Goal: Task Accomplishment & Management: Manage account settings

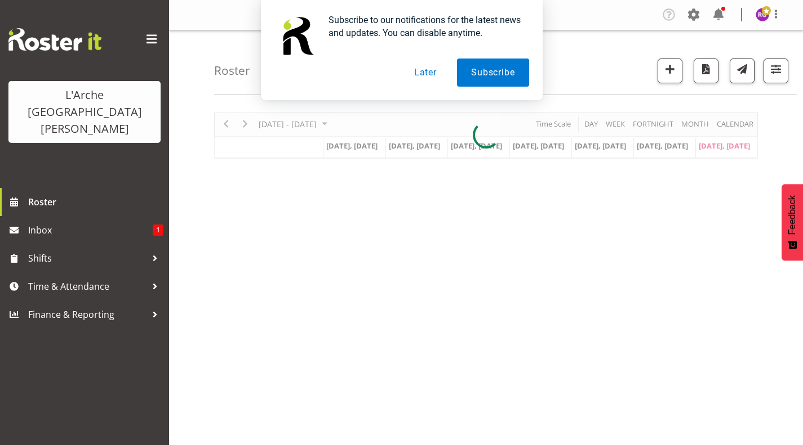
click at [428, 75] on button "Later" at bounding box center [425, 73] width 51 height 28
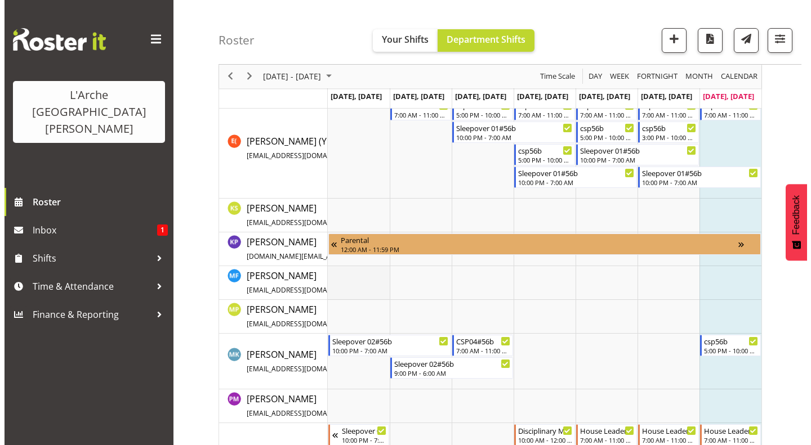
scroll to position [418, 0]
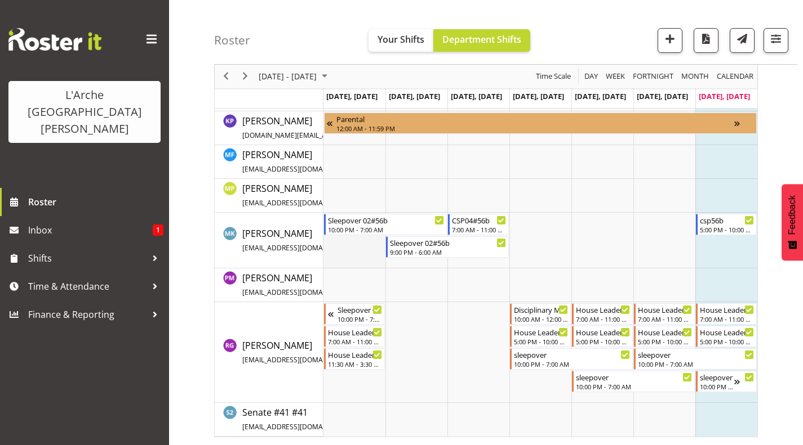
click at [345, 238] on td "Timeline Week of August 17, 2025" at bounding box center [354, 241] width 62 height 56
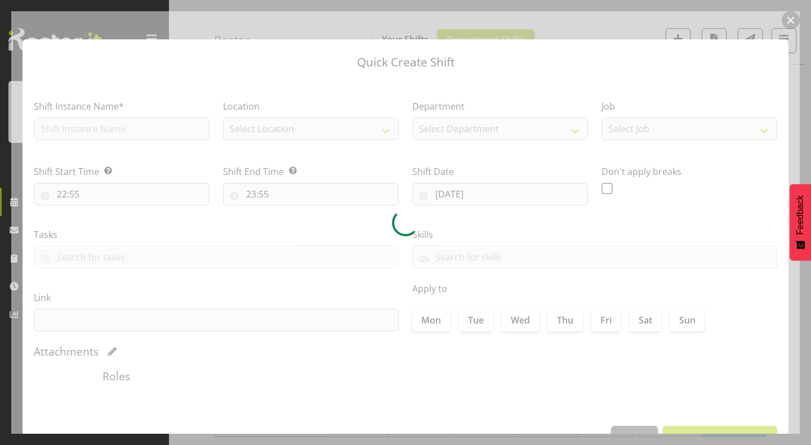
type input "11/08/2025"
checkbox input "true"
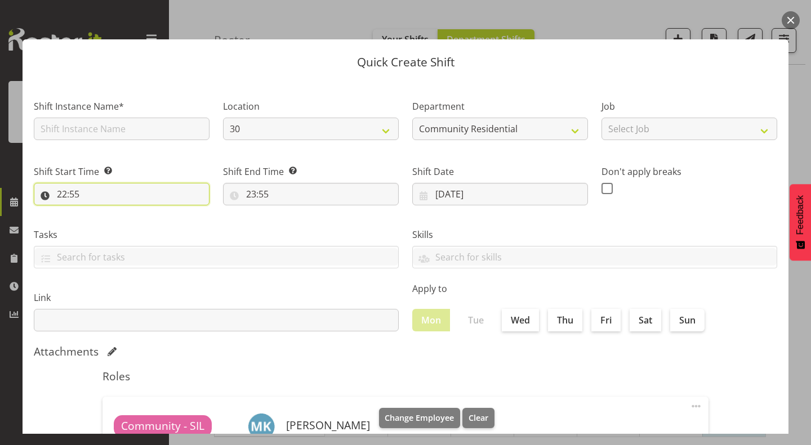
click at [62, 194] on input "22:55" at bounding box center [122, 194] width 176 height 23
click at [106, 220] on select "00 01 02 03 04 05 06 07 08 09 10 11 12 13 14 15 16 17 18 19 20 21 22 23" at bounding box center [110, 223] width 25 height 23
select select "17"
click at [98, 212] on select "00 01 02 03 04 05 06 07 08 09 10 11 12 13 14 15 16 17 18 19 20 21 22 23" at bounding box center [110, 223] width 25 height 23
type input "17:55"
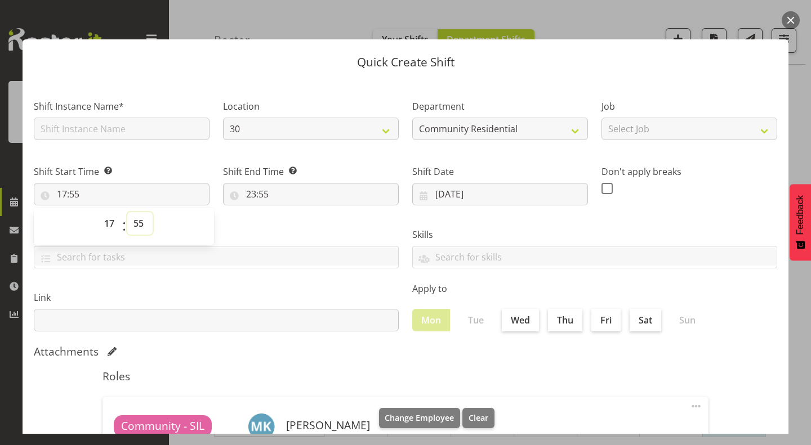
click at [137, 224] on select "00 01 02 03 04 05 06 07 08 09 10 11 12 13 14 15 16 17 18 19 20 21 22 23 24 25 2…" at bounding box center [139, 223] width 25 height 23
select select "0"
click at [127, 212] on select "00 01 02 03 04 05 06 07 08 09 10 11 12 13 14 15 16 17 18 19 20 21 22 23 24 25 2…" at bounding box center [139, 223] width 25 height 23
type input "17:00"
click at [250, 190] on input "23:55" at bounding box center [311, 194] width 176 height 23
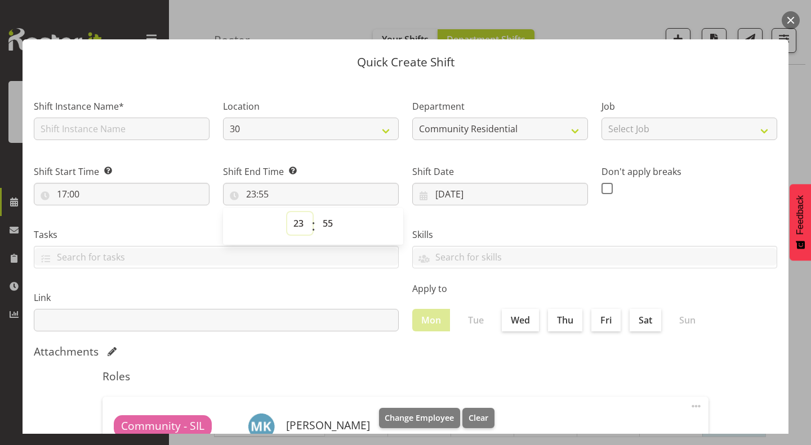
click at [300, 224] on select "00 01 02 03 04 05 06 07 08 09 10 11 12 13 14 15 16 17 18 19 20 21 22 23" at bounding box center [299, 223] width 25 height 23
select select "22"
click at [287, 212] on select "00 01 02 03 04 05 06 07 08 09 10 11 12 13 14 15 16 17 18 19 20 21 22 23" at bounding box center [299, 223] width 25 height 23
type input "22:55"
click at [324, 225] on select "00 01 02 03 04 05 06 07 08 09 10 11 12 13 14 15 16 17 18 19 20 21 22 23 24 25 2…" at bounding box center [328, 223] width 25 height 23
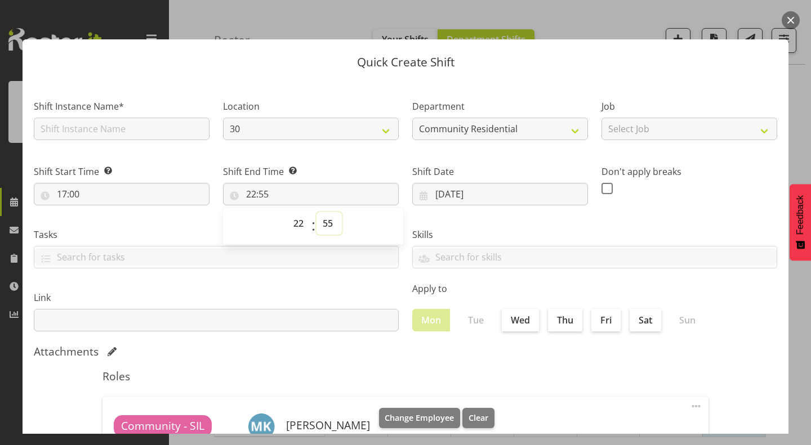
select select "0"
click at [316, 212] on select "00 01 02 03 04 05 06 07 08 09 10 11 12 13 14 15 16 17 18 19 20 21 22 23 24 25 2…" at bounding box center [328, 223] width 25 height 23
type input "22:00"
click at [369, 136] on select "30 41 SIL 56b 65a" at bounding box center [311, 129] width 176 height 23
select select "1061"
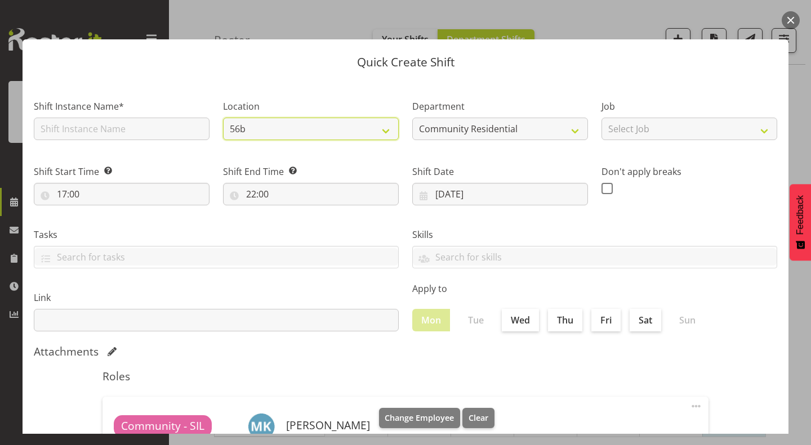
click at [223, 118] on select "30 41 SIL 56b 65a" at bounding box center [311, 129] width 176 height 23
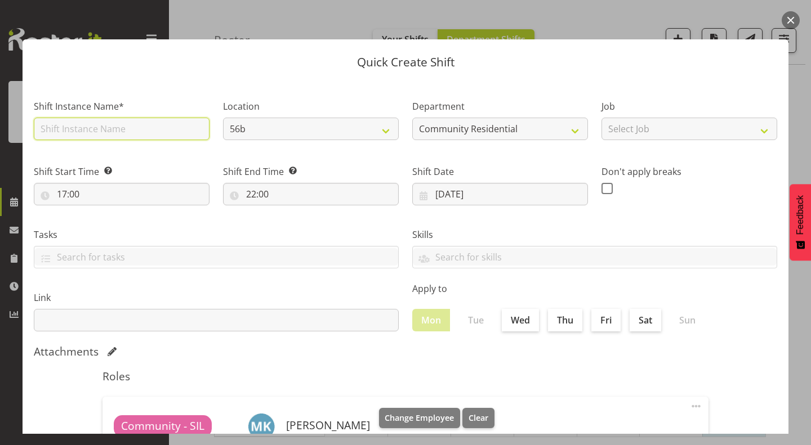
click at [189, 131] on input "text" at bounding box center [122, 129] width 176 height 23
type input "CSP 03#56b"
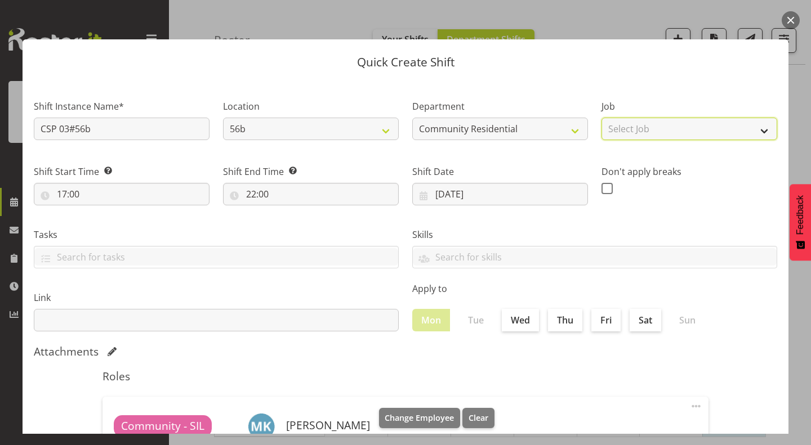
click at [644, 133] on select "Select Job Accounts Admin Art Coordinator Community Leader Community Support Pe…" at bounding box center [689, 129] width 176 height 23
select select "2"
click at [601, 118] on select "Select Job Accounts Admin Art Coordinator Community Leader Community Support Pe…" at bounding box center [689, 129] width 176 height 23
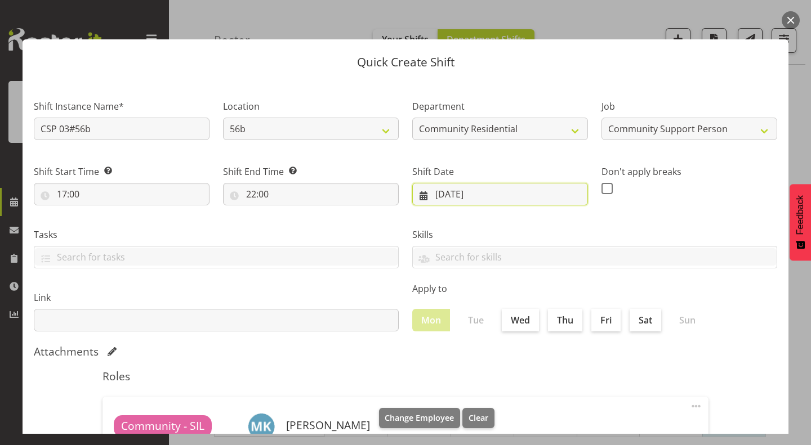
click at [528, 192] on input "11/08/2025" at bounding box center [500, 194] width 176 height 23
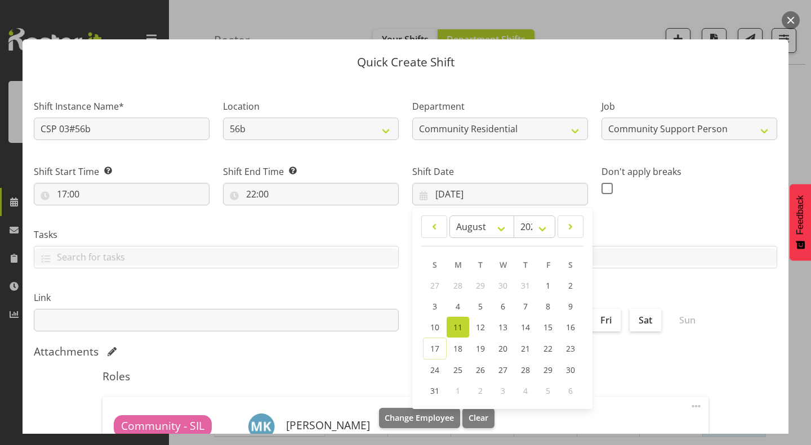
click at [453, 328] on span "11" at bounding box center [457, 327] width 9 height 11
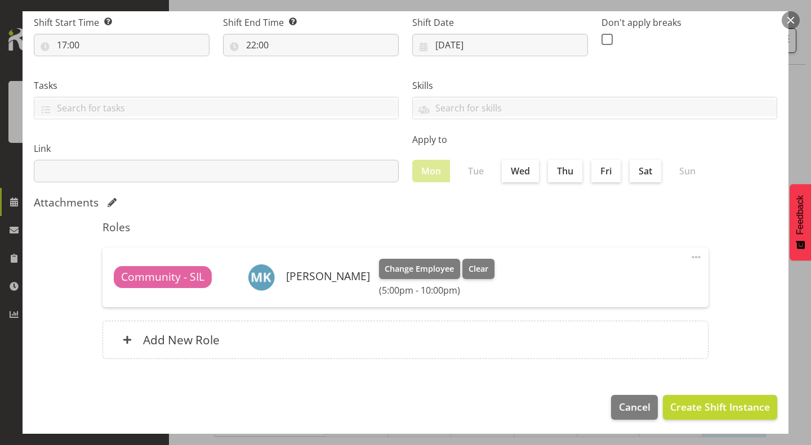
scroll to position [151, 0]
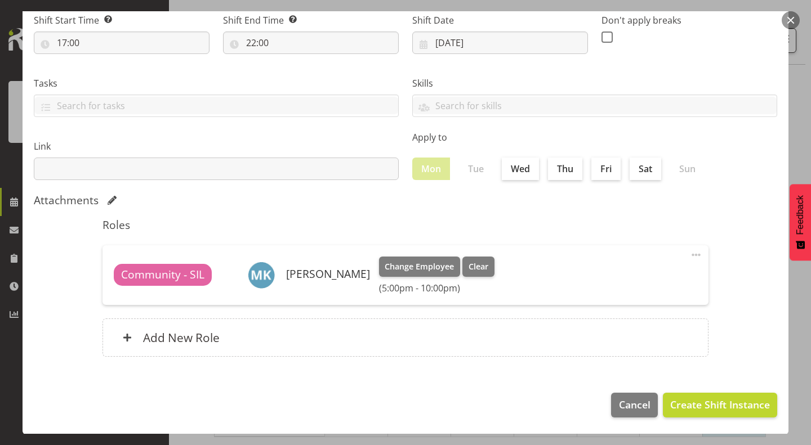
click at [690, 255] on span at bounding box center [696, 255] width 14 height 14
click at [607, 299] on link "Delete" at bounding box center [649, 300] width 108 height 20
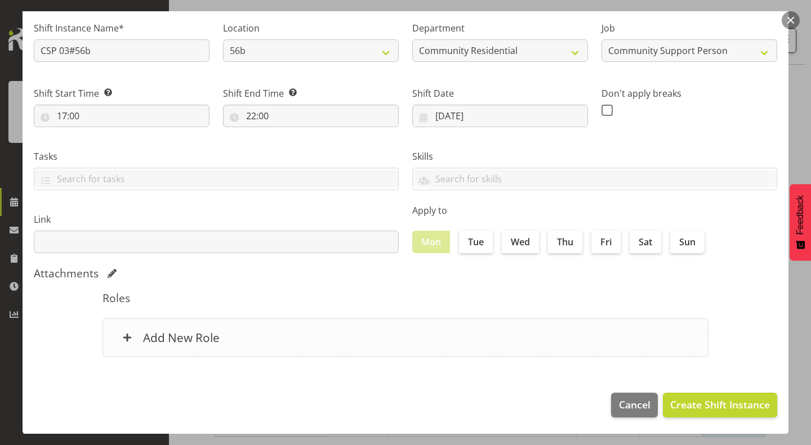
click at [342, 323] on div "Add New Role" at bounding box center [405, 338] width 606 height 38
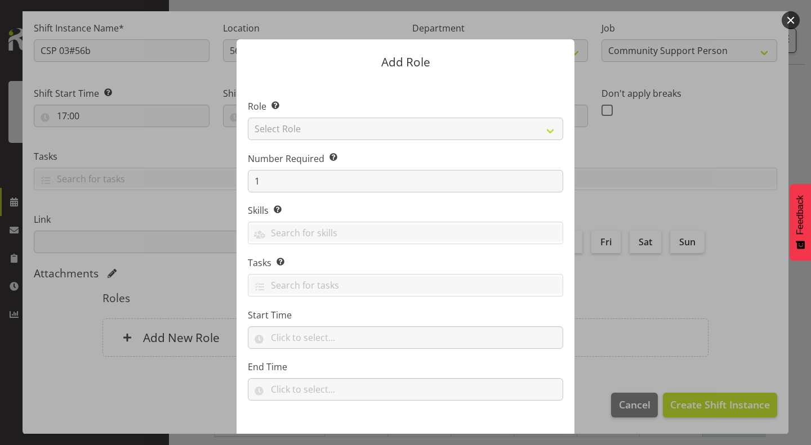
click at [463, 149] on section "Role Select the role you wish to add to the shift. Select Role Area Manager Art…" at bounding box center [406, 251] width 338 height 345
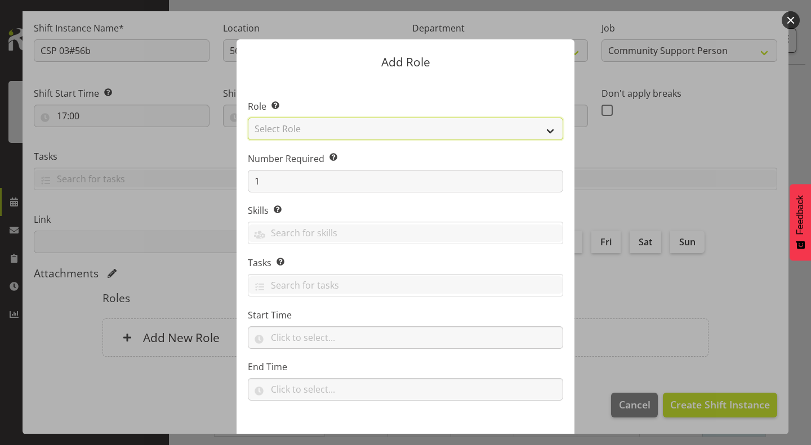
click at [482, 130] on select "Select Role Area Manager Art Coordination Community - SIL Community Leader Comm…" at bounding box center [405, 129] width 315 height 23
select select "13"
click at [248, 118] on select "Select Role Area Manager Art Coordination Community - SIL Community Leader Comm…" at bounding box center [405, 129] width 315 height 23
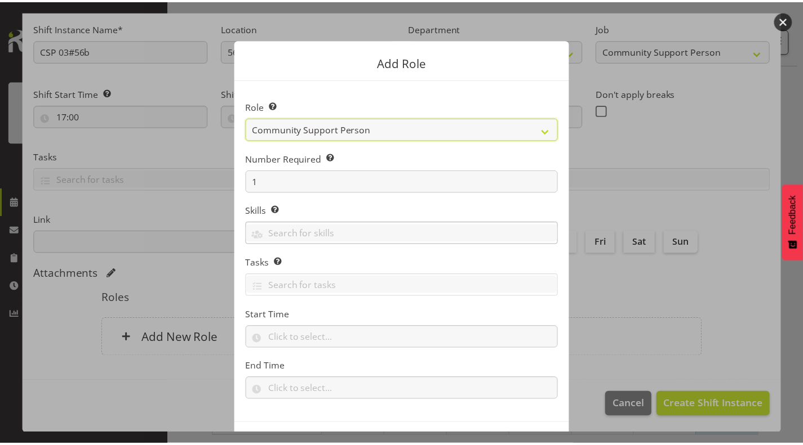
scroll to position [43, 0]
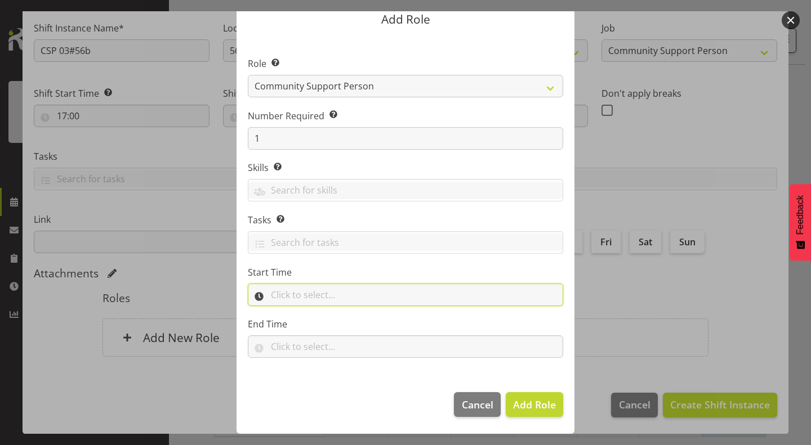
click at [398, 287] on input "text" at bounding box center [405, 295] width 315 height 23
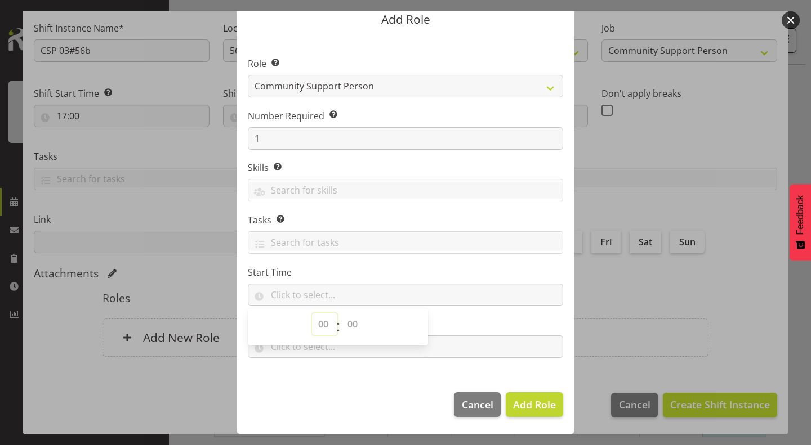
click at [321, 324] on select "00 00 01 02 03 04 05 06 07 08 09 10 11 12 13 14 15 16 17 18 19 20 21 22 23" at bounding box center [324, 324] width 25 height 23
select select "17"
click at [312, 313] on select "00 00 01 02 03 04 05 06 07 08 09 10 11 12 13 14 15 16 17 18 19 20 21 22 23" at bounding box center [324, 324] width 25 height 23
click at [345, 323] on select "00 00 01 02 03 04 05 06 07 08 09 10 11 12 13 14 15 16 17 18 19 20 21 22 23 24 2…" at bounding box center [353, 324] width 25 height 23
select select "0"
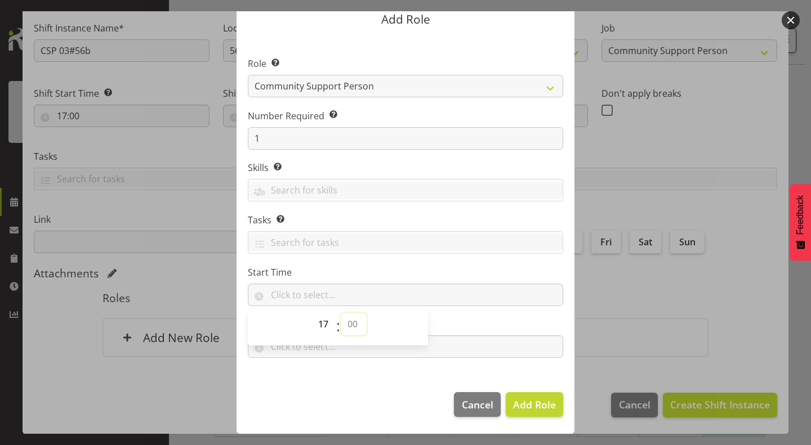
click at [341, 313] on select "00 00 01 02 03 04 05 06 07 08 09 10 11 12 13 14 15 16 17 18 19 20 21 22 23 24 2…" at bounding box center [353, 324] width 25 height 23
type input "17:00"
click at [408, 269] on label "Start Time" at bounding box center [405, 273] width 315 height 14
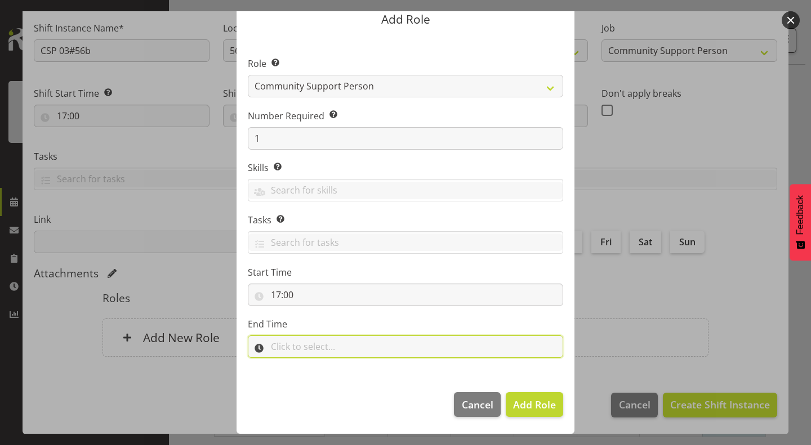
click at [307, 350] on input "text" at bounding box center [405, 347] width 315 height 23
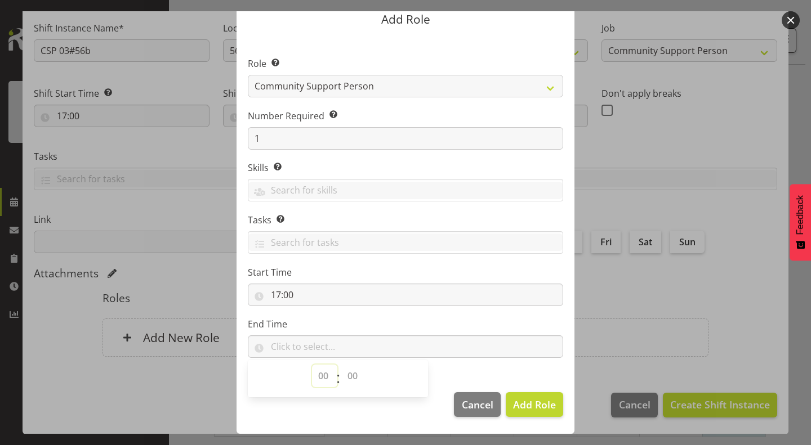
click at [318, 375] on select "00 00 01 02 03 04 05 06 07 08 09 10 11 12 13 14 15 16 17 18 19 20 21 22 23" at bounding box center [324, 376] width 25 height 23
select select "22"
click at [312, 365] on select "00 00 01 02 03 04 05 06 07 08 09 10 11 12 13 14 15 16 17 18 19 20 21 22 23" at bounding box center [324, 376] width 25 height 23
click at [345, 377] on select "00 00 01 02 03 04 05 06 07 08 09 10 11 12 13 14 15 16 17 18 19 20 21 22 23 24 2…" at bounding box center [353, 376] width 25 height 23
select select "0"
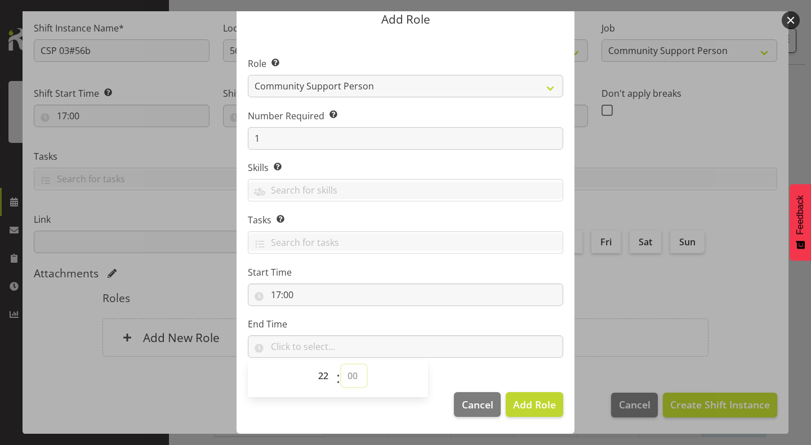
click at [341, 365] on select "00 00 01 02 03 04 05 06 07 08 09 10 11 12 13 14 15 16 17 18 19 20 21 22 23 24 2…" at bounding box center [353, 376] width 25 height 23
type input "22:00"
click at [528, 419] on footer "Cancel Add Role" at bounding box center [406, 407] width 338 height 53
click at [536, 402] on span "Add Role" at bounding box center [534, 405] width 43 height 14
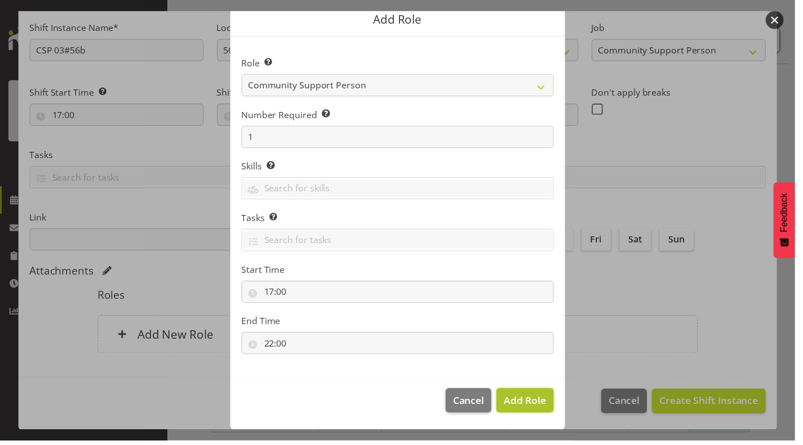
scroll to position [136, 0]
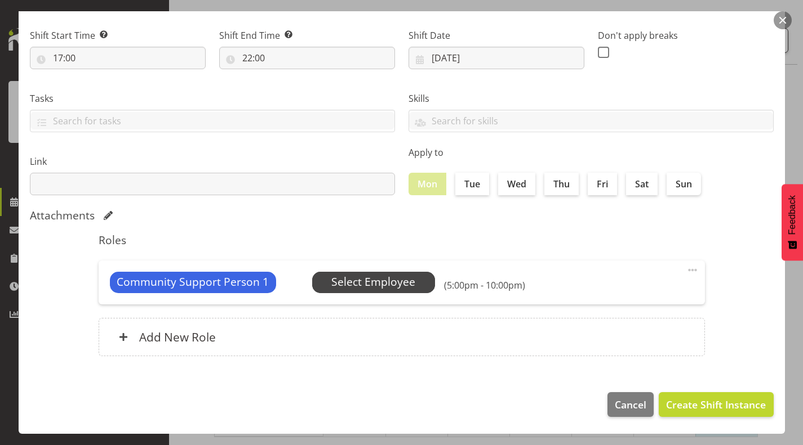
click at [411, 279] on span "Select Employee" at bounding box center [373, 282] width 123 height 21
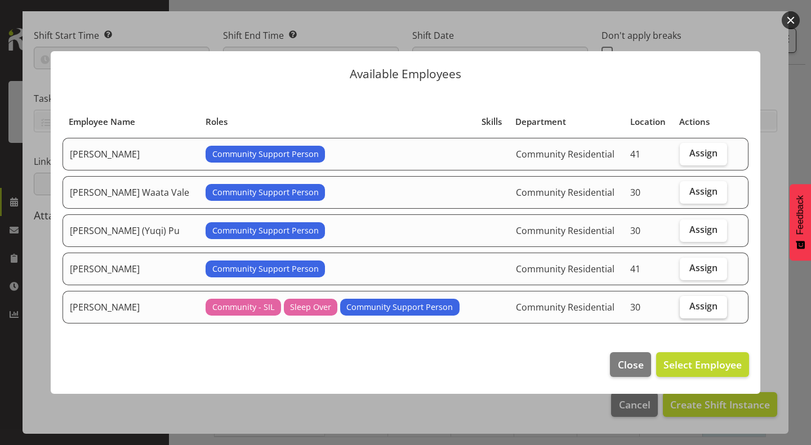
click at [702, 306] on span "Assign" at bounding box center [703, 306] width 28 height 11
click at [687, 306] on input "Assign" at bounding box center [683, 306] width 7 height 7
checkbox input "true"
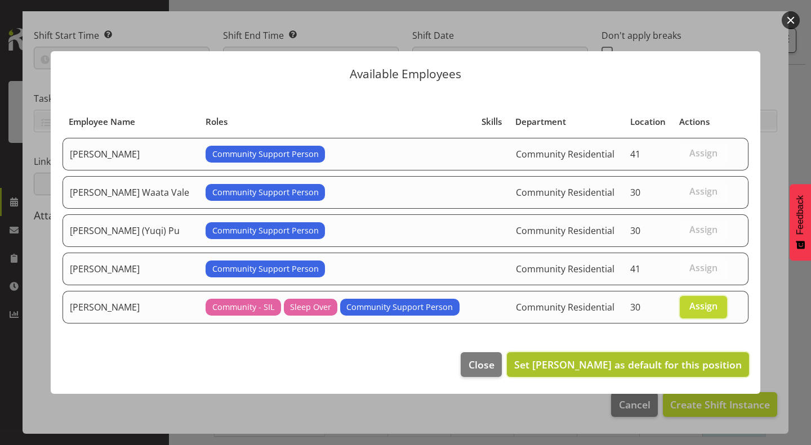
click at [688, 364] on span "Set Michelle Kohnen as default for this position" at bounding box center [628, 365] width 228 height 14
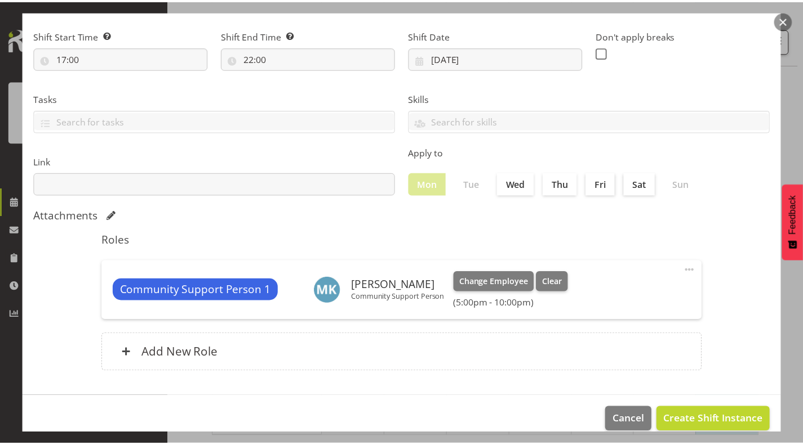
scroll to position [151, 0]
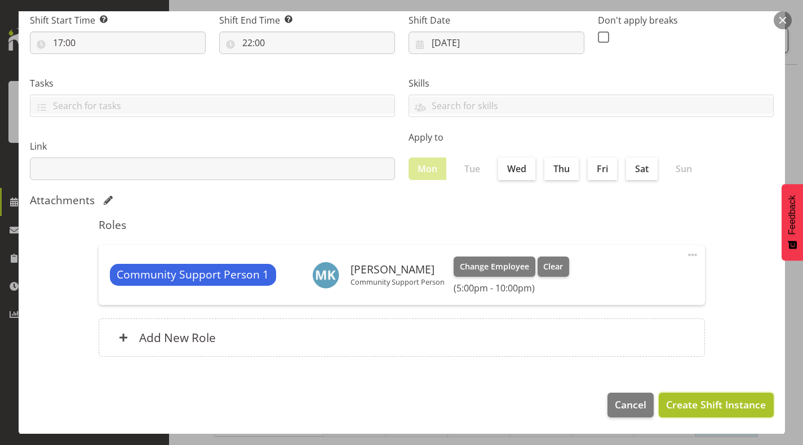
click at [694, 402] on span "Create Shift Instance" at bounding box center [716, 405] width 100 height 15
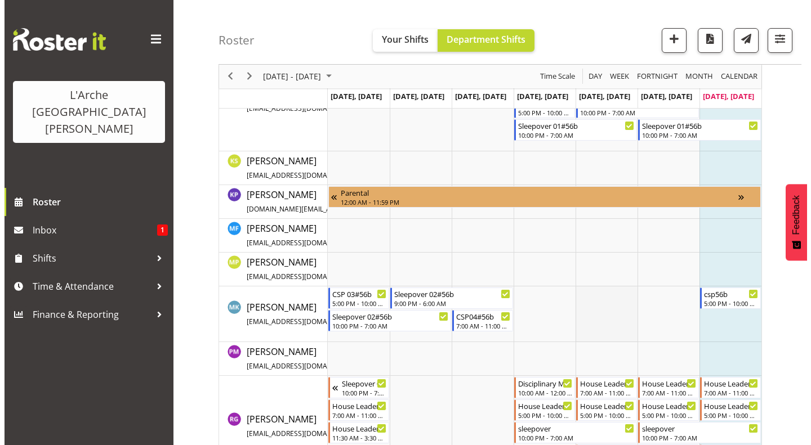
scroll to position [345, 0]
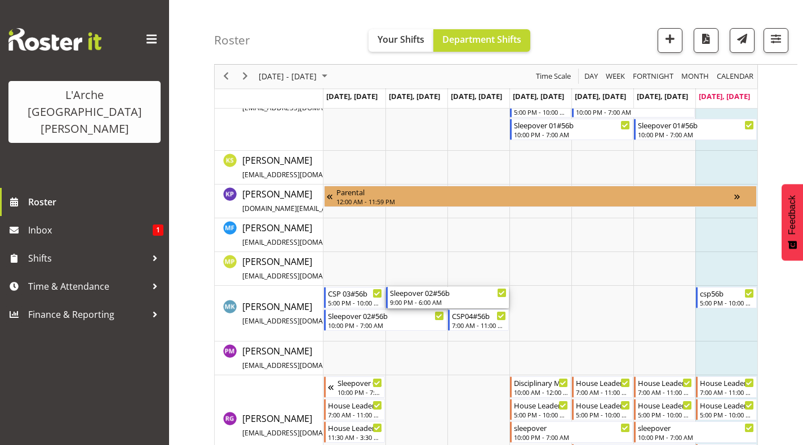
click at [436, 298] on div "Sleepover 02#56b 9:00 PM - 6:00 AM" at bounding box center [448, 297] width 117 height 21
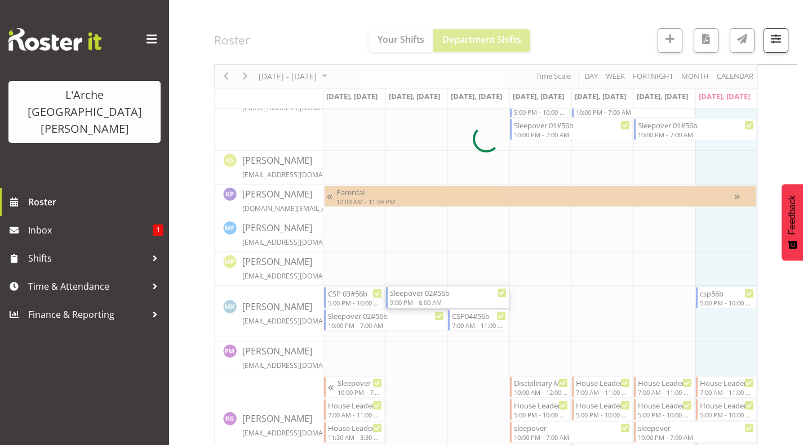
select select
select select "7"
select select "2025"
select select "21"
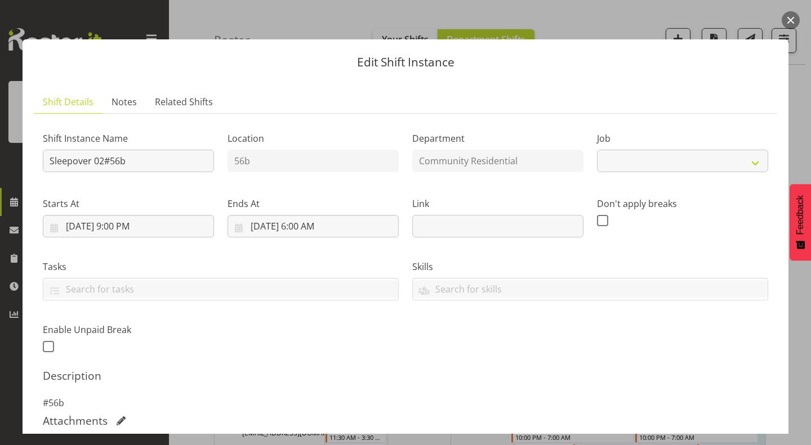
select select "2"
click at [133, 229] on input "8/12/2025, 9:00 PM" at bounding box center [128, 226] width 171 height 23
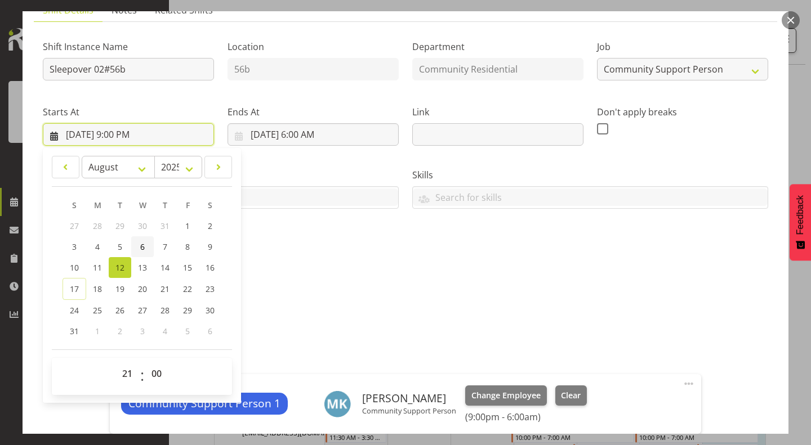
scroll to position [92, 0]
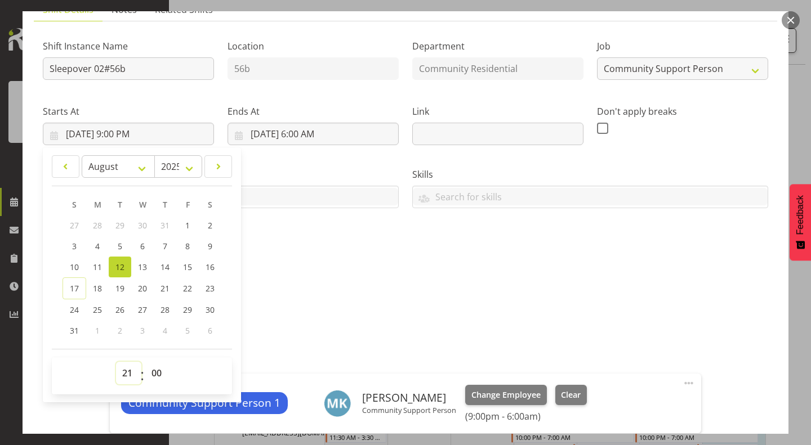
click at [125, 372] on select "00 01 02 03 04 05 06 07 08 09 10 11 12 13 14 15 16 17 18 19 20 21 22 23" at bounding box center [128, 373] width 25 height 23
select select "22"
click at [116, 362] on select "00 01 02 03 04 05 06 07 08 09 10 11 12 13 14 15 16 17 18 19 20 21 22 23" at bounding box center [128, 373] width 25 height 23
type input "8/12/2025, 10:00 PM"
click at [308, 134] on input "8/13/2025, 6:00 AM" at bounding box center [313, 134] width 171 height 23
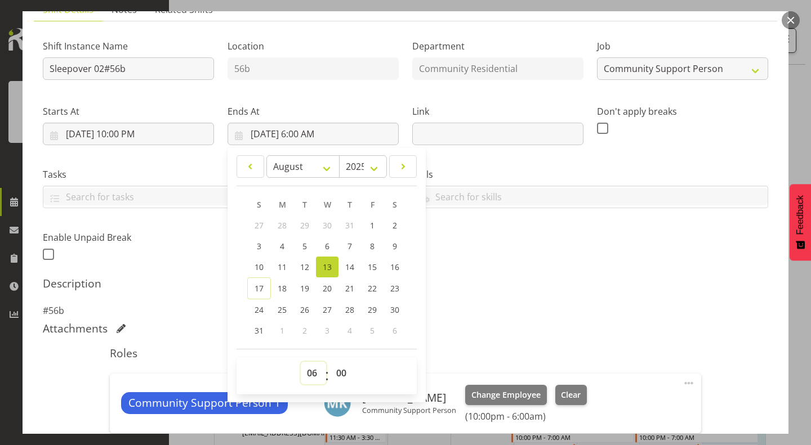
click at [311, 375] on select "00 01 02 03 04 05 06 07 08 09 10 11 12 13 14 15 16 17 18 19 20 21 22 23" at bounding box center [313, 373] width 25 height 23
select select "7"
click at [301, 362] on select "00 01 02 03 04 05 06 07 08 09 10 11 12 13 14 15 16 17 18 19 20 21 22 23" at bounding box center [313, 373] width 25 height 23
type input "8/13/2025, 7:00 AM"
click at [556, 333] on div "Attachments" at bounding box center [405, 329] width 725 height 14
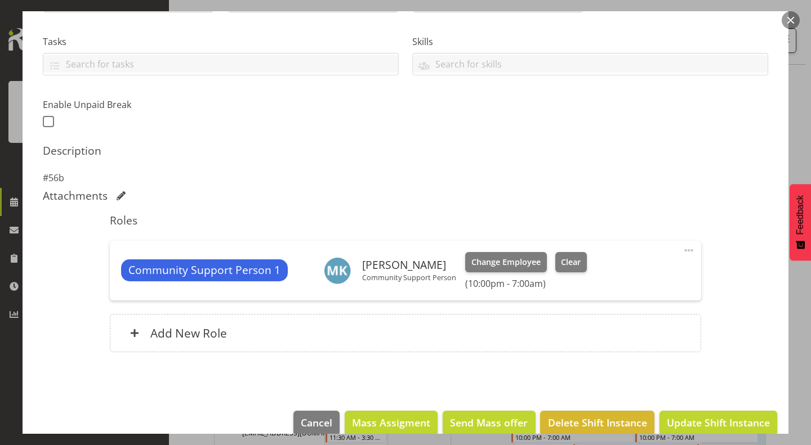
scroll to position [243, 0]
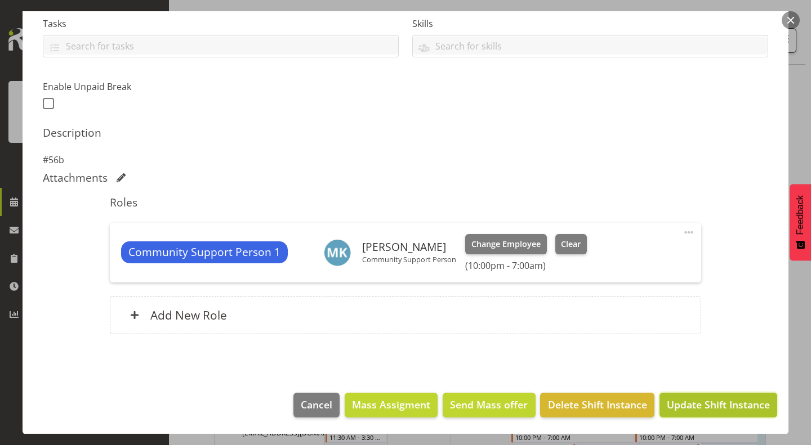
click at [698, 396] on button "Update Shift Instance" at bounding box center [718, 405] width 118 height 25
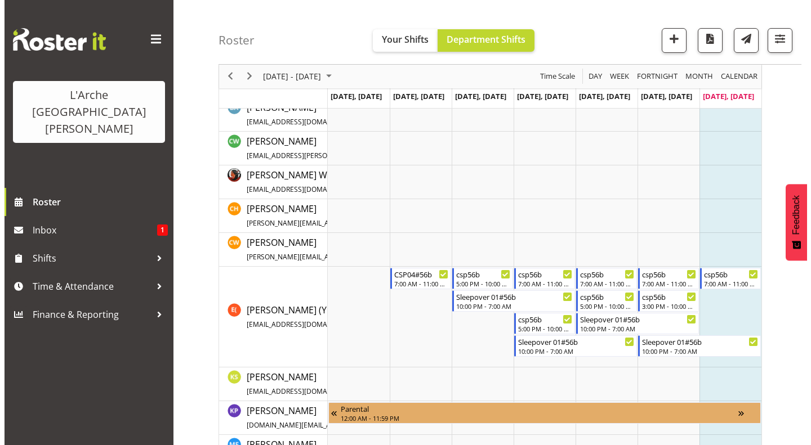
scroll to position [156, 0]
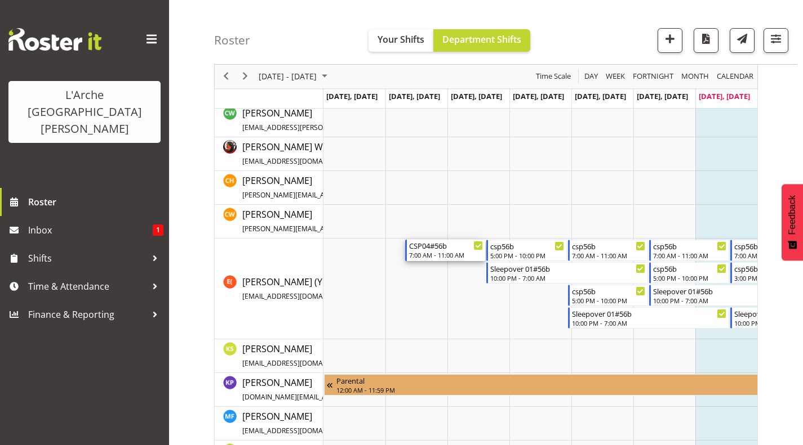
click at [438, 247] on div "CSP04#56b" at bounding box center [446, 245] width 74 height 11
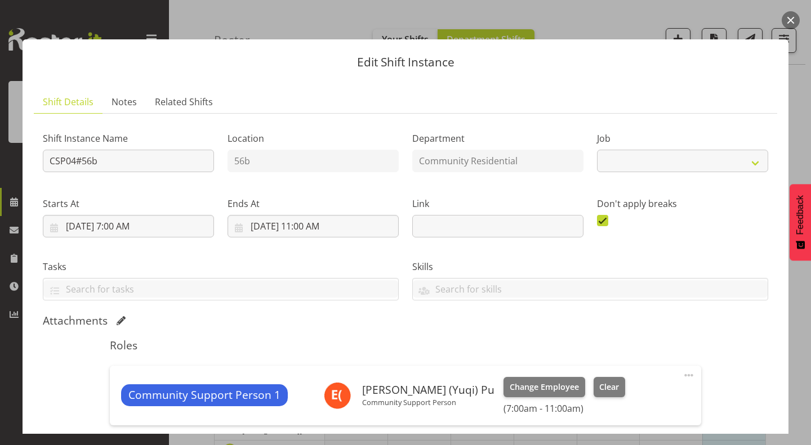
select select "2"
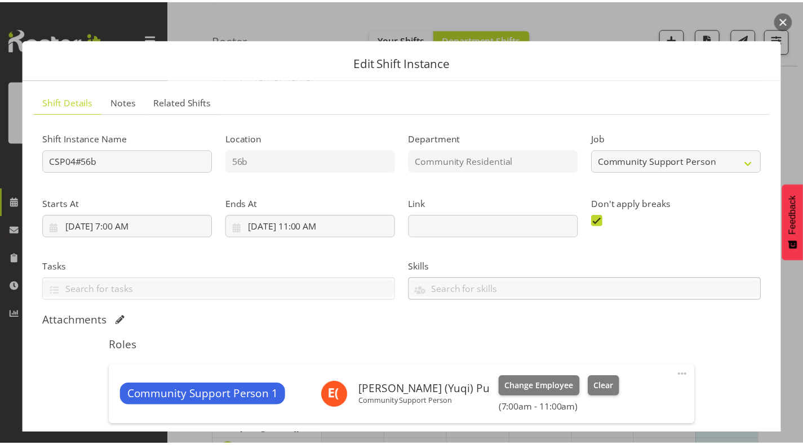
scroll to position [143, 0]
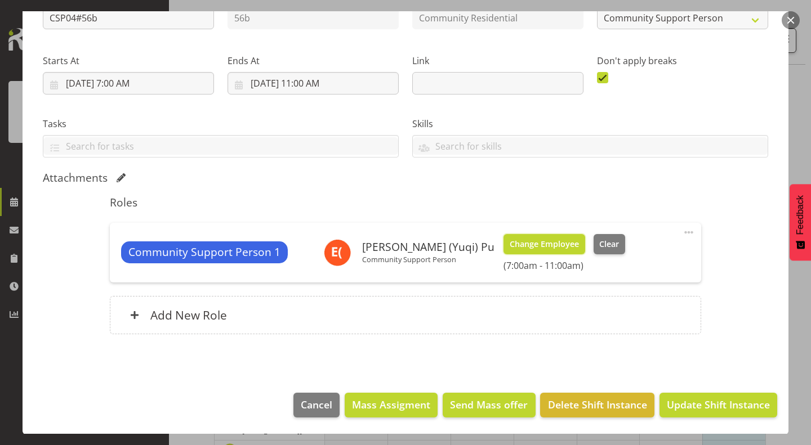
click at [510, 248] on span "Change Employee" at bounding box center [544, 244] width 69 height 12
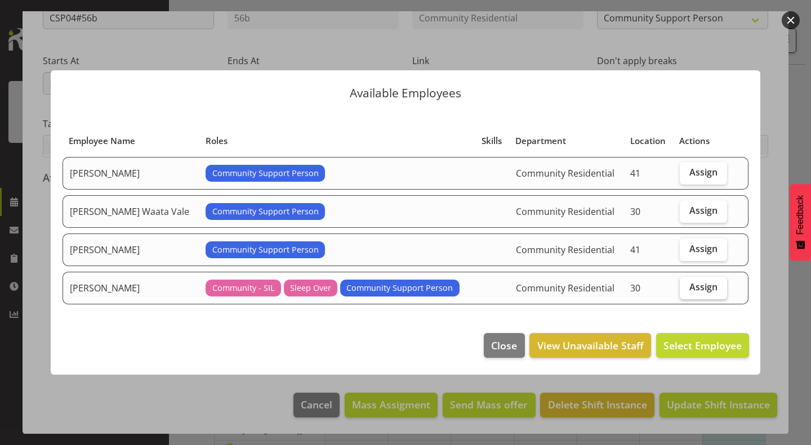
click at [697, 289] on span "Assign" at bounding box center [703, 287] width 28 height 11
click at [687, 289] on input "Assign" at bounding box center [683, 287] width 7 height 7
checkbox input "true"
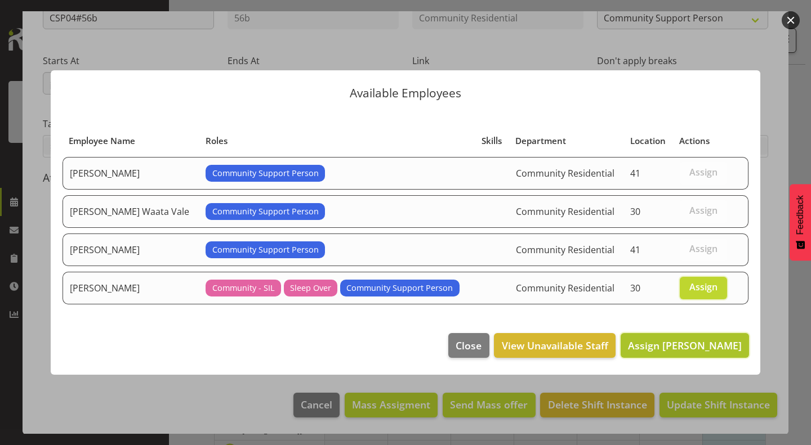
click at [693, 336] on button "Assign Michelle Kohnen" at bounding box center [685, 345] width 128 height 25
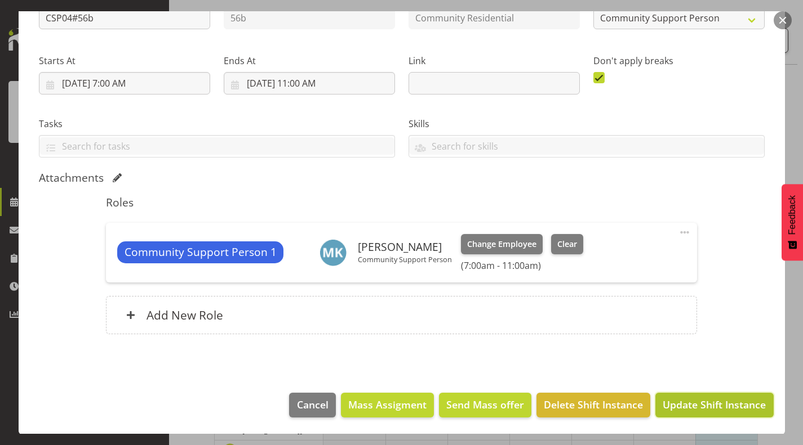
click at [716, 407] on span "Update Shift Instance" at bounding box center [713, 405] width 103 height 15
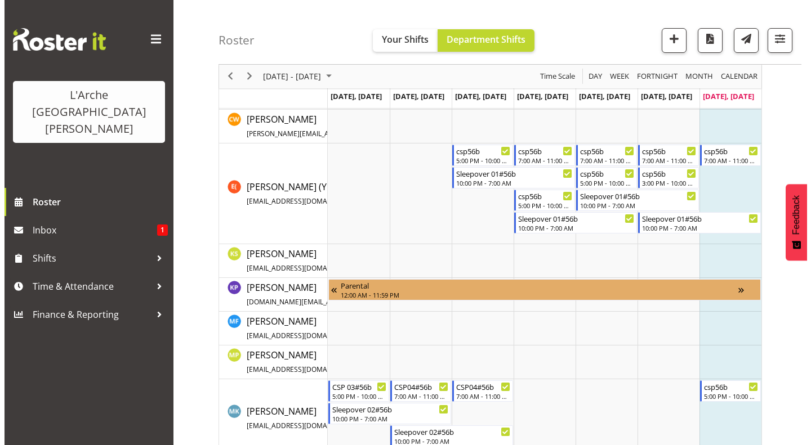
scroll to position [440, 0]
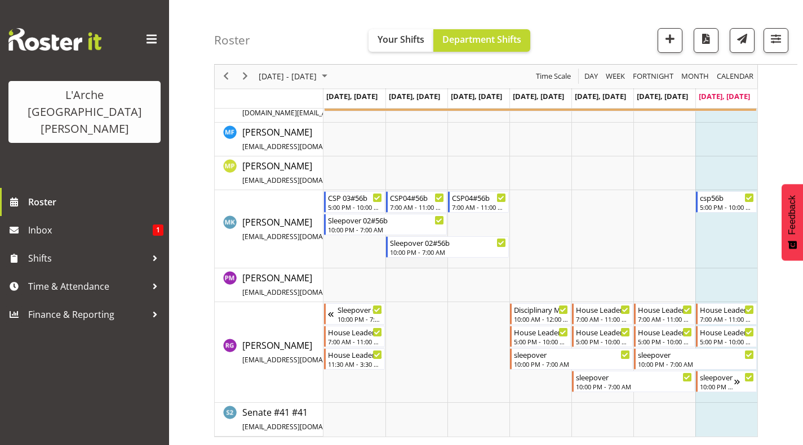
click at [422, 262] on td "Timeline Week of August 17, 2025" at bounding box center [416, 229] width 62 height 78
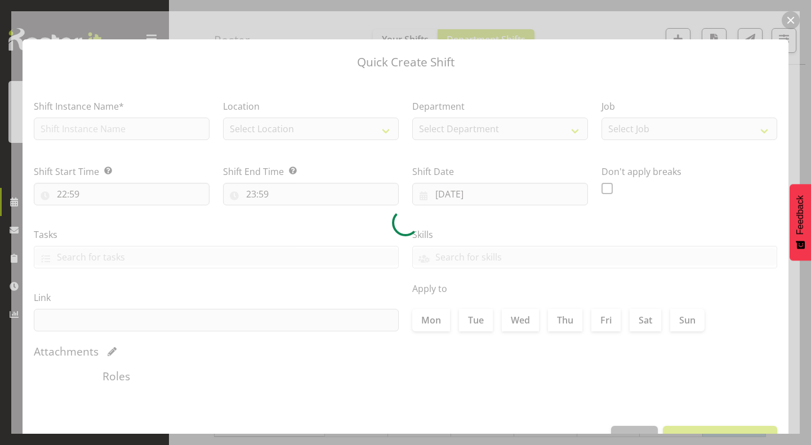
type input "12/08/2025"
checkbox input "true"
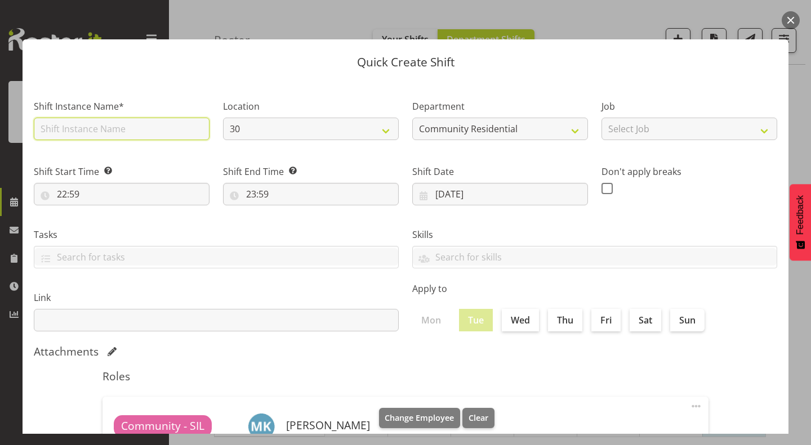
click at [162, 130] on input "text" at bounding box center [122, 129] width 176 height 23
type input "CSP 01 #56B"
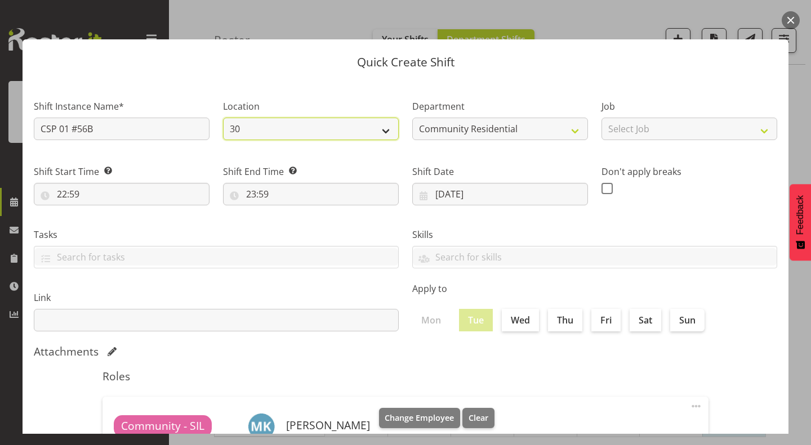
click at [317, 122] on select "30 41 SIL 56b 65a" at bounding box center [311, 129] width 176 height 23
select select "1061"
click at [223, 118] on select "30 41 SIL 56b 65a" at bounding box center [311, 129] width 176 height 23
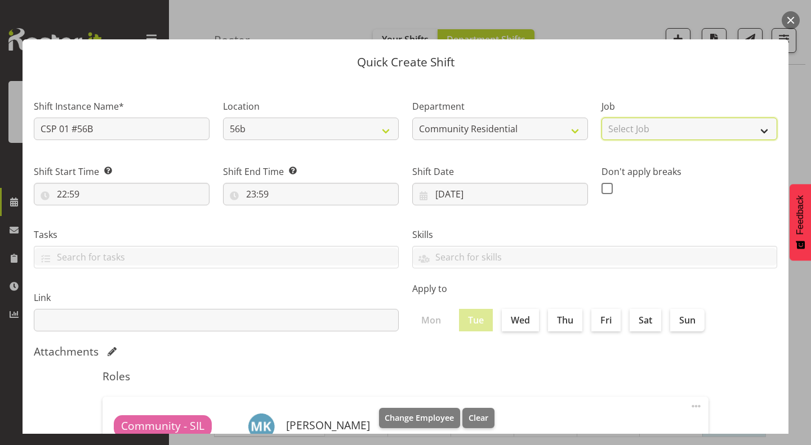
click at [649, 121] on select "Select Job Accounts Admin Art Coordinator Community Leader Community Support Pe…" at bounding box center [689, 129] width 176 height 23
select select "2"
click at [601, 118] on select "Select Job Accounts Admin Art Coordinator Community Leader Community Support Pe…" at bounding box center [689, 129] width 176 height 23
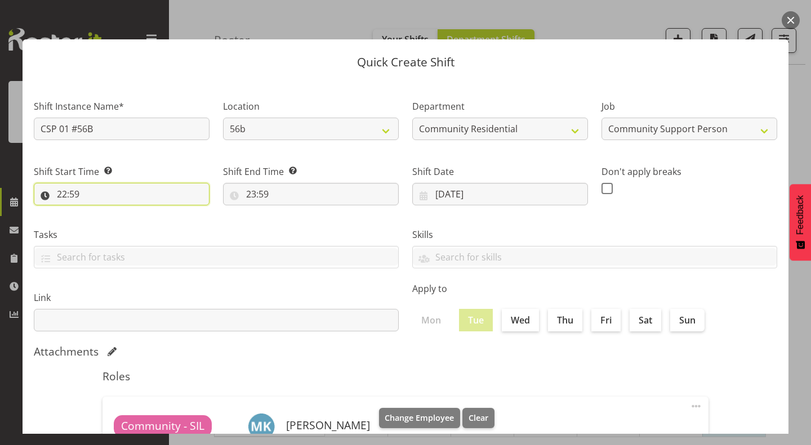
click at [47, 195] on input "22:59" at bounding box center [122, 194] width 176 height 23
click at [110, 223] on select "00 01 02 03 04 05 06 07 08 09 10 11 12 13 14 15 16 17 18 19 20 21 22 23" at bounding box center [110, 223] width 25 height 23
select select "17"
click at [98, 212] on select "00 01 02 03 04 05 06 07 08 09 10 11 12 13 14 15 16 17 18 19 20 21 22 23" at bounding box center [110, 223] width 25 height 23
type input "17:59"
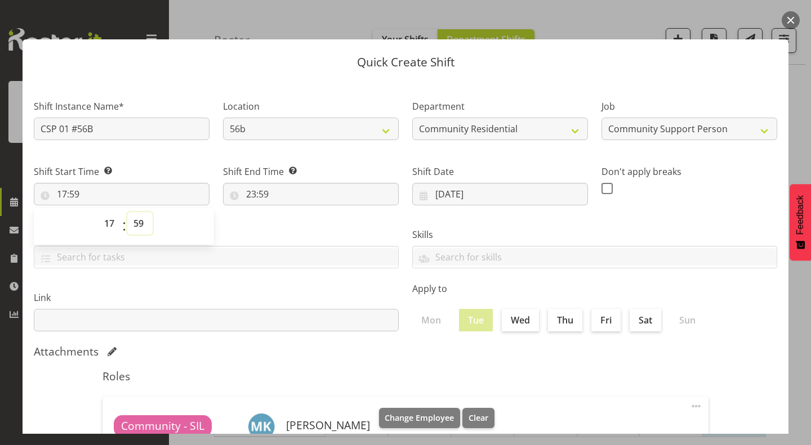
click at [139, 221] on select "00 01 02 03 04 05 06 07 08 09 10 11 12 13 14 15 16 17 18 19 20 21 22 23 24 25 2…" at bounding box center [139, 223] width 25 height 23
select select "0"
click at [127, 212] on select "00 01 02 03 04 05 06 07 08 09 10 11 12 13 14 15 16 17 18 19 20 21 22 23 24 25 2…" at bounding box center [139, 223] width 25 height 23
type input "17:00"
click at [245, 194] on input "23:59" at bounding box center [311, 194] width 176 height 23
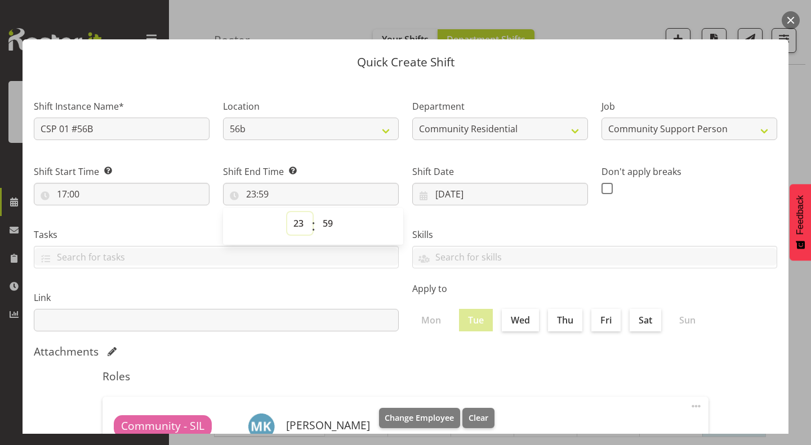
click at [292, 224] on select "00 01 02 03 04 05 06 07 08 09 10 11 12 13 14 15 16 17 18 19 20 21 22 23" at bounding box center [299, 223] width 25 height 23
select select "22"
click at [287, 212] on select "00 01 02 03 04 05 06 07 08 09 10 11 12 13 14 15 16 17 18 19 20 21 22 23" at bounding box center [299, 223] width 25 height 23
type input "22:59"
click at [324, 221] on select "00 01 02 03 04 05 06 07 08 09 10 11 12 13 14 15 16 17 18 19 20 21 22 23 24 25 2…" at bounding box center [328, 223] width 25 height 23
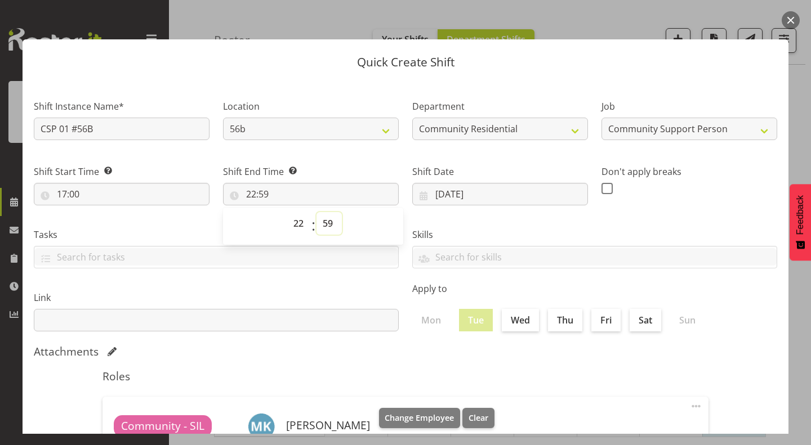
select select "0"
click at [316, 212] on select "00 01 02 03 04 05 06 07 08 09 10 11 12 13 14 15 16 17 18 19 20 21 22 23 24 25 2…" at bounding box center [328, 223] width 25 height 23
type input "22:00"
click at [376, 149] on div "Shift End Time Set the time of the day you wish this shift to finish 22:00 00 0…" at bounding box center [310, 180] width 189 height 63
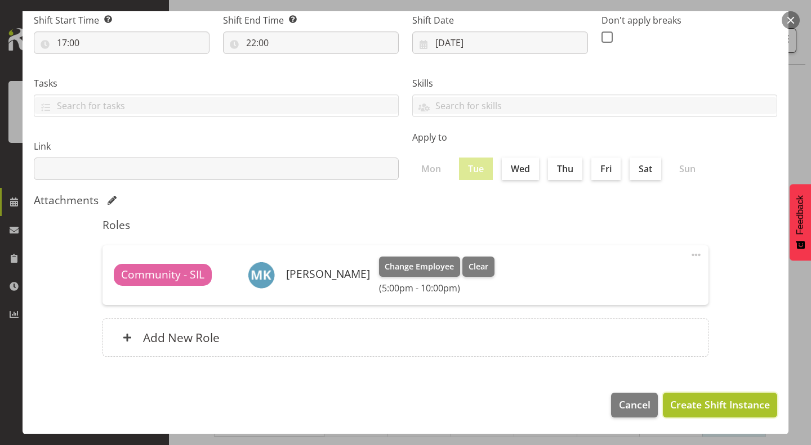
click at [717, 401] on span "Create Shift Instance" at bounding box center [720, 405] width 100 height 15
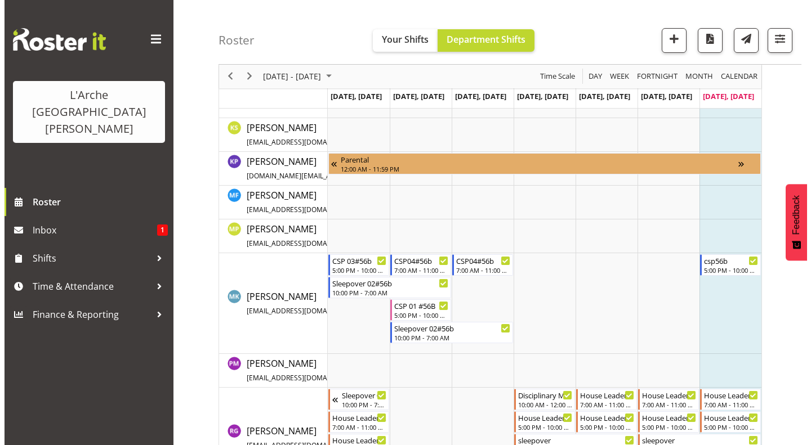
scroll to position [391, 0]
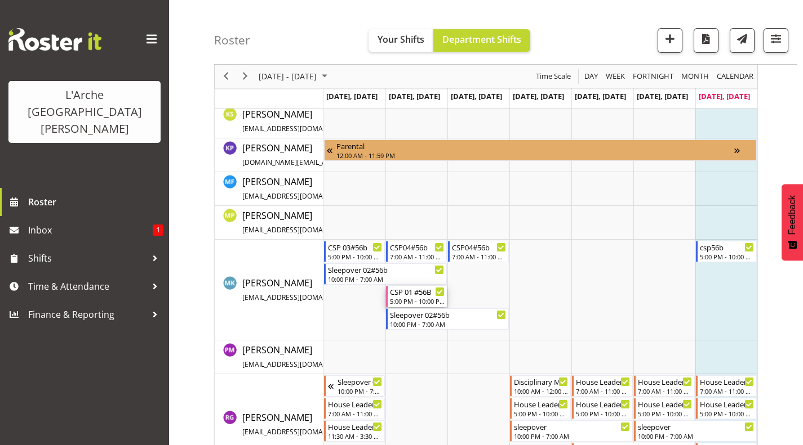
click at [400, 294] on div "CSP 01 #56B" at bounding box center [417, 291] width 55 height 11
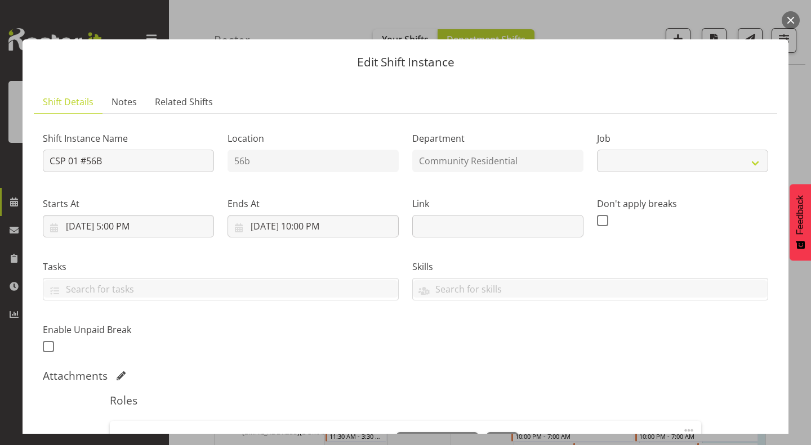
select select "2"
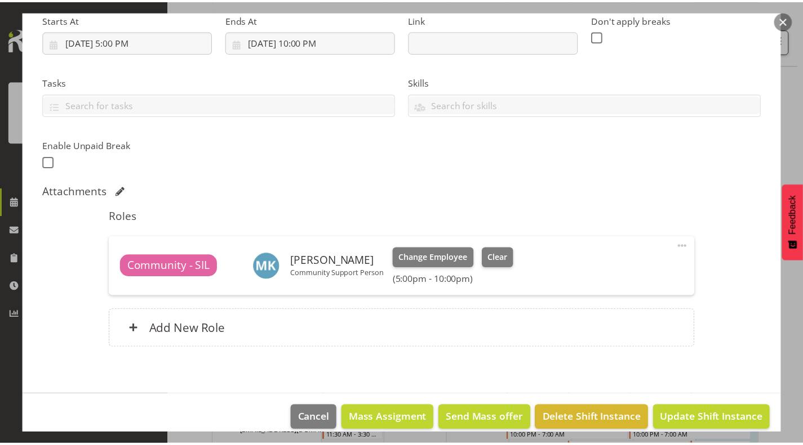
scroll to position [185, 0]
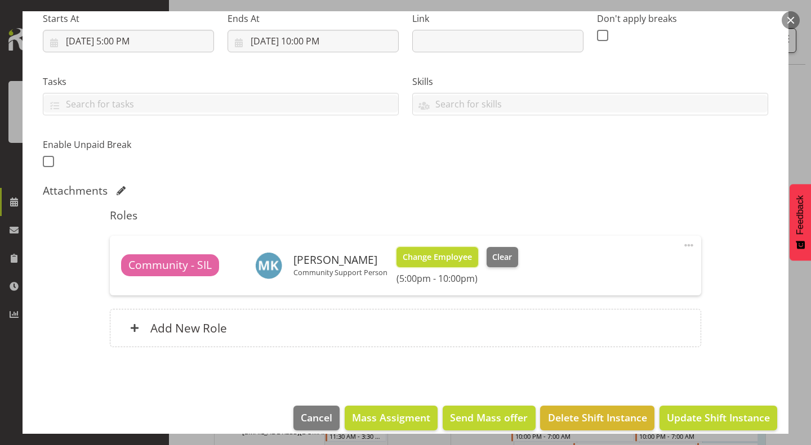
click at [431, 260] on span "Change Employee" at bounding box center [437, 257] width 69 height 12
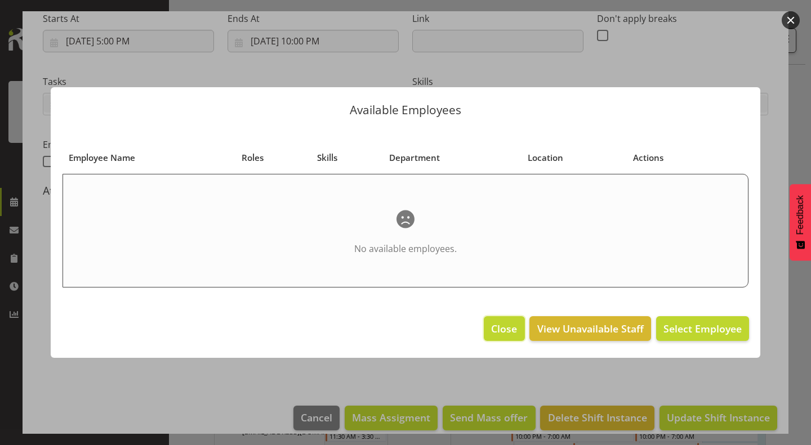
click at [500, 324] on span "Close" at bounding box center [504, 329] width 26 height 15
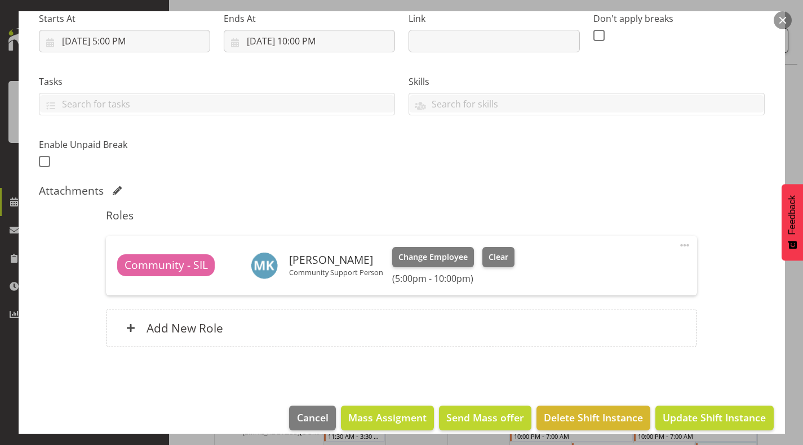
click at [677, 244] on span at bounding box center [684, 246] width 14 height 14
click at [617, 314] on link "Delete" at bounding box center [637, 311] width 108 height 20
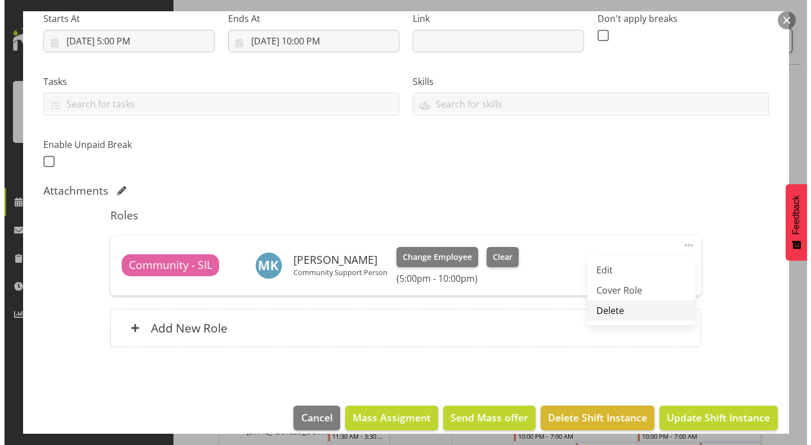
scroll to position [125, 0]
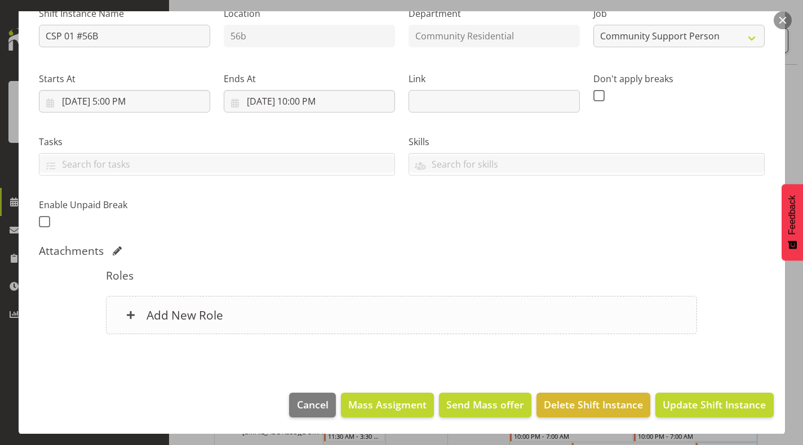
click at [636, 323] on div "Add New Role" at bounding box center [401, 315] width 591 height 38
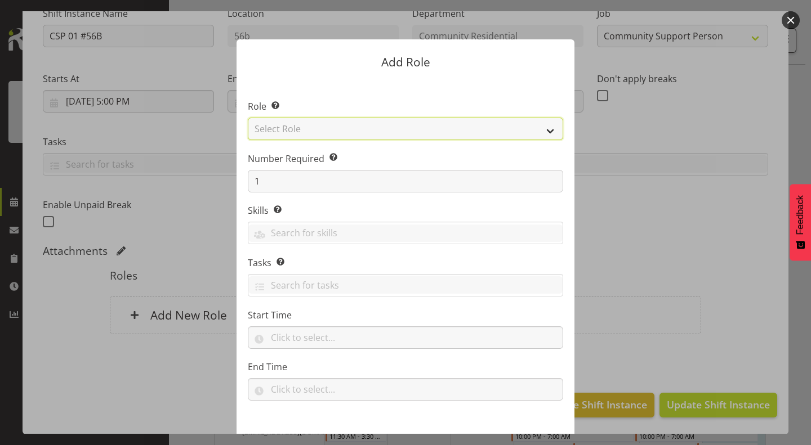
click at [314, 121] on select "Select Role Area Manager Art Coordination Community - SIL Community Leader Comm…" at bounding box center [405, 129] width 315 height 23
select select "13"
click at [248, 118] on select "Select Role Area Manager Art Coordination Community - SIL Community Leader Comm…" at bounding box center [405, 129] width 315 height 23
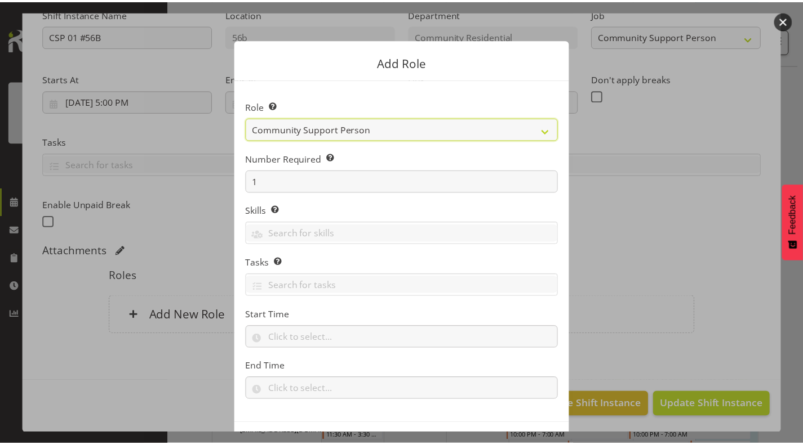
scroll to position [43, 0]
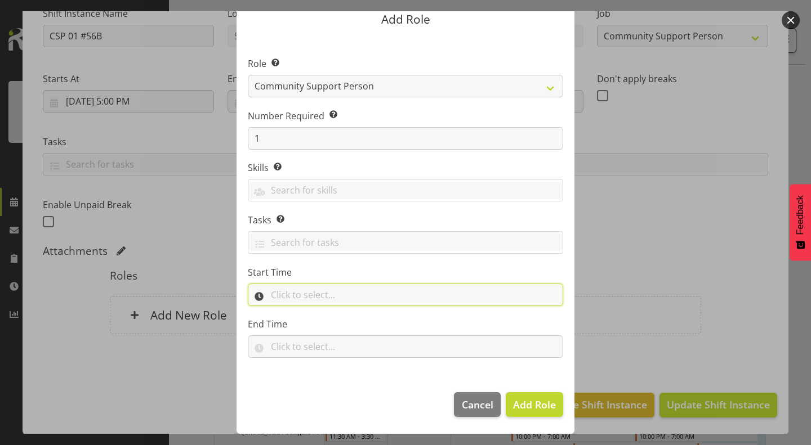
click at [311, 301] on input "text" at bounding box center [405, 295] width 315 height 23
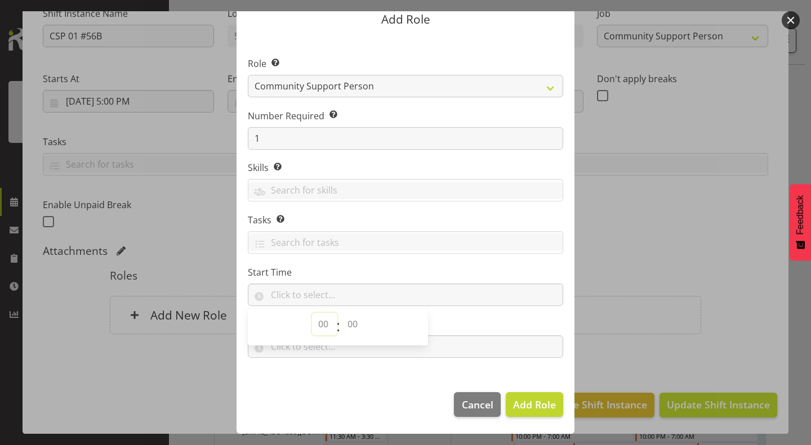
click at [317, 322] on select "00 00 01 02 03 04 05 06 07 08 09 10 11 12 13 14 15 16 17 18 19 20 21 22 23" at bounding box center [324, 324] width 25 height 23
select select "17"
click at [312, 313] on select "00 00 01 02 03 04 05 06 07 08 09 10 11 12 13 14 15 16 17 18 19 20 21 22 23" at bounding box center [324, 324] width 25 height 23
click at [345, 315] on select "00 00 01 02 03 04 05 06 07 08 09 10 11 12 13 14 15 16 17 18 19 20 21 22 23 24 2…" at bounding box center [353, 324] width 25 height 23
select select "0"
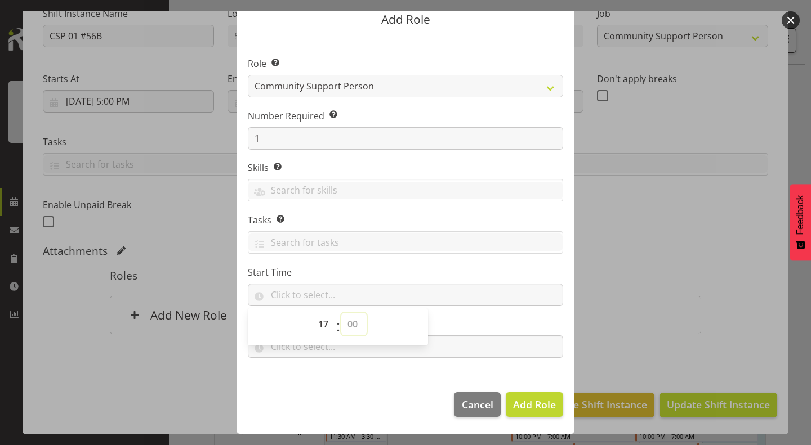
click at [341, 313] on select "00 00 01 02 03 04 05 06 07 08 09 10 11 12 13 14 15 16 17 18 19 20 21 22 23 24 2…" at bounding box center [353, 324] width 25 height 23
type input "17:00"
click at [412, 167] on label "Skills Selecting skills here means they are specific to this position. When sel…" at bounding box center [405, 168] width 315 height 14
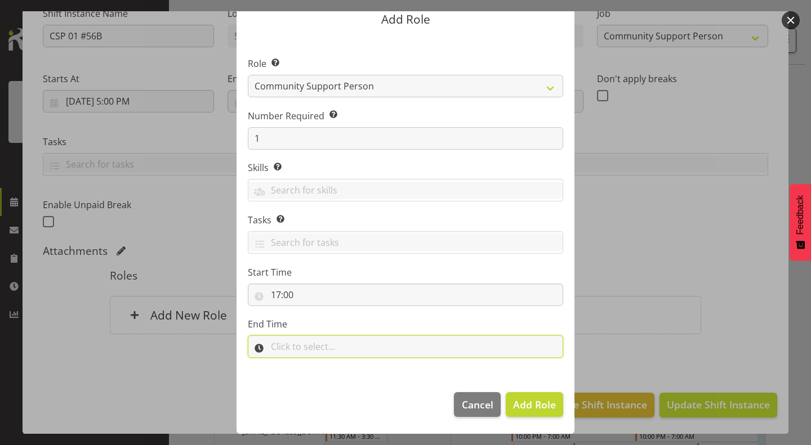
click at [306, 344] on input "text" at bounding box center [405, 347] width 315 height 23
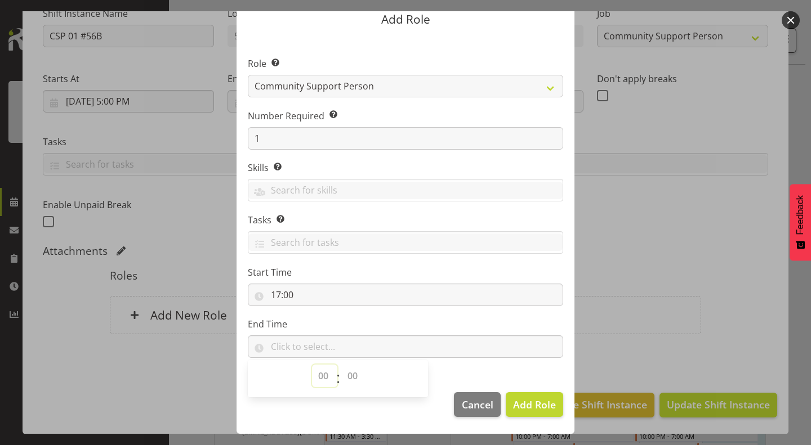
click at [318, 370] on select "00 00 01 02 03 04 05 06 07 08 09 10 11 12 13 14 15 16 17 18 19 20 21 22 23" at bounding box center [324, 376] width 25 height 23
select select "22"
click at [312, 365] on select "00 00 01 02 03 04 05 06 07 08 09 10 11 12 13 14 15 16 17 18 19 20 21 22 23" at bounding box center [324, 376] width 25 height 23
click at [347, 380] on select "00 00 01 02 03 04 05 06 07 08 09 10 11 12 13 14 15 16 17 18 19 20 21 22 23 24 2…" at bounding box center [353, 376] width 25 height 23
select select "0"
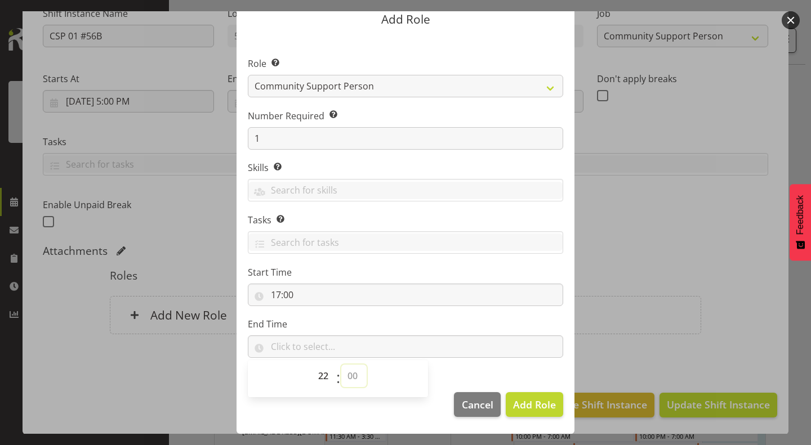
click at [341, 365] on select "00 00 01 02 03 04 05 06 07 08 09 10 11 12 13 14 15 16 17 18 19 20 21 22 23 24 2…" at bounding box center [353, 376] width 25 height 23
type input "22:00"
click at [440, 166] on label "Skills Selecting skills here means they are specific to this position. When sel…" at bounding box center [405, 168] width 315 height 14
click at [536, 400] on span "Add Role" at bounding box center [534, 405] width 43 height 14
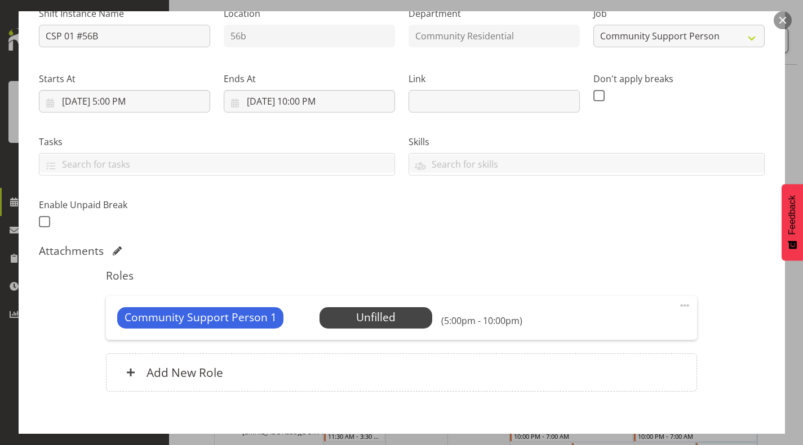
scroll to position [183, 0]
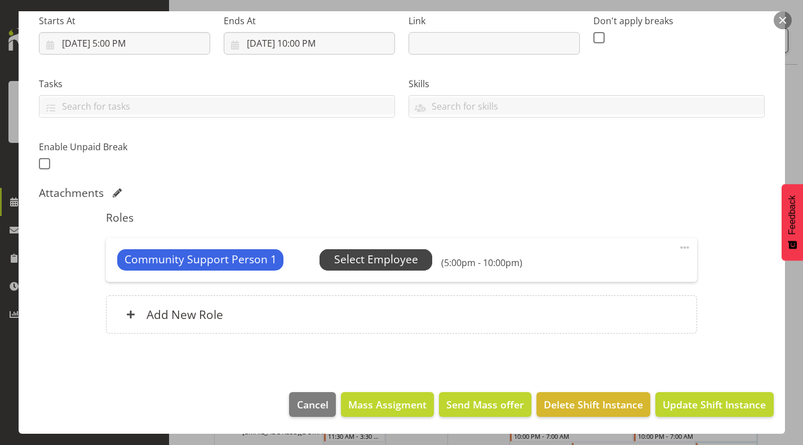
click at [359, 258] on span "Select Employee" at bounding box center [376, 260] width 84 height 16
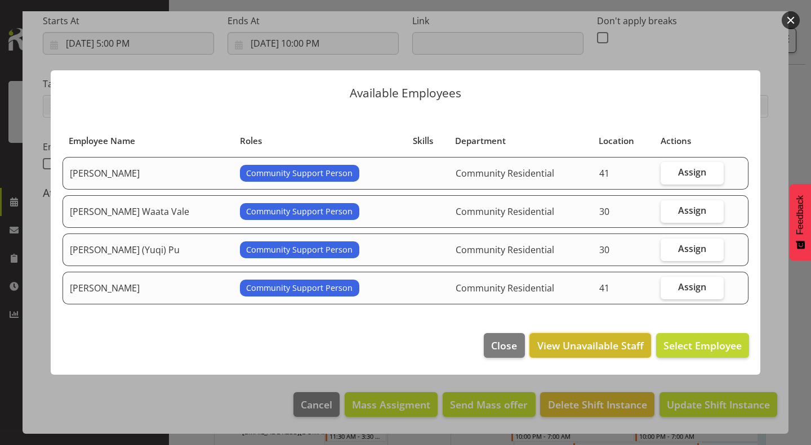
click at [585, 345] on span "View Unavailable Staff" at bounding box center [590, 345] width 106 height 15
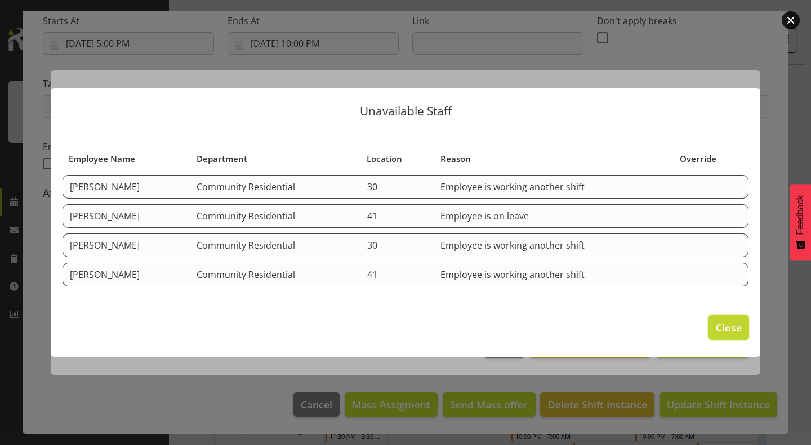
click at [734, 326] on span "Close" at bounding box center [729, 327] width 26 height 15
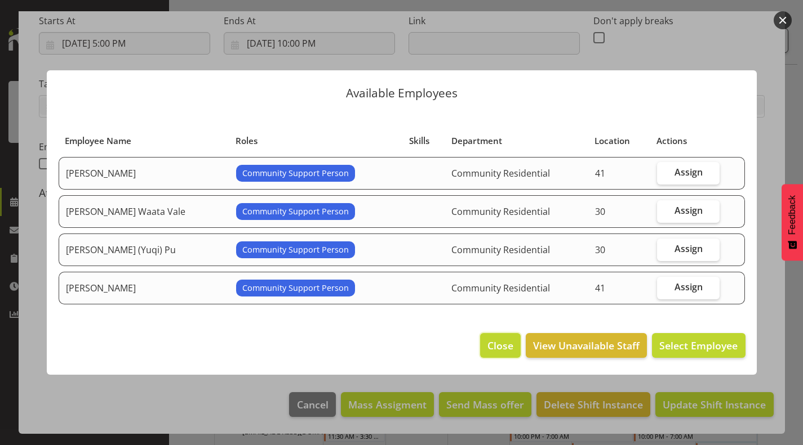
click at [491, 344] on span "Close" at bounding box center [500, 345] width 26 height 15
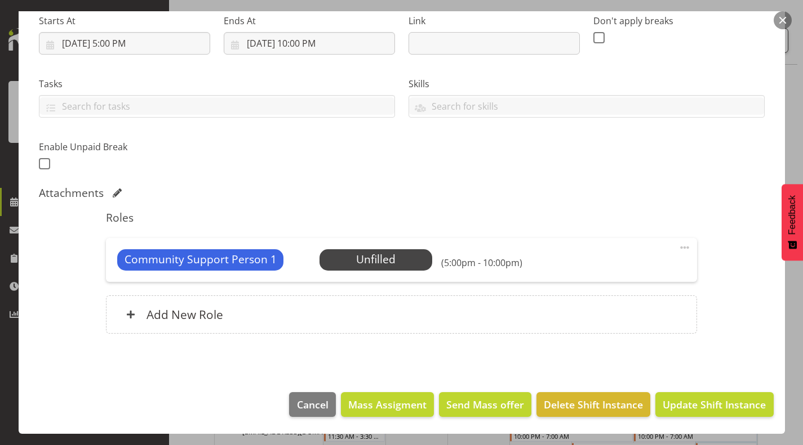
scroll to position [0, 0]
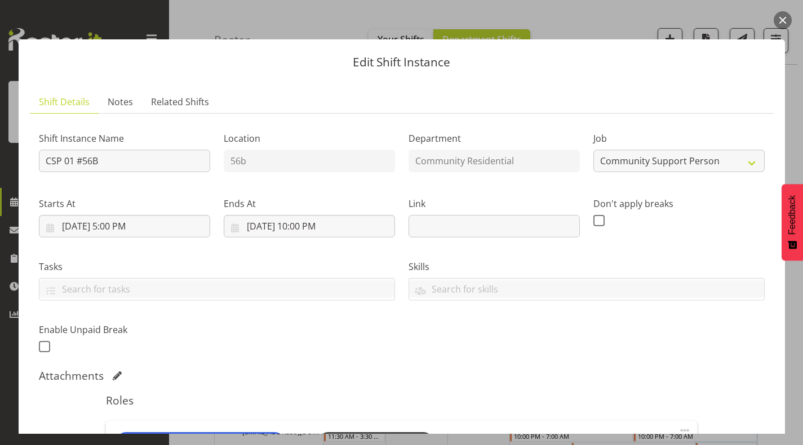
click at [784, 16] on button "button" at bounding box center [782, 20] width 18 height 18
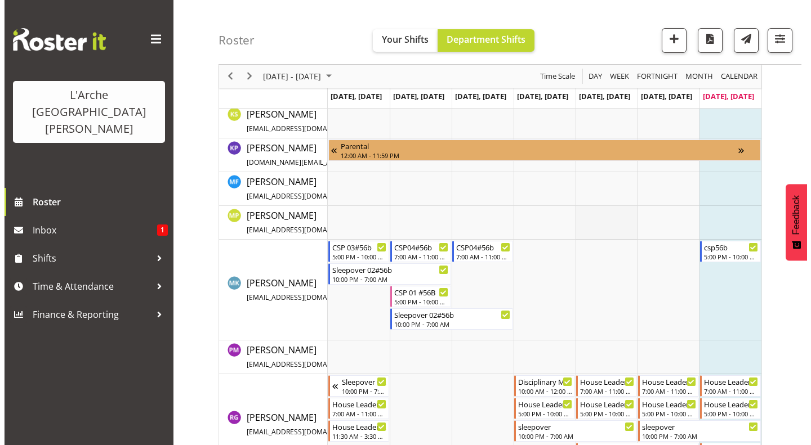
scroll to position [436, 0]
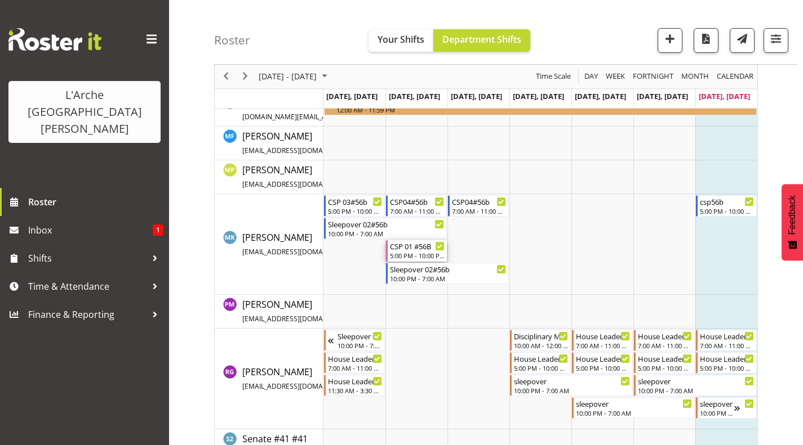
click at [412, 245] on div "CSP 01 #56B" at bounding box center [417, 245] width 55 height 11
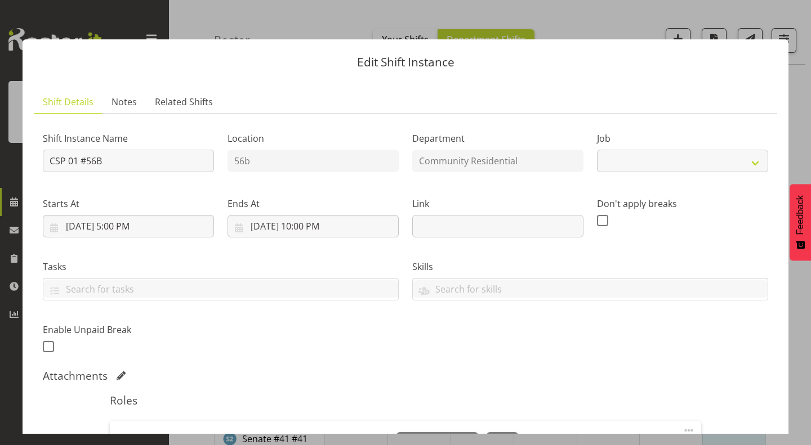
select select "2"
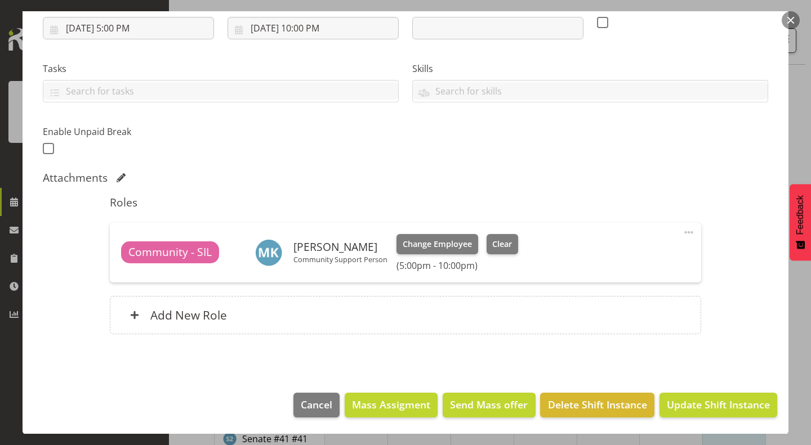
click at [684, 231] on span at bounding box center [689, 233] width 14 height 14
click at [619, 264] on link "Edit" at bounding box center [641, 257] width 108 height 20
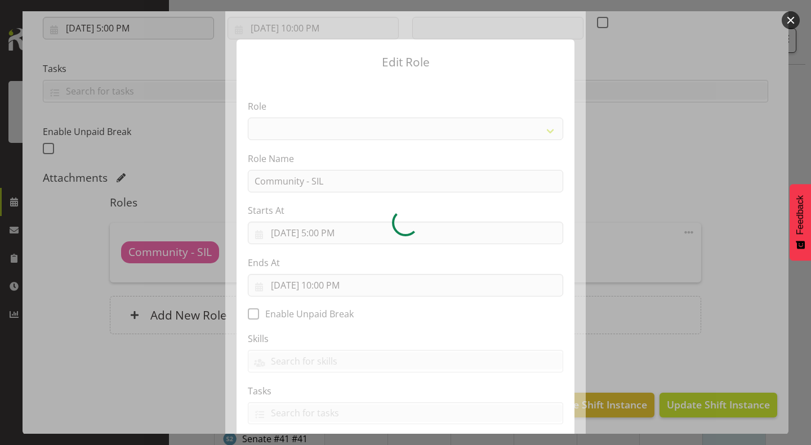
select select "289"
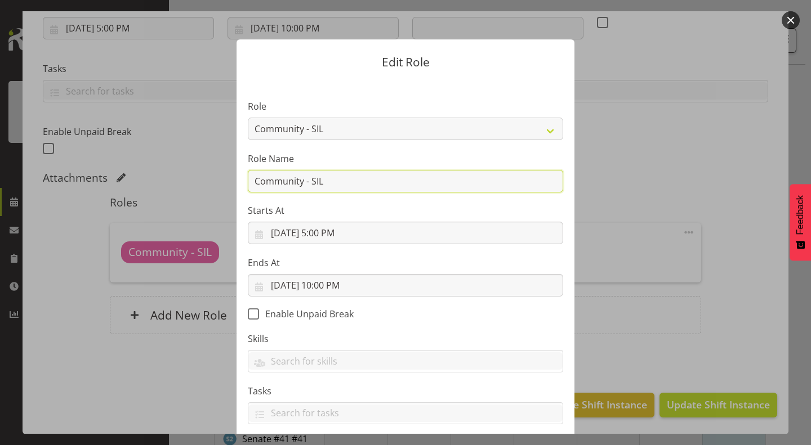
click at [486, 176] on input "Community - SIL" at bounding box center [405, 181] width 315 height 23
type input "C"
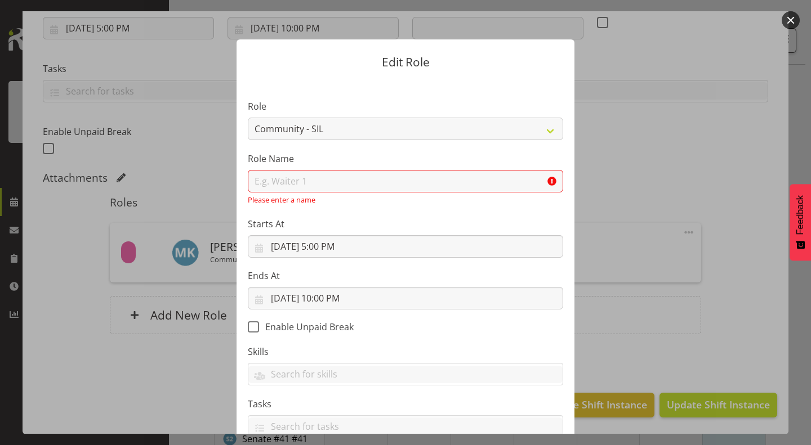
click at [502, 209] on section "Role Area Manager Art Coordination Community - SIL Community Leader Community S…" at bounding box center [406, 270] width 338 height 382
click at [411, 180] on input "text" at bounding box center [405, 181] width 315 height 23
type input "Community Support Person"
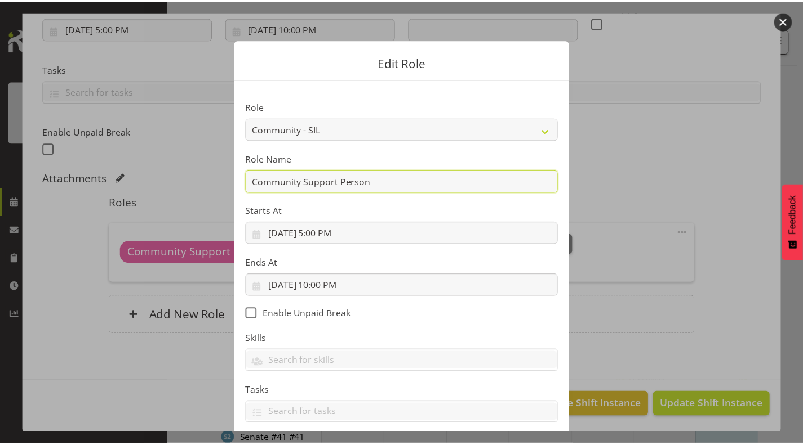
scroll to position [66, 0]
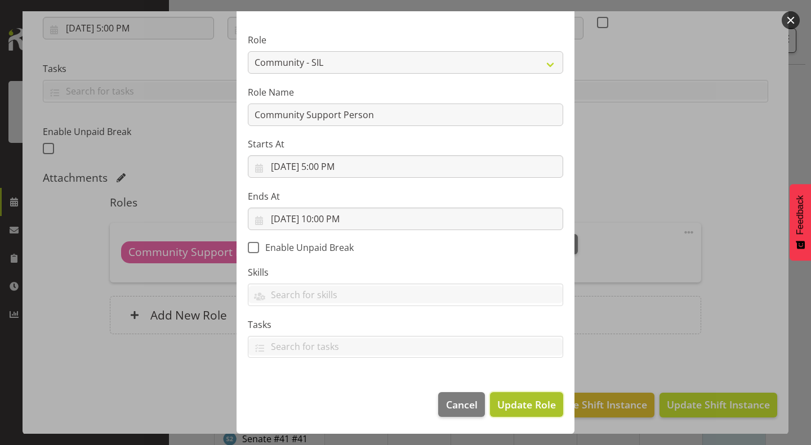
click at [520, 402] on span "Update Role" at bounding box center [526, 405] width 59 height 15
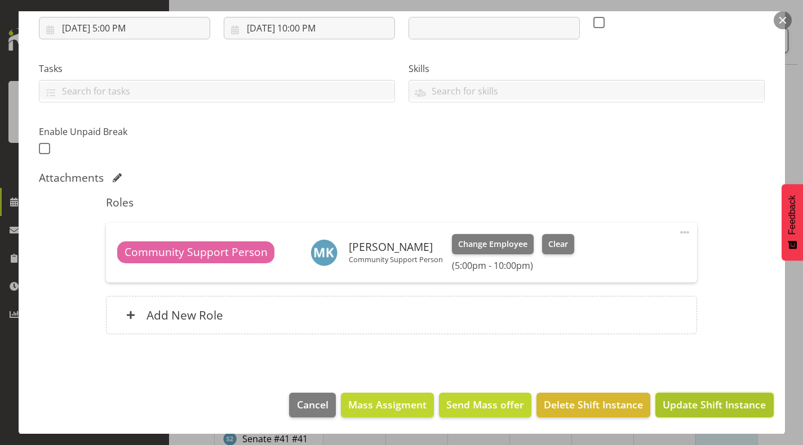
click at [702, 400] on span "Update Shift Instance" at bounding box center [713, 405] width 103 height 15
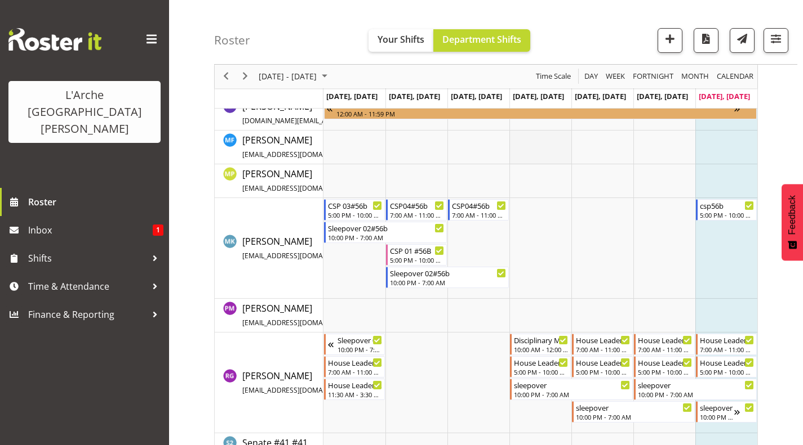
scroll to position [436, 0]
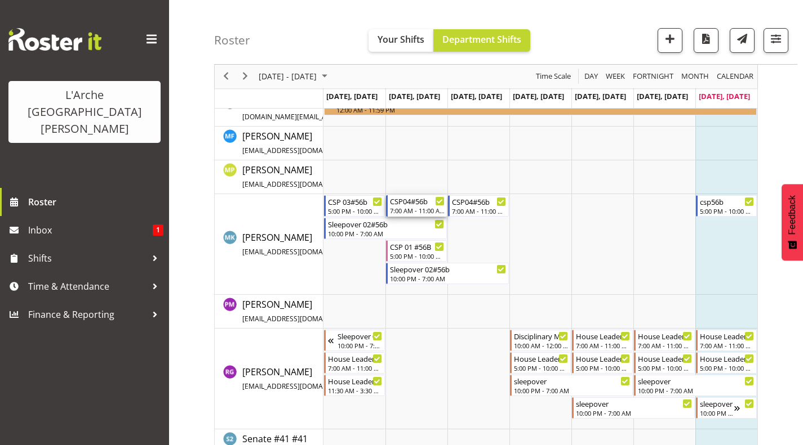
click at [413, 209] on div "7:00 AM - 11:00 AM" at bounding box center [417, 210] width 55 height 9
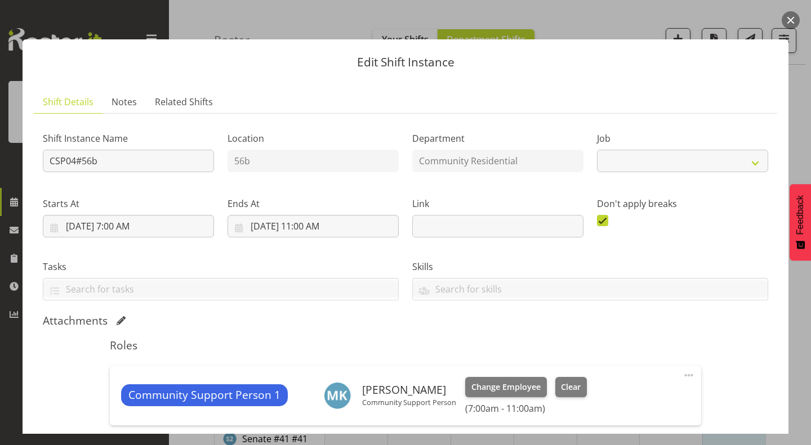
select select "2"
click at [791, 20] on button "button" at bounding box center [791, 20] width 18 height 18
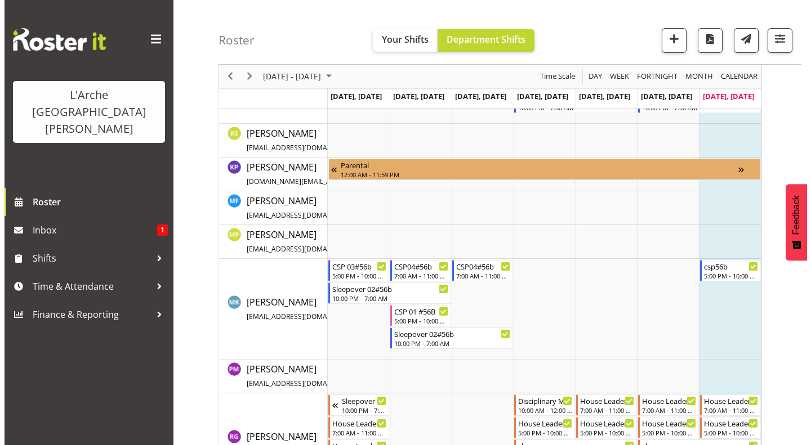
scroll to position [369, 0]
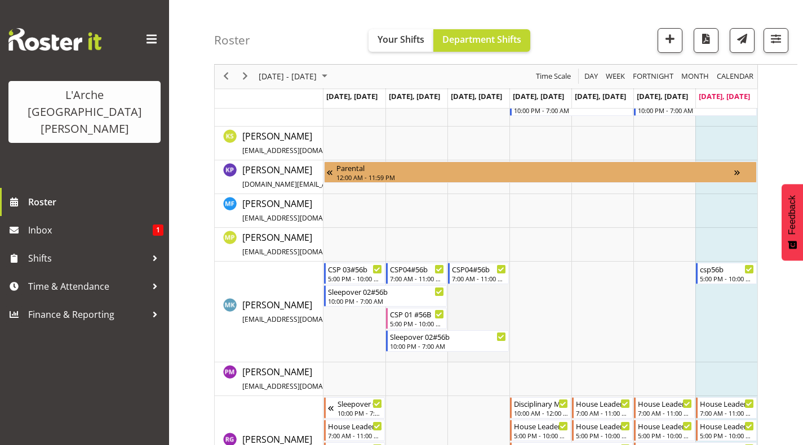
click at [484, 304] on td "Timeline Week of August 17, 2025" at bounding box center [478, 312] width 62 height 101
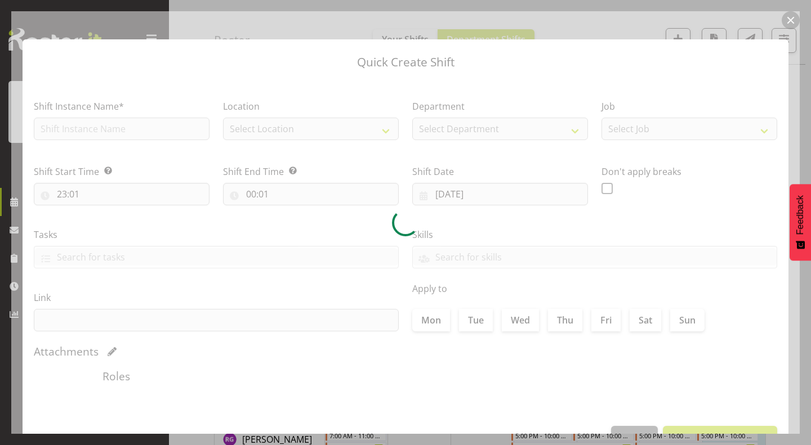
type input "13/08/2025"
checkbox input "true"
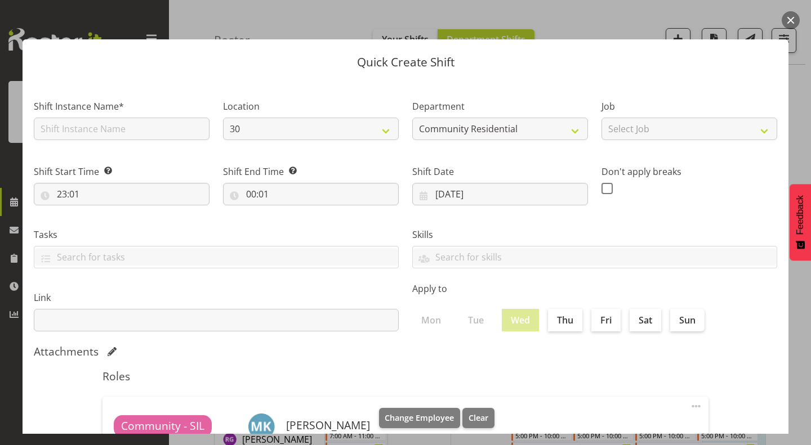
click at [484, 304] on div "Mon Tue Wed Thu Fri Sat Sun" at bounding box center [594, 316] width 365 height 32
click at [142, 129] on input "text" at bounding box center [122, 129] width 176 height 23
type input "CSP 01 #56B"
click at [373, 132] on select "30 41 SIL 56b 65a" at bounding box center [311, 129] width 176 height 23
select select "1061"
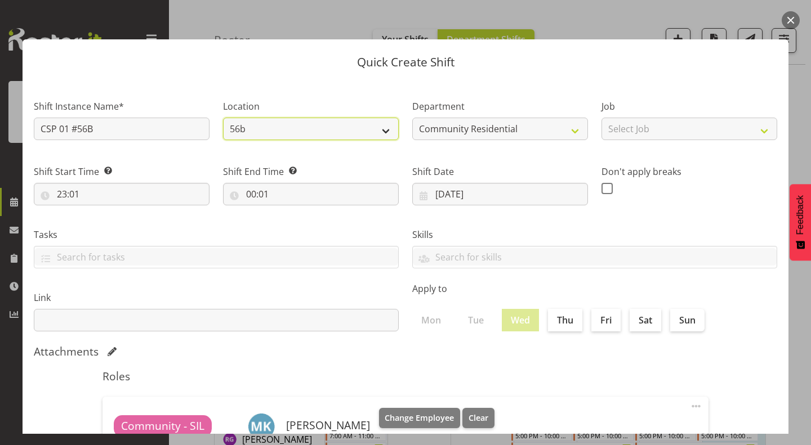
click at [223, 118] on select "30 41 SIL 56b 65a" at bounding box center [311, 129] width 176 height 23
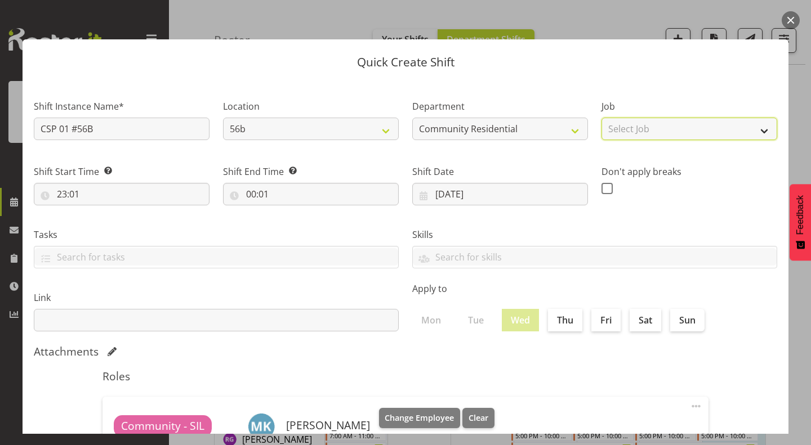
click at [627, 131] on select "Select Job Accounts Admin Art Coordinator Community Leader Community Support Pe…" at bounding box center [689, 129] width 176 height 23
select select "2"
click at [601, 118] on select "Select Job Accounts Admin Art Coordinator Community Leader Community Support Pe…" at bounding box center [689, 129] width 176 height 23
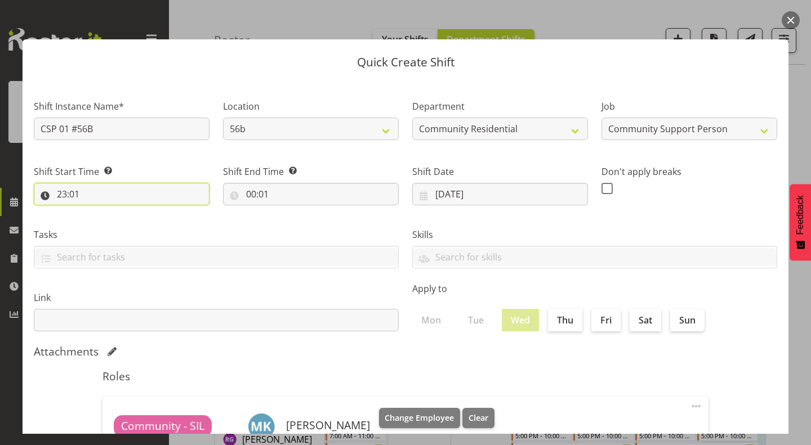
click at [57, 192] on input "23:01" at bounding box center [122, 194] width 176 height 23
click at [108, 223] on select "00 01 02 03 04 05 06 07 08 09 10 11 12 13 14 15 16 17 18 19 20 21 22 23" at bounding box center [110, 223] width 25 height 23
select select "17"
click at [98, 212] on select "00 01 02 03 04 05 06 07 08 09 10 11 12 13 14 15 16 17 18 19 20 21 22 23" at bounding box center [110, 223] width 25 height 23
type input "17:01"
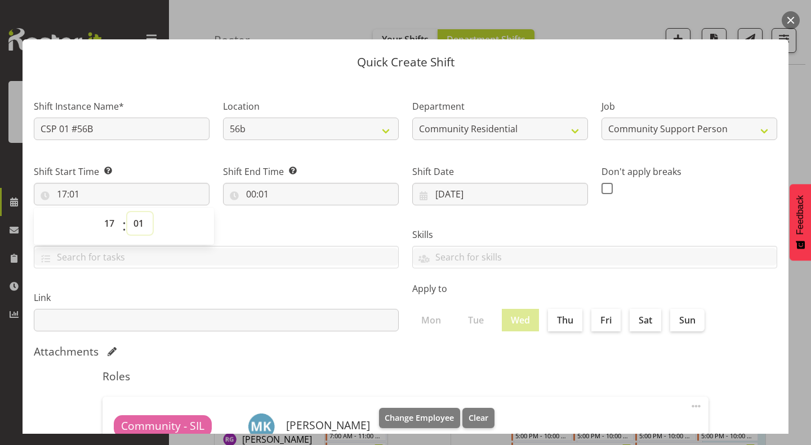
click at [139, 220] on select "00 01 02 03 04 05 06 07 08 09 10 11 12 13 14 15 16 17 18 19 20 21 22 23 24 25 2…" at bounding box center [139, 223] width 25 height 23
select select "0"
click at [127, 212] on select "00 01 02 03 04 05 06 07 08 09 10 11 12 13 14 15 16 17 18 19 20 21 22 23 24 25 2…" at bounding box center [139, 223] width 25 height 23
type input "17:00"
click at [253, 194] on input "00:01" at bounding box center [311, 194] width 176 height 23
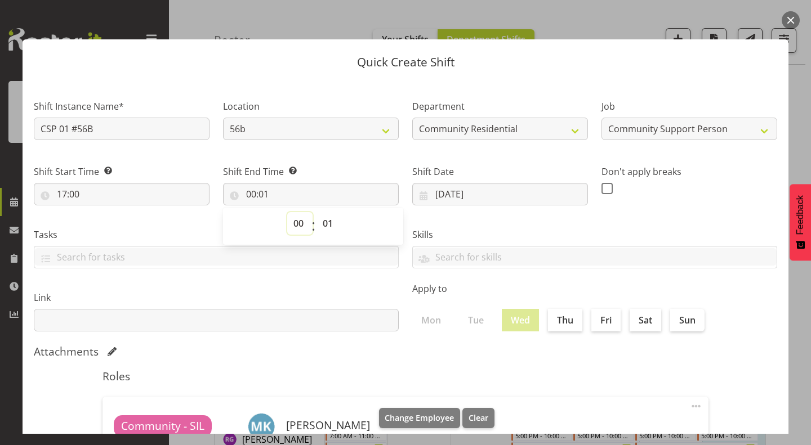
click at [296, 223] on select "00 01 02 03 04 05 06 07 08 09 10 11 12 13 14 15 16 17 18 19 20 21 22 23" at bounding box center [299, 223] width 25 height 23
select select "22"
click at [287, 212] on select "00 01 02 03 04 05 06 07 08 09 10 11 12 13 14 15 16 17 18 19 20 21 22 23" at bounding box center [299, 223] width 25 height 23
type input "22:01"
click at [327, 225] on select "00 01 02 03 04 05 06 07 08 09 10 11 12 13 14 15 16 17 18 19 20 21 22 23 24 25 2…" at bounding box center [328, 223] width 25 height 23
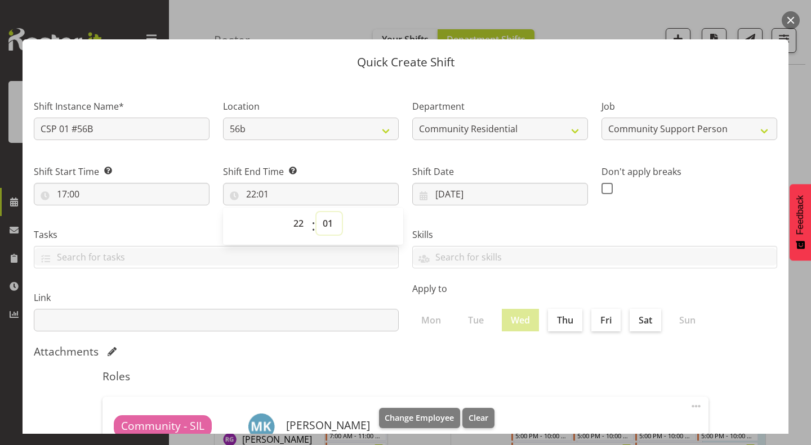
select select "0"
click at [316, 212] on select "00 01 02 03 04 05 06 07 08 09 10 11 12 13 14 15 16 17 18 19 20 21 22 23 24 25 2…" at bounding box center [328, 223] width 25 height 23
type input "22:00"
click at [360, 279] on div "Link" at bounding box center [216, 306] width 378 height 63
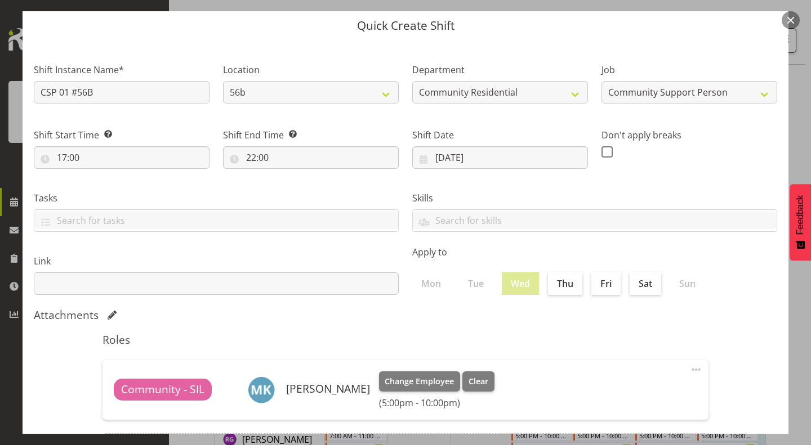
scroll to position [37, 0]
click at [77, 157] on input "17:00" at bounding box center [122, 157] width 176 height 23
click at [108, 186] on select "00 01 02 03 04 05 06 07 08 09 10 11 12 13 14 15 16 17 18 19 20 21 22 23" at bounding box center [110, 186] width 25 height 23
select select "11"
click at [98, 175] on select "00 01 02 03 04 05 06 07 08 09 10 11 12 13 14 15 16 17 18 19 20 21 22 23" at bounding box center [110, 186] width 25 height 23
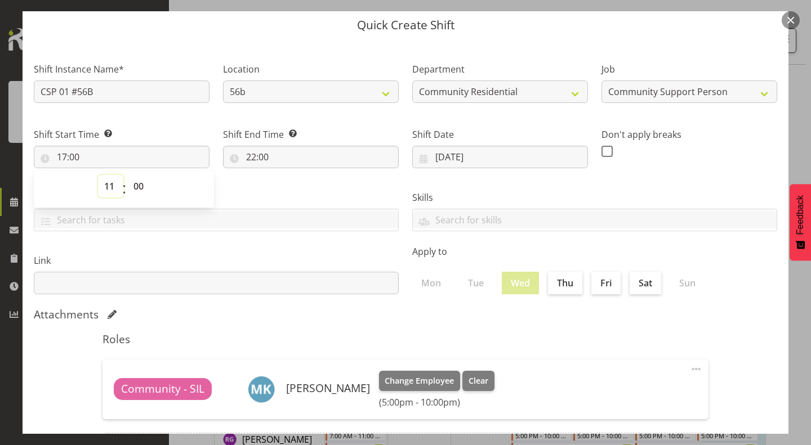
type input "11:00"
click at [139, 189] on select "00 01 02 03 04 05 06 07 08 09 10 11 12 13 14 15 16 17 18 19 20 21 22 23 24 25 2…" at bounding box center [139, 186] width 25 height 23
select select "30"
click at [127, 175] on select "00 01 02 03 04 05 06 07 08 09 10 11 12 13 14 15 16 17 18 19 20 21 22 23 24 25 2…" at bounding box center [139, 186] width 25 height 23
type input "11:30"
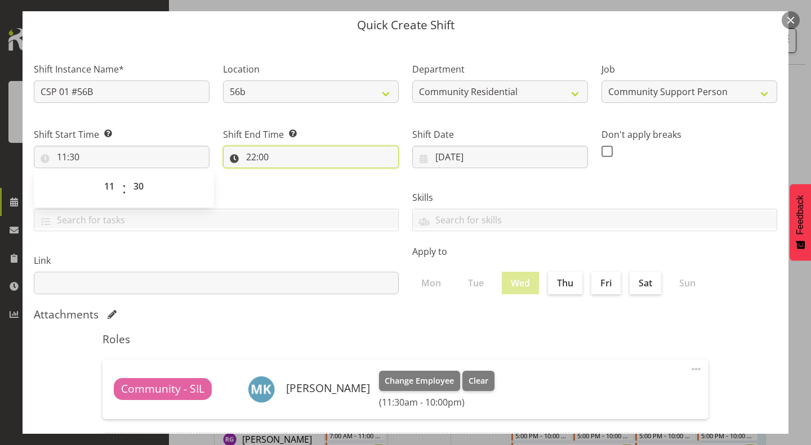
click at [252, 163] on input "22:00" at bounding box center [311, 157] width 176 height 23
click at [291, 186] on select "00 01 02 03 04 05 06 07 08 09 10 11 12 13 14 15 16 17 18 19 20 21 22 23" at bounding box center [299, 186] width 25 height 23
select select "15"
click at [287, 175] on select "00 01 02 03 04 05 06 07 08 09 10 11 12 13 14 15 16 17 18 19 20 21 22 23" at bounding box center [299, 186] width 25 height 23
type input "15:00"
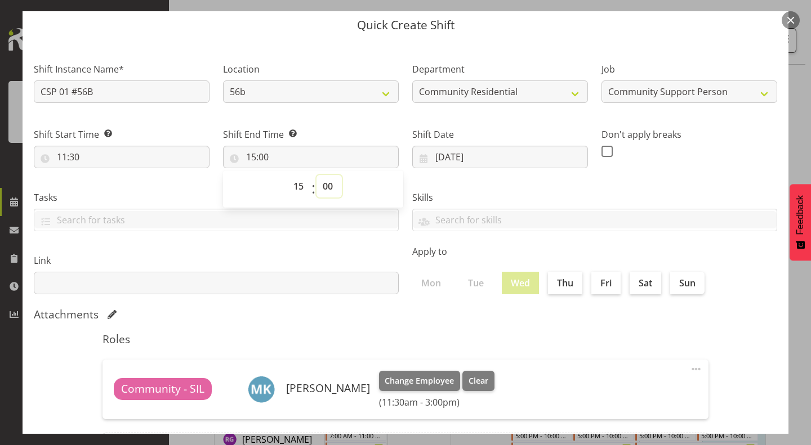
click at [323, 183] on select "00 01 02 03 04 05 06 07 08 09 10 11 12 13 14 15 16 17 18 19 20 21 22 23 24 25 2…" at bounding box center [328, 186] width 25 height 23
select select "30"
click at [316, 175] on select "00 01 02 03 04 05 06 07 08 09 10 11 12 13 14 15 16 17 18 19 20 21 22 23 24 25 2…" at bounding box center [328, 186] width 25 height 23
type input "15:30"
click at [335, 255] on label "Link" at bounding box center [216, 261] width 365 height 14
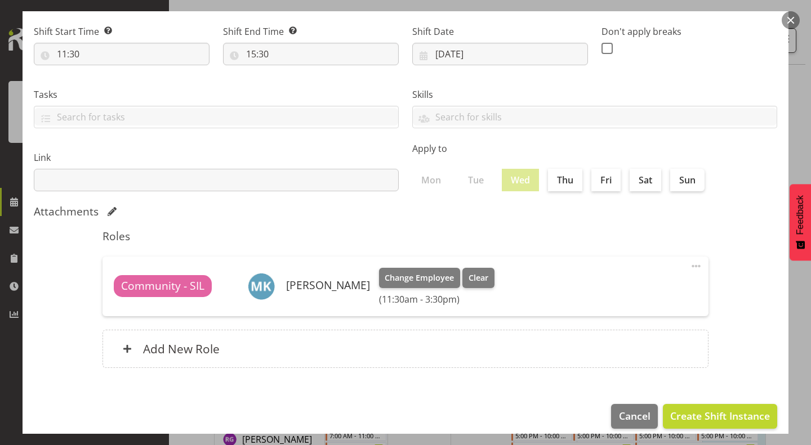
scroll to position [151, 0]
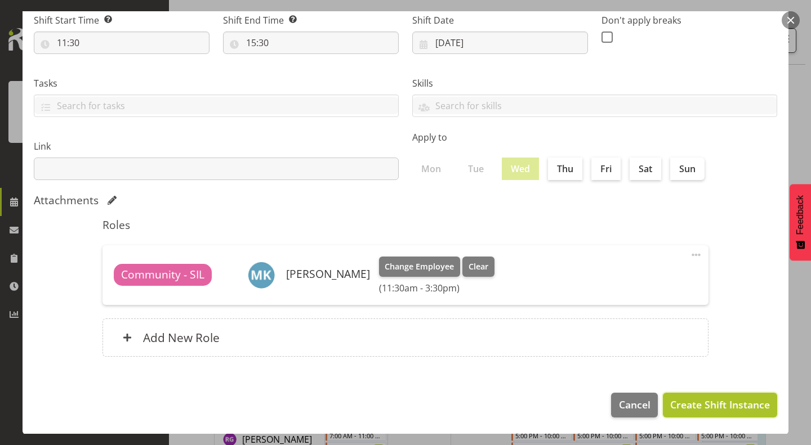
click at [701, 407] on span "Create Shift Instance" at bounding box center [720, 405] width 100 height 15
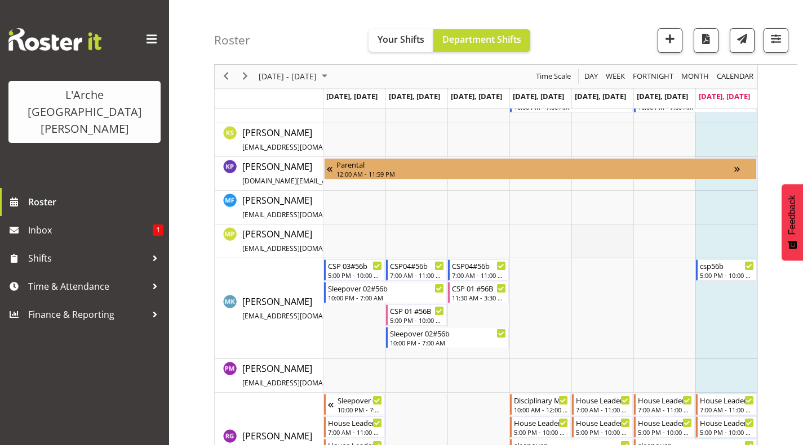
scroll to position [373, 0]
click at [479, 317] on td "Timeline Week of August 17, 2025" at bounding box center [478, 308] width 62 height 101
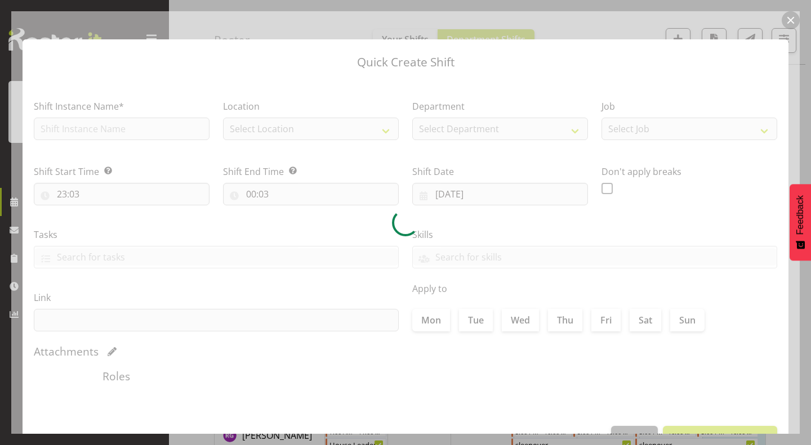
type input "13/08/2025"
checkbox input "true"
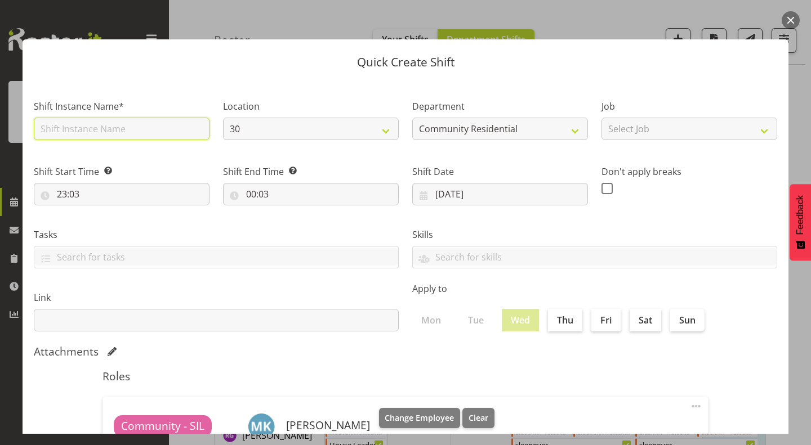
click at [133, 132] on input "text" at bounding box center [122, 129] width 176 height 23
click at [791, 17] on button "button" at bounding box center [791, 20] width 18 height 18
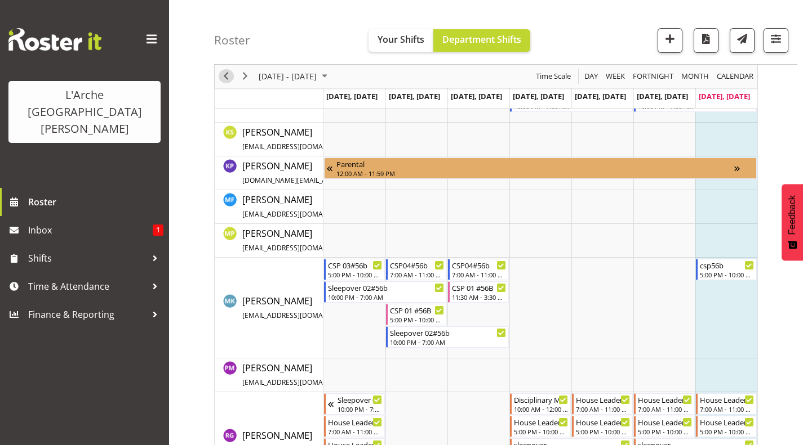
click at [224, 72] on span "Previous" at bounding box center [226, 77] width 14 height 14
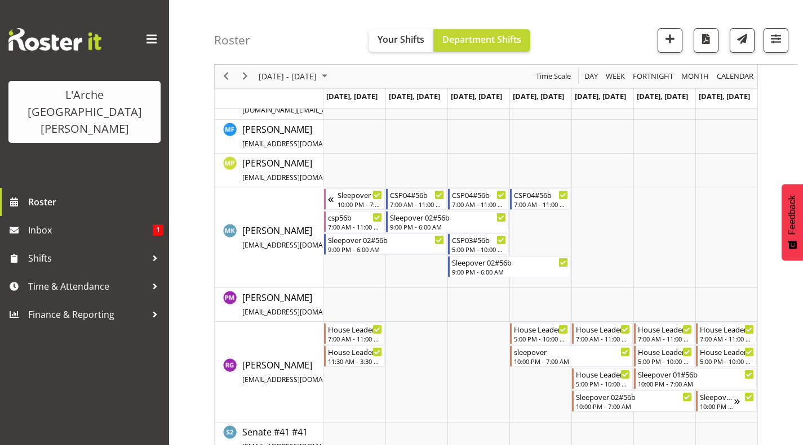
scroll to position [443, 0]
click at [225, 77] on span "Previous" at bounding box center [226, 77] width 14 height 14
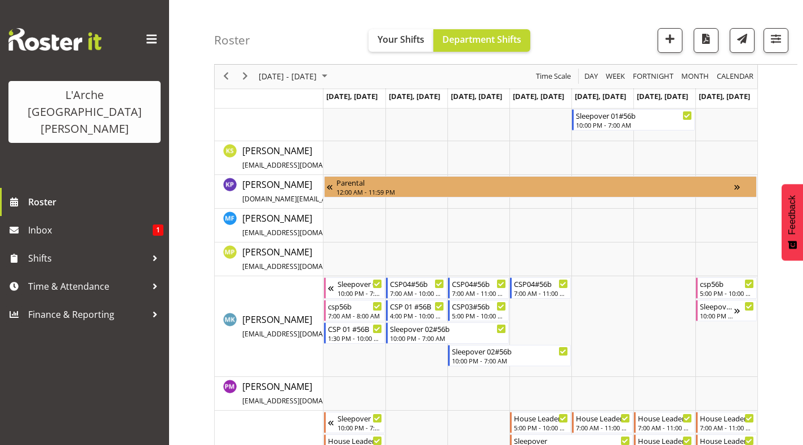
scroll to position [376, 0]
click at [247, 72] on span "Next" at bounding box center [245, 77] width 14 height 14
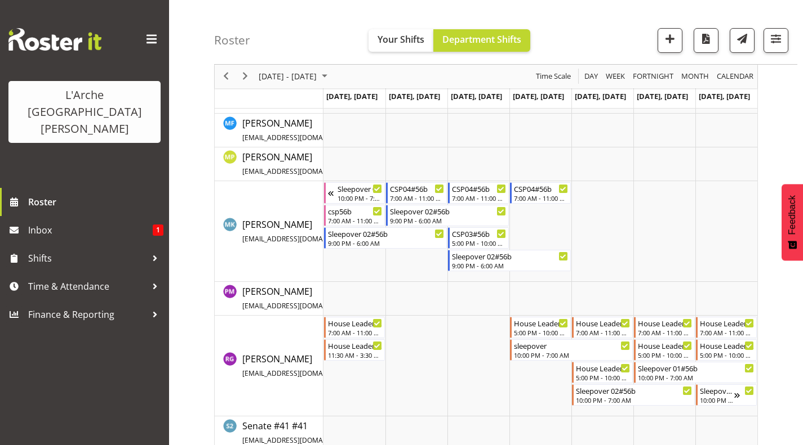
scroll to position [462, 0]
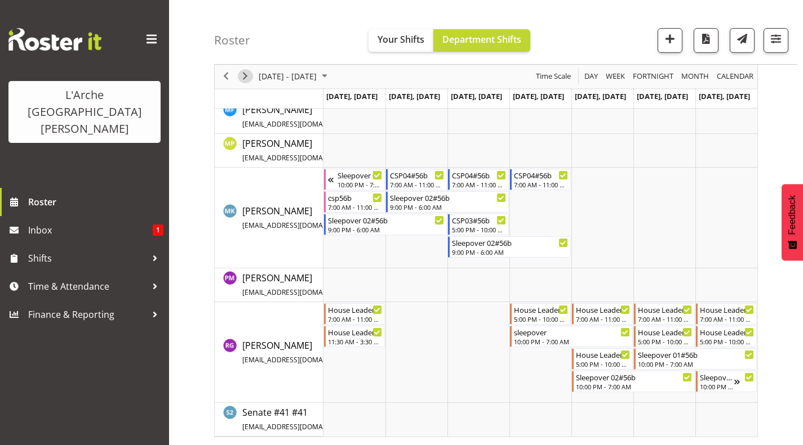
click at [247, 77] on span "Next" at bounding box center [245, 77] width 14 height 14
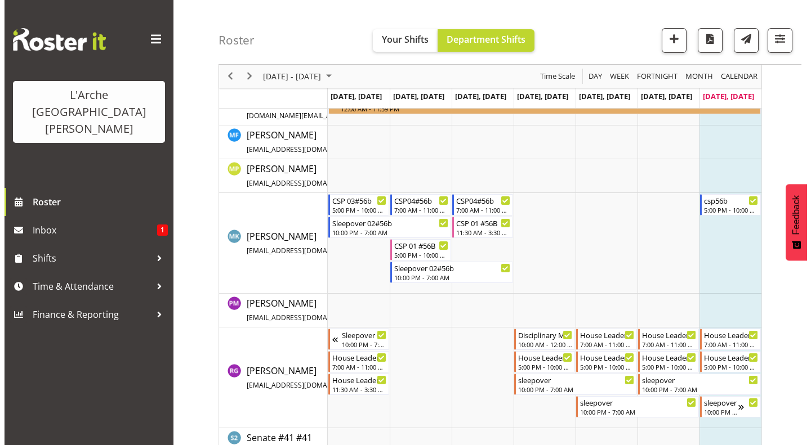
scroll to position [438, 0]
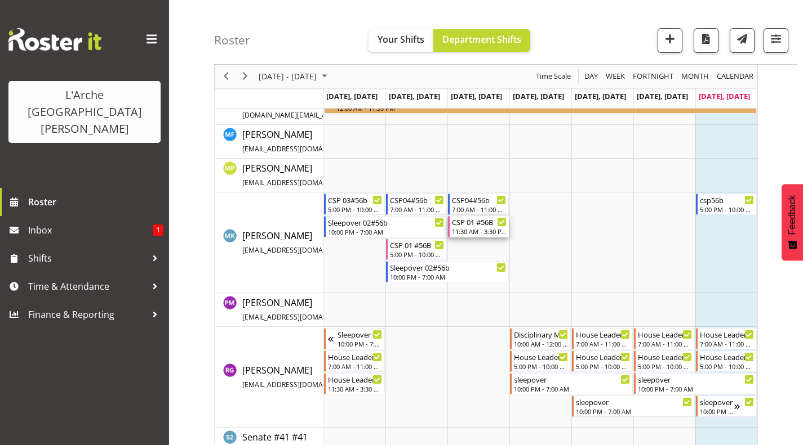
click at [472, 229] on div "11:30 AM - 3:30 PM" at bounding box center [479, 231] width 55 height 9
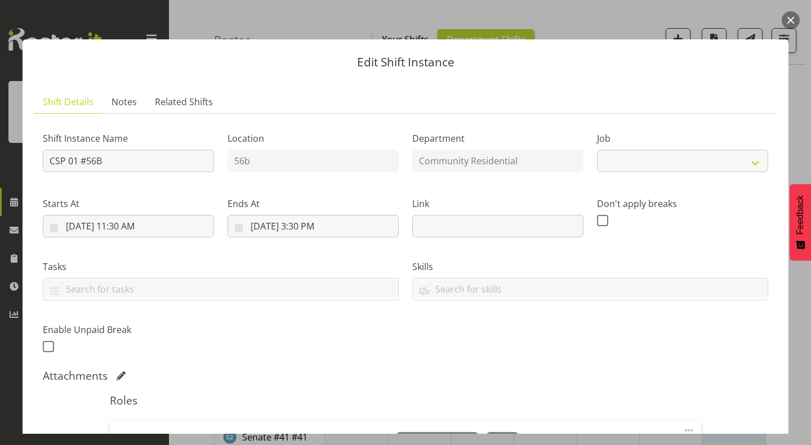
select select "2"
click at [125, 166] on input "CSP 01 #56B" at bounding box center [128, 161] width 171 height 23
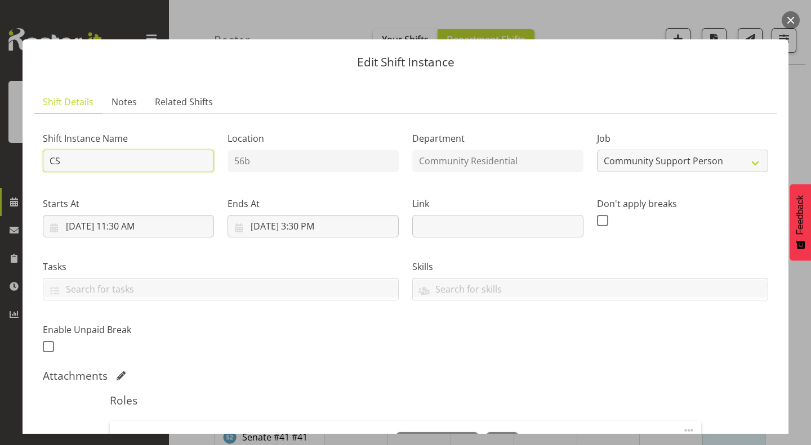
type input "C"
type input "S"
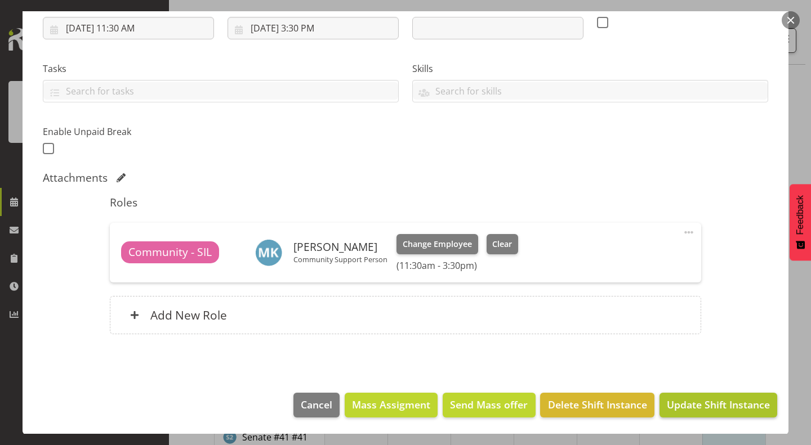
type input "SIL"
click at [702, 409] on span "Update Shift Instance" at bounding box center [718, 405] width 103 height 15
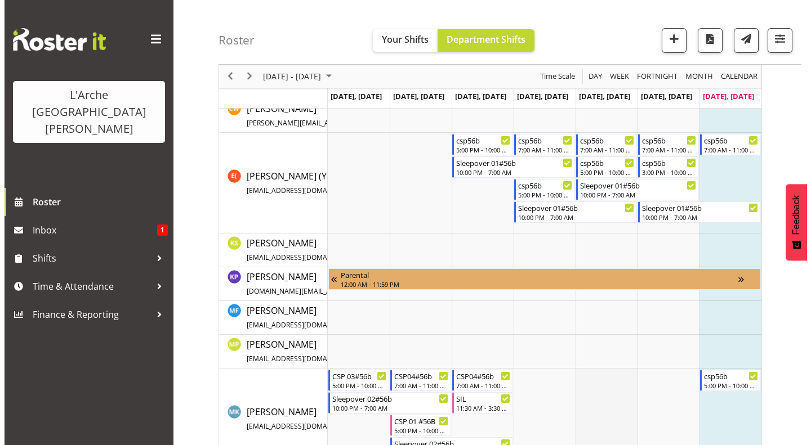
scroll to position [420, 0]
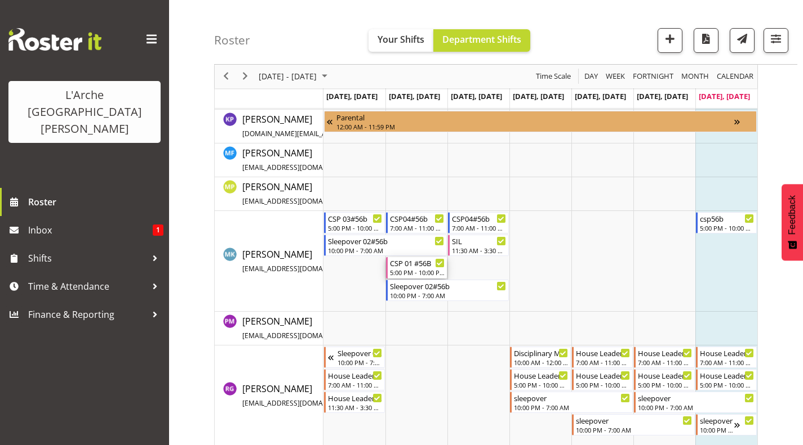
click at [404, 264] on div "CSP 01 #56B" at bounding box center [417, 262] width 55 height 11
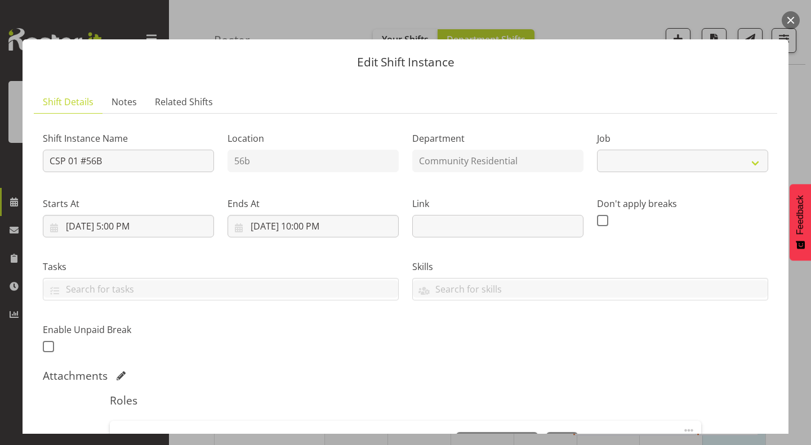
select select "2"
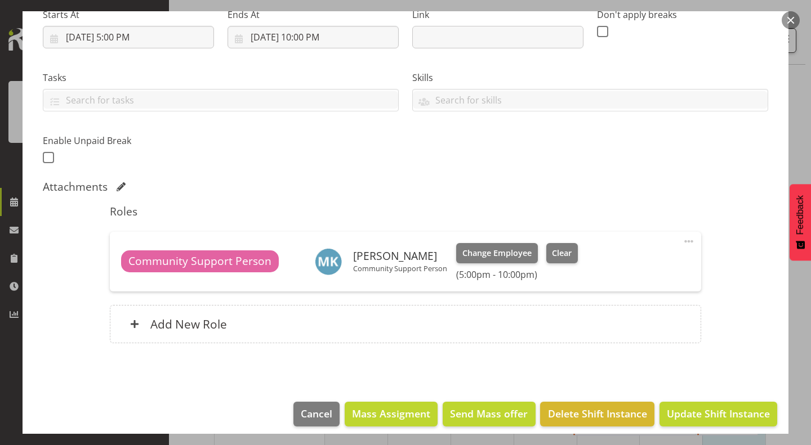
scroll to position [198, 0]
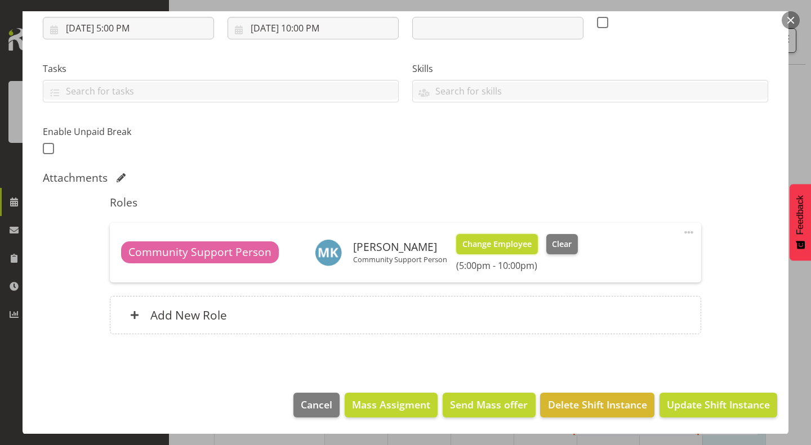
click at [498, 244] on span "Change Employee" at bounding box center [496, 244] width 69 height 12
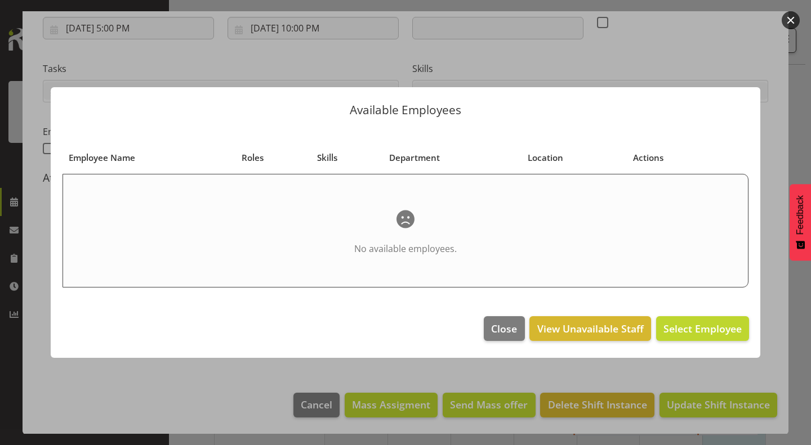
click at [504, 313] on footer "Close View Unavailable Staff Select Employee" at bounding box center [406, 331] width 710 height 53
click at [503, 331] on span "Close" at bounding box center [504, 329] width 26 height 15
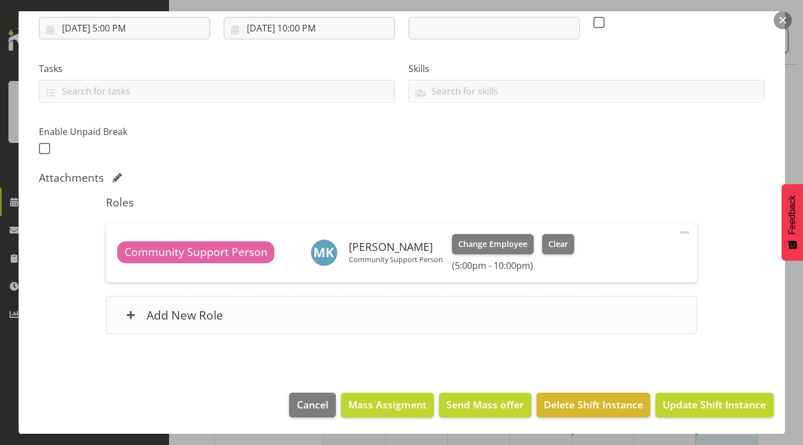
click at [425, 318] on div "Add New Role" at bounding box center [401, 315] width 591 height 38
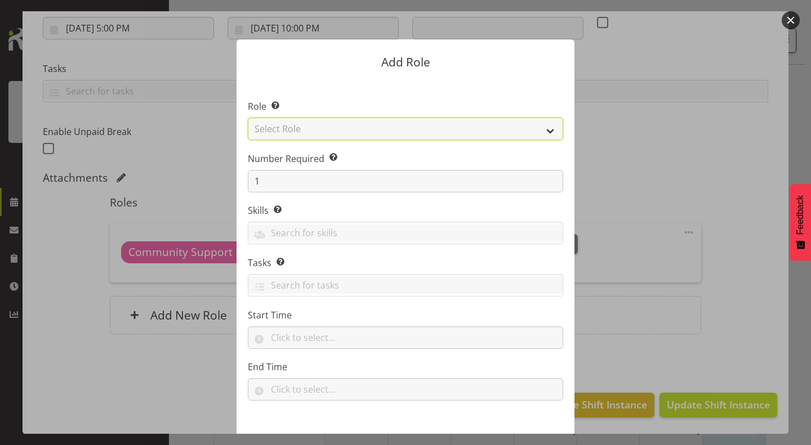
click at [479, 127] on select "Select Role Area Manager Art Coordination Community - SIL Community Leader Comm…" at bounding box center [405, 129] width 315 height 23
select select "13"
click at [248, 118] on select "Select Role Area Manager Art Coordination Community - SIL Community Leader Comm…" at bounding box center [405, 129] width 315 height 23
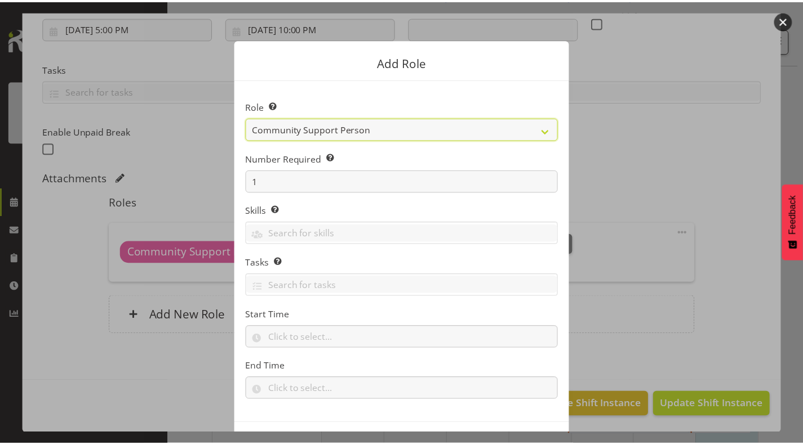
scroll to position [43, 0]
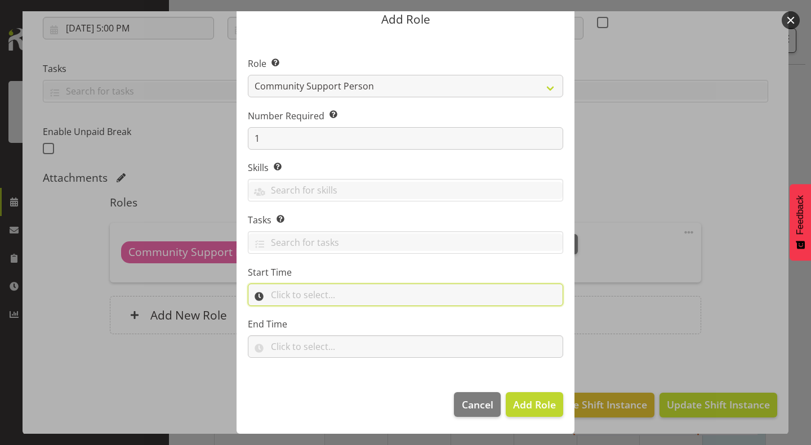
click at [444, 288] on input "text" at bounding box center [405, 295] width 315 height 23
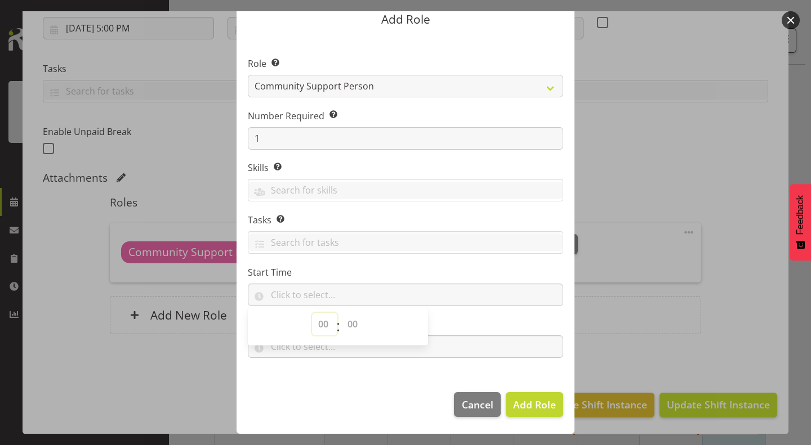
click at [320, 325] on select "00 00 01 02 03 04 05 06 07 08 09 10 11 12 13 14 15 16 17 18 19 20 21 22 23" at bounding box center [324, 324] width 25 height 23
select select "17"
click at [312, 313] on select "00 00 01 02 03 04 05 06 07 08 09 10 11 12 13 14 15 16 17 18 19 20 21 22 23" at bounding box center [324, 324] width 25 height 23
click at [346, 324] on select "00 00 01 02 03 04 05 06 07 08 09 10 11 12 13 14 15 16 17 18 19 20 21 22 23 24 2…" at bounding box center [353, 324] width 25 height 23
select select "0"
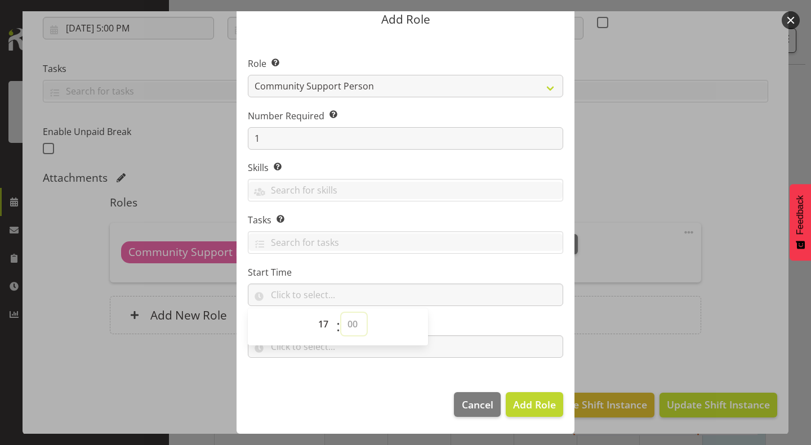
click at [341, 313] on select "00 00 01 02 03 04 05 06 07 08 09 10 11 12 13 14 15 16 17 18 19 20 21 22 23 24 2…" at bounding box center [353, 324] width 25 height 23
type input "17:00"
click at [382, 271] on label "Start Time" at bounding box center [405, 273] width 315 height 14
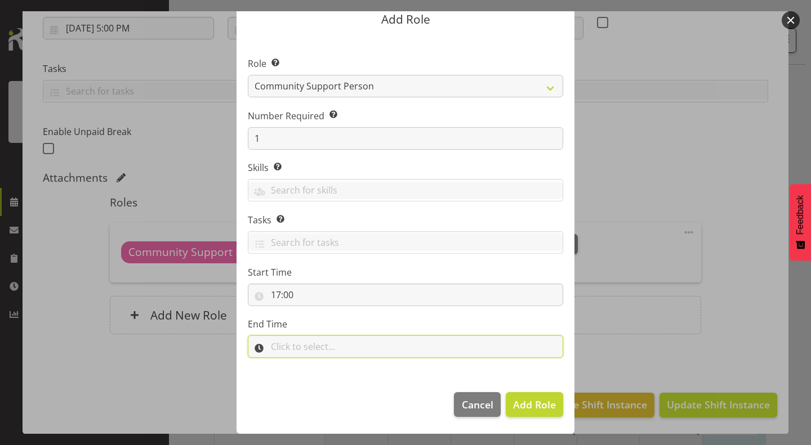
click at [324, 342] on input "text" at bounding box center [405, 347] width 315 height 23
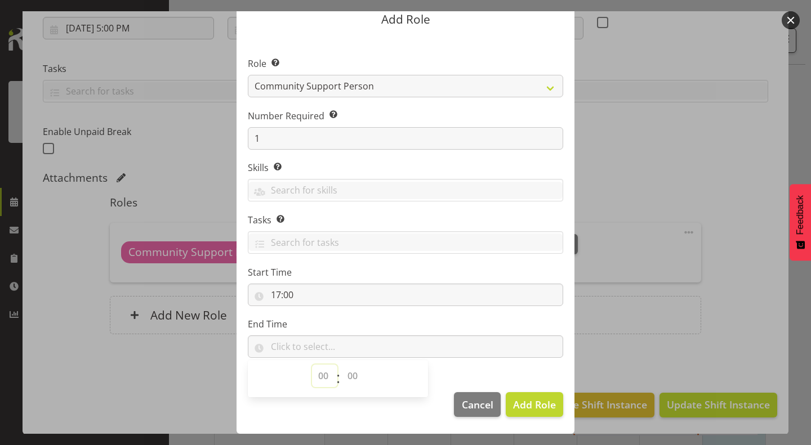
click at [318, 372] on select "00 00 01 02 03 04 05 06 07 08 09 10 11 12 13 14 15 16 17 18 19 20 21 22 23" at bounding box center [324, 376] width 25 height 23
select select "22"
click at [312, 365] on select "00 00 01 02 03 04 05 06 07 08 09 10 11 12 13 14 15 16 17 18 19 20 21 22 23" at bounding box center [324, 376] width 25 height 23
click at [348, 374] on select "00 00 01 02 03 04 05 06 07 08 09 10 11 12 13 14 15 16 17 18 19 20 21 22 23 24 2…" at bounding box center [353, 376] width 25 height 23
select select "0"
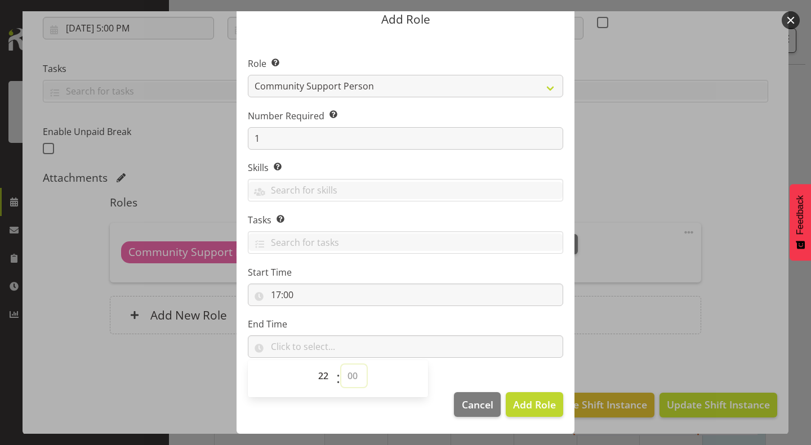
click at [341, 365] on select "00 00 01 02 03 04 05 06 07 08 09 10 11 12 13 14 15 16 17 18 19 20 21 22 23 24 2…" at bounding box center [353, 376] width 25 height 23
type input "22:00"
click at [501, 316] on section "Role Select the role you wish to add to the shift. Area Manager Art Coordinatio…" at bounding box center [406, 209] width 338 height 345
click at [524, 402] on span "Add Role" at bounding box center [534, 405] width 43 height 14
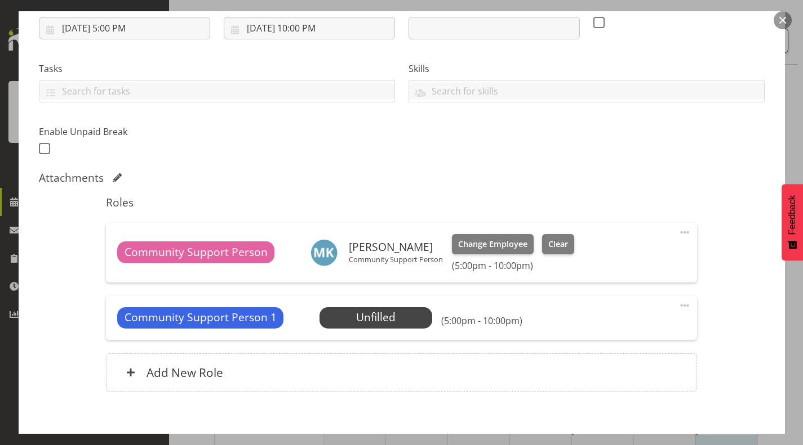
click at [408, 304] on div "Community Support Person 1 Unfilled Select Employee (5:00pm - 10:00pm) Edit Cov…" at bounding box center [401, 318] width 591 height 44
click at [394, 310] on span "Select Employee" at bounding box center [376, 318] width 84 height 16
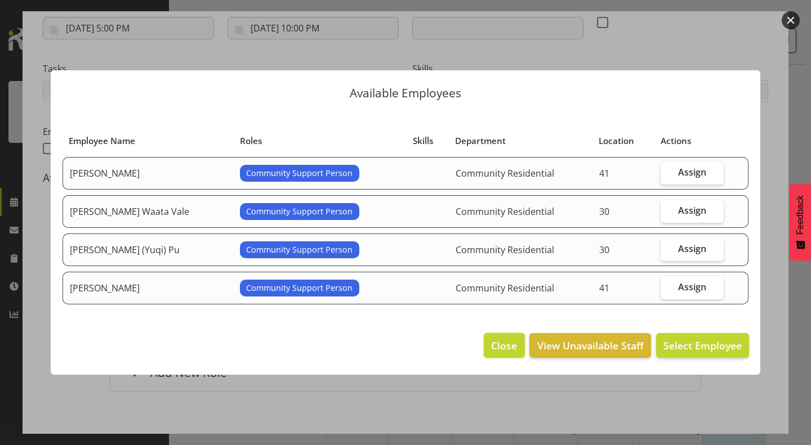
click at [511, 341] on span "Close" at bounding box center [504, 345] width 26 height 15
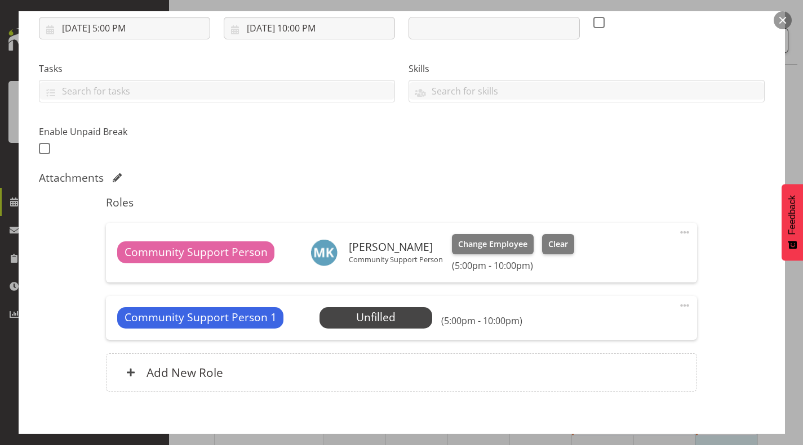
click at [780, 17] on button "button" at bounding box center [782, 20] width 18 height 18
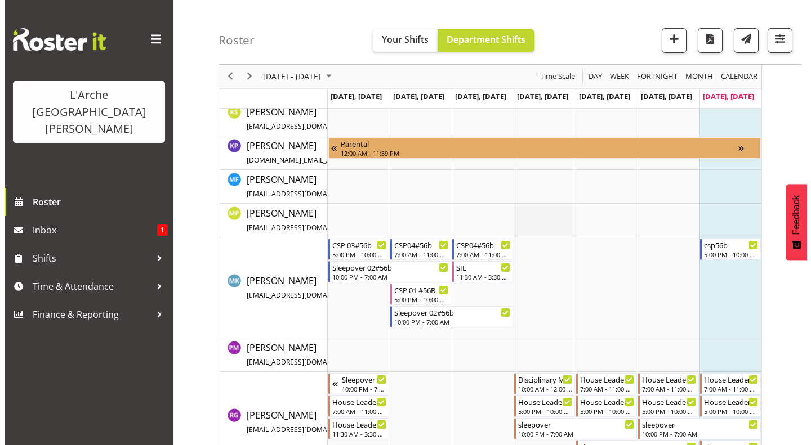
scroll to position [393, 0]
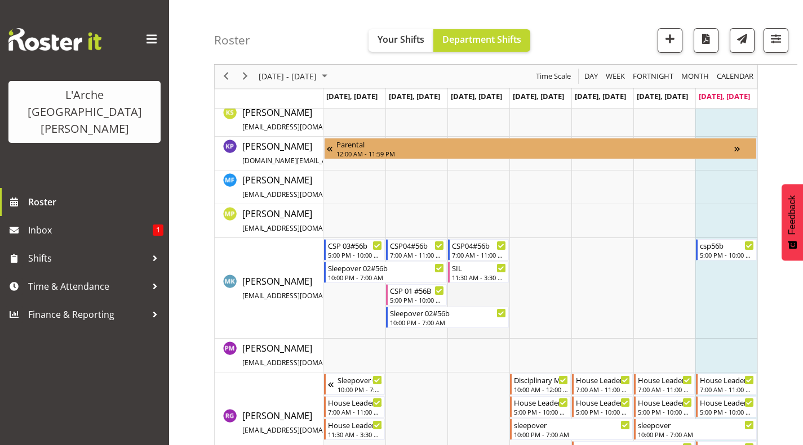
click at [482, 297] on td "Timeline Week of August 17, 2025" at bounding box center [478, 288] width 62 height 101
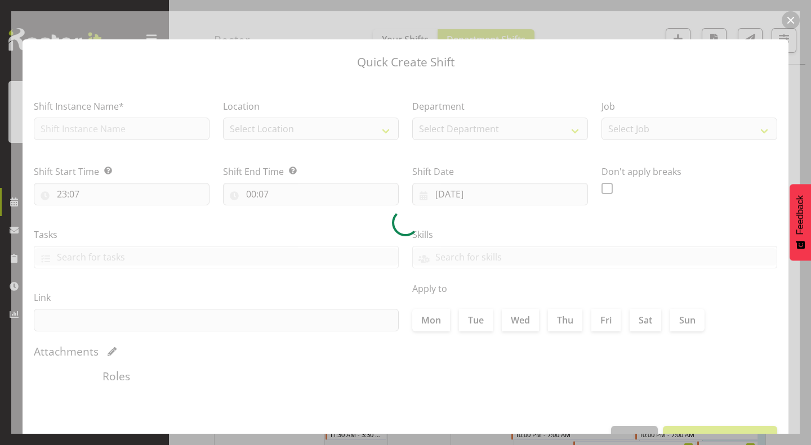
type input "13/08/2025"
checkbox input "true"
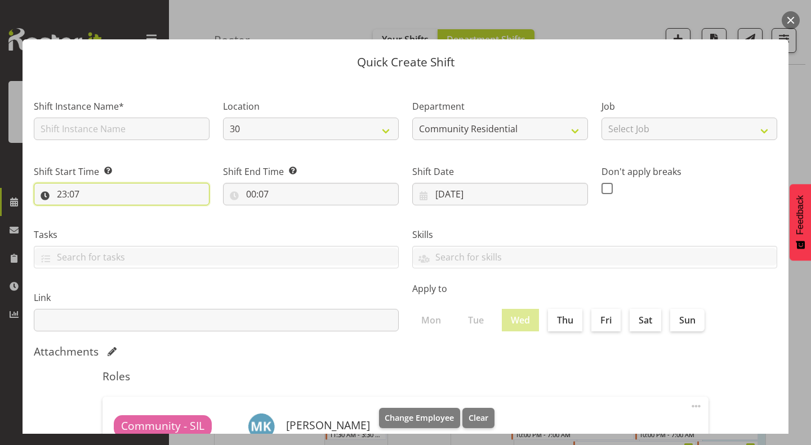
click at [105, 190] on input "23:07" at bounding box center [122, 194] width 176 height 23
click at [113, 225] on select "00 01 02 03 04 05 06 07 08 09 10 11 12 13 14 15 16 17 18 19 20 21 22 23" at bounding box center [110, 223] width 25 height 23
select select "17"
click at [98, 212] on select "00 01 02 03 04 05 06 07 08 09 10 11 12 13 14 15 16 17 18 19 20 21 22 23" at bounding box center [110, 223] width 25 height 23
type input "17:07"
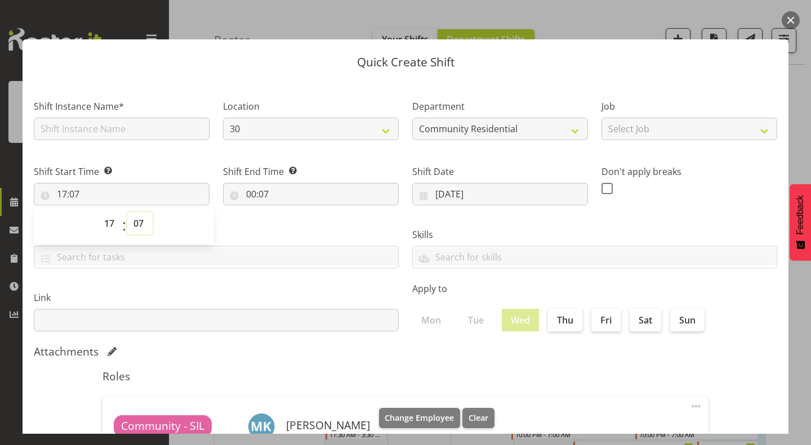
click at [137, 225] on select "00 01 02 03 04 05 06 07 08 09 10 11 12 13 14 15 16 17 18 19 20 21 22 23 24 25 2…" at bounding box center [139, 223] width 25 height 23
select select "0"
click at [127, 212] on select "00 01 02 03 04 05 06 07 08 09 10 11 12 13 14 15 16 17 18 19 20 21 22 23 24 25 2…" at bounding box center [139, 223] width 25 height 23
type input "17:00"
click at [242, 193] on input "00:07" at bounding box center [311, 194] width 176 height 23
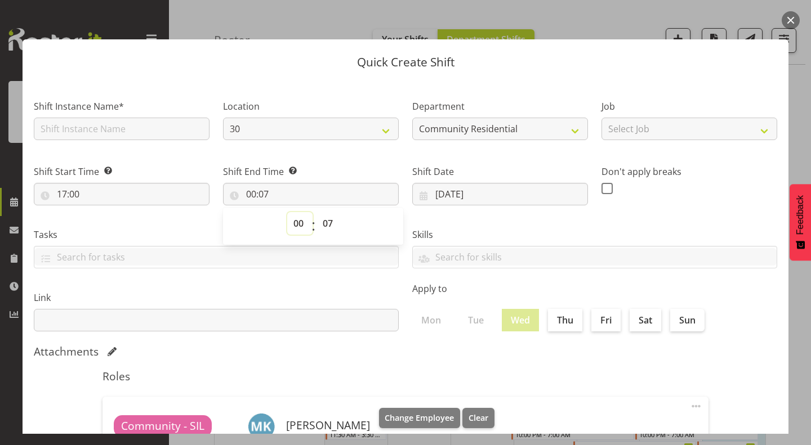
click at [295, 229] on select "00 01 02 03 04 05 06 07 08 09 10 11 12 13 14 15 16 17 18 19 20 21 22 23" at bounding box center [299, 223] width 25 height 23
select select "22"
click at [287, 212] on select "00 01 02 03 04 05 06 07 08 09 10 11 12 13 14 15 16 17 18 19 20 21 22 23" at bounding box center [299, 223] width 25 height 23
type input "22:07"
click at [325, 224] on select "00 01 02 03 04 05 06 07 08 09 10 11 12 13 14 15 16 17 18 19 20 21 22 23 24 25 2…" at bounding box center [328, 223] width 25 height 23
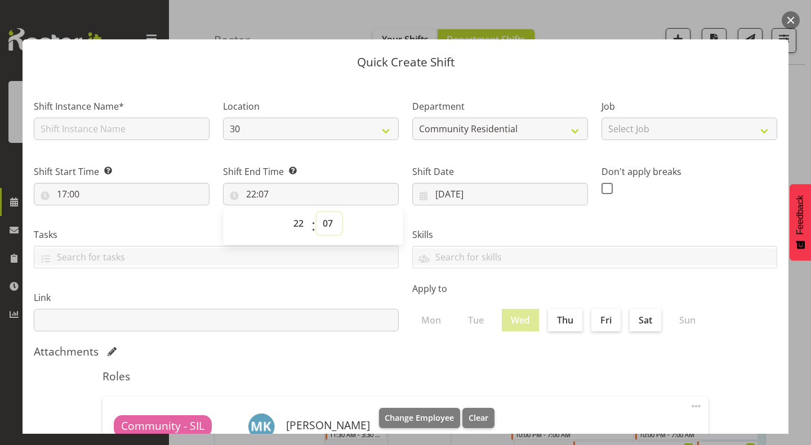
select select "0"
click at [316, 212] on select "00 01 02 03 04 05 06 07 08 09 10 11 12 13 14 15 16 17 18 19 20 21 22 23 24 25 2…" at bounding box center [328, 223] width 25 height 23
type input "22:00"
click at [472, 224] on div "Skills Senate Senate" at bounding box center [594, 243] width 378 height 63
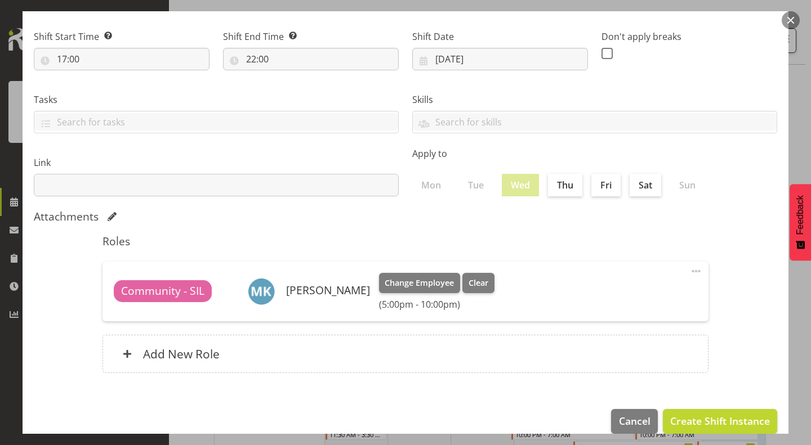
scroll to position [151, 0]
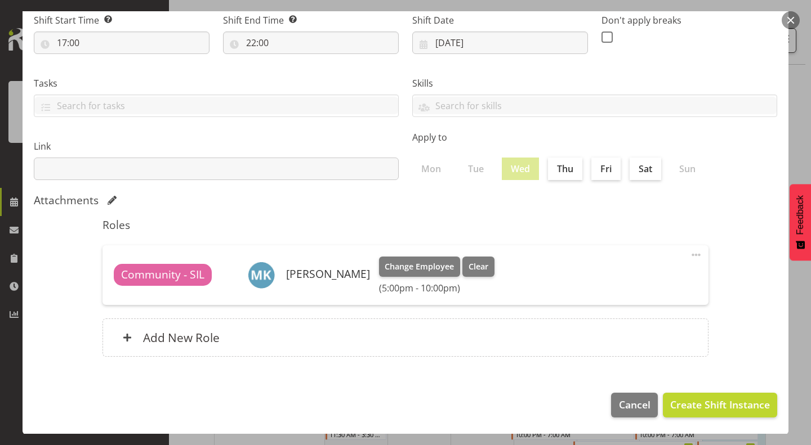
click at [690, 252] on span at bounding box center [696, 255] width 14 height 14
click at [691, 252] on span at bounding box center [696, 255] width 14 height 14
click at [618, 296] on link "Delete" at bounding box center [649, 300] width 108 height 20
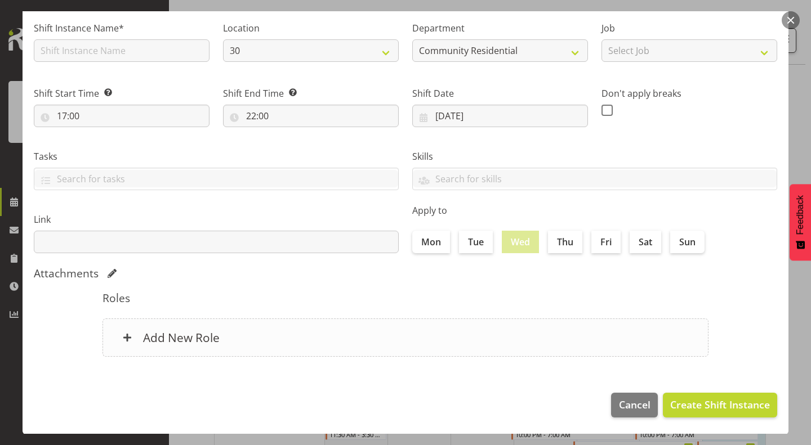
click at [433, 339] on div "Add New Role" at bounding box center [405, 338] width 606 height 38
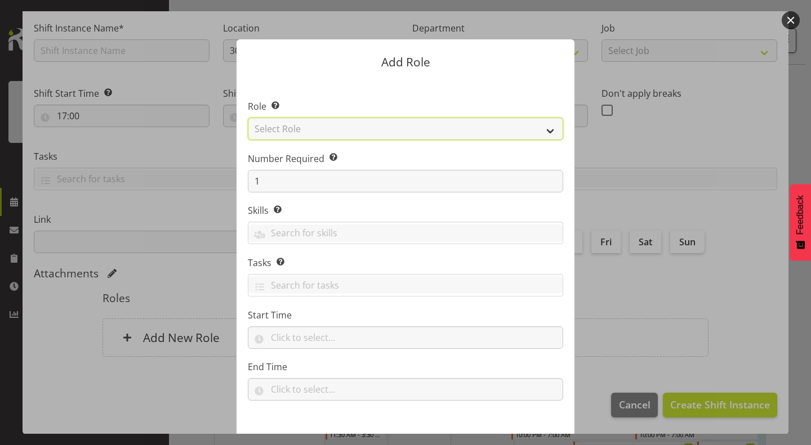
click at [397, 127] on select "Select Role Area Manager Art Coordination Community - SIL Community Leader Comm…" at bounding box center [405, 129] width 315 height 23
select select "13"
click at [248, 118] on select "Select Role Area Manager Art Coordination Community - SIL Community Leader Comm…" at bounding box center [405, 129] width 315 height 23
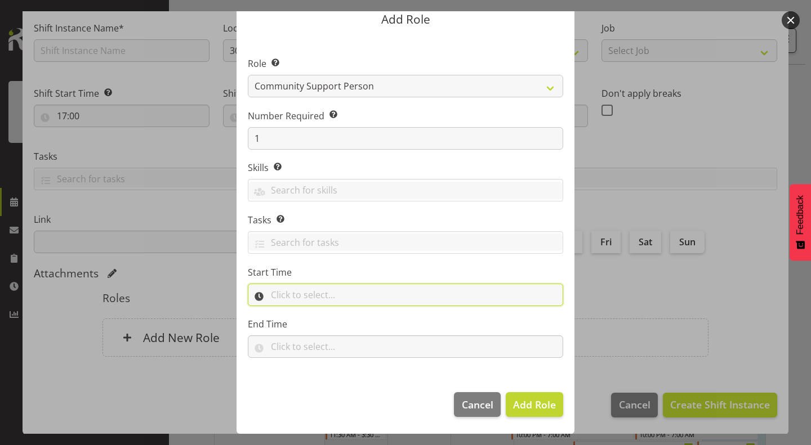
click at [346, 296] on input "text" at bounding box center [405, 295] width 315 height 23
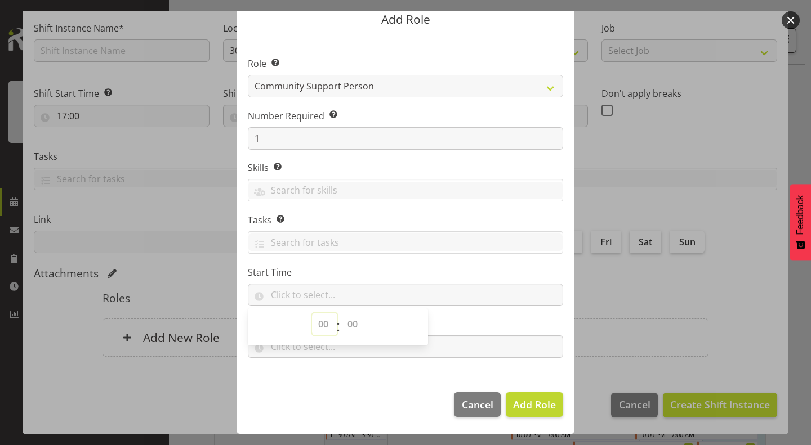
click at [320, 327] on select "00 00 01 02 03 04 05 06 07 08 09 10 11 12 13 14 15 16 17 18 19 20 21 22 23" at bounding box center [324, 324] width 25 height 23
select select "17"
click at [312, 313] on select "00 00 01 02 03 04 05 06 07 08 09 10 11 12 13 14 15 16 17 18 19 20 21 22 23" at bounding box center [324, 324] width 25 height 23
click at [348, 322] on select "00 00 01 02 03 04 05 06 07 08 09 10 11 12 13 14 15 16 17 18 19 20 21 22 23 24 2…" at bounding box center [353, 324] width 25 height 23
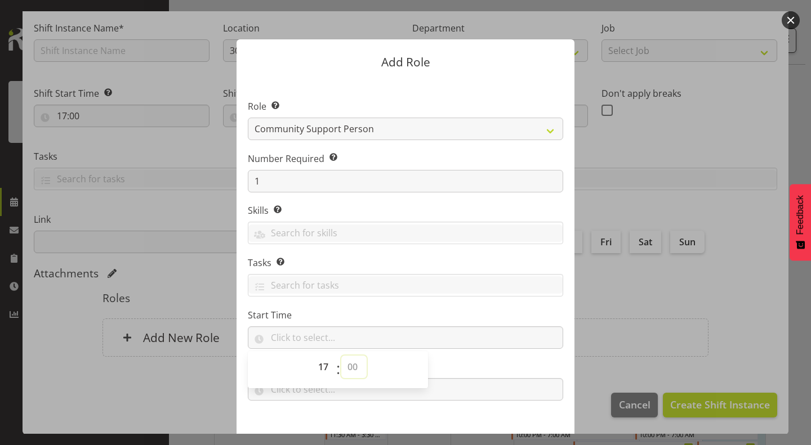
click at [350, 358] on select "00 00 01 02 03 04 05 06 07 08 09 10 11 12 13 14 15 16 17 18 19 20 21 22 23 24 2…" at bounding box center [353, 367] width 25 height 23
select select "0"
click at [341, 356] on select "00 00 01 02 03 04 05 06 07 08 09 10 11 12 13 14 15 16 17 18 19 20 21 22 23 24 2…" at bounding box center [353, 367] width 25 height 23
type input "17:00"
click at [335, 260] on label "Tasks Selecting tasks here means these tasks are specific to this role. When se…" at bounding box center [405, 263] width 315 height 14
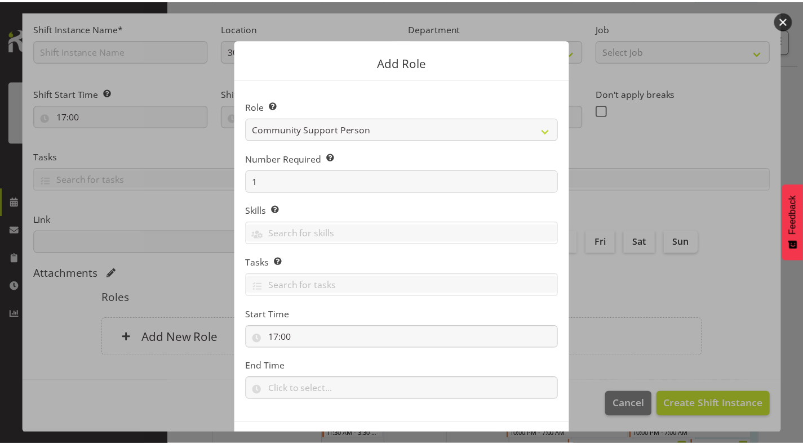
scroll to position [43, 0]
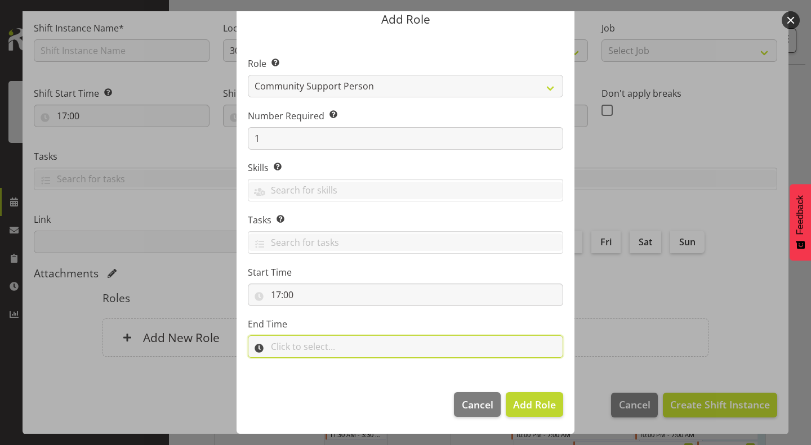
click at [343, 343] on input "text" at bounding box center [405, 347] width 315 height 23
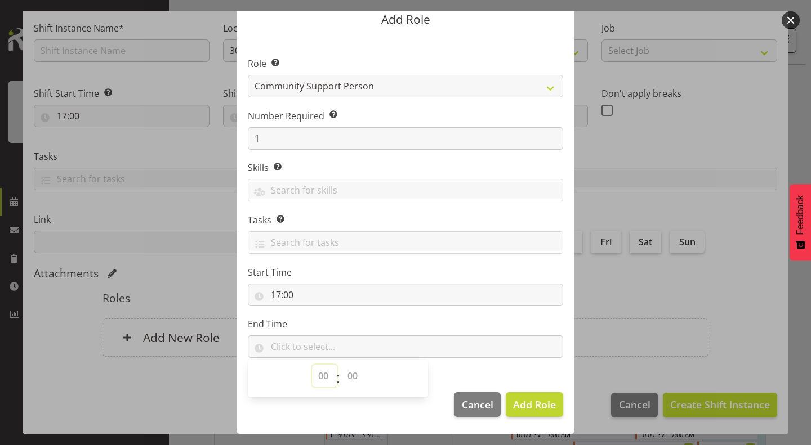
click at [314, 380] on select "00 00 01 02 03 04 05 06 07 08 09 10 11 12 13 14 15 16 17 18 19 20 21 22 23" at bounding box center [324, 376] width 25 height 23
click at [312, 365] on select "00 00 01 02 03 04 05 06 07 08 09 10 11 12 13 14 15 16 17 18 19 20 21 22 23" at bounding box center [324, 376] width 25 height 23
click at [319, 367] on select "00 01 02 03 04 05 06 07 08 09 10 11 12 13 14 15 16 17 18 19 20 21 22 23" at bounding box center [324, 376] width 25 height 23
select select "22"
click at [312, 365] on select "00 01 02 03 04 05 06 07 08 09 10 11 12 13 14 15 16 17 18 19 20 21 22 23" at bounding box center [324, 376] width 25 height 23
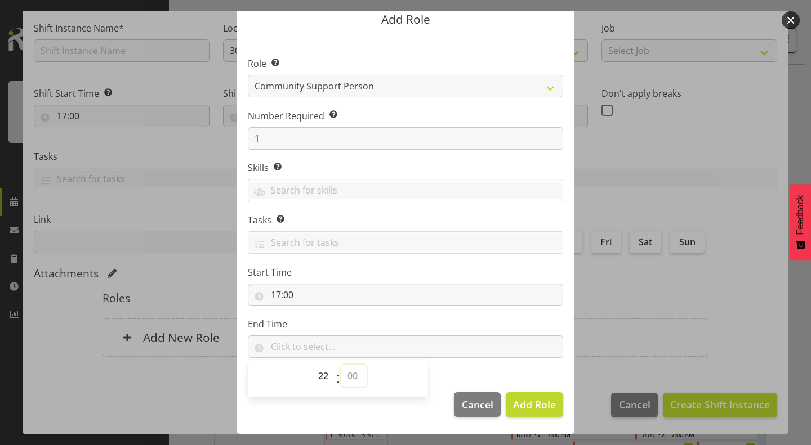
click at [347, 373] on select "00 00 01 02 03 04 05 06 07 08 09 10 11 12 13 14 15 16 17 18 19 20 21 22 23 24 2…" at bounding box center [353, 376] width 25 height 23
select select "0"
click at [341, 365] on select "00 00 01 02 03 04 05 06 07 08 09 10 11 12 13 14 15 16 17 18 19 20 21 22 23 24 2…" at bounding box center [353, 376] width 25 height 23
type input "22:00"
click at [386, 111] on label "Number Required Select the number of employees needed for this position." at bounding box center [405, 116] width 315 height 14
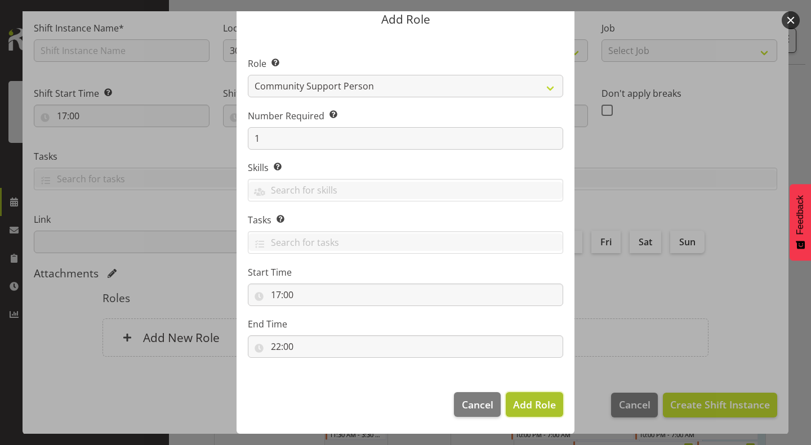
click at [528, 395] on button "Add Role" at bounding box center [534, 405] width 57 height 25
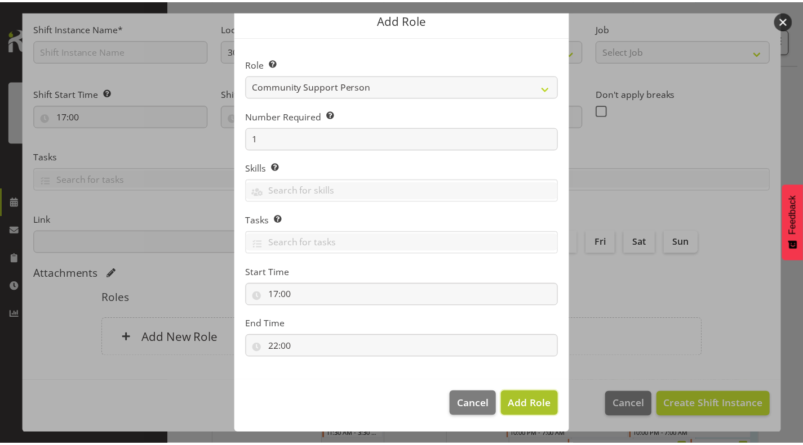
scroll to position [136, 0]
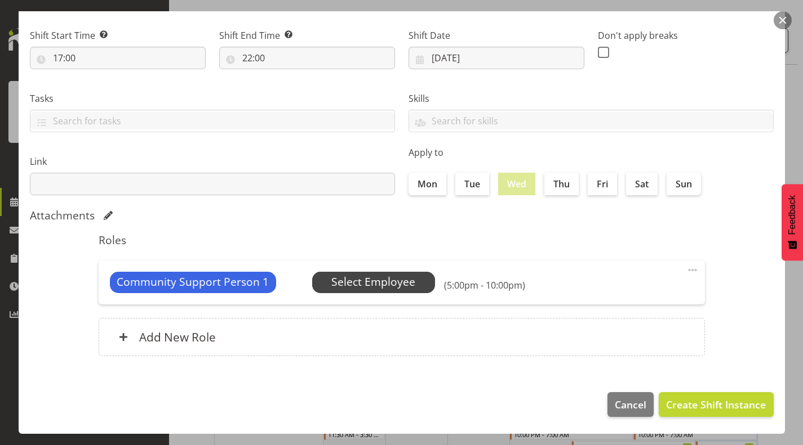
click at [406, 282] on span "Select Employee" at bounding box center [373, 282] width 84 height 16
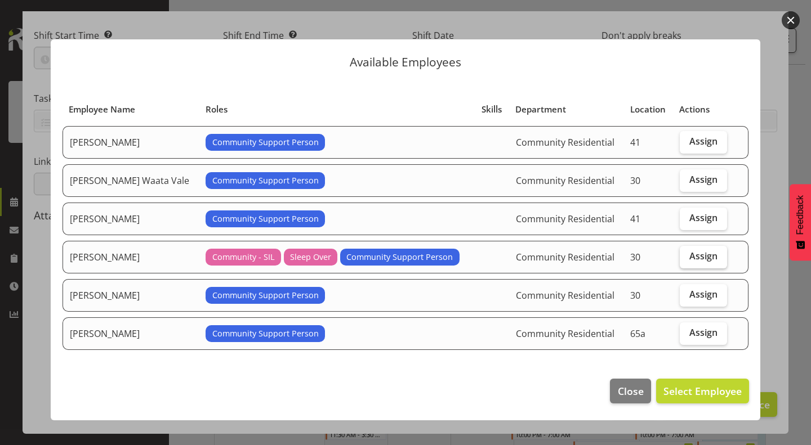
click at [689, 255] on span "Assign" at bounding box center [703, 256] width 28 height 11
click at [687, 255] on input "Assign" at bounding box center [683, 256] width 7 height 7
checkbox input "true"
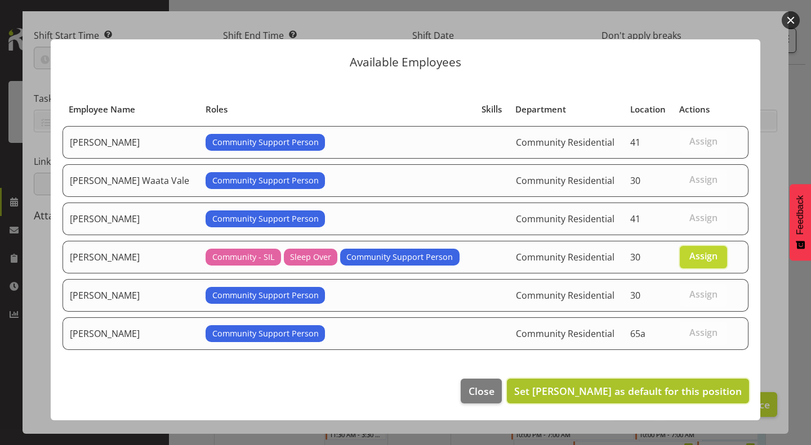
click at [614, 385] on span "Set Michelle Kohnen as default for this position" at bounding box center [628, 392] width 228 height 14
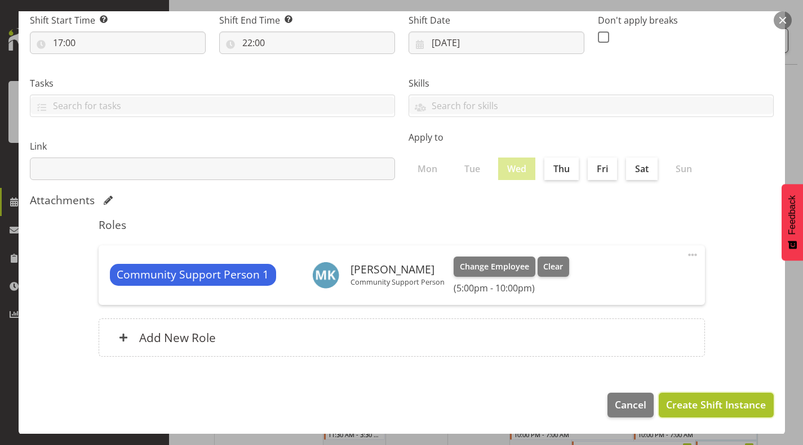
click at [708, 403] on span "Create Shift Instance" at bounding box center [716, 405] width 100 height 15
click at [716, 398] on span "Create Shift Instance" at bounding box center [716, 405] width 100 height 15
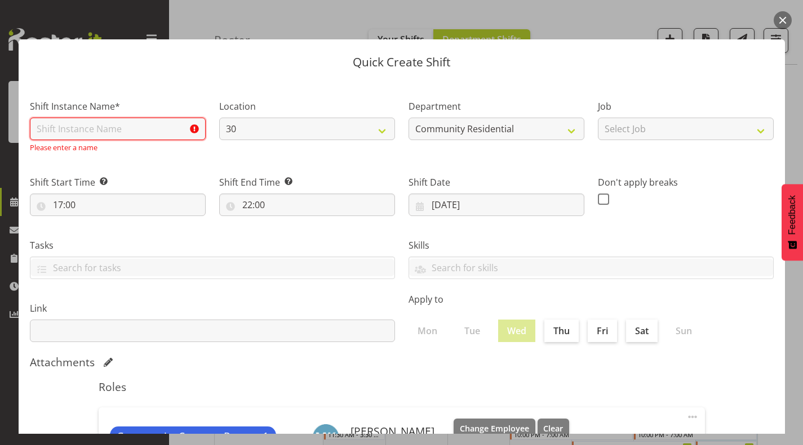
click at [131, 124] on input "text" at bounding box center [118, 129] width 176 height 23
type input "CSP 01 #56B"
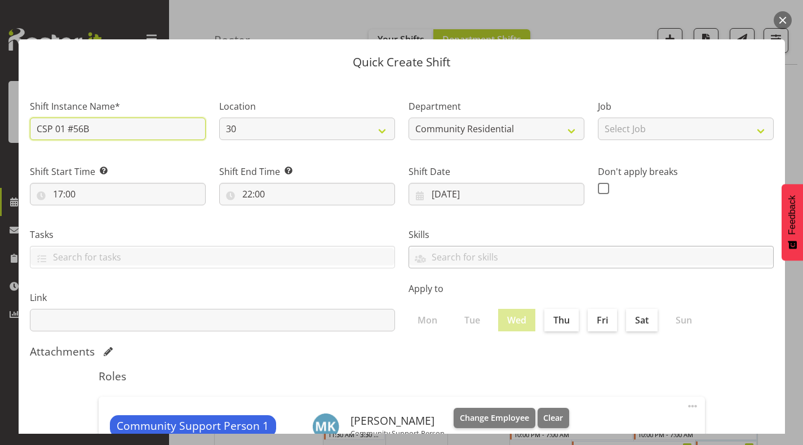
scroll to position [151, 0]
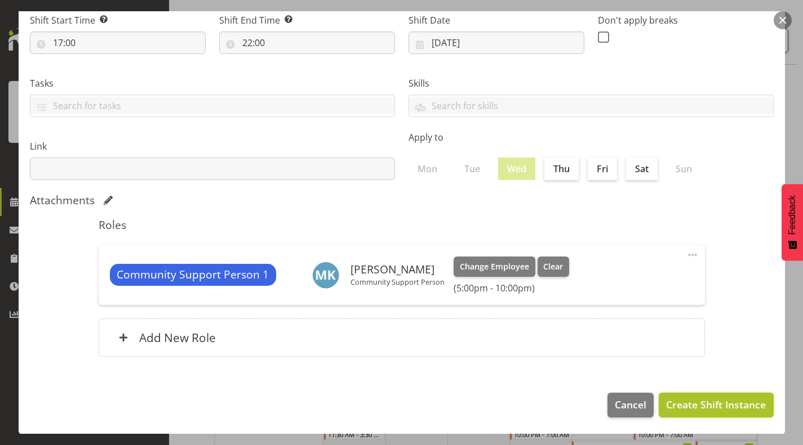
click at [715, 403] on span "Create Shift Instance" at bounding box center [716, 405] width 100 height 15
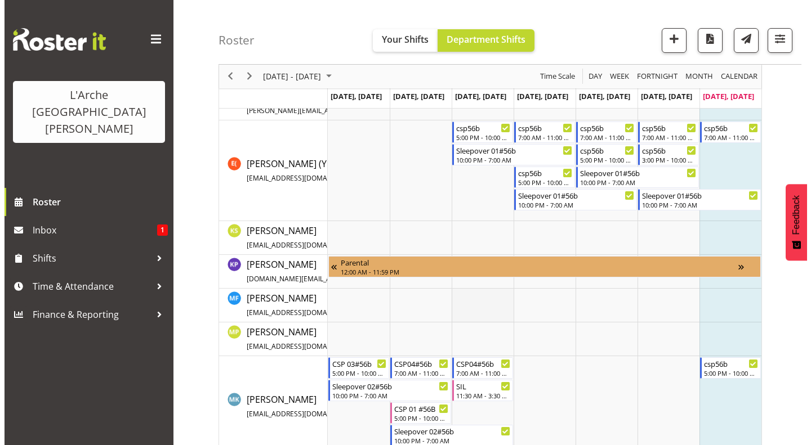
scroll to position [387, 0]
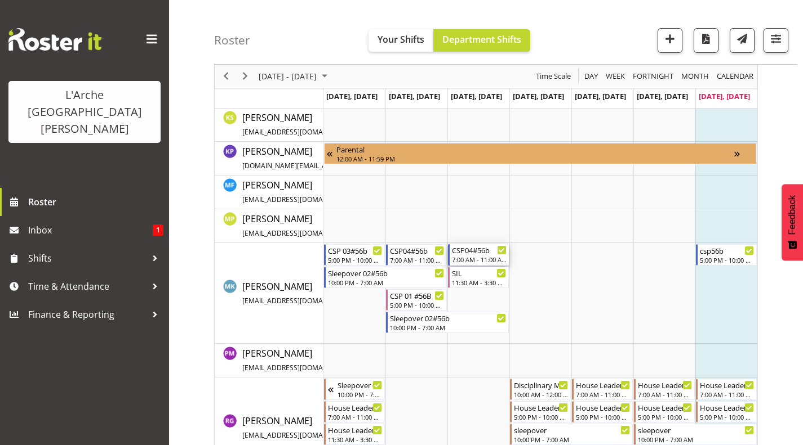
click at [483, 259] on div "7:00 AM - 11:00 AM" at bounding box center [479, 259] width 55 height 9
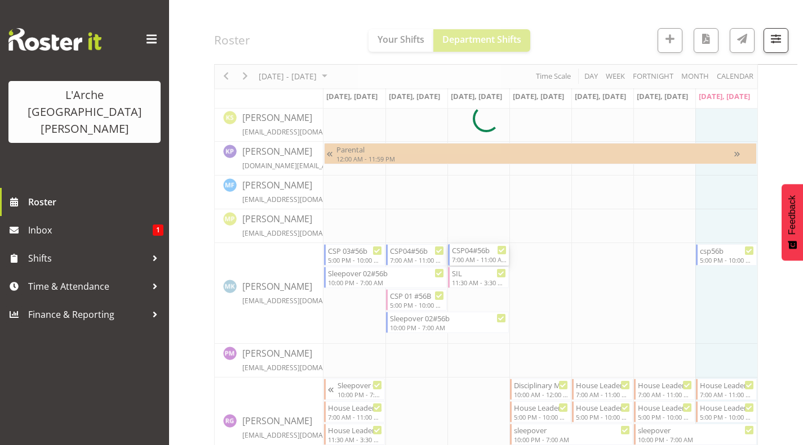
select select
select select "7"
select select "2025"
select select "11"
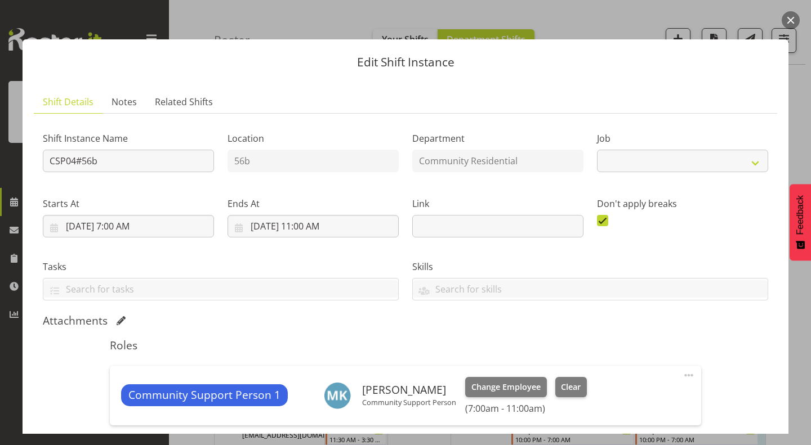
select select "2"
click at [311, 221] on input "8/13/2025, 11:00 AM" at bounding box center [313, 226] width 171 height 23
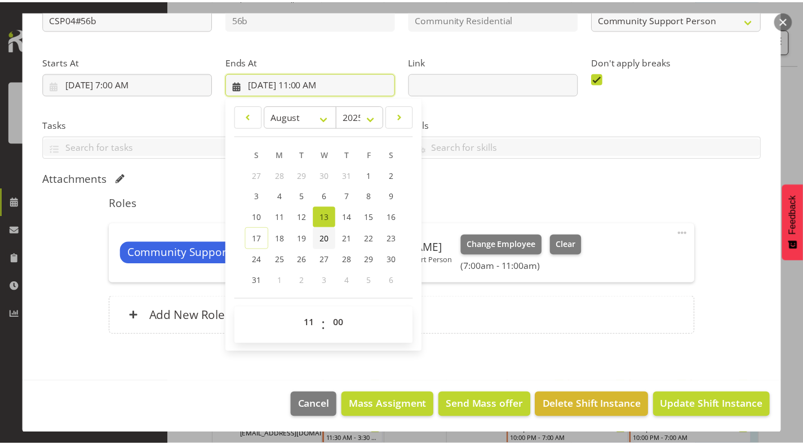
scroll to position [143, 0]
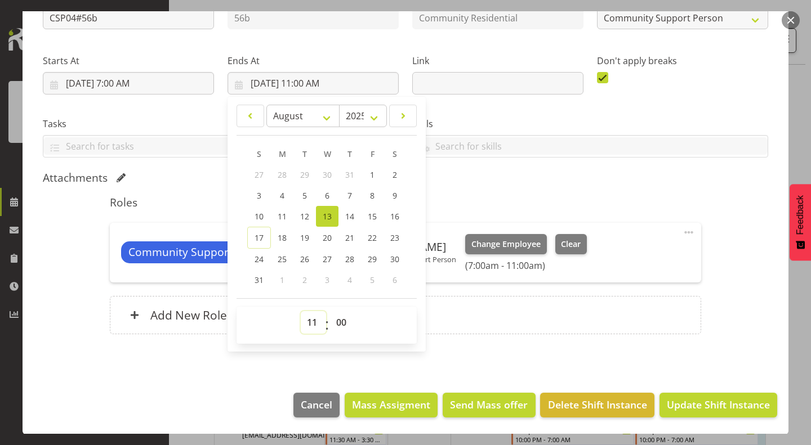
click at [310, 321] on select "00 01 02 03 04 05 06 07 08 09 10 11 12 13 14 15 16 17 18 19 20 21 22 23" at bounding box center [313, 322] width 25 height 23
select select "9"
click at [301, 311] on select "00 01 02 03 04 05 06 07 08 09 10 11 12 13 14 15 16 17 18 19 20 21 22 23" at bounding box center [313, 322] width 25 height 23
type input "8/13/2025, 9:00 AM"
click at [337, 317] on select "00 01 02 03 04 05 06 07 08 09 10 11 12 13 14 15 16 17 18 19 20 21 22 23 24 25 2…" at bounding box center [342, 322] width 25 height 23
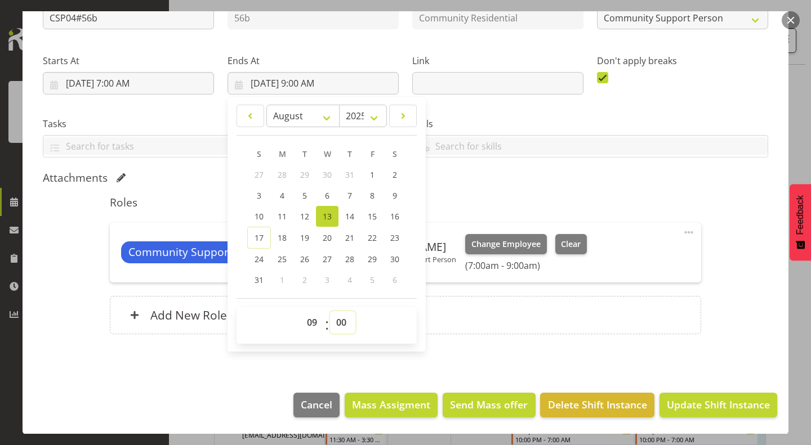
select select "30"
click at [330, 311] on select "00 01 02 03 04 05 06 07 08 09 10 11 12 13 14 15 16 17 18 19 20 21 22 23 24 25 2…" at bounding box center [342, 322] width 25 height 23
type input "8/13/2025, 9:30 AM"
click at [468, 323] on div "Add New Role" at bounding box center [405, 315] width 591 height 38
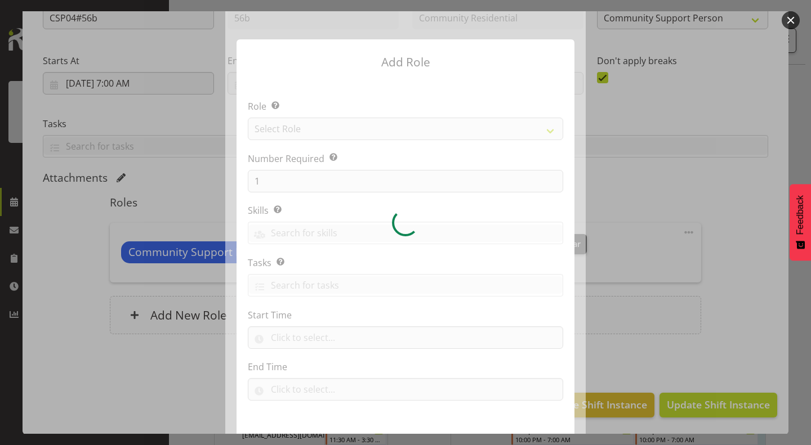
click at [468, 323] on div at bounding box center [405, 222] width 360 height 423
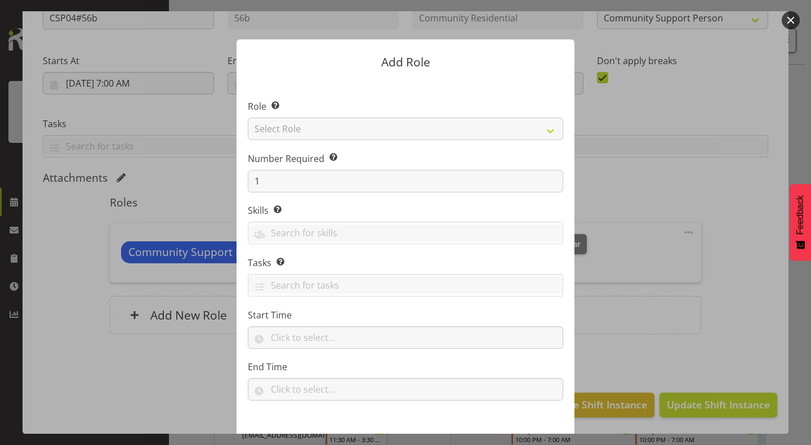
click at [795, 11] on div at bounding box center [405, 222] width 811 height 445
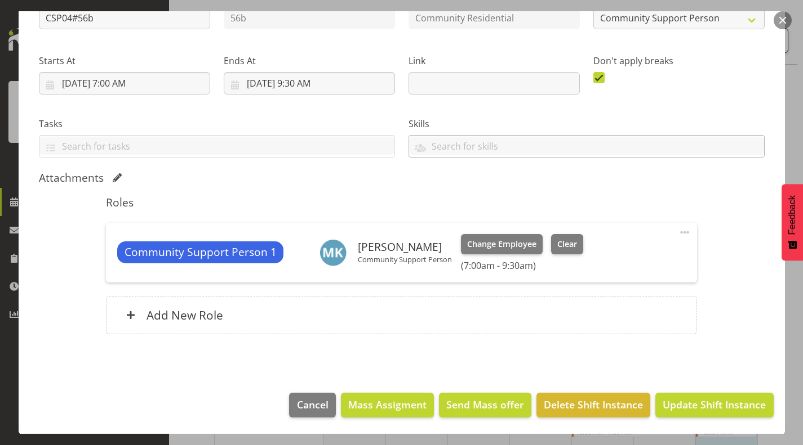
scroll to position [463, 0]
click at [690, 403] on span "Update Shift Instance" at bounding box center [713, 405] width 103 height 15
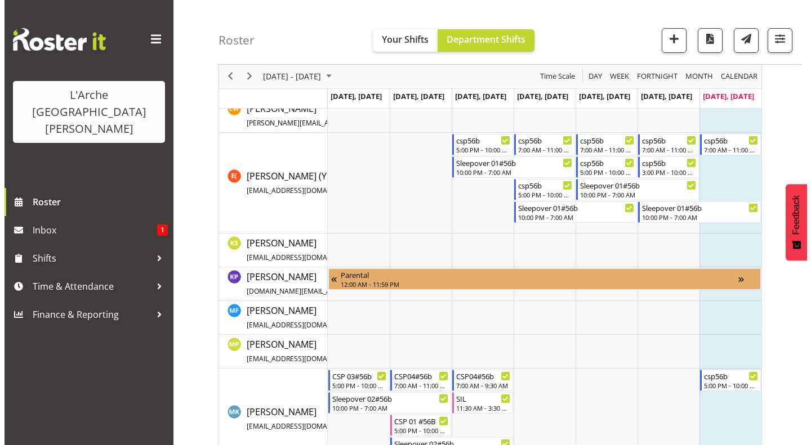
scroll to position [454, 0]
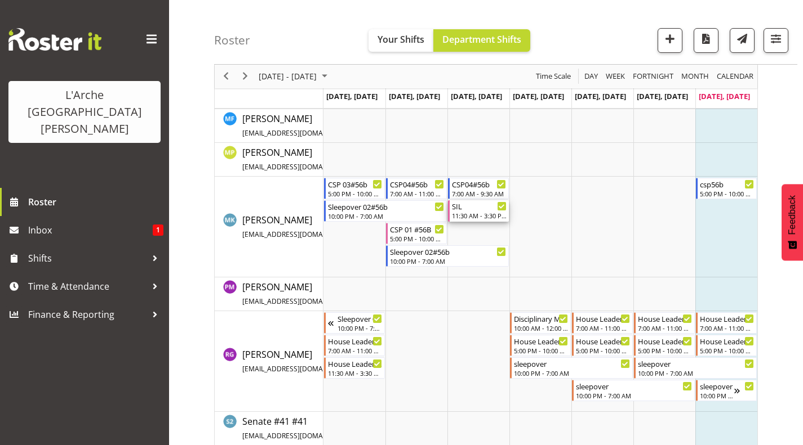
click at [467, 214] on div "11:30 AM - 3:30 PM" at bounding box center [479, 215] width 55 height 9
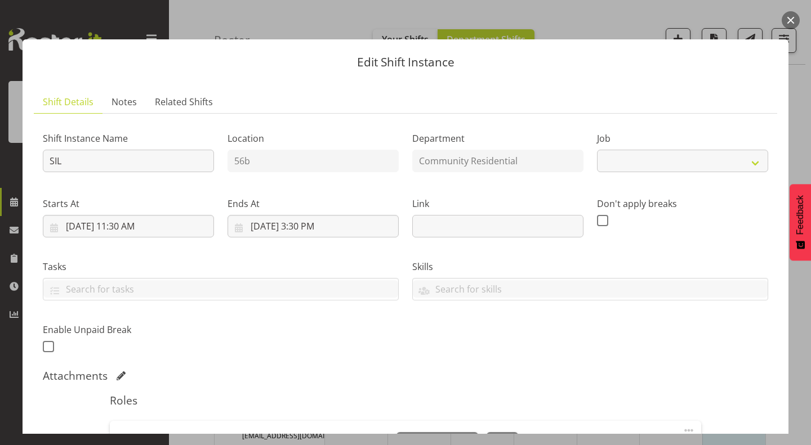
select select "2"
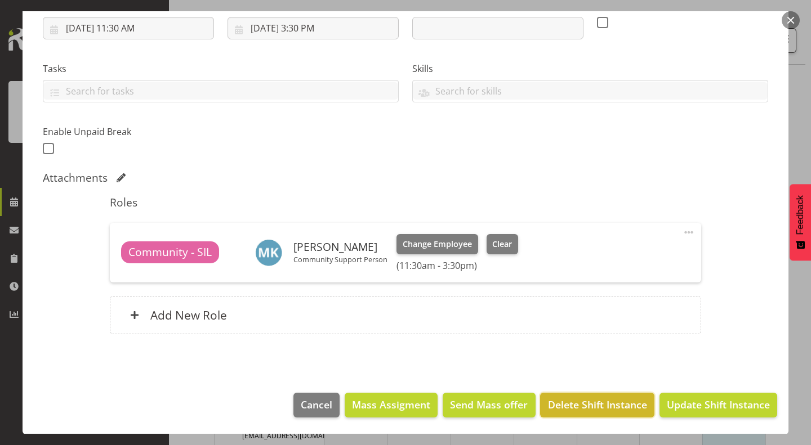
click at [596, 405] on span "Delete Shift Instance" at bounding box center [597, 405] width 99 height 15
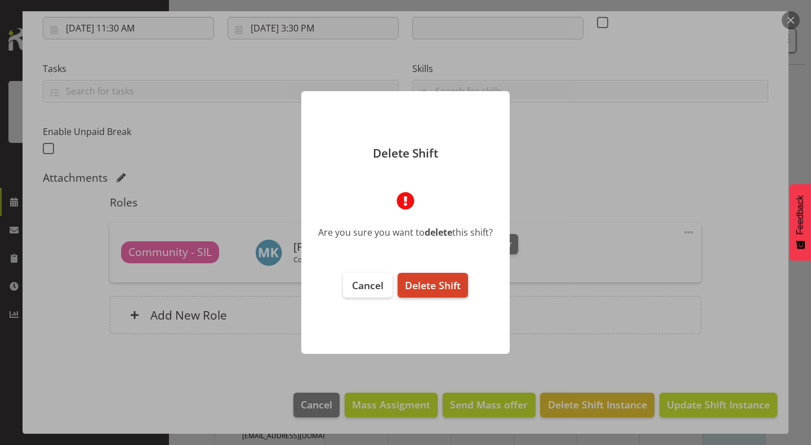
click at [449, 292] on button "Delete Shift" at bounding box center [433, 285] width 70 height 25
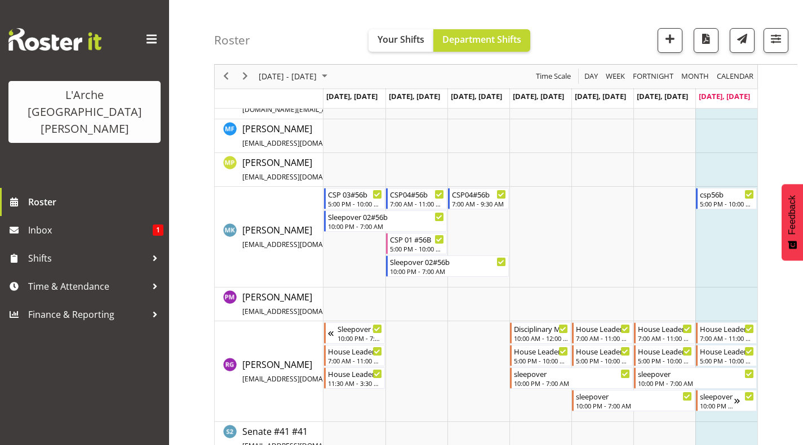
scroll to position [431, 0]
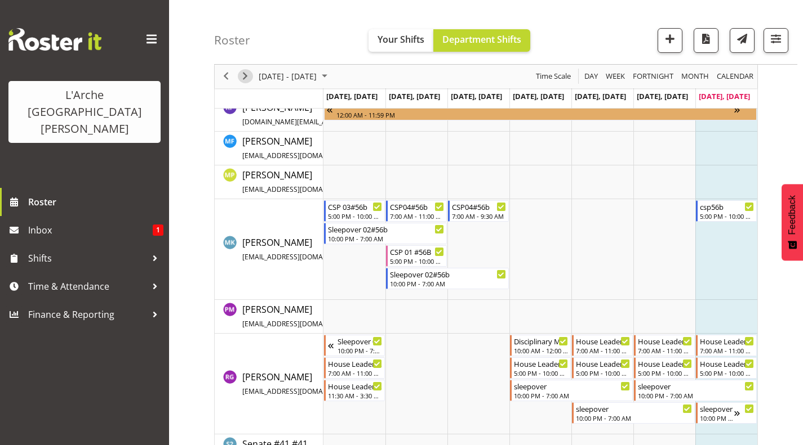
click at [241, 78] on span "Next" at bounding box center [245, 77] width 14 height 14
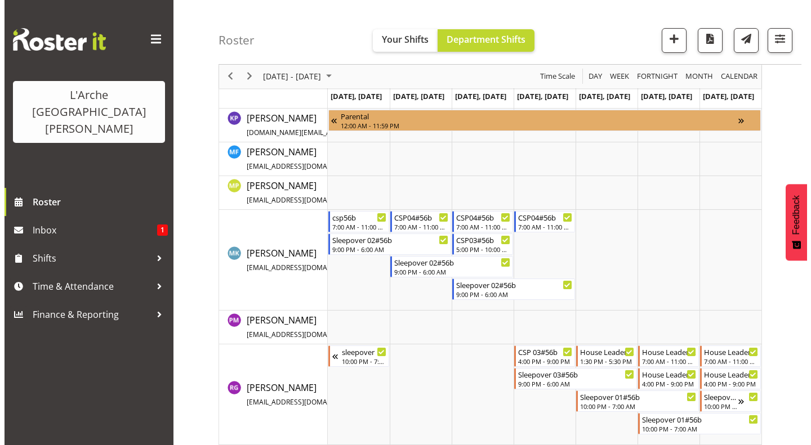
scroll to position [376, 0]
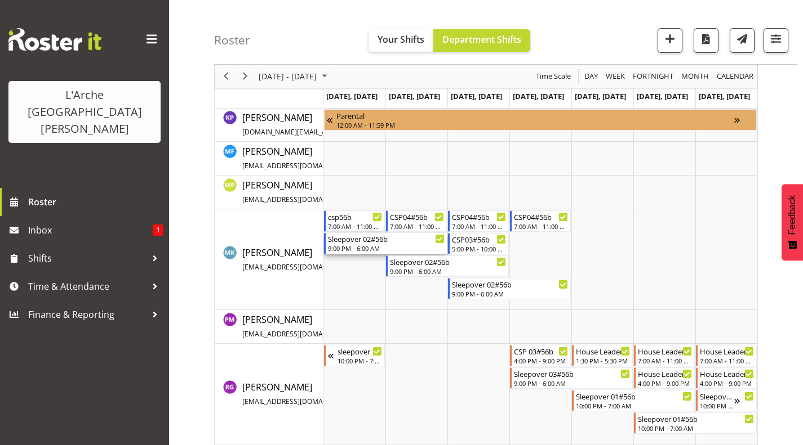
click at [351, 244] on div "Sleepover 02#56b 9:00 PM - 6:00 AM" at bounding box center [386, 243] width 117 height 21
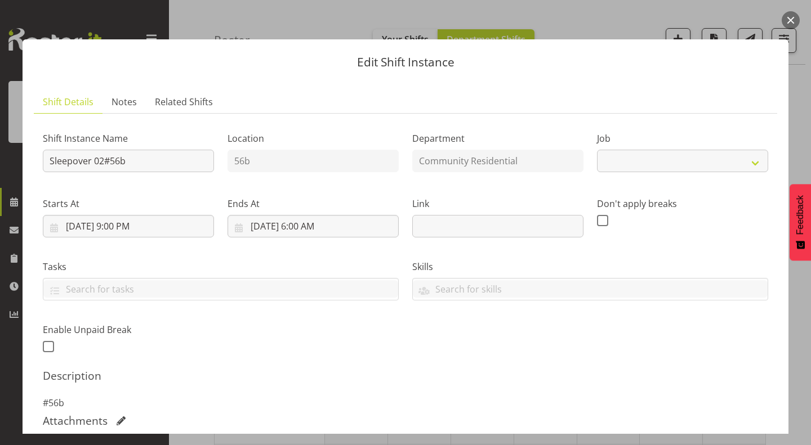
select select "2"
click at [126, 226] on input "8/18/2025, 9:00 PM" at bounding box center [128, 226] width 171 height 23
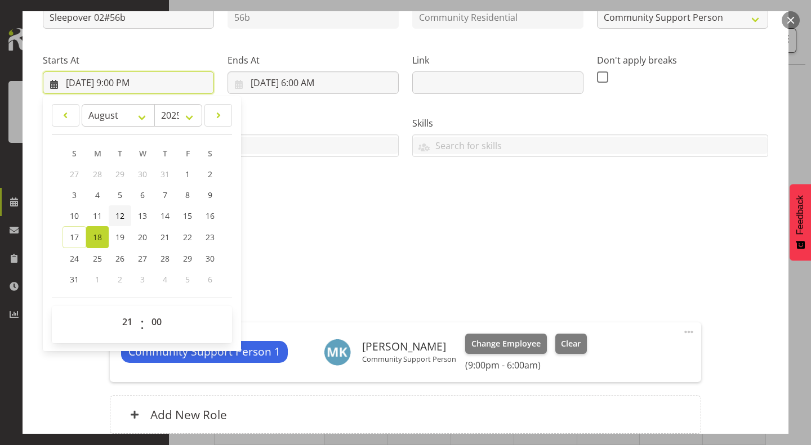
scroll to position [144, 0]
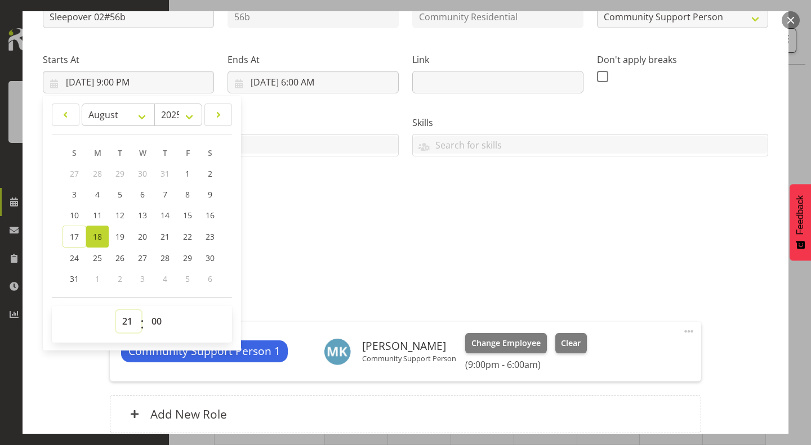
click at [126, 324] on select "00 01 02 03 04 05 06 07 08 09 10 11 12 13 14 15 16 17 18 19 20 21 22 23" at bounding box center [128, 321] width 25 height 23
select select "22"
click at [116, 310] on select "00 01 02 03 04 05 06 07 08 09 10 11 12 13 14 15 16 17 18 19 20 21 22 23" at bounding box center [128, 321] width 25 height 23
type input "8/18/2025, 10:00 PM"
click at [391, 219] on div "Shift Instance Name Sleepover 02#56b Location 56b Department Community Resident…" at bounding box center [405, 213] width 725 height 469
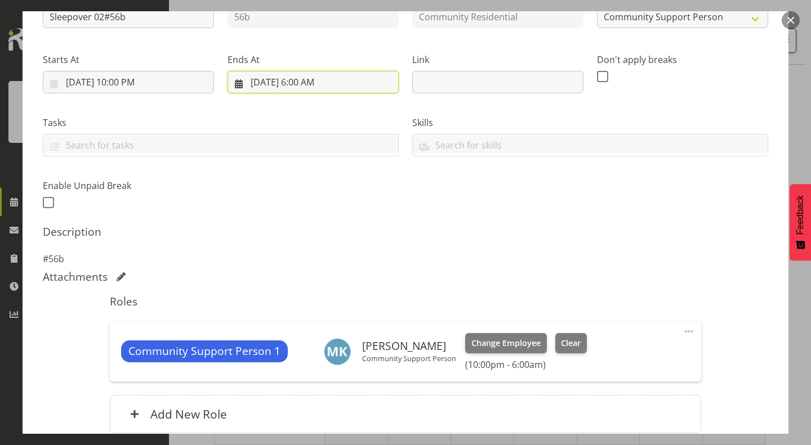
click at [308, 83] on input "8/19/2025, 6:00 AM" at bounding box center [313, 82] width 171 height 23
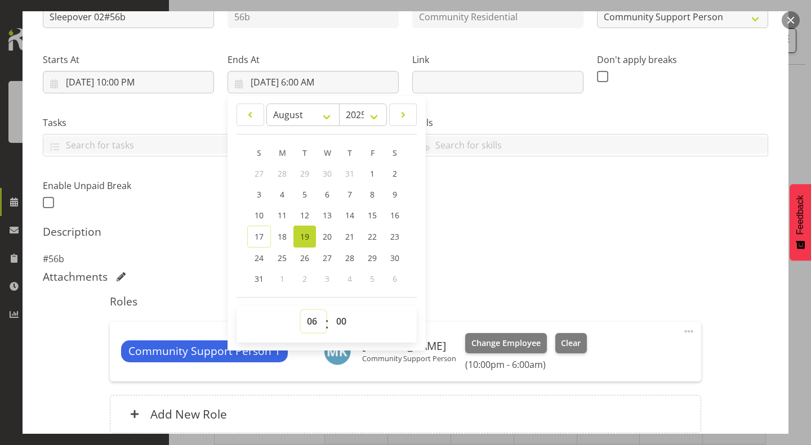
click at [310, 322] on select "00 01 02 03 04 05 06 07 08 09 10 11 12 13 14 15 16 17 18 19 20 21 22 23" at bounding box center [313, 321] width 25 height 23
select select "7"
click at [301, 310] on select "00 01 02 03 04 05 06 07 08 09 10 11 12 13 14 15 16 17 18 19 20 21 22 23" at bounding box center [313, 321] width 25 height 23
type input "8/19/2025, 7:00 AM"
click at [522, 218] on div "Shift Instance Name Sleepover 02#56b Location 56b Department Community Resident…" at bounding box center [405, 95] width 739 height 247
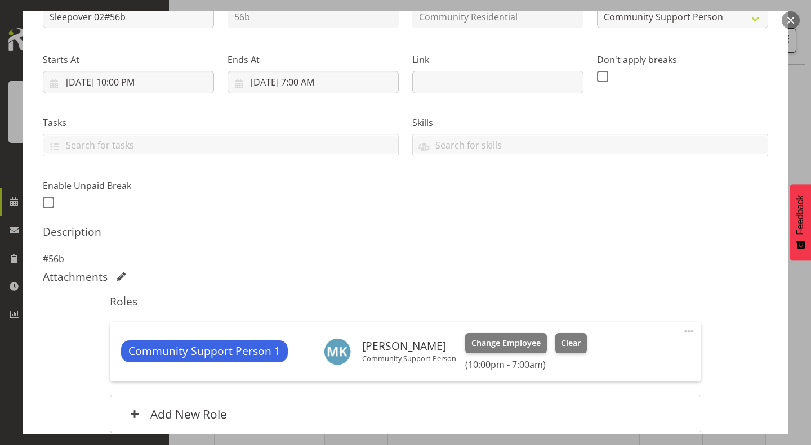
scroll to position [243, 0]
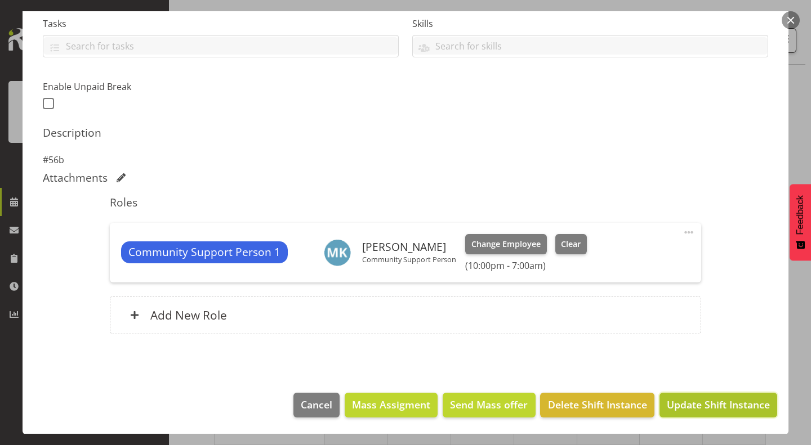
click at [708, 407] on span "Update Shift Instance" at bounding box center [718, 405] width 103 height 15
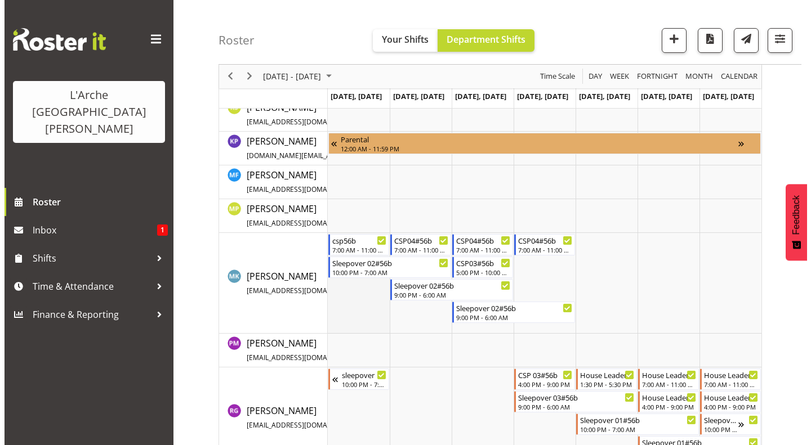
scroll to position [361, 0]
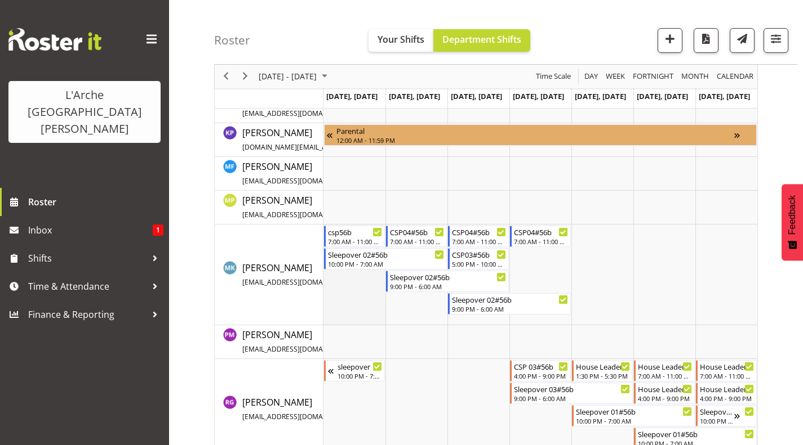
click at [358, 279] on td "Timeline Week of August 24, 2025" at bounding box center [354, 275] width 62 height 101
select select "23"
select select "10"
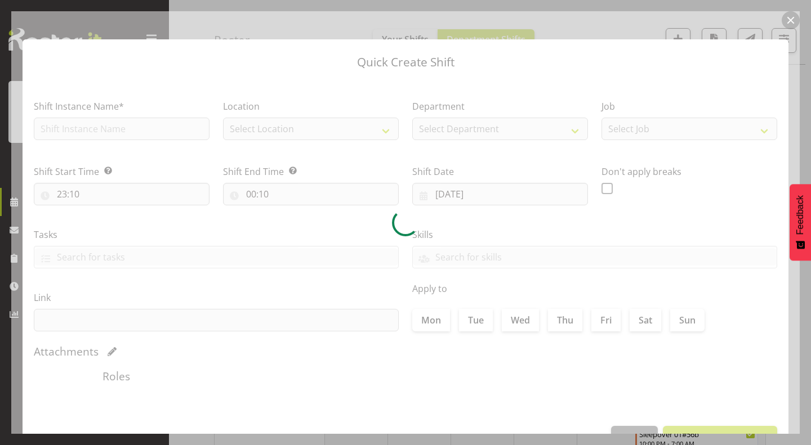
type input "18/08/2025"
checkbox input "true"
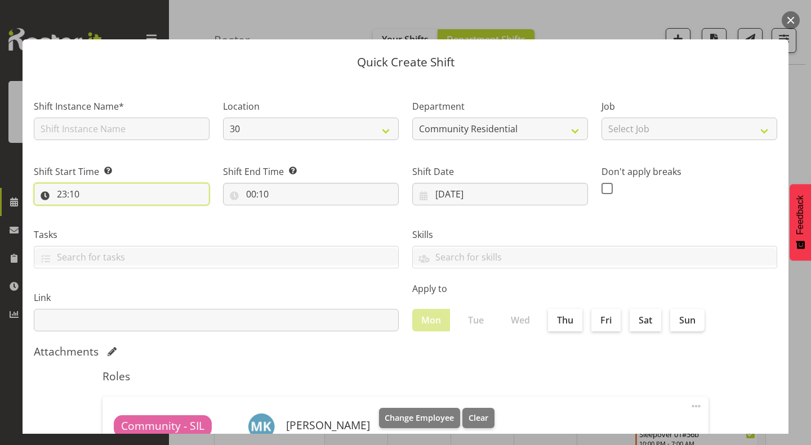
click at [64, 190] on input "23:10" at bounding box center [122, 194] width 176 height 23
click at [109, 226] on select "00 01 02 03 04 05 06 07 08 09 10 11 12 13 14 15 16 17 18 19 20 21 22 23" at bounding box center [110, 223] width 25 height 23
select select "17"
click at [98, 212] on select "00 01 02 03 04 05 06 07 08 09 10 11 12 13 14 15 16 17 18 19 20 21 22 23" at bounding box center [110, 223] width 25 height 23
type input "17:10"
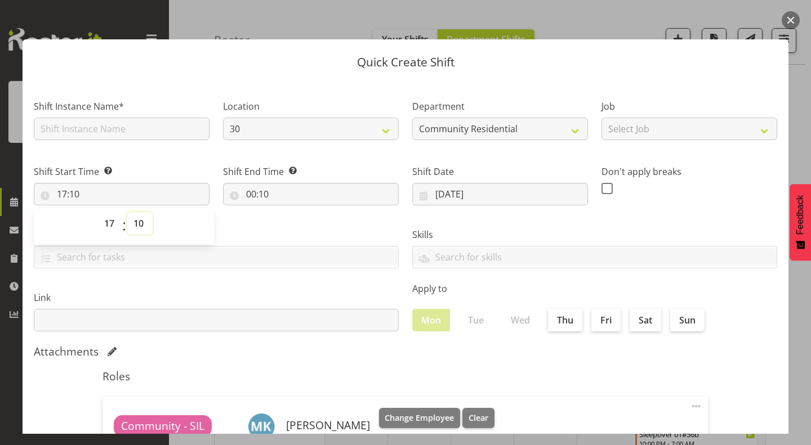
click at [136, 221] on select "00 01 02 03 04 05 06 07 08 09 10 11 12 13 14 15 16 17 18 19 20 21 22 23 24 25 2…" at bounding box center [139, 223] width 25 height 23
select select "0"
click at [127, 212] on select "00 01 02 03 04 05 06 07 08 09 10 11 12 13 14 15 16 17 18 19 20 21 22 23 24 25 2…" at bounding box center [139, 223] width 25 height 23
type input "17:00"
click at [260, 192] on input "00:10" at bounding box center [311, 194] width 176 height 23
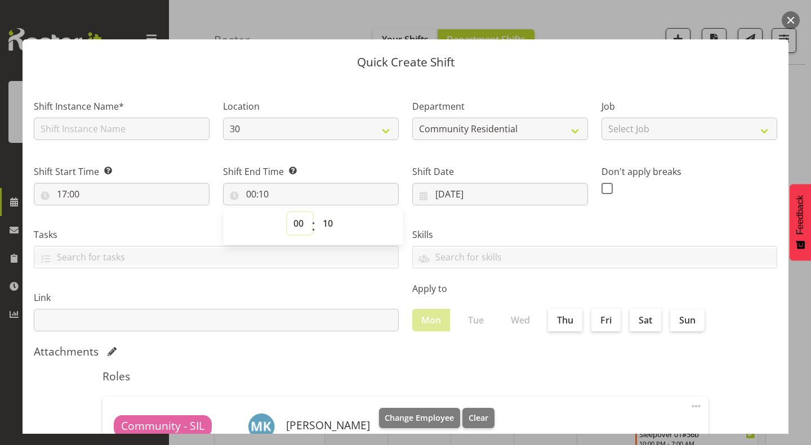
click at [297, 217] on select "00 01 02 03 04 05 06 07 08 09 10 11 12 13 14 15 16 17 18 19 20 21 22 23" at bounding box center [299, 223] width 25 height 23
select select "22"
click at [287, 212] on select "00 01 02 03 04 05 06 07 08 09 10 11 12 13 14 15 16 17 18 19 20 21 22 23" at bounding box center [299, 223] width 25 height 23
type input "22:10"
click at [327, 224] on select "00 01 02 03 04 05 06 07 08 09 10 11 12 13 14 15 16 17 18 19 20 21 22 23 24 25 2…" at bounding box center [328, 223] width 25 height 23
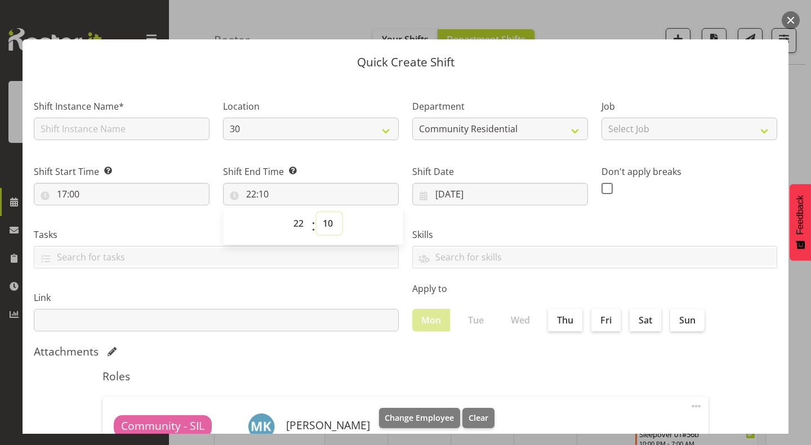
select select "0"
click at [316, 212] on select "00 01 02 03 04 05 06 07 08 09 10 11 12 13 14 15 16 17 18 19 20 21 22 23 24 25 2…" at bounding box center [328, 223] width 25 height 23
type input "22:00"
click at [345, 69] on header "Quick Create Shift" at bounding box center [406, 59] width 766 height 40
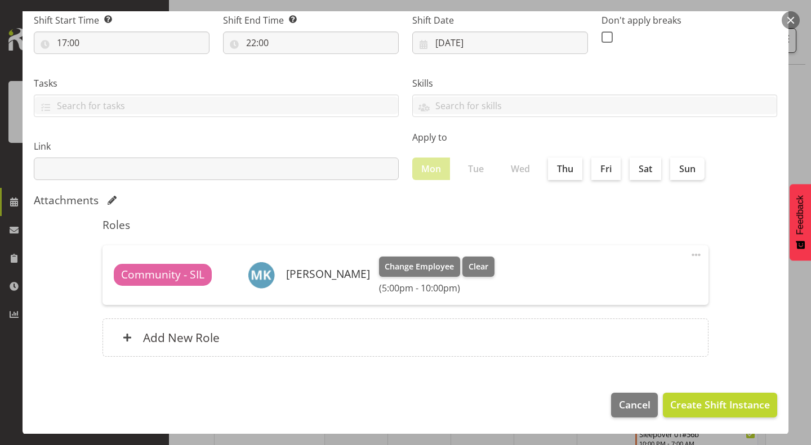
click at [689, 253] on span at bounding box center [696, 255] width 14 height 14
click at [632, 301] on link "Delete" at bounding box center [649, 300] width 108 height 20
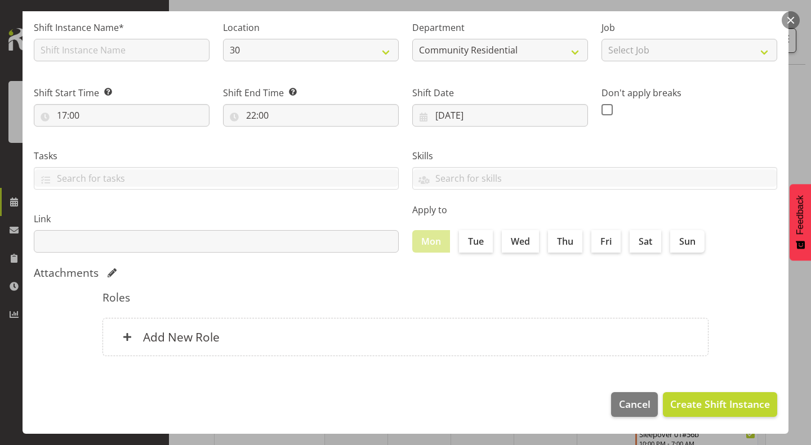
scroll to position [78, 0]
click at [375, 342] on div "Add New Role" at bounding box center [405, 338] width 606 height 38
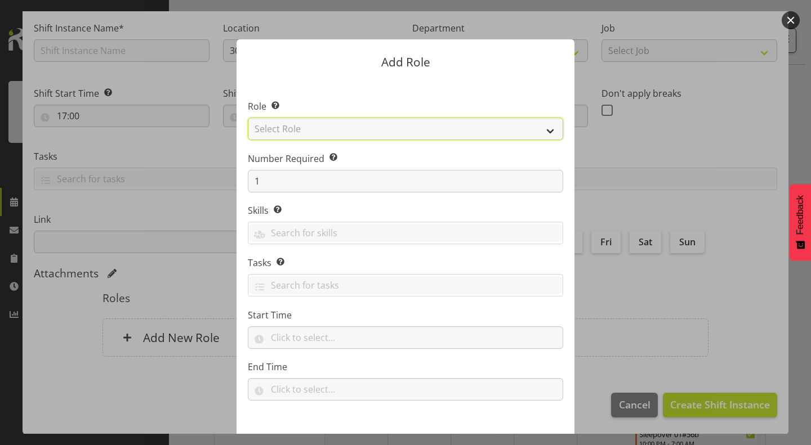
click at [419, 130] on select "Select Role Area Manager Art Coordination Community - SIL Community Leader Comm…" at bounding box center [405, 129] width 315 height 23
select select "13"
click at [248, 118] on select "Select Role Area Manager Art Coordination Community - SIL Community Leader Comm…" at bounding box center [405, 129] width 315 height 23
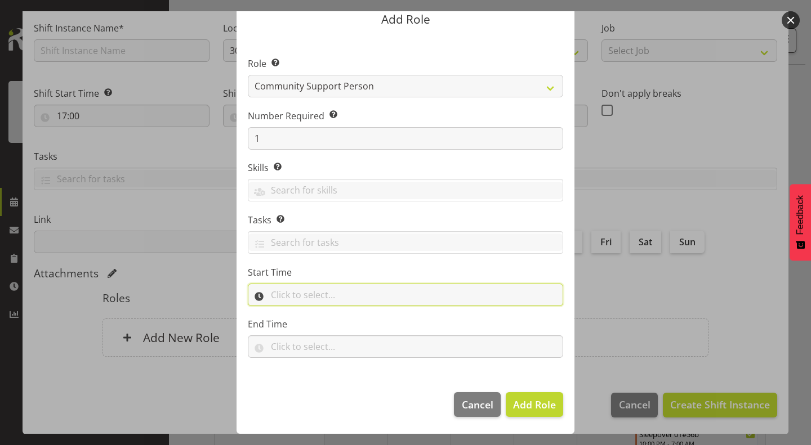
click at [353, 293] on input "text" at bounding box center [405, 295] width 315 height 23
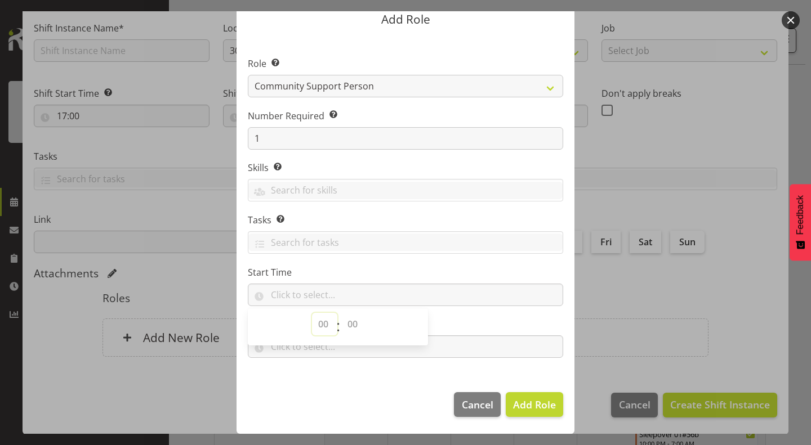
click at [318, 324] on select "00 00 01 02 03 04 05 06 07 08 09 10 11 12 13 14 15 16 17 18 19 20 21 22 23" at bounding box center [324, 324] width 25 height 23
select select "17"
click at [312, 313] on select "00 00 01 02 03 04 05 06 07 08 09 10 11 12 13 14 15 16 17 18 19 20 21 22 23" at bounding box center [324, 324] width 25 height 23
click at [346, 321] on select "00 00 01 02 03 04 05 06 07 08 09 10 11 12 13 14 15 16 17 18 19 20 21 22 23 24 2…" at bounding box center [353, 324] width 25 height 23
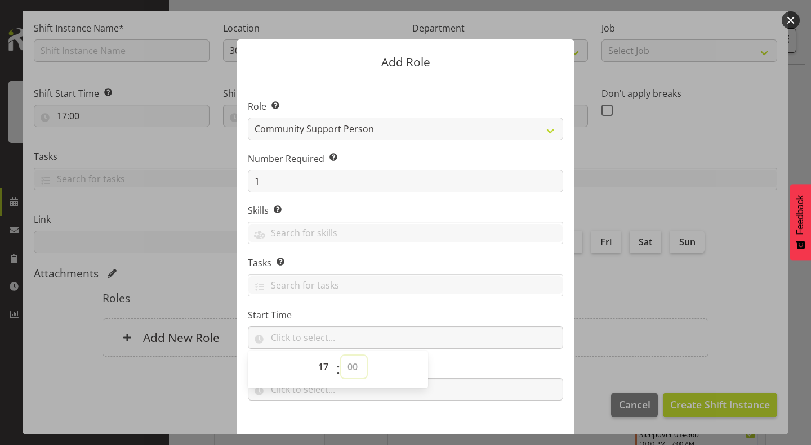
click at [348, 367] on select "00 00 01 02 03 04 05 06 07 08 09 10 11 12 13 14 15 16 17 18 19 20 21 22 23 24 2…" at bounding box center [353, 367] width 25 height 23
select select "0"
click at [341, 356] on select "00 00 01 02 03 04 05 06 07 08 09 10 11 12 13 14 15 16 17 18 19 20 21 22 23 24 2…" at bounding box center [353, 367] width 25 height 23
type input "17:00"
click at [408, 204] on label "Skills Selecting skills here means they are specific to this position. When sel…" at bounding box center [405, 211] width 315 height 14
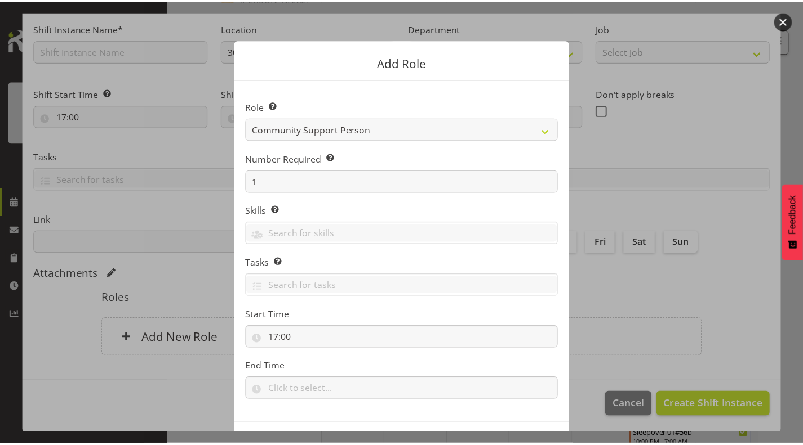
scroll to position [43, 0]
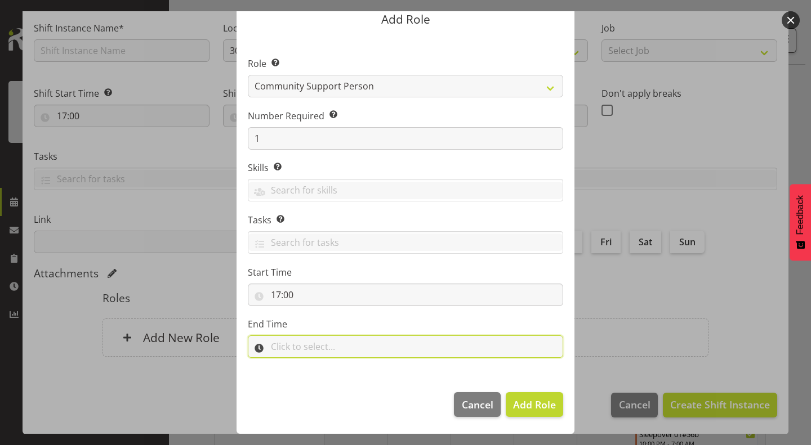
click at [356, 349] on input "text" at bounding box center [405, 347] width 315 height 23
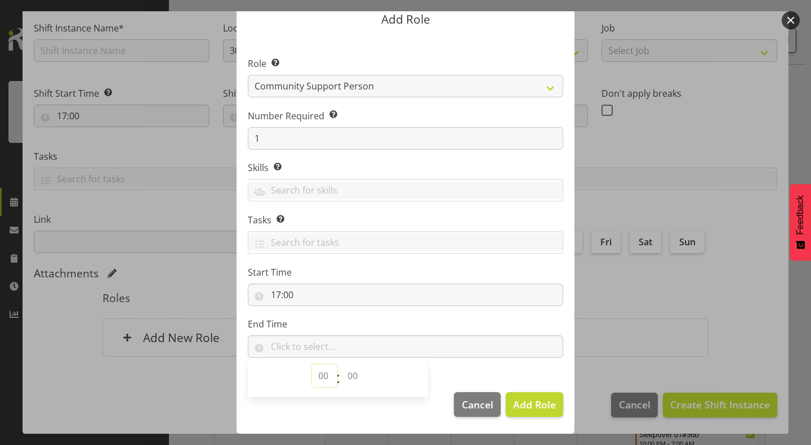
click at [322, 371] on select "00 00 01 02 03 04 05 06 07 08 09 10 11 12 13 14 15 16 17 18 19 20 21 22 23" at bounding box center [324, 376] width 25 height 23
select select "22"
click at [312, 365] on select "00 00 01 02 03 04 05 06 07 08 09 10 11 12 13 14 15 16 17 18 19 20 21 22 23" at bounding box center [324, 376] width 25 height 23
click at [342, 372] on select "00 00 01 02 03 04 05 06 07 08 09 10 11 12 13 14 15 16 17 18 19 20 21 22 23 24 2…" at bounding box center [353, 376] width 25 height 23
select select "0"
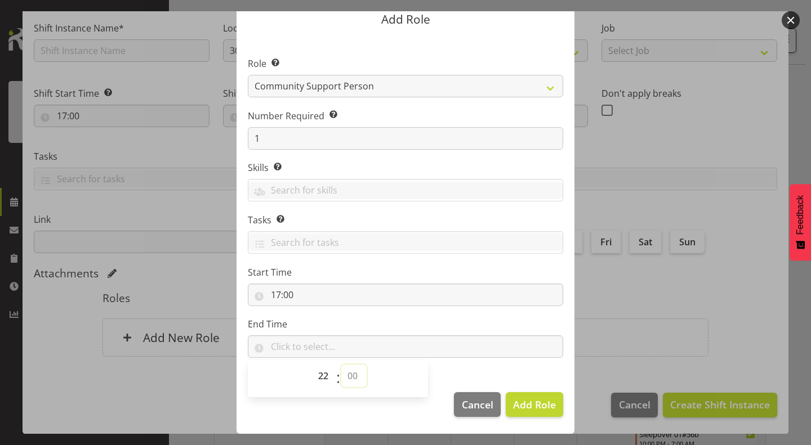
click at [341, 365] on select "00 00 01 02 03 04 05 06 07 08 09 10 11 12 13 14 15 16 17 18 19 20 21 22 23 24 2…" at bounding box center [353, 376] width 25 height 23
type input "22:00"
click at [535, 411] on span "Add Role" at bounding box center [534, 405] width 43 height 14
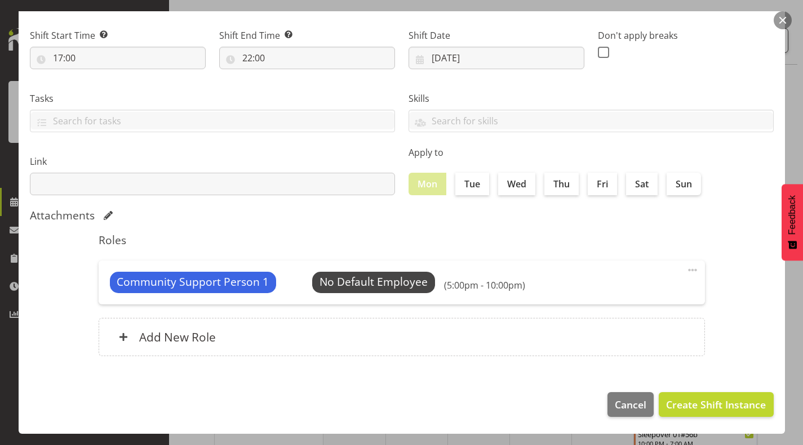
scroll to position [0, 0]
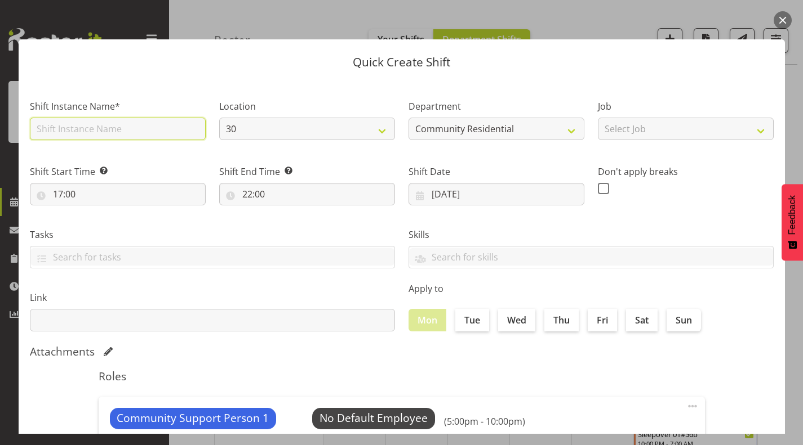
click at [186, 122] on input "text" at bounding box center [118, 129] width 176 height 23
type input "CSP 03#56b"
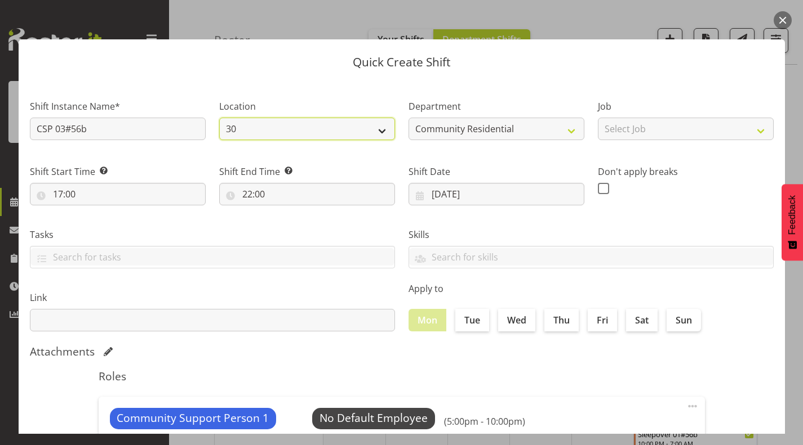
click at [285, 120] on select "30 41 SIL 56b 65a" at bounding box center [307, 129] width 176 height 23
select select "1061"
click at [219, 118] on select "30 41 SIL 56b 65a" at bounding box center [307, 129] width 176 height 23
click at [368, 173] on label "Shift End Time Set the time of the day you wish this shift to finish" at bounding box center [307, 172] width 176 height 14
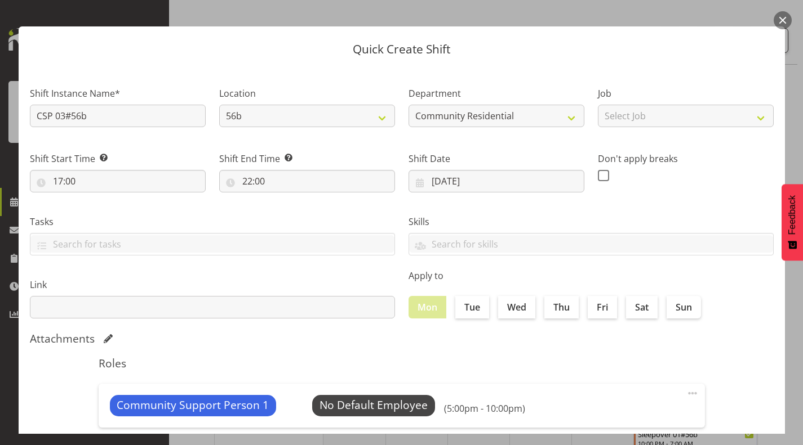
scroll to position [14, 0]
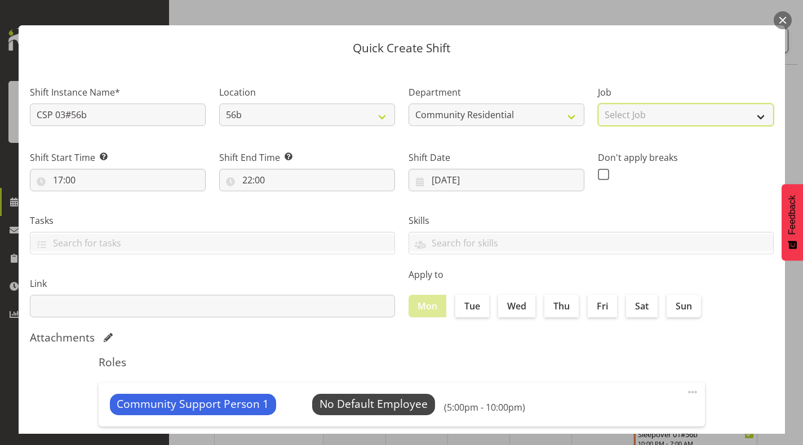
click at [660, 115] on select "Select Job Accounts Admin Art Coordinator Community Leader Community Support Pe…" at bounding box center [686, 115] width 176 height 23
select select "2"
click at [598, 104] on select "Select Job Accounts Admin Art Coordinator Community Leader Community Support Pe…" at bounding box center [686, 115] width 176 height 23
click at [582, 195] on div "Shift Date 18/08/2025 January February March April May June July August Septemb…" at bounding box center [496, 166] width 189 height 63
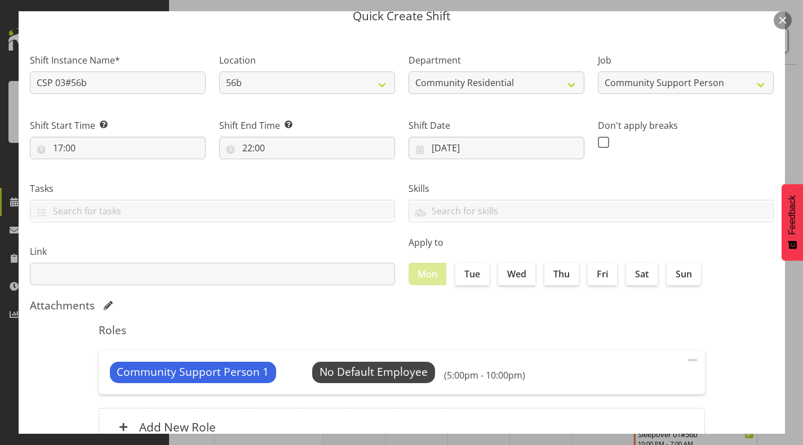
scroll to position [136, 0]
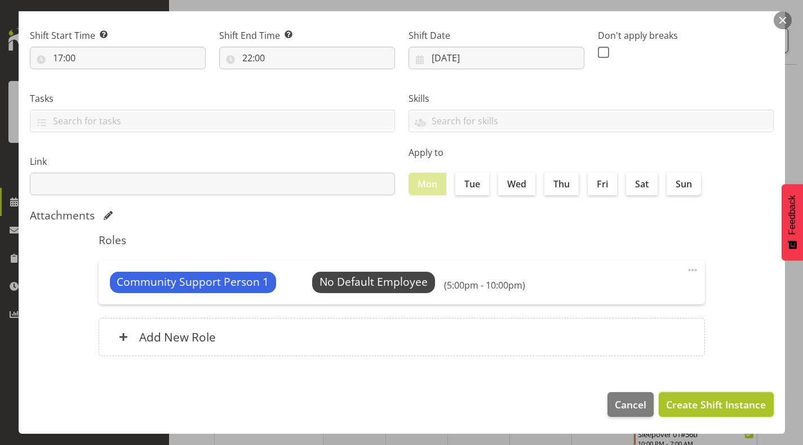
click at [704, 407] on span "Create Shift Instance" at bounding box center [716, 405] width 100 height 15
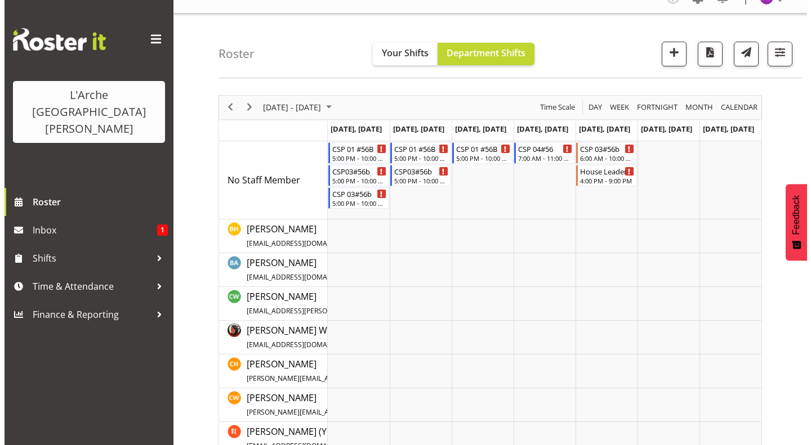
scroll to position [0, 0]
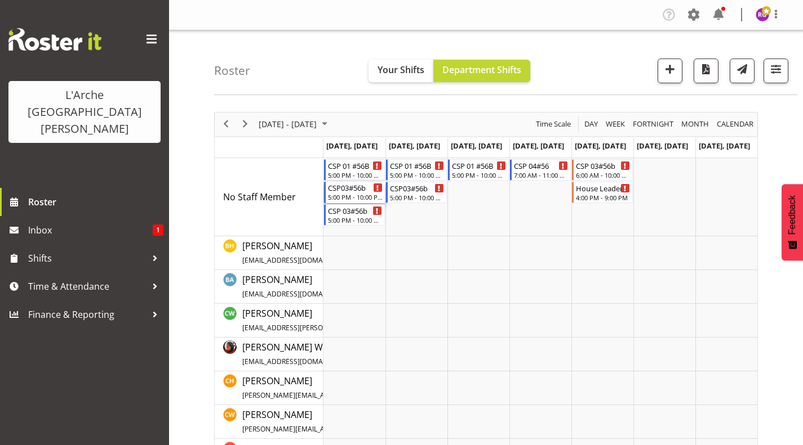
click at [358, 186] on div "CSP03#56b" at bounding box center [355, 187] width 55 height 11
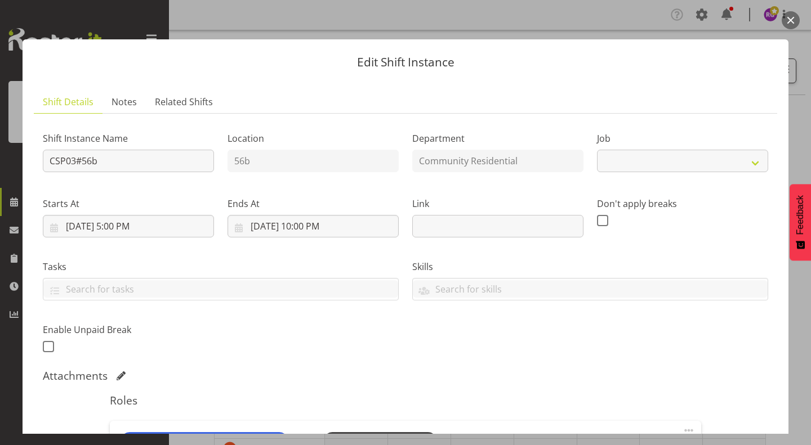
select select "2"
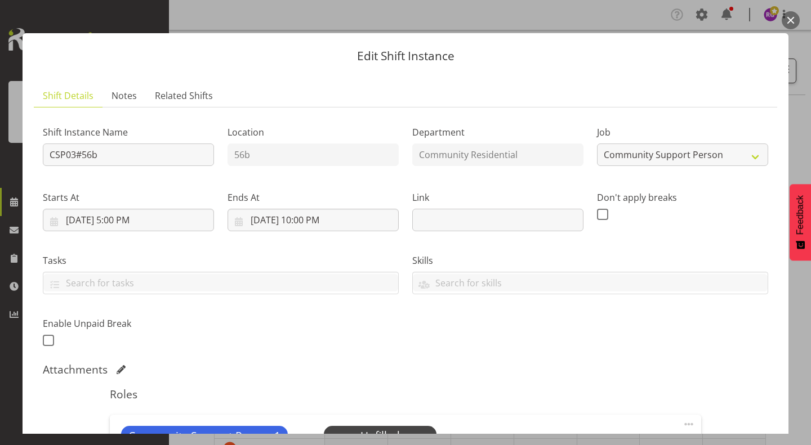
scroll to position [183, 0]
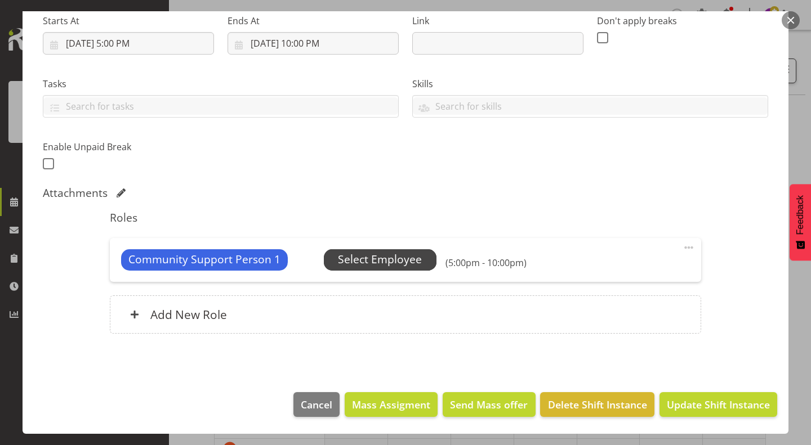
click at [402, 255] on span "Select Employee" at bounding box center [380, 260] width 84 height 16
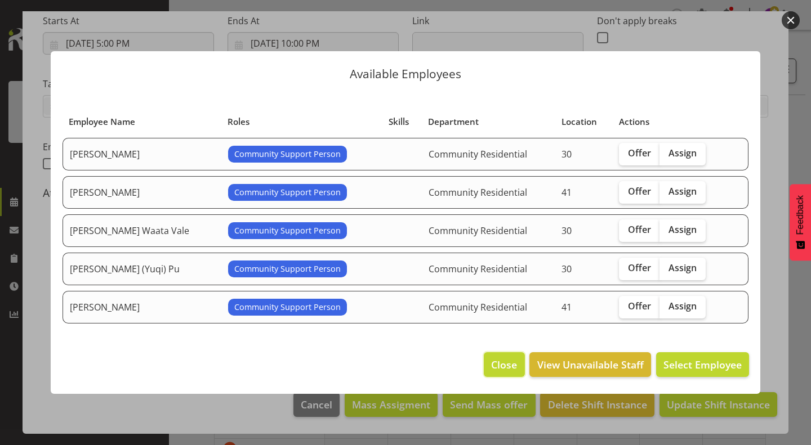
click at [505, 362] on span "Close" at bounding box center [504, 365] width 26 height 15
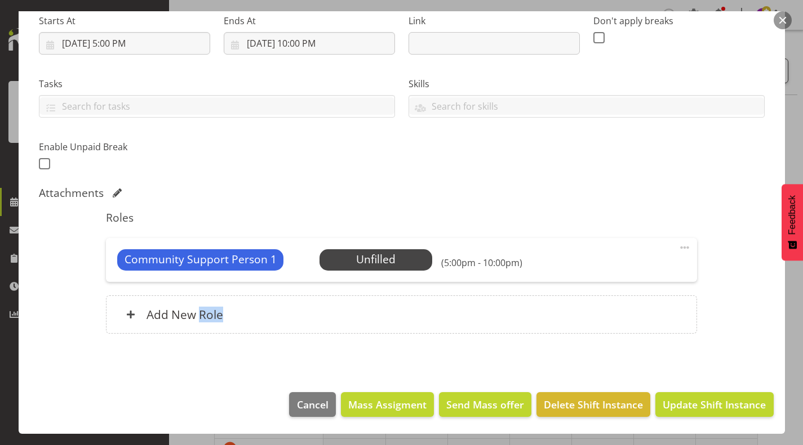
click at [505, 362] on section "Shift Details Notes Related Shifts Shift Instance Name CSP03#56b Location 56b D…" at bounding box center [402, 138] width 766 height 485
click at [575, 404] on span "Delete Shift Instance" at bounding box center [592, 405] width 99 height 15
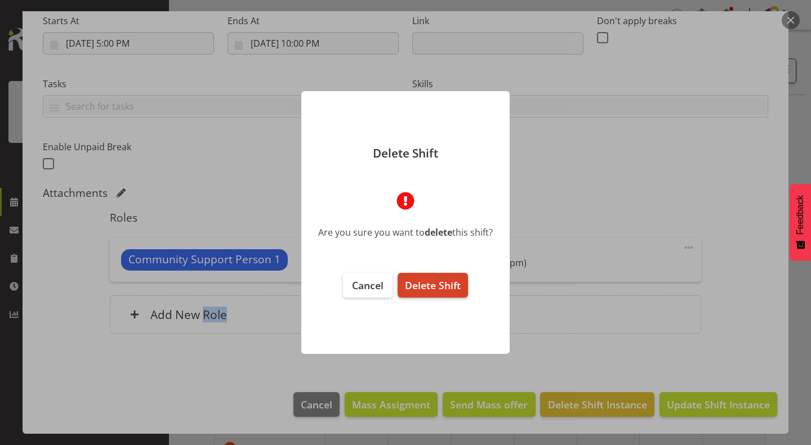
click at [443, 286] on span "Delete Shift" at bounding box center [433, 286] width 56 height 14
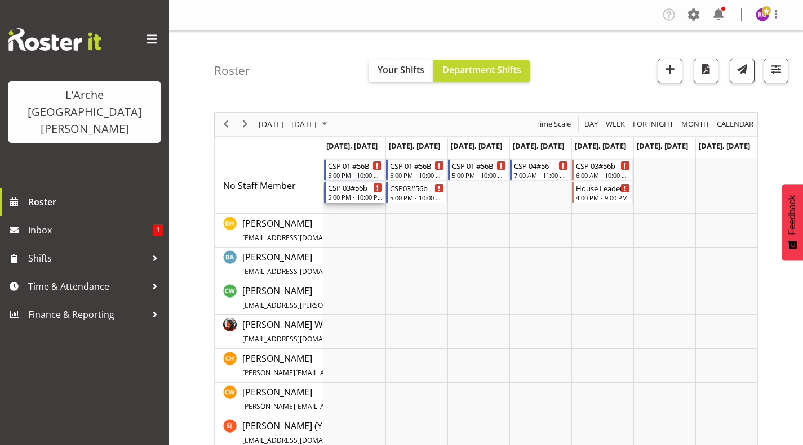
click at [346, 191] on div "CSP 03#56b" at bounding box center [355, 187] width 55 height 11
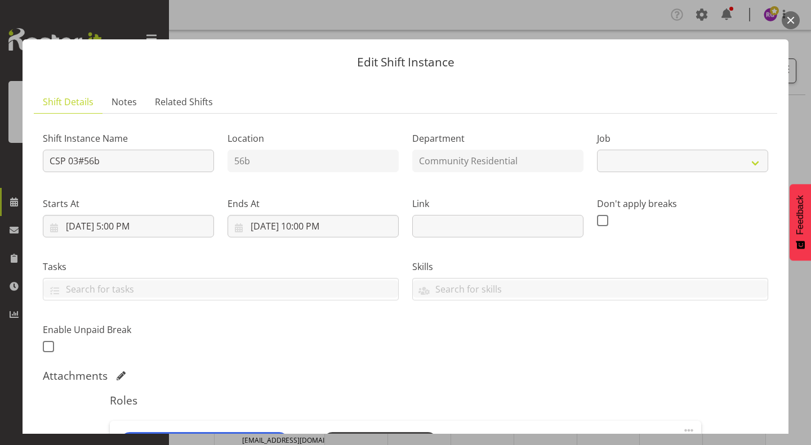
select select "2"
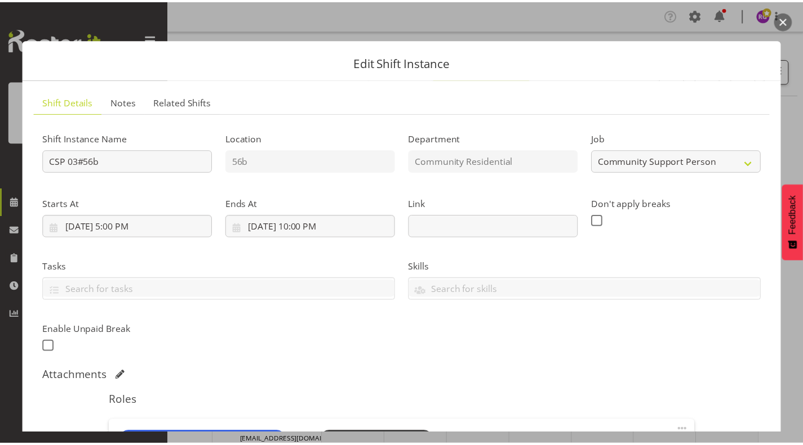
scroll to position [183, 0]
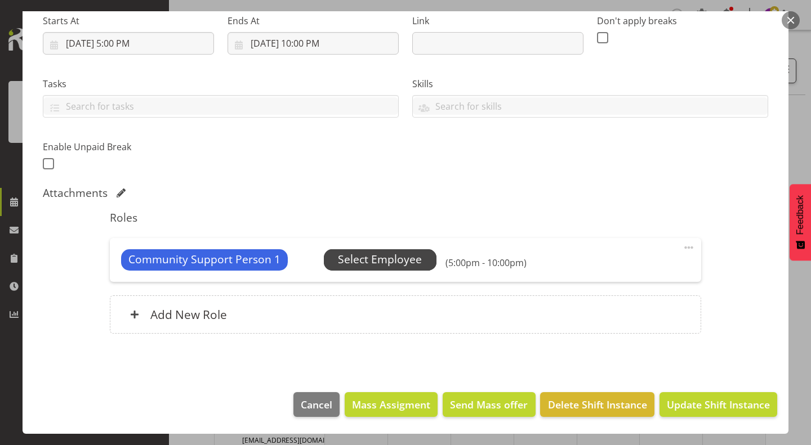
click at [394, 264] on span "Select Employee" at bounding box center [380, 260] width 84 height 16
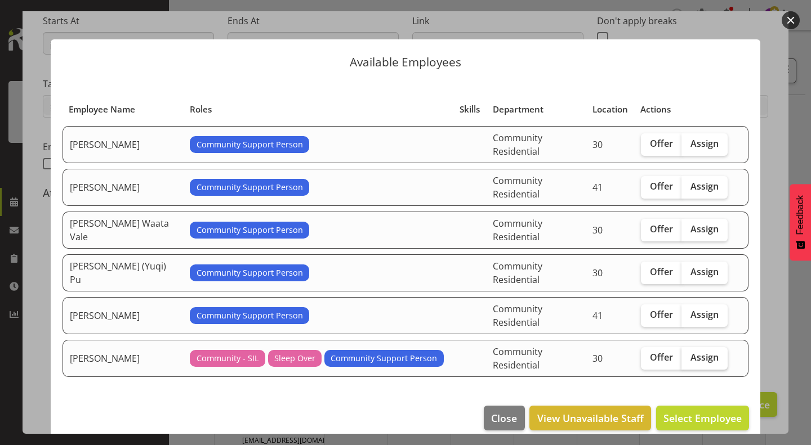
click at [702, 347] on label "Assign" at bounding box center [704, 358] width 46 height 23
click at [689, 354] on input "Assign" at bounding box center [684, 357] width 7 height 7
checkbox input "true"
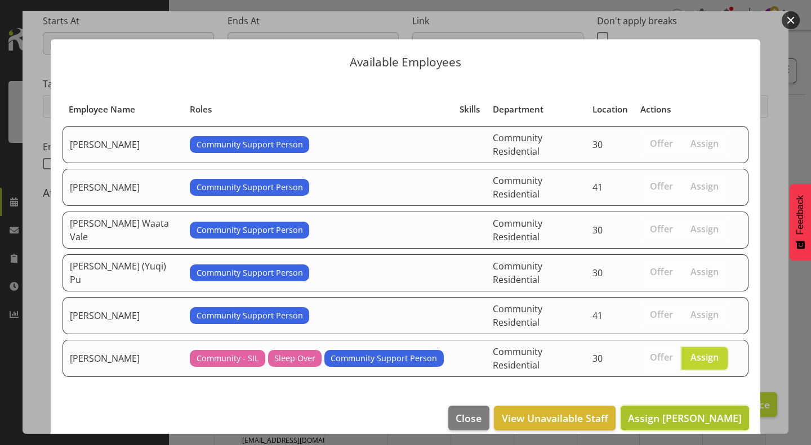
click at [712, 412] on span "Assign Michelle Kohnen" at bounding box center [685, 419] width 114 height 14
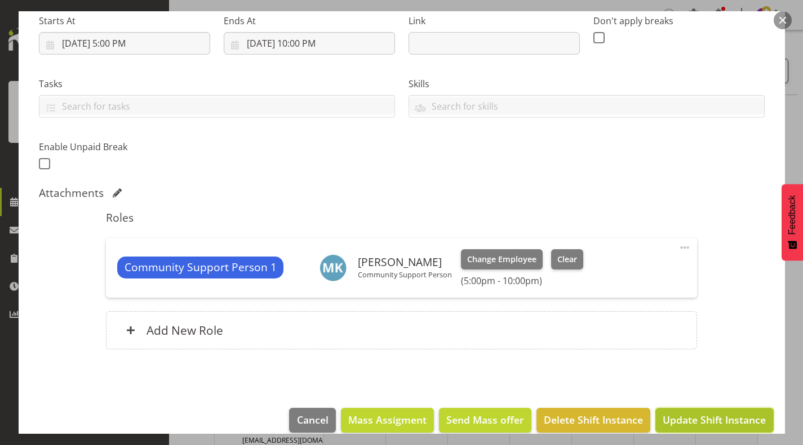
click at [725, 414] on span "Update Shift Instance" at bounding box center [713, 420] width 103 height 15
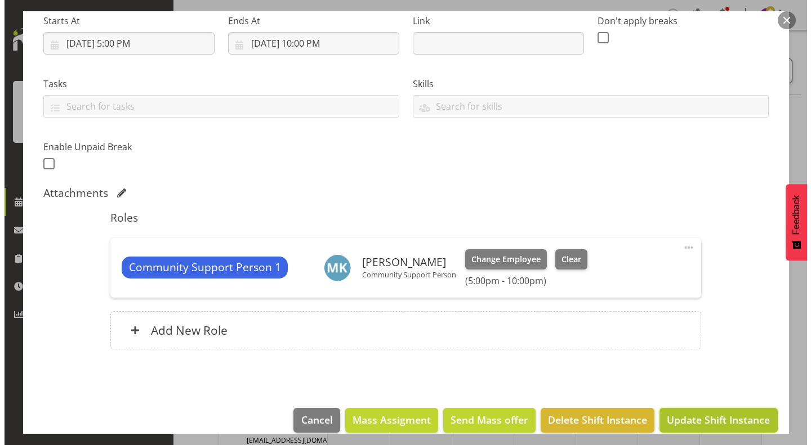
scroll to position [153, 0]
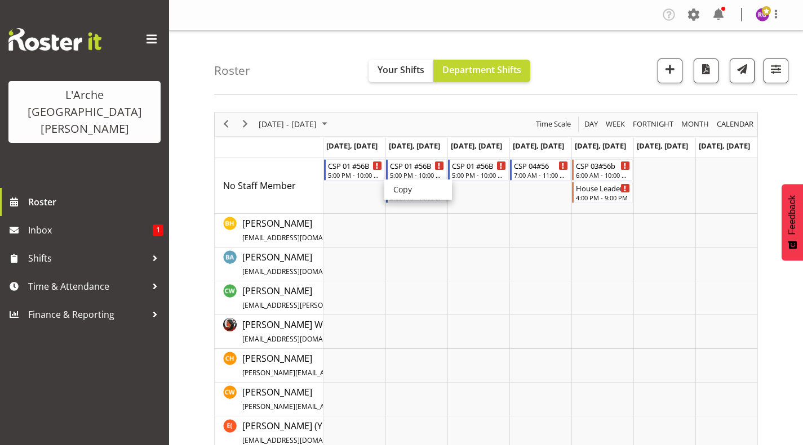
click at [347, 155] on td "Aug 18, Monday" at bounding box center [354, 148] width 62 height 20
click at [361, 172] on div "5:00 PM - 10:00 PM" at bounding box center [355, 174] width 55 height 9
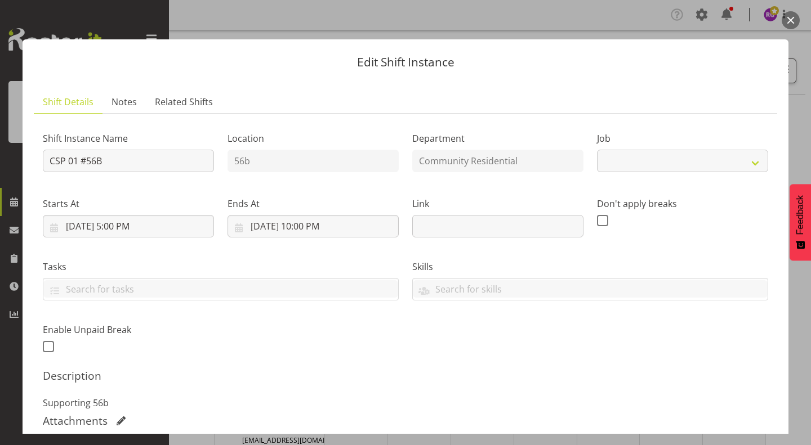
scroll to position [228, 0]
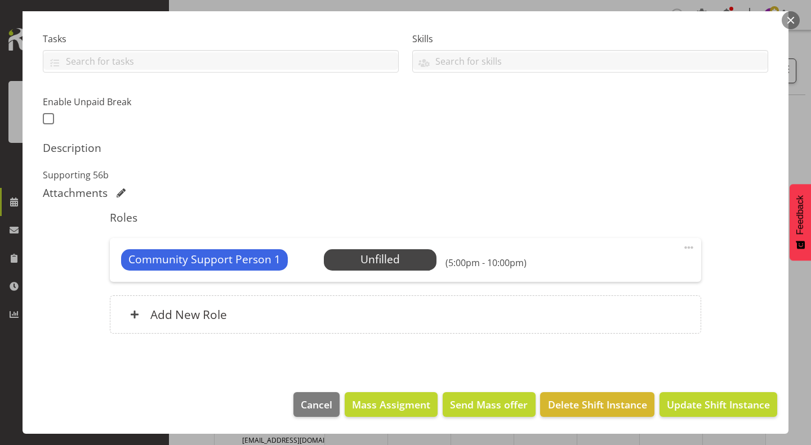
select select "2"
click at [583, 404] on span "Delete Shift Instance" at bounding box center [597, 405] width 99 height 15
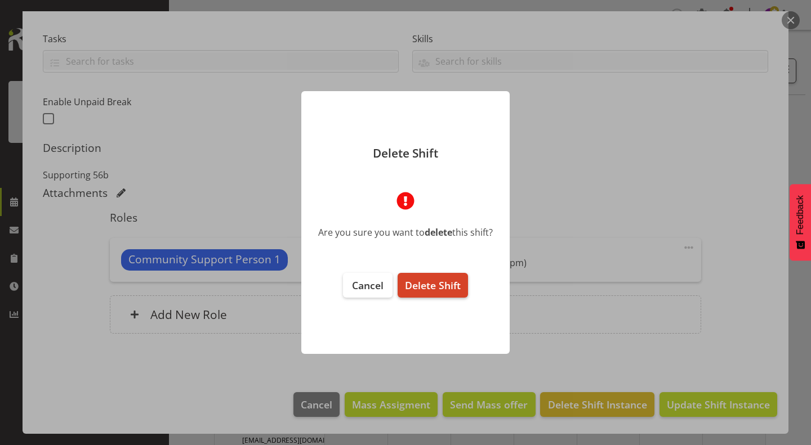
click at [432, 287] on span "Delete Shift" at bounding box center [433, 286] width 56 height 14
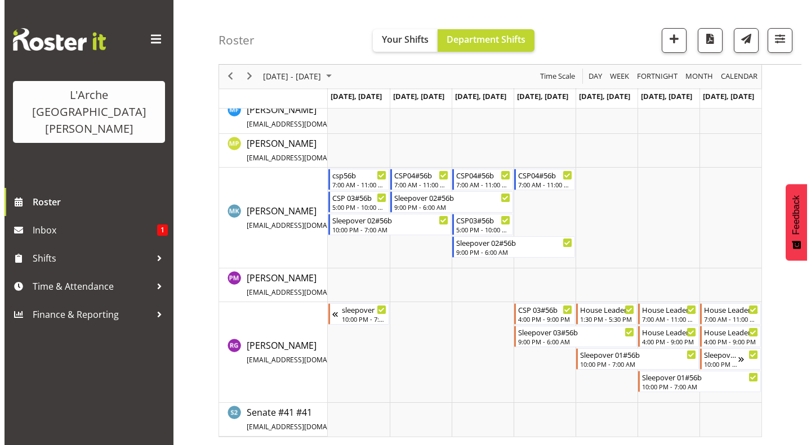
scroll to position [412, 0]
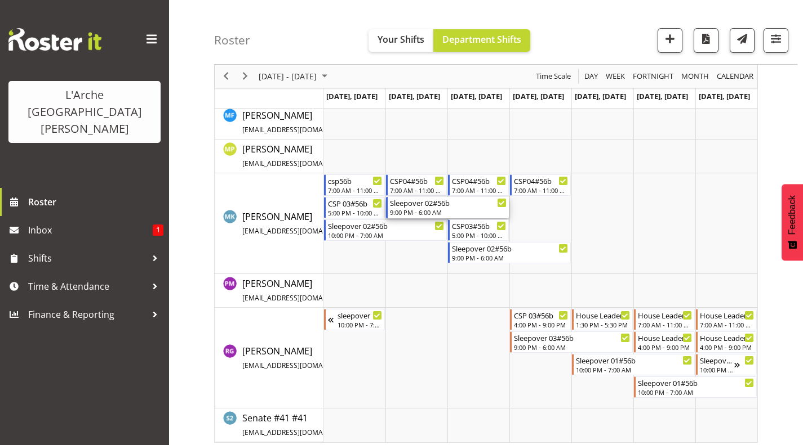
click at [414, 207] on div "Sleepover 02#56b" at bounding box center [448, 202] width 117 height 11
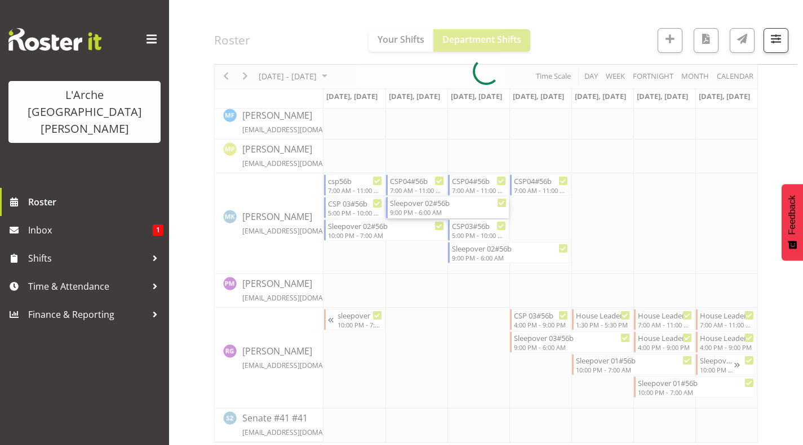
select select
select select "7"
select select "2025"
select select "21"
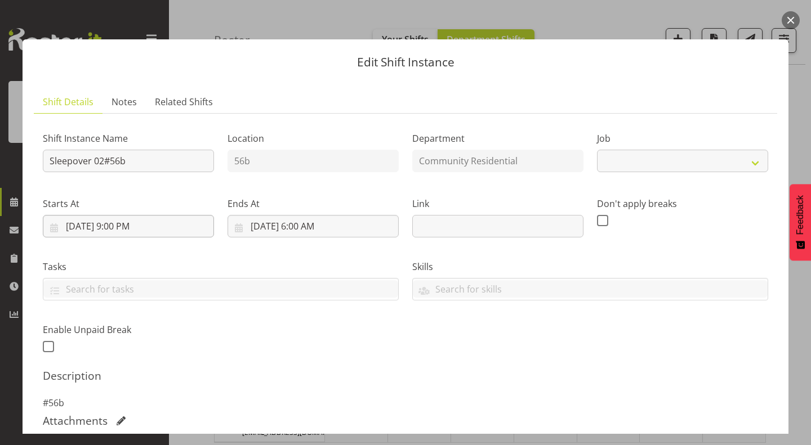
select select "2"
click at [130, 225] on input "8/19/2025, 9:00 PM" at bounding box center [128, 226] width 171 height 23
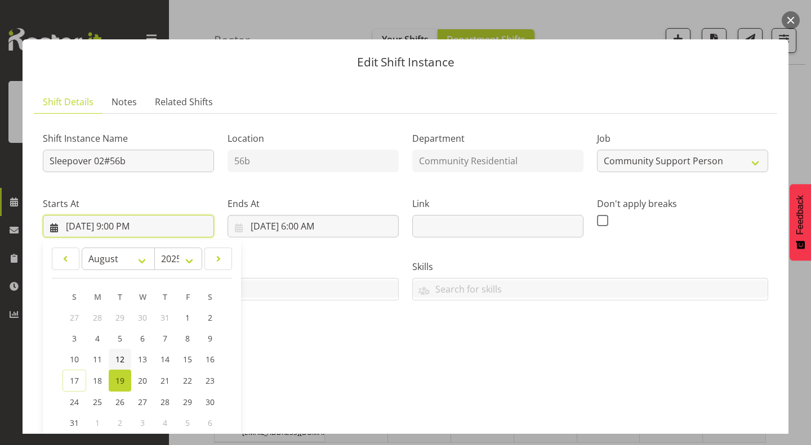
scroll to position [113, 0]
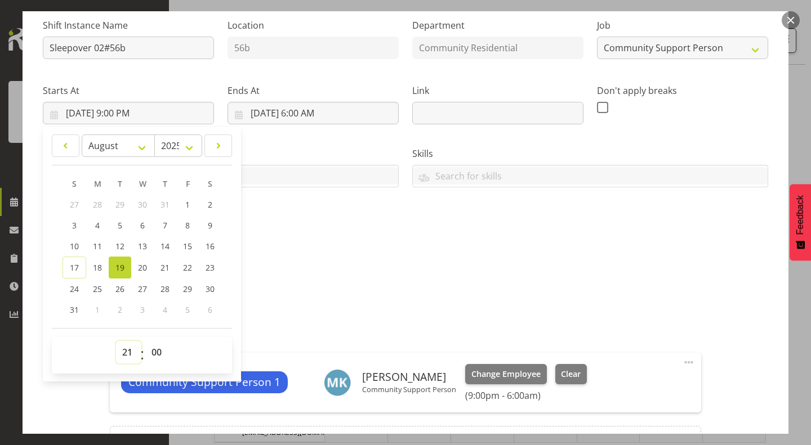
click at [122, 353] on select "00 01 02 03 04 05 06 07 08 09 10 11 12 13 14 15 16 17 18 19 20 21 22 23" at bounding box center [128, 352] width 25 height 23
select select "22"
click at [116, 341] on select "00 01 02 03 04 05 06 07 08 09 10 11 12 13 14 15 16 17 18 19 20 21 22 23" at bounding box center [128, 352] width 25 height 23
type input "8/19/2025, 10:00 PM"
click at [307, 300] on div "Shift Instance Name Sleepover 02#56b Location 56b Department Community Resident…" at bounding box center [405, 244] width 725 height 469
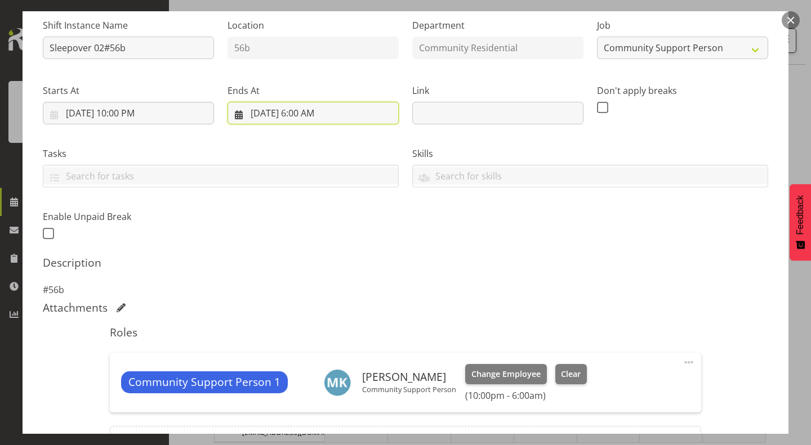
click at [311, 112] on input "8/20/2025, 6:00 AM" at bounding box center [313, 113] width 171 height 23
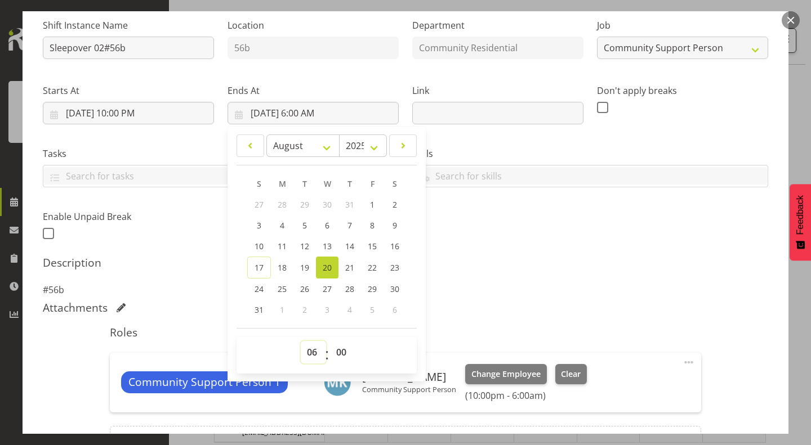
click at [309, 356] on select "00 01 02 03 04 05 06 07 08 09 10 11 12 13 14 15 16 17 18 19 20 21 22 23" at bounding box center [313, 352] width 25 height 23
select select "7"
click at [301, 341] on select "00 01 02 03 04 05 06 07 08 09 10 11 12 13 14 15 16 17 18 19 20 21 22 23" at bounding box center [313, 352] width 25 height 23
type input "8/20/2025, 7:00 AM"
click at [537, 267] on h5 "Description" at bounding box center [405, 263] width 725 height 14
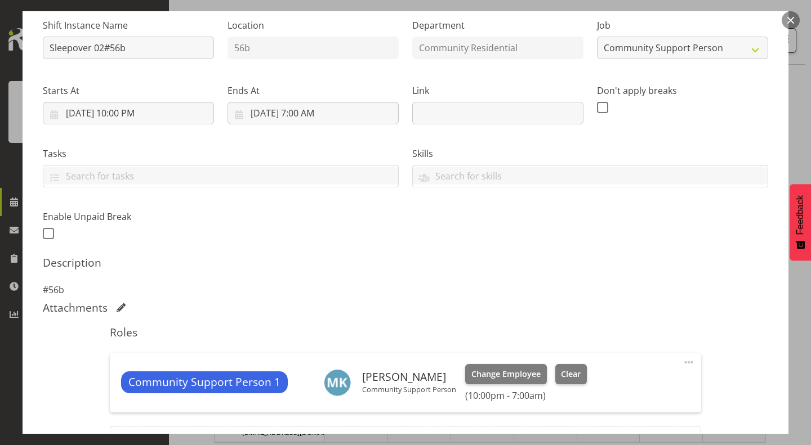
scroll to position [243, 0]
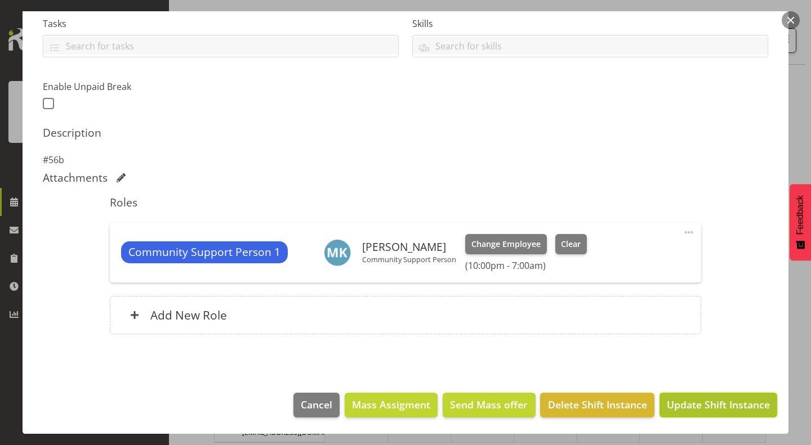
click at [724, 393] on button "Update Shift Instance" at bounding box center [718, 405] width 118 height 25
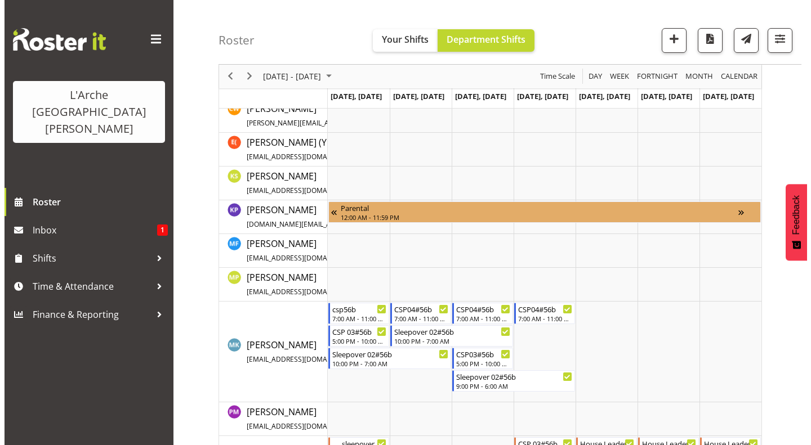
scroll to position [418, 0]
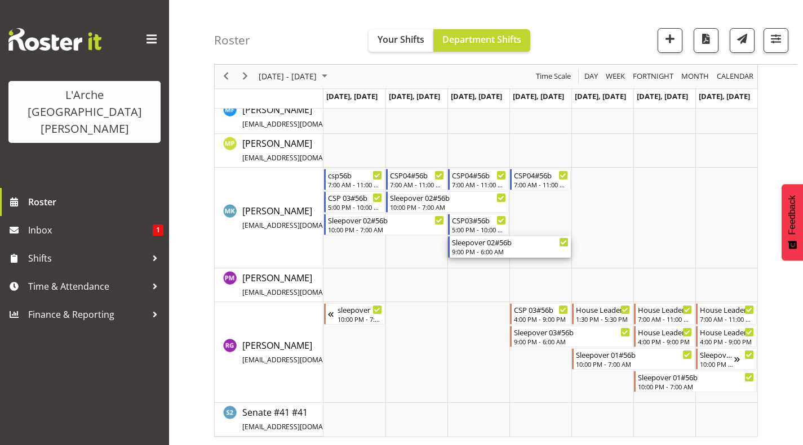
click at [486, 249] on div "9:00 PM - 6:00 AM" at bounding box center [510, 251] width 117 height 9
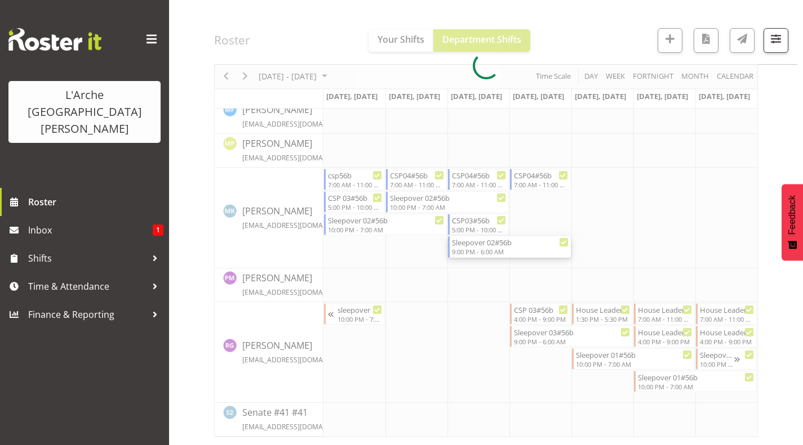
select select
select select "7"
select select "2025"
select select "21"
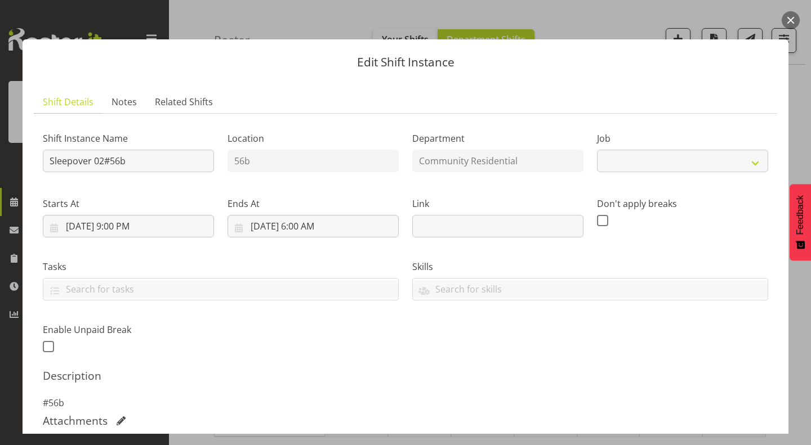
select select "2"
click at [119, 224] on input "8/20/2025, 9:00 PM" at bounding box center [128, 226] width 171 height 23
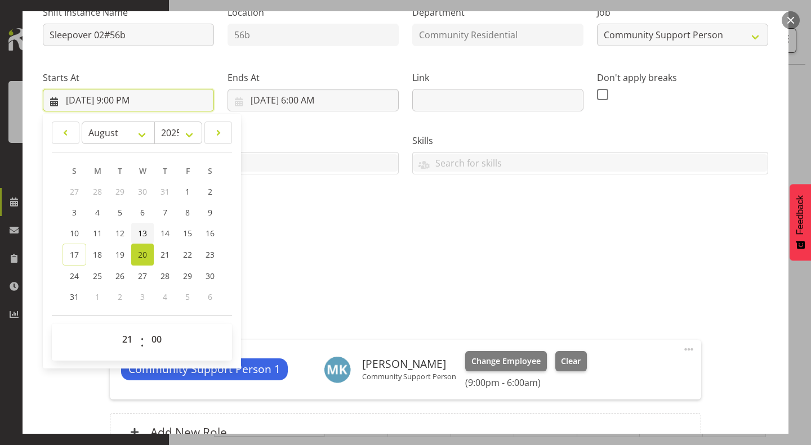
scroll to position [130, 0]
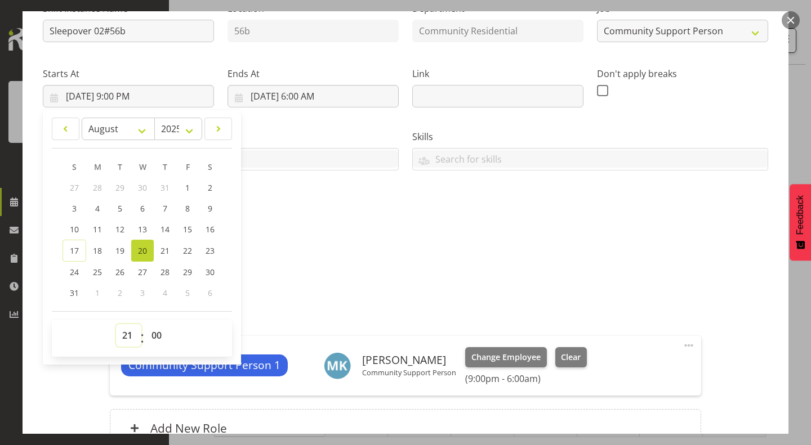
click at [126, 335] on select "00 01 02 03 04 05 06 07 08 09 10 11 12 13 14 15 16 17 18 19 20 21 22 23" at bounding box center [128, 335] width 25 height 23
select select "22"
click at [116, 324] on select "00 01 02 03 04 05 06 07 08 09 10 11 12 13 14 15 16 17 18 19 20 21 22 23" at bounding box center [128, 335] width 25 height 23
type input "8/20/2025, 10:00 PM"
click at [306, 99] on input "8/21/2025, 6:00 AM" at bounding box center [313, 96] width 171 height 23
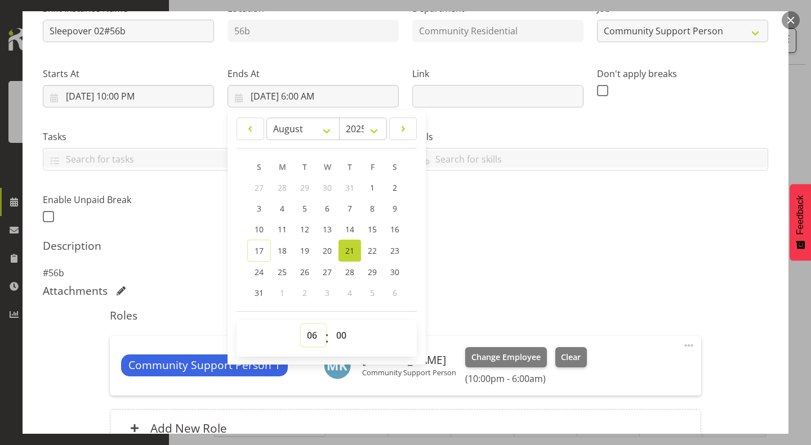
click at [309, 335] on select "00 01 02 03 04 05 06 07 08 09 10 11 12 13 14 15 16 17 18 19 20 21 22 23" at bounding box center [313, 335] width 25 height 23
select select "7"
click at [301, 324] on select "00 01 02 03 04 05 06 07 08 09 10 11 12 13 14 15 16 17 18 19 20 21 22 23" at bounding box center [313, 335] width 25 height 23
type input "8/21/2025, 7:00 AM"
click at [543, 301] on div "Shift Instance Name Sleepover 02#56b Location 56b Department Community Resident…" at bounding box center [405, 227] width 725 height 469
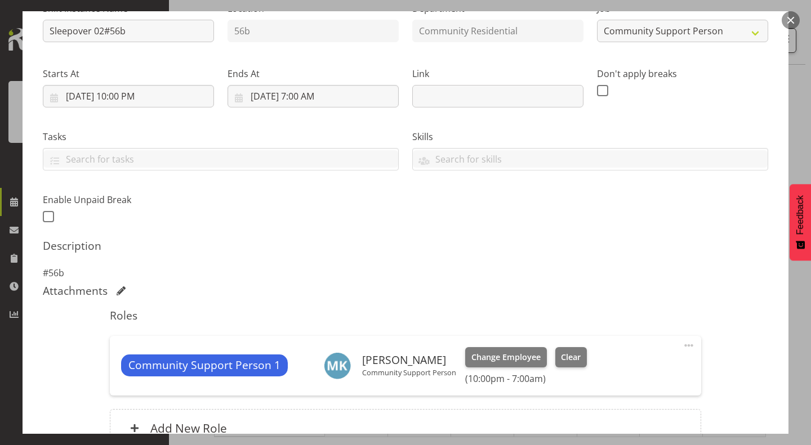
scroll to position [0, 0]
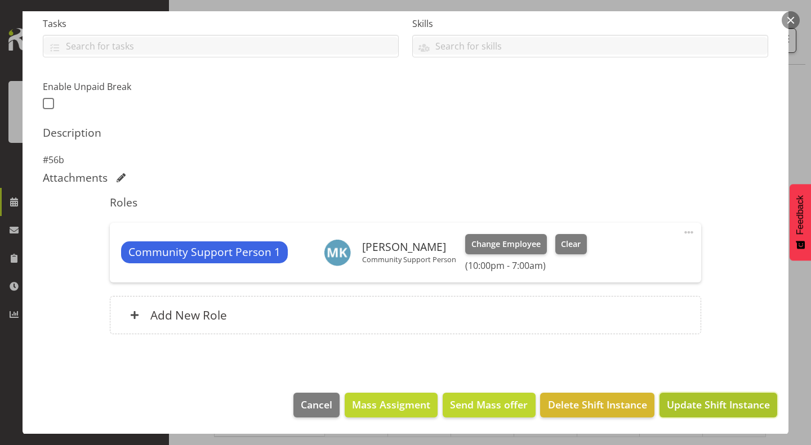
click at [725, 402] on span "Update Shift Instance" at bounding box center [718, 405] width 103 height 15
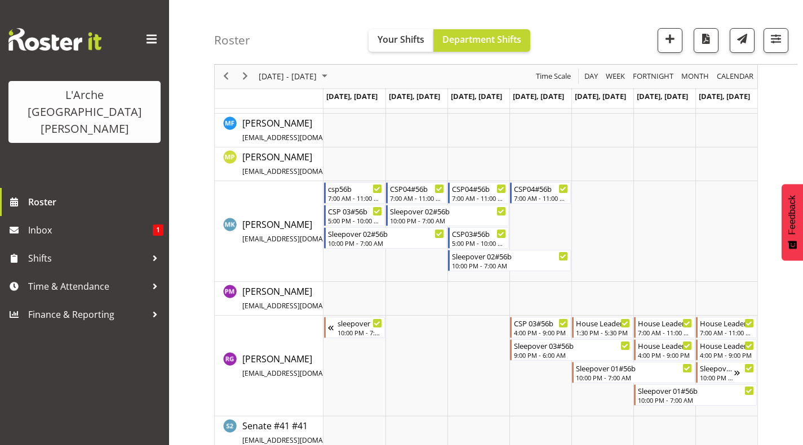
scroll to position [405, 0]
click at [534, 243] on td "Timeline Week of August 24, 2025" at bounding box center [540, 231] width 62 height 101
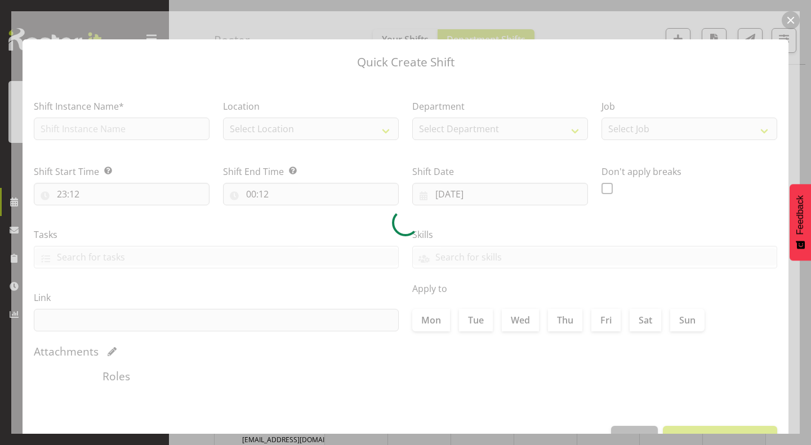
type input "21/08/2025"
checkbox input "true"
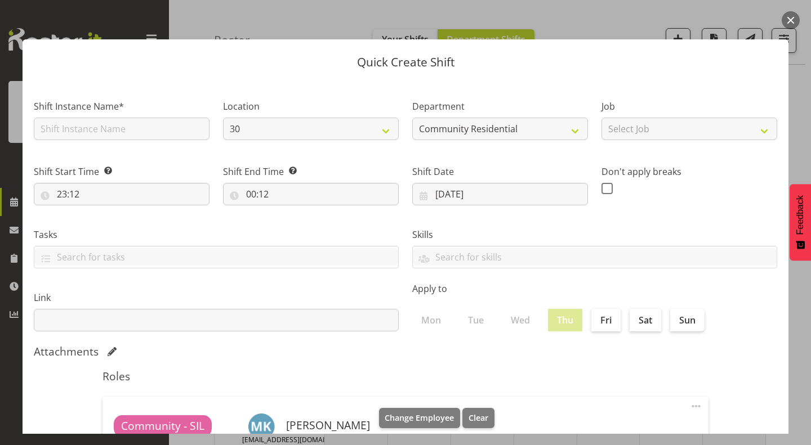
click at [792, 23] on button "button" at bounding box center [791, 20] width 18 height 18
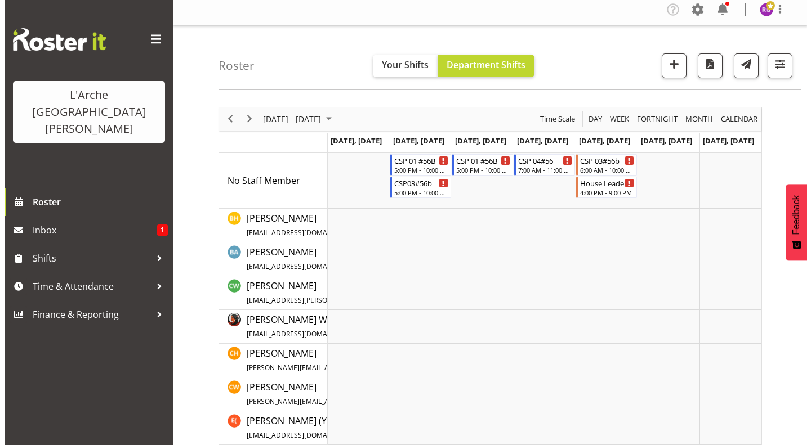
scroll to position [0, 0]
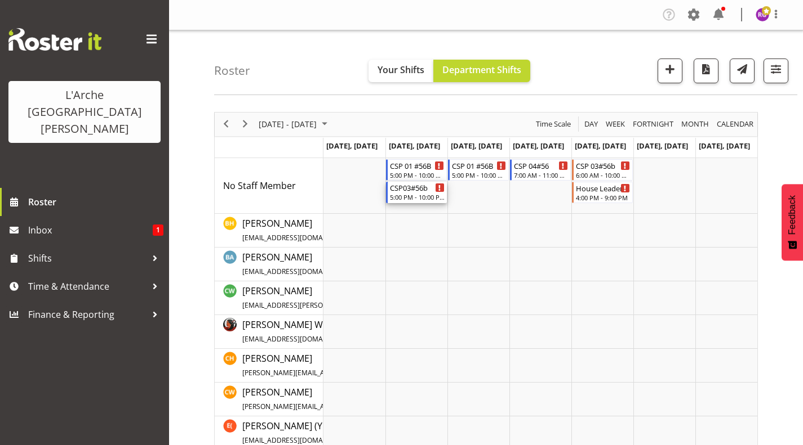
click at [418, 193] on div "5:00 PM - 10:00 PM" at bounding box center [417, 197] width 55 height 9
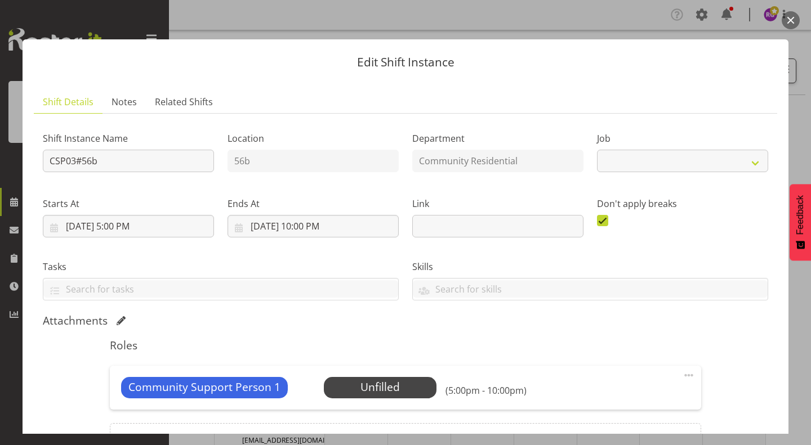
select select "2"
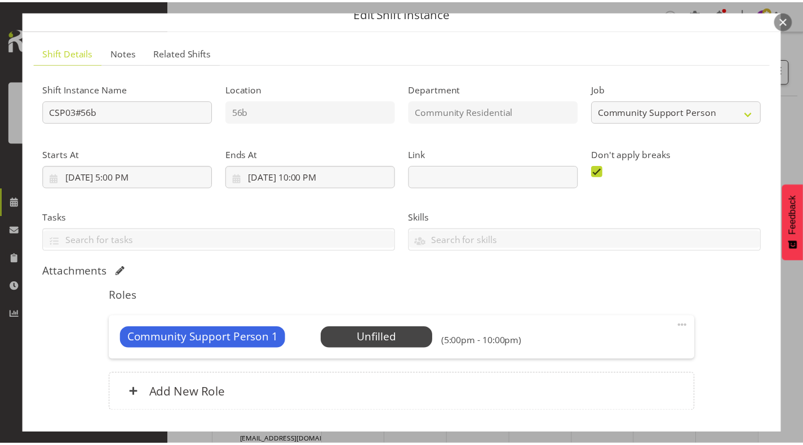
scroll to position [52, 0]
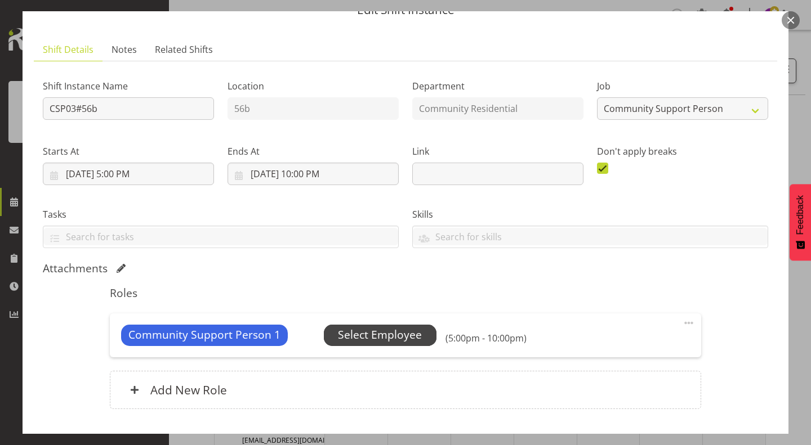
click at [404, 327] on span "Select Employee" at bounding box center [380, 335] width 113 height 21
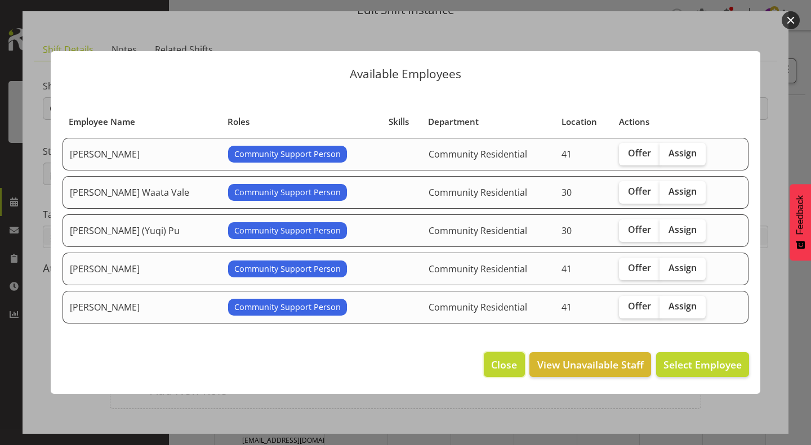
click at [504, 360] on span "Close" at bounding box center [504, 365] width 26 height 15
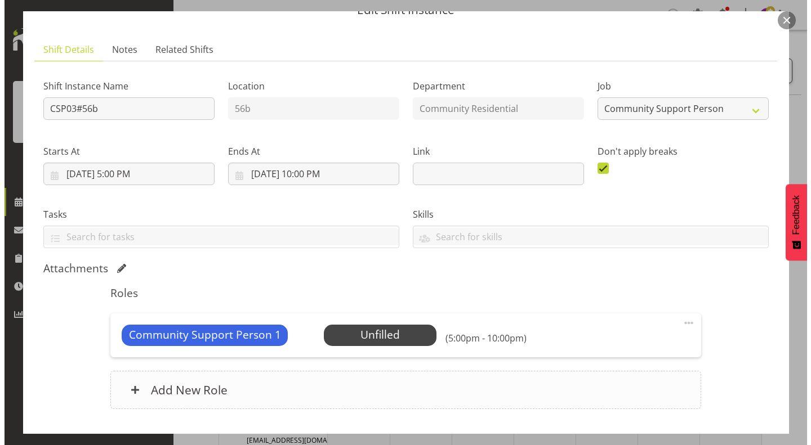
scroll to position [128, 0]
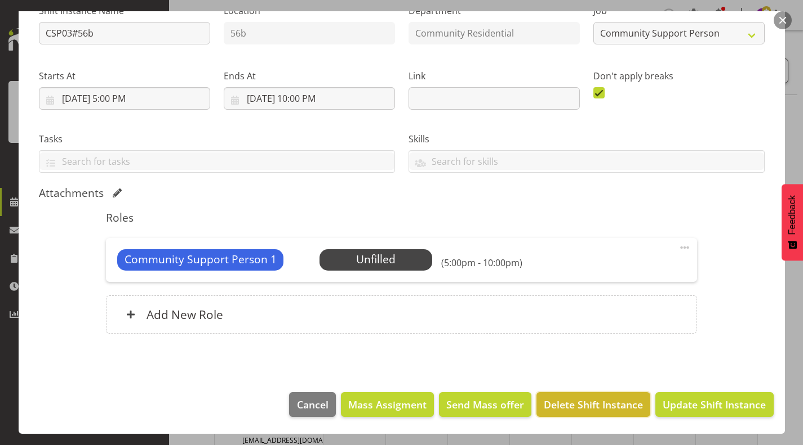
click at [568, 402] on span "Delete Shift Instance" at bounding box center [592, 405] width 99 height 15
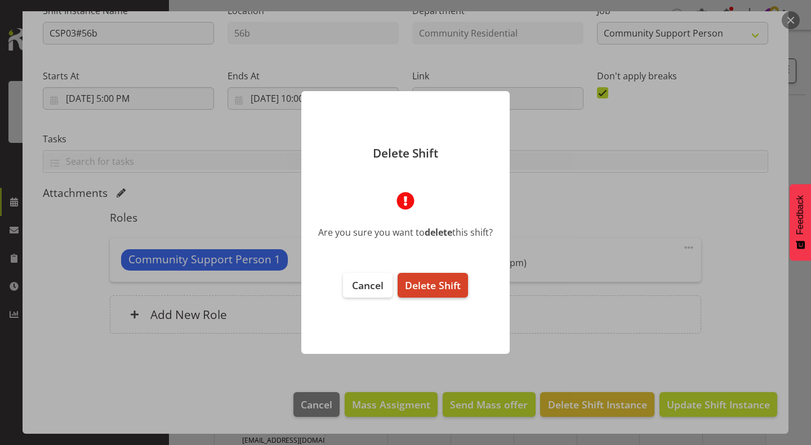
click at [450, 297] on button "Delete Shift" at bounding box center [433, 285] width 70 height 25
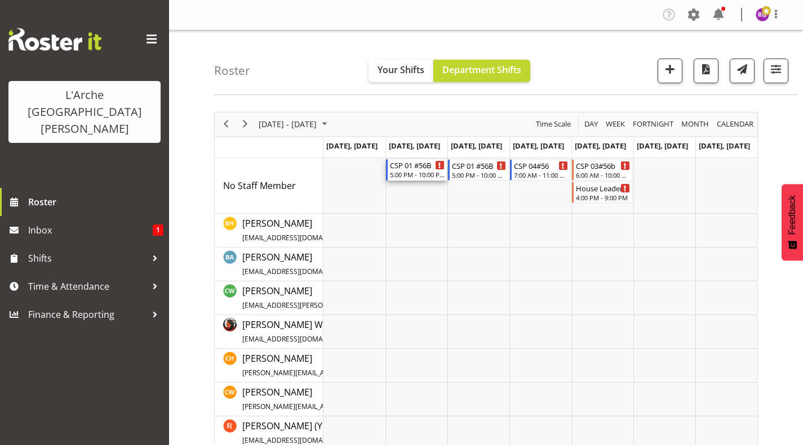
click at [419, 173] on div "5:00 PM - 10:00 PM" at bounding box center [417, 174] width 55 height 9
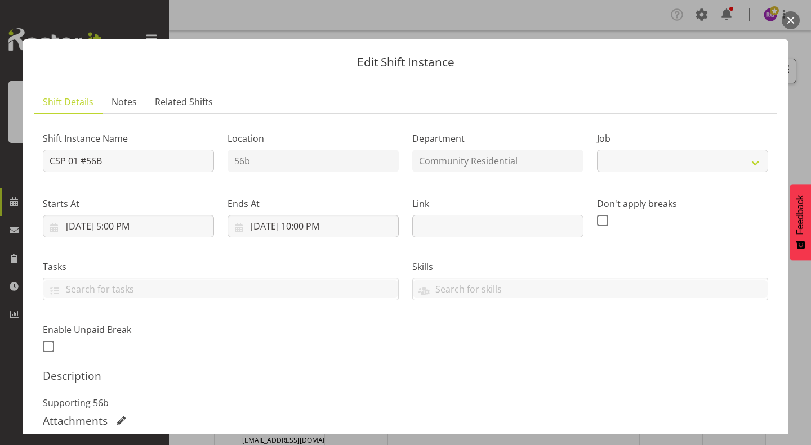
select select "2"
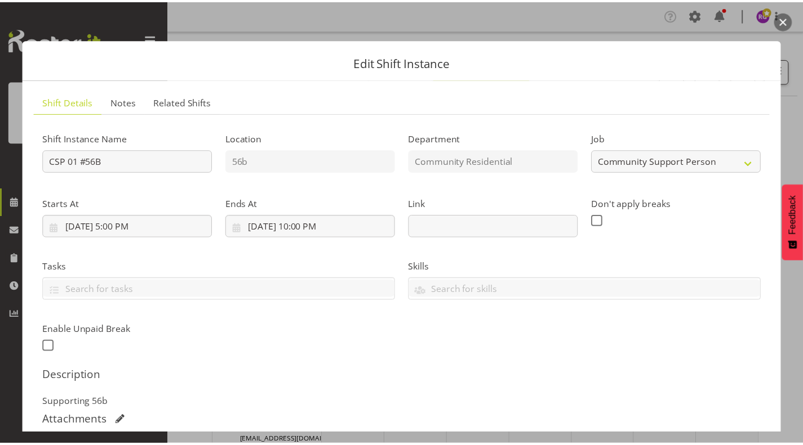
scroll to position [228, 0]
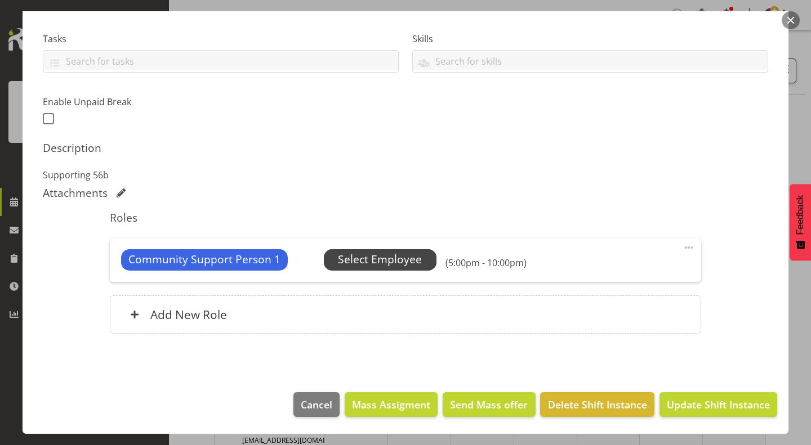
click at [378, 264] on span "Select Employee" at bounding box center [380, 260] width 84 height 16
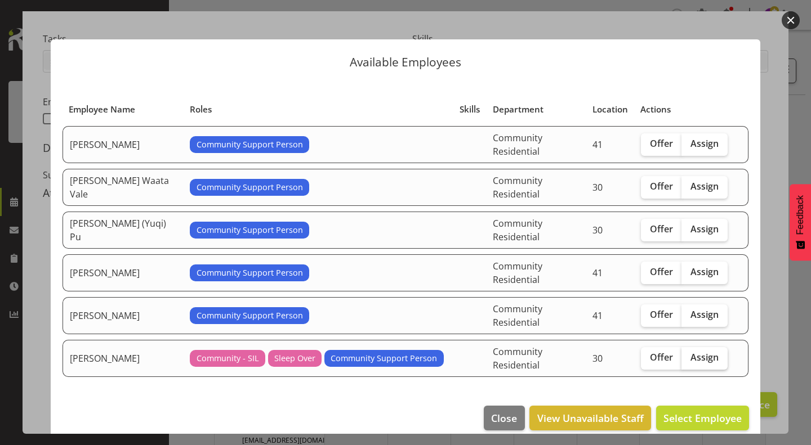
click at [694, 352] on span "Assign" at bounding box center [704, 357] width 28 height 11
click at [689, 354] on input "Assign" at bounding box center [684, 357] width 7 height 7
checkbox input "true"
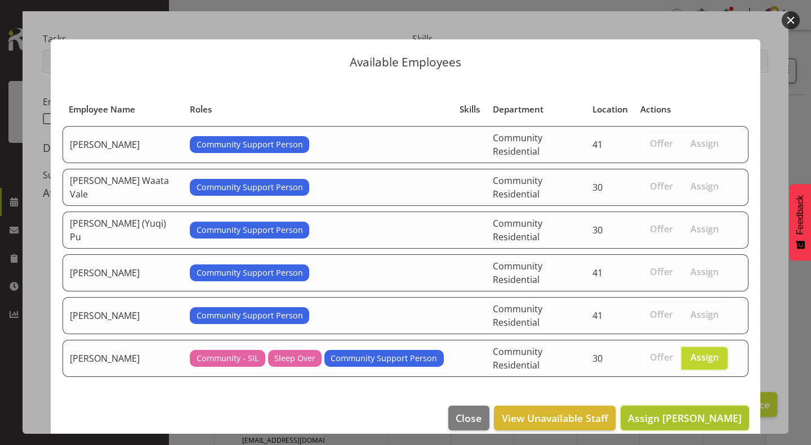
click at [696, 406] on button "Assign Michelle Kohnen" at bounding box center [685, 418] width 128 height 25
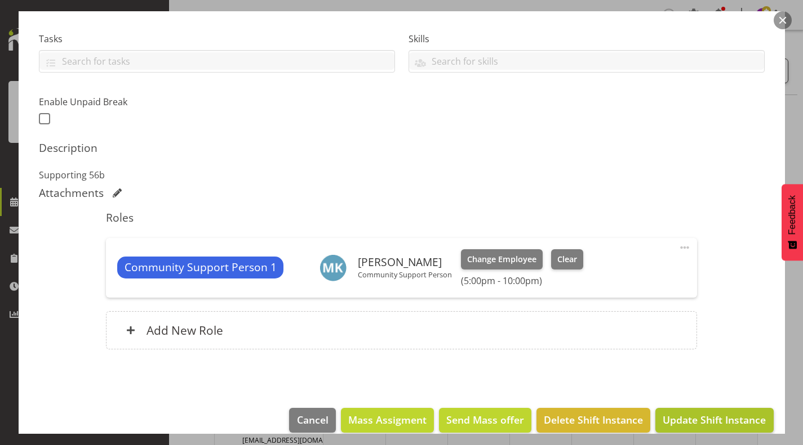
click at [721, 424] on span "Update Shift Instance" at bounding box center [713, 420] width 103 height 15
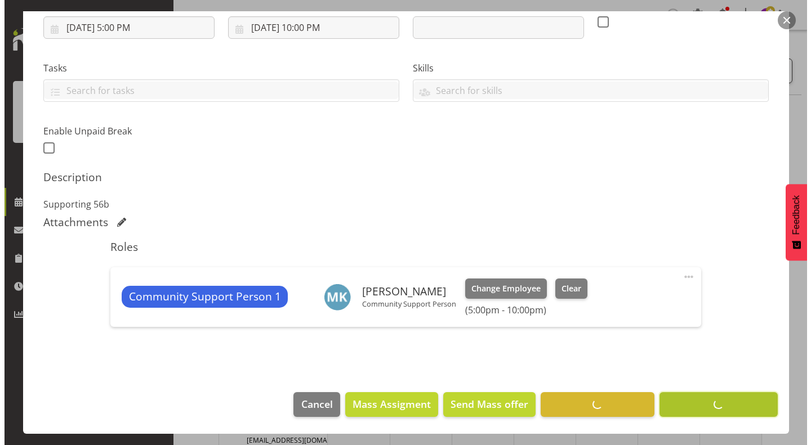
scroll to position [198, 0]
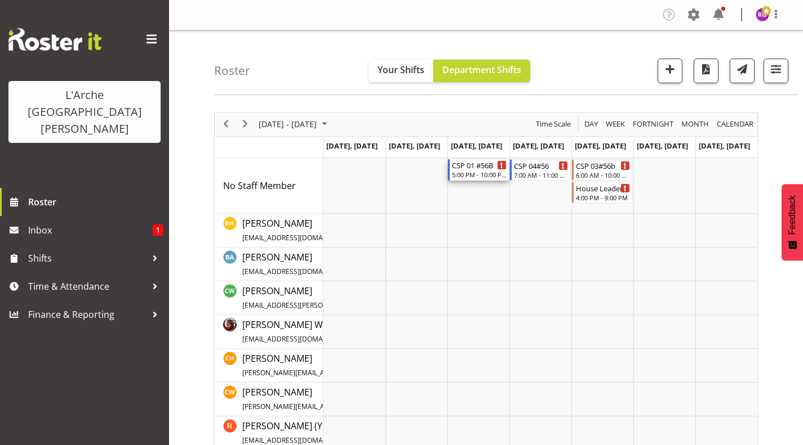
click at [480, 170] on div "CSP 01 #56B" at bounding box center [479, 164] width 55 height 11
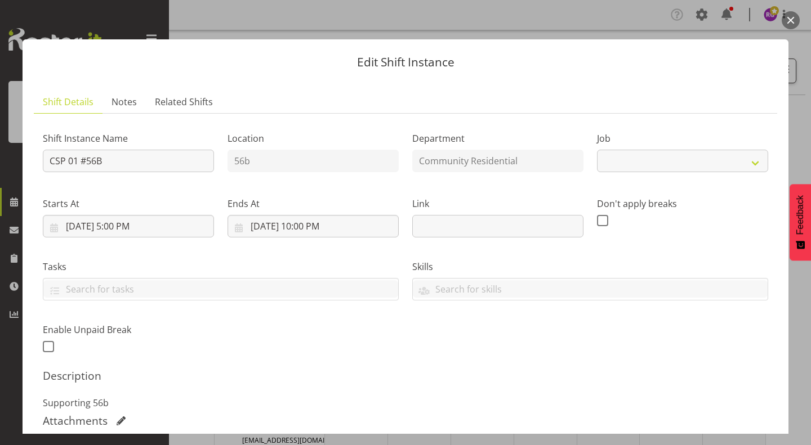
select select "2"
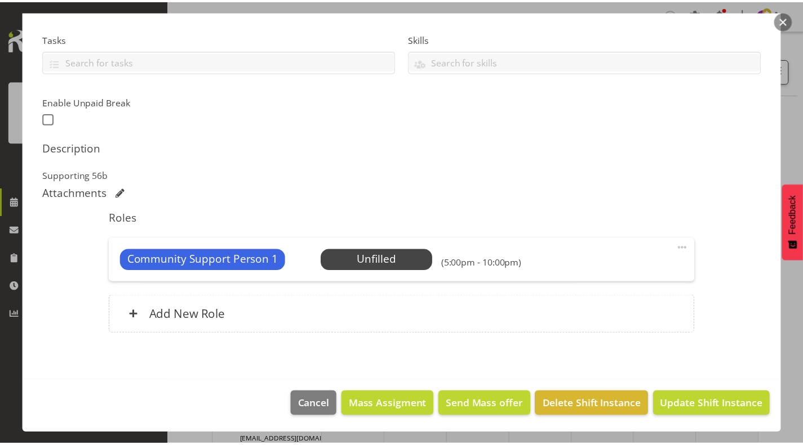
scroll to position [223, 0]
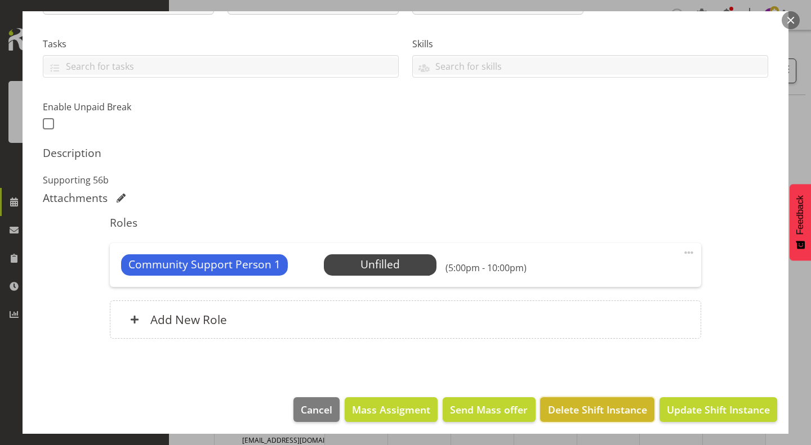
click at [599, 410] on span "Delete Shift Instance" at bounding box center [597, 410] width 99 height 15
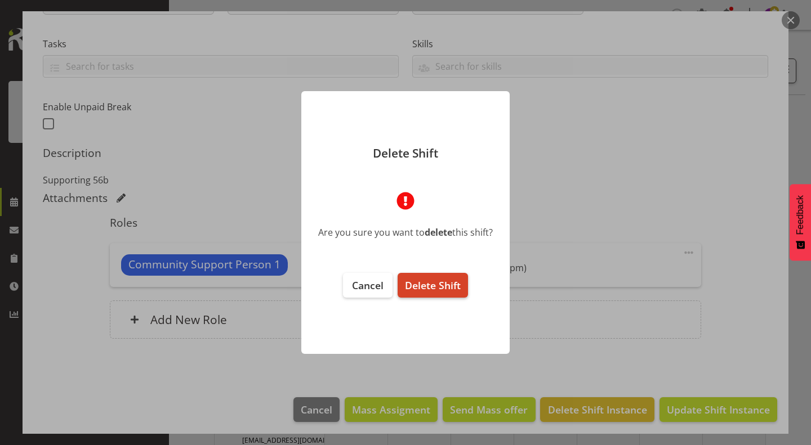
click at [449, 291] on span "Delete Shift" at bounding box center [433, 286] width 56 height 14
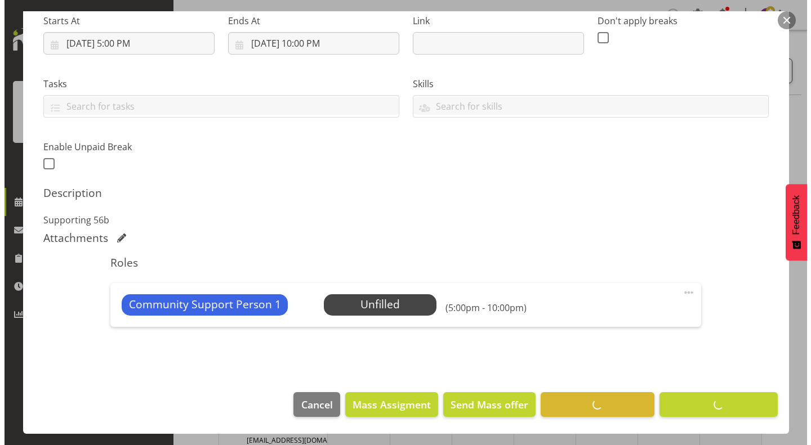
scroll to position [183, 0]
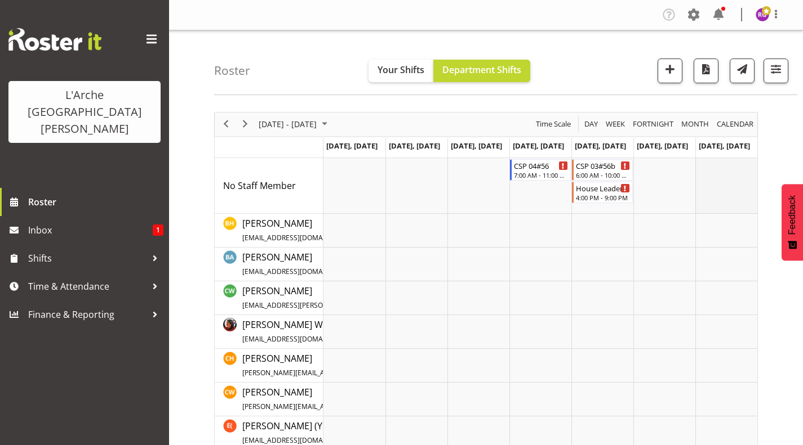
click at [755, 209] on td "Timeline Week of August 24, 2025" at bounding box center [726, 186] width 62 height 56
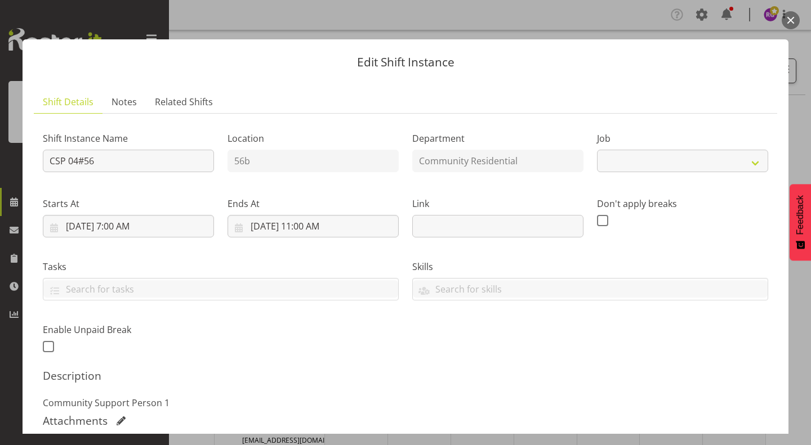
select select "2"
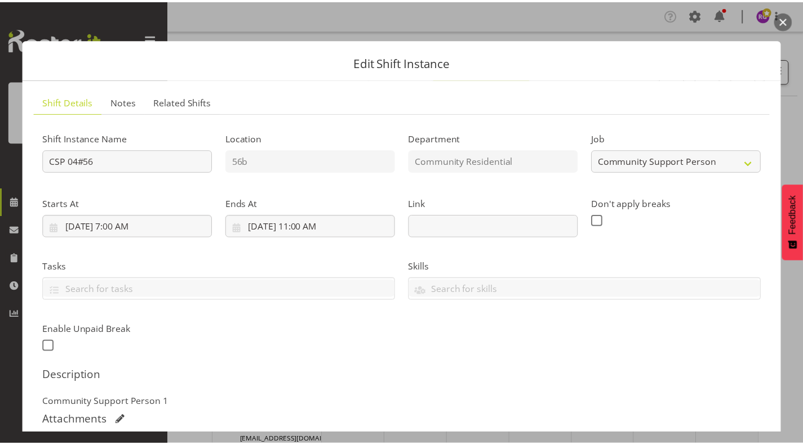
scroll to position [228, 0]
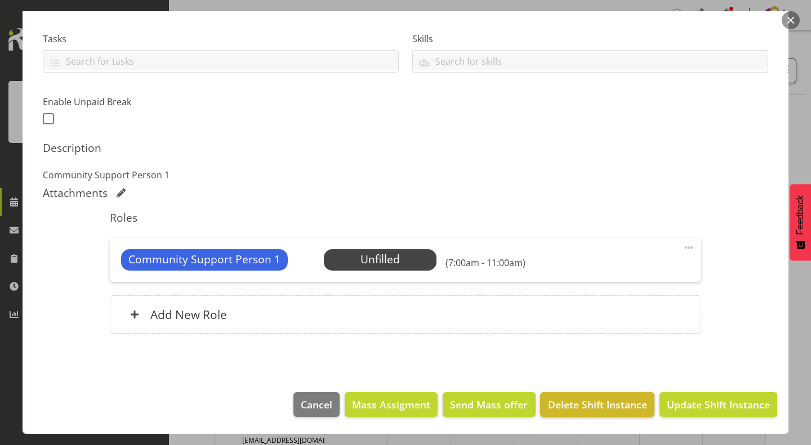
click at [599, 400] on span "Delete Shift Instance" at bounding box center [597, 405] width 99 height 15
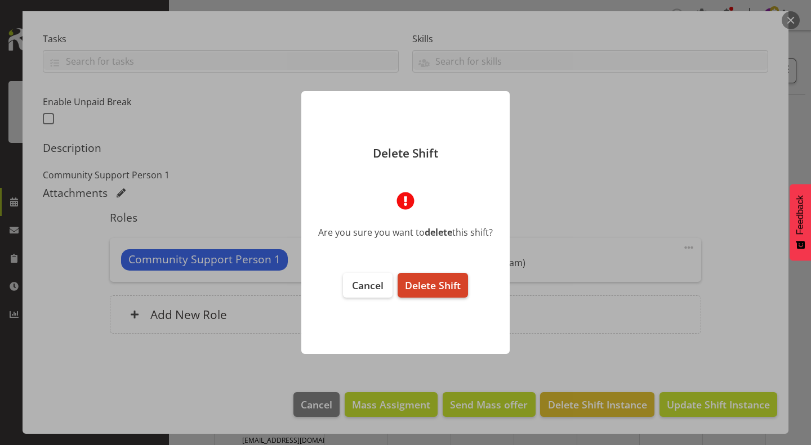
click at [436, 284] on span "Delete Shift" at bounding box center [433, 286] width 56 height 14
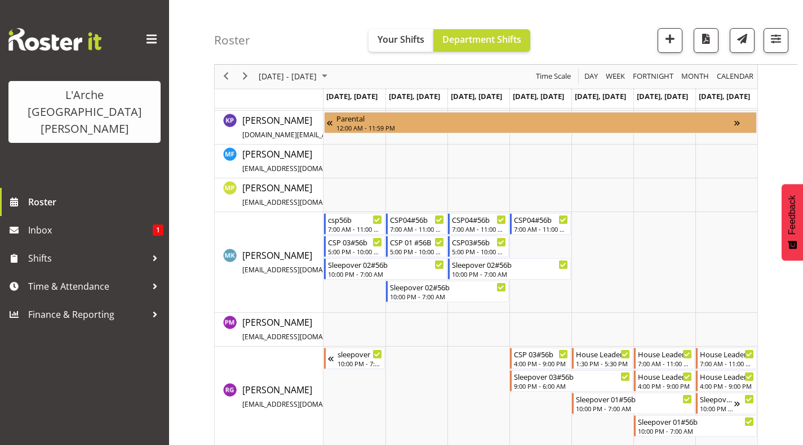
scroll to position [418, 0]
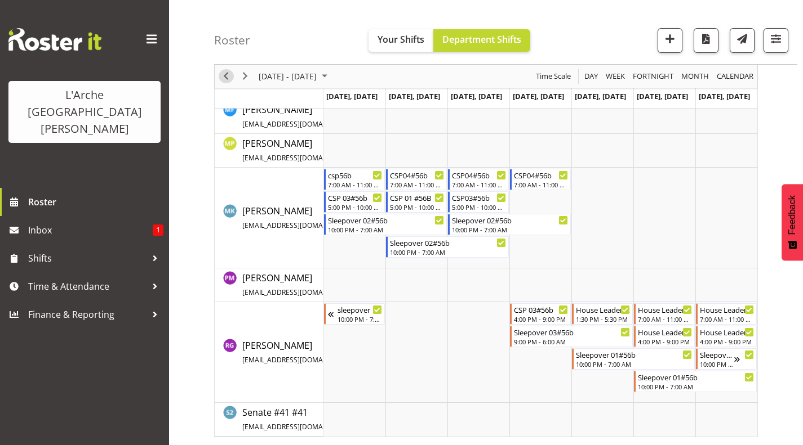
click at [228, 80] on span "Previous" at bounding box center [226, 77] width 14 height 14
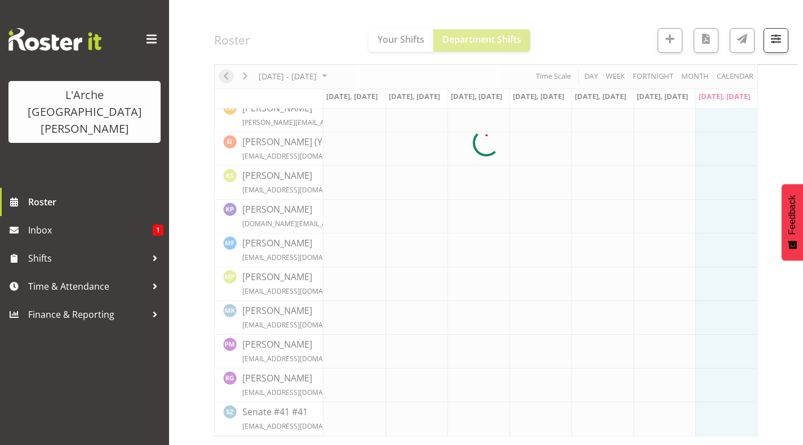
scroll to position [262, 0]
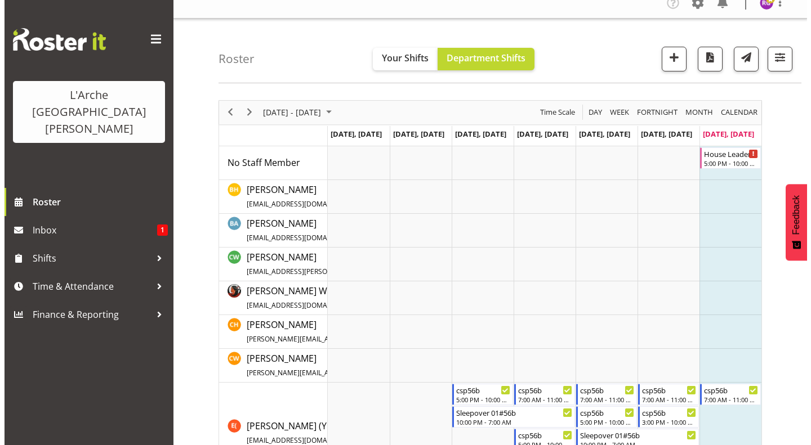
scroll to position [15, 0]
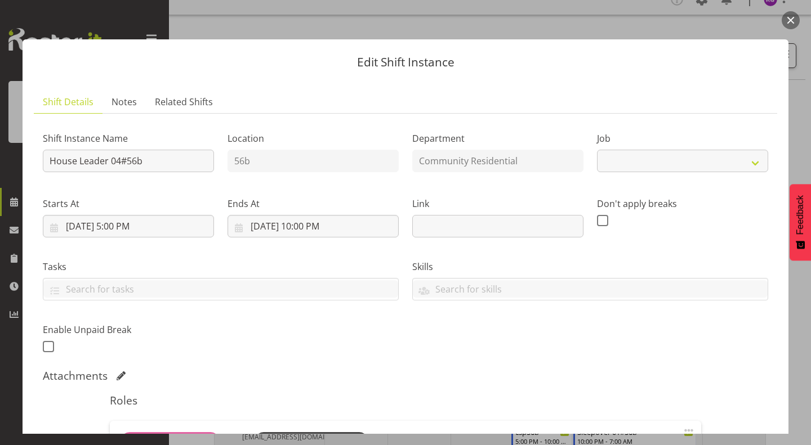
select select "2"
click at [170, 163] on input "House Leader 04#56b" at bounding box center [128, 161] width 171 height 23
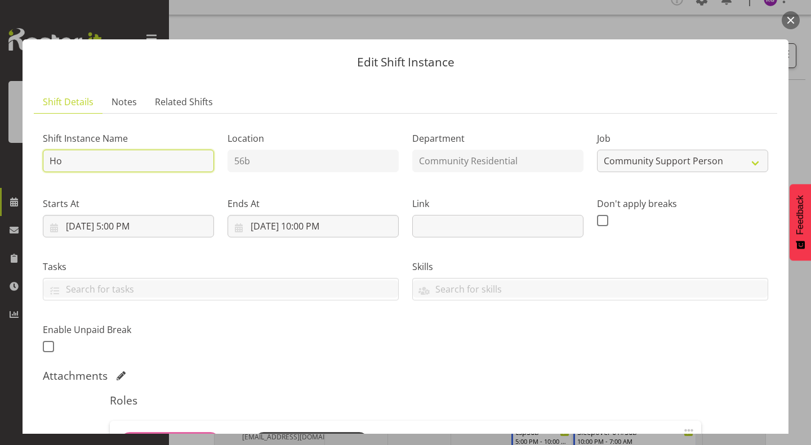
type input "H"
type input "CSP03#56b"
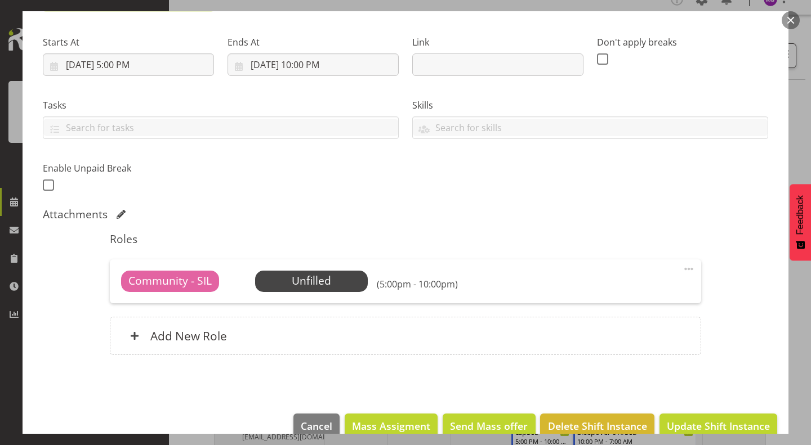
scroll to position [183, 0]
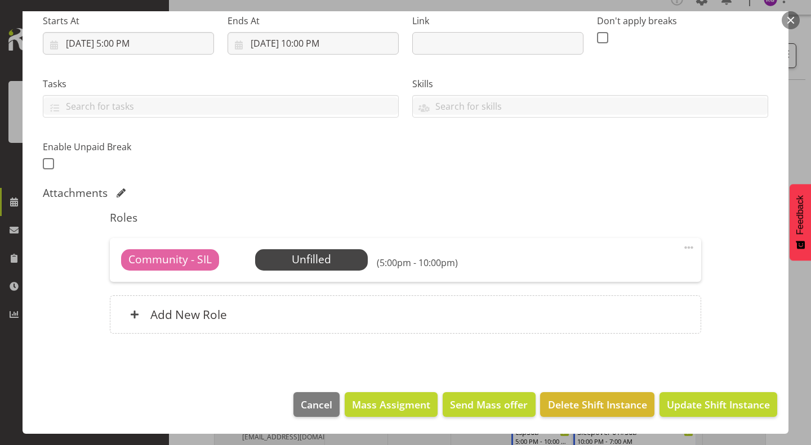
click at [682, 244] on span at bounding box center [689, 248] width 14 height 14
click at [615, 305] on link "Delete" at bounding box center [641, 313] width 108 height 20
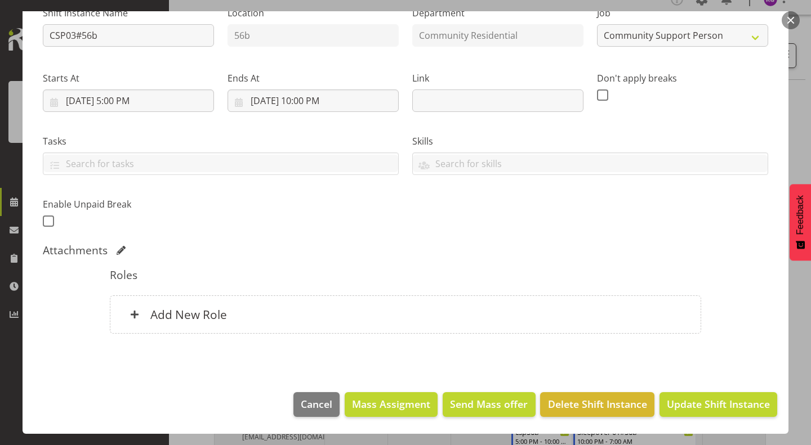
scroll to position [125, 0]
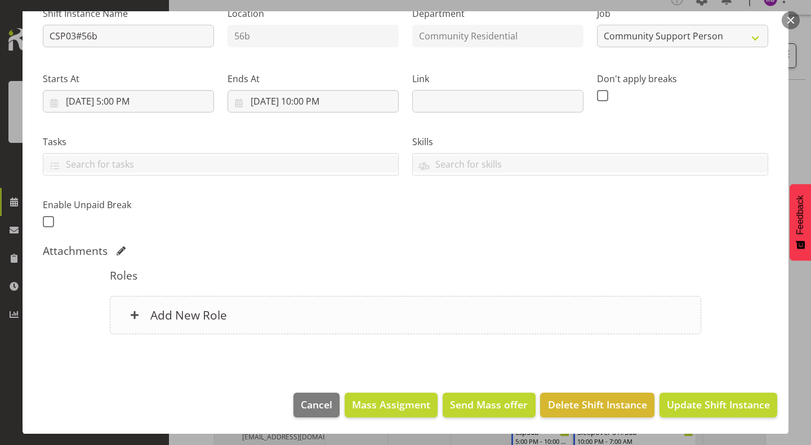
click at [471, 331] on div "Add New Role" at bounding box center [405, 315] width 591 height 38
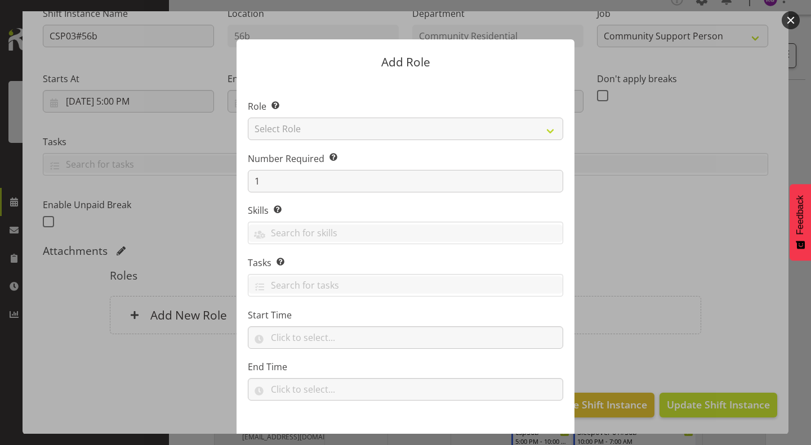
scroll to position [38, 0]
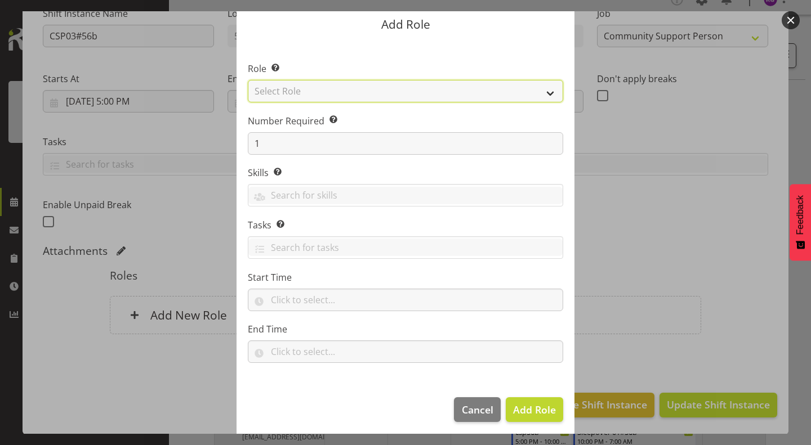
click at [397, 93] on select "Select Role Area Manager Art Coordination Community - SIL Community Leader Comm…" at bounding box center [405, 91] width 315 height 23
select select "13"
click at [248, 80] on select "Select Role Area Manager Art Coordination Community - SIL Community Leader Comm…" at bounding box center [405, 91] width 315 height 23
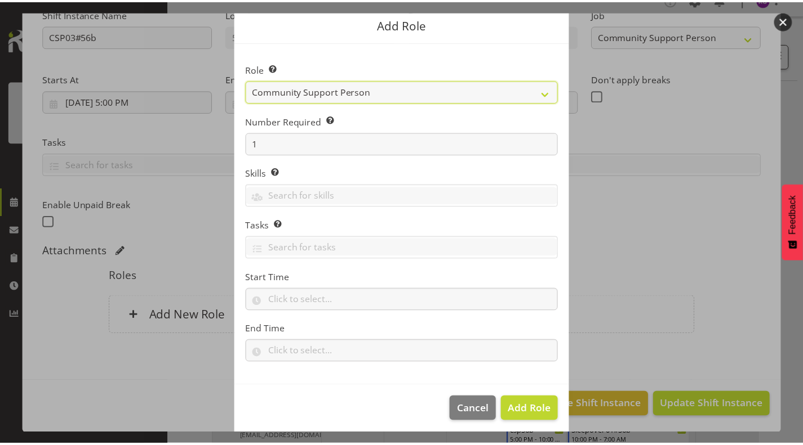
scroll to position [43, 0]
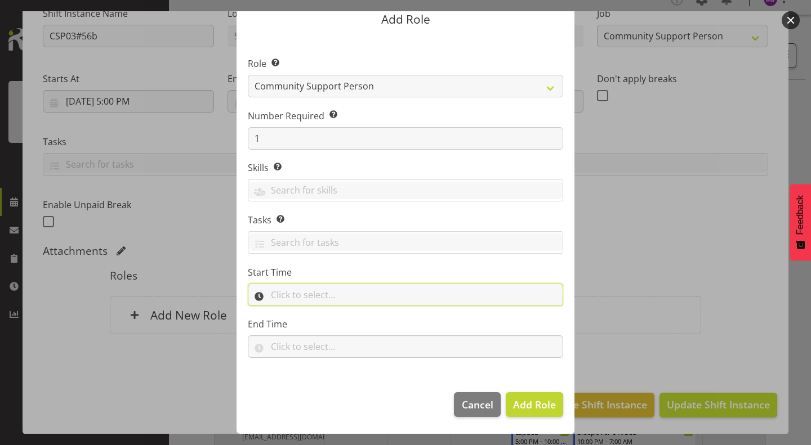
click at [364, 291] on input "text" at bounding box center [405, 295] width 315 height 23
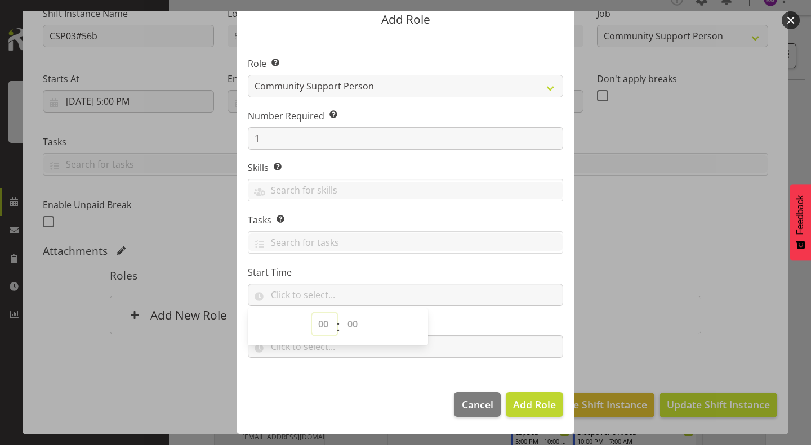
click at [316, 323] on select "00 00 01 02 03 04 05 06 07 08 09 10 11 12 13 14 15 16 17 18 19 20 21 22 23" at bounding box center [324, 324] width 25 height 23
select select "22"
click at [312, 313] on select "00 00 01 02 03 04 05 06 07 08 09 10 11 12 13 14 15 16 17 18 19 20 21 22 23" at bounding box center [324, 324] width 25 height 23
click at [347, 322] on select "00 00 01 02 03 04 05 06 07 08 09 10 11 12 13 14 15 16 17 18 19 20 21 22 23 24 2…" at bounding box center [353, 324] width 25 height 23
select select "0"
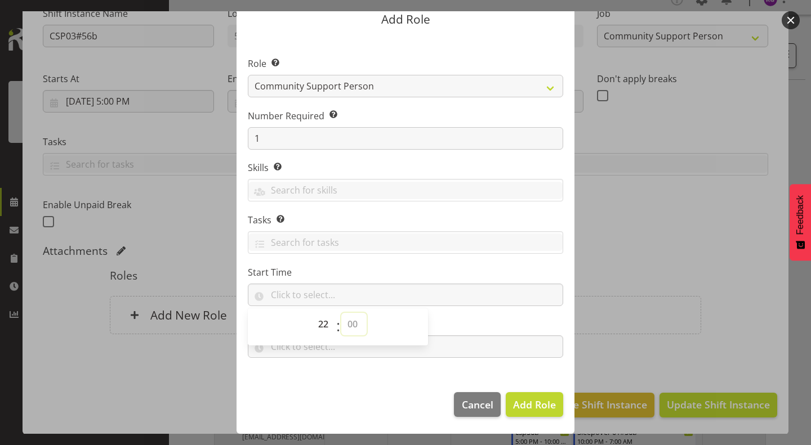
click at [341, 313] on select "00 00 01 02 03 04 05 06 07 08 09 10 11 12 13 14 15 16 17 18 19 20 21 22 23 24 2…" at bounding box center [353, 324] width 25 height 23
type input "22:00"
click at [395, 200] on div at bounding box center [405, 191] width 314 height 19
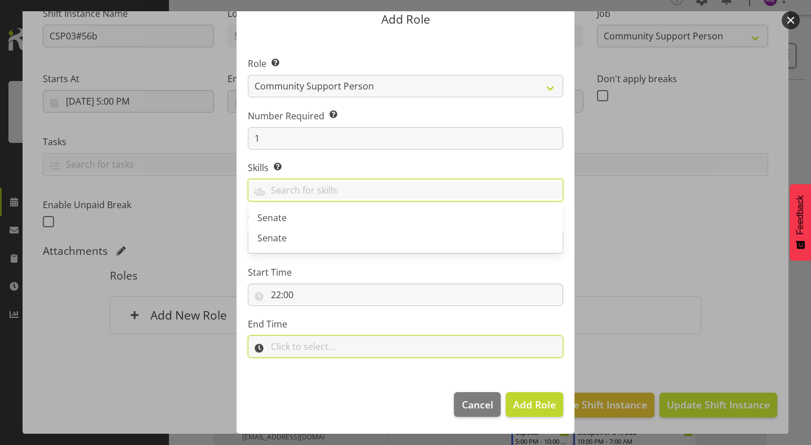
click at [333, 341] on input "text" at bounding box center [405, 347] width 315 height 23
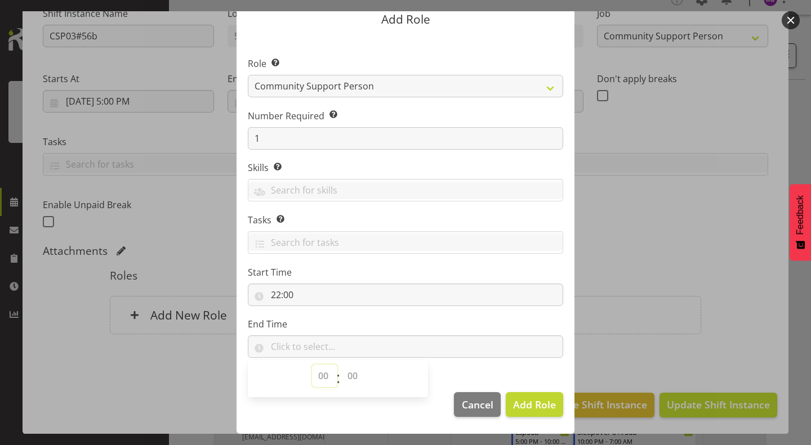
click at [320, 372] on select "00 00 01 02 03 04 05 06 07 08 09 10 11 12 13 14 15 16 17 18 19 20 21 22 23" at bounding box center [324, 376] width 25 height 23
select select "7"
click at [312, 365] on select "00 00 01 02 03 04 05 06 07 08 09 10 11 12 13 14 15 16 17 18 19 20 21 22 23" at bounding box center [324, 376] width 25 height 23
click at [345, 382] on select "00 00 01 02 03 04 05 06 07 08 09 10 11 12 13 14 15 16 17 18 19 20 21 22 23 24 2…" at bounding box center [353, 376] width 25 height 23
select select "0"
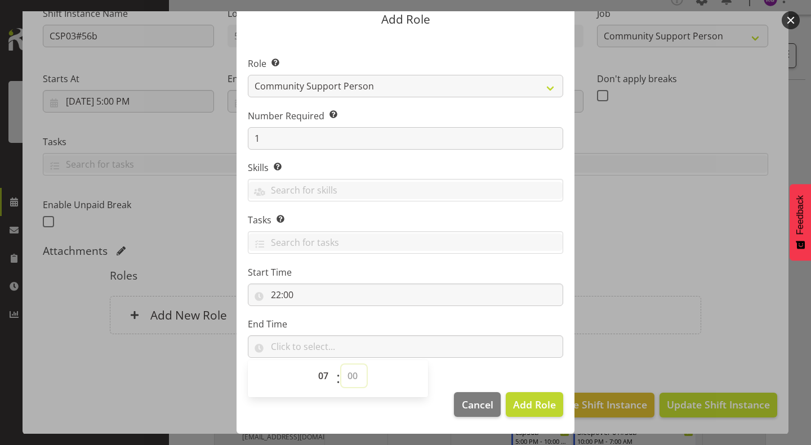
click at [341, 365] on select "00 00 01 02 03 04 05 06 07 08 09 10 11 12 13 14 15 16 17 18 19 20 21 22 23 24 2…" at bounding box center [353, 376] width 25 height 23
type input "07:00"
click at [532, 405] on span "Add Role" at bounding box center [534, 405] width 43 height 14
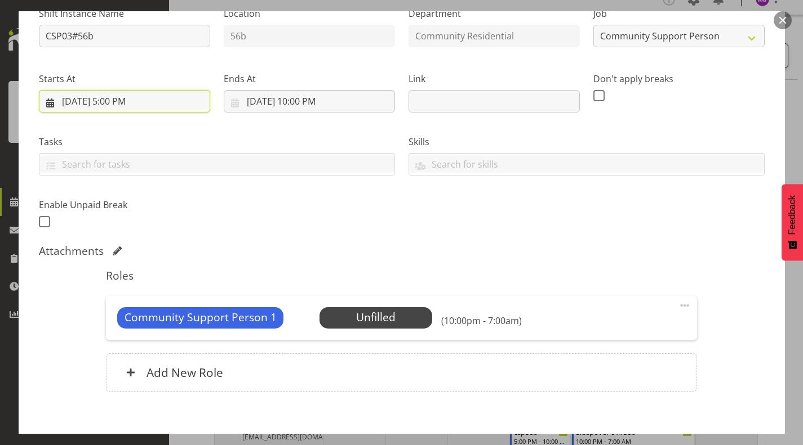
click at [152, 96] on input "8/17/2025, 5:00 PM" at bounding box center [124, 101] width 171 height 23
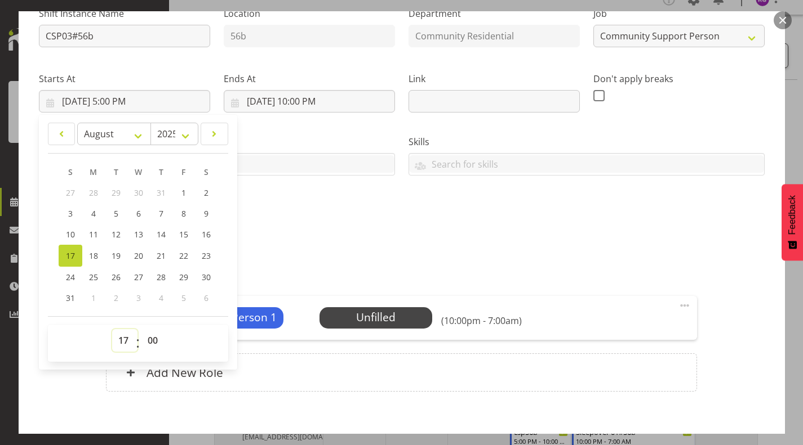
click at [122, 338] on select "00 01 02 03 04 05 06 07 08 09 10 11 12 13 14 15 16 17 18 19 20 21 22 23" at bounding box center [124, 340] width 25 height 23
select select "22"
click at [112, 329] on select "00 01 02 03 04 05 06 07 08 09 10 11 12 13 14 15 16 17 18 19 20 21 22 23" at bounding box center [124, 340] width 25 height 23
type input "8/17/2025, 10:00 PM"
click at [300, 100] on input "8/17/2025, 10:00 PM" at bounding box center [309, 101] width 171 height 23
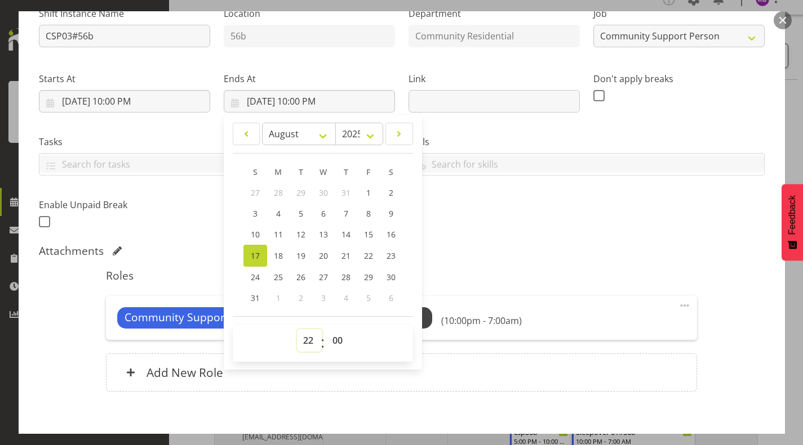
click at [302, 339] on select "00 01 02 03 04 05 06 07 08 09 10 11 12 13 14 15 16 17 18 19 20 21 22 23" at bounding box center [309, 340] width 25 height 23
select select "7"
click at [297, 329] on select "00 01 02 03 04 05 06 07 08 09 10 11 12 13 14 15 16 17 18 19 20 21 22 23" at bounding box center [309, 340] width 25 height 23
click at [527, 234] on div "Shift Instance Name CSP03#56b Location 56b Department Community Residential Job…" at bounding box center [401, 114] width 739 height 247
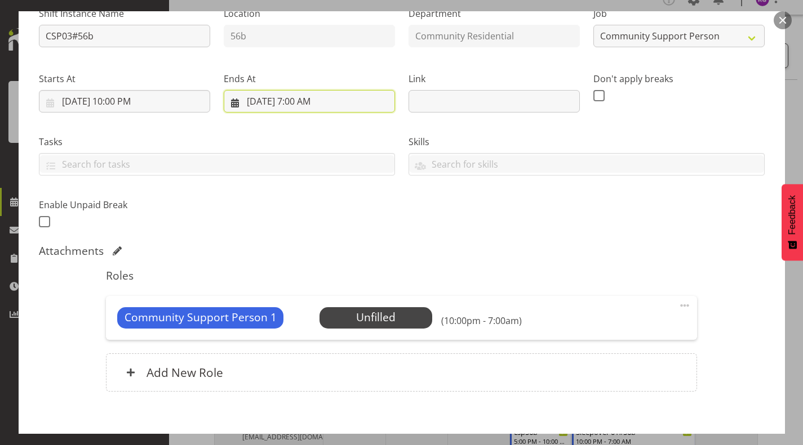
click at [268, 98] on input "8/17/2025, 7:00 AM" at bounding box center [309, 101] width 171 height 23
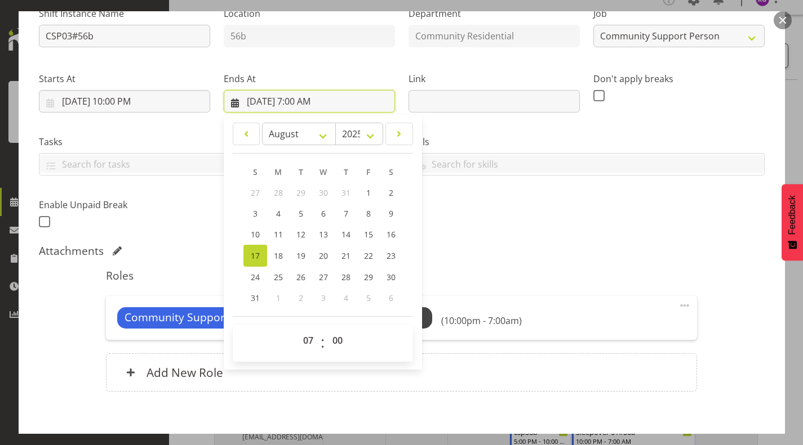
click at [268, 98] on input "8/17/2025, 7:00 AM" at bounding box center [309, 101] width 171 height 23
click at [274, 256] on span "18" at bounding box center [278, 256] width 9 height 11
type input "8/18/2025, 7:00 AM"
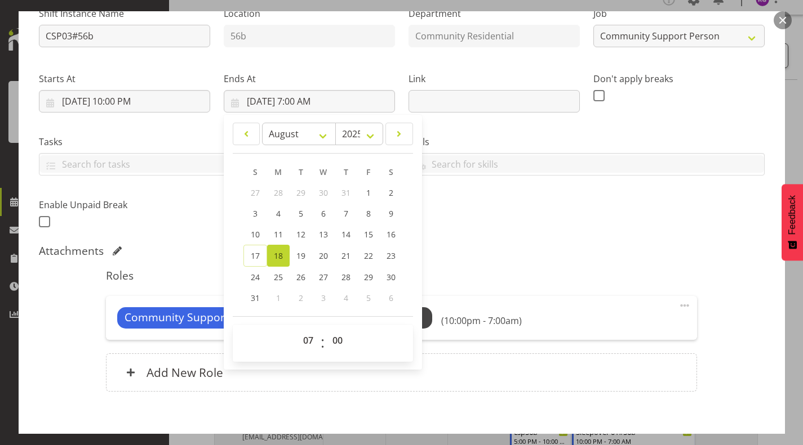
click at [501, 264] on div "Roles Community Support Person 1 Unfilled Select Employee (10:00pm - 7:00am) Ed…" at bounding box center [401, 333] width 604 height 143
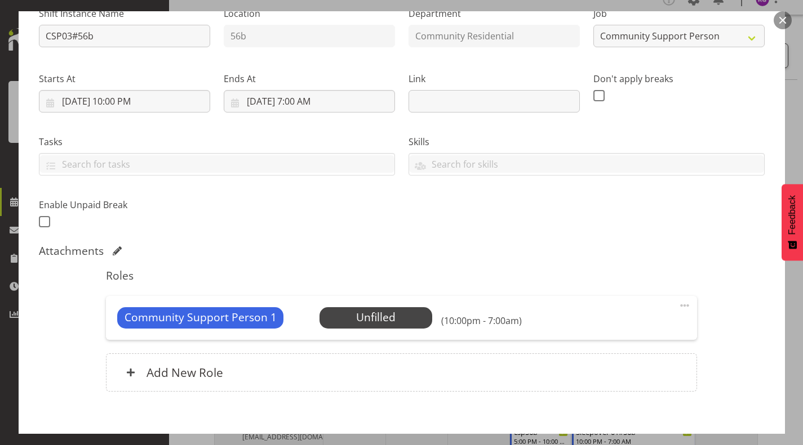
scroll to position [183, 0]
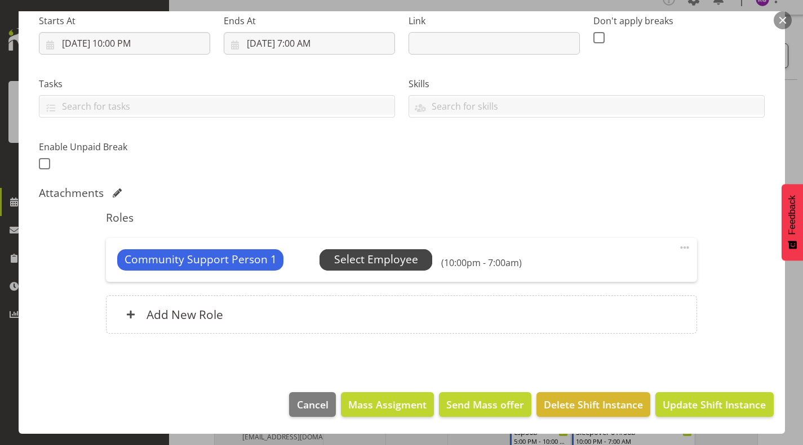
click at [388, 253] on span "Select Employee" at bounding box center [376, 260] width 84 height 16
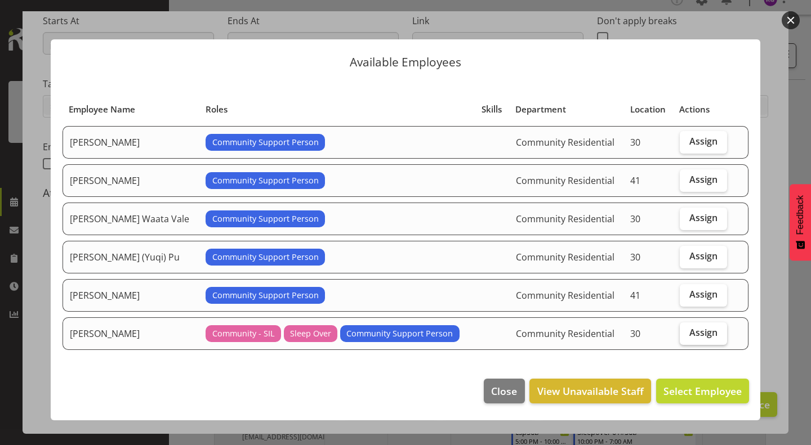
click at [693, 337] on span "Assign" at bounding box center [703, 332] width 28 height 11
click at [687, 337] on input "Assign" at bounding box center [683, 332] width 7 height 7
checkbox input "true"
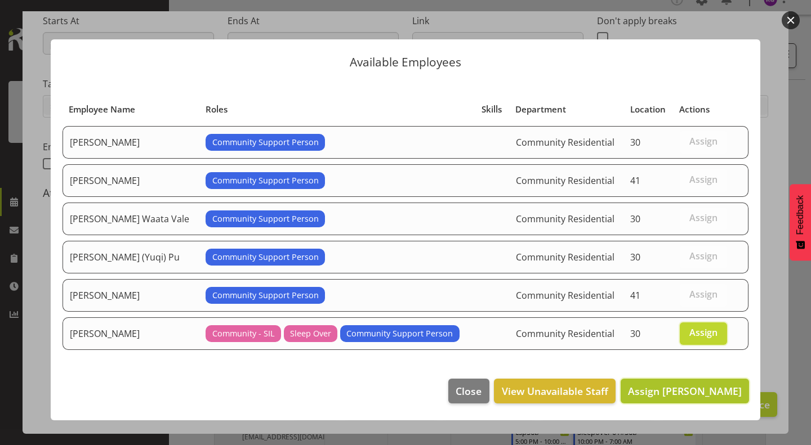
click at [693, 387] on span "Assign Michelle Kohnen" at bounding box center [685, 392] width 114 height 14
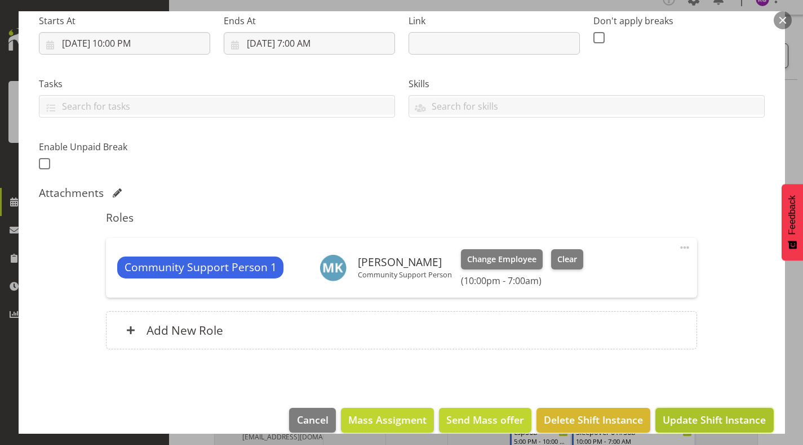
click at [724, 412] on button "Update Shift Instance" at bounding box center [714, 420] width 118 height 25
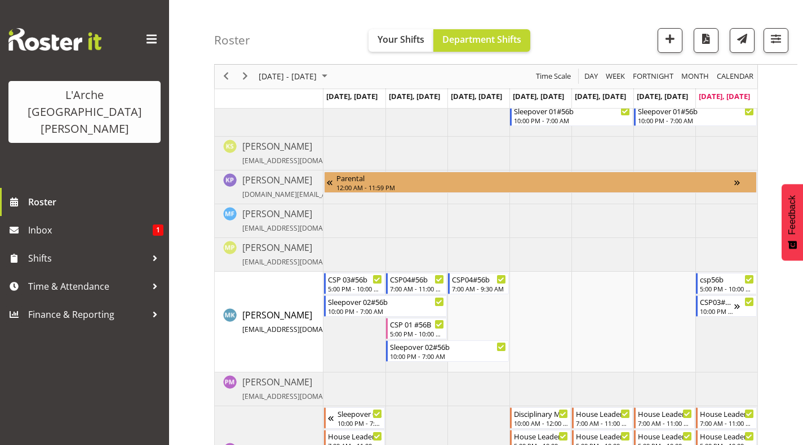
scroll to position [0, 0]
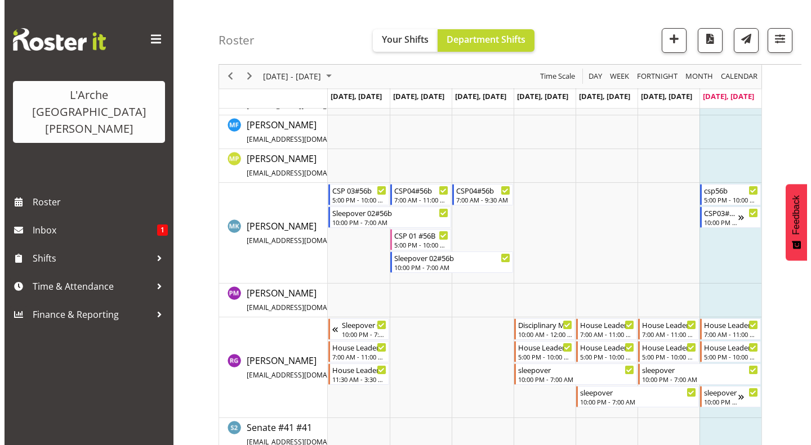
scroll to position [453, 0]
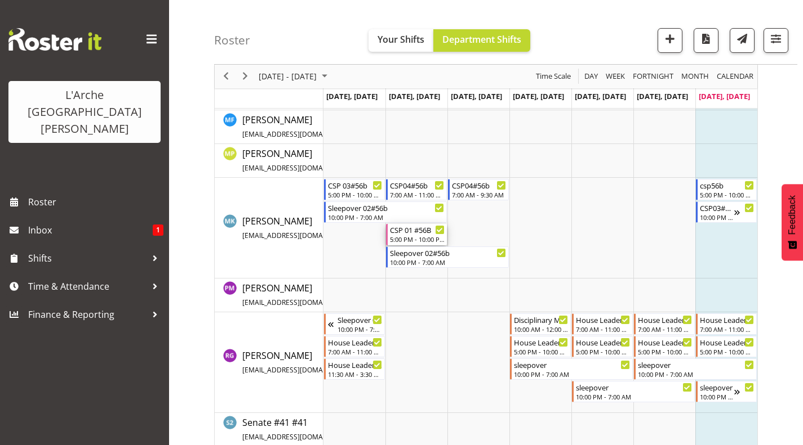
click at [421, 235] on div "5:00 PM - 10:00 PM" at bounding box center [417, 239] width 55 height 9
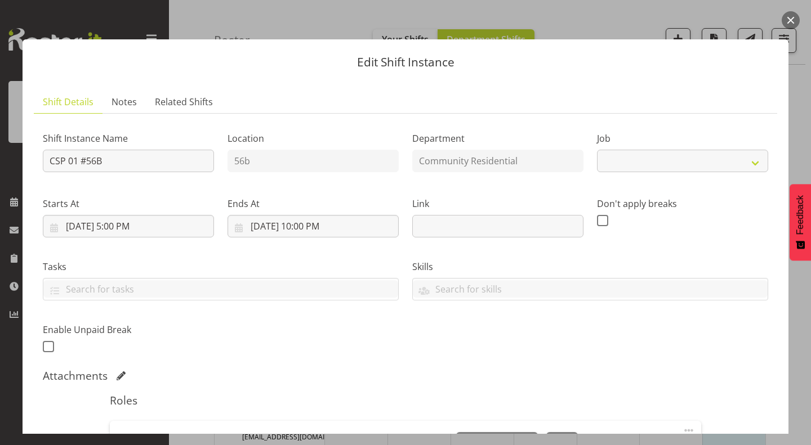
select select "2"
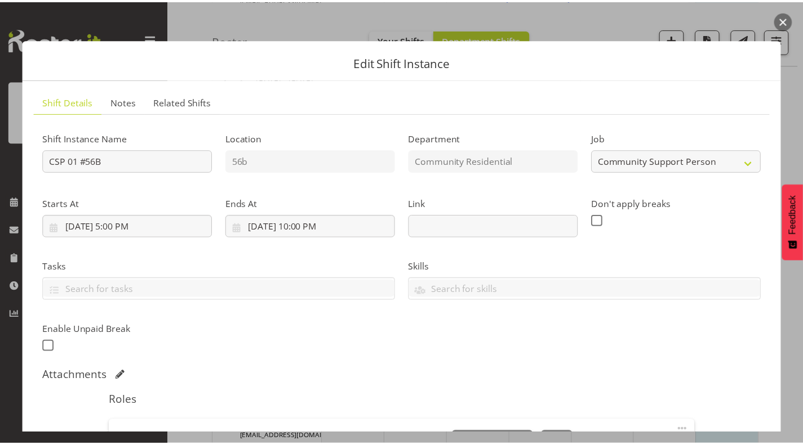
scroll to position [198, 0]
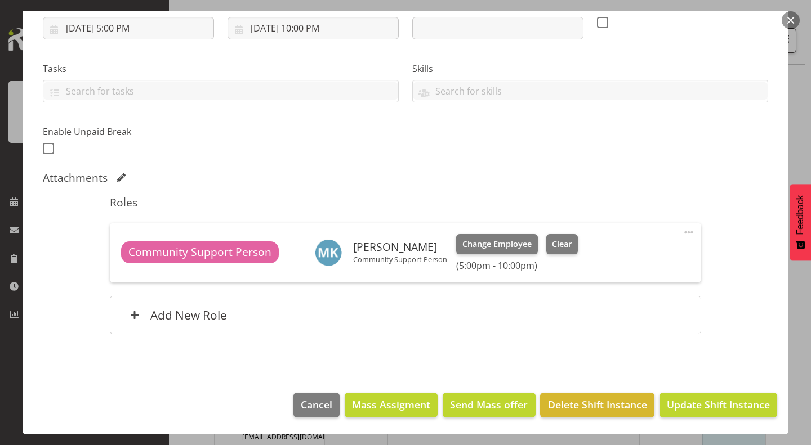
click at [789, 23] on button "button" at bounding box center [791, 20] width 18 height 18
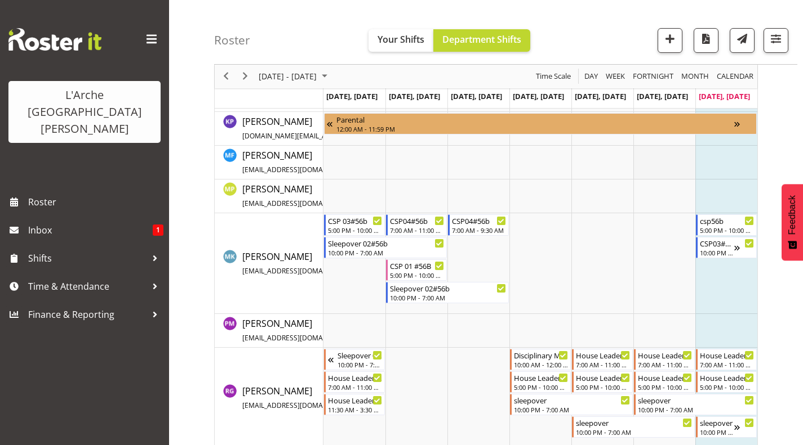
scroll to position [417, 0]
click at [417, 269] on div "CSP 01 #56B" at bounding box center [417, 265] width 55 height 11
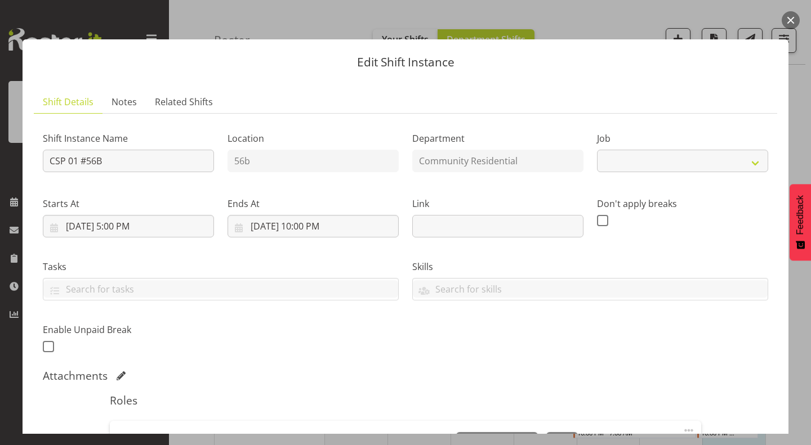
select select "2"
click at [787, 14] on button "button" at bounding box center [791, 20] width 18 height 18
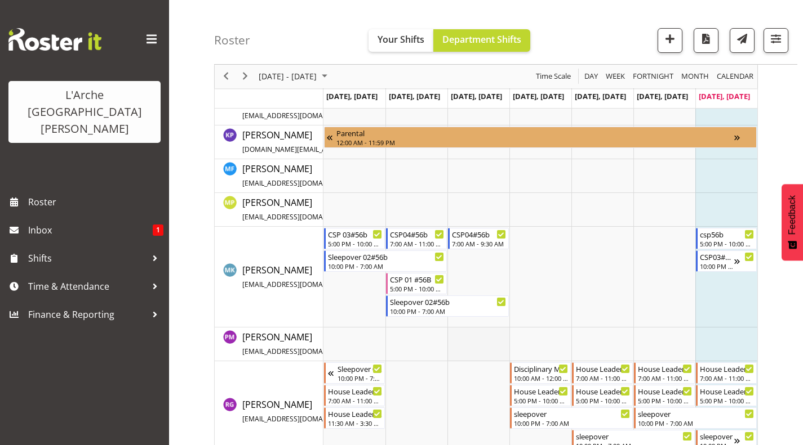
scroll to position [390, 0]
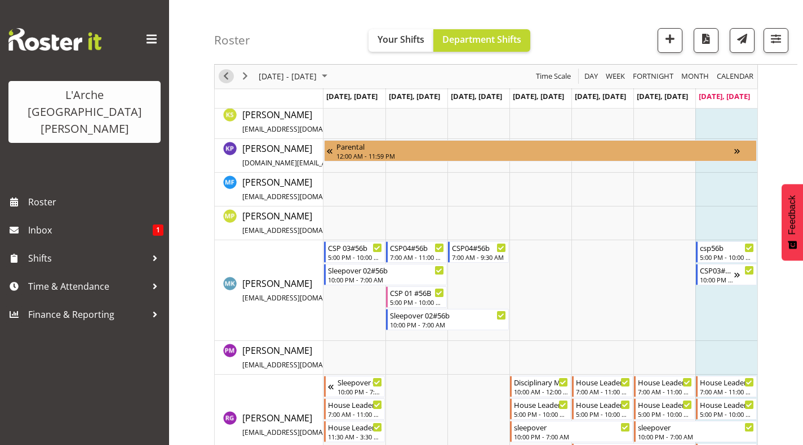
click at [225, 73] on span "Previous" at bounding box center [226, 77] width 14 height 14
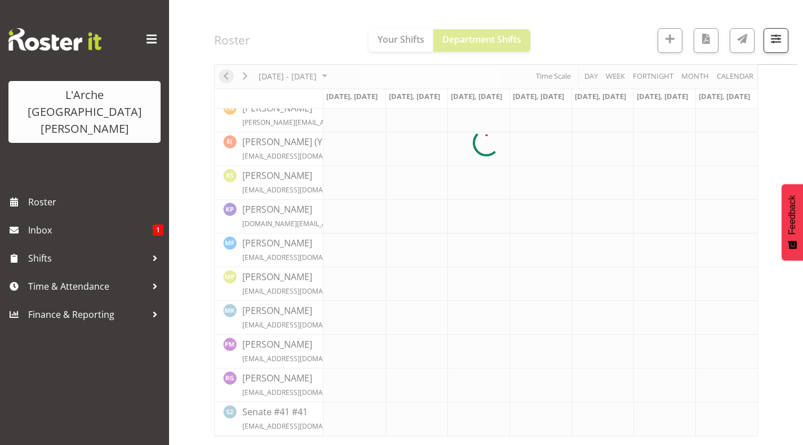
scroll to position [262, 0]
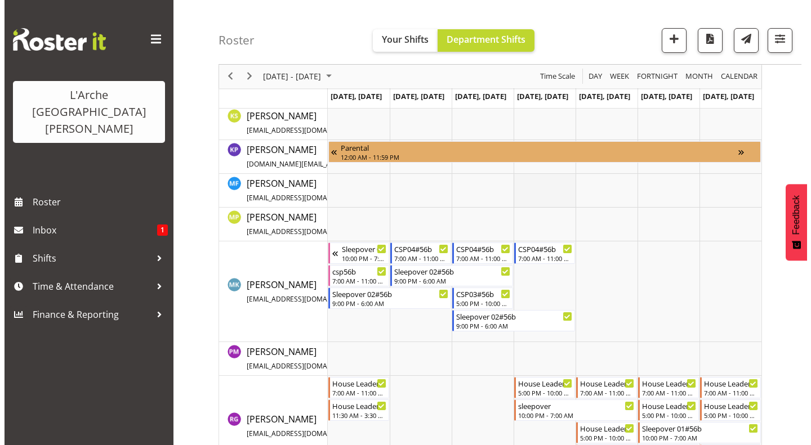
scroll to position [390, 0]
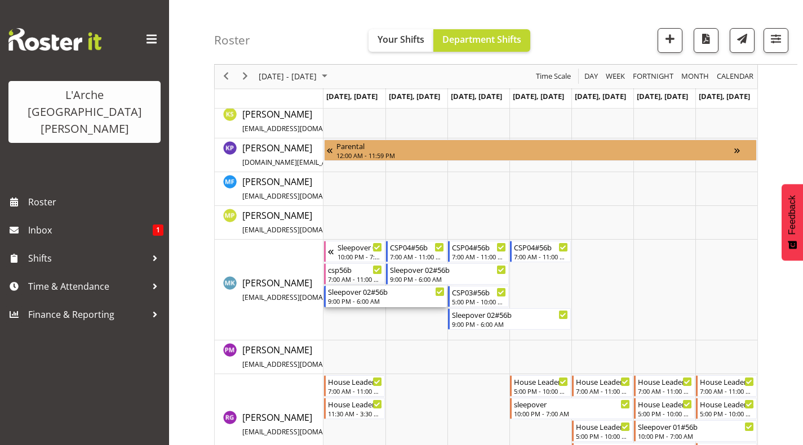
click at [360, 298] on div "9:00 PM - 6:00 AM" at bounding box center [386, 301] width 117 height 9
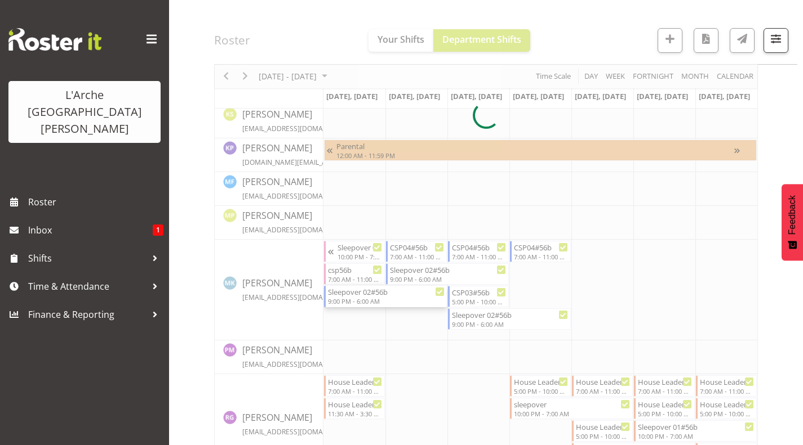
select select
select select "7"
select select "2025"
select select "21"
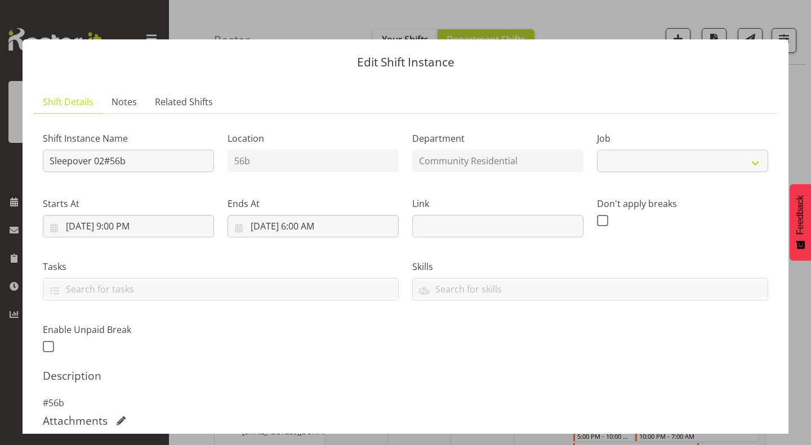
select select "2"
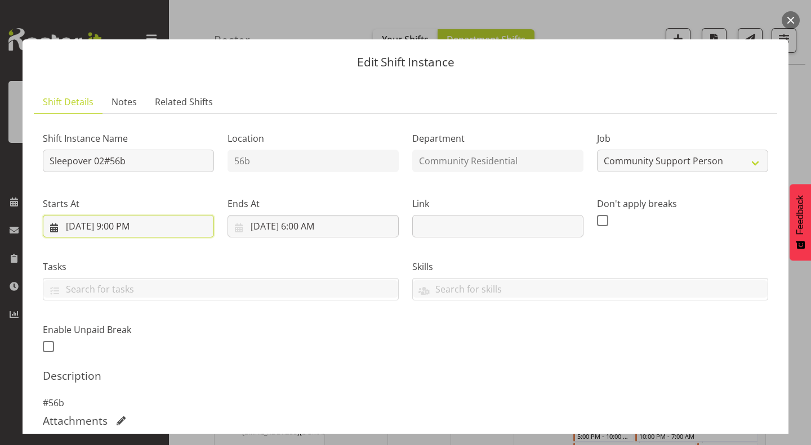
click at [126, 224] on input "8/4/2025, 9:00 PM" at bounding box center [128, 226] width 171 height 23
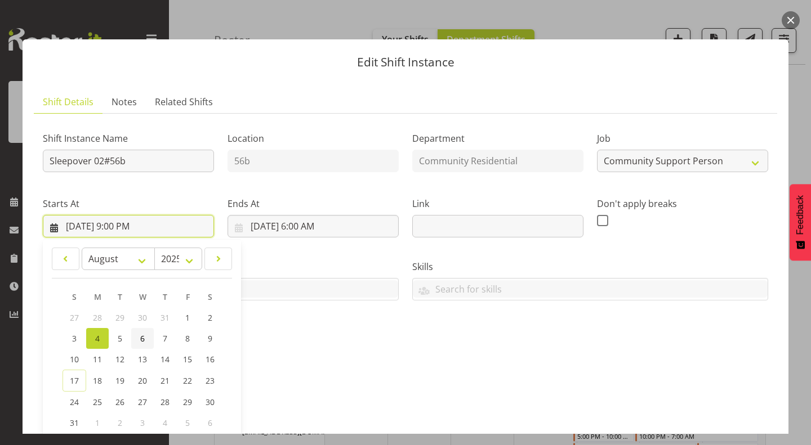
scroll to position [137, 0]
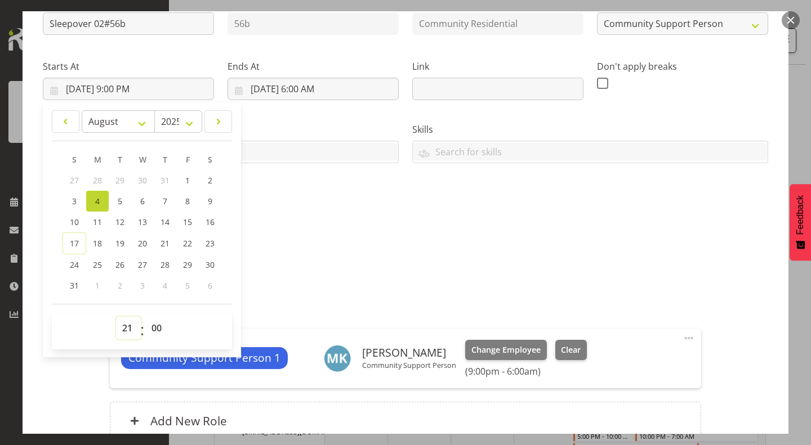
click at [124, 328] on select "00 01 02 03 04 05 06 07 08 09 10 11 12 13 14 15 16 17 18 19 20 21 22 23" at bounding box center [128, 328] width 25 height 23
select select "22"
click at [116, 317] on select "00 01 02 03 04 05 06 07 08 09 10 11 12 13 14 15 16 17 18 19 20 21 22 23" at bounding box center [128, 328] width 25 height 23
type input "8/4/2025, 10:00 PM"
click at [343, 220] on div "Shift Instance Name Sleepover 02#56b Location 56b Department Community Resident…" at bounding box center [405, 102] width 739 height 247
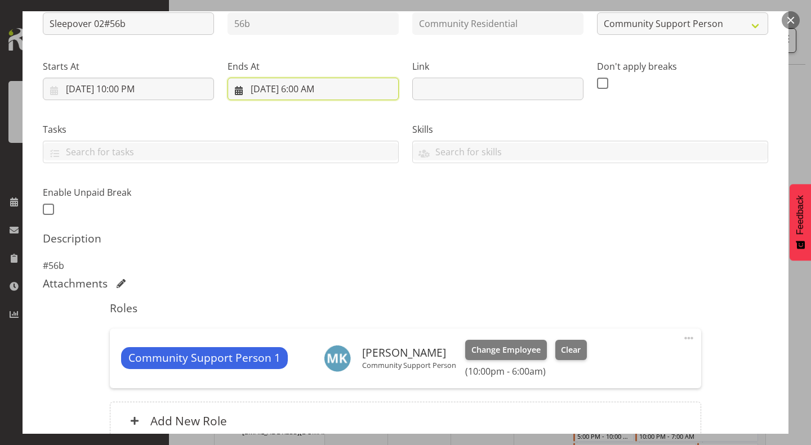
click at [298, 90] on input "8/5/2025, 6:00 AM" at bounding box center [313, 89] width 171 height 23
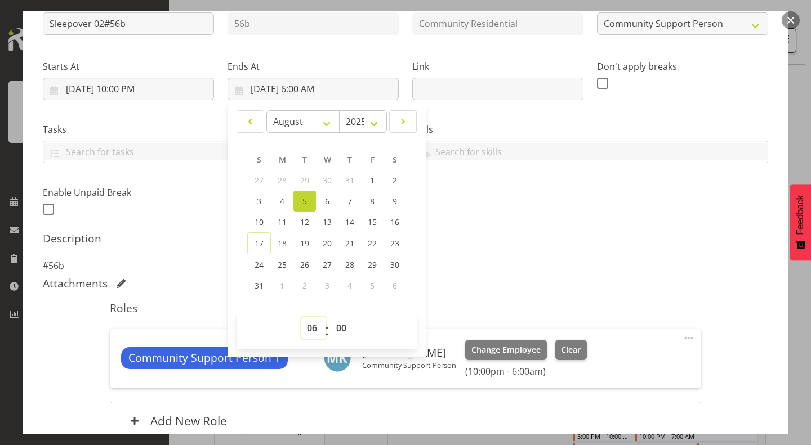
click at [311, 326] on select "00 01 02 03 04 05 06 07 08 09 10 11 12 13 14 15 16 17 18 19 20 21 22 23" at bounding box center [313, 328] width 25 height 23
select select "7"
click at [301, 317] on select "00 01 02 03 04 05 06 07 08 09 10 11 12 13 14 15 16 17 18 19 20 21 22 23" at bounding box center [313, 328] width 25 height 23
type input "8/5/2025, 7:00 AM"
click at [474, 241] on h5 "Description" at bounding box center [405, 239] width 725 height 14
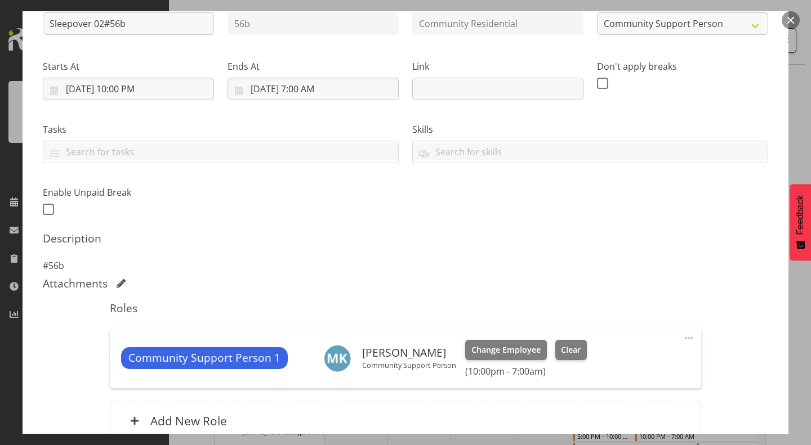
scroll to position [243, 0]
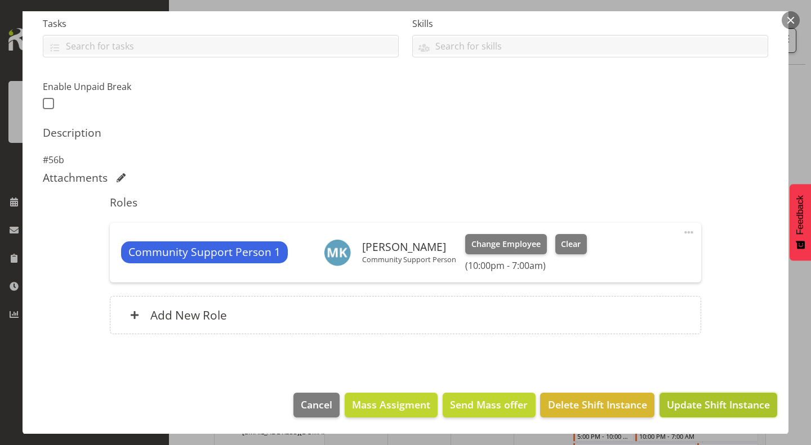
click at [740, 408] on span "Update Shift Instance" at bounding box center [718, 405] width 103 height 15
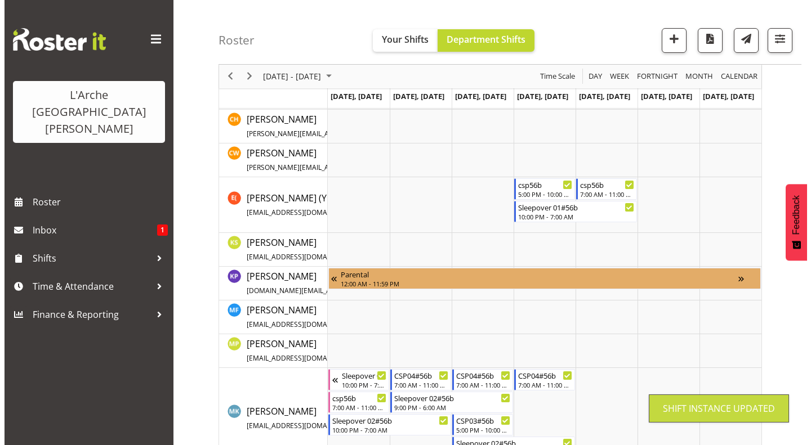
scroll to position [306, 0]
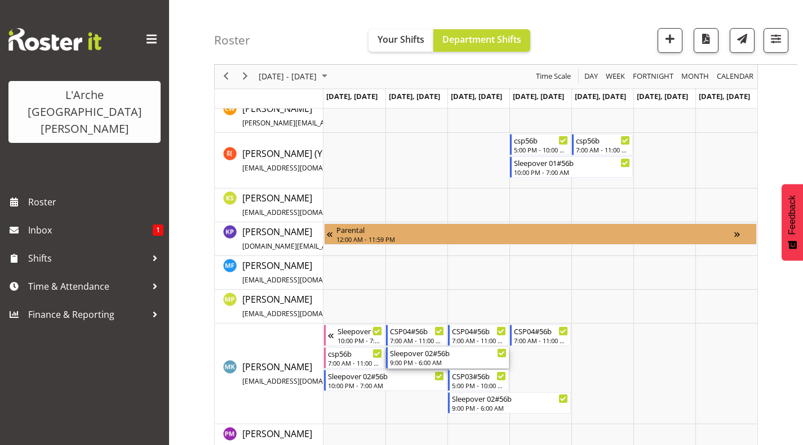
click at [425, 354] on div "Sleepover 02#56b" at bounding box center [448, 352] width 117 height 11
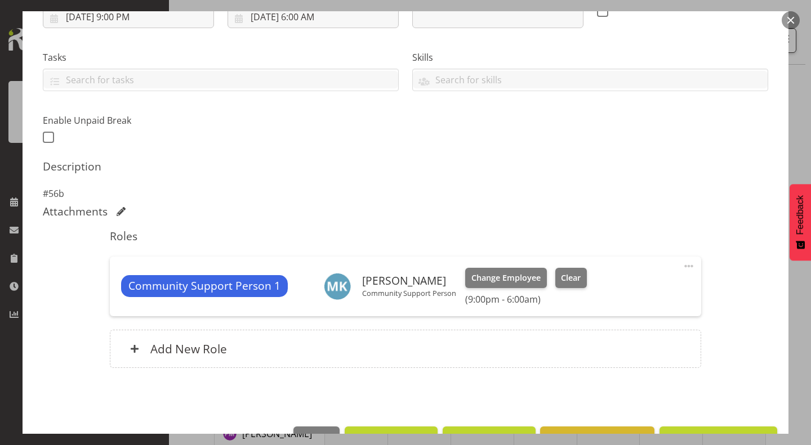
select select "2"
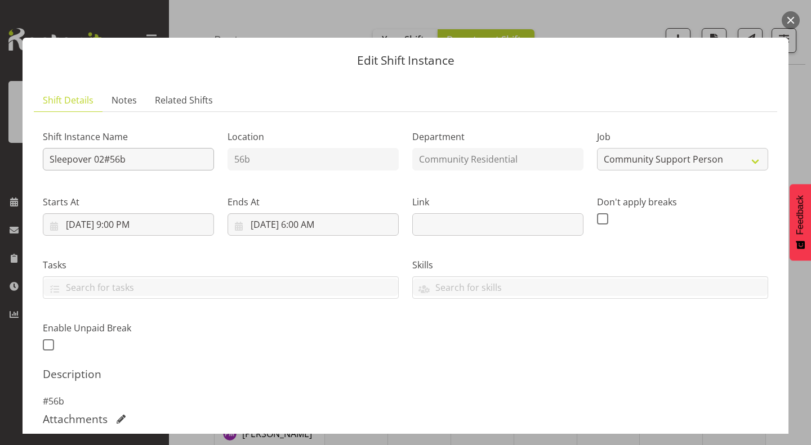
scroll to position [0, 0]
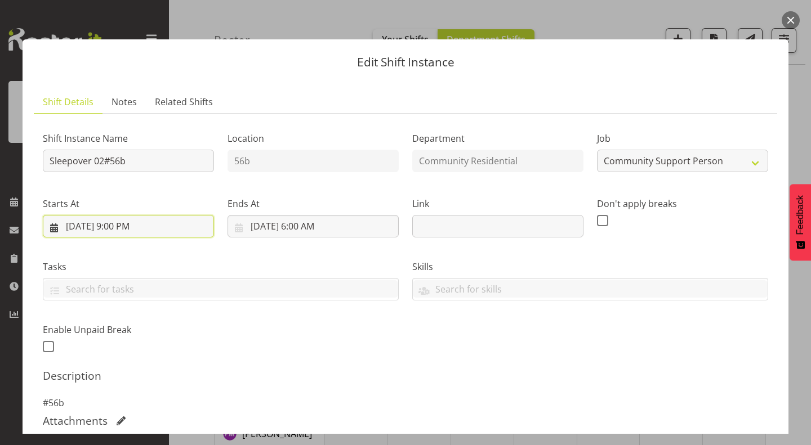
click at [122, 224] on input "8/5/2025, 9:00 PM" at bounding box center [128, 226] width 171 height 23
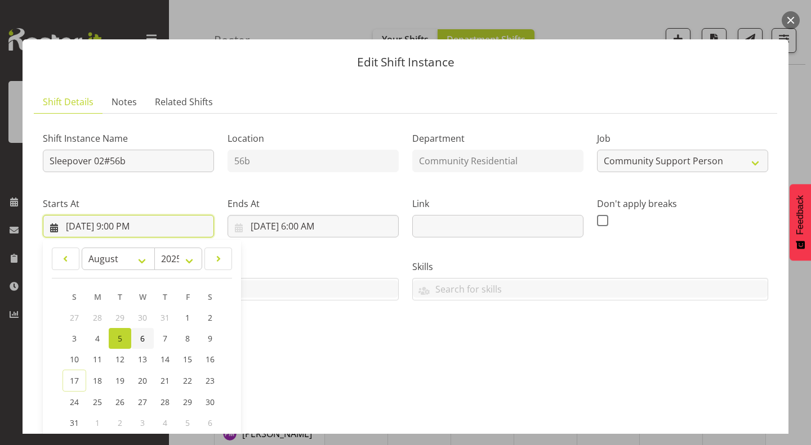
scroll to position [186, 0]
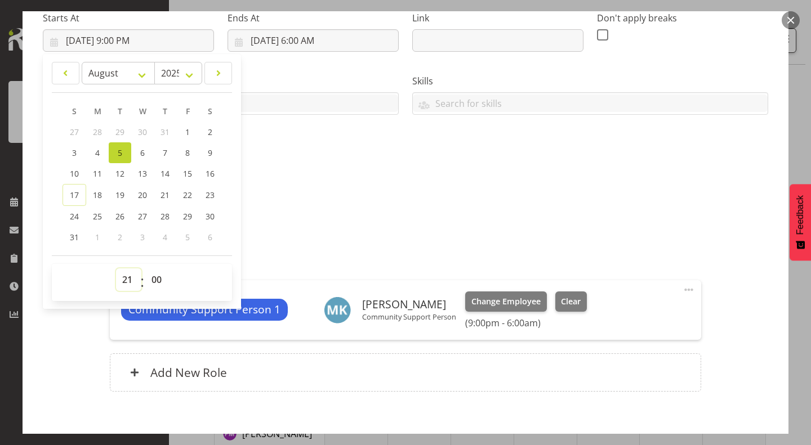
click at [126, 277] on select "00 01 02 03 04 05 06 07 08 09 10 11 12 13 14 15 16 17 18 19 20 21 22 23" at bounding box center [128, 280] width 25 height 23
select select "22"
click at [116, 269] on select "00 01 02 03 04 05 06 07 08 09 10 11 12 13 14 15 16 17 18 19 20 21 22 23" at bounding box center [128, 280] width 25 height 23
type input "8/5/2025, 10:00 PM"
click at [317, 215] on p "#56b" at bounding box center [405, 218] width 725 height 14
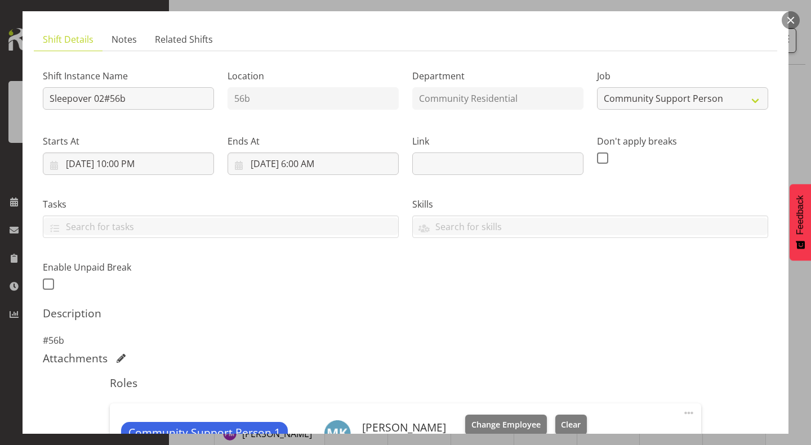
scroll to position [62, 0]
click at [305, 162] on input "8/6/2025, 6:00 AM" at bounding box center [313, 164] width 171 height 23
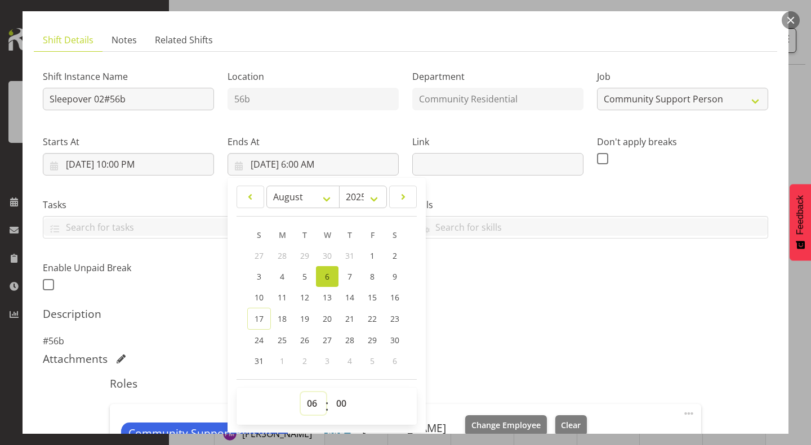
click at [307, 399] on select "00 01 02 03 04 05 06 07 08 09 10 11 12 13 14 15 16 17 18 19 20 21 22 23" at bounding box center [313, 404] width 25 height 23
select select "7"
click at [301, 393] on select "00 01 02 03 04 05 06 07 08 09 10 11 12 13 14 15 16 17 18 19 20 21 22 23" at bounding box center [313, 404] width 25 height 23
type input "8/6/2025, 7:00 AM"
click at [490, 288] on div "Shift Instance Name Sleepover 02#56b Location 56b Department Community Resident…" at bounding box center [405, 177] width 739 height 247
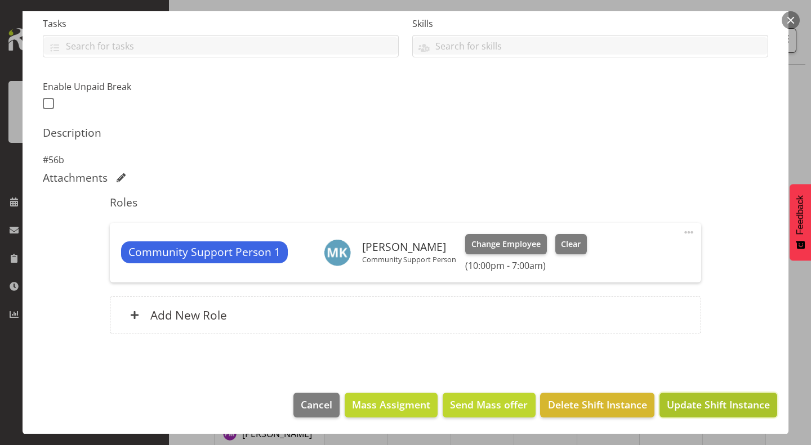
click at [701, 407] on span "Update Shift Instance" at bounding box center [718, 405] width 103 height 15
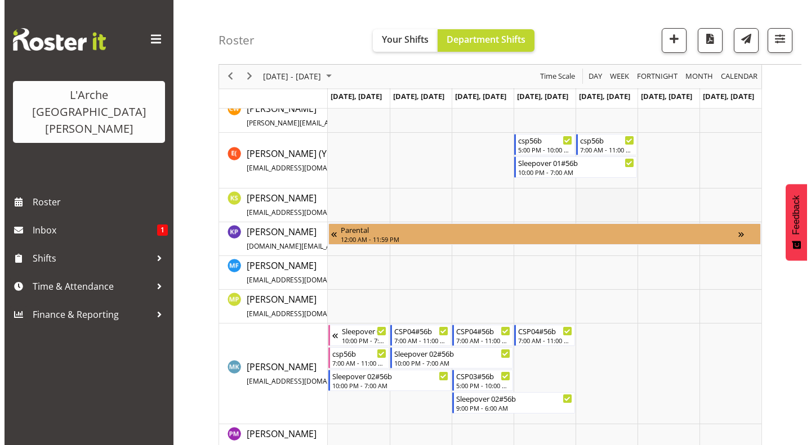
scroll to position [0, 0]
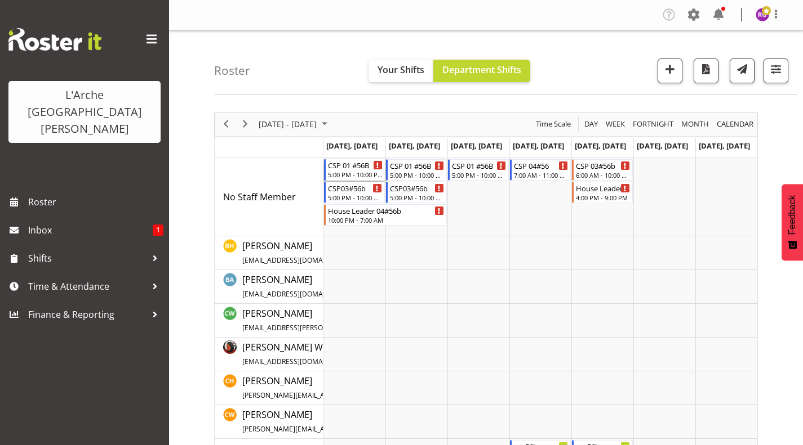
click at [350, 163] on div "CSP 01 #56B" at bounding box center [355, 164] width 55 height 11
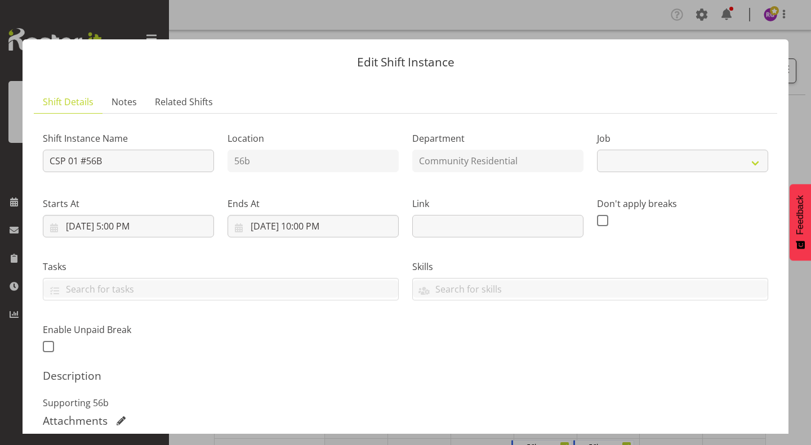
select select "2"
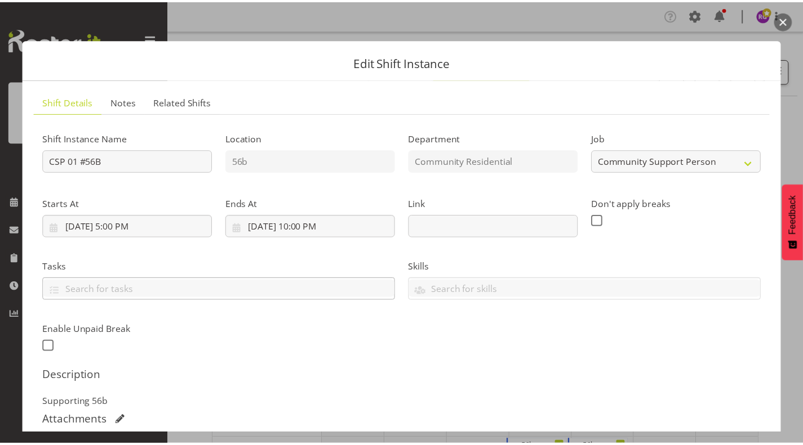
scroll to position [228, 0]
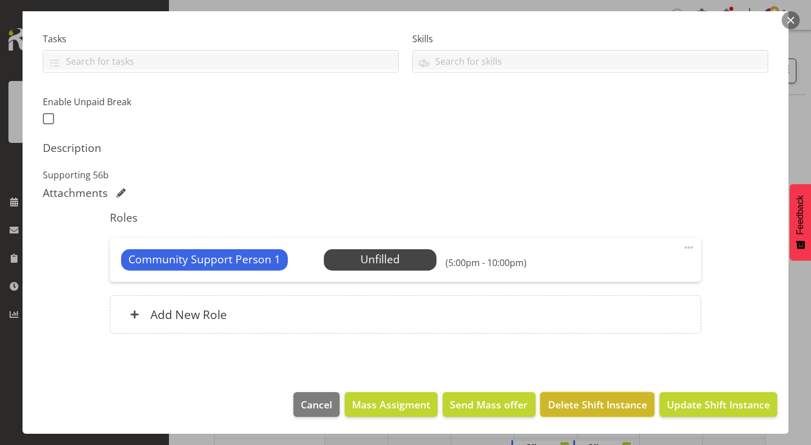
click at [572, 411] on span "Delete Shift Instance" at bounding box center [597, 405] width 99 height 15
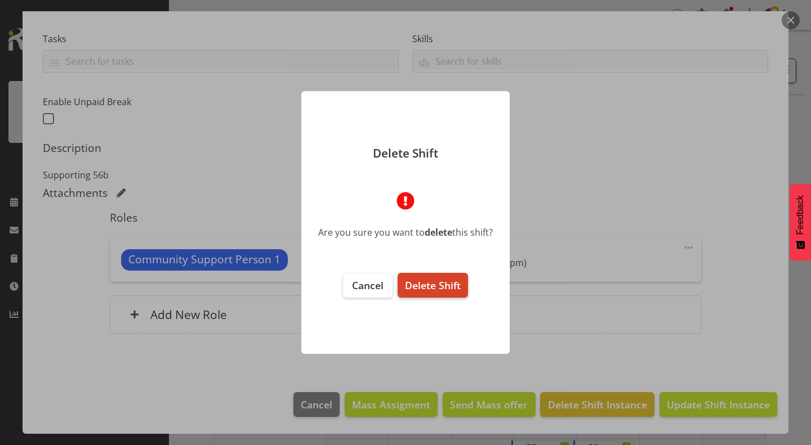
click at [432, 287] on span "Delete Shift" at bounding box center [433, 286] width 56 height 14
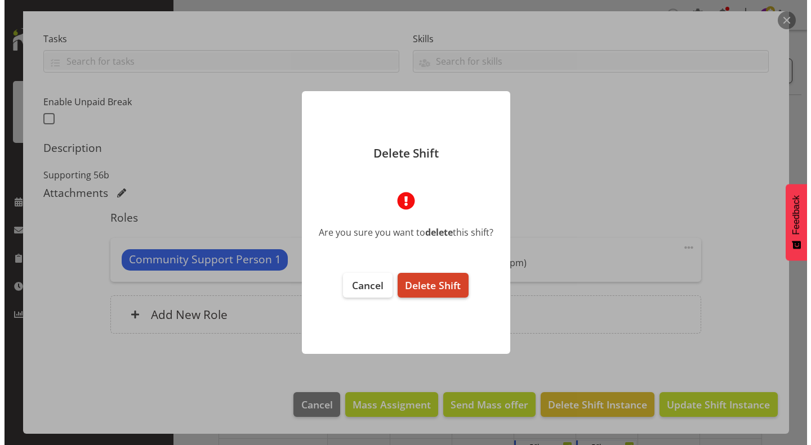
scroll to position [183, 0]
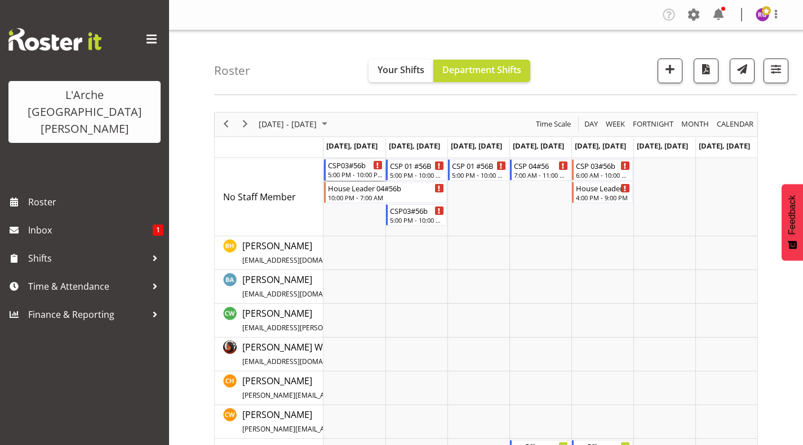
click at [364, 168] on div "CSP03#56b" at bounding box center [355, 164] width 55 height 11
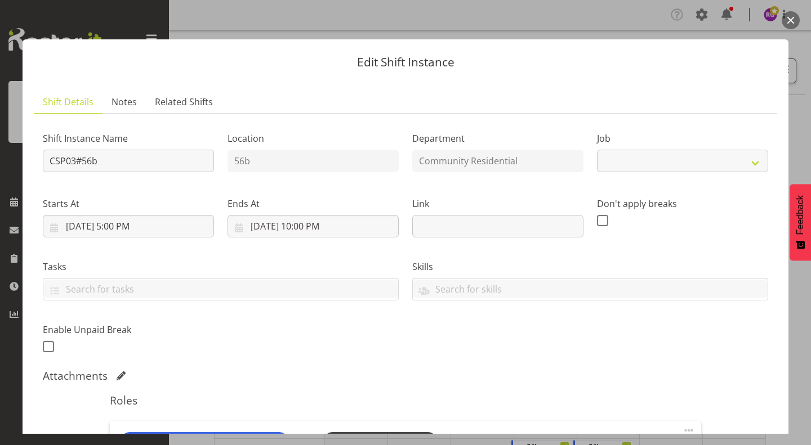
select select "2"
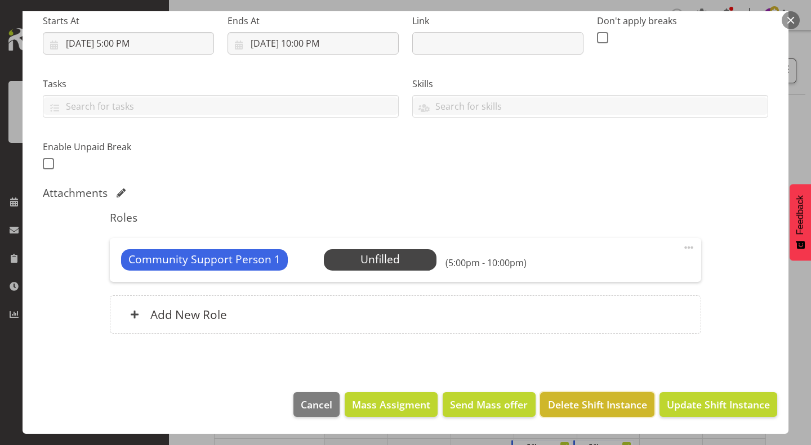
click at [580, 400] on span "Delete Shift Instance" at bounding box center [597, 405] width 99 height 15
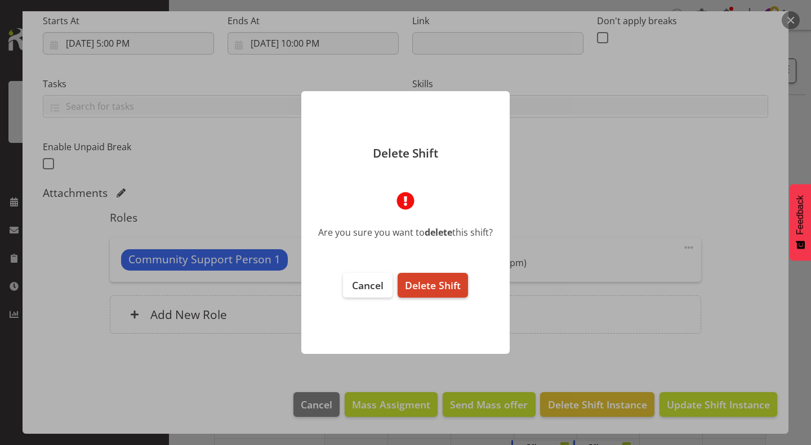
click at [442, 289] on span "Delete Shift" at bounding box center [433, 286] width 56 height 14
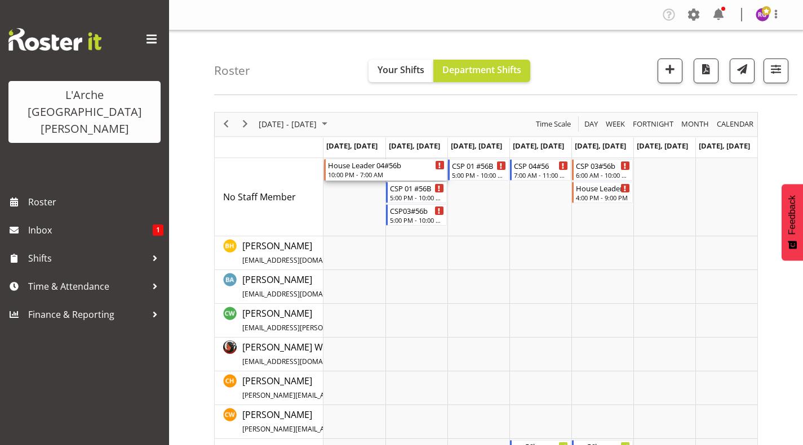
click at [371, 171] on div "10:00 PM - 7:00 AM" at bounding box center [386, 174] width 117 height 9
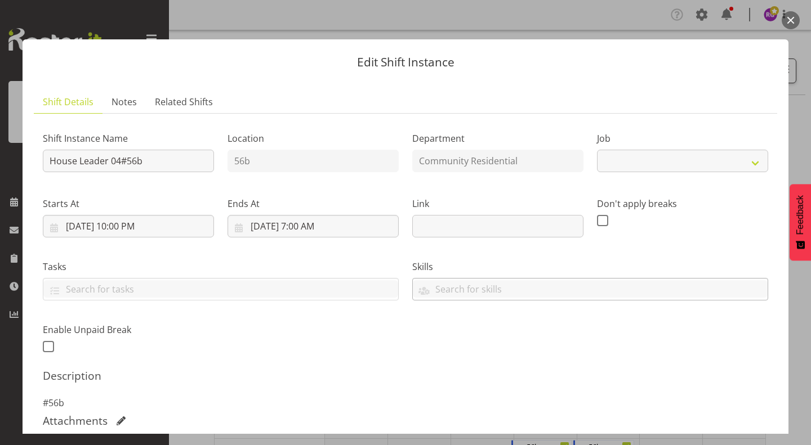
select select "1"
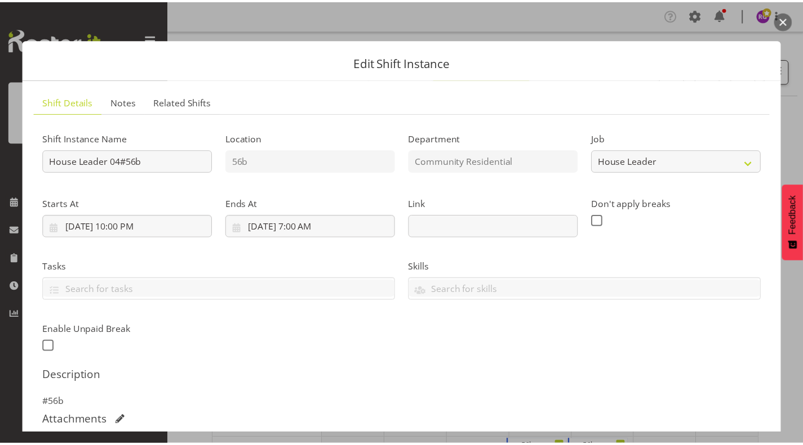
scroll to position [228, 0]
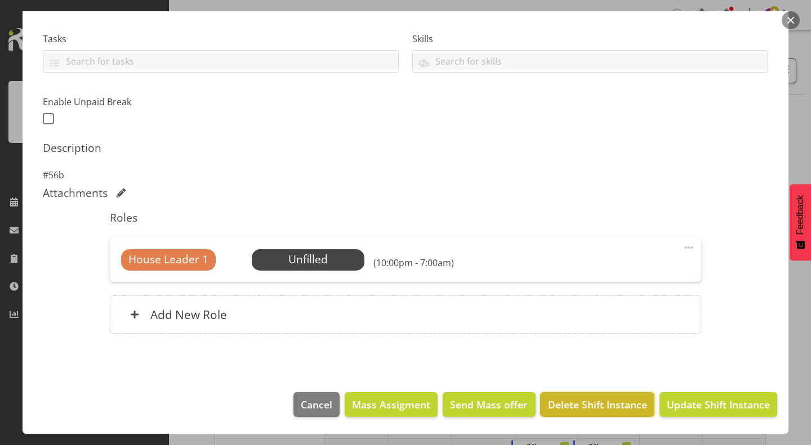
click at [574, 404] on span "Delete Shift Instance" at bounding box center [597, 405] width 99 height 15
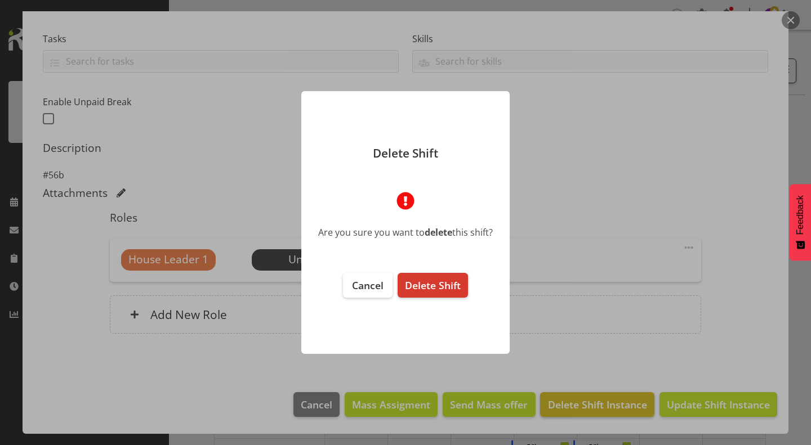
click at [574, 404] on div at bounding box center [405, 222] width 811 height 445
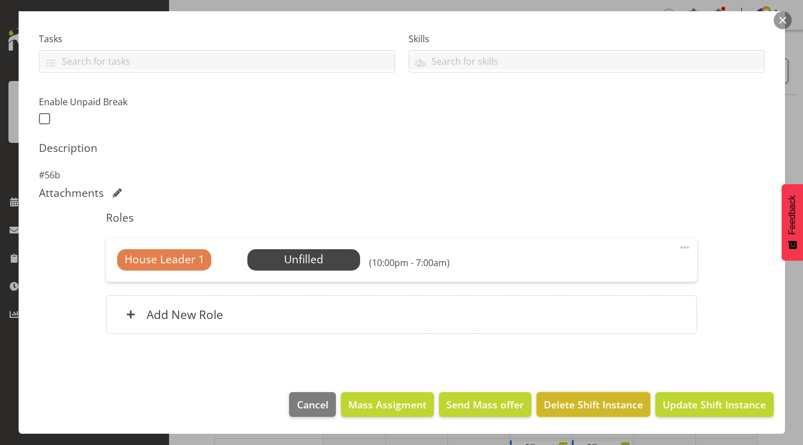
click at [567, 402] on span "Delete Shift Instance" at bounding box center [592, 405] width 99 height 15
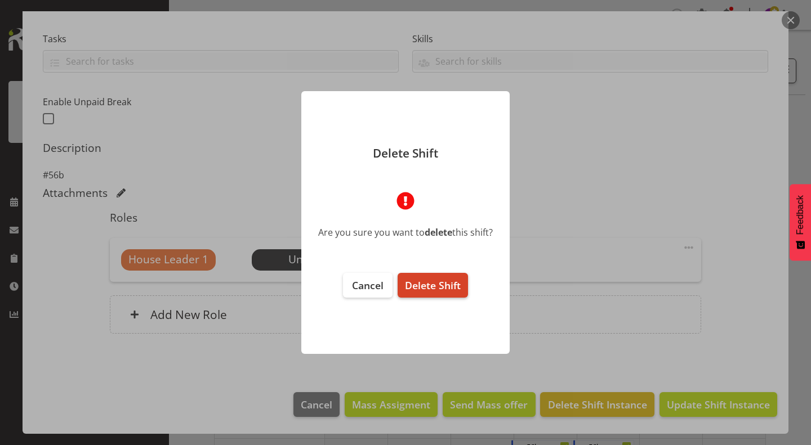
click at [450, 292] on button "Delete Shift" at bounding box center [433, 285] width 70 height 25
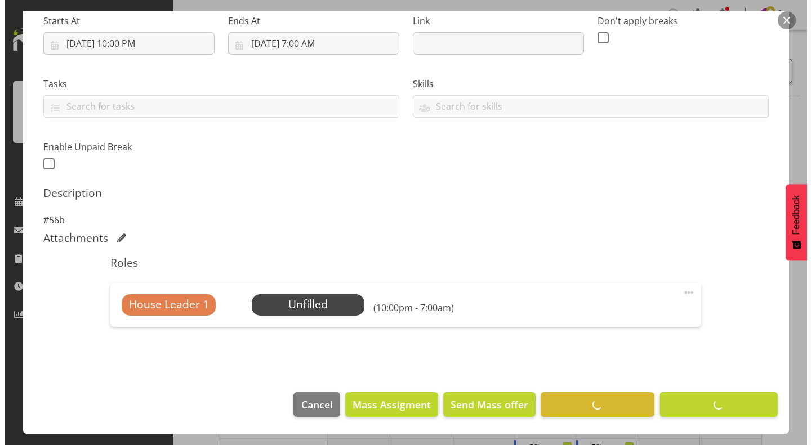
scroll to position [183, 0]
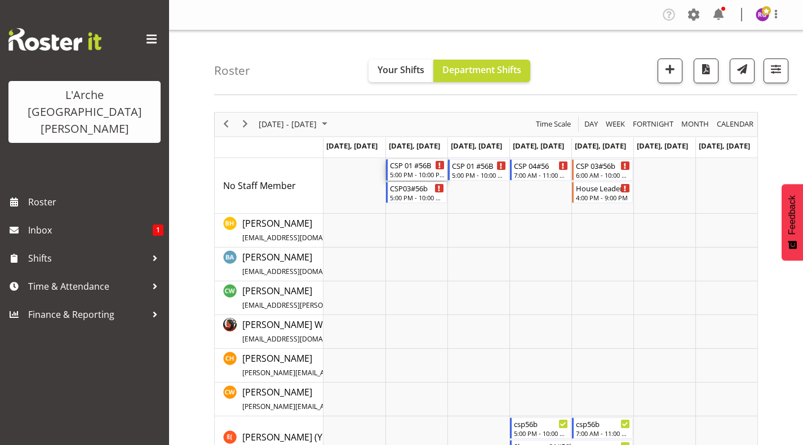
click at [409, 164] on div "CSP 01 #56B" at bounding box center [417, 164] width 55 height 11
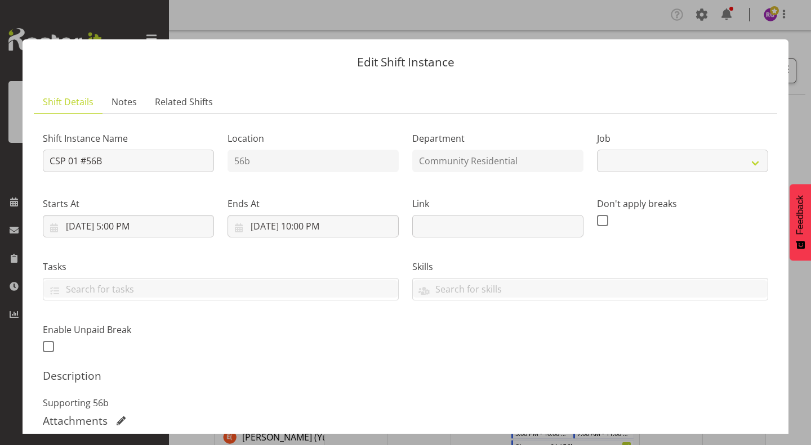
select select "2"
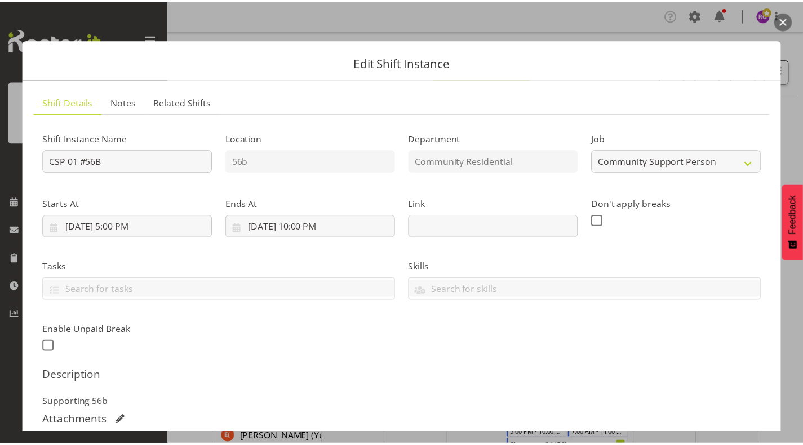
scroll to position [228, 0]
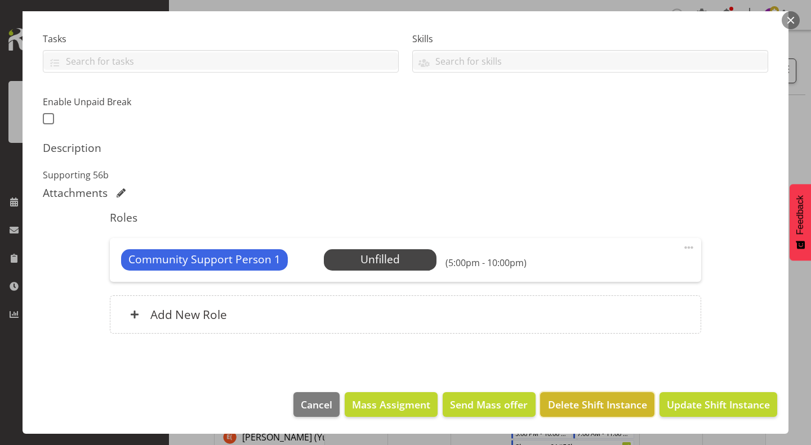
click at [593, 408] on span "Delete Shift Instance" at bounding box center [597, 405] width 99 height 15
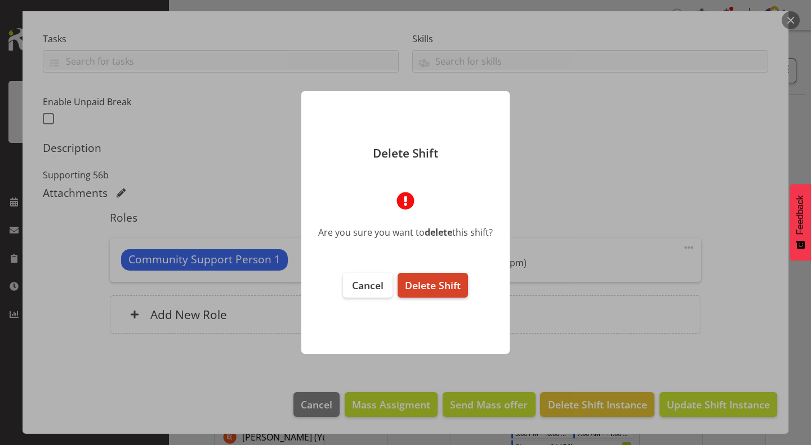
click at [427, 282] on span "Delete Shift" at bounding box center [433, 286] width 56 height 14
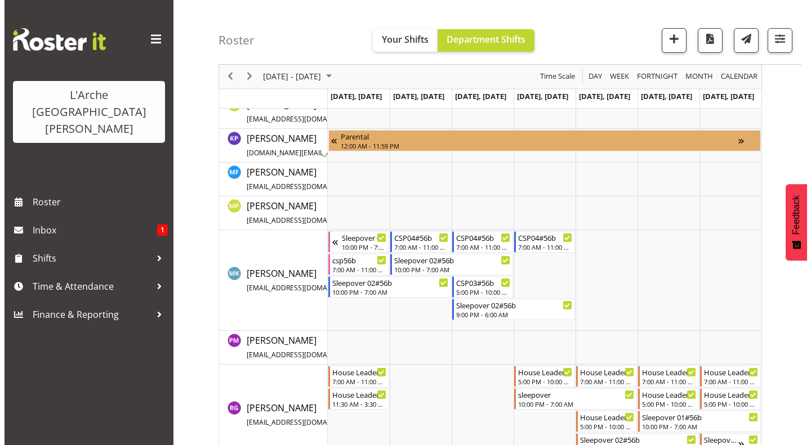
scroll to position [378, 0]
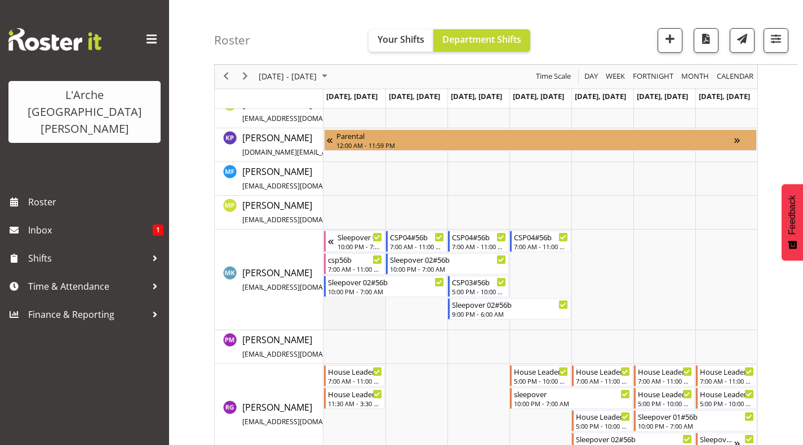
click at [354, 316] on td "Timeline Week of August 10, 2025" at bounding box center [354, 280] width 62 height 101
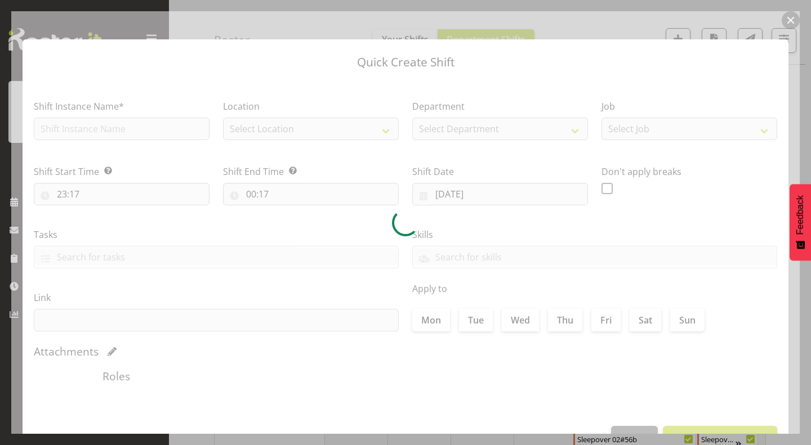
type input "04/08/2025"
checkbox input "true"
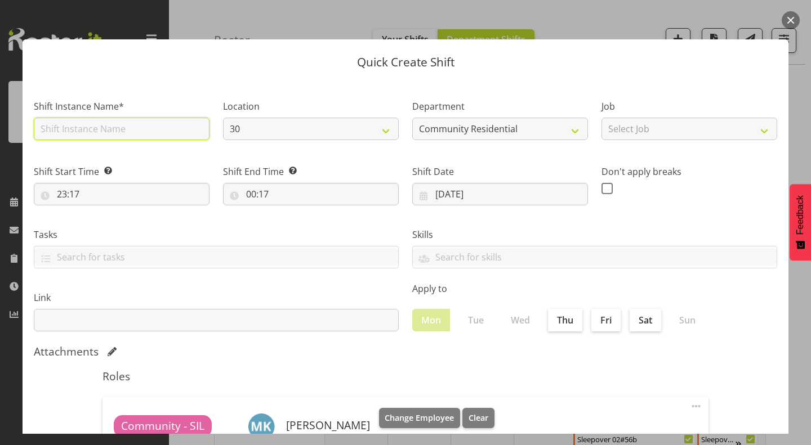
click at [99, 130] on input "text" at bounding box center [122, 129] width 176 height 23
type input "CSP 03#56b"
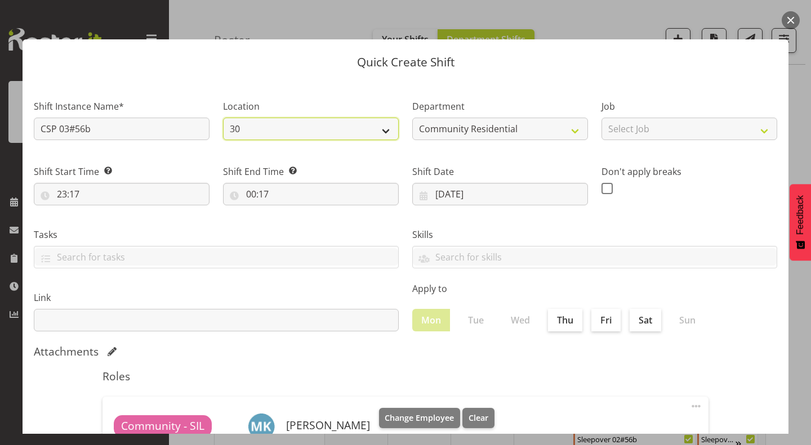
click at [338, 126] on select "30 41 SIL 56b 65a" at bounding box center [311, 129] width 176 height 23
select select "1061"
click at [223, 118] on select "30 41 SIL 56b 65a" at bounding box center [311, 129] width 176 height 23
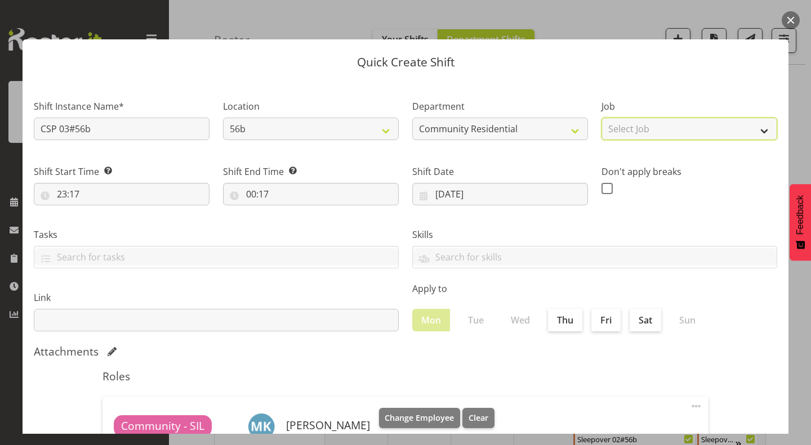
click at [644, 124] on select "Select Job Accounts Admin Art Coordinator Community Leader Community Support Pe…" at bounding box center [689, 129] width 176 height 23
select select "2"
click at [601, 118] on select "Select Job Accounts Admin Art Coordinator Community Leader Community Support Pe…" at bounding box center [689, 129] width 176 height 23
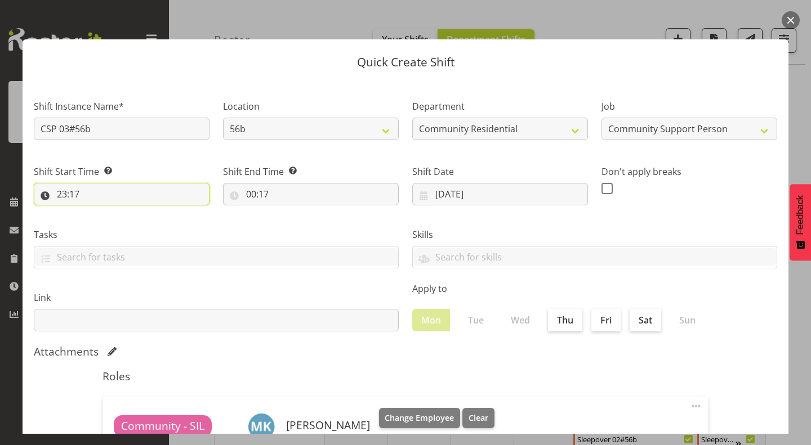
click at [62, 191] on input "23:17" at bounding box center [122, 194] width 176 height 23
click at [109, 226] on select "00 01 02 03 04 05 06 07 08 09 10 11 12 13 14 15 16 17 18 19 20 21 22 23" at bounding box center [110, 223] width 25 height 23
select select "17"
click at [98, 212] on select "00 01 02 03 04 05 06 07 08 09 10 11 12 13 14 15 16 17 18 19 20 21 22 23" at bounding box center [110, 223] width 25 height 23
type input "17:17"
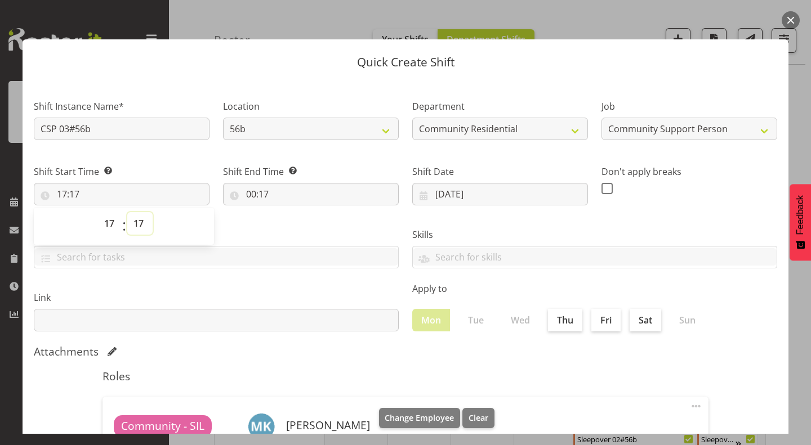
click at [141, 221] on select "00 01 02 03 04 05 06 07 08 09 10 11 12 13 14 15 16 17 18 19 20 21 22 23 24 25 2…" at bounding box center [139, 223] width 25 height 23
select select "0"
click at [127, 212] on select "00 01 02 03 04 05 06 07 08 09 10 11 12 13 14 15 16 17 18 19 20 21 22 23 24 25 2…" at bounding box center [139, 223] width 25 height 23
type input "17:00"
click at [254, 193] on input "00:17" at bounding box center [311, 194] width 176 height 23
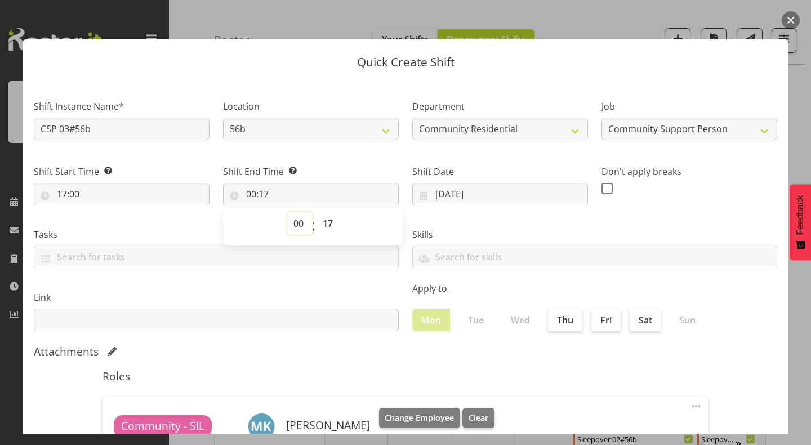
click at [295, 226] on select "00 01 02 03 04 05 06 07 08 09 10 11 12 13 14 15 16 17 18 19 20 21 22 23" at bounding box center [299, 223] width 25 height 23
select select "22"
click at [287, 212] on select "00 01 02 03 04 05 06 07 08 09 10 11 12 13 14 15 16 17 18 19 20 21 22 23" at bounding box center [299, 223] width 25 height 23
type input "22:17"
click at [327, 222] on select "00 01 02 03 04 05 06 07 08 09 10 11 12 13 14 15 16 17 18 19 20 21 22 23 24 25 2…" at bounding box center [328, 223] width 25 height 23
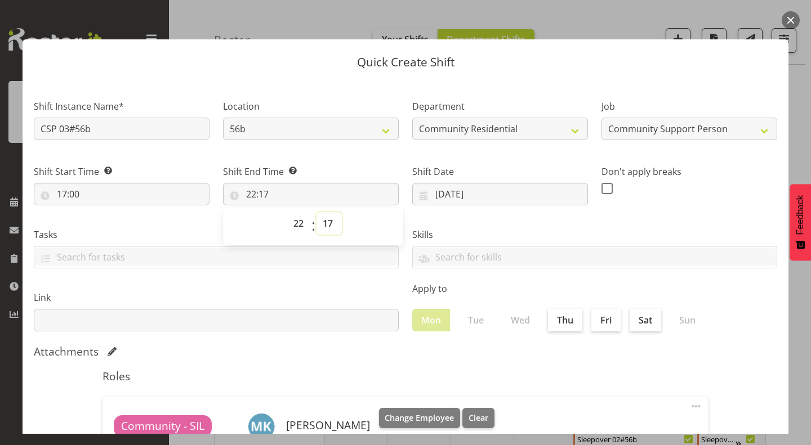
select select "0"
click at [316, 212] on select "00 01 02 03 04 05 06 07 08 09 10 11 12 13 14 15 16 17 18 19 20 21 22 23 24 25 2…" at bounding box center [328, 223] width 25 height 23
type input "22:00"
click at [367, 100] on label "Location" at bounding box center [311, 107] width 176 height 14
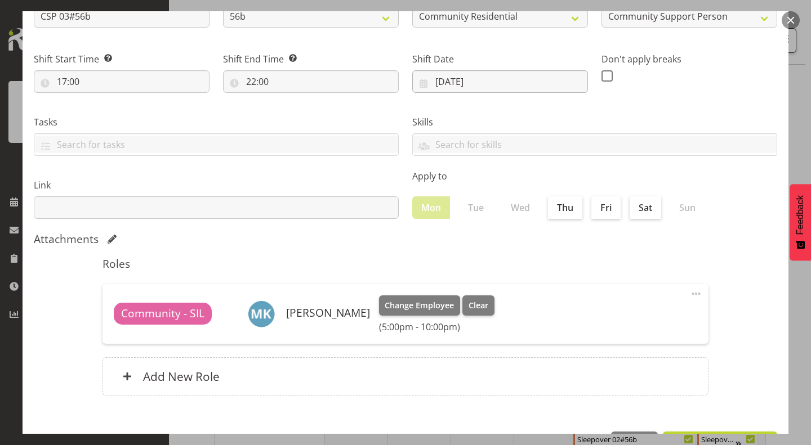
scroll to position [113, 0]
click at [455, 76] on input "04/08/2025" at bounding box center [500, 81] width 176 height 23
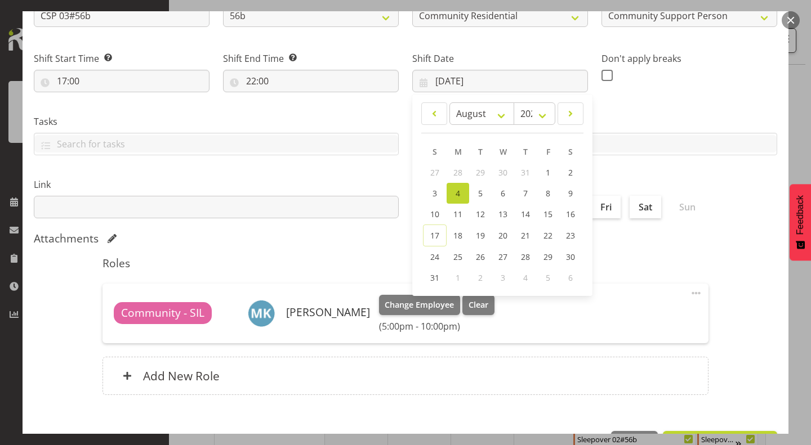
click at [372, 167] on div "Link" at bounding box center [216, 193] width 378 height 63
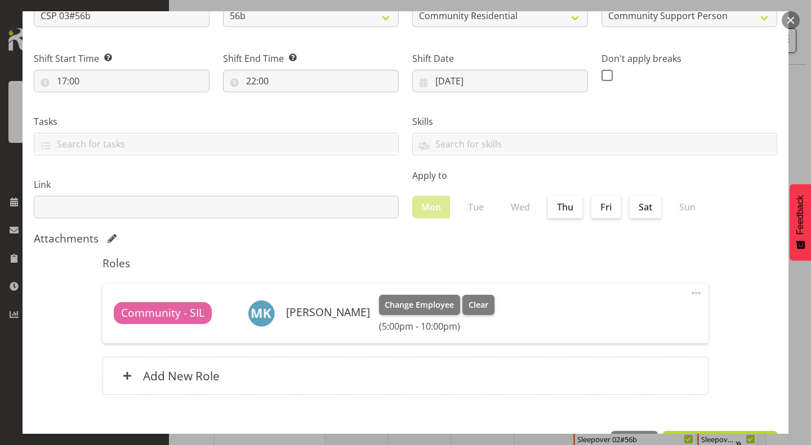
click at [372, 167] on div "Link" at bounding box center [216, 193] width 378 height 63
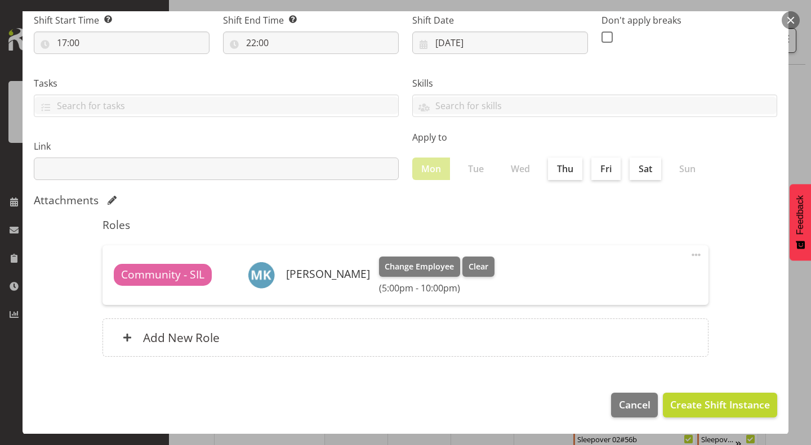
click at [690, 251] on span at bounding box center [696, 255] width 14 height 14
click at [639, 302] on link "Delete" at bounding box center [649, 300] width 108 height 20
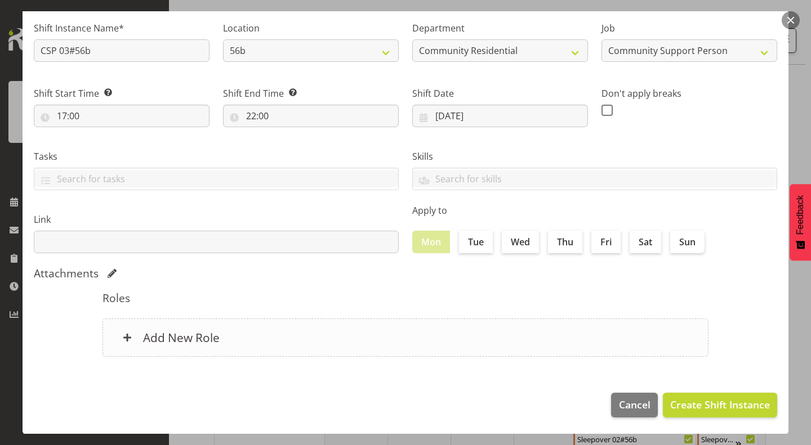
click at [403, 329] on div "Add New Role" at bounding box center [405, 338] width 606 height 38
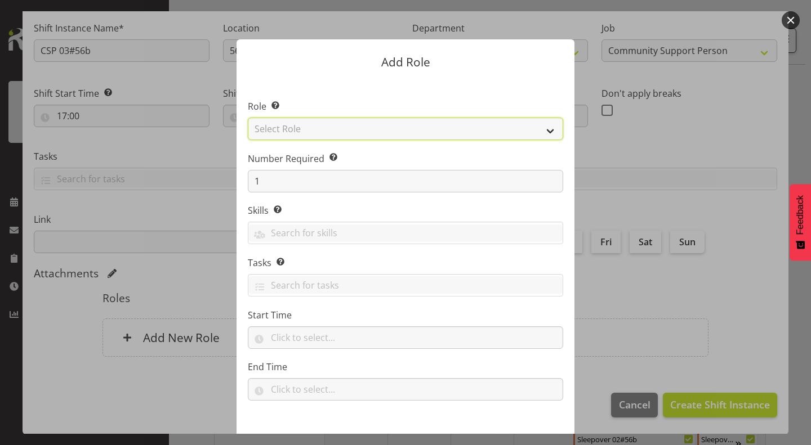
click at [362, 126] on select "Select Role Area Manager Art Coordination Community - SIL Community Leader Comm…" at bounding box center [405, 129] width 315 height 23
select select "13"
click at [248, 118] on select "Select Role Area Manager Art Coordination Community - SIL Community Leader Comm…" at bounding box center [405, 129] width 315 height 23
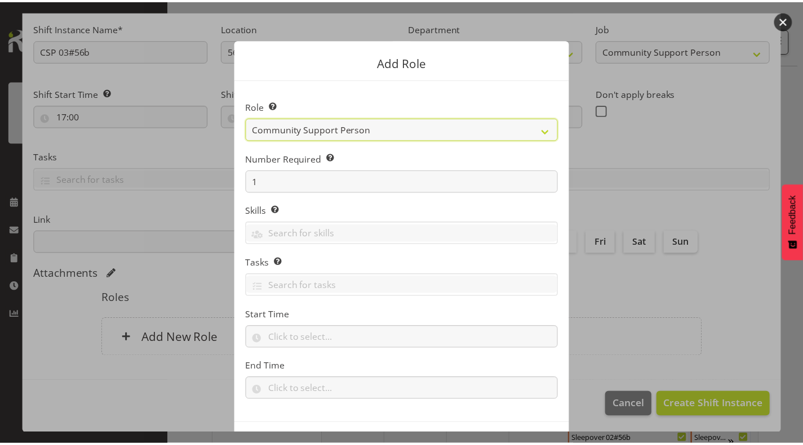
scroll to position [43, 0]
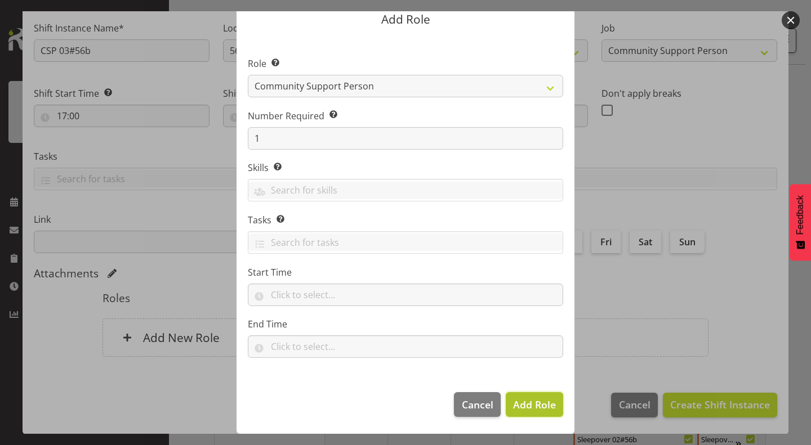
click at [532, 403] on span "Add Role" at bounding box center [534, 405] width 43 height 14
type input "17:00"
type input "22:00"
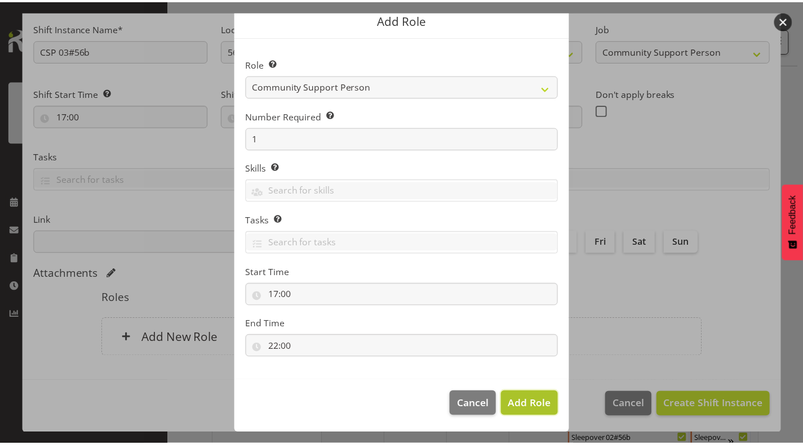
scroll to position [136, 0]
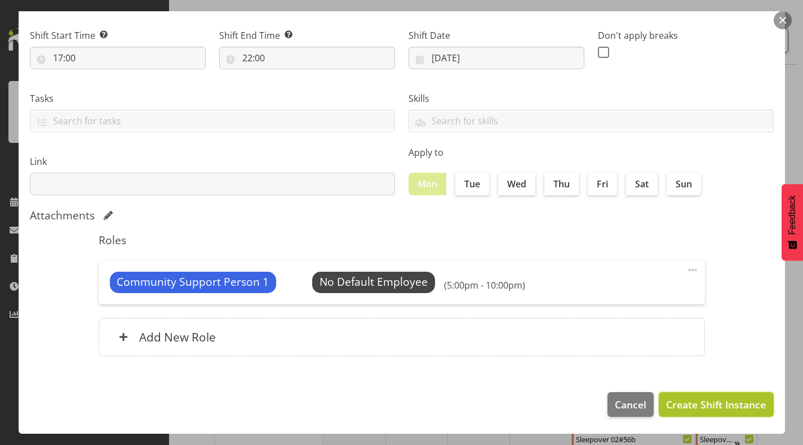
click at [709, 404] on span "Create Shift Instance" at bounding box center [716, 405] width 100 height 15
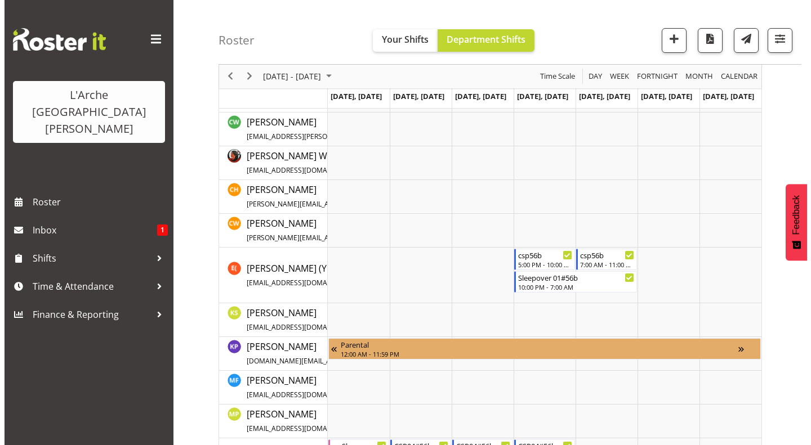
scroll to position [0, 0]
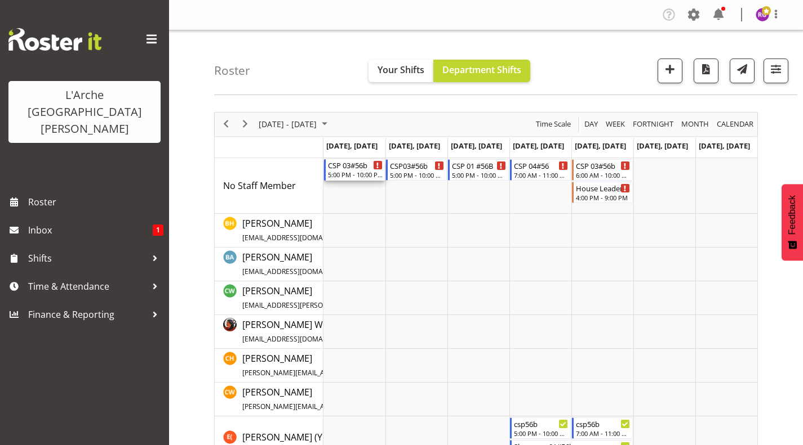
click at [356, 169] on div "CSP 03#56b" at bounding box center [355, 164] width 55 height 11
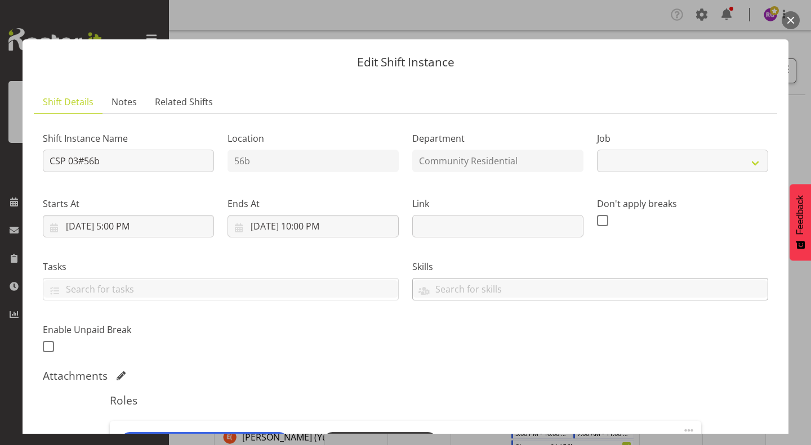
select select "2"
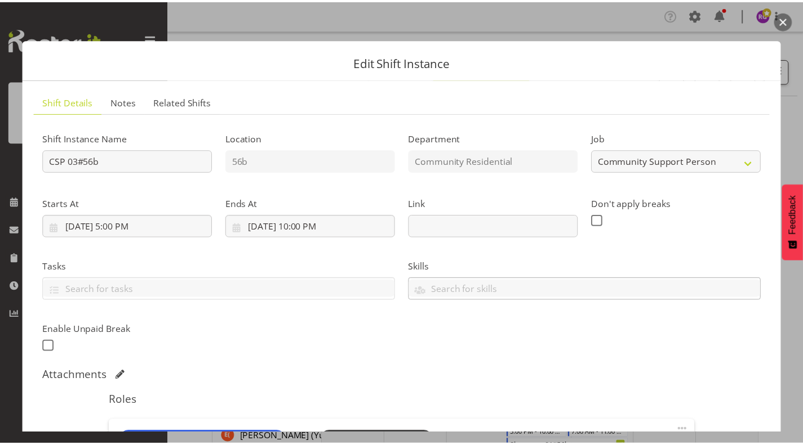
scroll to position [183, 0]
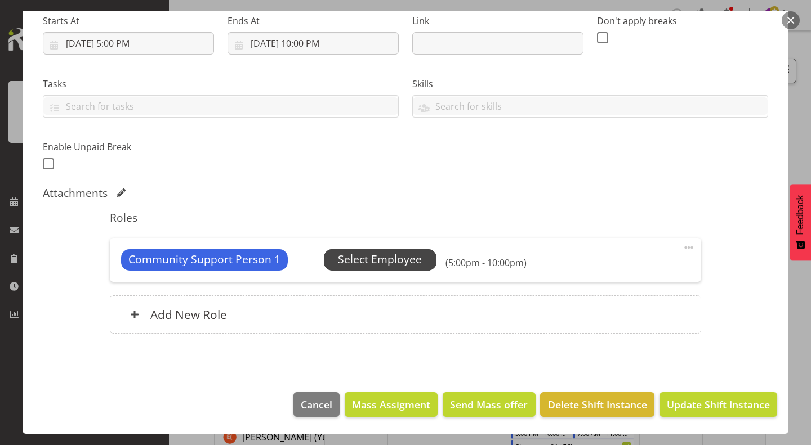
click at [386, 258] on span "Select Employee" at bounding box center [380, 260] width 84 height 16
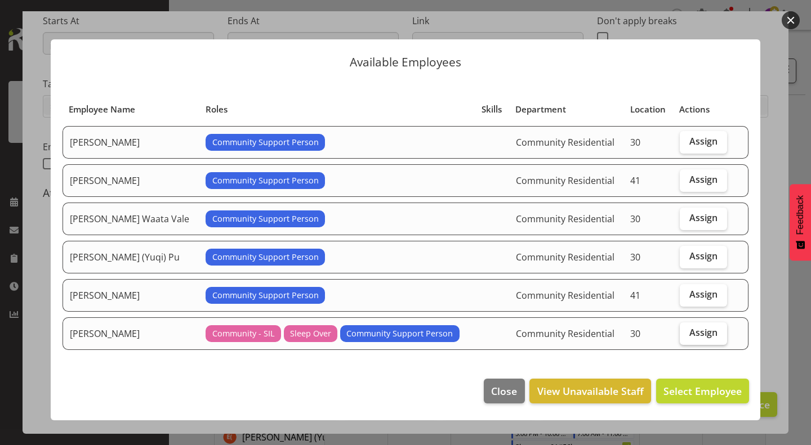
click at [710, 331] on span "Assign" at bounding box center [703, 332] width 28 height 11
click at [687, 331] on input "Assign" at bounding box center [683, 332] width 7 height 7
checkbox input "true"
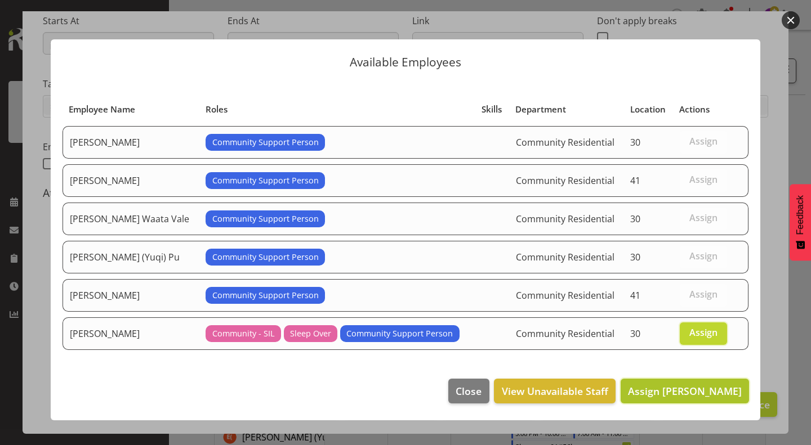
click at [684, 393] on span "Assign Michelle Kohnen" at bounding box center [685, 392] width 114 height 14
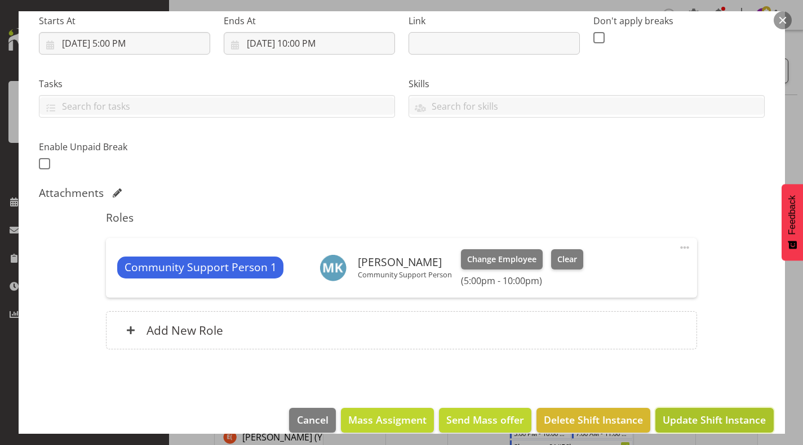
click at [727, 419] on span "Update Shift Instance" at bounding box center [713, 420] width 103 height 15
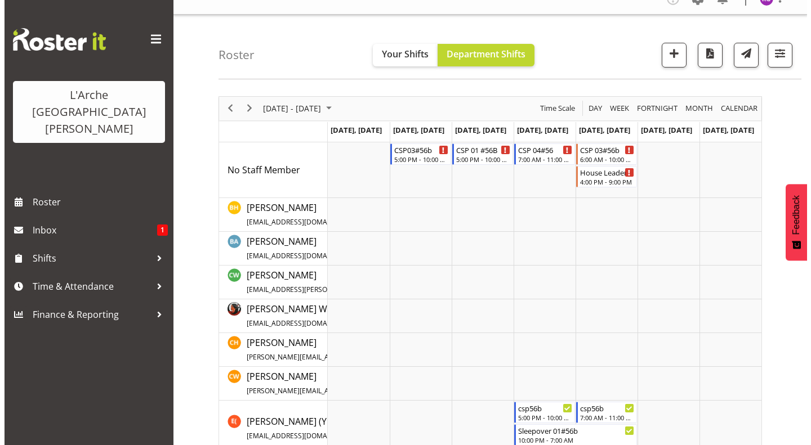
scroll to position [12, 0]
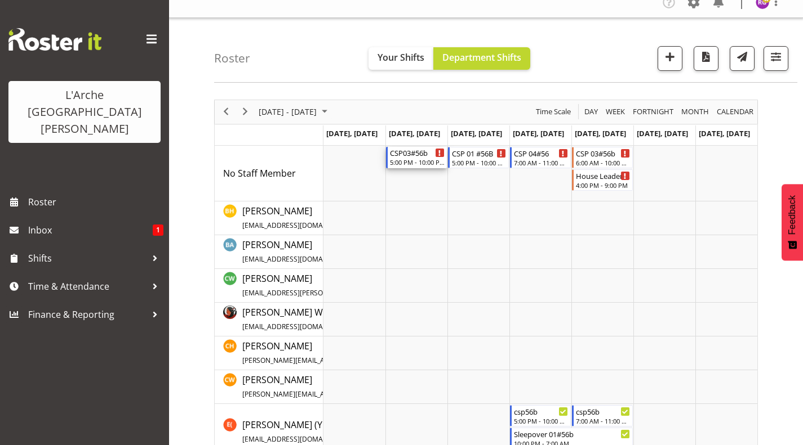
click at [424, 154] on div "CSP03#56b" at bounding box center [417, 152] width 55 height 11
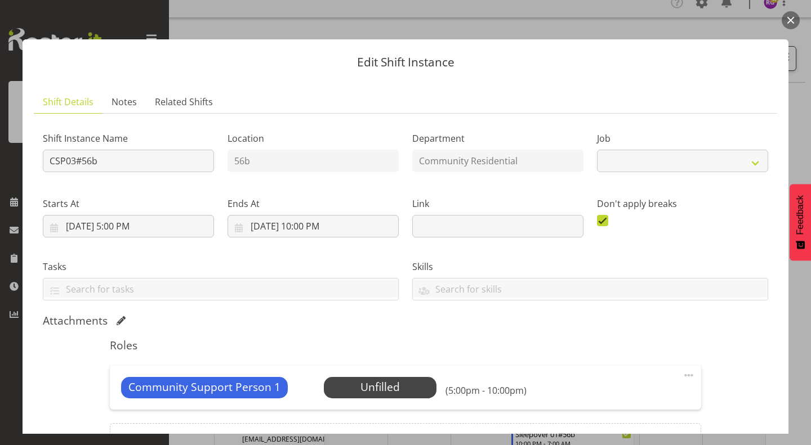
select select "2"
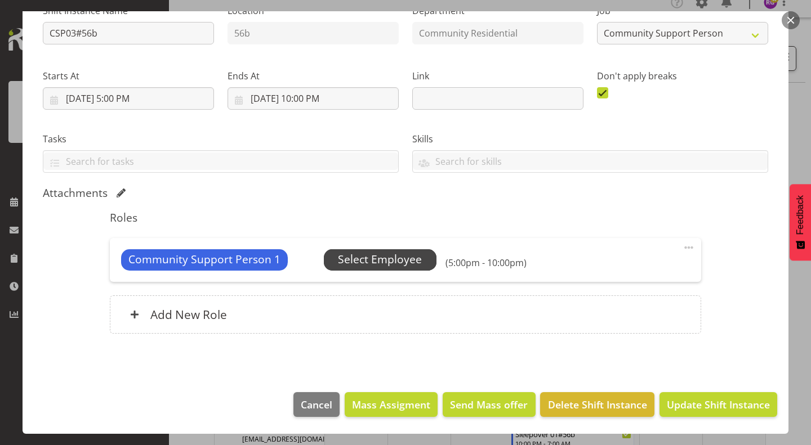
click at [396, 256] on span "Select Employee" at bounding box center [380, 260] width 84 height 16
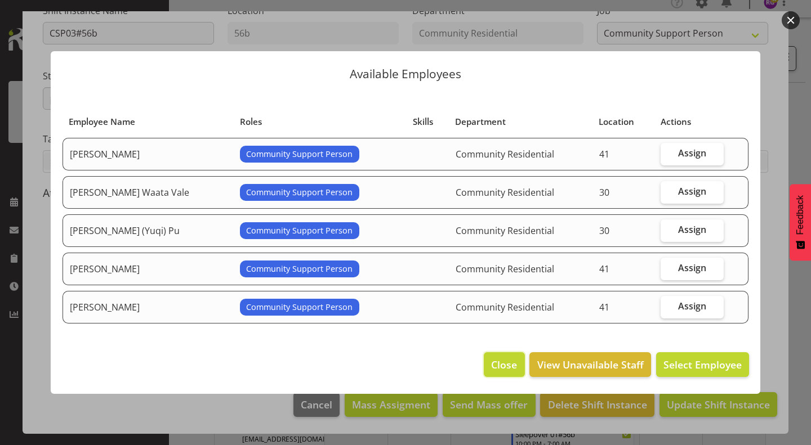
click at [510, 363] on span "Close" at bounding box center [504, 365] width 26 height 15
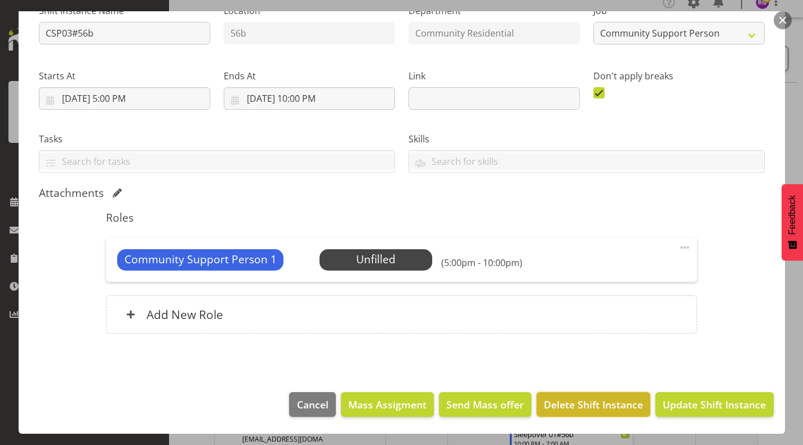
click at [582, 405] on span "Delete Shift Instance" at bounding box center [592, 405] width 99 height 15
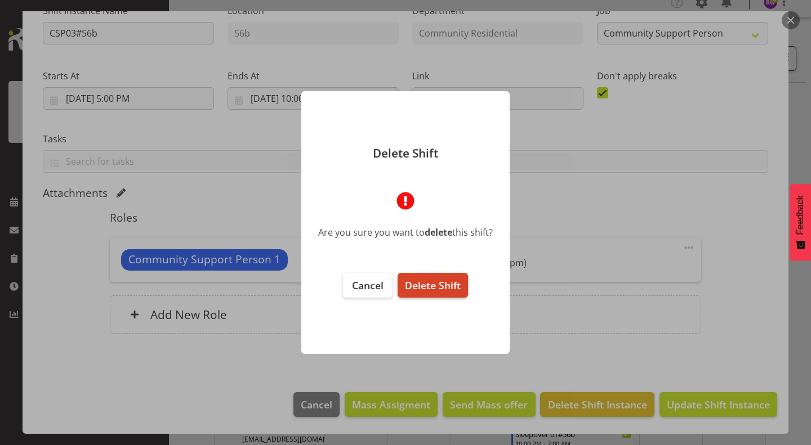
click at [442, 283] on span "Delete Shift" at bounding box center [433, 286] width 56 height 14
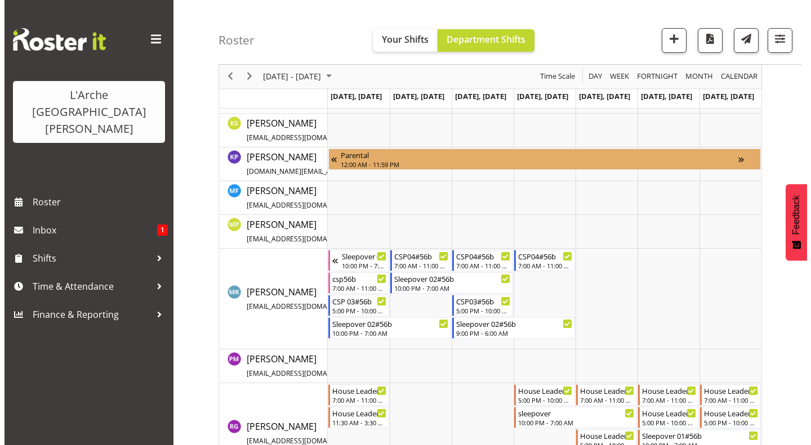
scroll to position [359, 0]
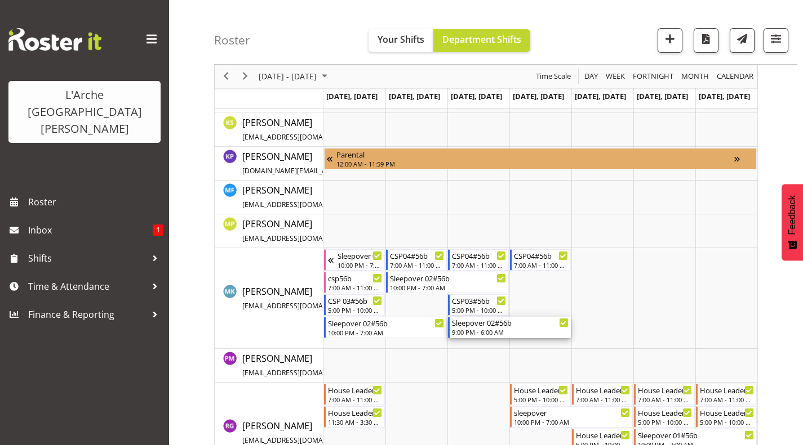
click at [463, 331] on div "9:00 PM - 6:00 AM" at bounding box center [510, 332] width 117 height 9
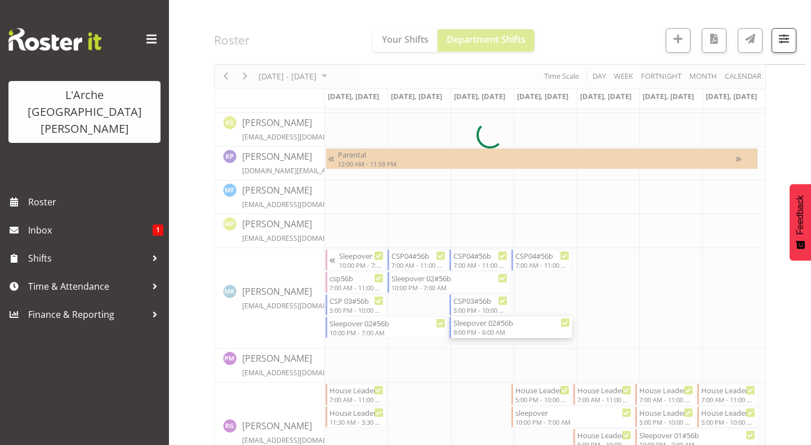
select select
select select "7"
select select "2025"
select select "21"
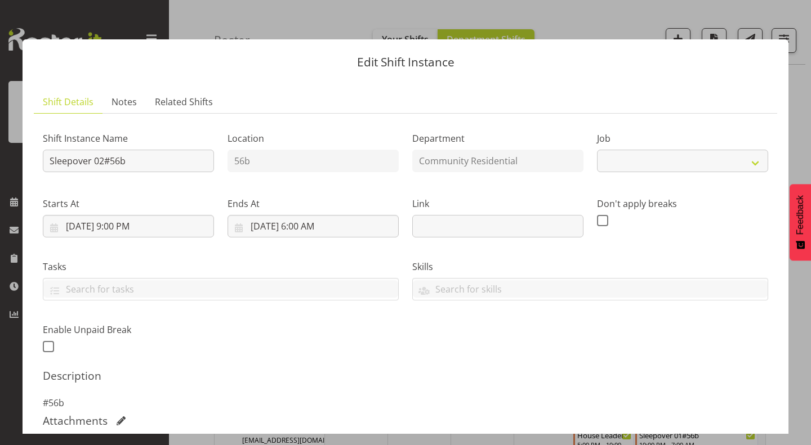
select select "2"
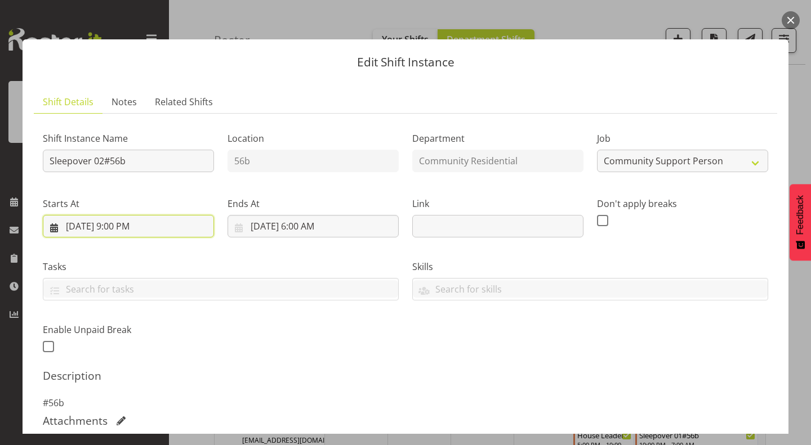
click at [133, 223] on input "8/6/2025, 9:00 PM" at bounding box center [128, 226] width 171 height 23
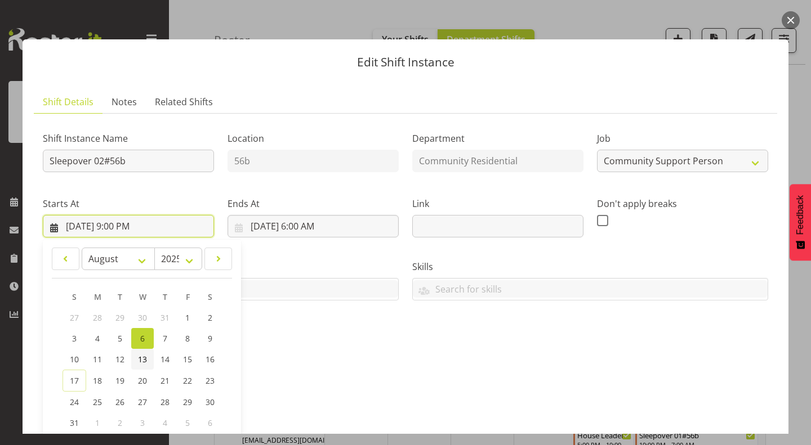
scroll to position [129, 0]
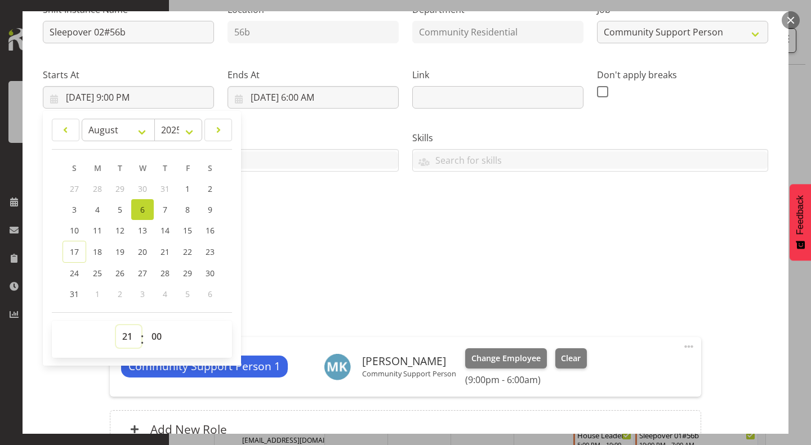
click at [128, 337] on select "00 01 02 03 04 05 06 07 08 09 10 11 12 13 14 15 16 17 18 19 20 21 22 23" at bounding box center [128, 337] width 25 height 23
select select "22"
click at [116, 326] on select "00 01 02 03 04 05 06 07 08 09 10 11 12 13 14 15 16 17 18 19 20 21 22 23" at bounding box center [128, 337] width 25 height 23
type input "8/6/2025, 10:00 PM"
click at [305, 93] on input "8/7/2025, 6:00 AM" at bounding box center [313, 97] width 171 height 23
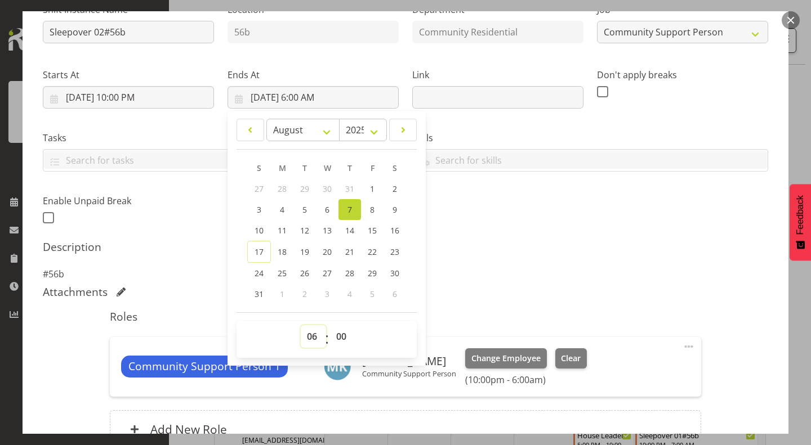
click at [312, 342] on select "00 01 02 03 04 05 06 07 08 09 10 11 12 13 14 15 16 17 18 19 20 21 22 23" at bounding box center [313, 337] width 25 height 23
select select "7"
click at [301, 326] on select "00 01 02 03 04 05 06 07 08 09 10 11 12 13 14 15 16 17 18 19 20 21 22 23" at bounding box center [313, 337] width 25 height 23
type input "8/7/2025, 7:00 AM"
click at [549, 244] on h5 "Description" at bounding box center [405, 247] width 725 height 14
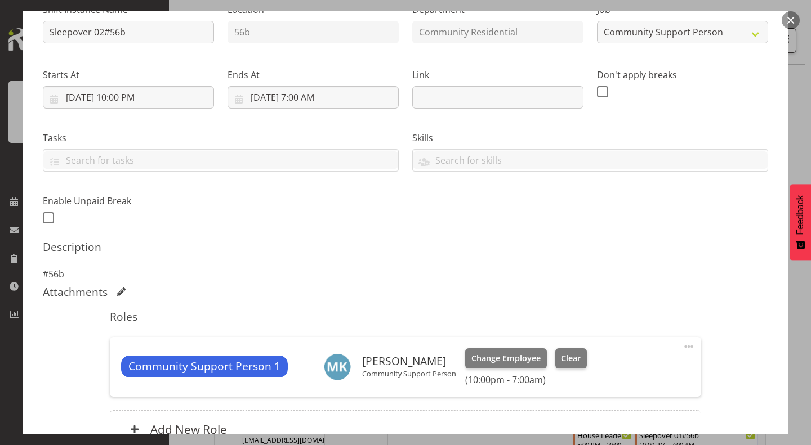
scroll to position [243, 0]
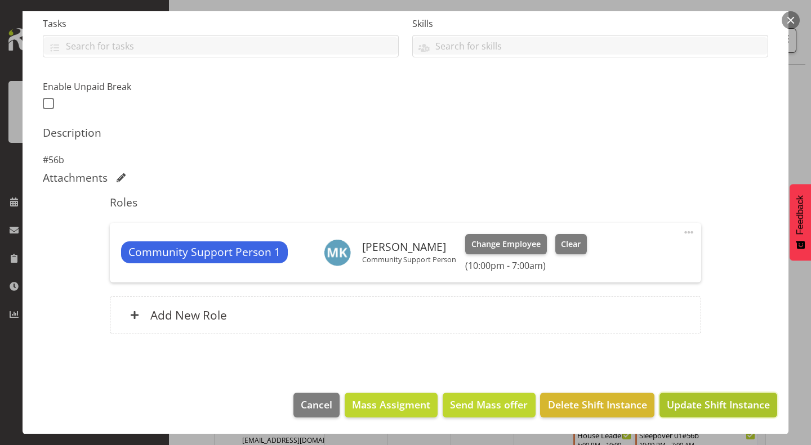
click at [726, 407] on span "Update Shift Instance" at bounding box center [718, 405] width 103 height 15
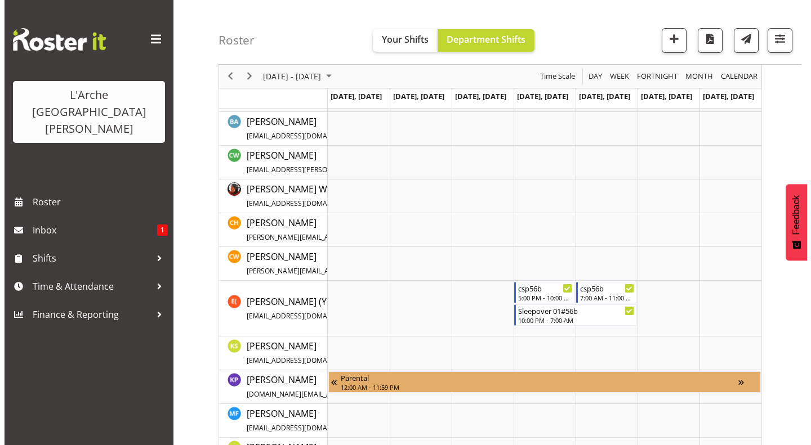
scroll to position [0, 0]
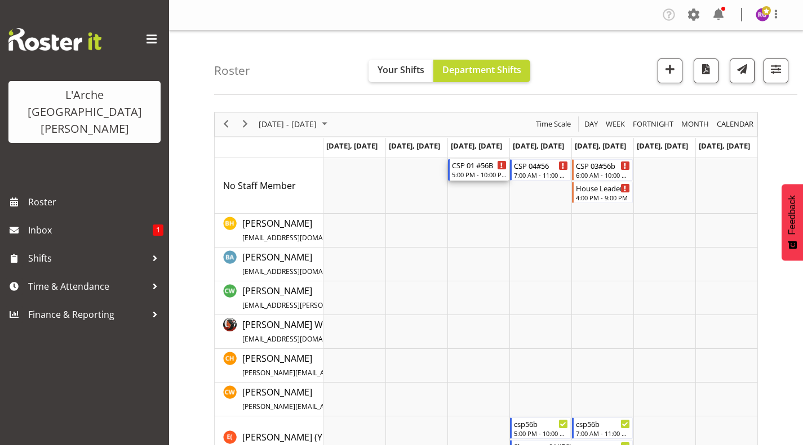
click at [464, 161] on div "CSP 01 #56B" at bounding box center [479, 164] width 55 height 11
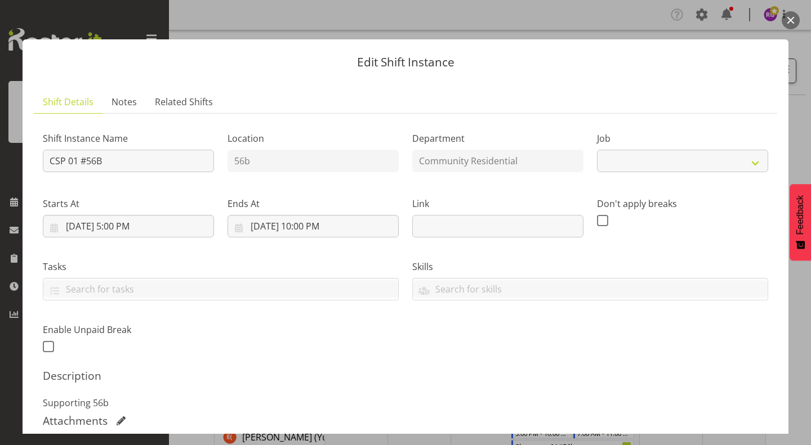
select select "2"
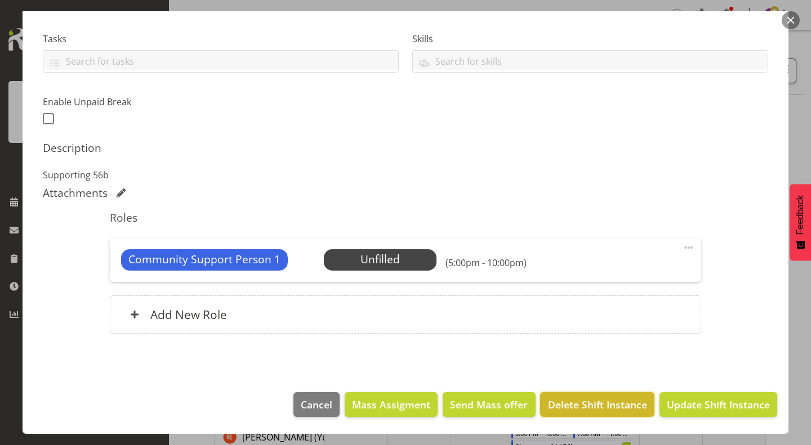
click at [582, 402] on span "Delete Shift Instance" at bounding box center [597, 405] width 99 height 15
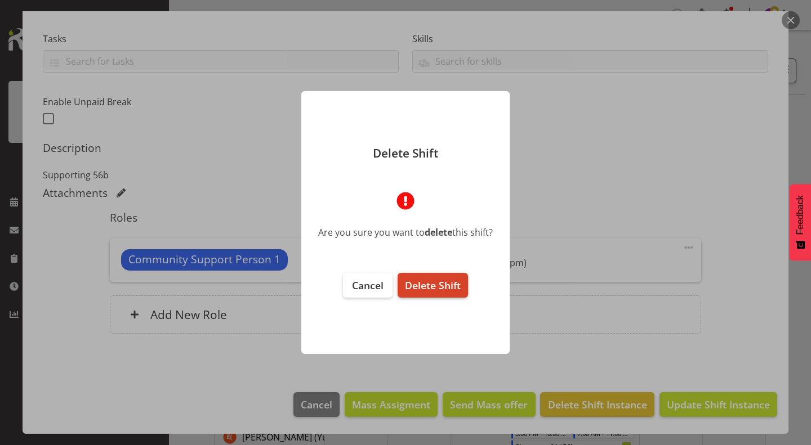
click at [440, 283] on span "Delete Shift" at bounding box center [433, 286] width 56 height 14
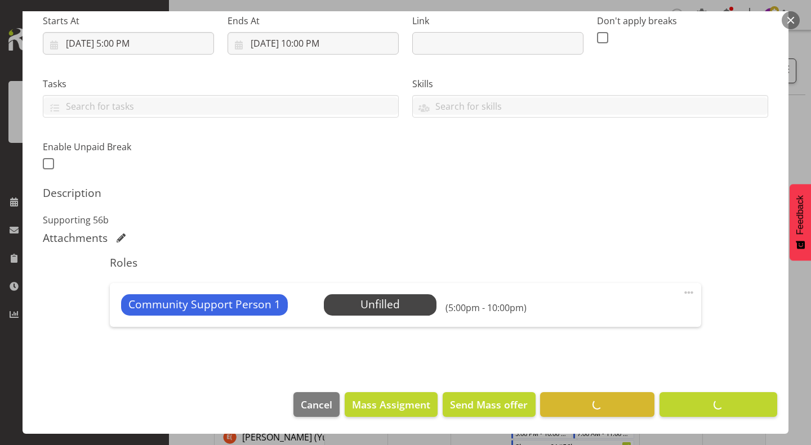
scroll to position [183, 0]
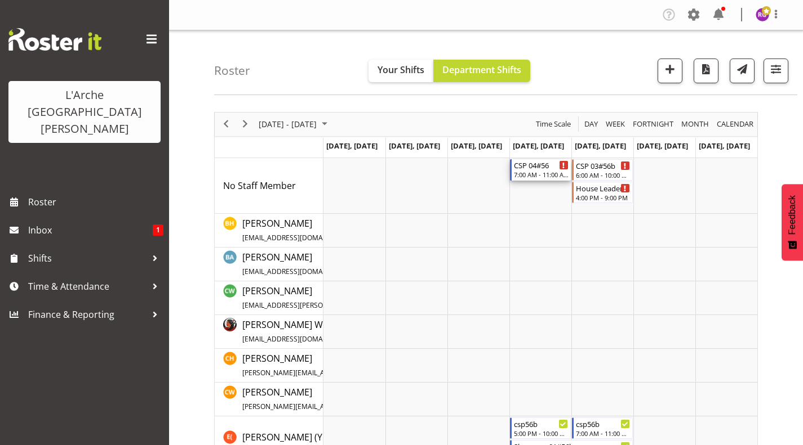
click at [537, 164] on div "CSP 04#56" at bounding box center [541, 164] width 55 height 11
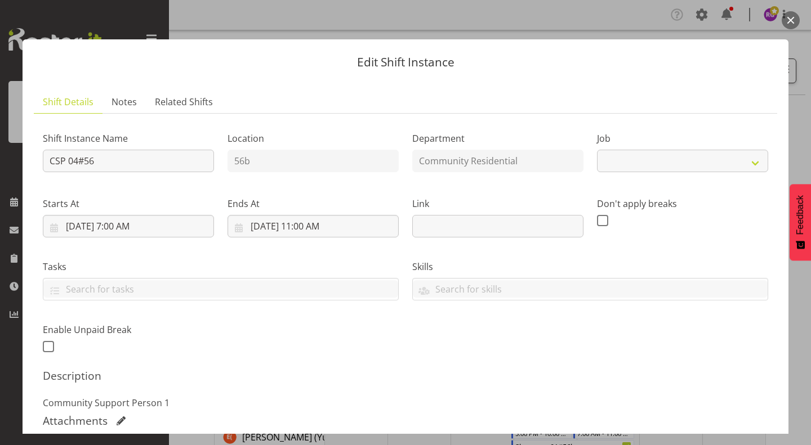
select select "2"
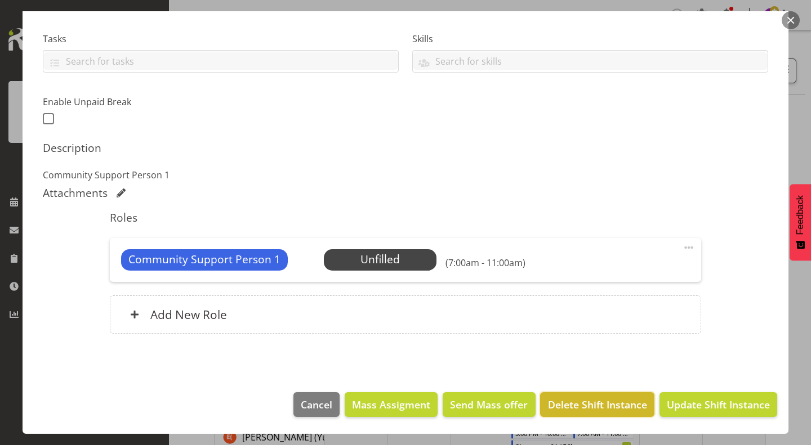
click at [592, 406] on span "Delete Shift Instance" at bounding box center [597, 405] width 99 height 15
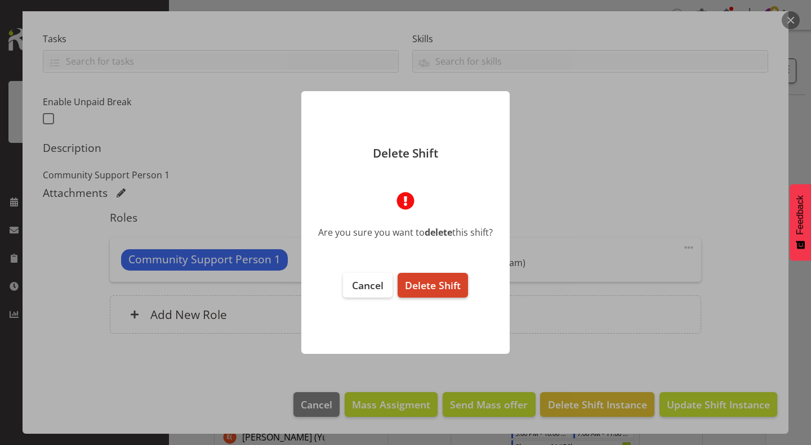
click at [445, 284] on span "Delete Shift" at bounding box center [433, 286] width 56 height 14
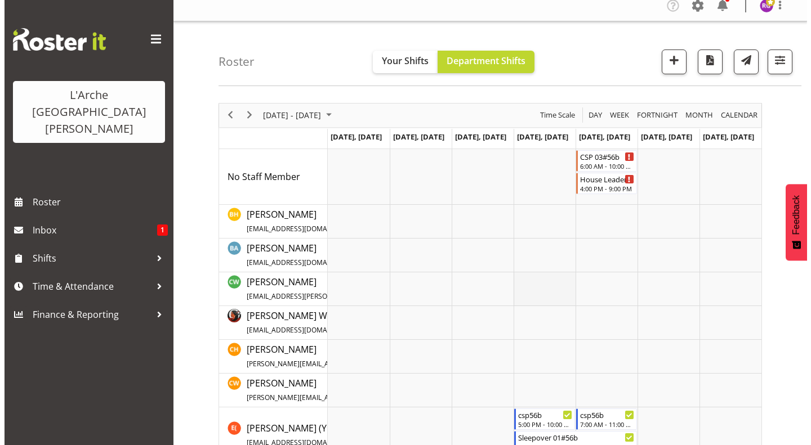
scroll to position [0, 0]
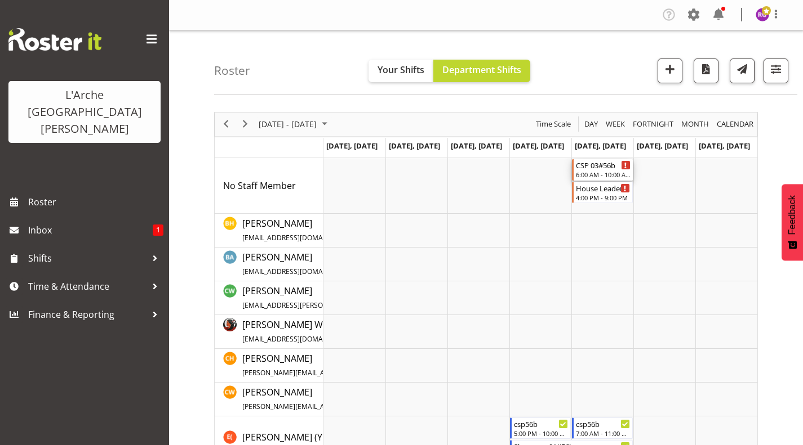
click at [600, 170] on div "CSP 03#56b" at bounding box center [603, 164] width 55 height 11
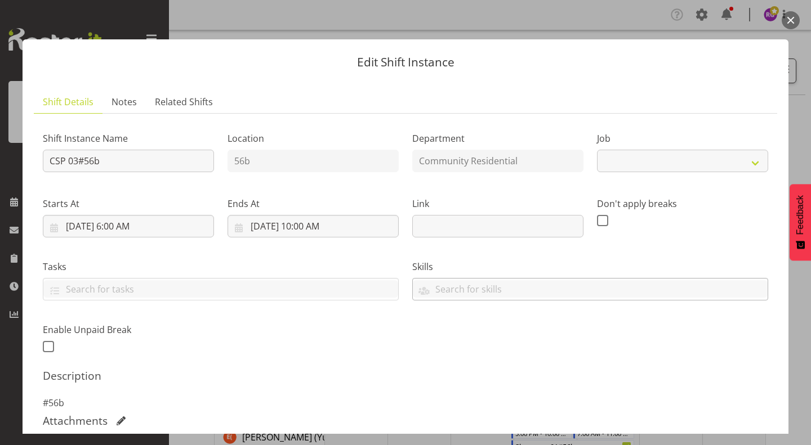
select select "2"
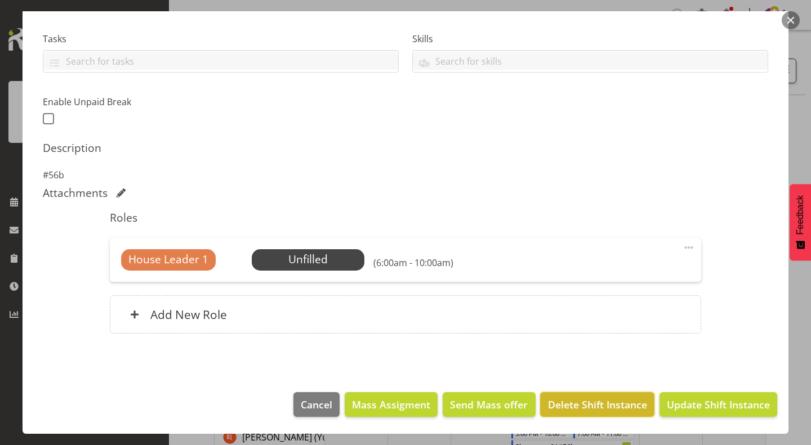
click at [582, 400] on span "Delete Shift Instance" at bounding box center [597, 405] width 99 height 15
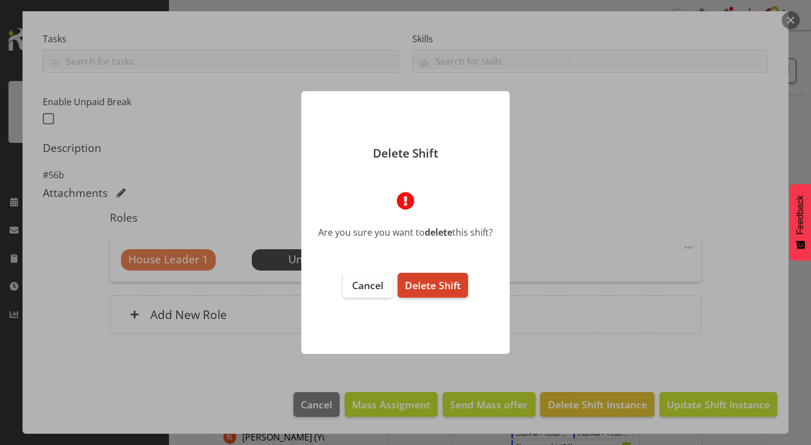
click at [443, 287] on span "Delete Shift" at bounding box center [433, 286] width 56 height 14
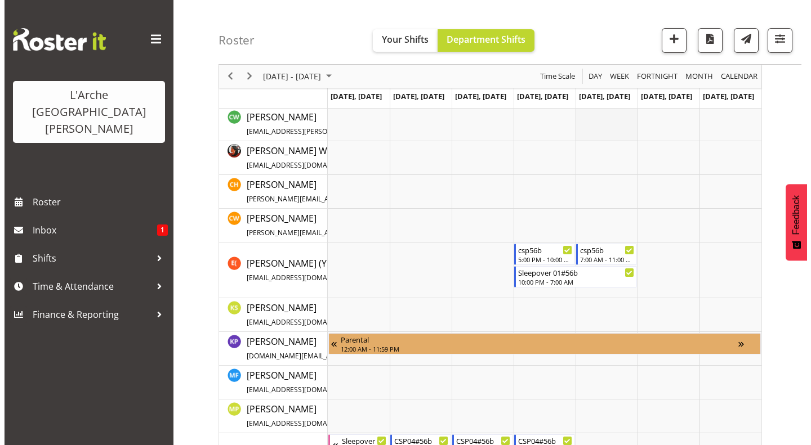
scroll to position [0, 0]
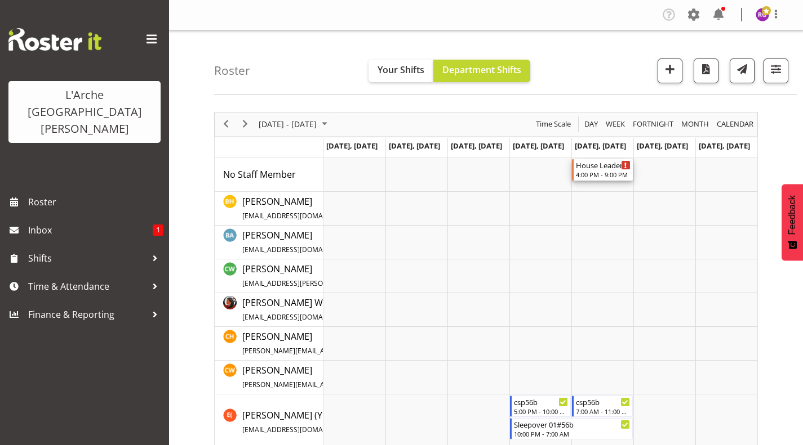
click at [597, 173] on div "4:00 PM - 9:00 PM" at bounding box center [603, 174] width 55 height 9
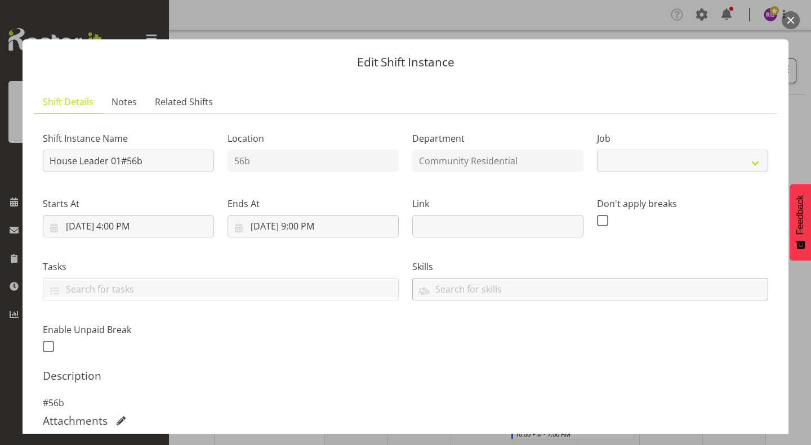
select select "1"
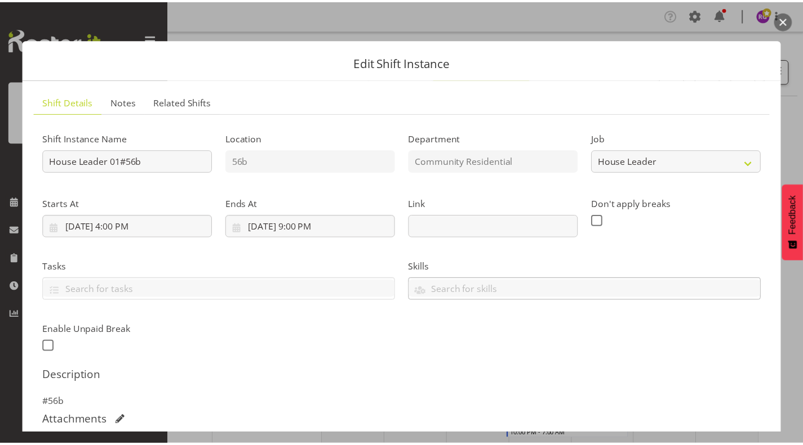
scroll to position [228, 0]
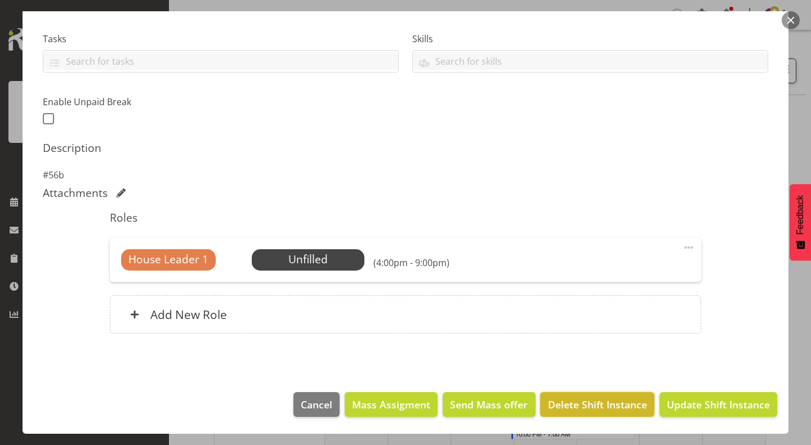
click at [585, 407] on span "Delete Shift Instance" at bounding box center [597, 405] width 99 height 15
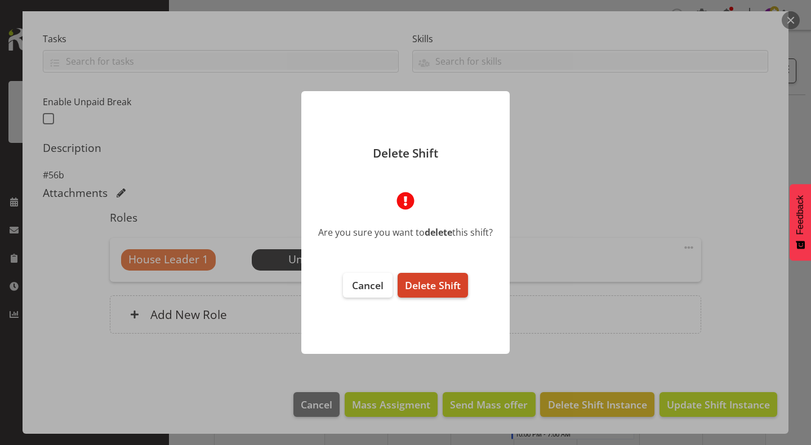
click at [438, 285] on span "Delete Shift" at bounding box center [433, 286] width 56 height 14
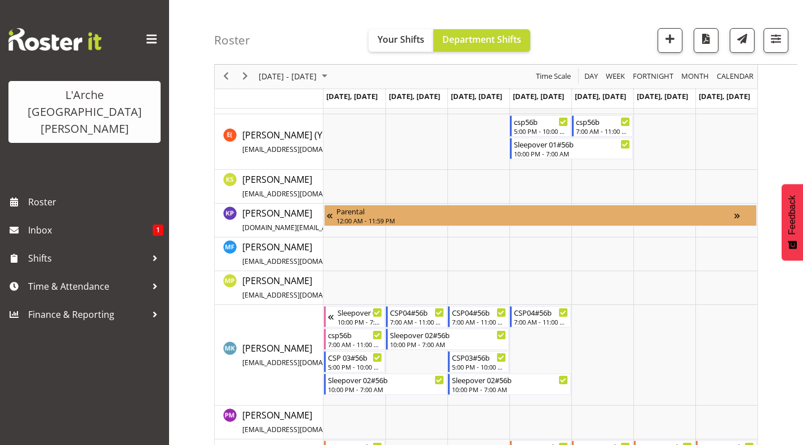
scroll to position [418, 0]
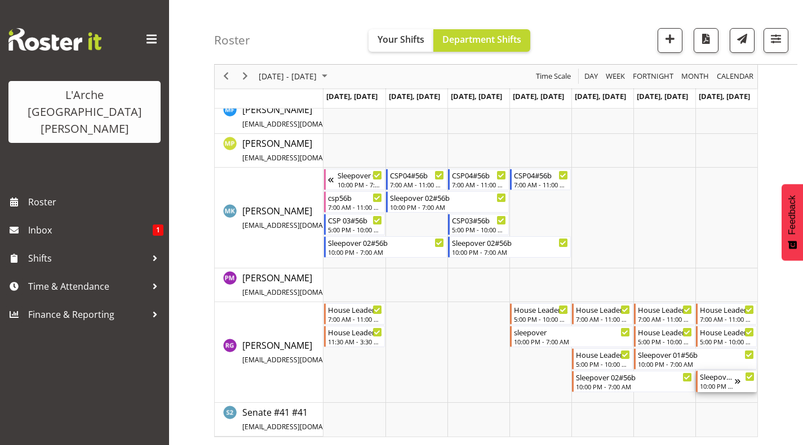
click at [715, 372] on div "Sleepover 01#56b" at bounding box center [716, 376] width 35 height 11
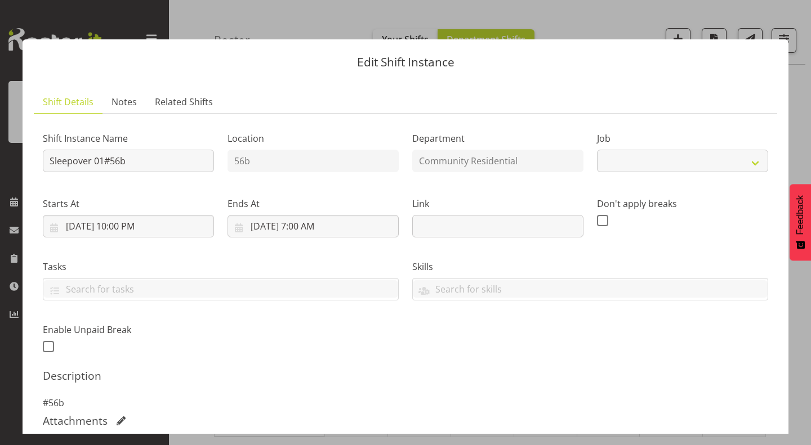
select select "1"
click at [786, 20] on button "button" at bounding box center [791, 20] width 18 height 18
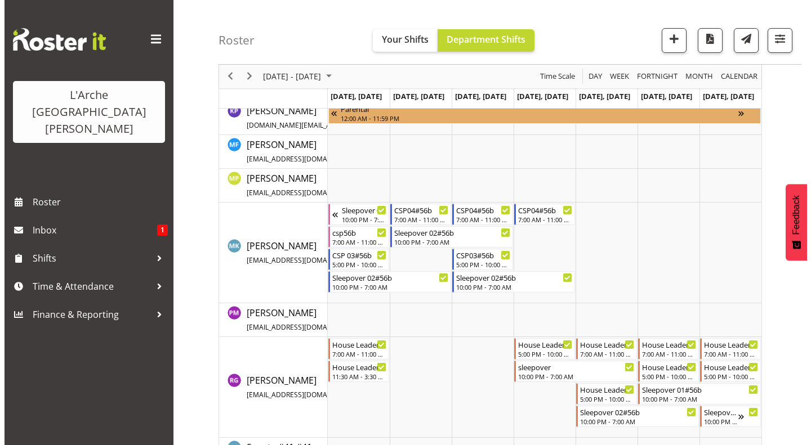
scroll to position [382, 0]
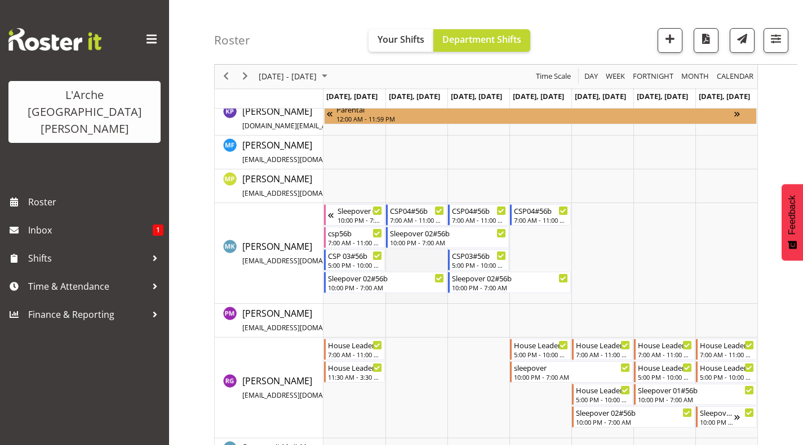
click at [416, 259] on td "Timeline Week of August 10, 2025" at bounding box center [416, 253] width 62 height 101
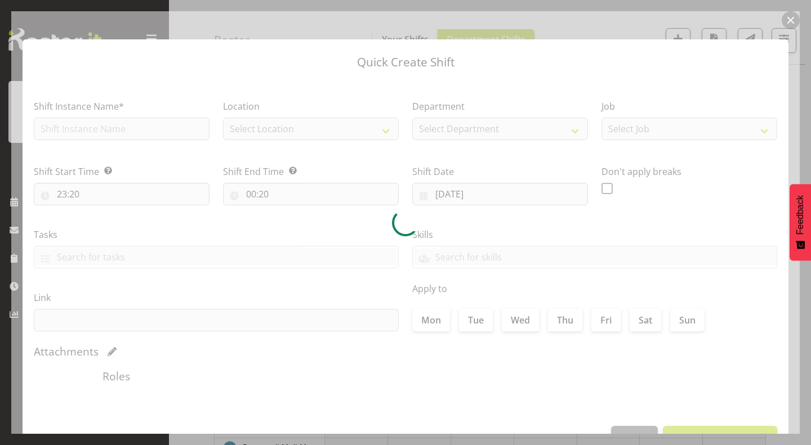
type input "05/08/2025"
checkbox input "true"
click at [416, 259] on div at bounding box center [405, 222] width 788 height 423
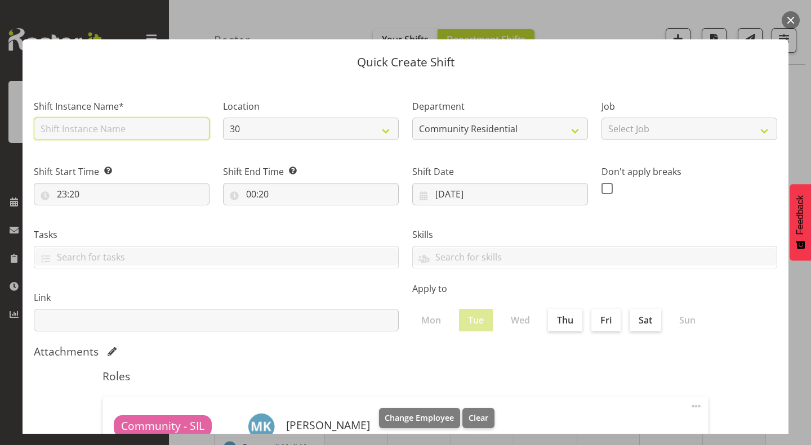
click at [125, 132] on input "text" at bounding box center [122, 129] width 176 height 23
type input "CSP 03#56b"
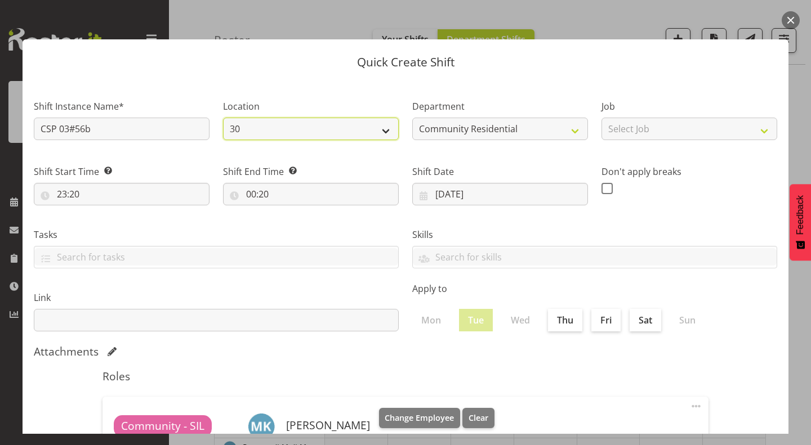
click at [378, 130] on select "30 41 SIL 56b 65a" at bounding box center [311, 129] width 176 height 23
select select "1061"
click at [223, 118] on select "30 41 SIL 56b 65a" at bounding box center [311, 129] width 176 height 23
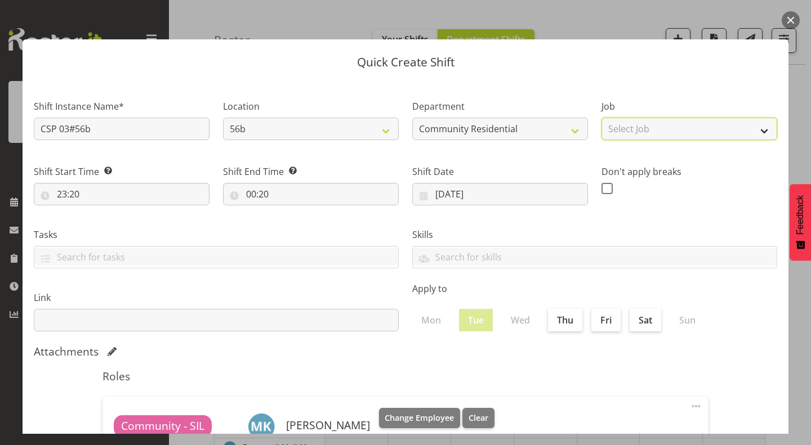
click at [649, 126] on select "Select Job Accounts Admin Art Coordinator Community Leader Community Support Pe…" at bounding box center [689, 129] width 176 height 23
select select "2"
click at [601, 118] on select "Select Job Accounts Admin Art Coordinator Community Leader Community Support Pe…" at bounding box center [689, 129] width 176 height 23
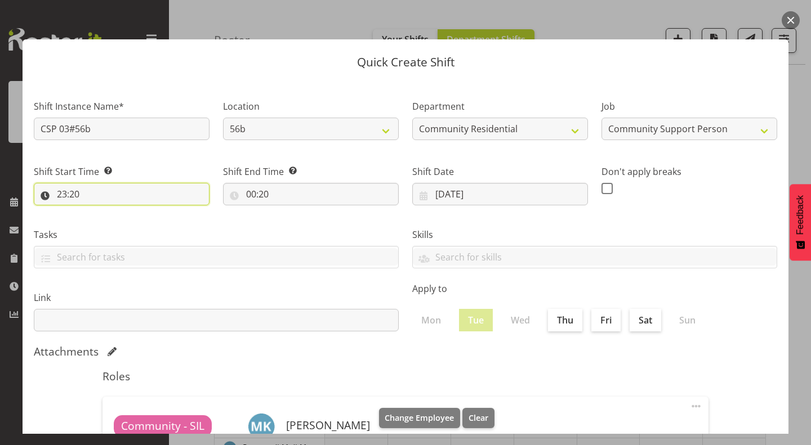
click at [70, 191] on input "23:20" at bounding box center [122, 194] width 176 height 23
click at [110, 223] on select "00 01 02 03 04 05 06 07 08 09 10 11 12 13 14 15 16 17 18 19 20 21 22 23" at bounding box center [110, 223] width 25 height 23
select select "17"
click at [98, 212] on select "00 01 02 03 04 05 06 07 08 09 10 11 12 13 14 15 16 17 18 19 20 21 22 23" at bounding box center [110, 223] width 25 height 23
type input "17:20"
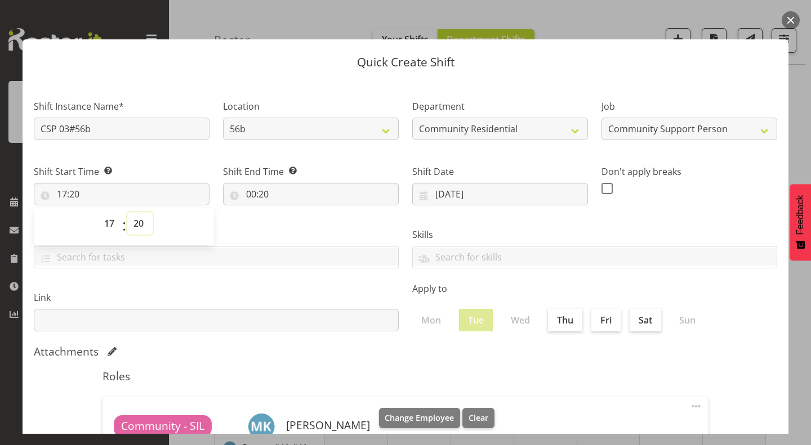
click at [135, 225] on select "00 01 02 03 04 05 06 07 08 09 10 11 12 13 14 15 16 17 18 19 20 21 22 23 24 25 2…" at bounding box center [139, 223] width 25 height 23
select select "0"
click at [127, 212] on select "00 01 02 03 04 05 06 07 08 09 10 11 12 13 14 15 16 17 18 19 20 21 22 23 24 25 2…" at bounding box center [139, 223] width 25 height 23
type input "17:00"
click at [253, 193] on input "00:20" at bounding box center [311, 194] width 176 height 23
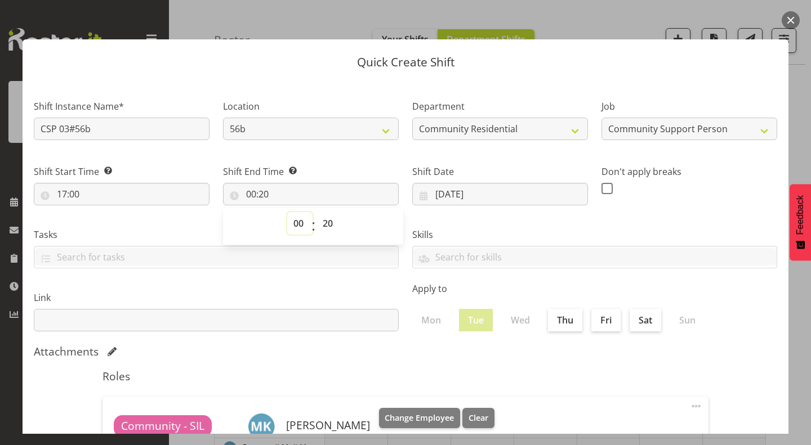
click at [297, 220] on select "00 01 02 03 04 05 06 07 08 09 10 11 12 13 14 15 16 17 18 19 20 21 22 23" at bounding box center [299, 223] width 25 height 23
select select "23"
click at [287, 212] on select "00 01 02 03 04 05 06 07 08 09 10 11 12 13 14 15 16 17 18 19 20 21 22 23" at bounding box center [299, 223] width 25 height 23
type input "23:20"
click at [300, 220] on select "00 01 02 03 04 05 06 07 08 09 10 11 12 13 14 15 16 17 18 19 20 21 22 23" at bounding box center [299, 223] width 25 height 23
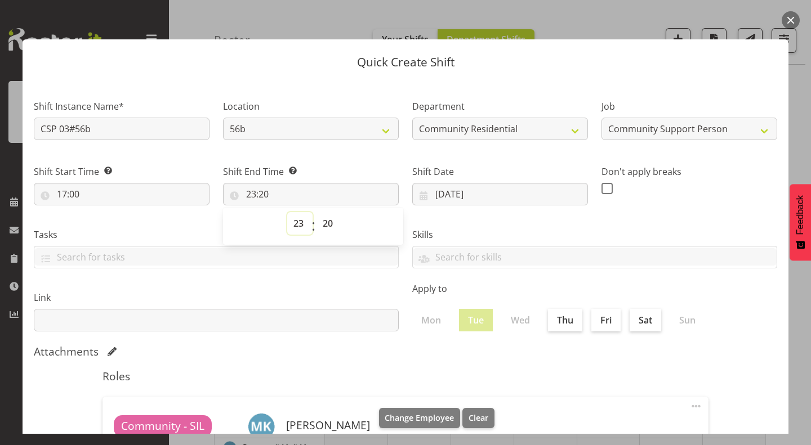
select select "22"
click at [287, 212] on select "00 01 02 03 04 05 06 07 08 09 10 11 12 13 14 15 16 17 18 19 20 21 22 23" at bounding box center [299, 223] width 25 height 23
type input "22:20"
click at [325, 227] on select "00 01 02 03 04 05 06 07 08 09 10 11 12 13 14 15 16 17 18 19 20 21 22 23 24 25 2…" at bounding box center [328, 223] width 25 height 23
select select "0"
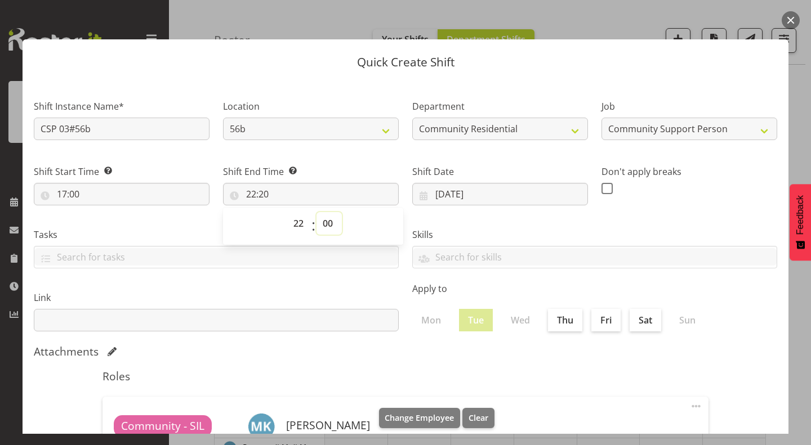
click at [316, 212] on select "00 01 02 03 04 05 06 07 08 09 10 11 12 13 14 15 16 17 18 19 20 21 22 23 24 25 2…" at bounding box center [328, 223] width 25 height 23
type input "22:00"
click at [330, 292] on label "Link" at bounding box center [216, 298] width 365 height 14
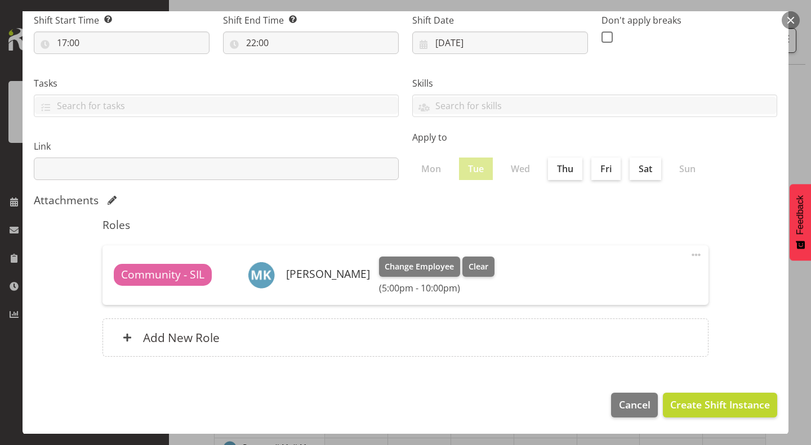
click at [685, 246] on div "Community - SIL Michelle Kohnen Change Employee Clear (5:00pm - 10:00pm) Edit D…" at bounding box center [405, 276] width 606 height 60
click at [692, 250] on span at bounding box center [696, 255] width 14 height 14
click at [628, 306] on link "Delete" at bounding box center [649, 300] width 108 height 20
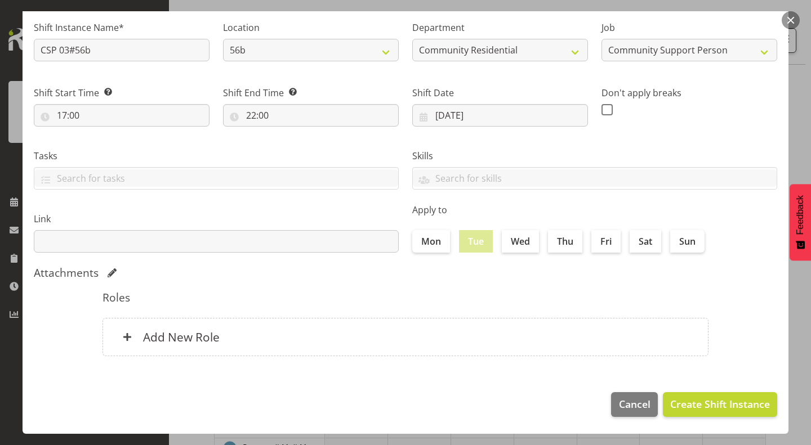
scroll to position [78, 0]
click at [433, 341] on div "Add New Role" at bounding box center [405, 338] width 606 height 38
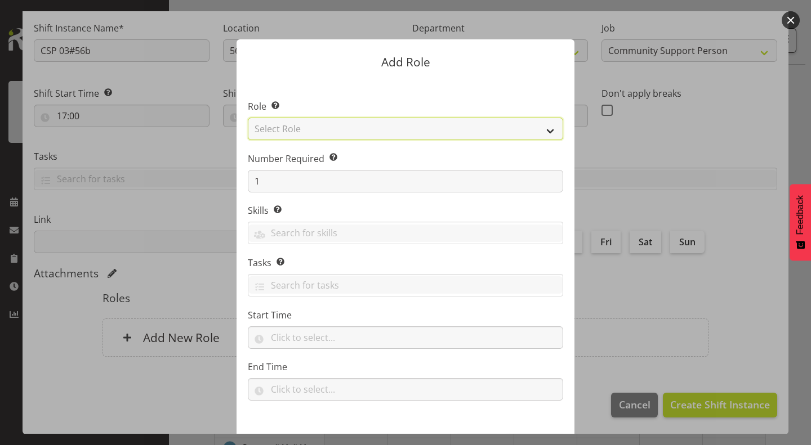
click at [510, 128] on select "Select Role Area Manager Art Coordination Community - SIL Community Leader Comm…" at bounding box center [405, 129] width 315 height 23
select select "13"
click at [248, 118] on select "Select Role Area Manager Art Coordination Community - SIL Community Leader Comm…" at bounding box center [405, 129] width 315 height 23
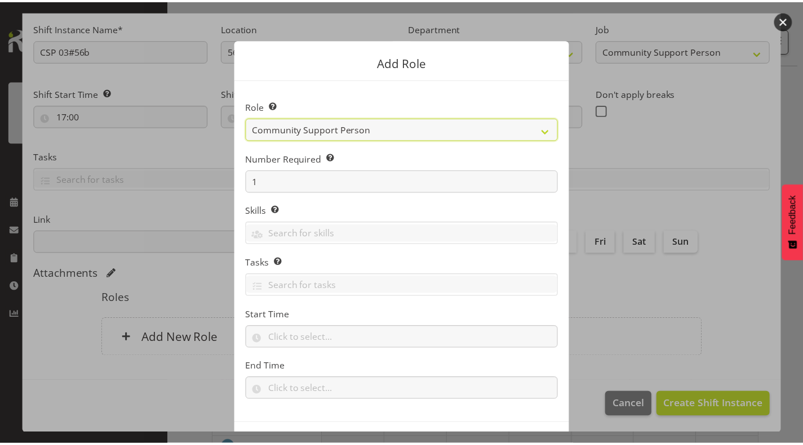
scroll to position [43, 0]
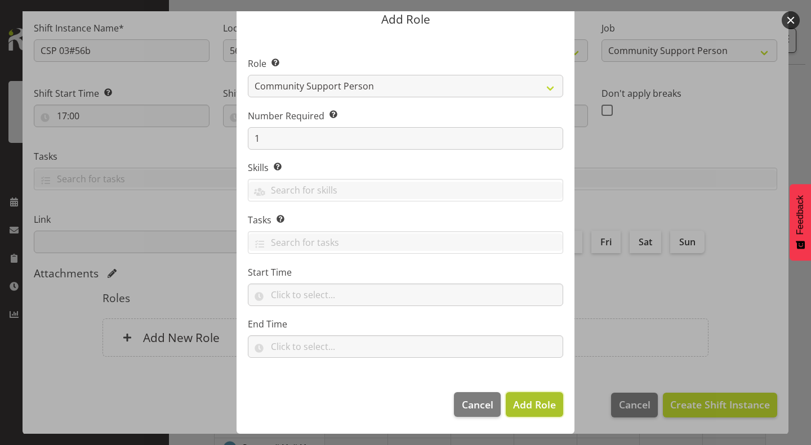
click at [531, 404] on span "Add Role" at bounding box center [534, 405] width 43 height 14
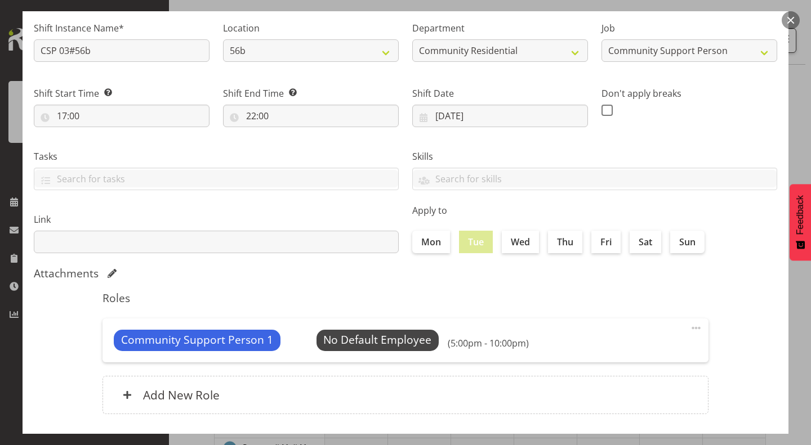
type input "17:00"
type input "22:00"
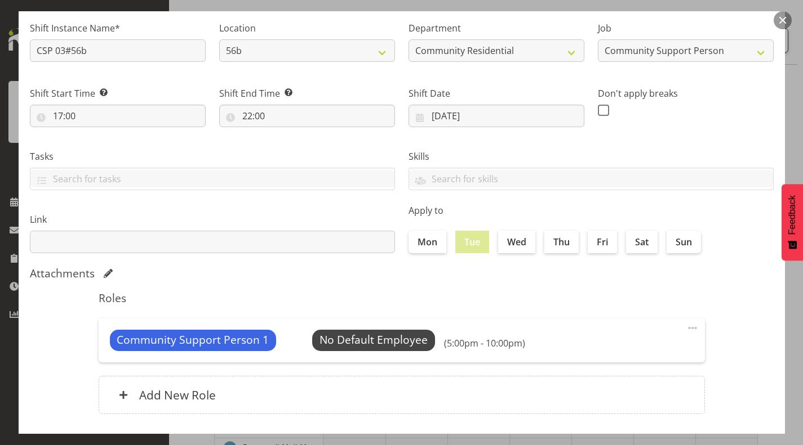
scroll to position [136, 0]
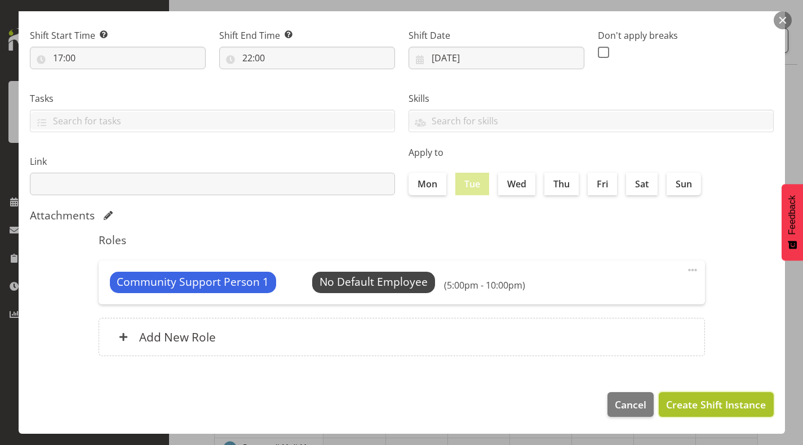
click at [706, 402] on span "Create Shift Instance" at bounding box center [716, 405] width 100 height 15
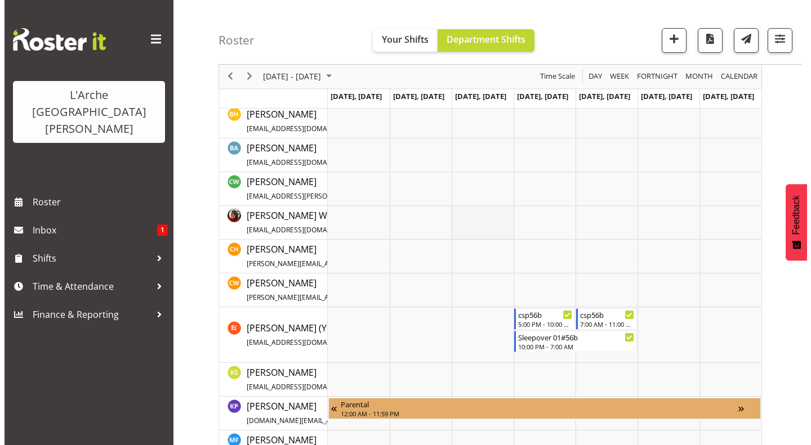
scroll to position [0, 0]
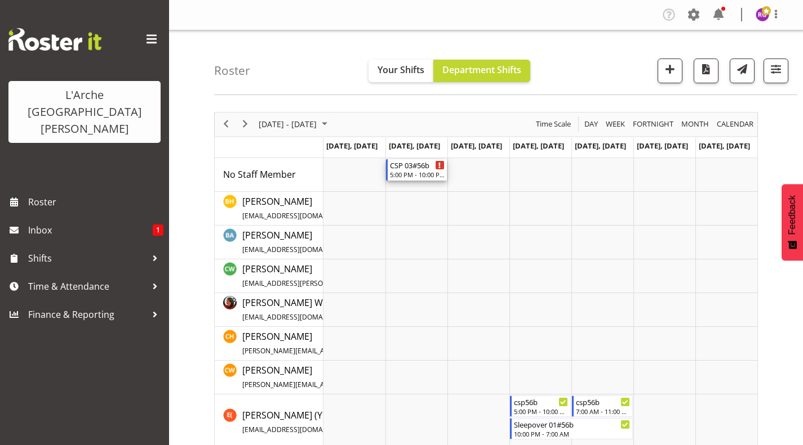
click at [406, 167] on div "CSP 03#56b" at bounding box center [417, 164] width 55 height 11
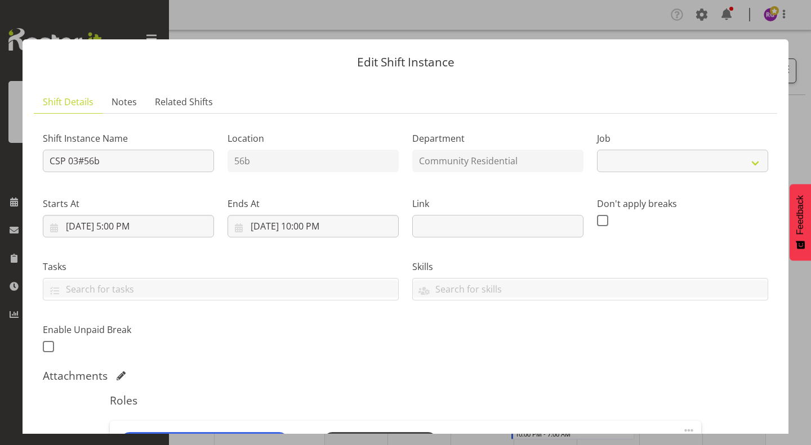
select select "2"
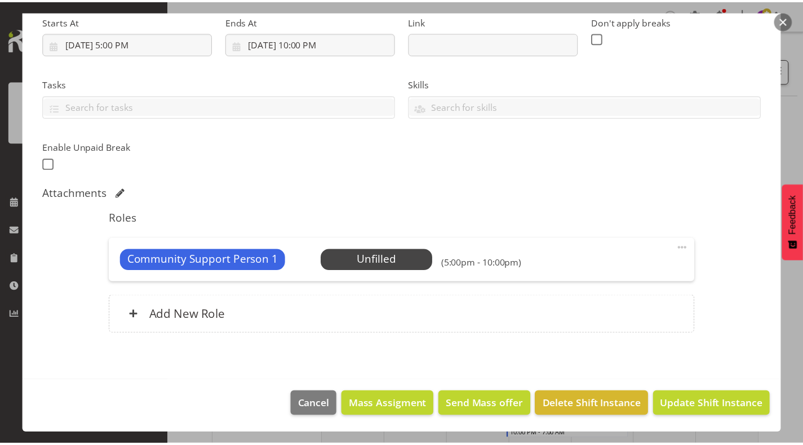
scroll to position [181, 0]
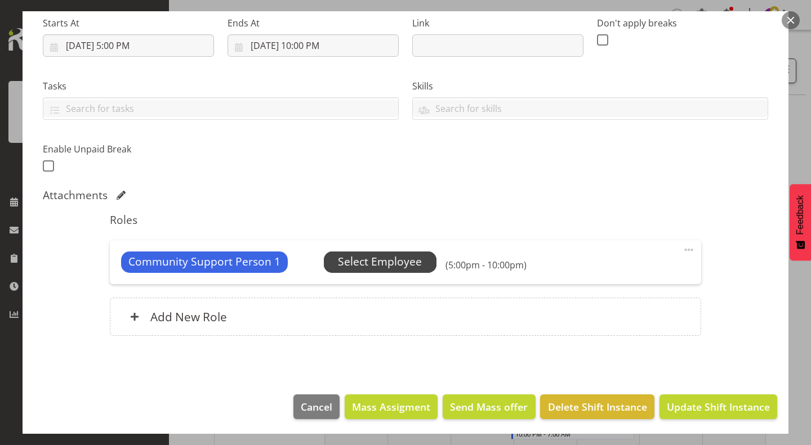
click at [384, 256] on span "Select Employee" at bounding box center [380, 262] width 84 height 16
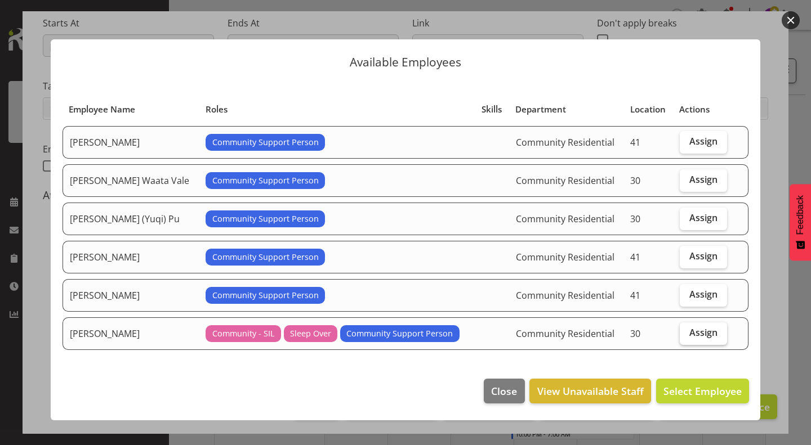
click at [682, 327] on label "Assign" at bounding box center [703, 334] width 47 height 23
click at [682, 329] on input "Assign" at bounding box center [683, 332] width 7 height 7
checkbox input "true"
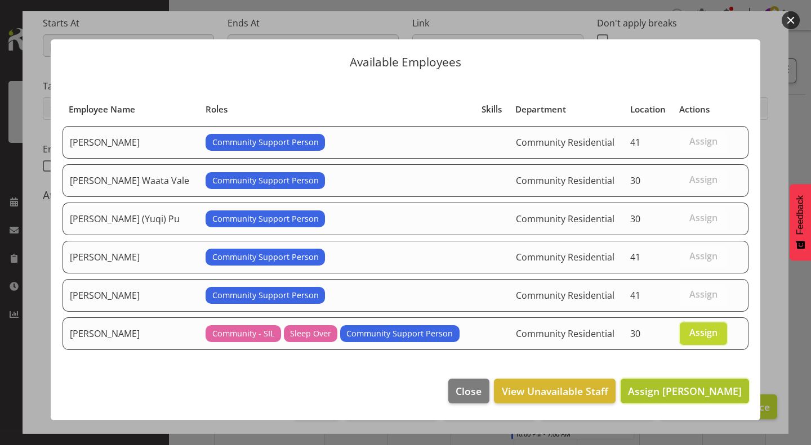
click at [669, 393] on span "Assign Michelle Kohnen" at bounding box center [685, 392] width 114 height 14
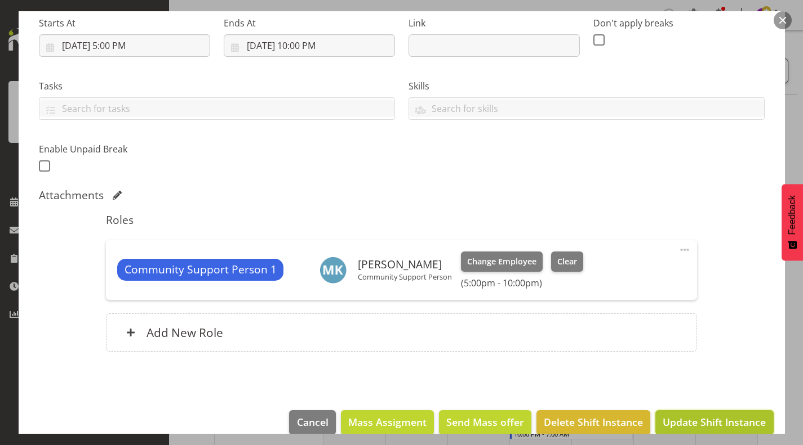
click at [706, 418] on span "Update Shift Instance" at bounding box center [713, 422] width 103 height 15
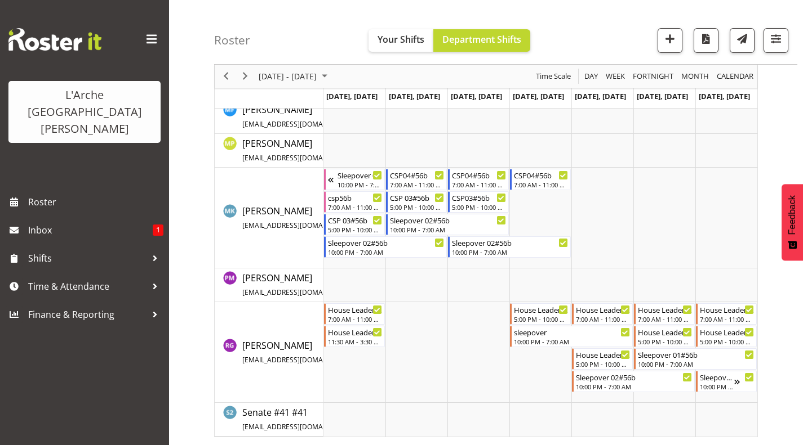
scroll to position [408, 0]
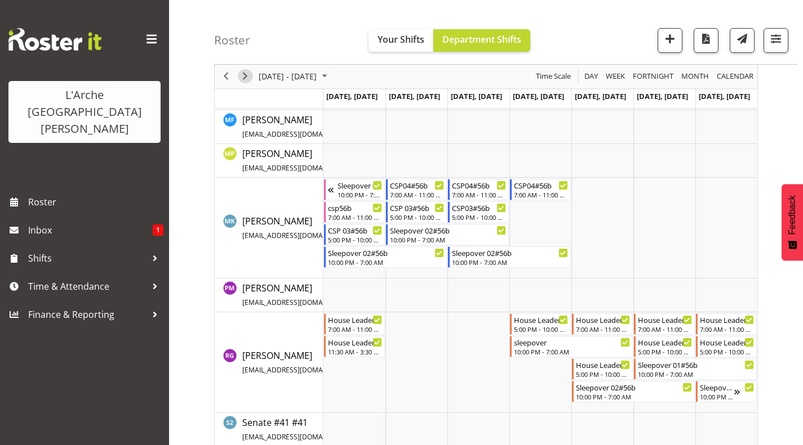
click at [247, 77] on span "Next" at bounding box center [245, 77] width 14 height 14
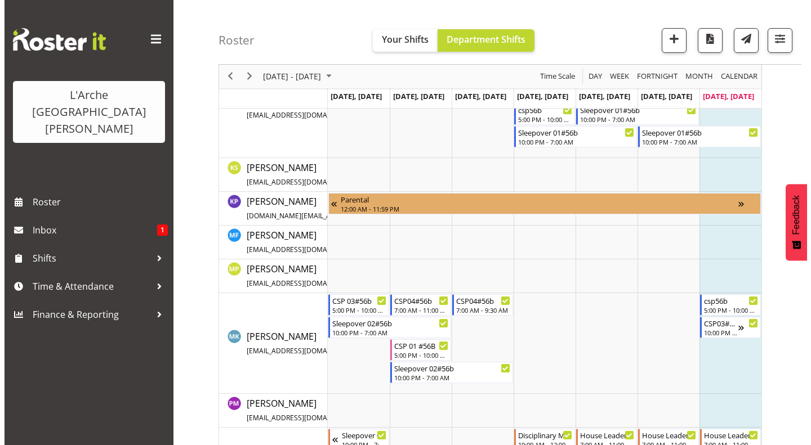
scroll to position [338, 0]
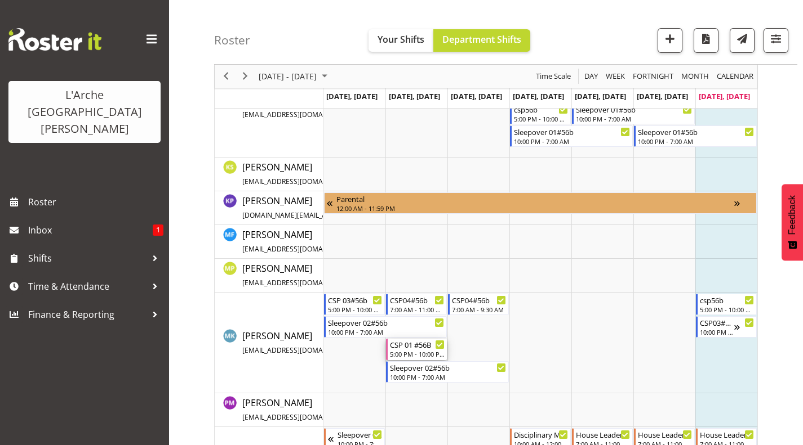
click at [407, 342] on div "CSP 01 #56B" at bounding box center [417, 344] width 55 height 11
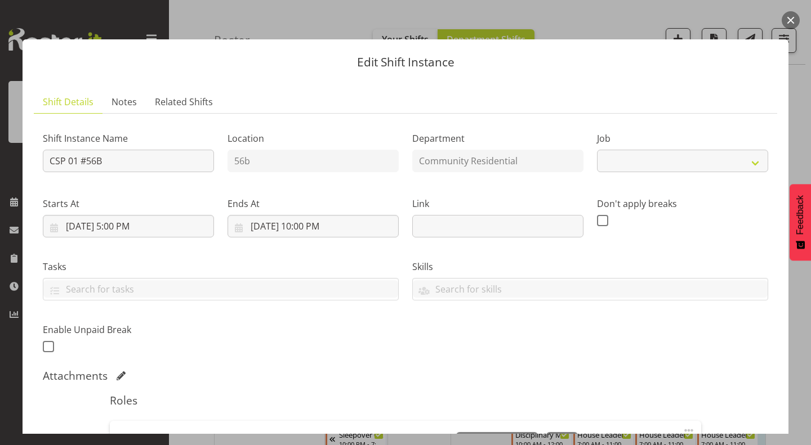
select select "2"
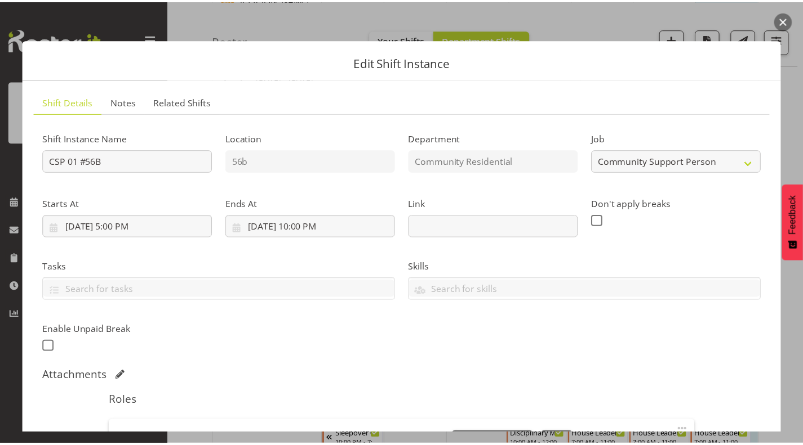
scroll to position [198, 0]
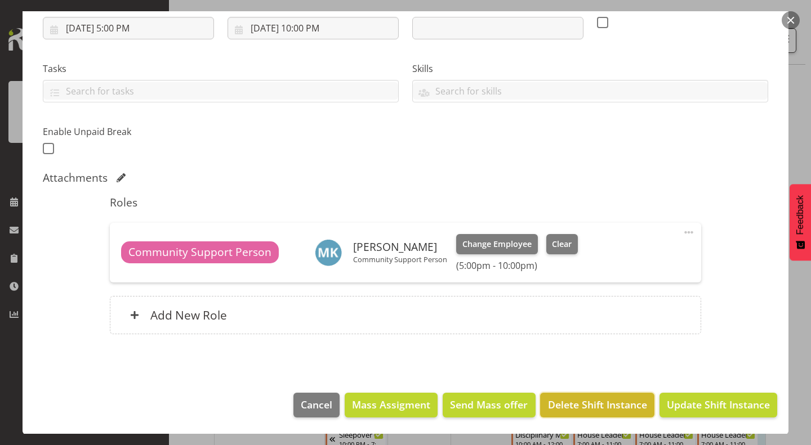
click at [605, 403] on span "Delete Shift Instance" at bounding box center [597, 405] width 99 height 15
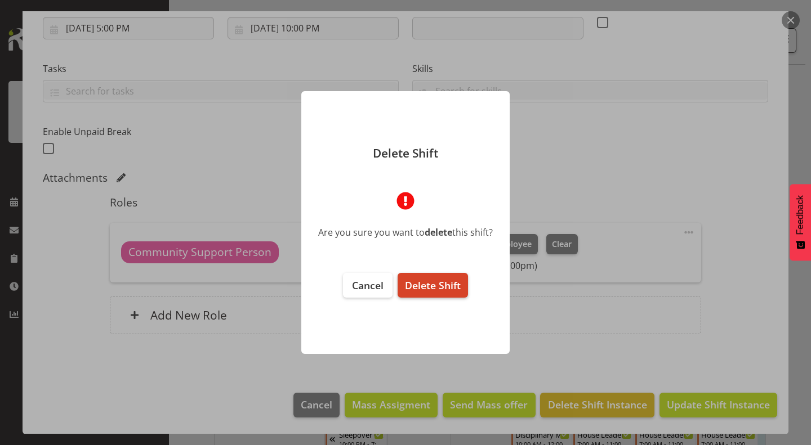
click at [450, 282] on span "Delete Shift" at bounding box center [433, 286] width 56 height 14
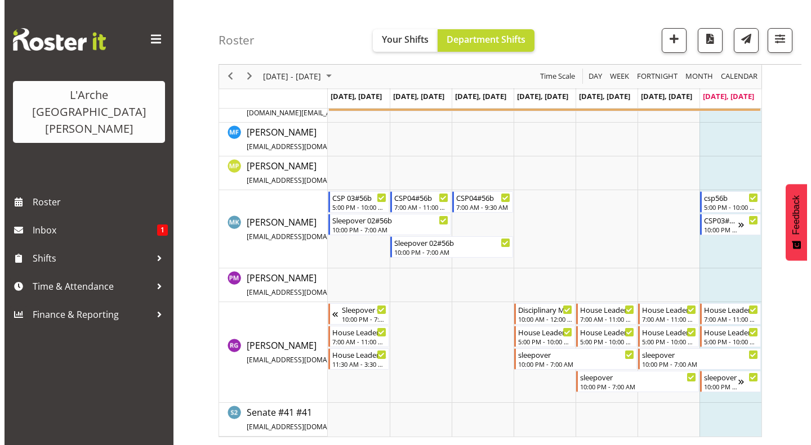
scroll to position [440, 0]
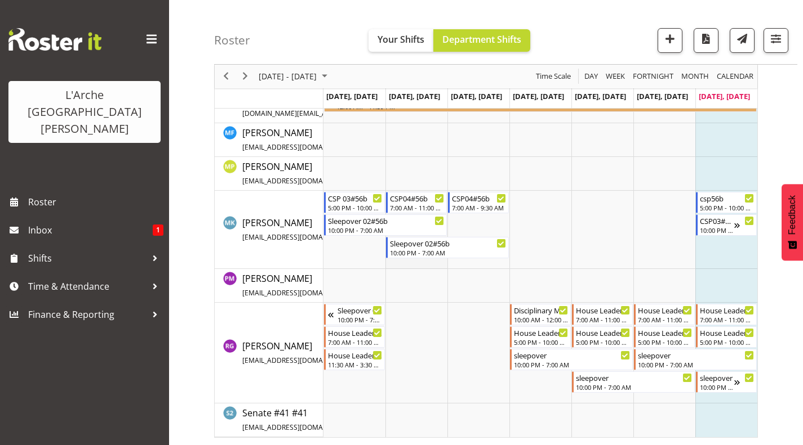
click at [430, 264] on td "Timeline Week of August 17, 2025" at bounding box center [416, 230] width 62 height 78
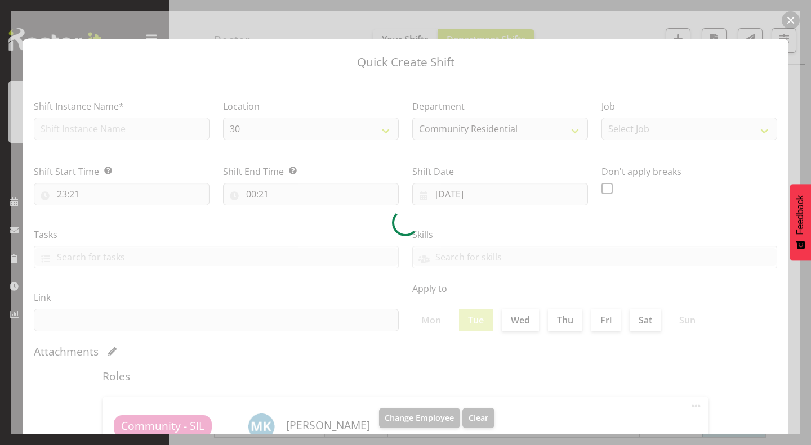
type input "12/08/2025"
checkbox input "true"
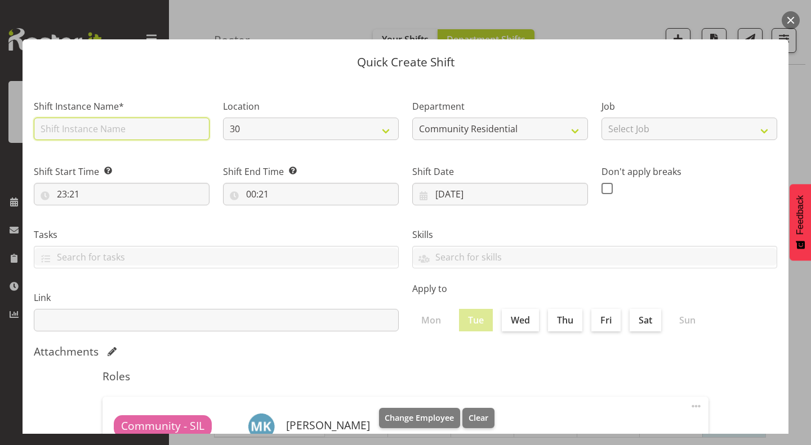
click at [124, 127] on input "text" at bounding box center [122, 129] width 176 height 23
type input "CSP 03#56b"
click at [353, 143] on div "Location 30 41 SIL 56b 65a" at bounding box center [310, 116] width 189 height 65
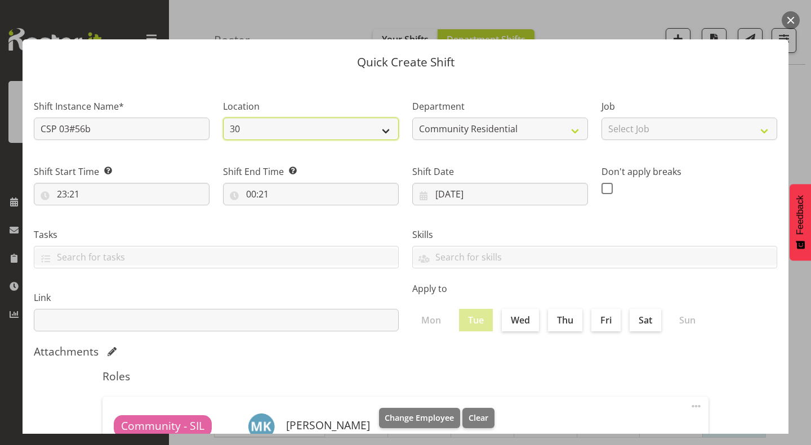
click at [364, 133] on select "30 41 SIL 56b 65a" at bounding box center [311, 129] width 176 height 23
select select "1061"
click at [223, 118] on select "30 41 SIL 56b 65a" at bounding box center [311, 129] width 176 height 23
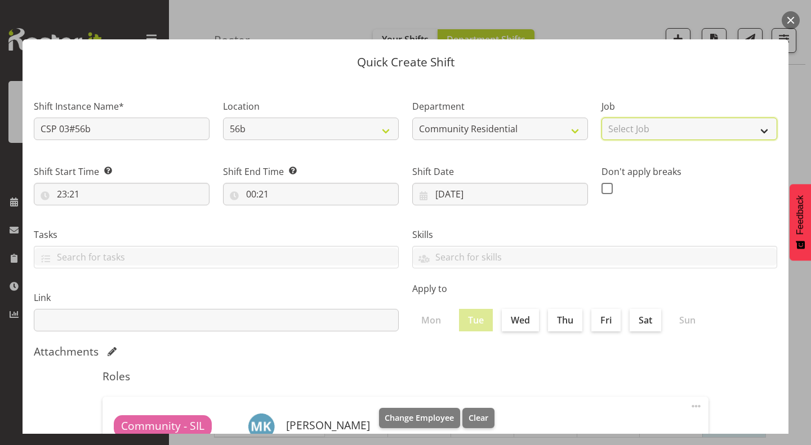
click at [623, 134] on select "Select Job Accounts Admin Art Coordinator Community Leader Community Support Pe…" at bounding box center [689, 129] width 176 height 23
select select "2"
click at [601, 118] on select "Select Job Accounts Admin Art Coordinator Community Leader Community Support Pe…" at bounding box center [689, 129] width 176 height 23
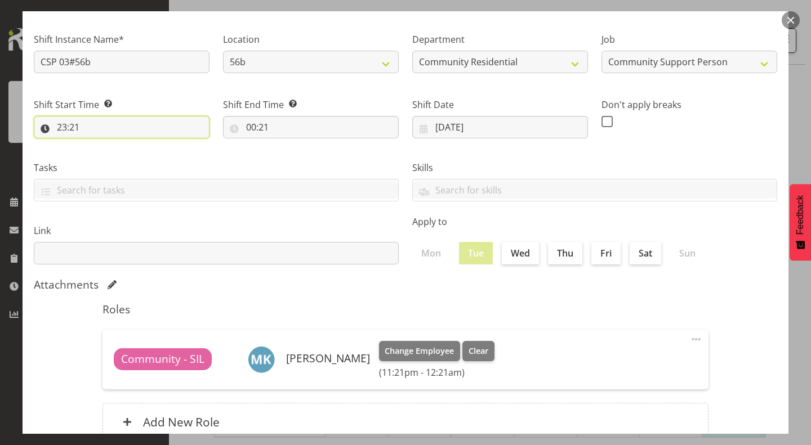
click at [64, 123] on input "23:21" at bounding box center [122, 127] width 176 height 23
click at [109, 156] on select "00 01 02 03 04 05 06 07 08 09 10 11 12 13 14 15 16 17 18 19 20 21 22 23" at bounding box center [110, 156] width 25 height 23
select select "17"
click at [98, 145] on select "00 01 02 03 04 05 06 07 08 09 10 11 12 13 14 15 16 17 18 19 20 21 22 23" at bounding box center [110, 156] width 25 height 23
type input "17:21"
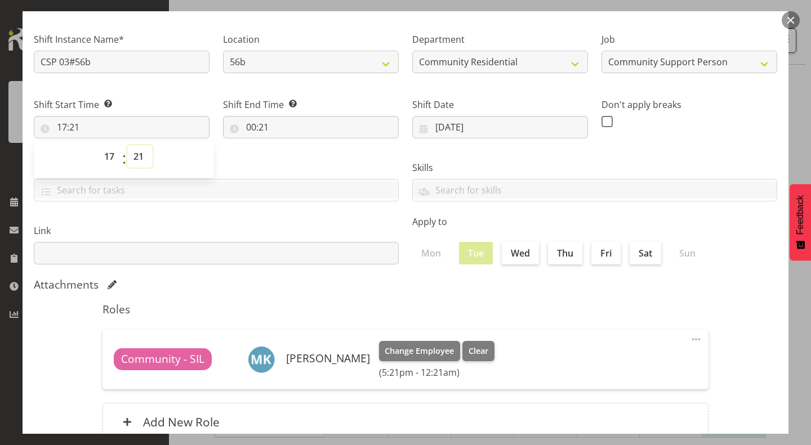
click at [135, 156] on select "00 01 02 03 04 05 06 07 08 09 10 11 12 13 14 15 16 17 18 19 20 21 22 23 24 25 2…" at bounding box center [139, 156] width 25 height 23
select select "0"
click at [127, 145] on select "00 01 02 03 04 05 06 07 08 09 10 11 12 13 14 15 16 17 18 19 20 21 22 23 24 25 2…" at bounding box center [139, 156] width 25 height 23
type input "17:00"
click at [246, 127] on input "00:21" at bounding box center [311, 127] width 176 height 23
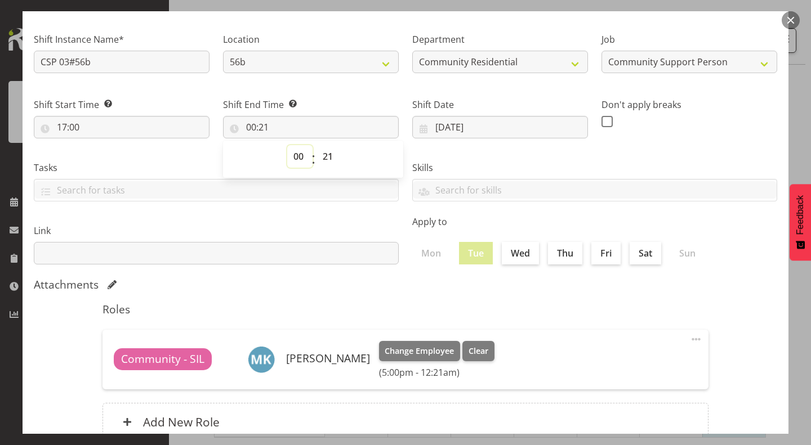
click at [300, 152] on select "00 01 02 03 04 05 06 07 08 09 10 11 12 13 14 15 16 17 18 19 20 21 22 23" at bounding box center [299, 156] width 25 height 23
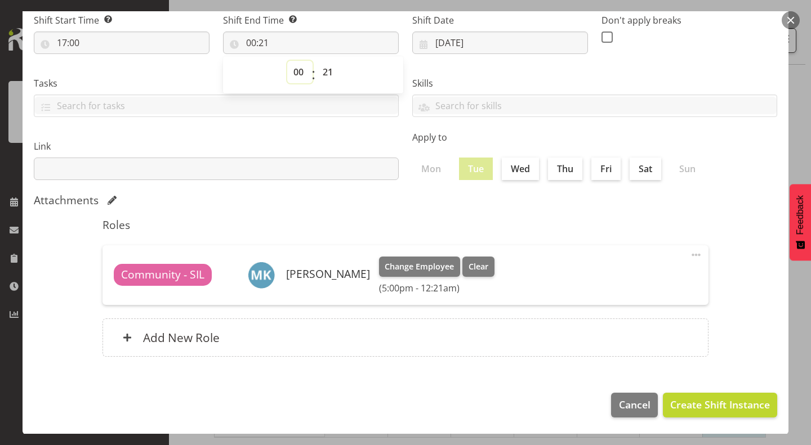
click at [300, 71] on select "00 01 02 03 04 05 06 07 08 09 10 11 12 13 14 15 16 17 18 19 20 21 22 23" at bounding box center [299, 72] width 25 height 23
select select "22"
click at [287, 61] on select "00 01 02 03 04 05 06 07 08 09 10 11 12 13 14 15 16 17 18 19 20 21 22 23" at bounding box center [299, 72] width 25 height 23
type input "22:21"
click at [322, 64] on select "00 01 02 03 04 05 06 07 08 09 10 11 12 13 14 15 16 17 18 19 20 21 22 23 24 25 2…" at bounding box center [328, 72] width 25 height 23
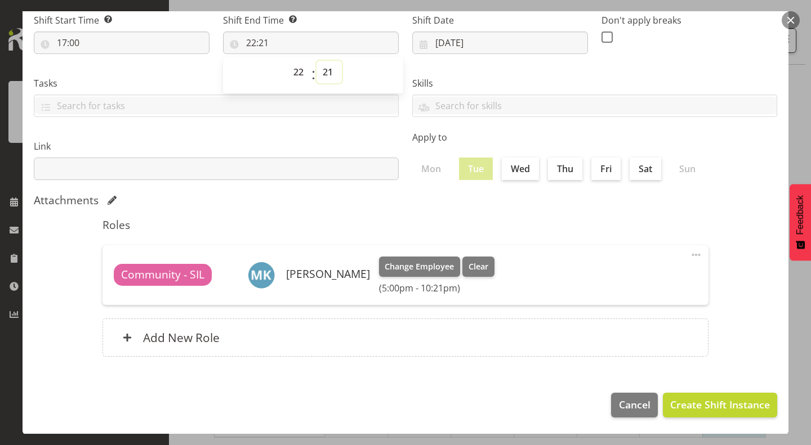
select select "0"
click at [316, 61] on select "00 01 02 03 04 05 06 07 08 09 10 11 12 13 14 15 16 17 18 19 20 21 22 23 24 25 2…" at bounding box center [328, 72] width 25 height 23
type input "22:00"
click at [459, 74] on div "Skills Senate Senate" at bounding box center [594, 92] width 378 height 63
click at [690, 253] on span at bounding box center [696, 255] width 14 height 14
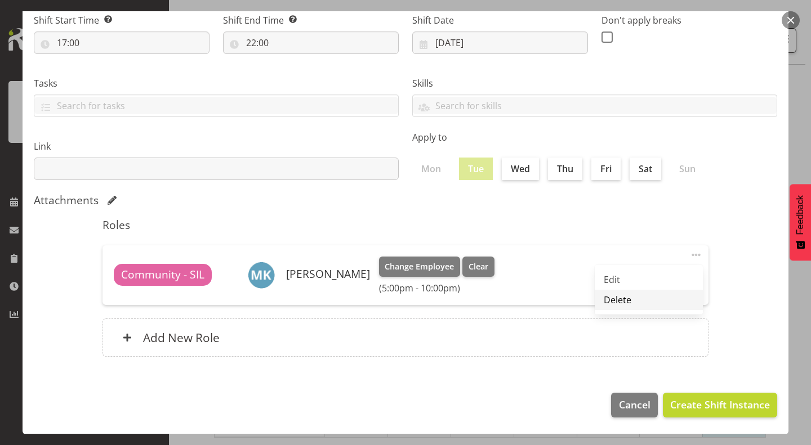
click at [643, 293] on link "Delete" at bounding box center [649, 300] width 108 height 20
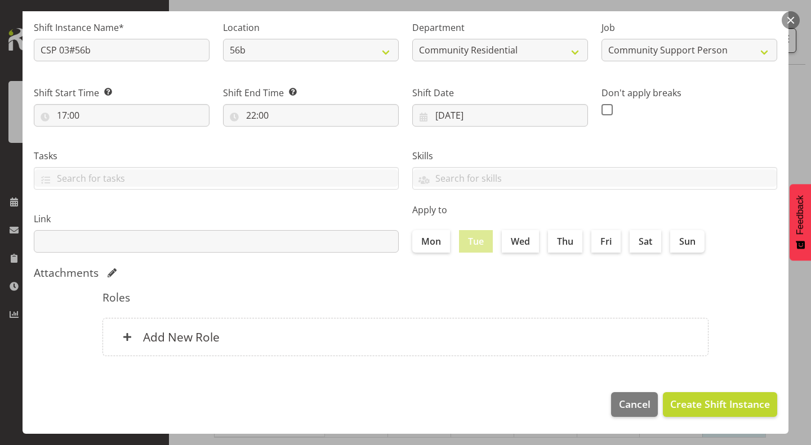
scroll to position [78, 0]
click at [554, 325] on div "Add New Role" at bounding box center [405, 338] width 606 height 38
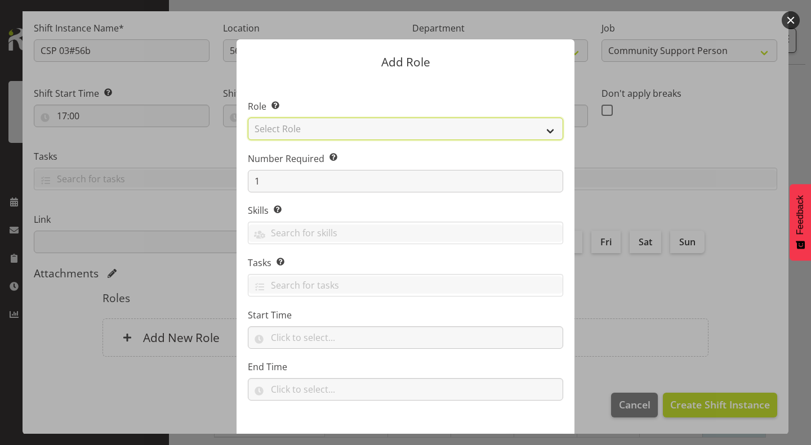
click at [482, 126] on select "Select Role Area Manager Art Coordination Community - SIL Community Leader Comm…" at bounding box center [405, 129] width 315 height 23
select select "13"
click at [248, 118] on select "Select Role Area Manager Art Coordination Community - SIL Community Leader Comm…" at bounding box center [405, 129] width 315 height 23
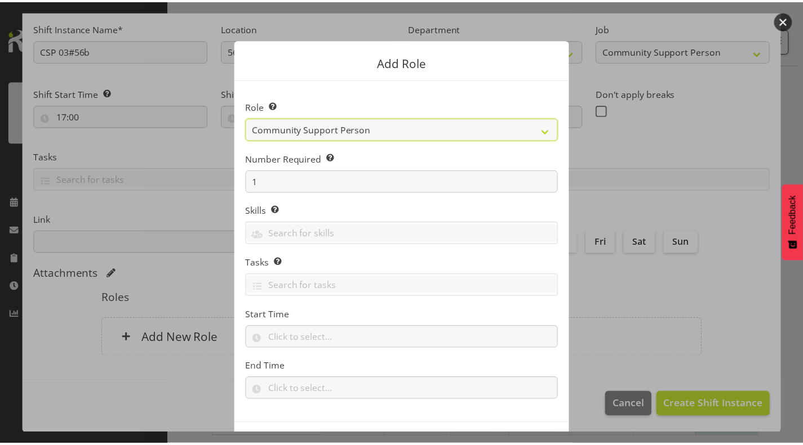
scroll to position [43, 0]
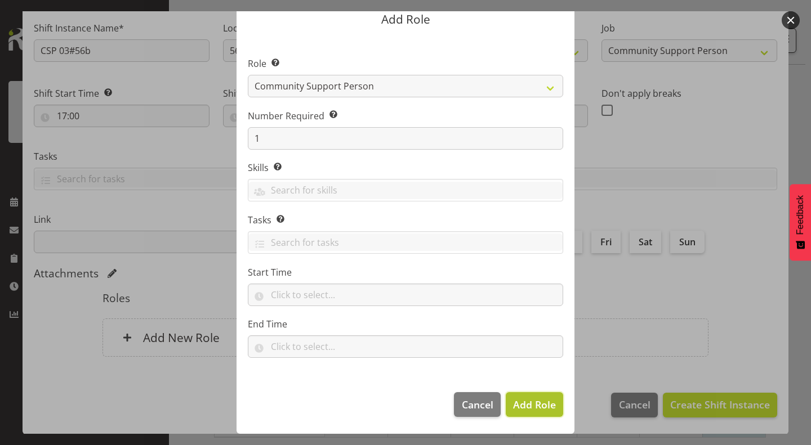
click at [541, 403] on span "Add Role" at bounding box center [534, 405] width 43 height 14
type input "17:00"
type input "22:00"
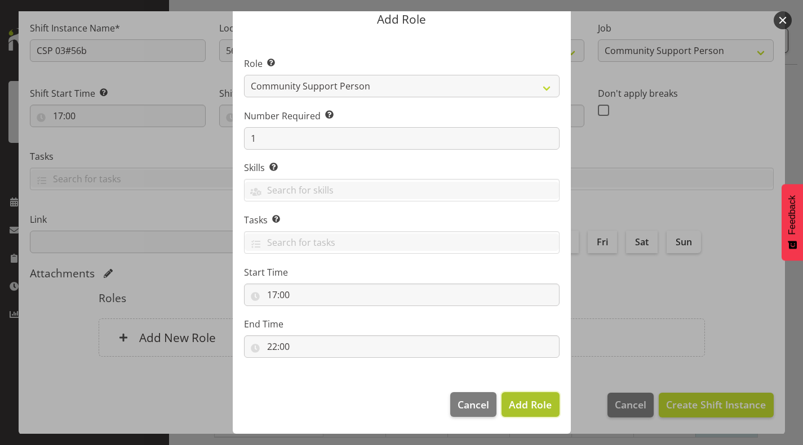
scroll to position [136, 0]
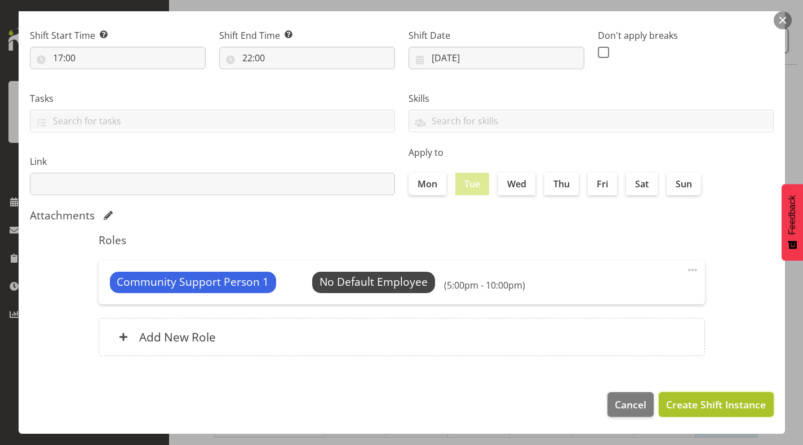
click at [678, 405] on span "Create Shift Instance" at bounding box center [716, 405] width 100 height 15
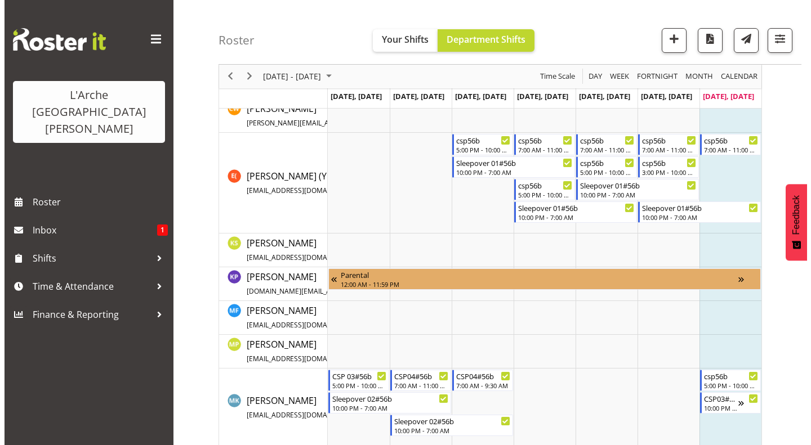
scroll to position [0, 0]
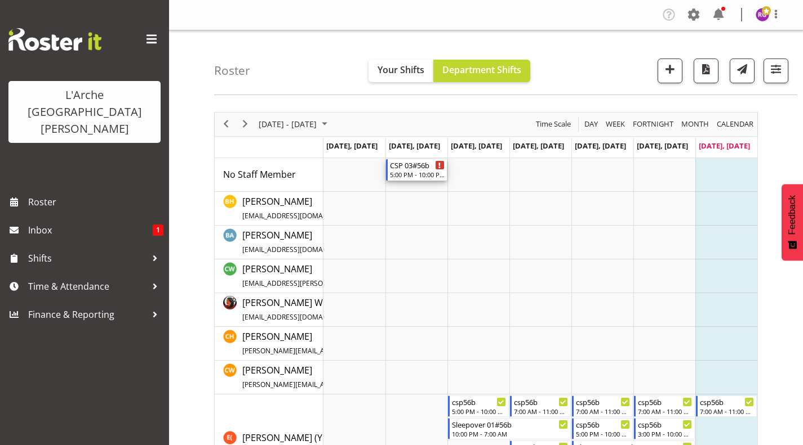
click at [407, 170] on div "CSP 03#56b" at bounding box center [417, 164] width 55 height 11
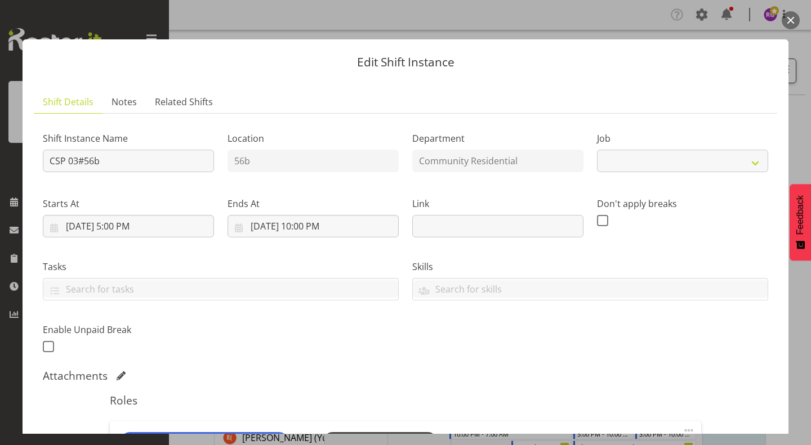
select select "2"
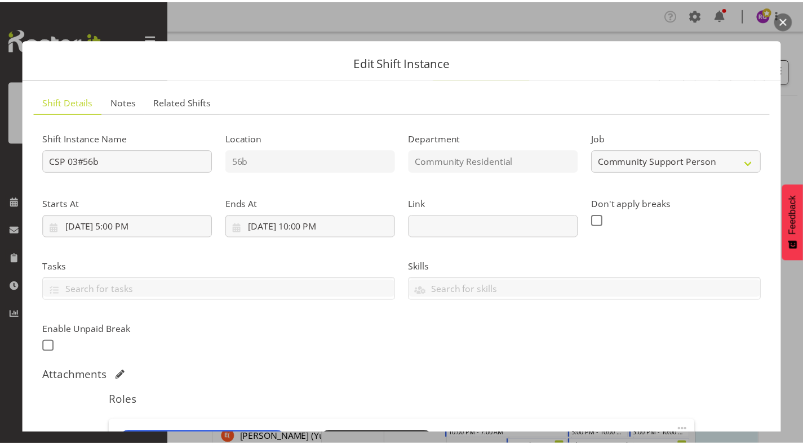
scroll to position [183, 0]
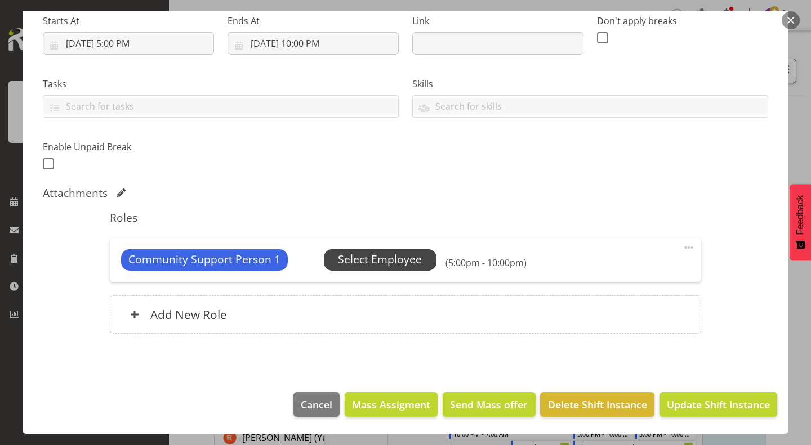
click at [383, 257] on span "Select Employee" at bounding box center [380, 260] width 84 height 16
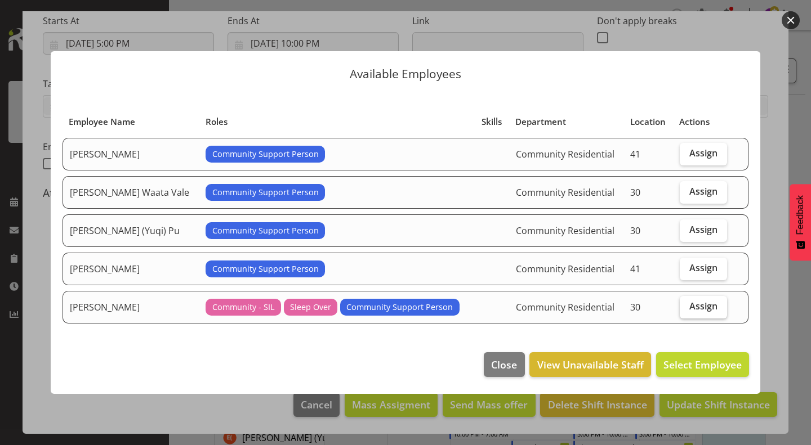
click at [715, 305] on label "Assign" at bounding box center [703, 307] width 47 height 23
click at [687, 305] on input "Assign" at bounding box center [683, 306] width 7 height 7
checkbox input "true"
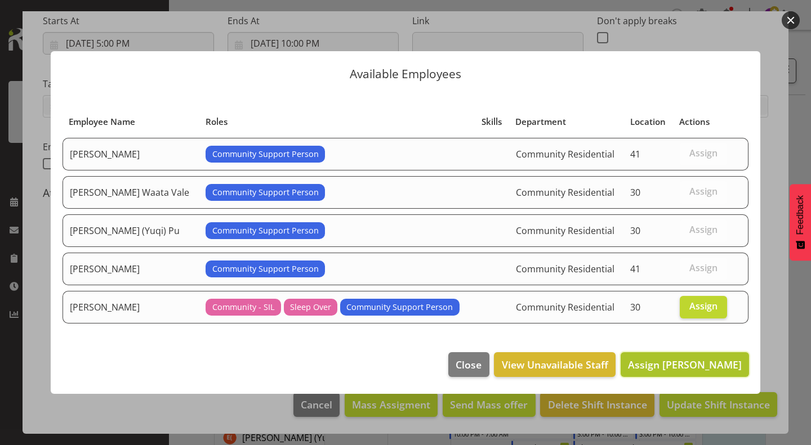
click at [704, 366] on span "Assign Michelle Kohnen" at bounding box center [685, 365] width 114 height 14
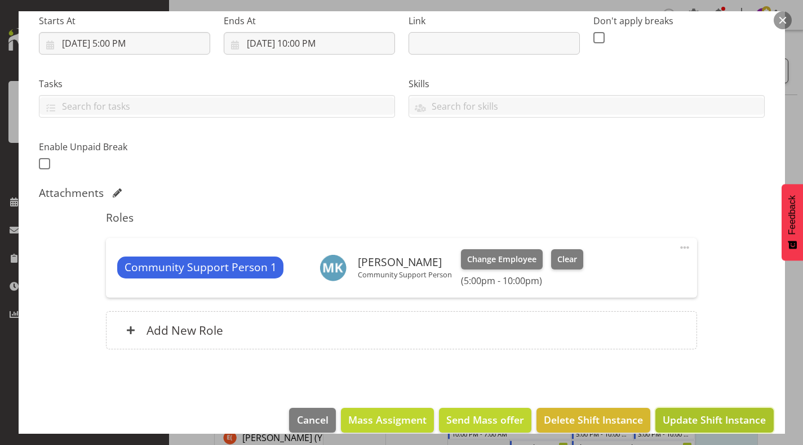
click at [715, 413] on span "Update Shift Instance" at bounding box center [713, 420] width 103 height 15
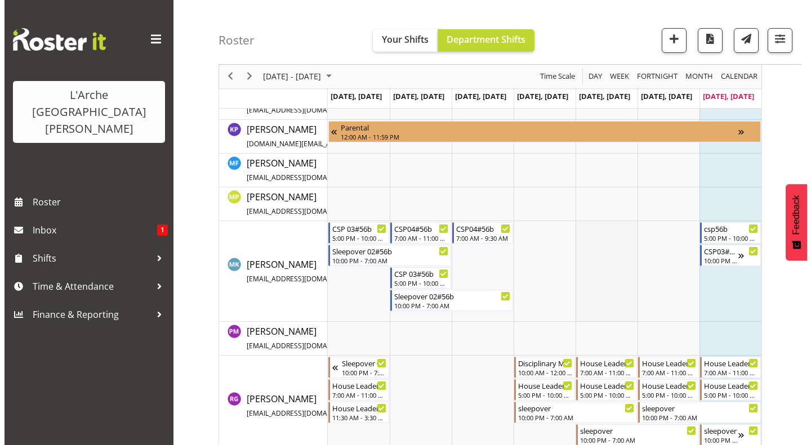
scroll to position [410, 0]
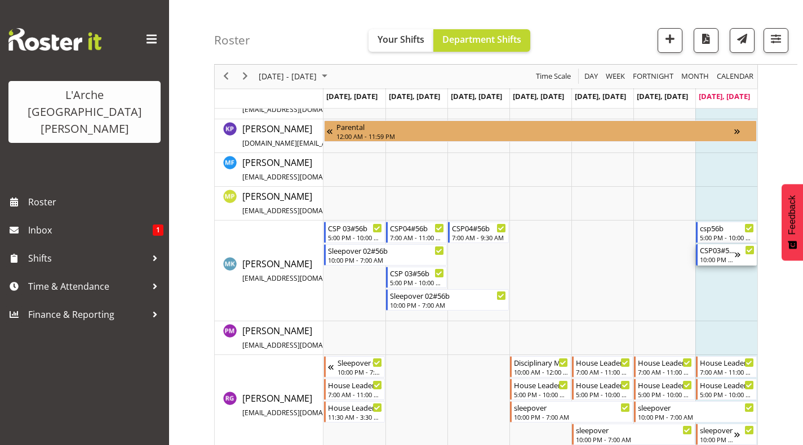
click at [717, 252] on div "CSP03#56b" at bounding box center [716, 249] width 35 height 11
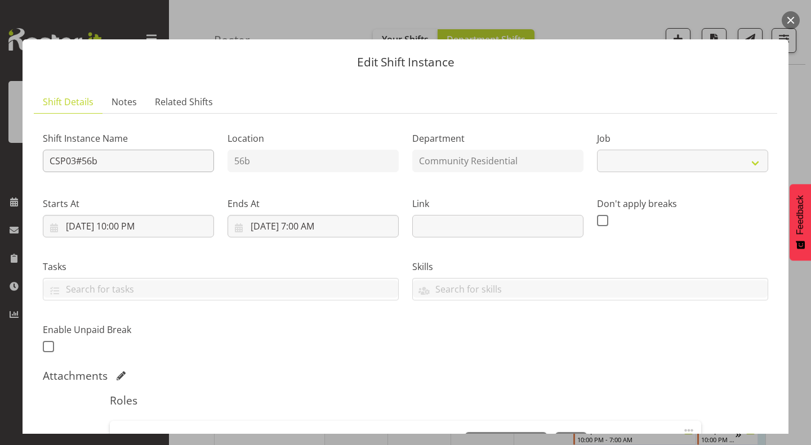
select select "2"
click at [112, 162] on input "CSP03#56b" at bounding box center [128, 161] width 171 height 23
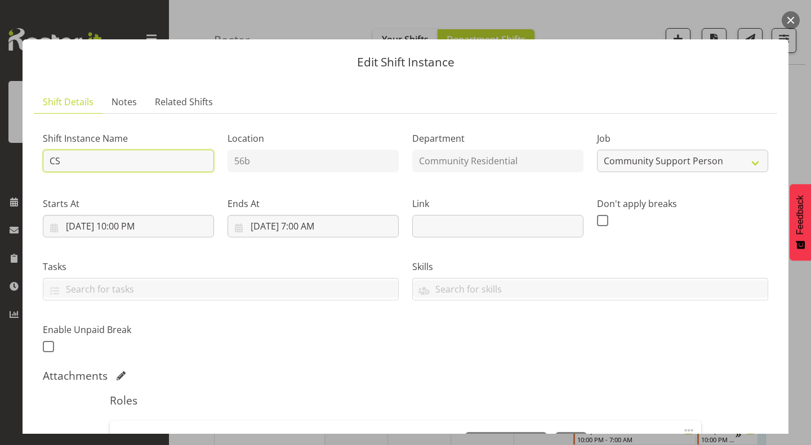
type input "C"
type input "Sleepover 02#56b"
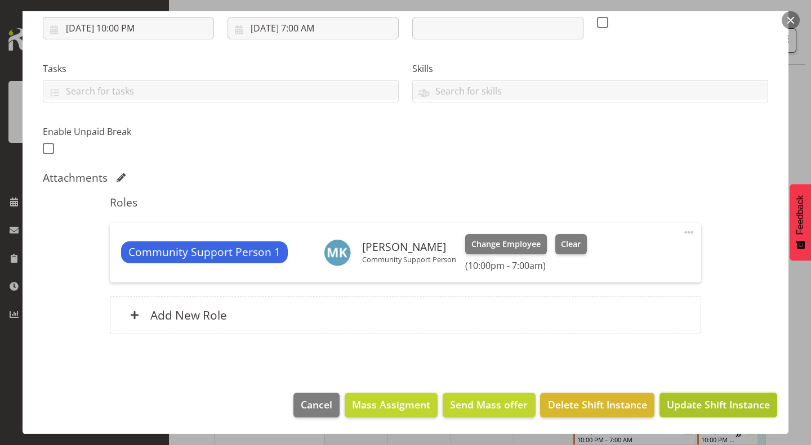
click at [693, 399] on span "Update Shift Instance" at bounding box center [718, 405] width 103 height 15
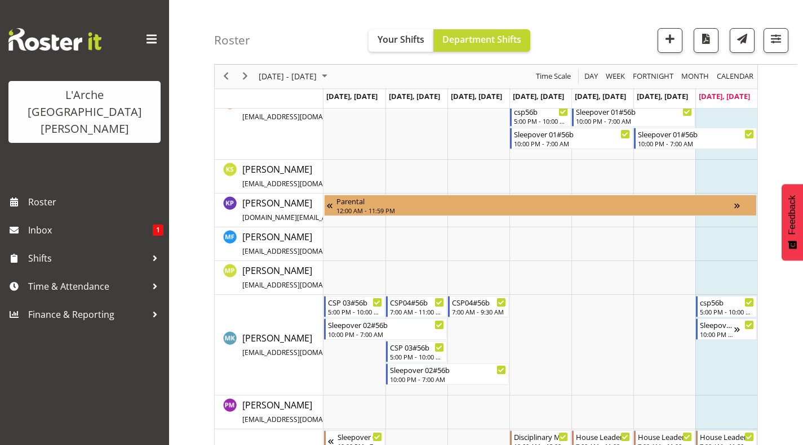
scroll to position [336, 0]
click at [241, 70] on div "next period" at bounding box center [244, 77] width 19 height 24
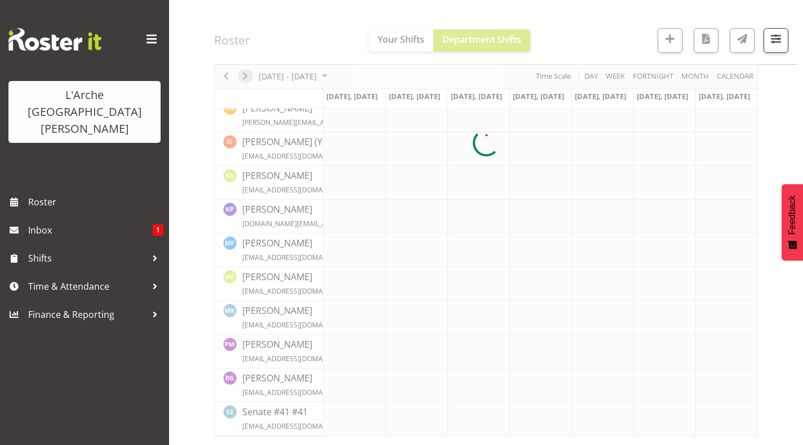
scroll to position [262, 0]
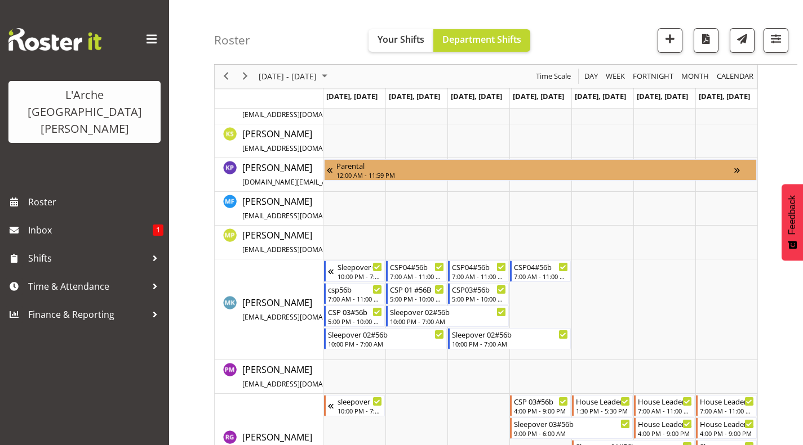
scroll to position [331, 0]
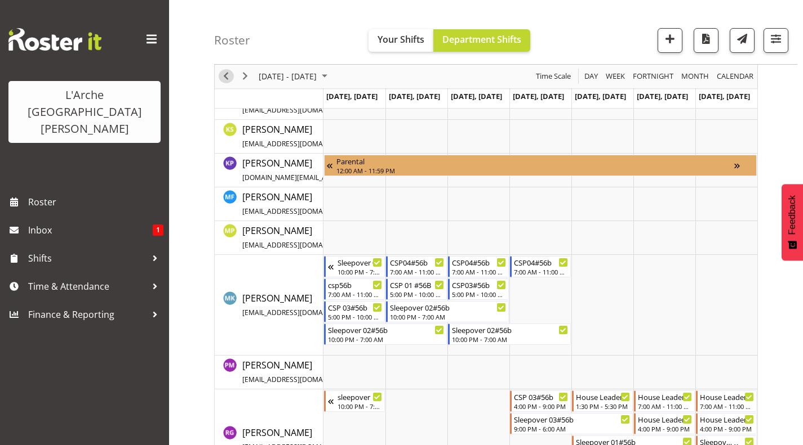
click at [226, 70] on span "Previous" at bounding box center [226, 77] width 14 height 14
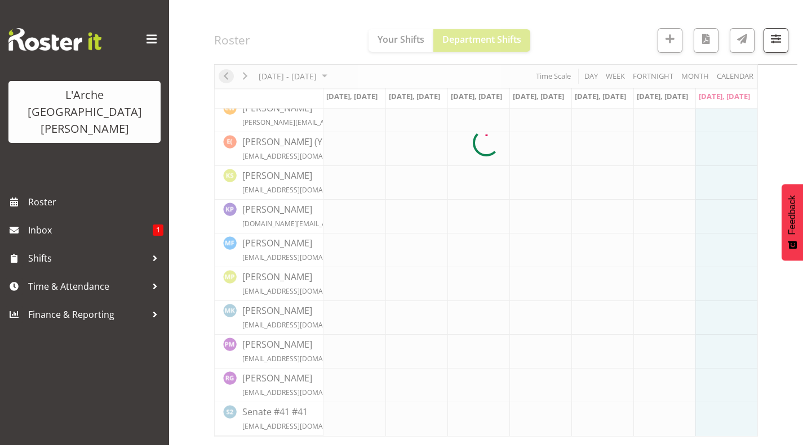
scroll to position [262, 0]
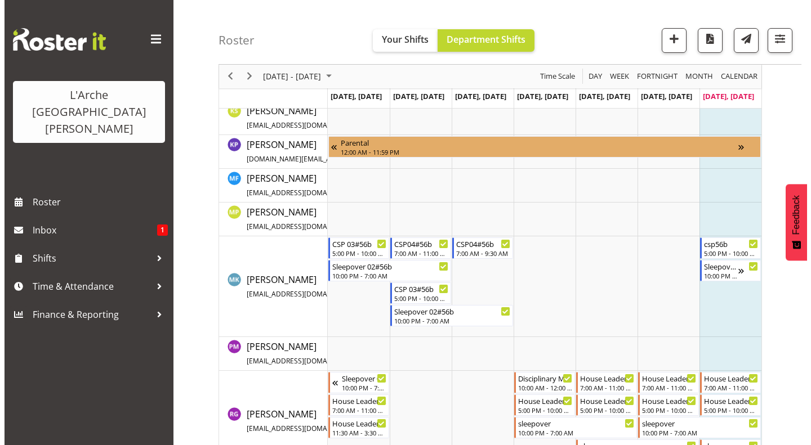
scroll to position [399, 0]
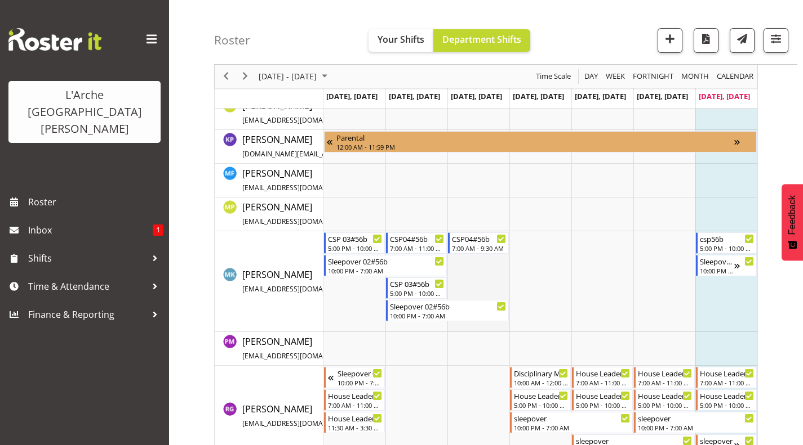
click at [475, 290] on td "Timeline Week of August 17, 2025" at bounding box center [478, 281] width 62 height 101
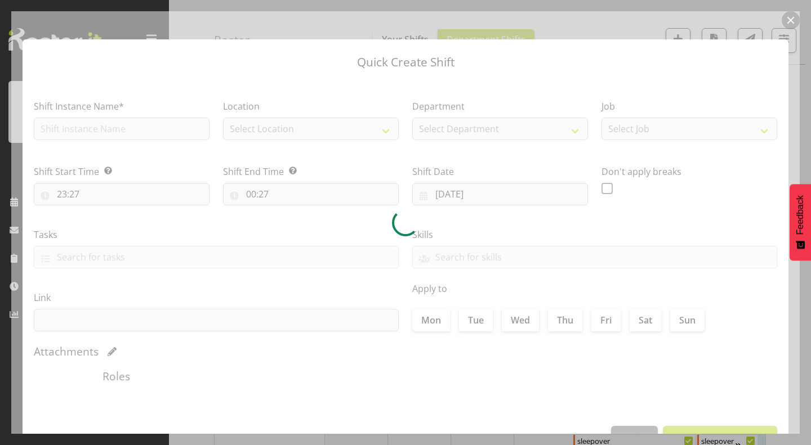
type input "13/08/2025"
checkbox input "true"
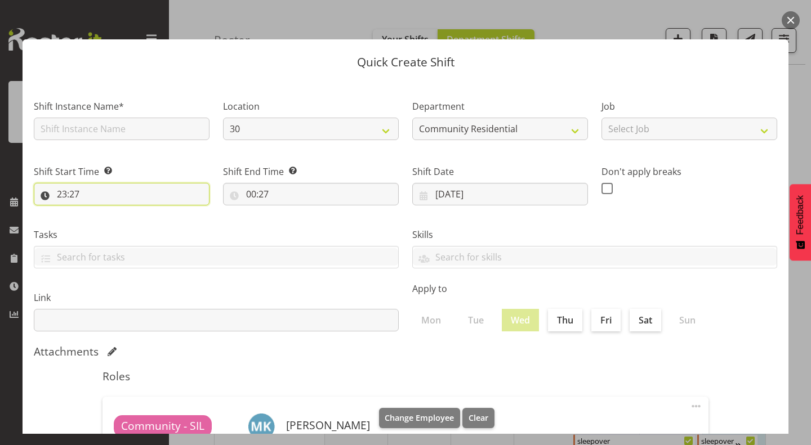
click at [72, 194] on input "23:27" at bounding box center [122, 194] width 176 height 23
click at [109, 223] on select "00 01 02 03 04 05 06 07 08 09 10 11 12 13 14 15 16 17 18 19 20 21 22 23" at bounding box center [110, 223] width 25 height 23
select select "17"
click at [98, 212] on select "00 01 02 03 04 05 06 07 08 09 10 11 12 13 14 15 16 17 18 19 20 21 22 23" at bounding box center [110, 223] width 25 height 23
type input "17:27"
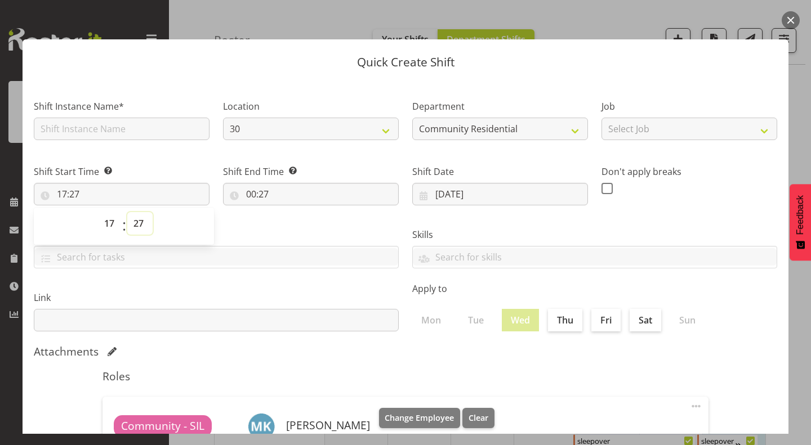
click at [137, 217] on select "00 01 02 03 04 05 06 07 08 09 10 11 12 13 14 15 16 17 18 19 20 21 22 23 24 25 2…" at bounding box center [139, 223] width 25 height 23
select select "0"
click at [127, 212] on select "00 01 02 03 04 05 06 07 08 09 10 11 12 13 14 15 16 17 18 19 20 21 22 23 24 25 2…" at bounding box center [139, 223] width 25 height 23
type input "17:00"
click at [255, 188] on input "00:27" at bounding box center [311, 194] width 176 height 23
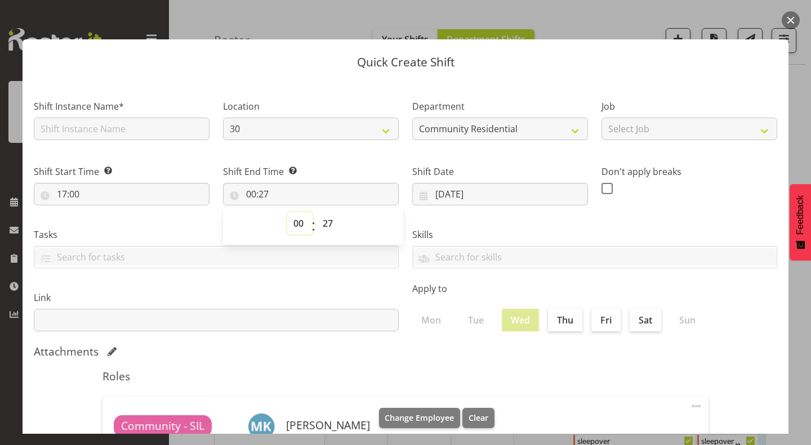
click at [297, 228] on select "00 01 02 03 04 05 06 07 08 09 10 11 12 13 14 15 16 17 18 19 20 21 22 23" at bounding box center [299, 223] width 25 height 23
select select "22"
click at [287, 212] on select "00 01 02 03 04 05 06 07 08 09 10 11 12 13 14 15 16 17 18 19 20 21 22 23" at bounding box center [299, 223] width 25 height 23
type input "22:27"
click at [324, 220] on select "00 01 02 03 04 05 06 07 08 09 10 11 12 13 14 15 16 17 18 19 20 21 22 23 24 25 2…" at bounding box center [328, 223] width 25 height 23
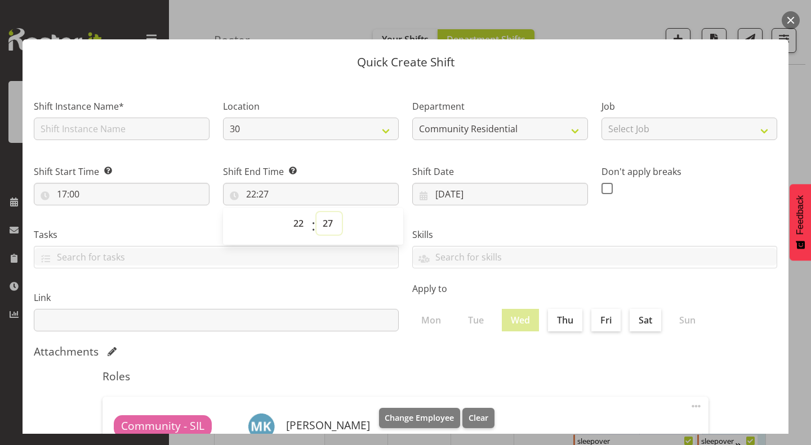
select select "0"
click at [316, 212] on select "00 01 02 03 04 05 06 07 08 09 10 11 12 13 14 15 16 17 18 19 20 21 22 23 24 25 2…" at bounding box center [328, 223] width 25 height 23
type input "22:00"
click at [394, 149] on div "Location 30 41 SIL 56b 65a" at bounding box center [310, 116] width 189 height 65
click at [174, 123] on input "text" at bounding box center [122, 129] width 176 height 23
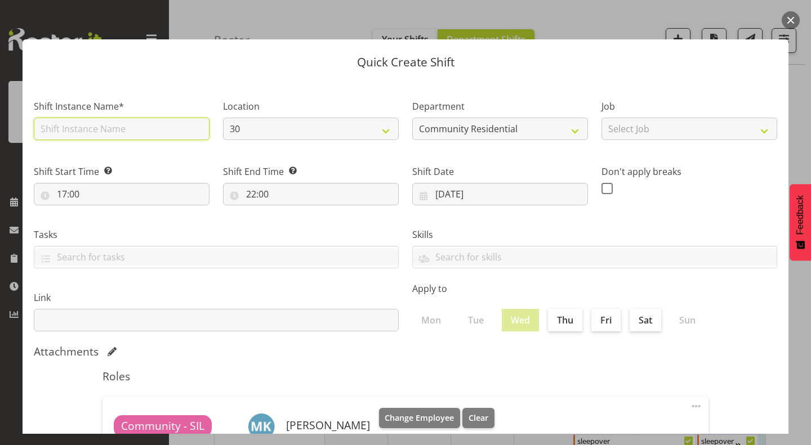
type input "CSP 03#56b"
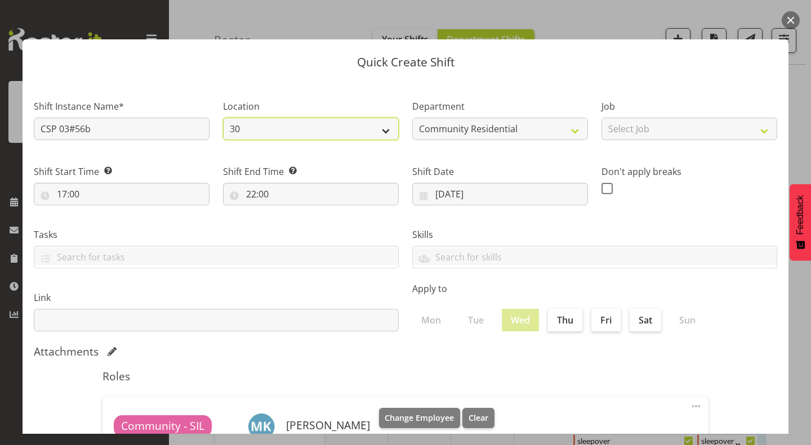
click at [258, 121] on select "30 41 SIL 56b 65a" at bounding box center [311, 129] width 176 height 23
select select "1061"
click at [223, 118] on select "30 41 SIL 56b 65a" at bounding box center [311, 129] width 176 height 23
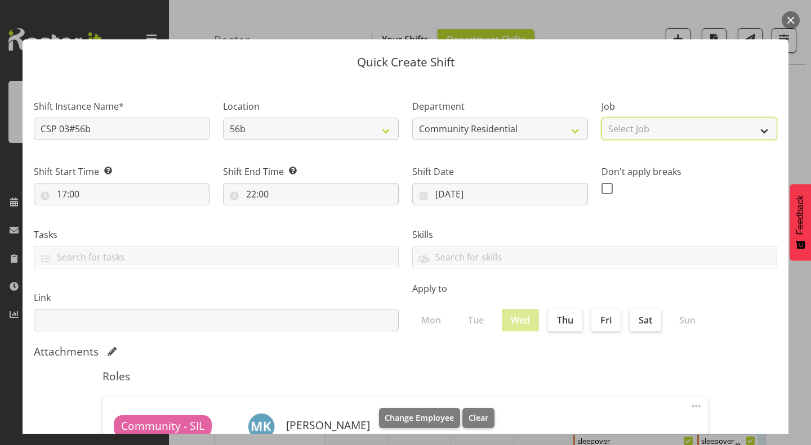
click at [638, 133] on select "Select Job Accounts Admin Art Coordinator Community Leader Community Support Pe…" at bounding box center [689, 129] width 176 height 23
select select "2"
click at [601, 118] on select "Select Job Accounts Admin Art Coordinator Community Leader Community Support Pe…" at bounding box center [689, 129] width 176 height 23
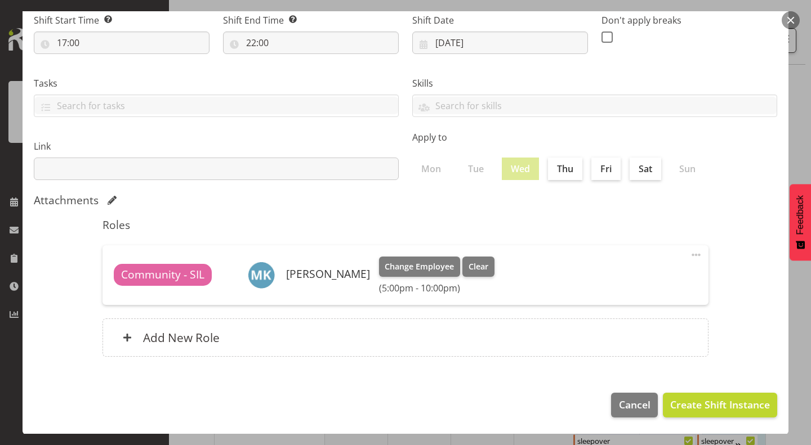
click at [689, 253] on span at bounding box center [696, 255] width 14 height 14
click at [616, 295] on link "Delete" at bounding box center [649, 300] width 108 height 20
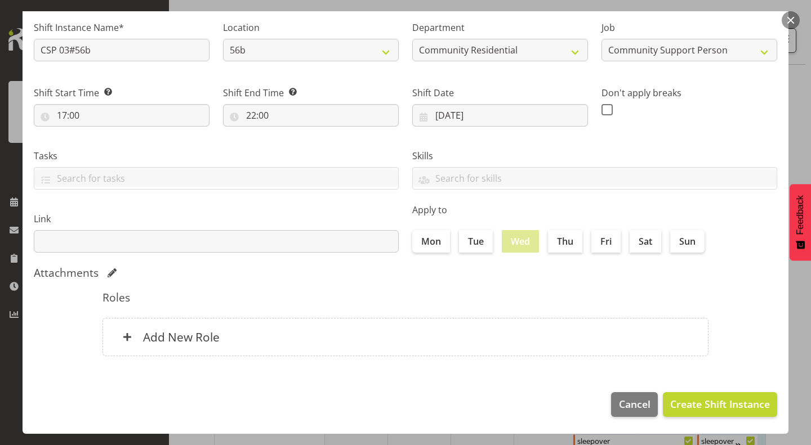
scroll to position [78, 0]
click at [442, 337] on div "Add New Role" at bounding box center [405, 338] width 606 height 38
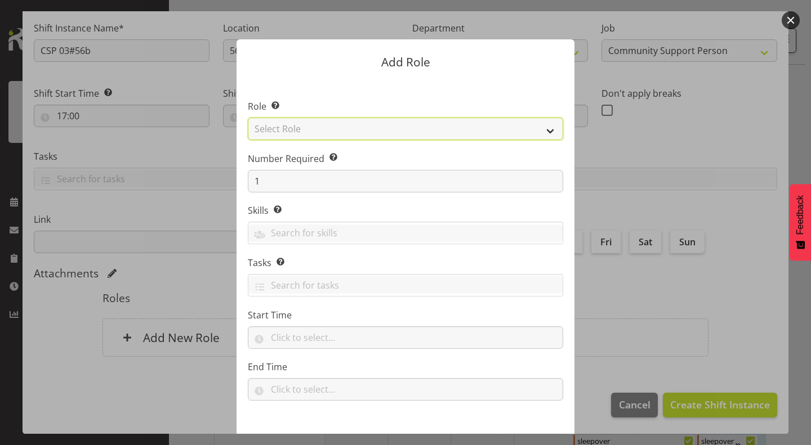
click at [323, 127] on select "Select Role Area Manager Art Coordination Community - SIL Community Leader Comm…" at bounding box center [405, 129] width 315 height 23
select select "13"
click at [248, 118] on select "Select Role Area Manager Art Coordination Community - SIL Community Leader Comm…" at bounding box center [405, 129] width 315 height 23
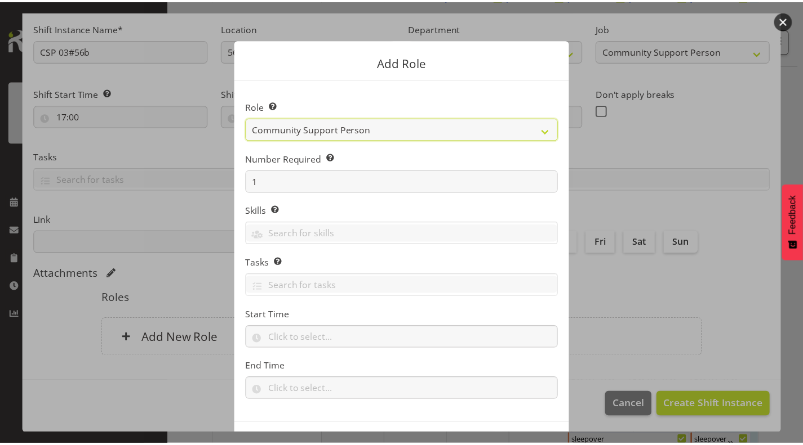
scroll to position [43, 0]
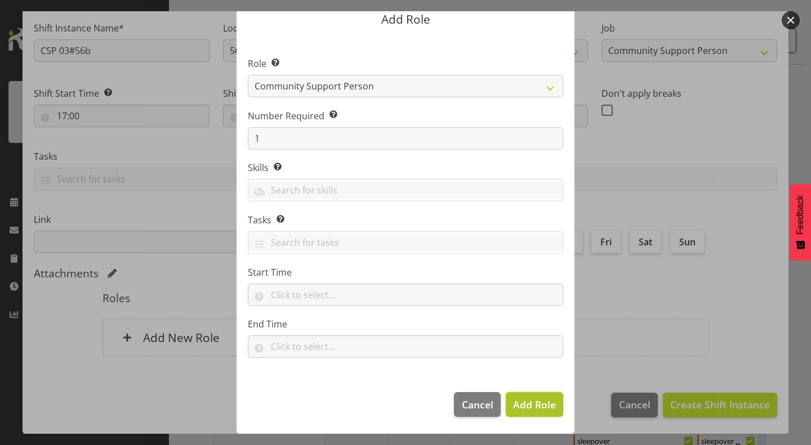
click at [521, 404] on span "Add Role" at bounding box center [534, 405] width 43 height 14
type input "17:00"
type input "22:00"
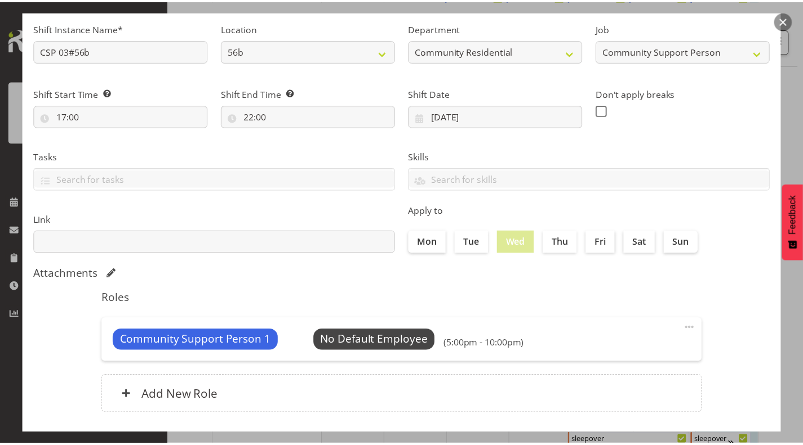
scroll to position [136, 0]
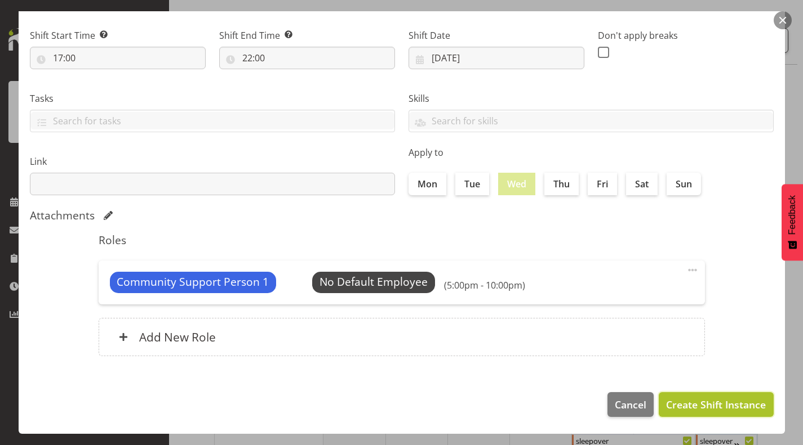
click at [679, 401] on span "Create Shift Instance" at bounding box center [716, 405] width 100 height 15
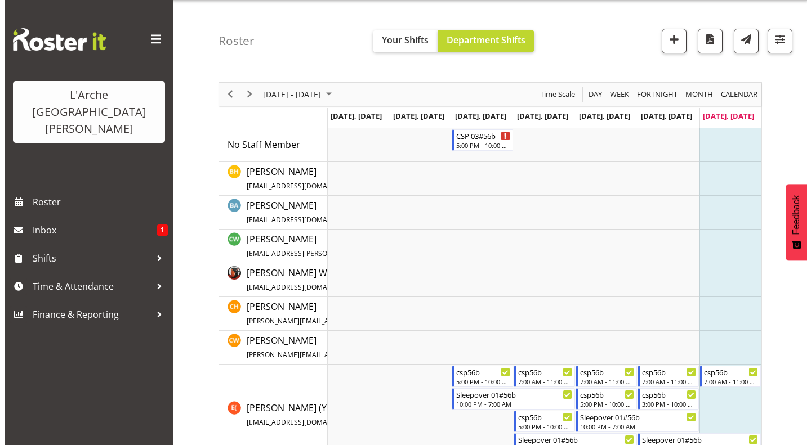
scroll to position [19, 0]
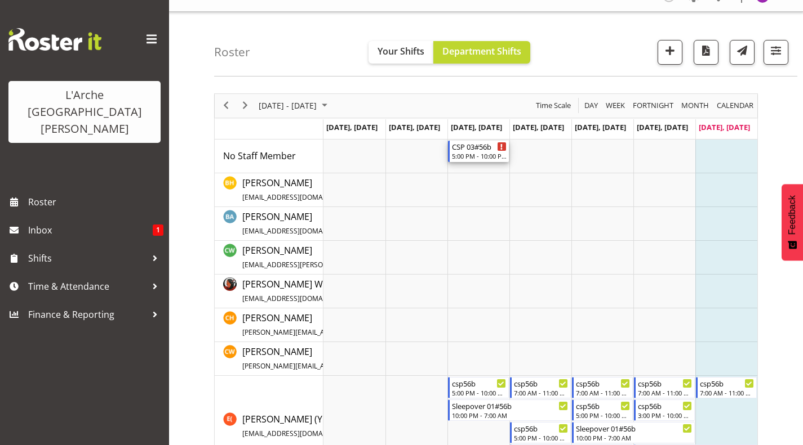
click at [473, 150] on div "CSP 03#56b" at bounding box center [479, 146] width 55 height 11
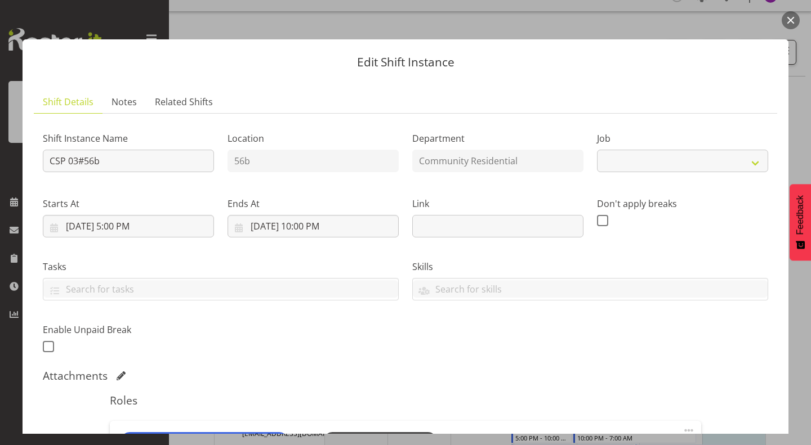
select select "2"
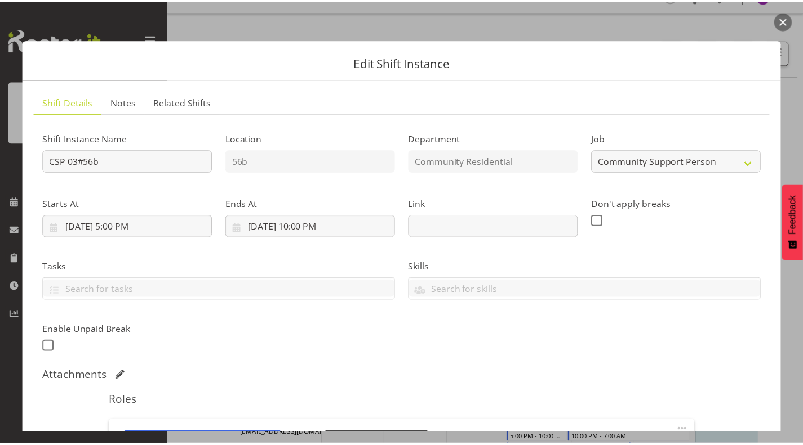
scroll to position [183, 0]
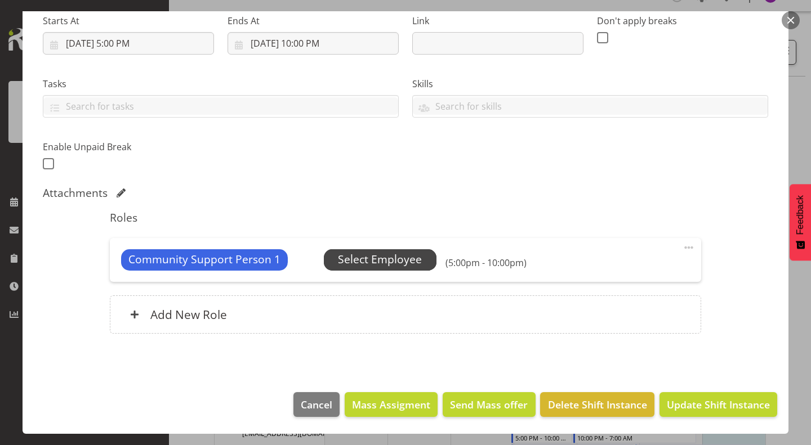
click at [413, 258] on span "Select Employee" at bounding box center [380, 260] width 84 height 16
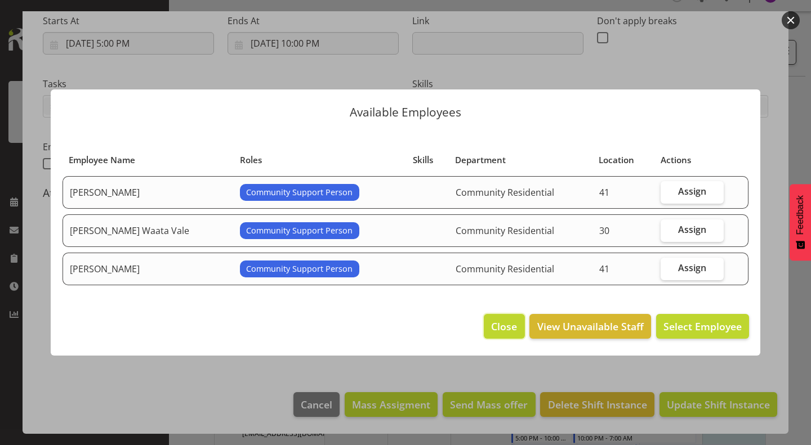
click at [510, 327] on span "Close" at bounding box center [504, 326] width 26 height 15
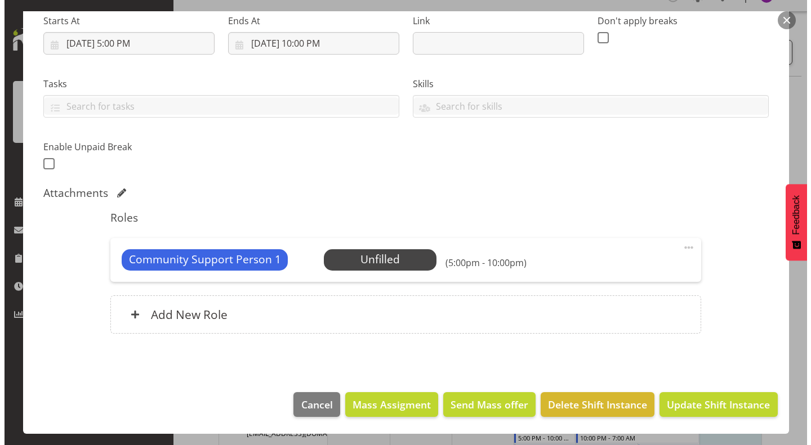
scroll to position [0, 0]
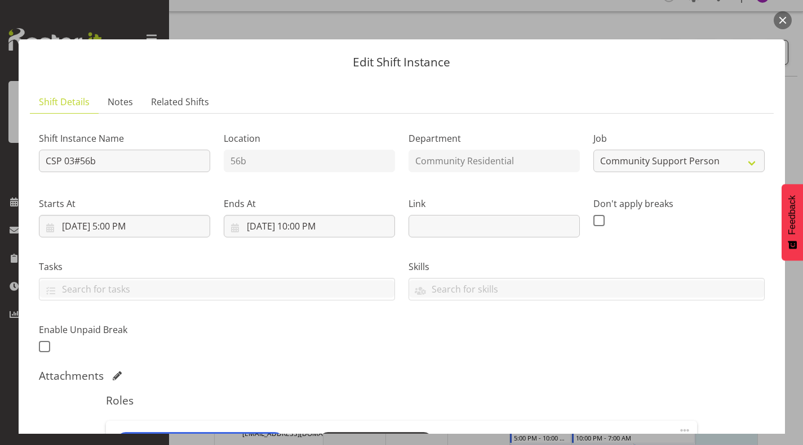
click at [780, 19] on button "button" at bounding box center [782, 20] width 18 height 18
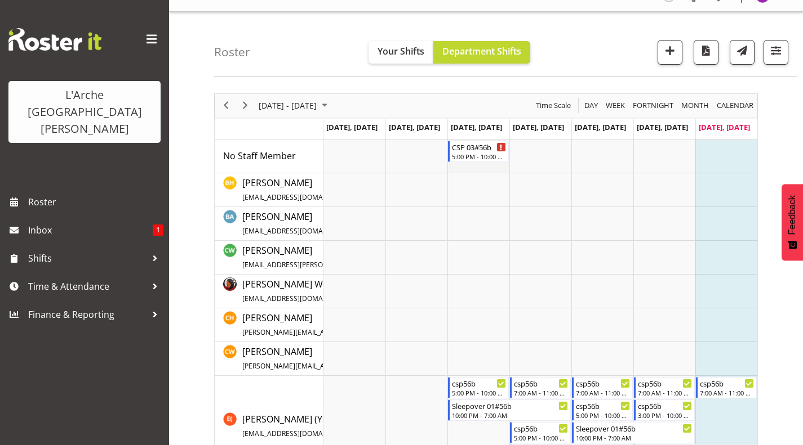
click at [479, 165] on td "Timeline Week of August 17, 2025" at bounding box center [478, 157] width 62 height 34
click at [476, 146] on div "CSP 03#56b" at bounding box center [479, 146] width 55 height 11
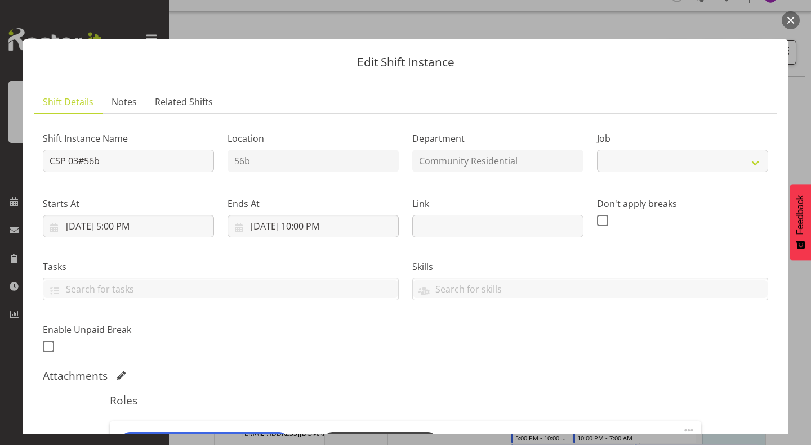
select select "2"
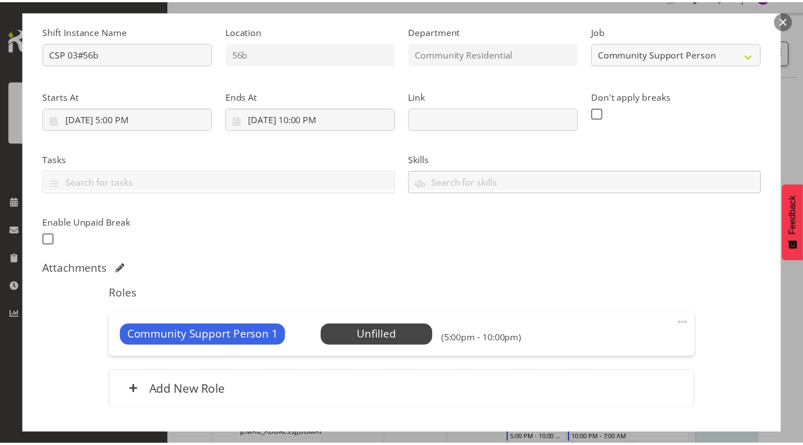
scroll to position [117, 0]
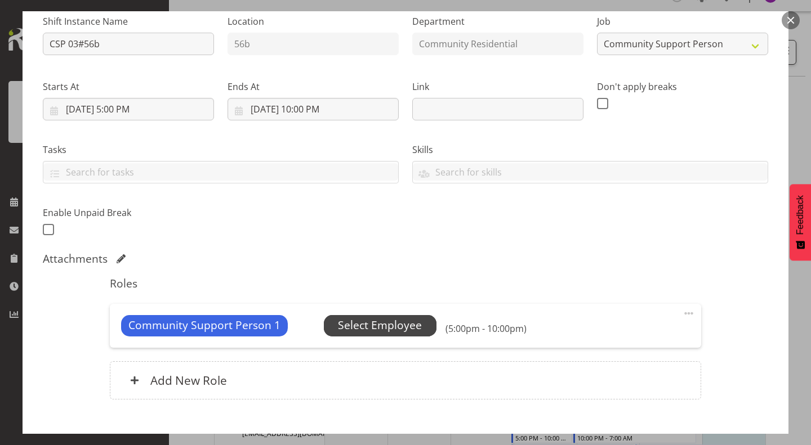
click at [380, 328] on span "Select Employee" at bounding box center [380, 326] width 84 height 16
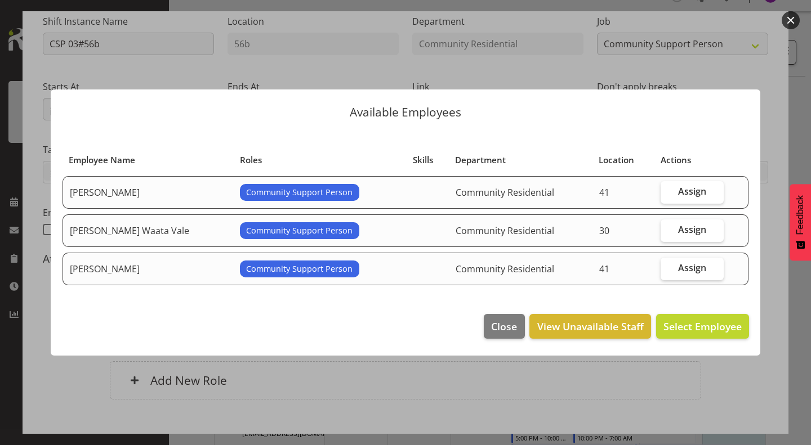
click at [793, 17] on button "button" at bounding box center [791, 20] width 18 height 18
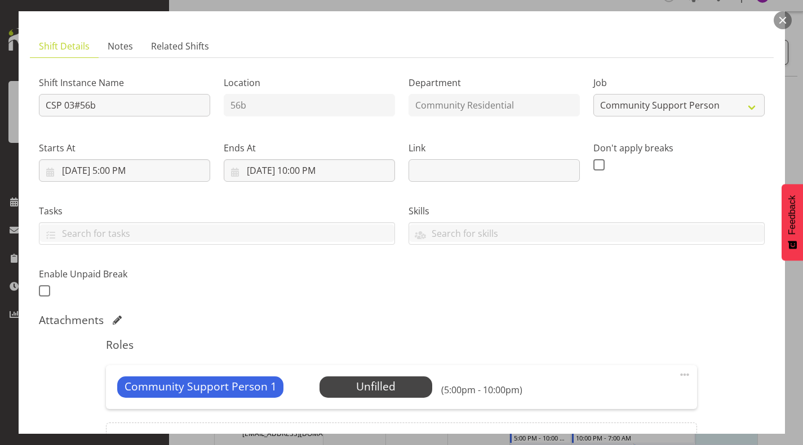
scroll to position [55, 0]
click at [788, 21] on button "button" at bounding box center [782, 20] width 18 height 18
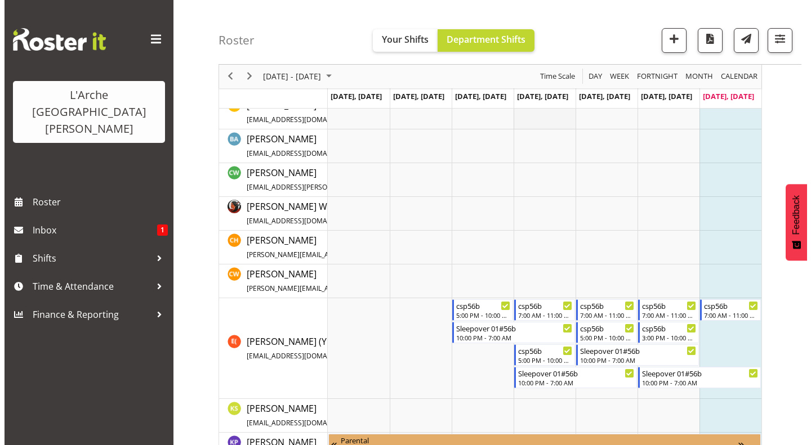
scroll to position [0, 0]
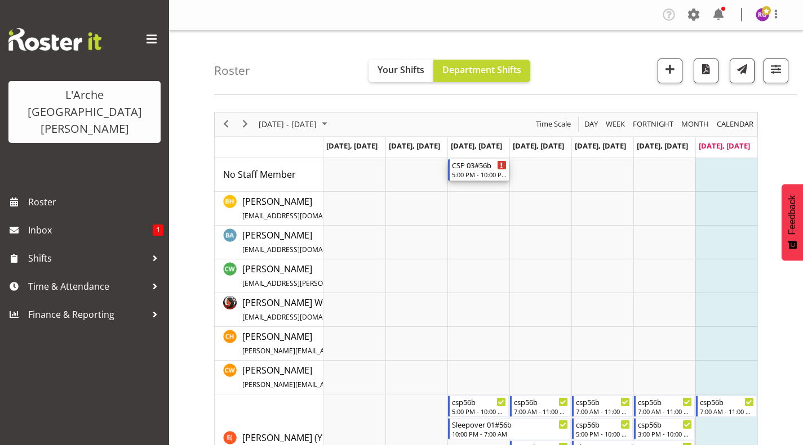
click at [482, 168] on div "CSP 03#56b" at bounding box center [479, 164] width 55 height 11
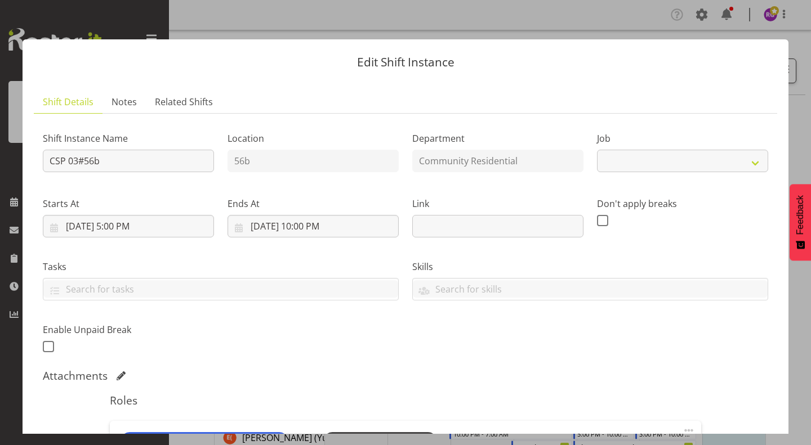
select select "2"
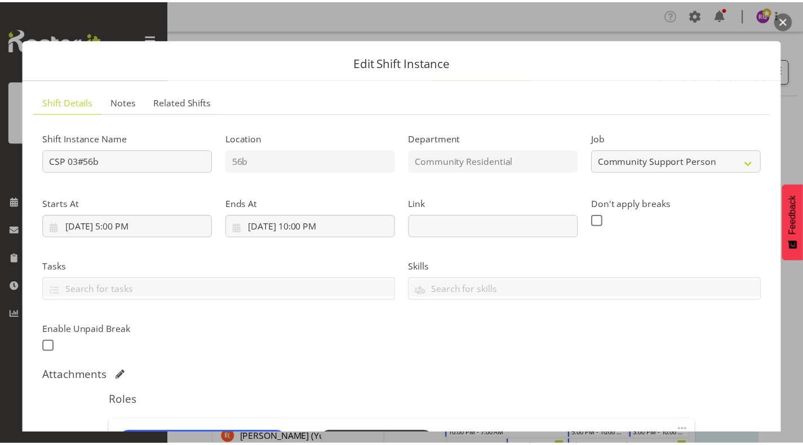
scroll to position [183, 0]
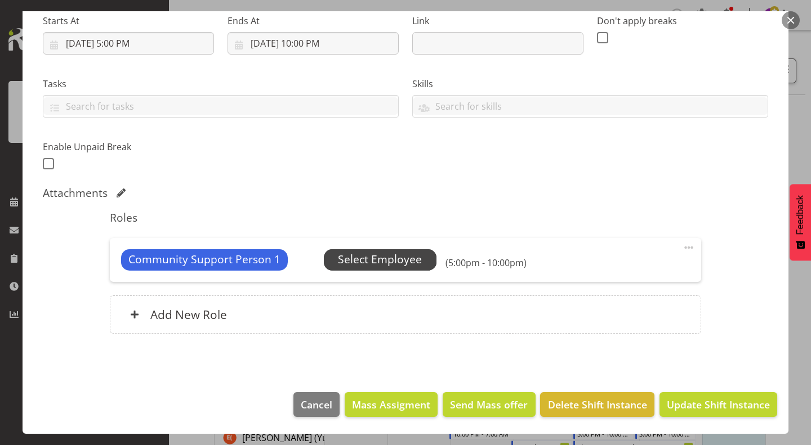
click at [401, 258] on span "Select Employee" at bounding box center [380, 260] width 84 height 16
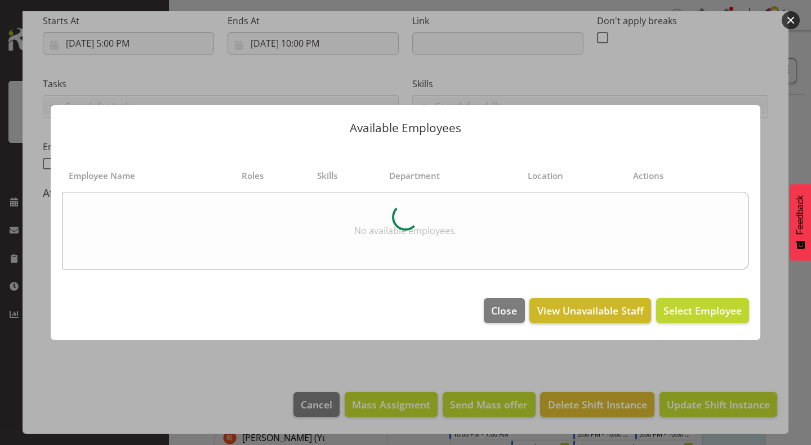
click at [575, 306] on footer "Close View Unavailable Staff Select Employee" at bounding box center [406, 313] width 710 height 53
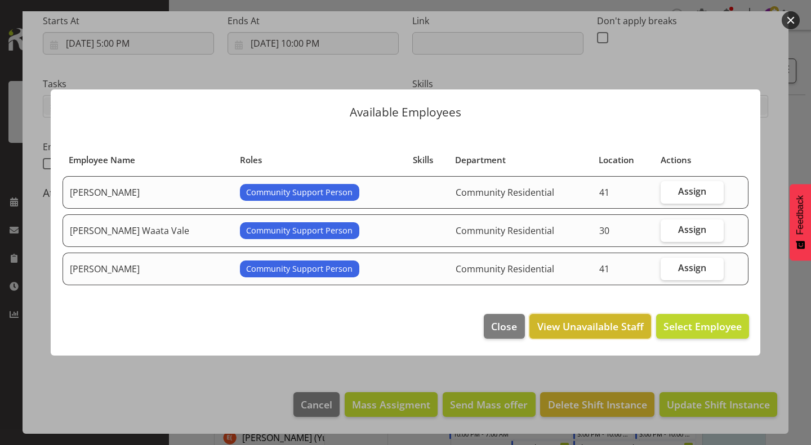
click at [570, 326] on span "View Unavailable Staff" at bounding box center [590, 326] width 106 height 15
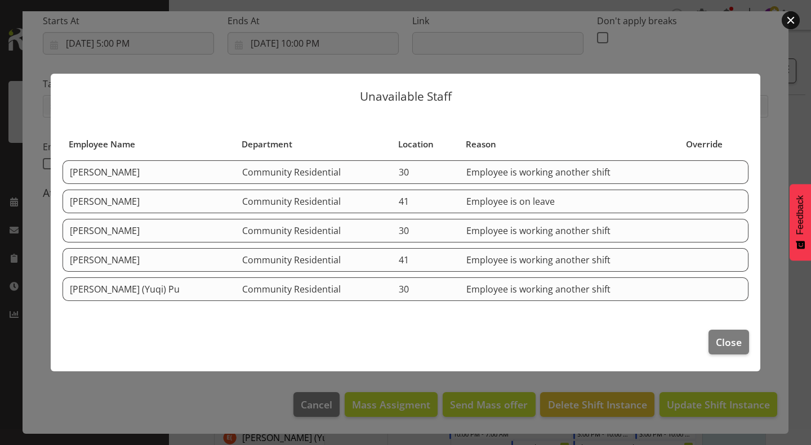
click at [494, 228] on td "Employee is working another shift" at bounding box center [570, 231] width 220 height 24
click at [741, 332] on button "Close" at bounding box center [728, 342] width 41 height 25
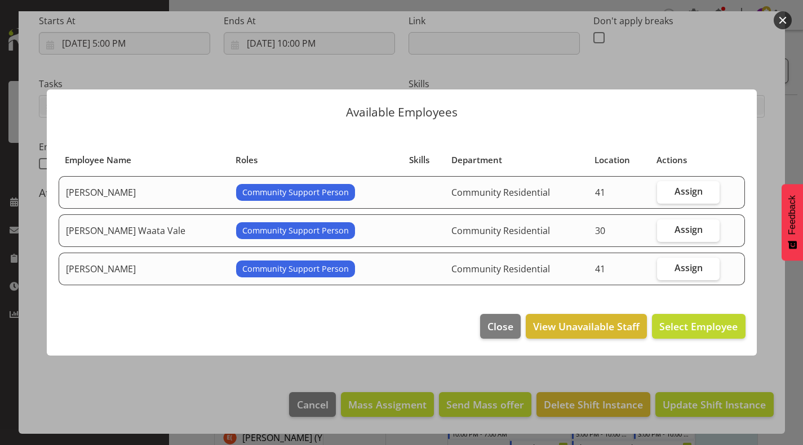
click at [782, 19] on button "button" at bounding box center [782, 20] width 18 height 18
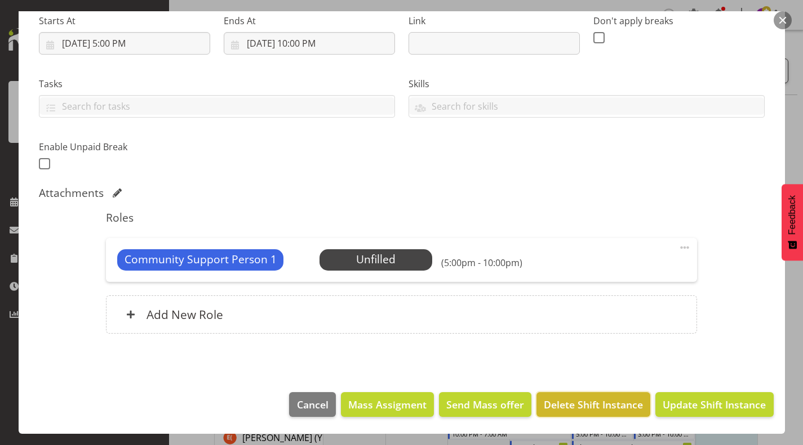
click at [598, 408] on span "Delete Shift Instance" at bounding box center [592, 405] width 99 height 15
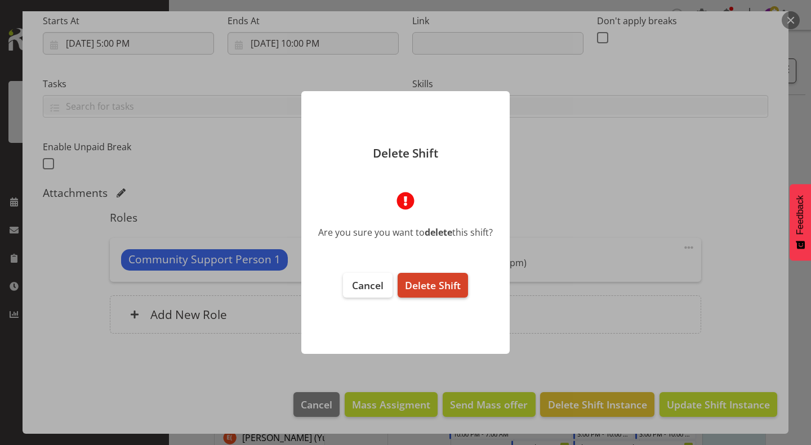
click at [435, 286] on span "Delete Shift" at bounding box center [433, 286] width 56 height 14
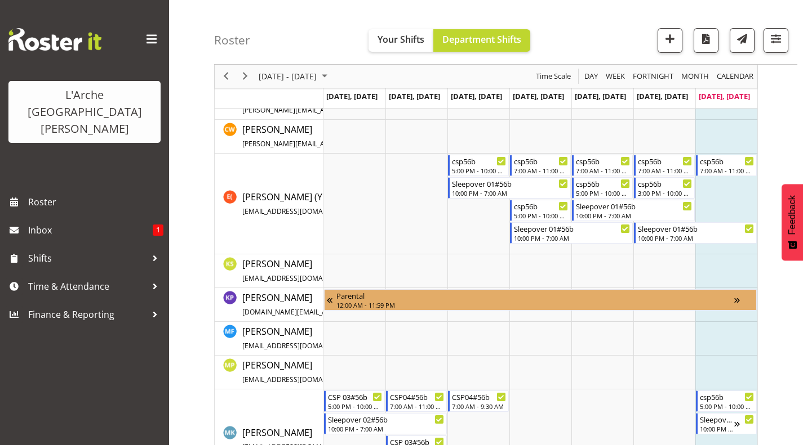
scroll to position [463, 0]
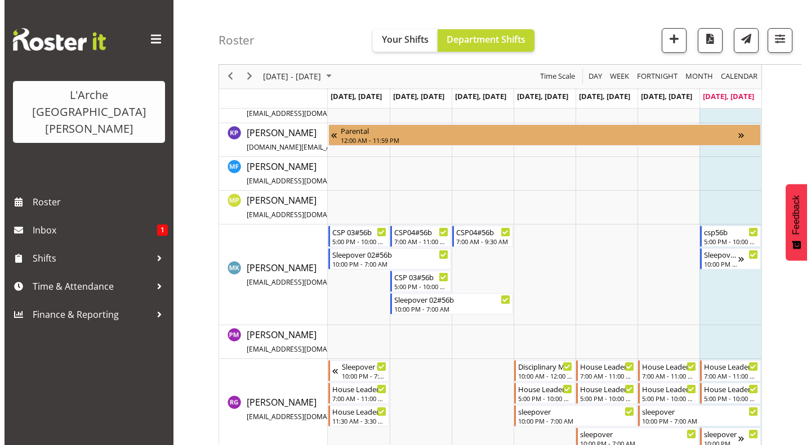
scroll to position [405, 0]
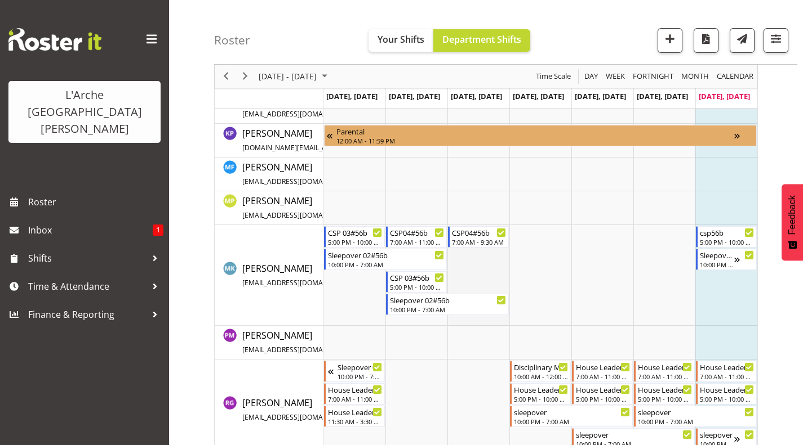
click at [480, 264] on td "Timeline Week of August 17, 2025" at bounding box center [478, 275] width 62 height 101
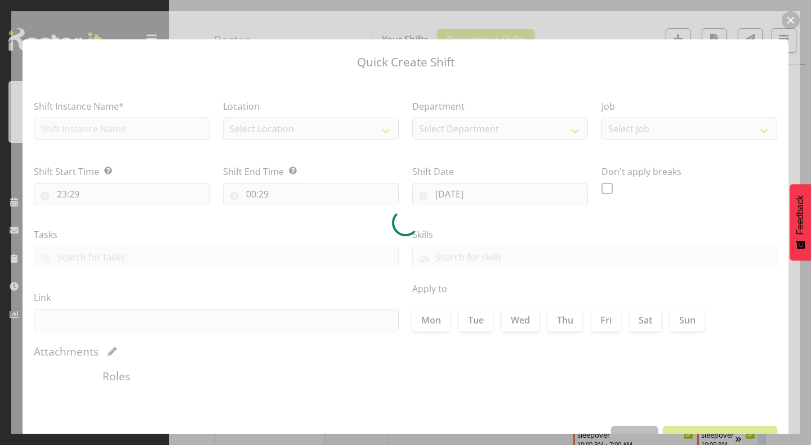
type input "13/08/2025"
checkbox input "true"
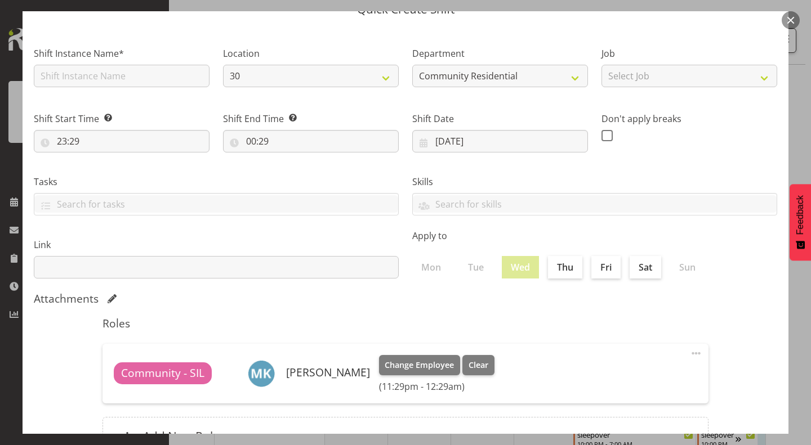
scroll to position [54, 0]
click at [171, 71] on input "text" at bounding box center [122, 75] width 176 height 23
type input "SIL"
click at [304, 78] on select "30 41 SIL 56b 65a" at bounding box center [311, 75] width 176 height 23
select select "1061"
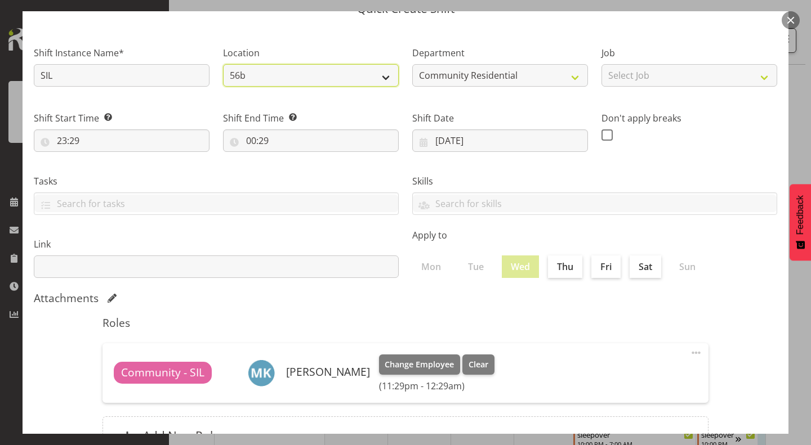
click at [223, 64] on select "30 41 SIL 56b 65a" at bounding box center [311, 75] width 176 height 23
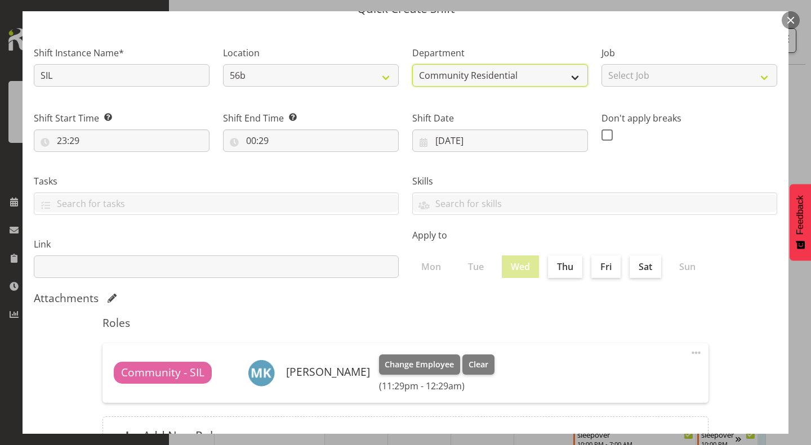
click at [540, 76] on select "Community Residential Supported Living" at bounding box center [500, 75] width 176 height 23
click at [412, 64] on select "Community Residential Supported Living" at bounding box center [500, 75] width 176 height 23
click at [512, 83] on select "Community Residential Supported Living" at bounding box center [500, 75] width 176 height 23
click at [412, 64] on select "Community Residential Supported Living" at bounding box center [500, 75] width 176 height 23
click at [546, 73] on select "Community Residential Supported Living" at bounding box center [500, 75] width 176 height 23
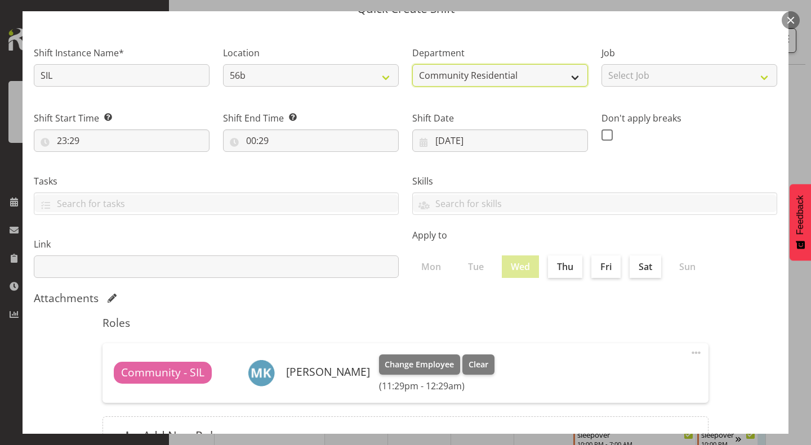
select select "5"
click at [412, 64] on select "Community Residential Supported Living" at bounding box center [500, 75] width 176 height 23
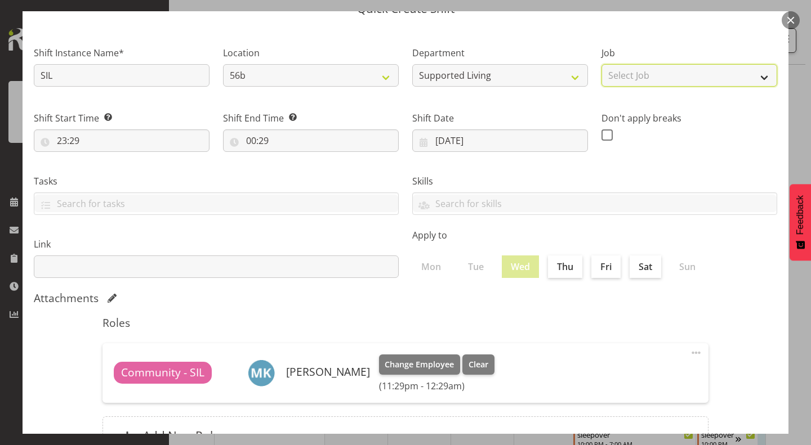
click at [619, 69] on select "Select Job Accounts Admin Art Coordinator Community Leader Community Support Pe…" at bounding box center [689, 75] width 176 height 23
select select "2"
click at [601, 64] on select "Select Job Accounts Admin Art Coordinator Community Leader Community Support Pe…" at bounding box center [689, 75] width 176 height 23
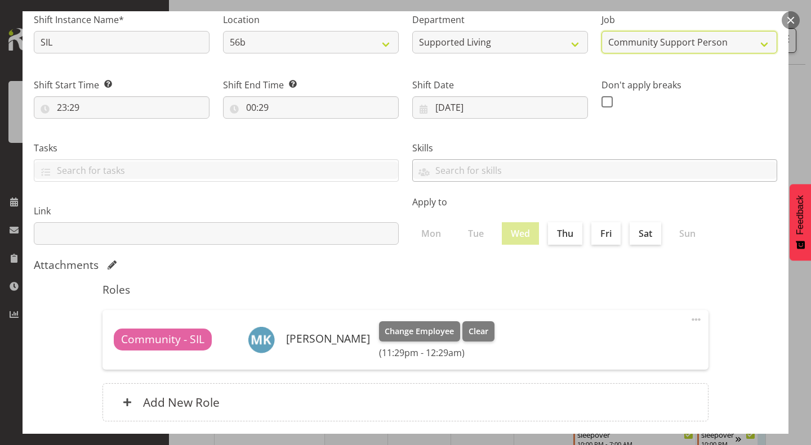
scroll to position [87, 0]
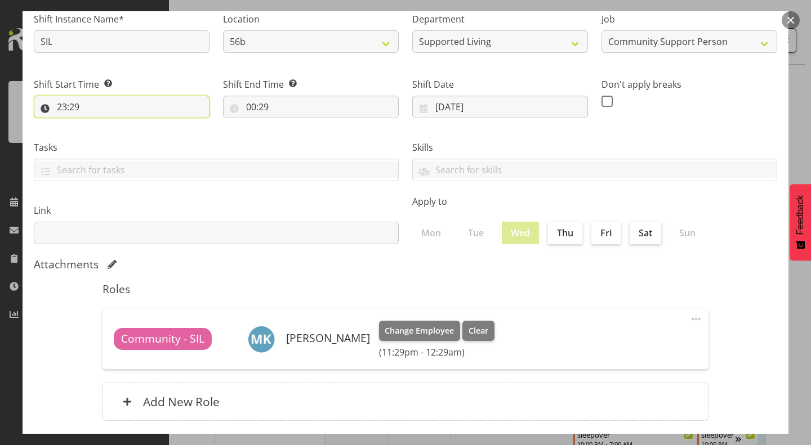
click at [70, 109] on input "23:29" at bounding box center [122, 107] width 176 height 23
click at [108, 133] on select "00 01 02 03 04 05 06 07 08 09 10 11 12 13 14 15 16 17 18 19 20 21 22 23" at bounding box center [110, 136] width 25 height 23
select select "11"
click at [98, 125] on select "00 01 02 03 04 05 06 07 08 09 10 11 12 13 14 15 16 17 18 19 20 21 22 23" at bounding box center [110, 136] width 25 height 23
type input "11:29"
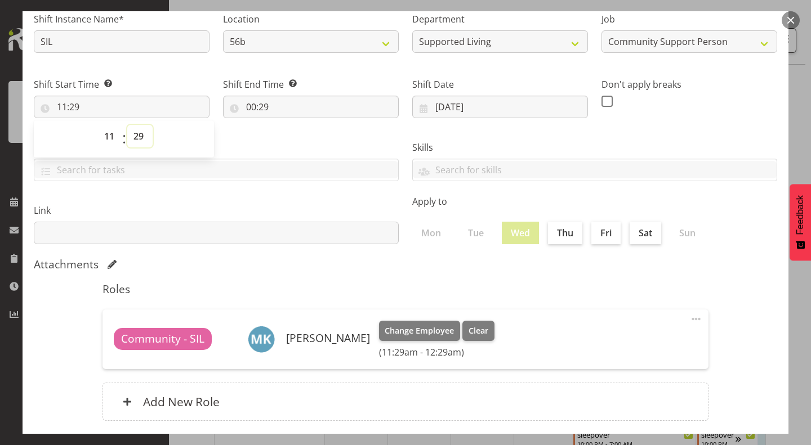
click at [138, 137] on select "00 01 02 03 04 05 06 07 08 09 10 11 12 13 14 15 16 17 18 19 20 21 22 23 24 25 2…" at bounding box center [139, 136] width 25 height 23
select select "30"
click at [127, 125] on select "00 01 02 03 04 05 06 07 08 09 10 11 12 13 14 15 16 17 18 19 20 21 22 23 24 25 2…" at bounding box center [139, 136] width 25 height 23
type input "11:30"
click at [259, 97] on input "00:29" at bounding box center [311, 107] width 176 height 23
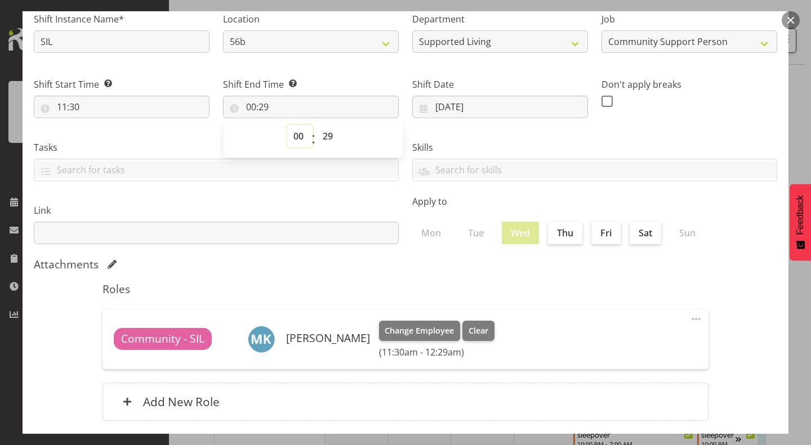
click at [294, 130] on select "00 01 02 03 04 05 06 07 08 09 10 11 12 13 14 15 16 17 18 19 20 21 22 23" at bounding box center [299, 136] width 25 height 23
select select "15"
click at [287, 125] on select "00 01 02 03 04 05 06 07 08 09 10 11 12 13 14 15 16 17 18 19 20 21 22 23" at bounding box center [299, 136] width 25 height 23
type input "15:29"
click at [324, 131] on select "00 01 02 03 04 05 06 07 08 09 10 11 12 13 14 15 16 17 18 19 20 21 22 23 24 25 2…" at bounding box center [328, 136] width 25 height 23
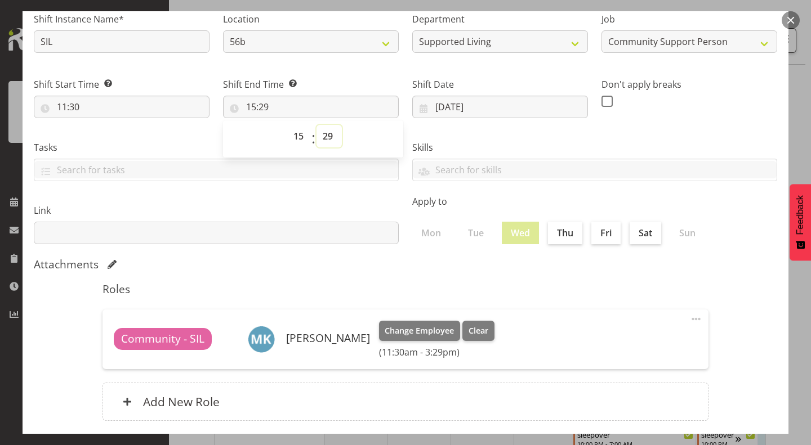
select select "30"
click at [316, 125] on select "00 01 02 03 04 05 06 07 08 09 10 11 12 13 14 15 16 17 18 19 20 21 22 23 24 25 2…" at bounding box center [328, 136] width 25 height 23
type input "15:30"
click at [389, 192] on div "Link" at bounding box center [216, 219] width 378 height 63
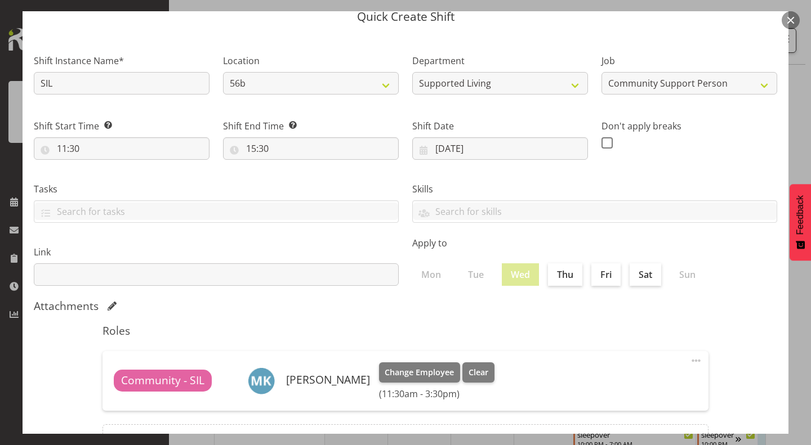
scroll to position [151, 0]
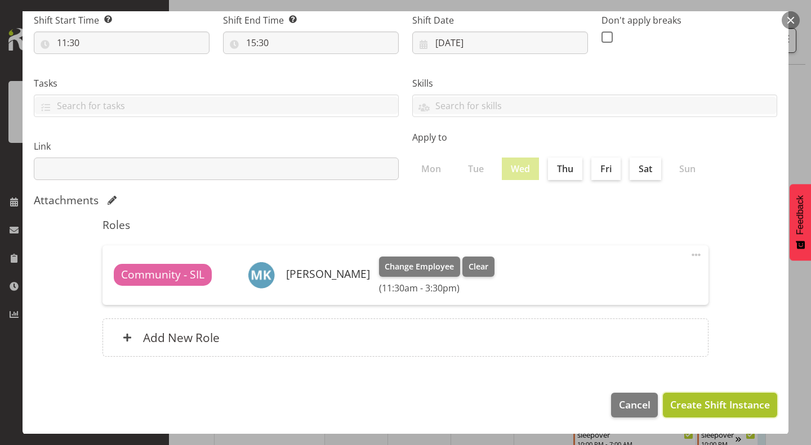
click at [730, 405] on span "Create Shift Instance" at bounding box center [720, 405] width 100 height 15
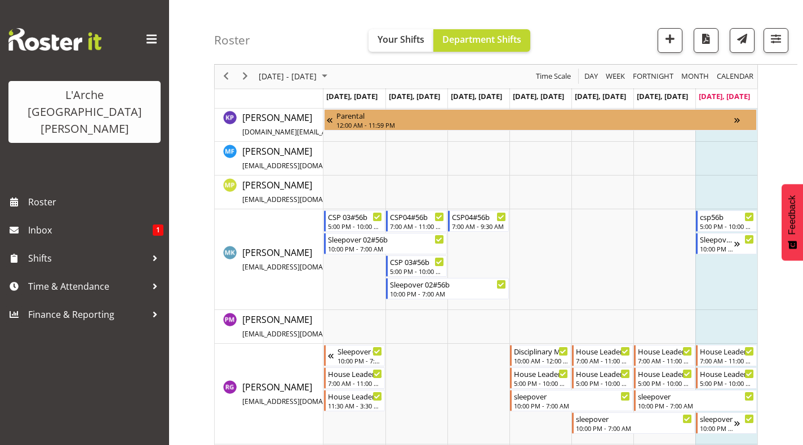
scroll to position [463, 0]
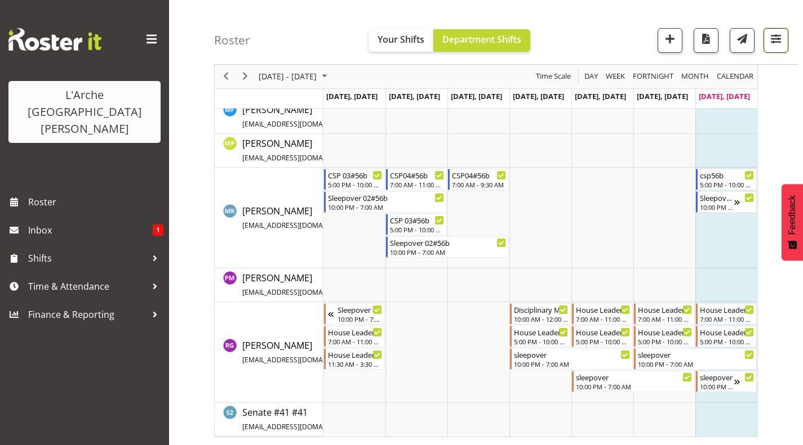
click at [780, 34] on span "button" at bounding box center [775, 39] width 15 height 15
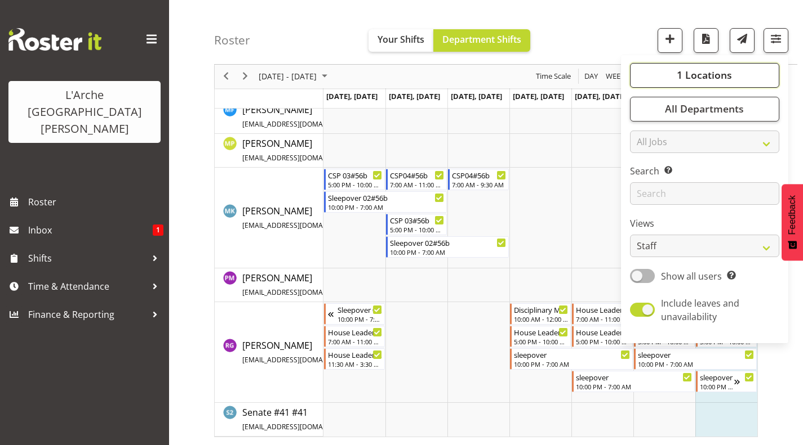
click at [639, 72] on button "1 Locations" at bounding box center [704, 75] width 149 height 25
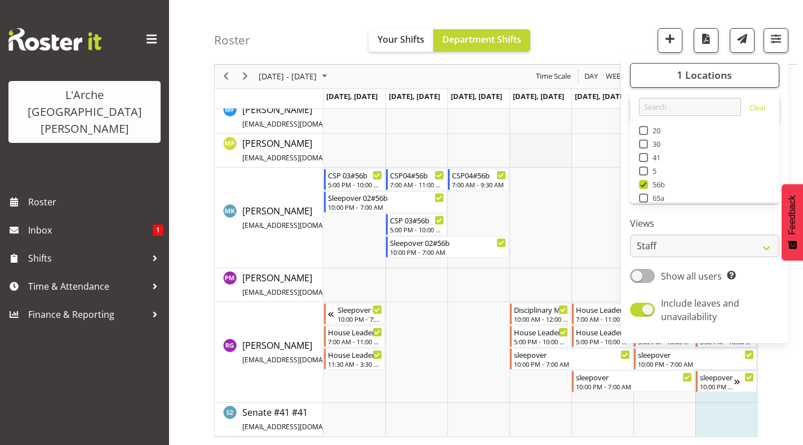
click at [567, 165] on td "Timeline Week of August 17, 2025" at bounding box center [540, 151] width 62 height 34
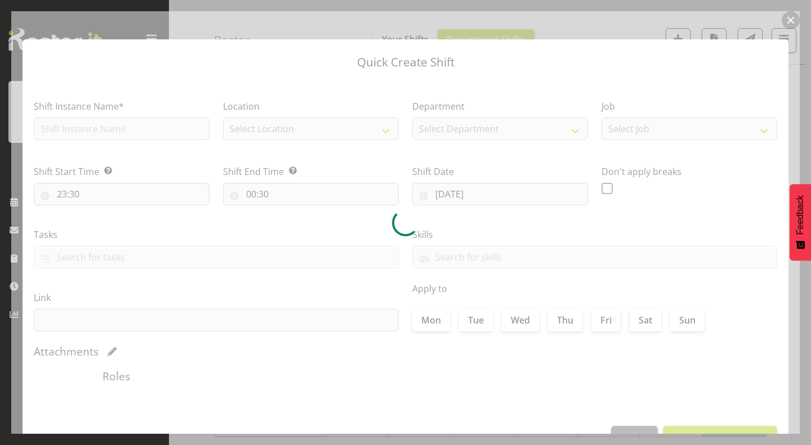
type input "14/08/2025"
checkbox input "true"
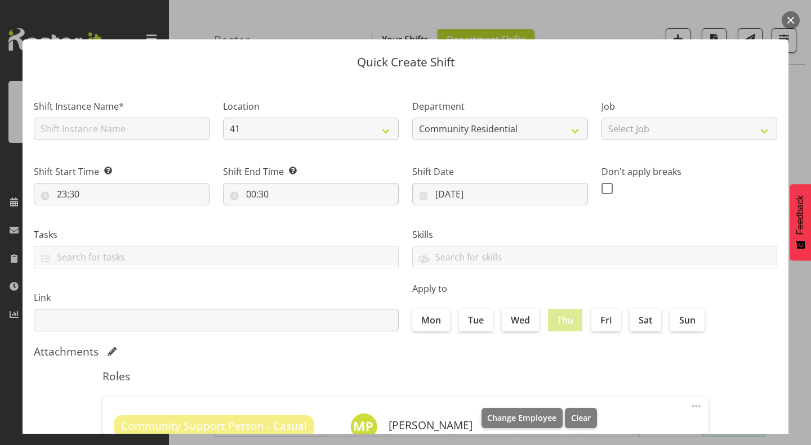
click at [788, 14] on button "button" at bounding box center [791, 20] width 18 height 18
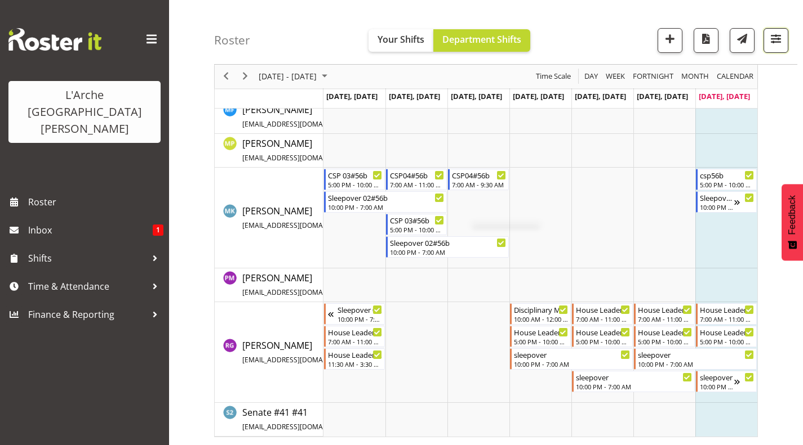
click at [773, 35] on span "button" at bounding box center [775, 39] width 15 height 15
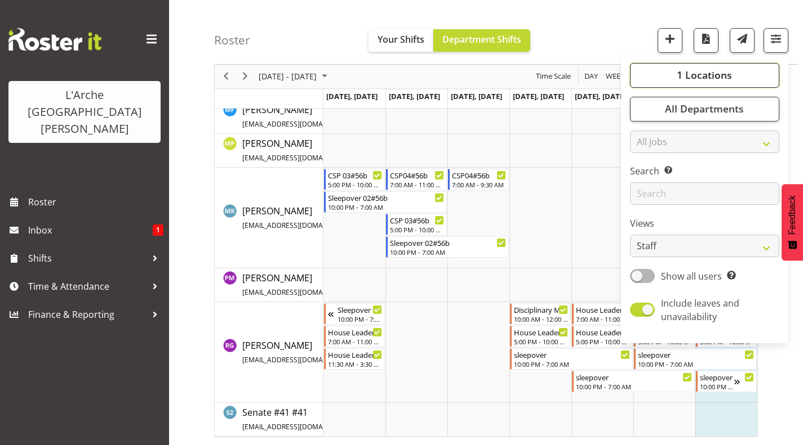
click at [717, 72] on span "1 Locations" at bounding box center [703, 76] width 55 height 14
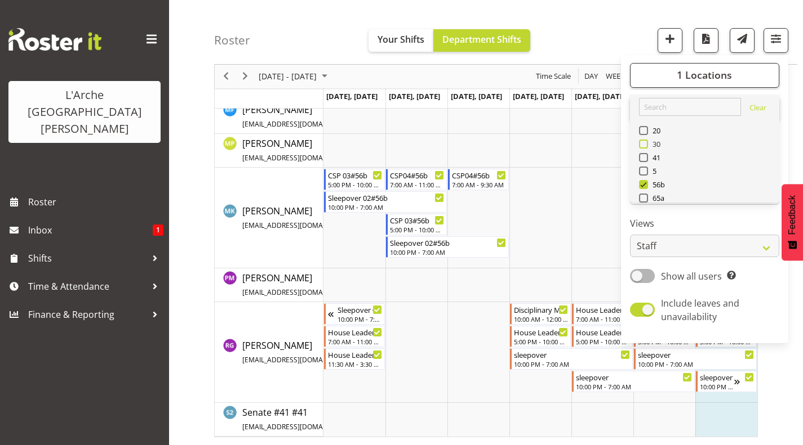
click at [644, 144] on span at bounding box center [643, 144] width 9 height 9
click at [644, 144] on input "30" at bounding box center [642, 144] width 7 height 7
checkbox input "true"
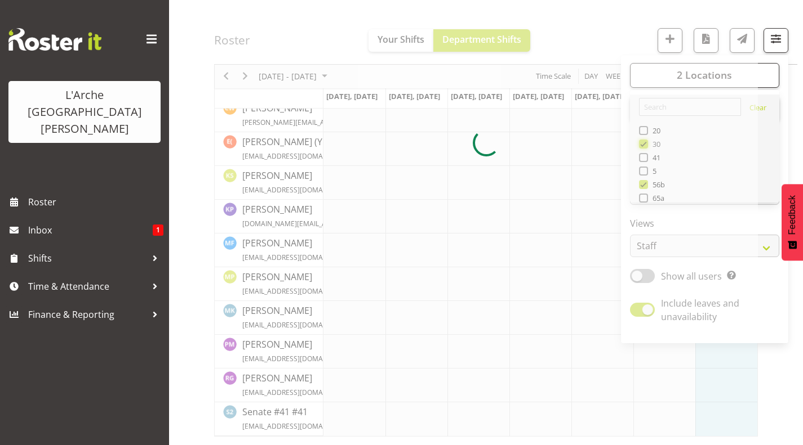
scroll to position [262, 0]
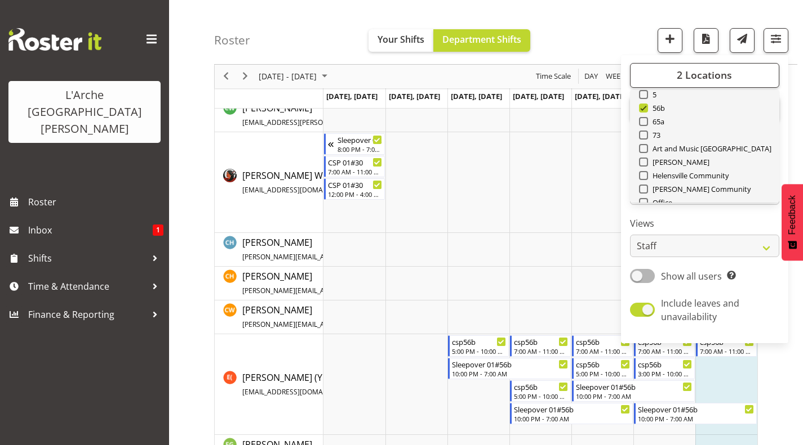
scroll to position [135, 0]
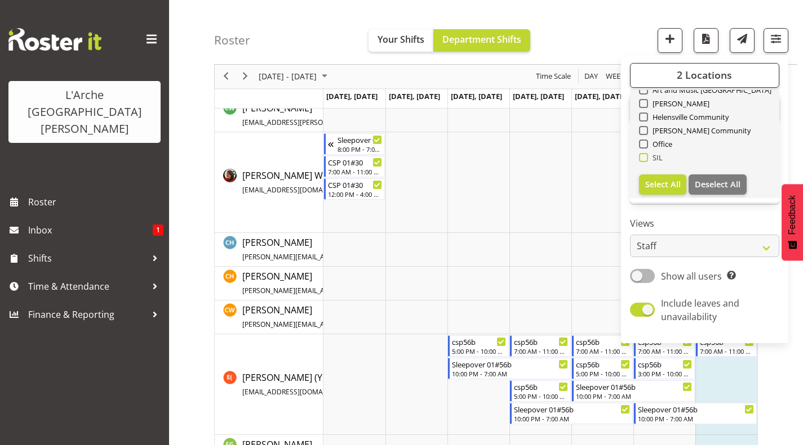
click at [644, 155] on span at bounding box center [643, 157] width 9 height 9
click at [644, 155] on input "SIL" at bounding box center [642, 157] width 7 height 7
checkbox input "true"
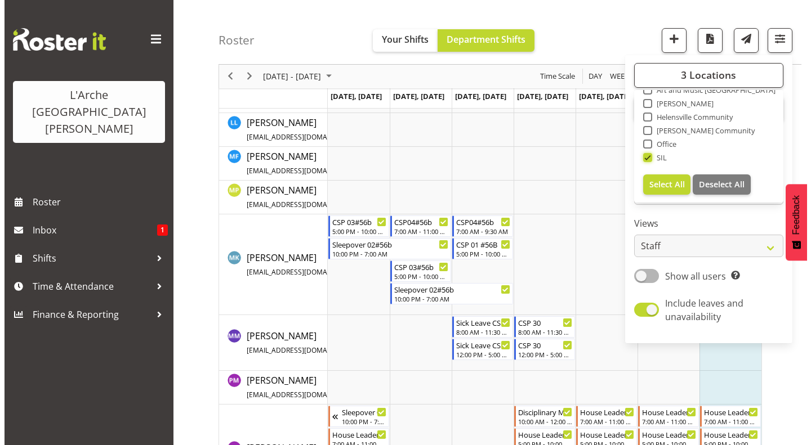
scroll to position [955, 0]
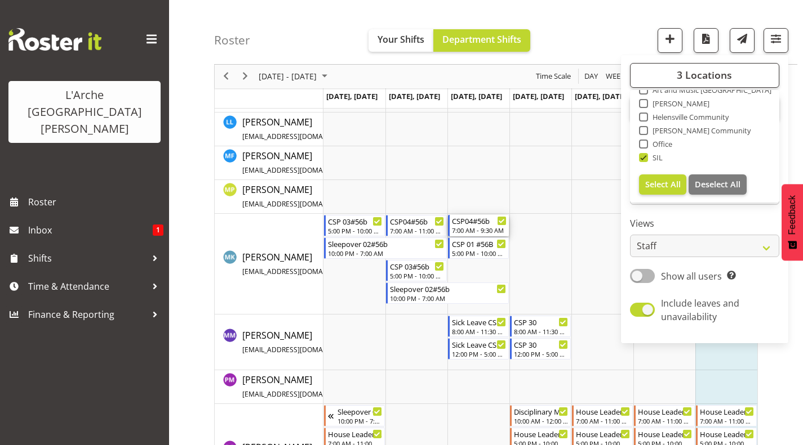
click at [480, 224] on div "CSP04#56b" at bounding box center [479, 220] width 55 height 11
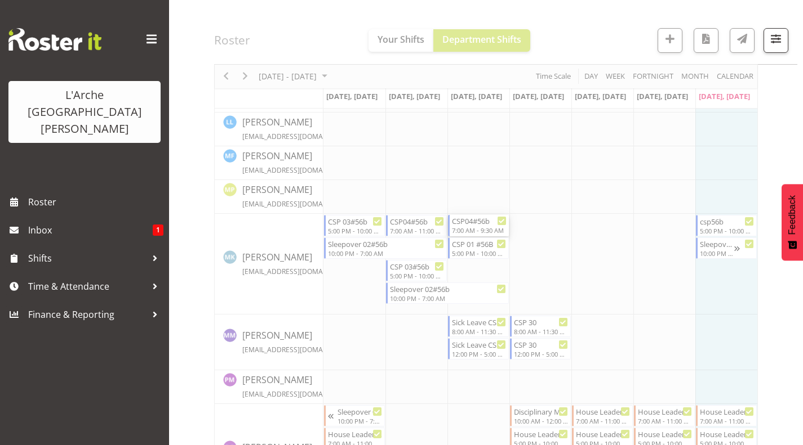
select select
select select "7"
select select "2025"
select select "9"
select select "30"
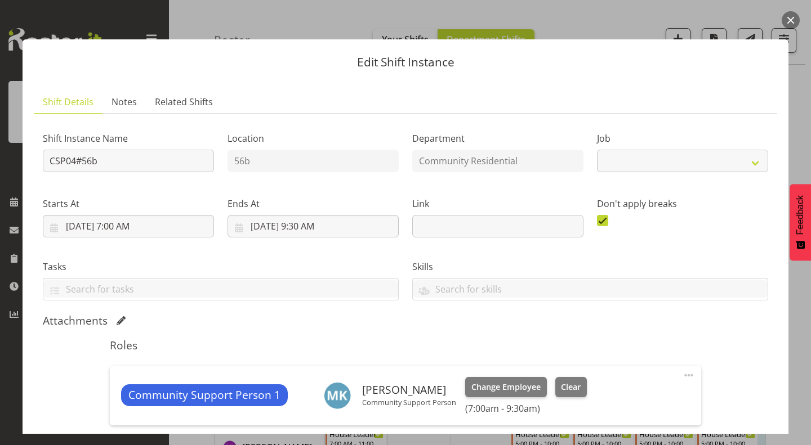
select select "2"
click at [310, 225] on input "8/13/2025, 9:30 AM" at bounding box center [313, 226] width 171 height 23
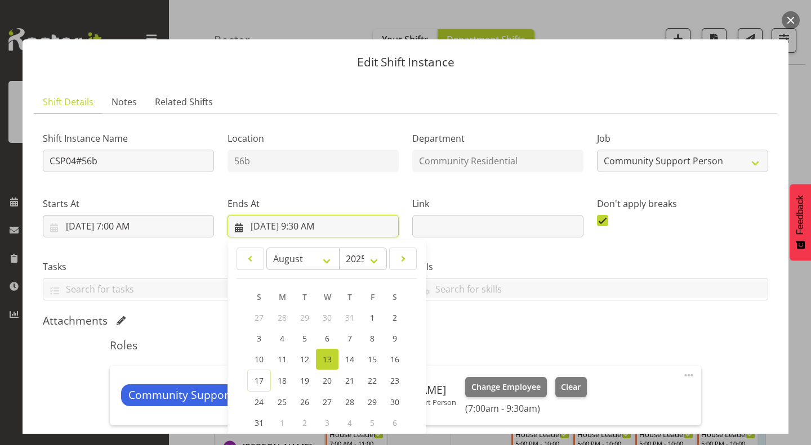
scroll to position [143, 0]
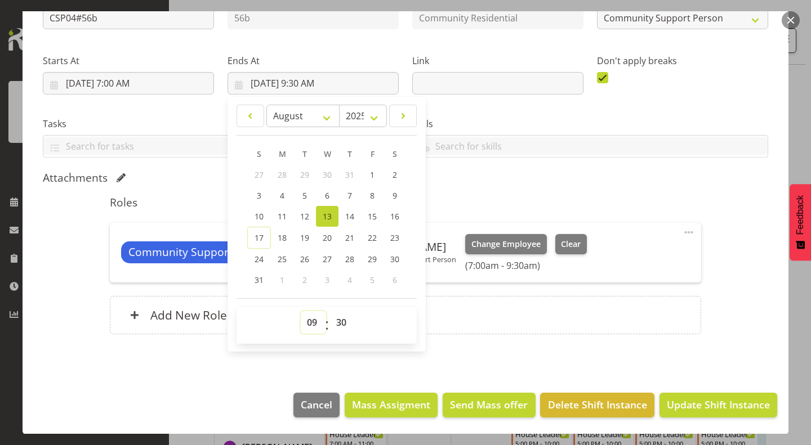
click at [310, 318] on select "00 01 02 03 04 05 06 07 08 09 10 11 12 13 14 15 16 17 18 19 20 21 22 23" at bounding box center [313, 322] width 25 height 23
select select "11"
click at [301, 311] on select "00 01 02 03 04 05 06 07 08 09 10 11 12 13 14 15 16 17 18 19 20 21 22 23" at bounding box center [313, 322] width 25 height 23
type input "8/13/2025, 11:30 AM"
click at [335, 316] on select "00 01 02 03 04 05 06 07 08 09 10 11 12 13 14 15 16 17 18 19 20 21 22 23 24 25 2…" at bounding box center [342, 322] width 25 height 23
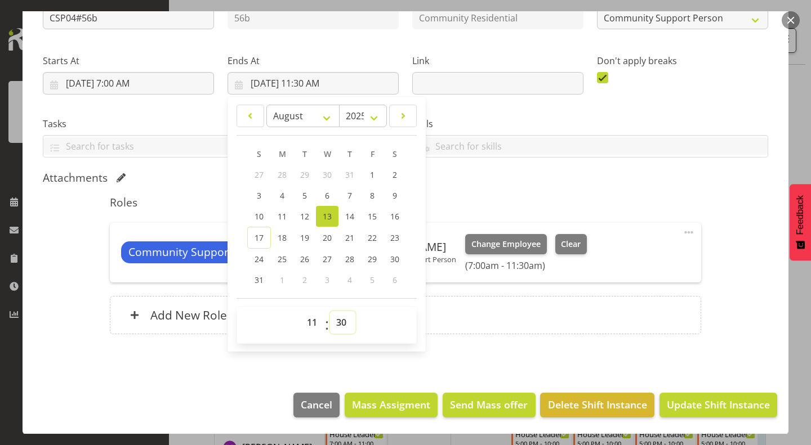
select select "0"
click at [330, 311] on select "00 01 02 03 04 05 06 07 08 09 10 11 12 13 14 15 16 17 18 19 20 21 22 23 24 25 2…" at bounding box center [342, 322] width 25 height 23
type input "8/13/2025, 11:00 AM"
click at [538, 193] on div "Roles Community Support Person 1 Michelle Kohnen Community Support Person Chang…" at bounding box center [405, 268] width 604 height 159
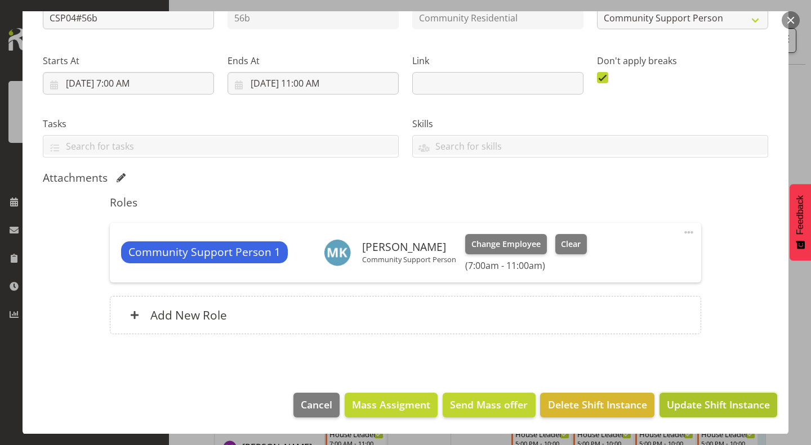
click at [710, 404] on span "Update Shift Instance" at bounding box center [718, 405] width 103 height 15
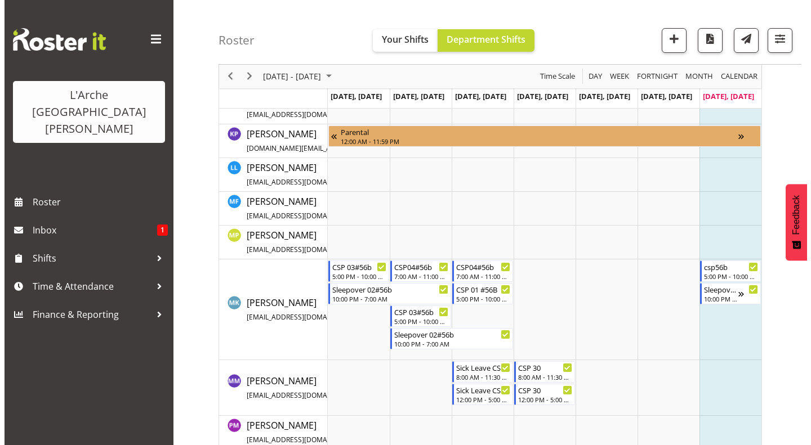
scroll to position [908, 0]
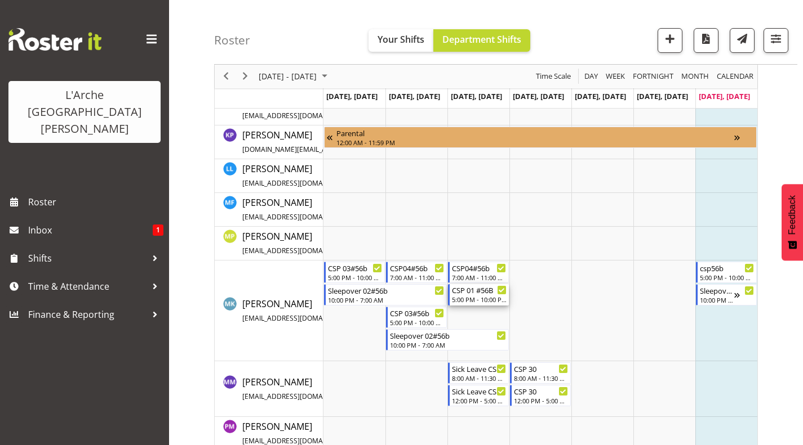
click at [486, 297] on div "5:00 PM - 10:00 PM" at bounding box center [479, 299] width 55 height 9
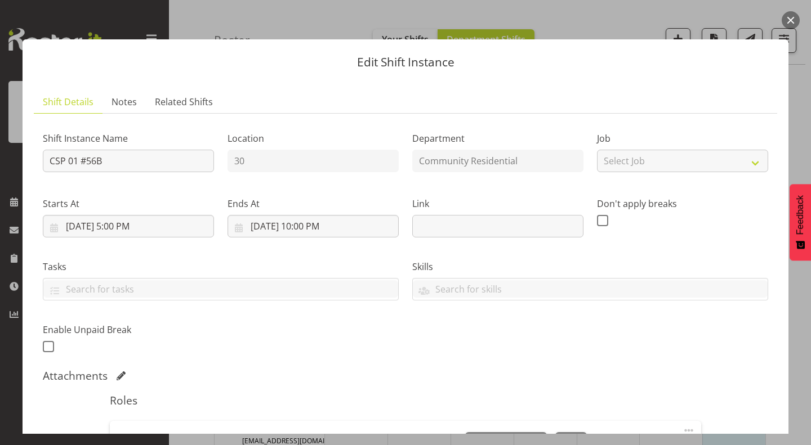
click at [787, 15] on button "button" at bounding box center [791, 20] width 18 height 18
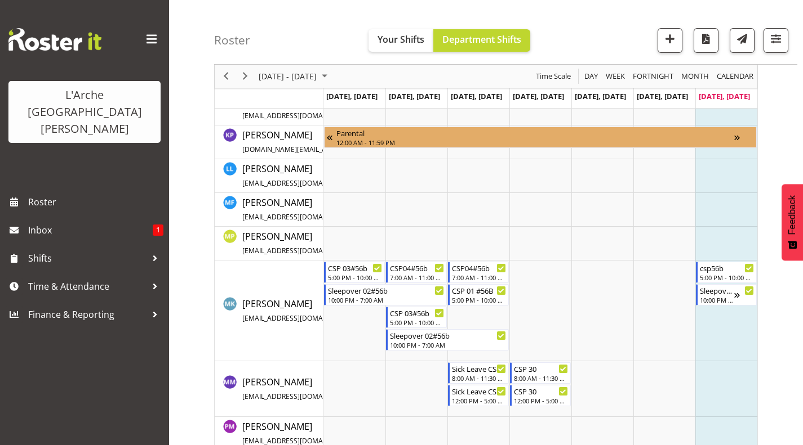
click at [787, 15] on div "Roster Your Shifts Department Shifts 3 Locations Clear 20 30 41 5 56b 65a 73 Ar…" at bounding box center [505, 32] width 583 height 65
click at [472, 289] on div "CSP 01 #56B" at bounding box center [479, 289] width 55 height 11
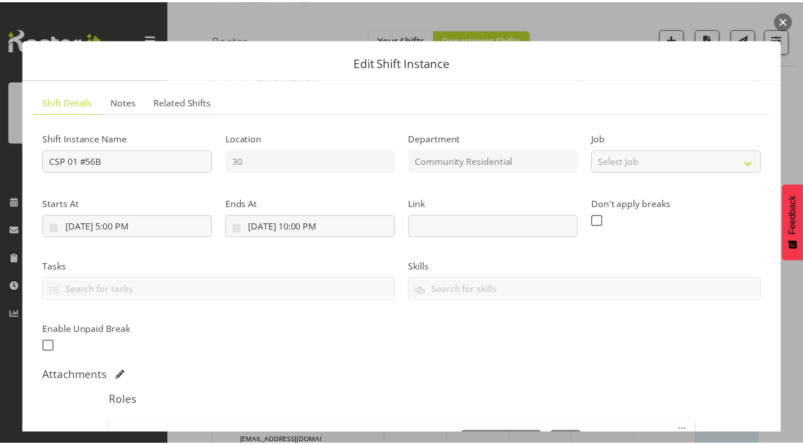
scroll to position [198, 0]
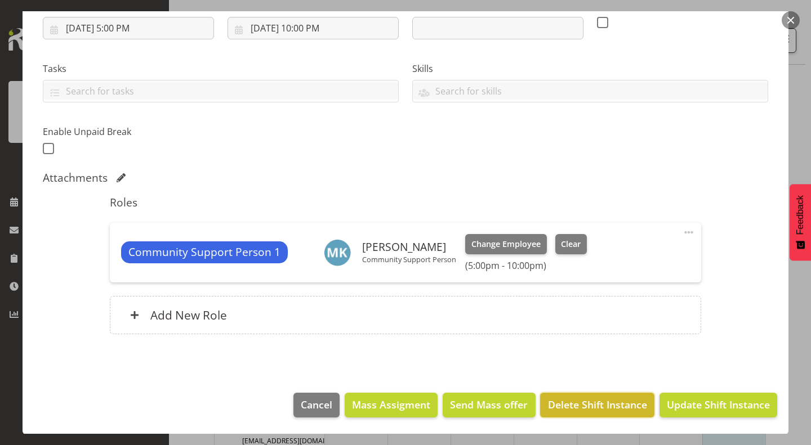
click at [579, 399] on span "Delete Shift Instance" at bounding box center [597, 405] width 99 height 15
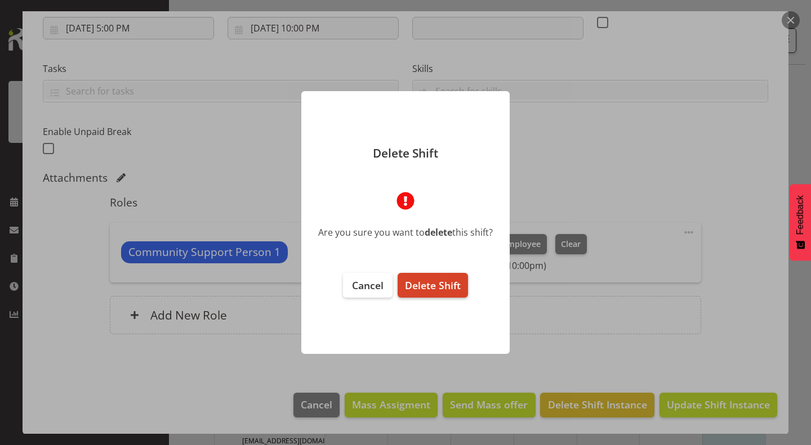
click at [422, 277] on button "Delete Shift" at bounding box center [433, 285] width 70 height 25
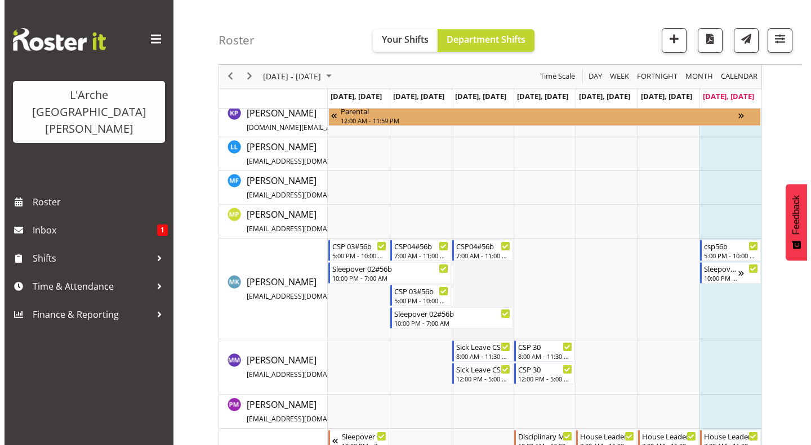
scroll to position [926, 0]
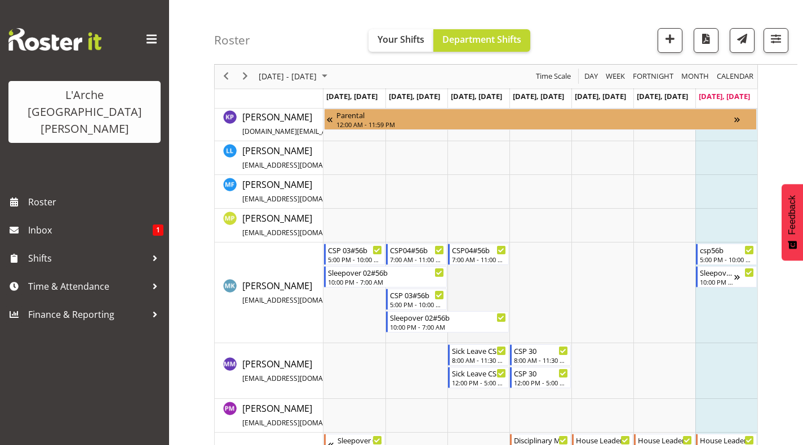
click at [469, 282] on td "Timeline Week of August 17, 2025" at bounding box center [478, 293] width 62 height 101
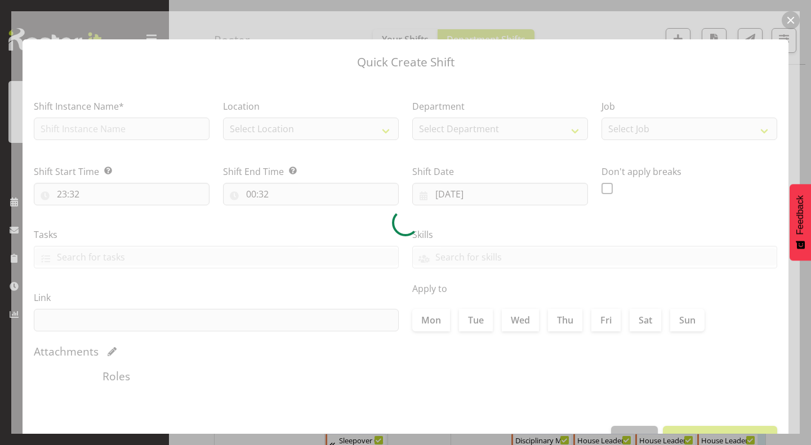
type input "13/08/2025"
checkbox input "true"
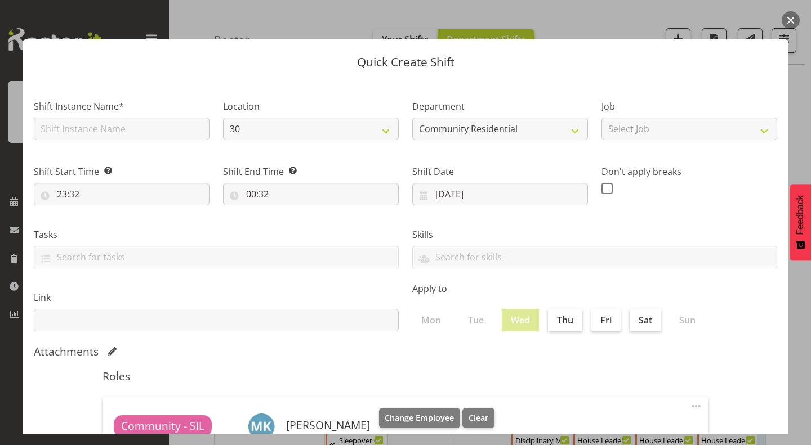
click at [788, 16] on button "button" at bounding box center [791, 20] width 18 height 18
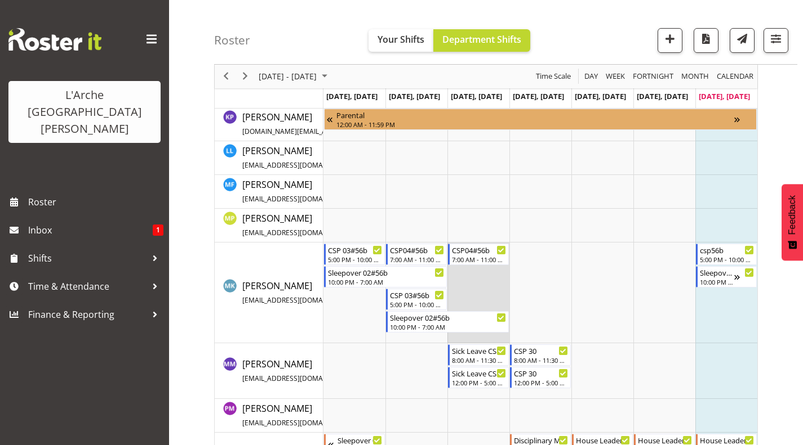
click at [480, 283] on td "Timeline Week of August 17, 2025" at bounding box center [478, 293] width 62 height 101
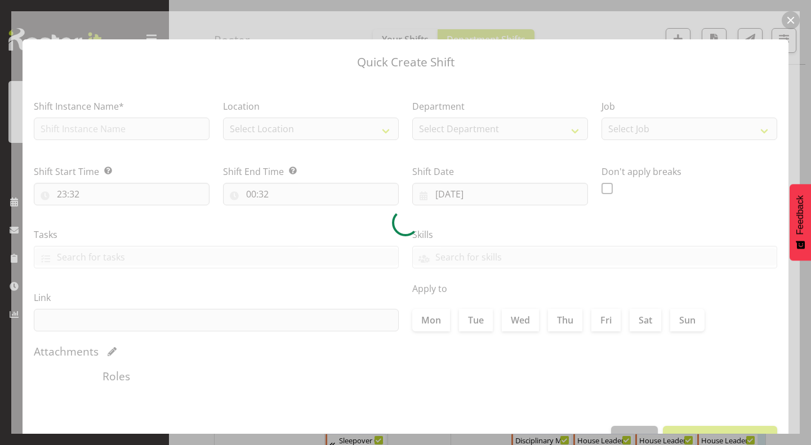
type input "13/08/2025"
checkbox input "true"
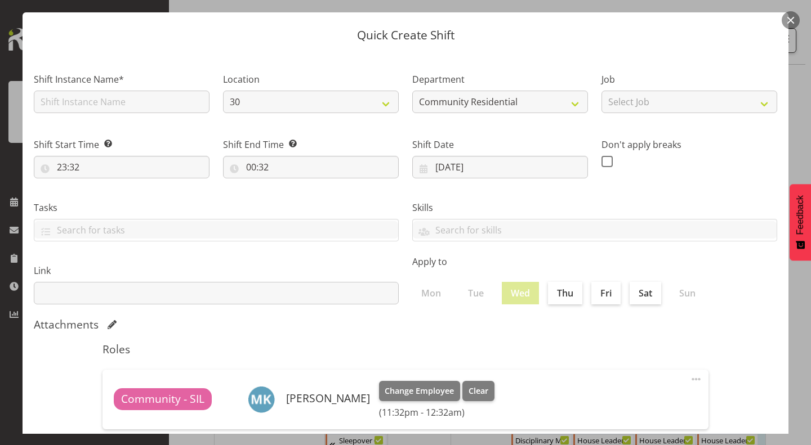
scroll to position [28, 0]
click at [359, 101] on select "30 41 SIL 56b 65a" at bounding box center [311, 101] width 176 height 23
select select "1061"
click at [223, 90] on select "30 41 SIL 56b 65a" at bounding box center [311, 101] width 176 height 23
click at [167, 96] on input "text" at bounding box center [122, 101] width 176 height 23
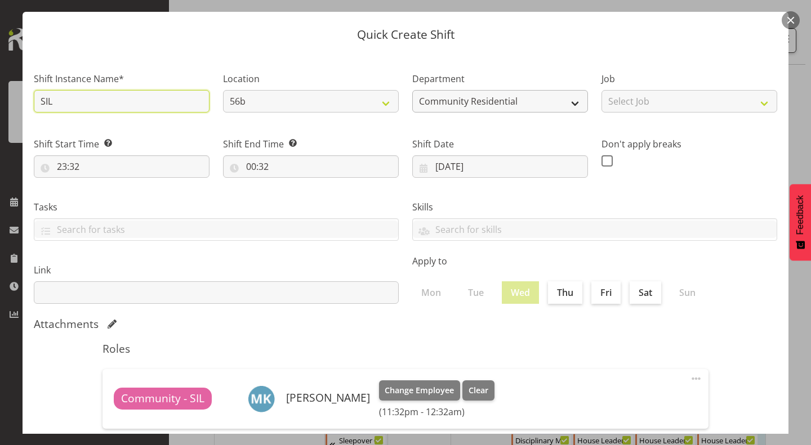
type input "SIL"
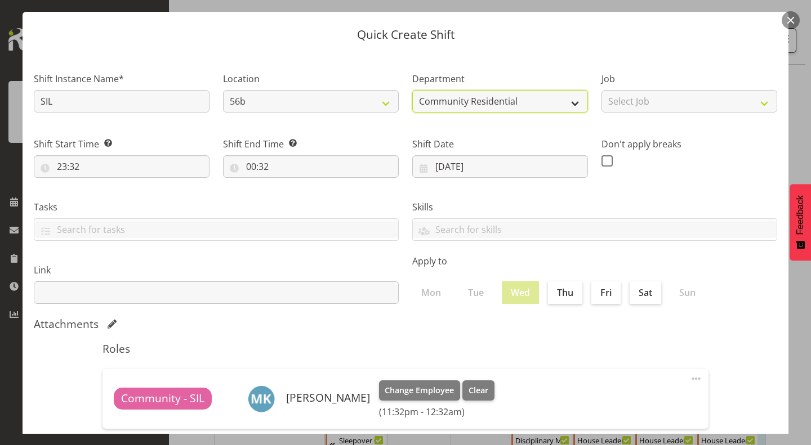
click at [429, 101] on select "Community Residential Supported Living" at bounding box center [500, 101] width 176 height 23
select select "5"
click at [412, 90] on select "Community Residential Supported Living" at bounding box center [500, 101] width 176 height 23
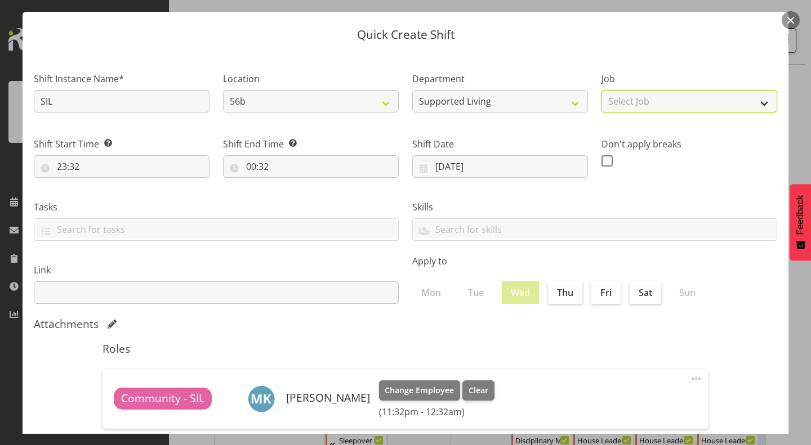
click at [653, 99] on select "Select Job Accounts Admin Art Coordinator Community Leader Community Support Pe…" at bounding box center [689, 101] width 176 height 23
select select "2"
click at [601, 90] on select "Select Job Accounts Admin Art Coordinator Community Leader Community Support Pe…" at bounding box center [689, 101] width 176 height 23
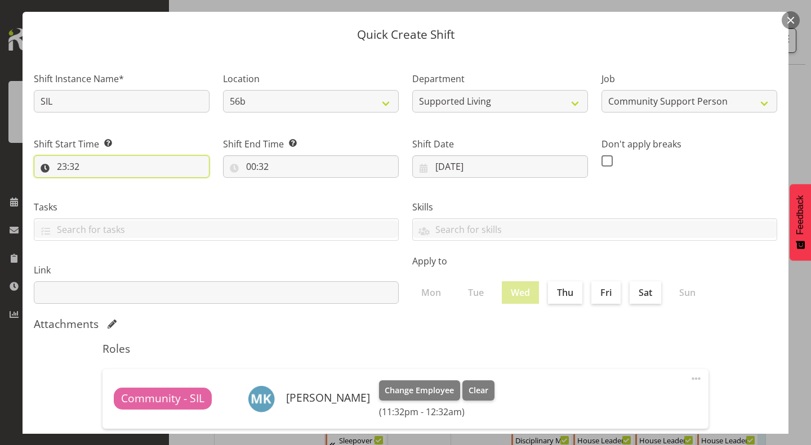
click at [60, 163] on input "23:32" at bounding box center [122, 166] width 176 height 23
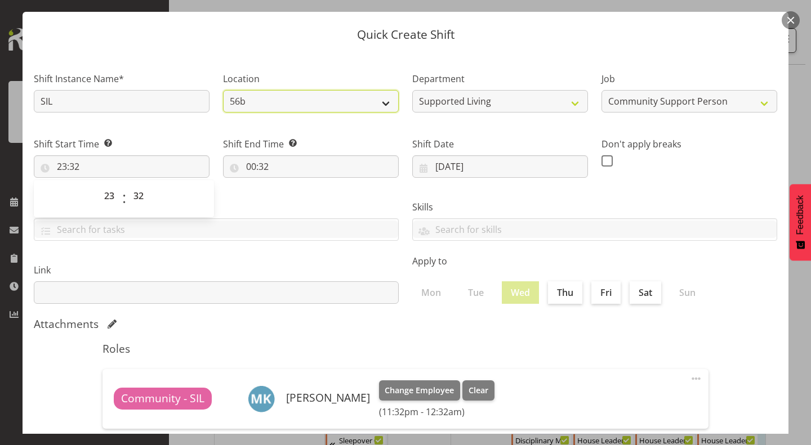
click at [307, 99] on select "30 41 SIL 56b 65a" at bounding box center [311, 101] width 176 height 23
select select "21"
click at [223, 90] on select "30 41 SIL 56b 65a" at bounding box center [311, 101] width 176 height 23
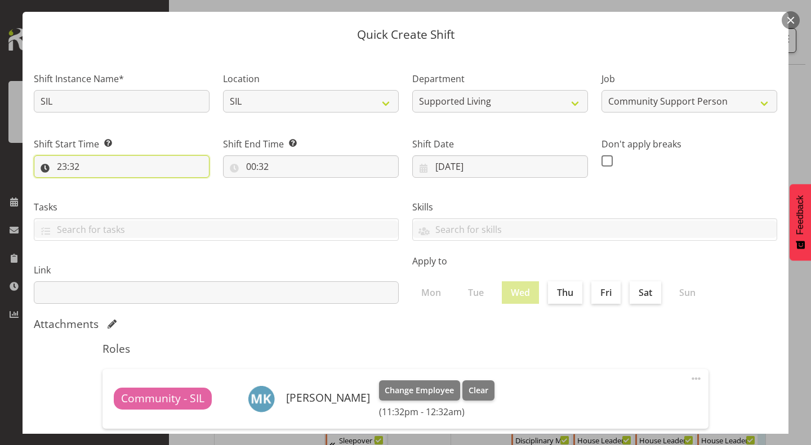
click at [135, 167] on input "23:32" at bounding box center [122, 166] width 176 height 23
click at [111, 197] on select "00 01 02 03 04 05 06 07 08 09 10 11 12 13 14 15 16 17 18 19 20 21 22 23" at bounding box center [110, 196] width 25 height 23
select select "11"
click at [98, 185] on select "00 01 02 03 04 05 06 07 08 09 10 11 12 13 14 15 16 17 18 19 20 21 22 23" at bounding box center [110, 196] width 25 height 23
type input "11:32"
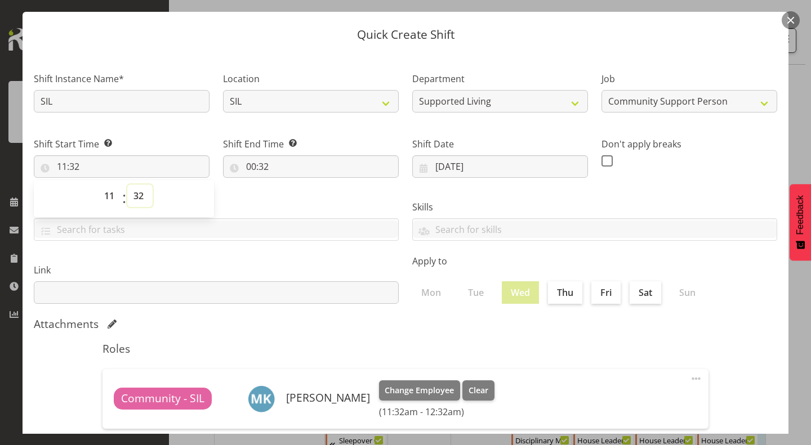
click at [137, 192] on select "00 01 02 03 04 05 06 07 08 09 10 11 12 13 14 15 16 17 18 19 20 21 22 23 24 25 2…" at bounding box center [139, 196] width 25 height 23
select select "30"
click at [127, 185] on select "00 01 02 03 04 05 06 07 08 09 10 11 12 13 14 15 16 17 18 19 20 21 22 23 24 25 2…" at bounding box center [139, 196] width 25 height 23
type input "11:30"
click at [249, 166] on input "00:32" at bounding box center [311, 166] width 176 height 23
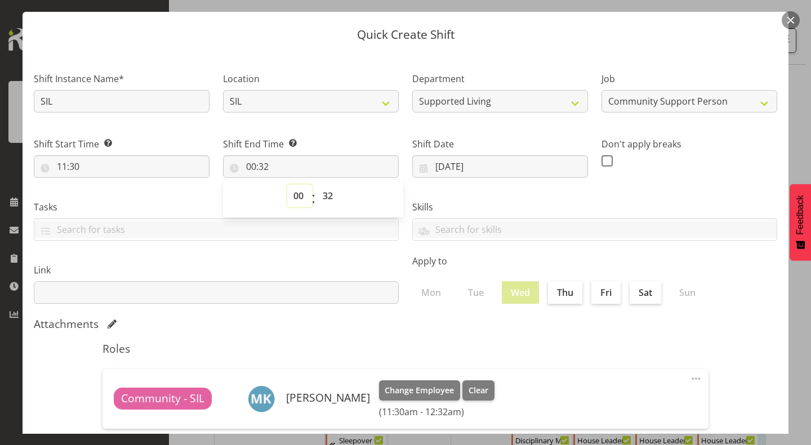
click at [296, 193] on select "00 01 02 03 04 05 06 07 08 09 10 11 12 13 14 15 16 17 18 19 20 21 22 23" at bounding box center [299, 196] width 25 height 23
select select "15"
click at [287, 185] on select "00 01 02 03 04 05 06 07 08 09 10 11 12 13 14 15 16 17 18 19 20 21 22 23" at bounding box center [299, 196] width 25 height 23
type input "15:32"
click at [327, 198] on select "00 01 02 03 04 05 06 07 08 09 10 11 12 13 14 15 16 17 18 19 20 21 22 23 24 25 2…" at bounding box center [328, 196] width 25 height 23
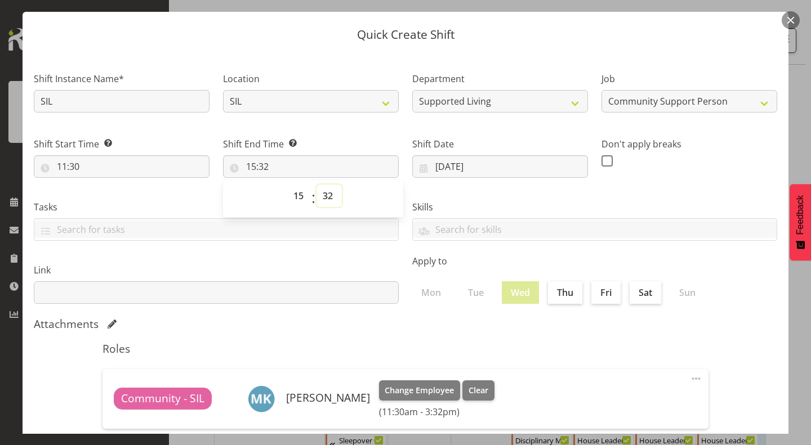
select select "30"
click at [316, 185] on select "00 01 02 03 04 05 06 07 08 09 10 11 12 13 14 15 16 17 18 19 20 21 22 23 24 25 2…" at bounding box center [328, 196] width 25 height 23
type input "15:30"
click at [461, 200] on label "Skills" at bounding box center [594, 207] width 365 height 14
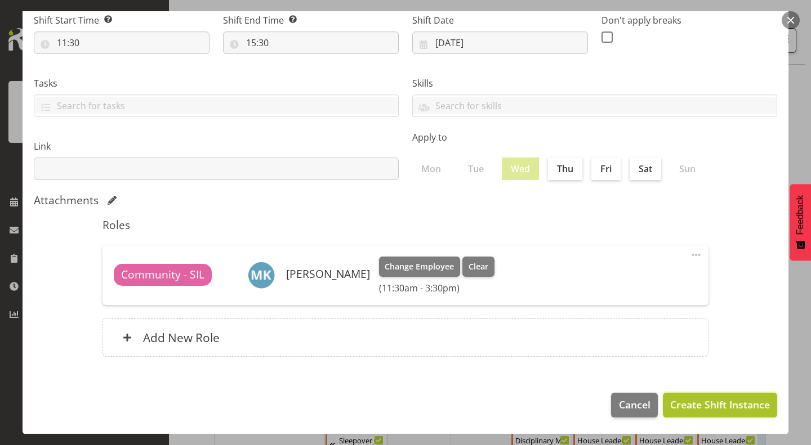
click at [717, 402] on span "Create Shift Instance" at bounding box center [720, 405] width 100 height 15
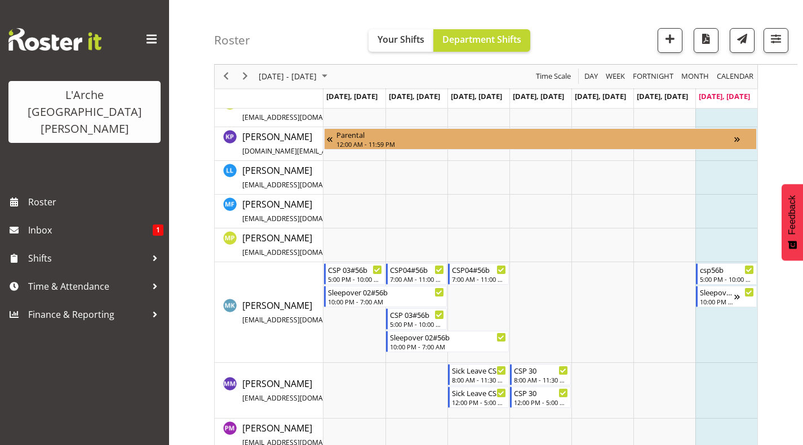
scroll to position [906, 0]
click at [785, 37] on button "button" at bounding box center [775, 40] width 25 height 25
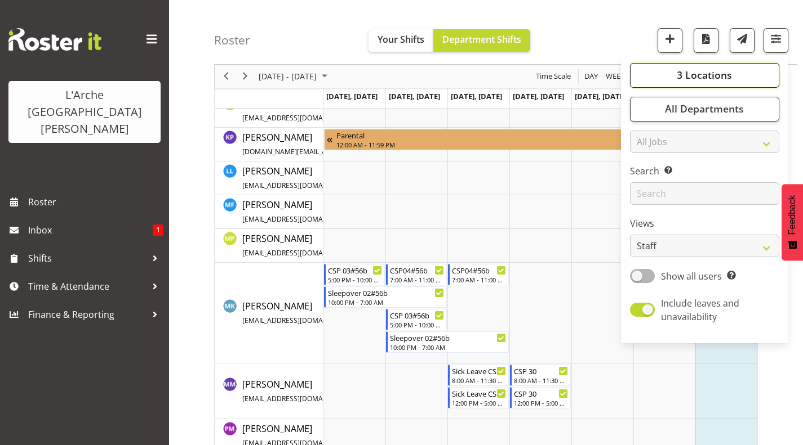
click at [707, 74] on span "3 Locations" at bounding box center [703, 76] width 55 height 14
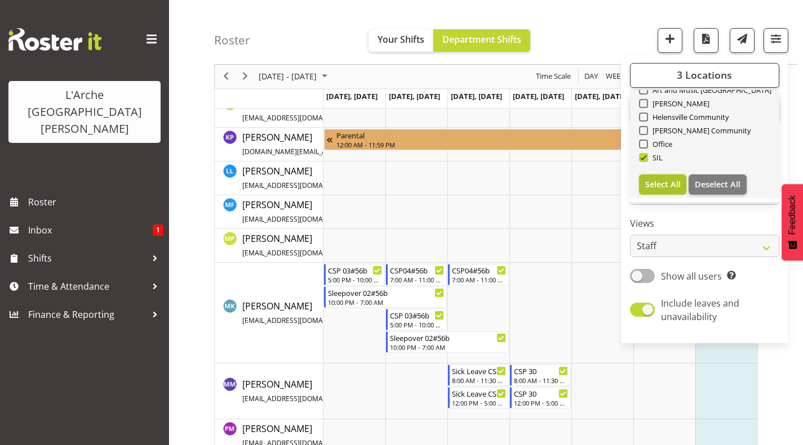
click at [663, 183] on span "Select All" at bounding box center [662, 184] width 35 height 11
checkbox input "true"
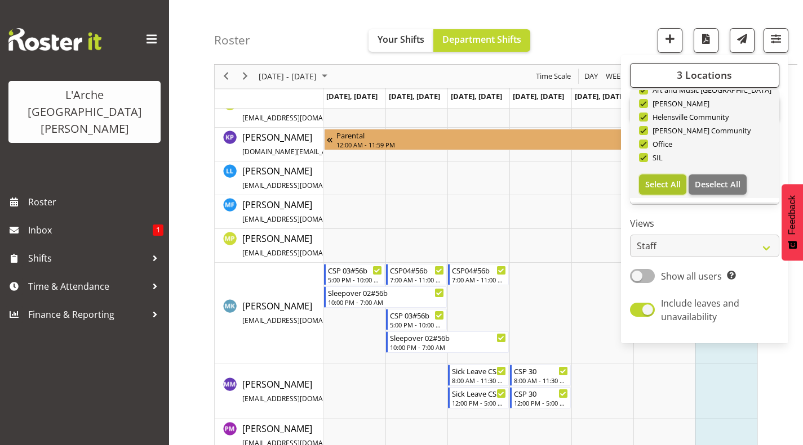
checkbox input "true"
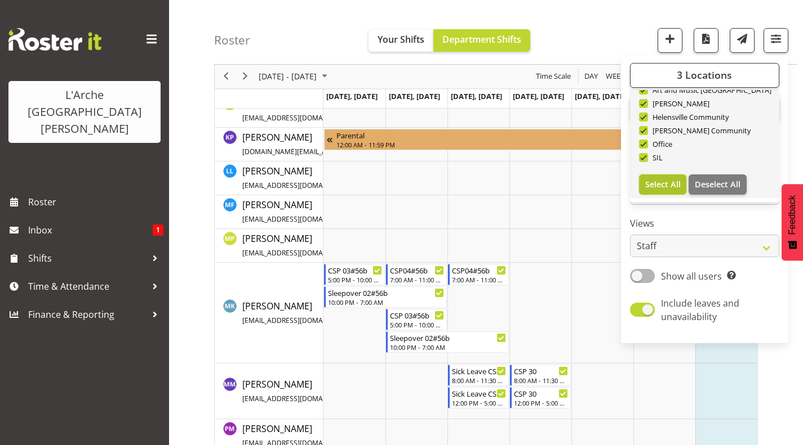
checkbox input "true"
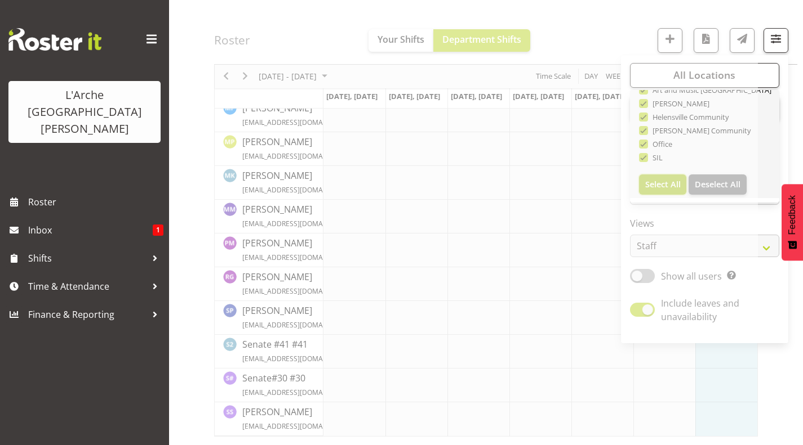
scroll to position [667, 0]
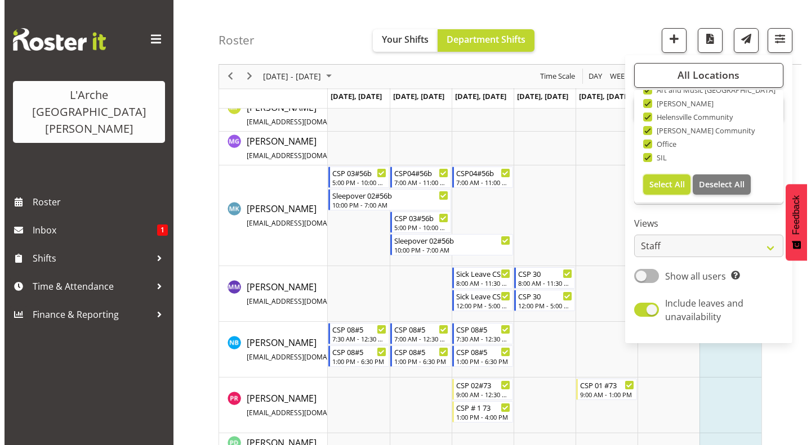
scroll to position [2271, 0]
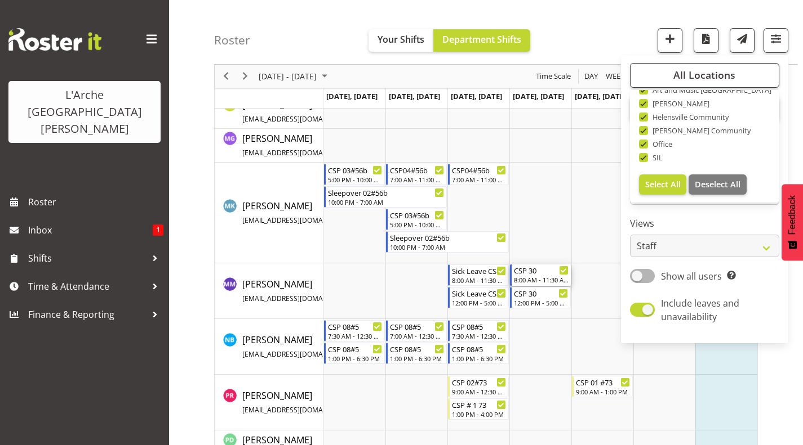
click at [525, 284] on div "8:00 AM - 11:30 AM" at bounding box center [541, 279] width 55 height 9
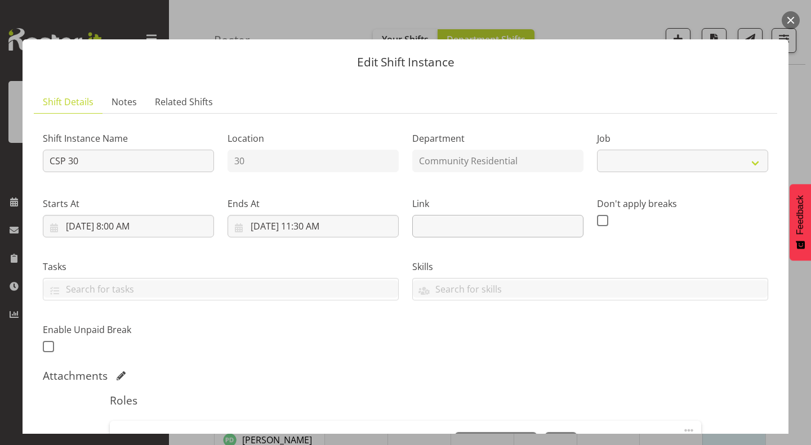
select select "2"
click at [789, 21] on button "button" at bounding box center [791, 20] width 18 height 18
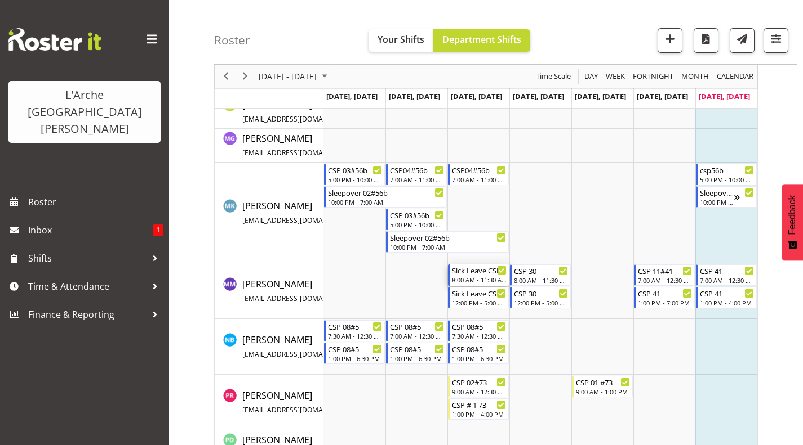
click at [475, 273] on div "Sick Leave CSP 30" at bounding box center [479, 270] width 55 height 11
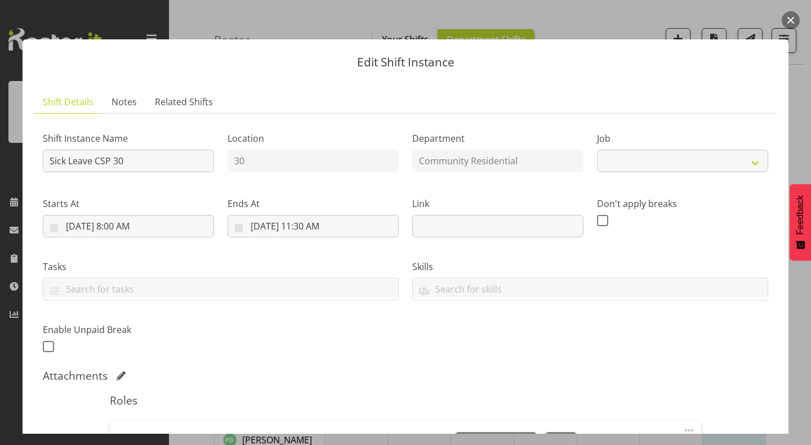
select select "2"
click at [792, 17] on button "button" at bounding box center [791, 20] width 18 height 18
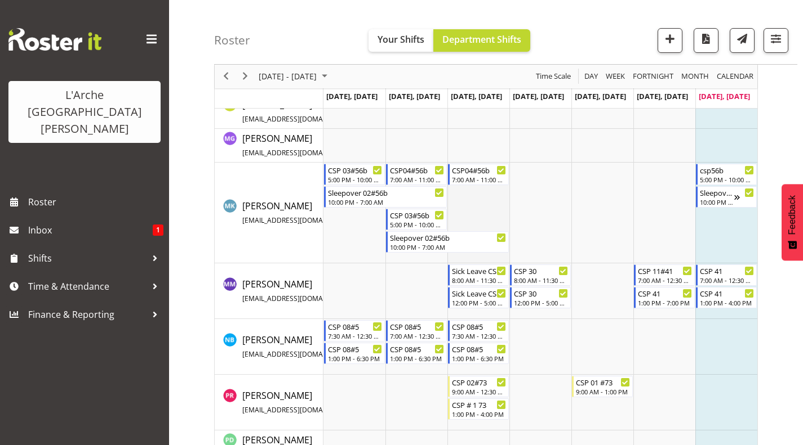
click at [474, 207] on td "Timeline Week of August 17, 2025" at bounding box center [478, 213] width 62 height 101
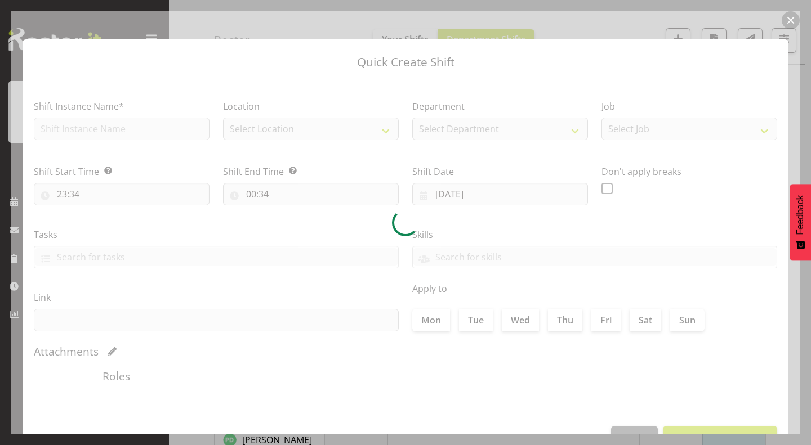
type input "13/08/2025"
checkbox input "true"
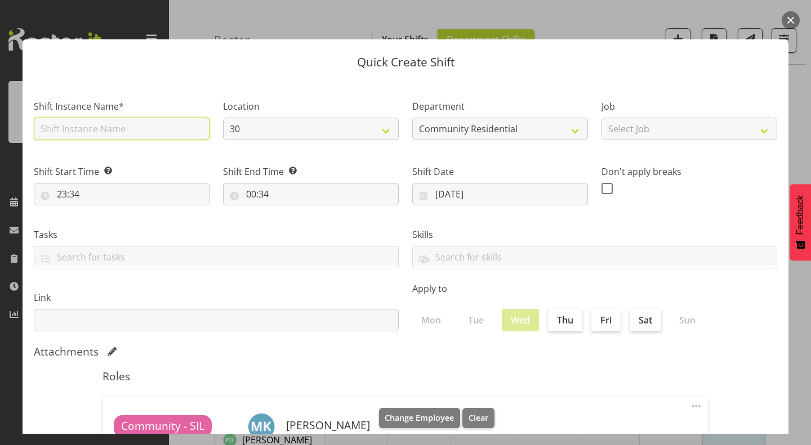
click at [155, 129] on input "text" at bounding box center [122, 129] width 176 height 23
type input "CSP 01 #56B"
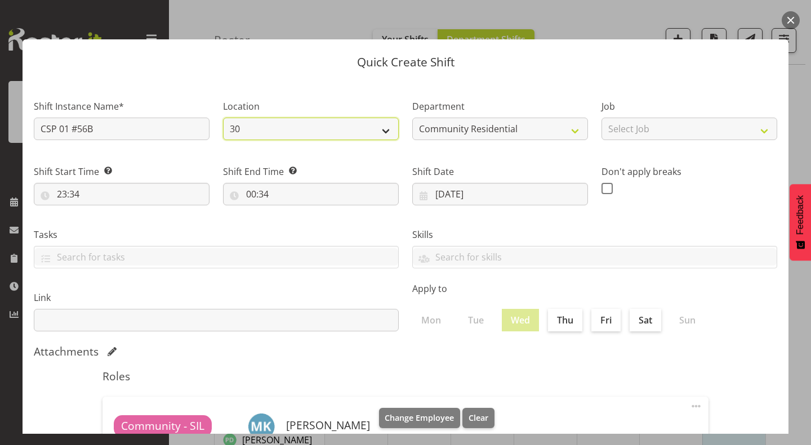
click at [313, 130] on select "30 41 SIL 56b 65a" at bounding box center [311, 129] width 176 height 23
select select "1061"
click at [223, 118] on select "30 41 SIL 56b 65a" at bounding box center [311, 129] width 176 height 23
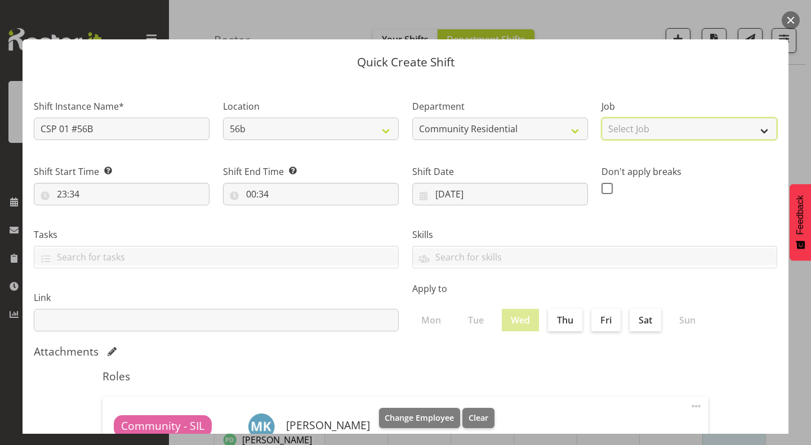
click at [628, 127] on select "Select Job Accounts Admin Art Coordinator Community Leader Community Support Pe…" at bounding box center [689, 129] width 176 height 23
select select "2"
click at [601, 118] on select "Select Job Accounts Admin Art Coordinator Community Leader Community Support Pe…" at bounding box center [689, 129] width 176 height 23
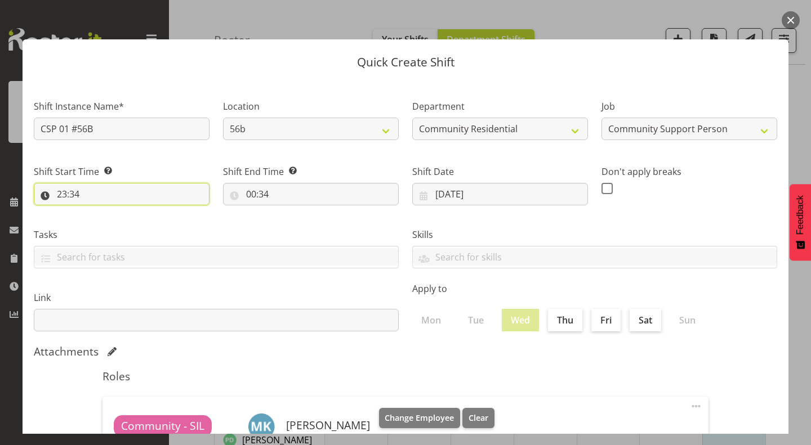
click at [67, 193] on input "23:34" at bounding box center [122, 194] width 176 height 23
click at [108, 222] on select "00 01 02 03 04 05 06 07 08 09 10 11 12 13 14 15 16 17 18 19 20 21 22 23" at bounding box center [110, 223] width 25 height 23
select select "17"
click at [98, 212] on select "00 01 02 03 04 05 06 07 08 09 10 11 12 13 14 15 16 17 18 19 20 21 22 23" at bounding box center [110, 223] width 25 height 23
type input "17:34"
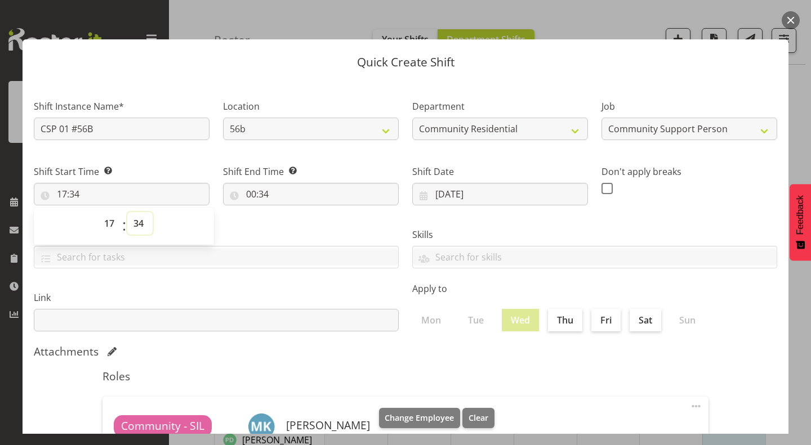
click at [141, 219] on select "00 01 02 03 04 05 06 07 08 09 10 11 12 13 14 15 16 17 18 19 20 21 22 23 24 25 2…" at bounding box center [139, 223] width 25 height 23
select select "0"
click at [127, 212] on select "00 01 02 03 04 05 06 07 08 09 10 11 12 13 14 15 16 17 18 19 20 21 22 23 24 25 2…" at bounding box center [139, 223] width 25 height 23
type input "17:00"
click at [252, 191] on input "00:34" at bounding box center [311, 194] width 176 height 23
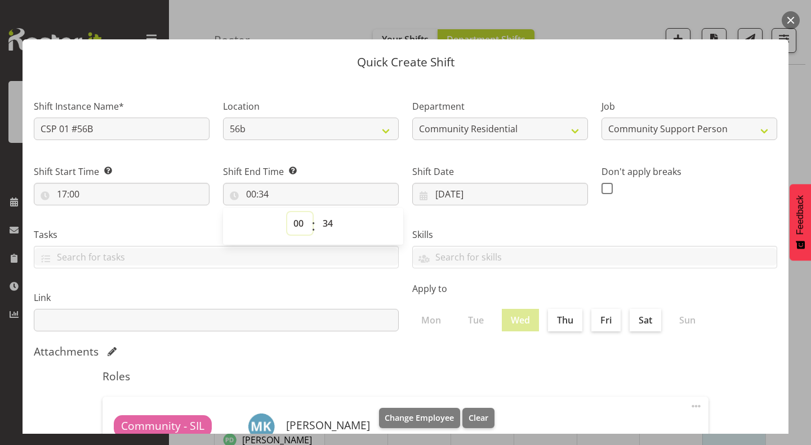
click at [298, 224] on select "00 01 02 03 04 05 06 07 08 09 10 11 12 13 14 15 16 17 18 19 20 21 22 23" at bounding box center [299, 223] width 25 height 23
select select "22"
click at [287, 212] on select "00 01 02 03 04 05 06 07 08 09 10 11 12 13 14 15 16 17 18 19 20 21 22 23" at bounding box center [299, 223] width 25 height 23
type input "22:34"
click at [320, 223] on select "00 01 02 03 04 05 06 07 08 09 10 11 12 13 14 15 16 17 18 19 20 21 22 23 24 25 2…" at bounding box center [328, 223] width 25 height 23
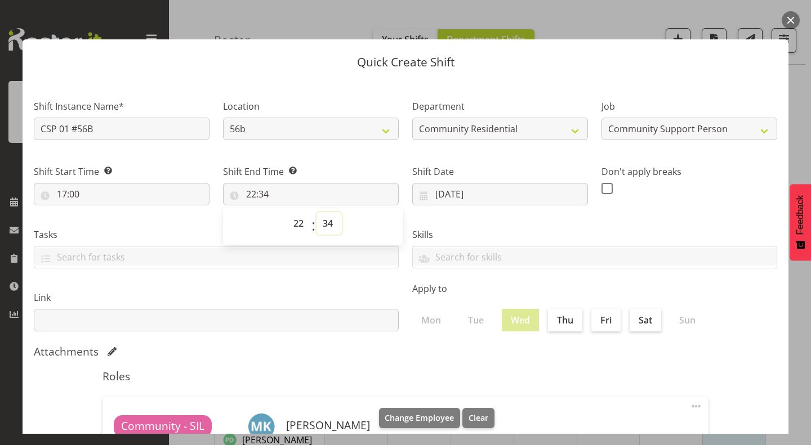
select select "0"
click at [316, 212] on select "00 01 02 03 04 05 06 07 08 09 10 11 12 13 14 15 16 17 18 19 20 21 22 23 24 25 2…" at bounding box center [328, 223] width 25 height 23
type input "22:00"
click at [368, 150] on div "Shift End Time Set the time of the day you wish this shift to finish 22:00 00 0…" at bounding box center [310, 180] width 189 height 63
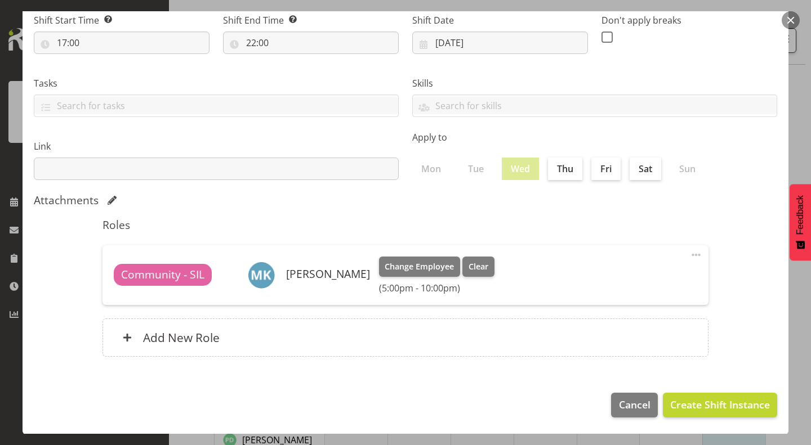
click at [691, 252] on span at bounding box center [696, 255] width 14 height 14
click at [622, 292] on link "Delete" at bounding box center [649, 300] width 108 height 20
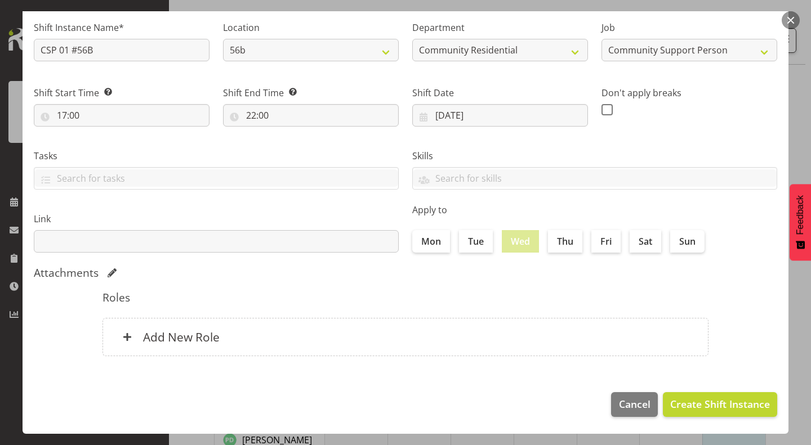
scroll to position [78, 0]
click at [425, 322] on div "Add New Role" at bounding box center [405, 338] width 606 height 38
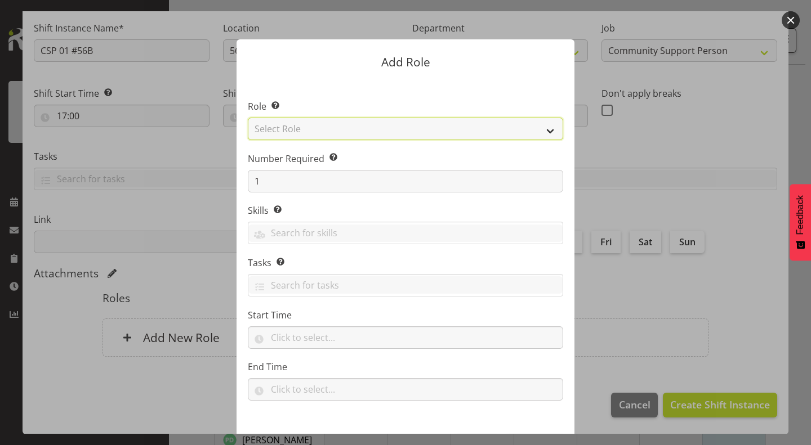
click at [463, 128] on select "Select Role Area Manager Art Coordination Community - SIL Community Leader Comm…" at bounding box center [405, 129] width 315 height 23
select select "13"
click at [248, 118] on select "Select Role Area Manager Art Coordination Community - SIL Community Leader Comm…" at bounding box center [405, 129] width 315 height 23
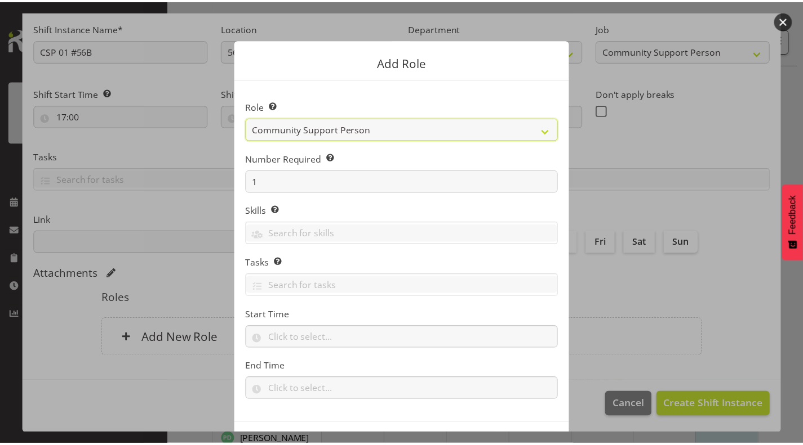
scroll to position [43, 0]
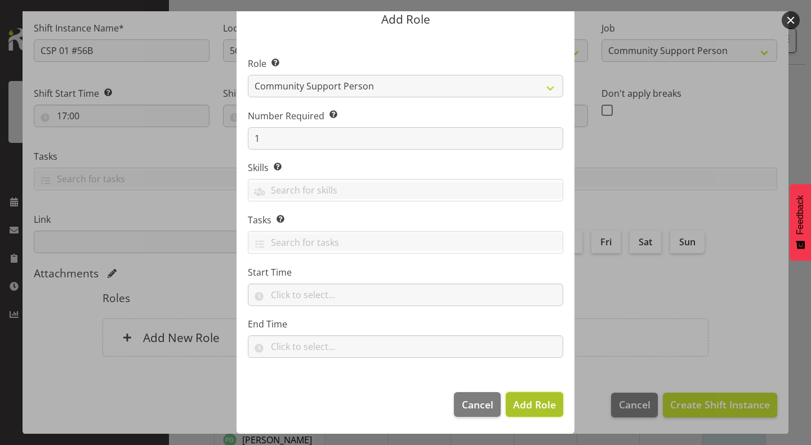
click at [542, 400] on span "Add Role" at bounding box center [534, 405] width 43 height 14
type input "17:00"
type input "22:00"
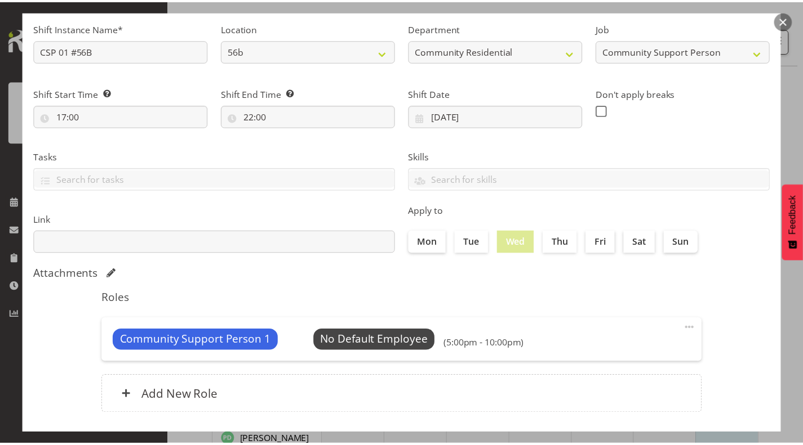
scroll to position [136, 0]
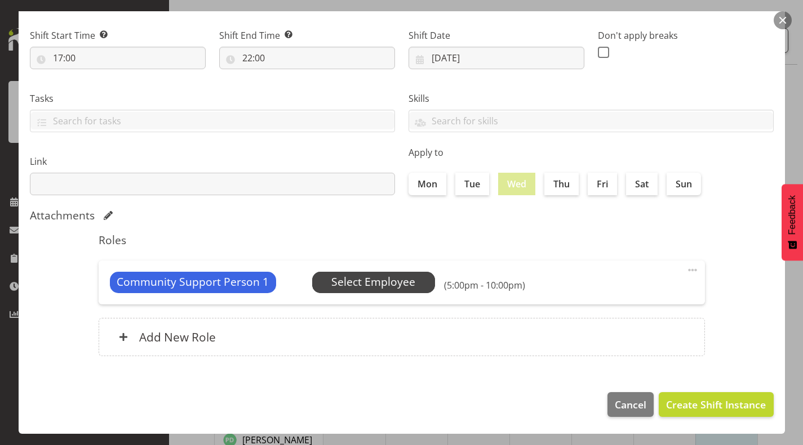
click at [414, 275] on span "Select Employee" at bounding box center [373, 282] width 123 height 21
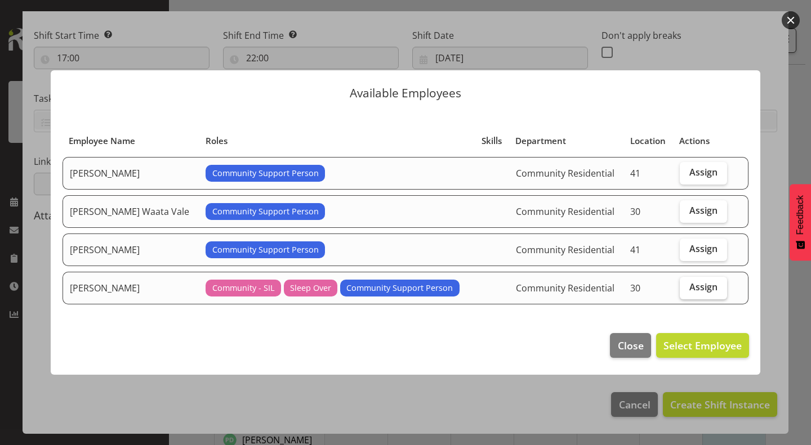
click at [703, 291] on span "Assign" at bounding box center [703, 287] width 28 height 11
click at [687, 291] on input "Assign" at bounding box center [683, 287] width 7 height 7
checkbox input "true"
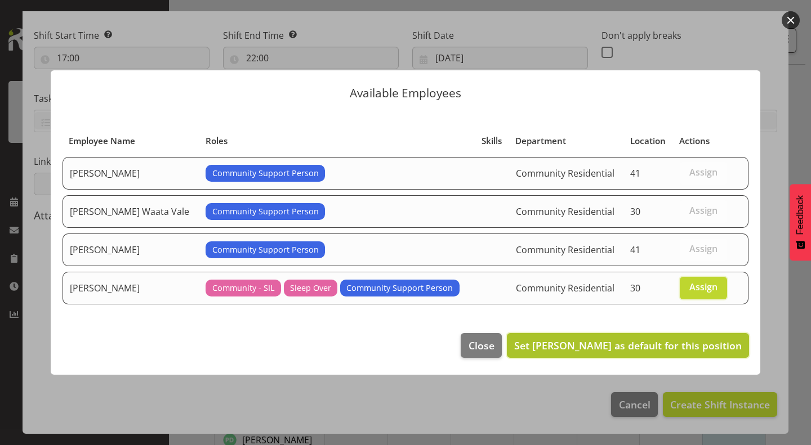
click at [686, 342] on span "Set Michelle Kohnen as default for this position" at bounding box center [628, 346] width 228 height 14
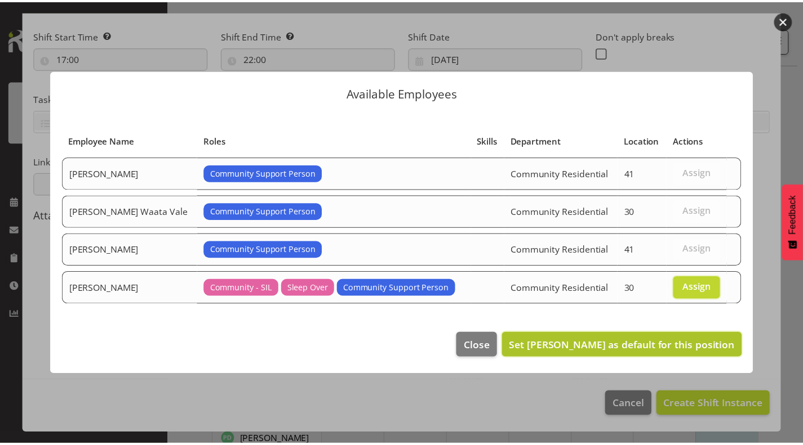
scroll to position [151, 0]
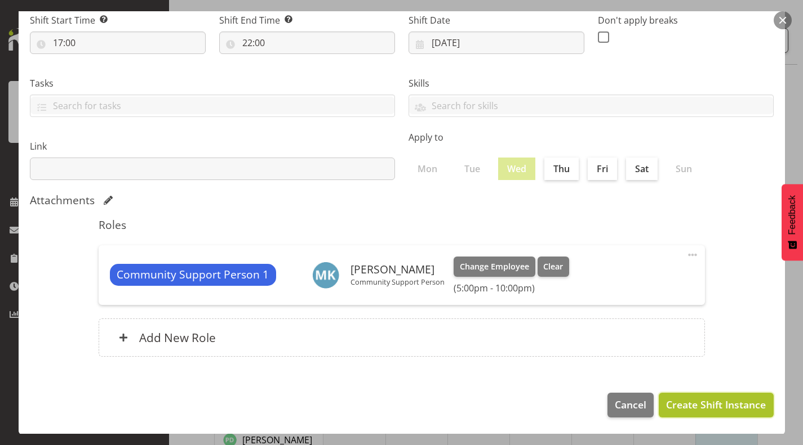
click at [704, 400] on span "Create Shift Instance" at bounding box center [716, 405] width 100 height 15
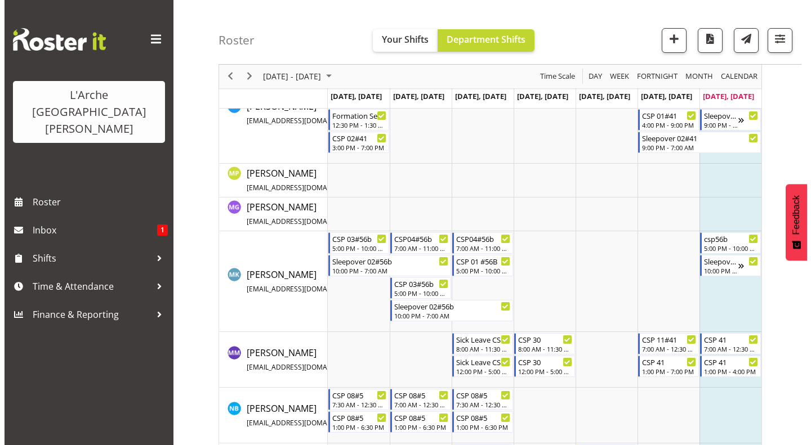
scroll to position [2204, 0]
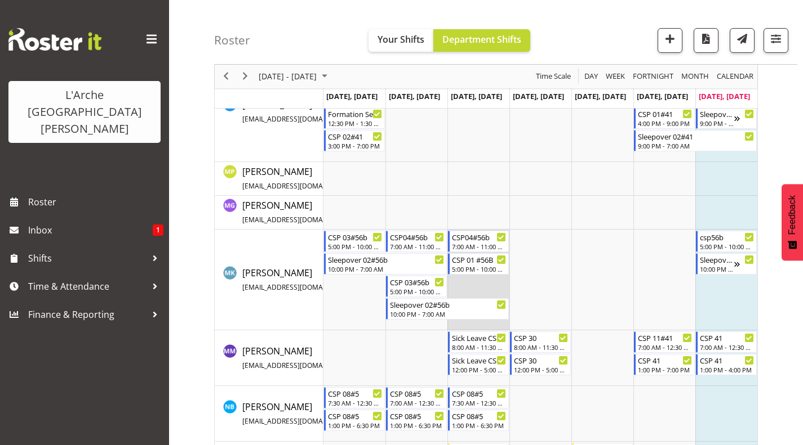
click at [477, 289] on td "Timeline Week of August 17, 2025" at bounding box center [478, 280] width 62 height 101
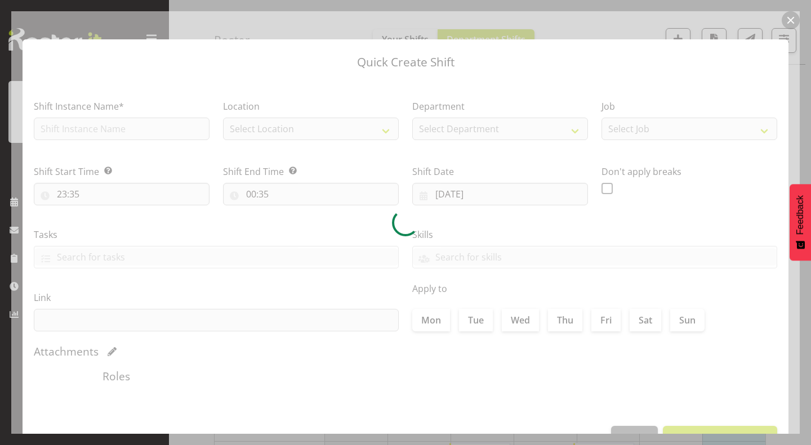
type input "13/08/2025"
checkbox input "true"
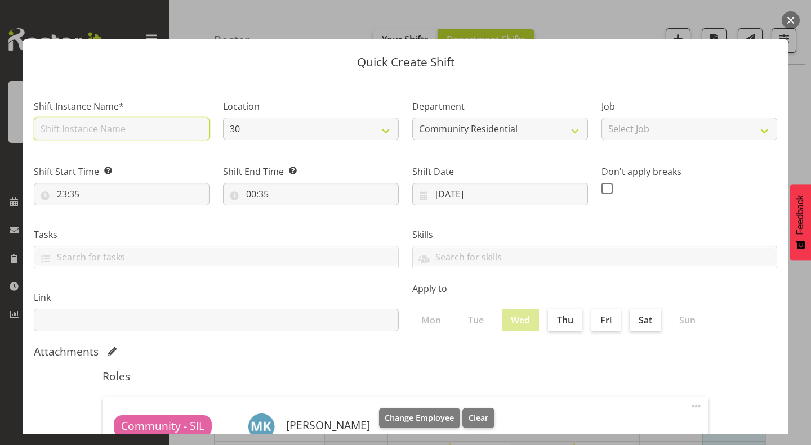
click at [184, 129] on input "text" at bounding box center [122, 129] width 176 height 23
type input "Sleepover 02#56b"
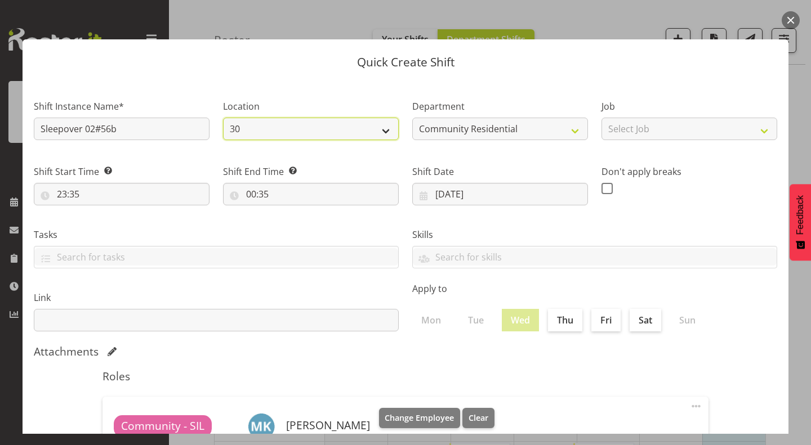
click at [278, 132] on select "30 41 SIL 56b 65a" at bounding box center [311, 129] width 176 height 23
select select "1061"
click at [223, 118] on select "30 41 SIL 56b 65a" at bounding box center [311, 129] width 176 height 23
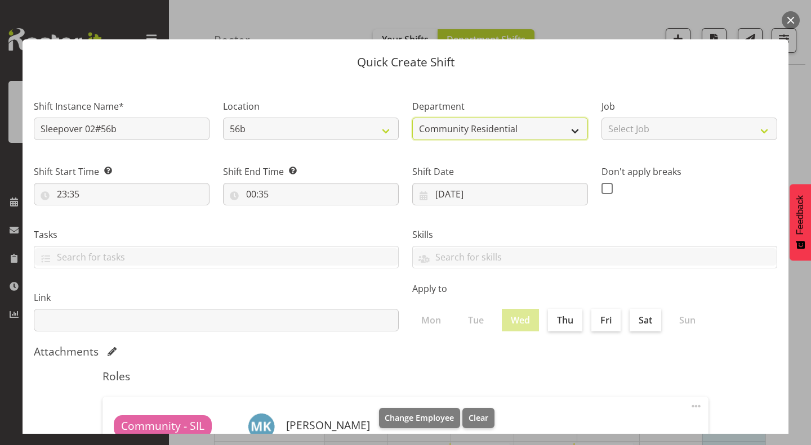
click at [459, 129] on select "Community Residential Supported Living" at bounding box center [500, 129] width 176 height 23
click at [412, 118] on select "Community Residential Supported Living" at bounding box center [500, 129] width 176 height 23
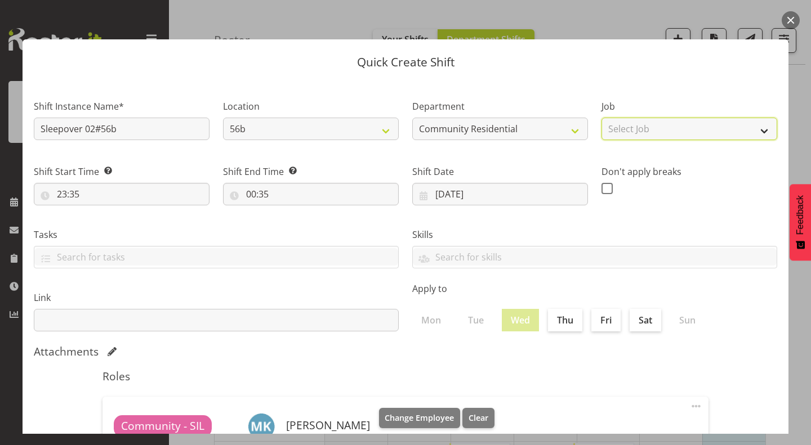
click at [615, 128] on select "Select Job Accounts Admin Art Coordinator Community Leader Community Support Pe…" at bounding box center [689, 129] width 176 height 23
select select "2"
click at [601, 118] on select "Select Job Accounts Admin Art Coordinator Community Leader Community Support Pe…" at bounding box center [689, 129] width 176 height 23
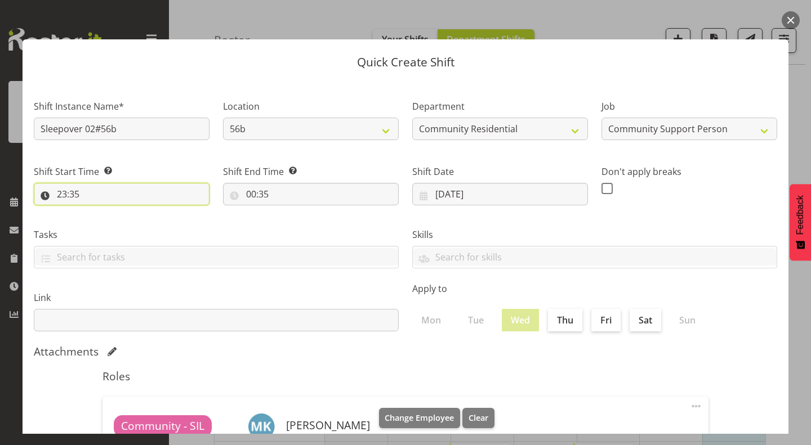
click at [57, 196] on input "23:35" at bounding box center [122, 194] width 176 height 23
click at [111, 222] on select "00 01 02 03 04 05 06 07 08 09 10 11 12 13 14 15 16 17 18 19 20 21 22 23" at bounding box center [110, 223] width 25 height 23
select select "22"
click at [98, 212] on select "00 01 02 03 04 05 06 07 08 09 10 11 12 13 14 15 16 17 18 19 20 21 22 23" at bounding box center [110, 223] width 25 height 23
type input "22:35"
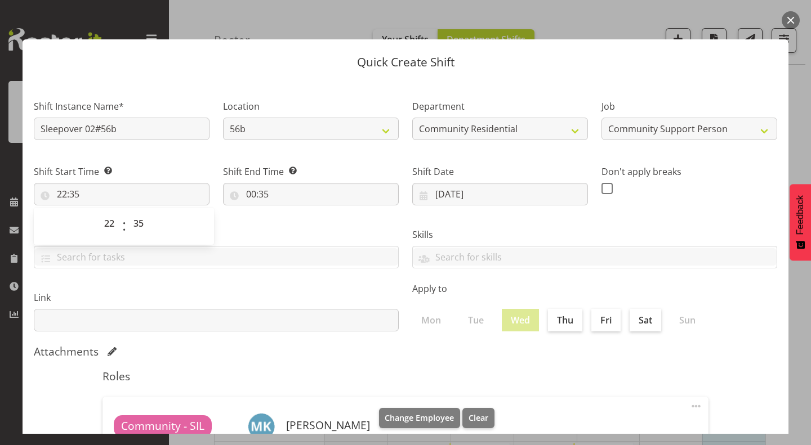
click at [107, 181] on div "Shift Start Time Set the time of the day you wish this shift to start 22:35 00 …" at bounding box center [122, 185] width 176 height 41
click at [69, 185] on input "22:35" at bounding box center [122, 194] width 176 height 23
click at [139, 221] on select "00 01 02 03 04 05 06 07 08 09 10 11 12 13 14 15 16 17 18 19 20 21 22 23 24 25 2…" at bounding box center [139, 223] width 25 height 23
select select "0"
click at [127, 212] on select "00 01 02 03 04 05 06 07 08 09 10 11 12 13 14 15 16 17 18 19 20 21 22 23 24 25 2…" at bounding box center [139, 223] width 25 height 23
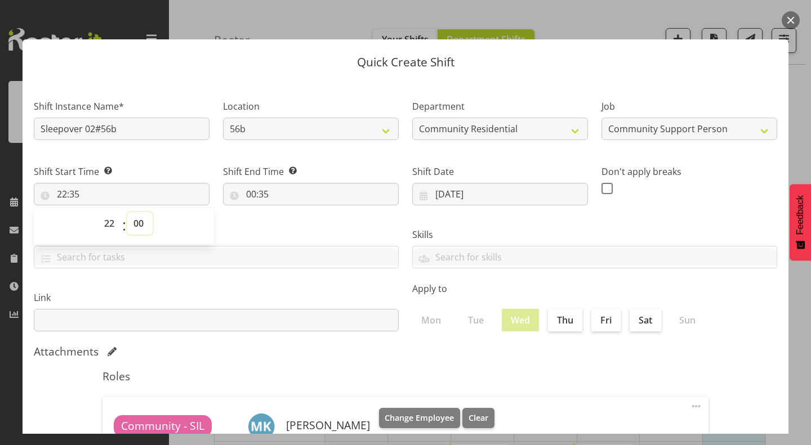
type input "22:00"
click at [251, 198] on input "00:35" at bounding box center [311, 194] width 176 height 23
click at [297, 225] on select "00 01 02 03 04 05 06 07 08 09 10 11 12 13 14 15 16 17 18 19 20 21 22 23" at bounding box center [299, 223] width 25 height 23
select select "7"
click at [287, 212] on select "00 01 02 03 04 05 06 07 08 09 10 11 12 13 14 15 16 17 18 19 20 21 22 23" at bounding box center [299, 223] width 25 height 23
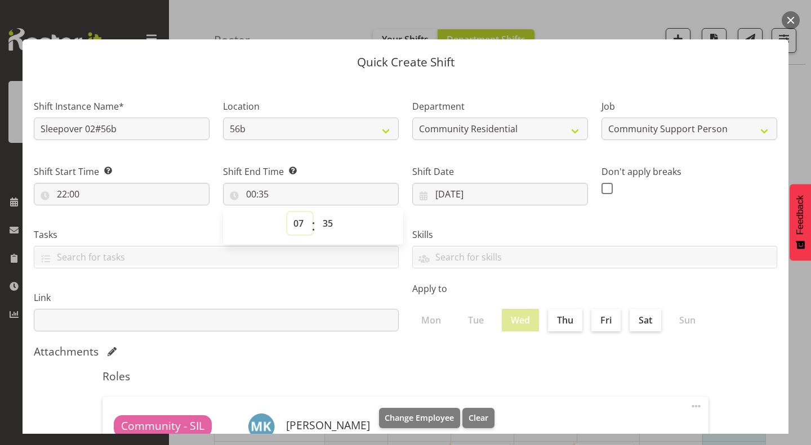
type input "07:35"
click at [326, 221] on select "00 01 02 03 04 05 06 07 08 09 10 11 12 13 14 15 16 17 18 19 20 21 22 23 24 25 2…" at bounding box center [328, 223] width 25 height 23
select select "0"
click at [316, 212] on select "00 01 02 03 04 05 06 07 08 09 10 11 12 13 14 15 16 17 18 19 20 21 22 23 24 25 2…" at bounding box center [328, 223] width 25 height 23
type input "07:00"
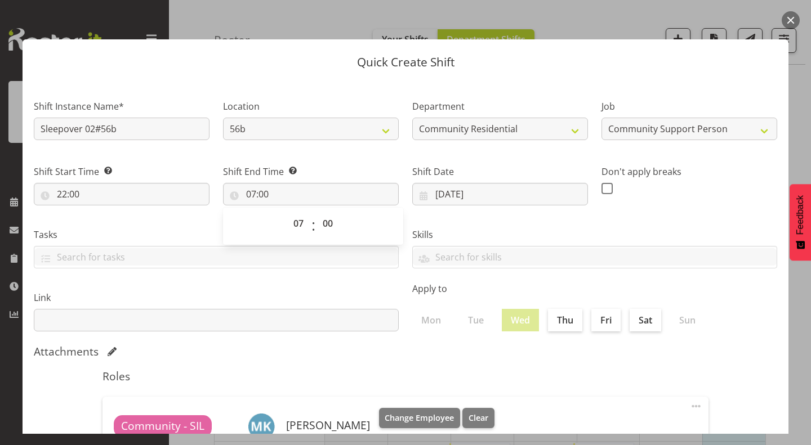
click at [375, 159] on div "Shift End Time Set the time of the day you wish this shift to finish 07:00 00 0…" at bounding box center [310, 180] width 189 height 63
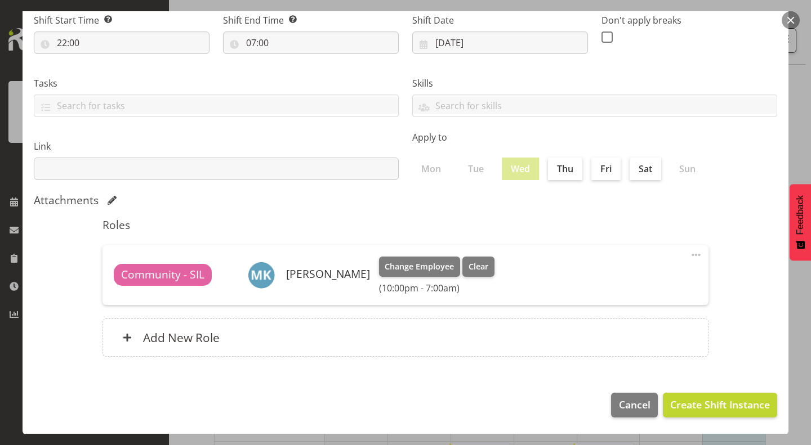
click at [694, 251] on span at bounding box center [696, 255] width 14 height 14
click at [627, 303] on link "Delete" at bounding box center [649, 300] width 108 height 20
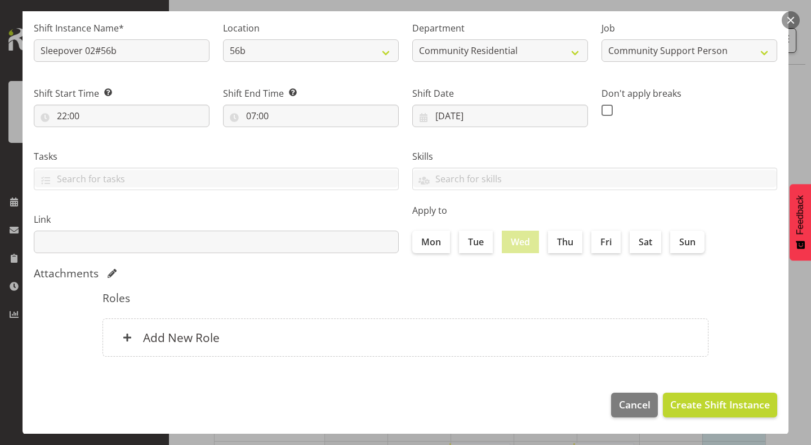
click at [434, 314] on div "Roles Add New Role" at bounding box center [405, 328] width 619 height 86
click at [427, 327] on div "Add New Role" at bounding box center [405, 338] width 606 height 38
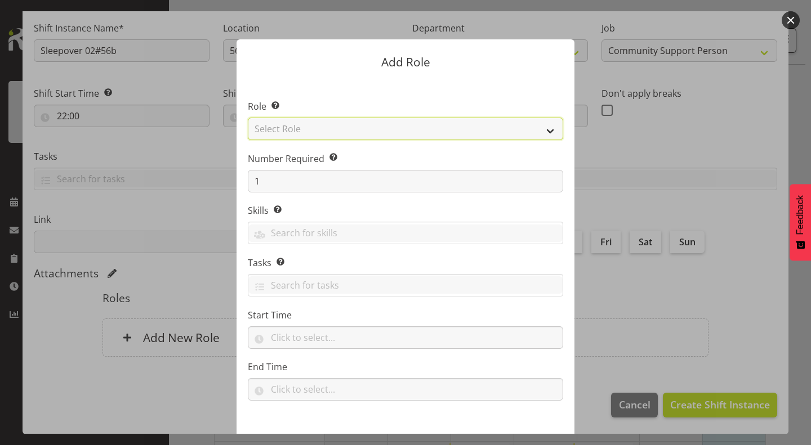
click at [491, 126] on select "Select Role Area Manager Art Coordination Community - SIL Community Leader Comm…" at bounding box center [405, 129] width 315 height 23
select select "13"
click at [248, 118] on select "Select Role Area Manager Art Coordination Community - SIL Community Leader Comm…" at bounding box center [405, 129] width 315 height 23
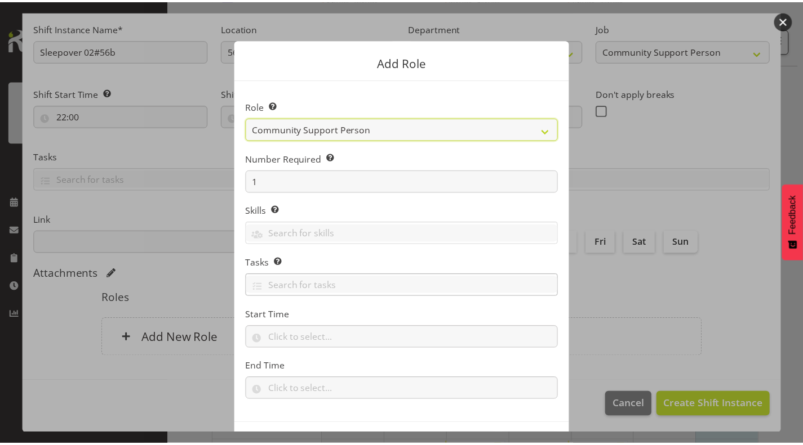
scroll to position [43, 0]
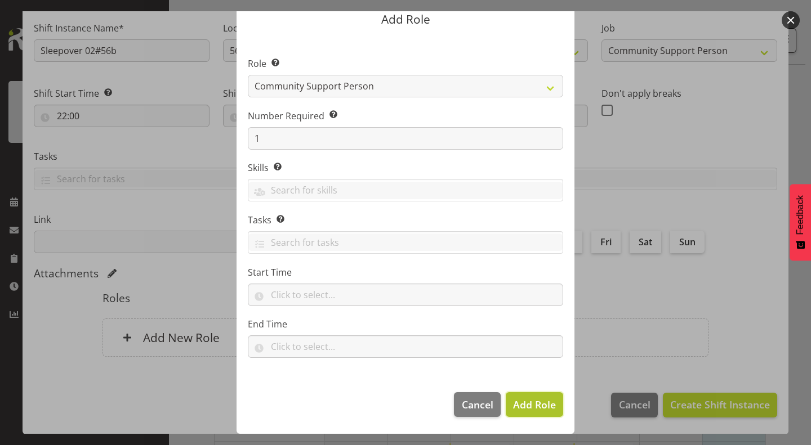
click at [529, 400] on span "Add Role" at bounding box center [534, 405] width 43 height 14
type input "22:00"
type input "07:00"
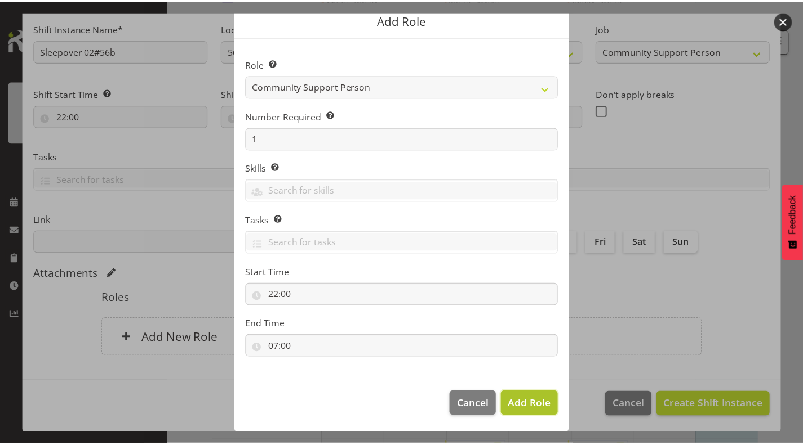
scroll to position [136, 0]
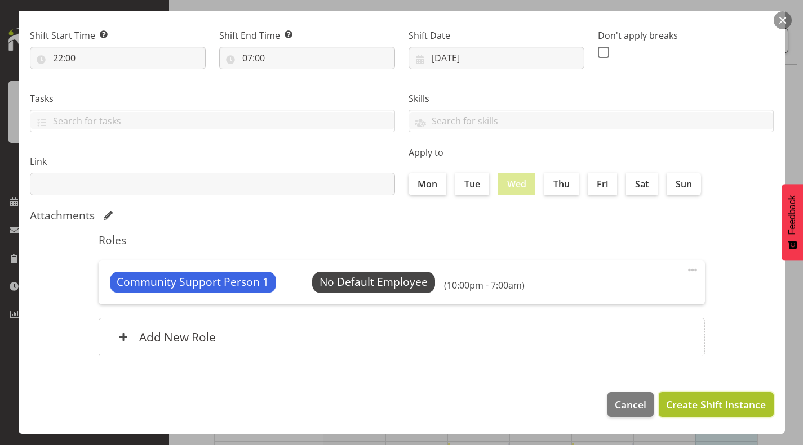
click at [689, 409] on span "Create Shift Instance" at bounding box center [716, 405] width 100 height 15
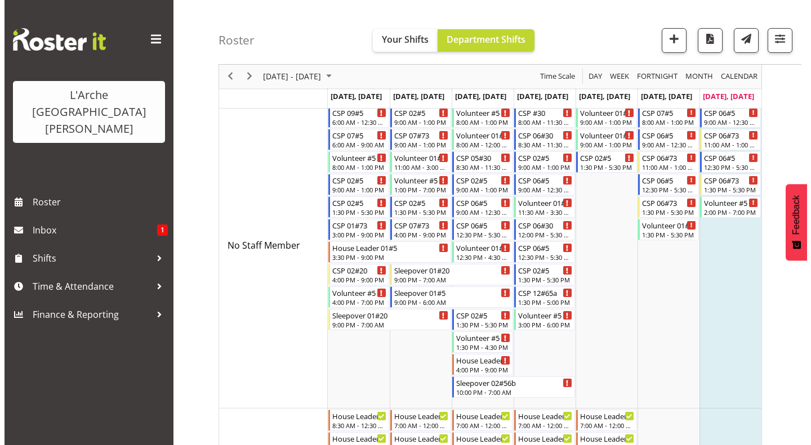
scroll to position [78, 0]
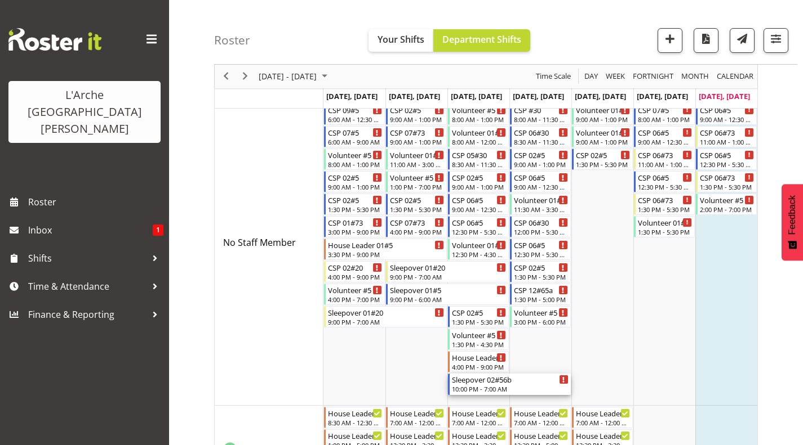
click at [492, 377] on div "Sleepover 02#56b" at bounding box center [510, 379] width 117 height 11
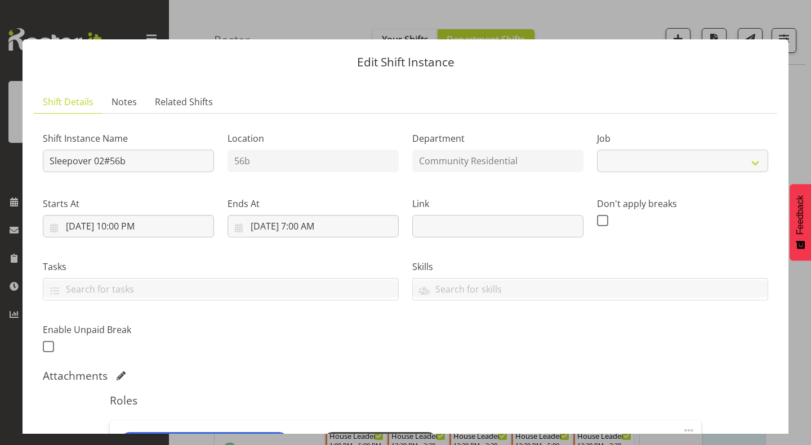
select select "2"
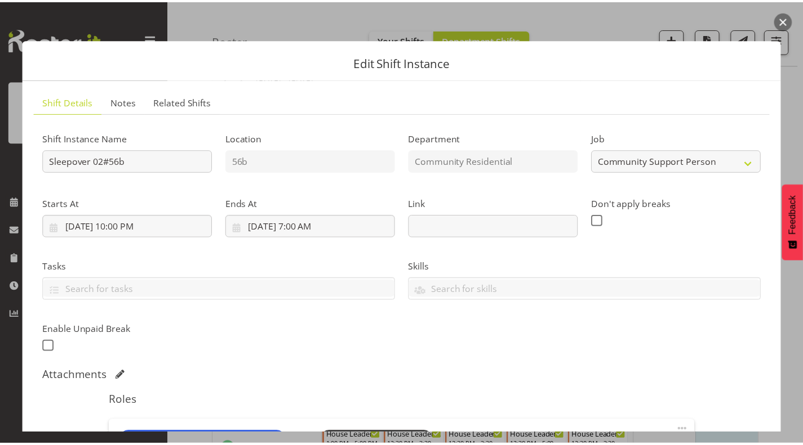
scroll to position [183, 0]
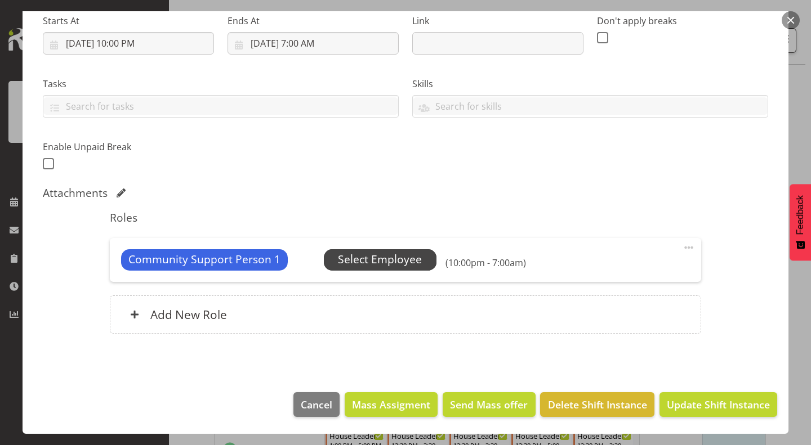
click at [408, 263] on span "Select Employee" at bounding box center [380, 260] width 84 height 16
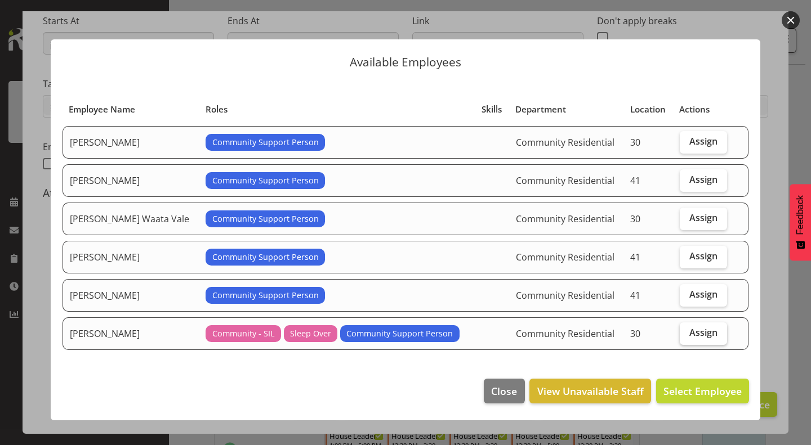
click at [699, 337] on span "Assign" at bounding box center [703, 332] width 28 height 11
click at [687, 337] on input "Assign" at bounding box center [683, 332] width 7 height 7
checkbox input "true"
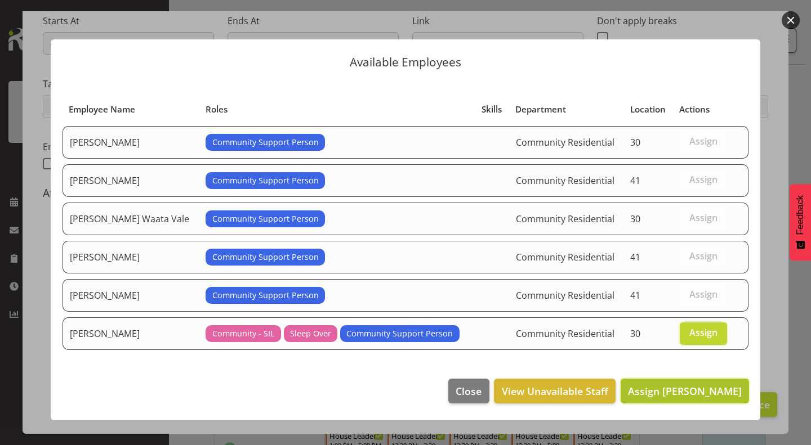
click at [708, 386] on span "Assign Michelle Kohnen" at bounding box center [685, 392] width 114 height 14
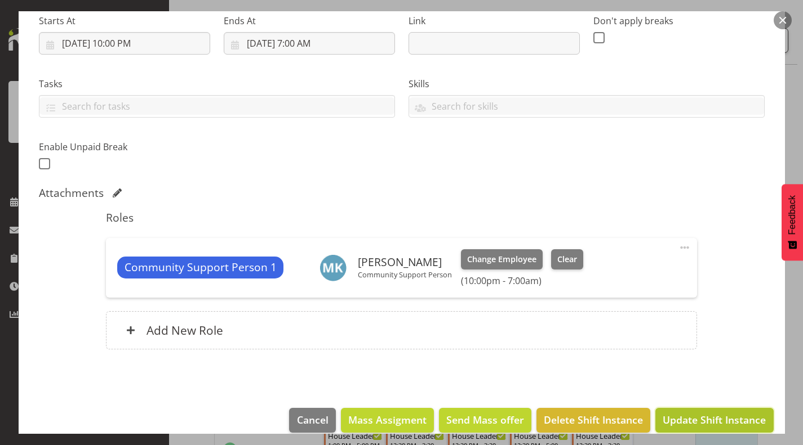
click at [708, 418] on span "Update Shift Instance" at bounding box center [713, 420] width 103 height 15
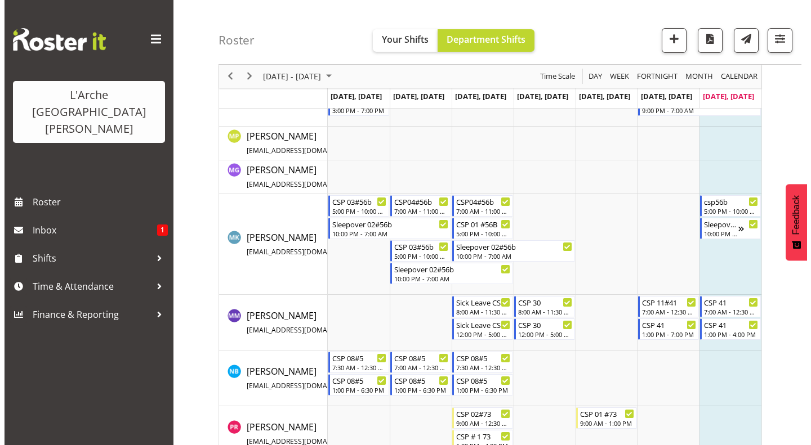
scroll to position [2239, 0]
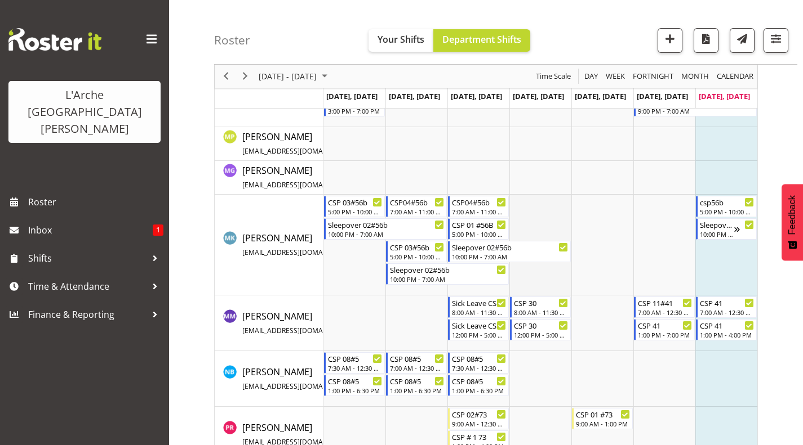
click at [534, 201] on td "Timeline Week of August 17, 2025" at bounding box center [540, 245] width 62 height 101
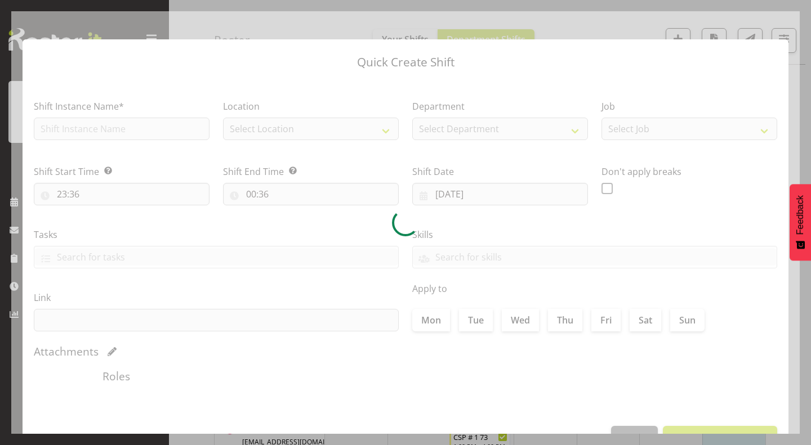
type input "14/08/2025"
checkbox input "true"
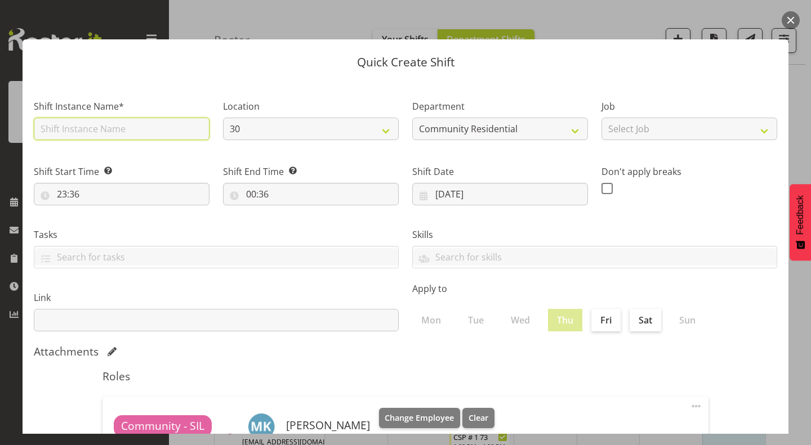
click at [158, 136] on input "text" at bounding box center [122, 129] width 176 height 23
type input "CSP03#56b"
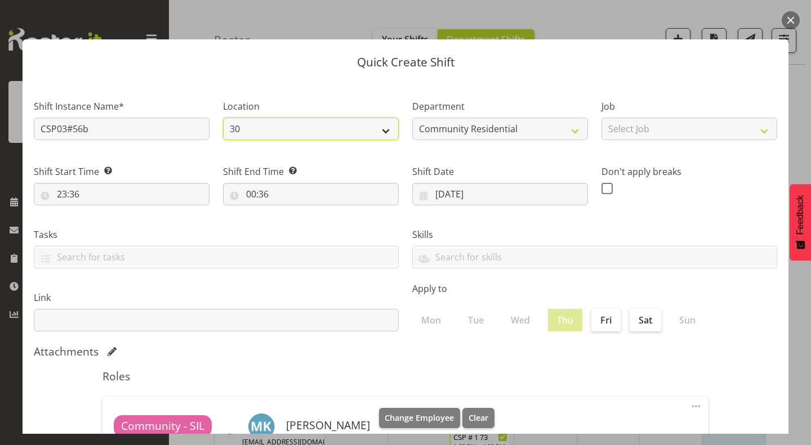
click at [302, 129] on select "30 41 SIL 56b 65a" at bounding box center [311, 129] width 176 height 23
select select "1061"
click at [223, 118] on select "30 41 SIL 56b 65a" at bounding box center [311, 129] width 176 height 23
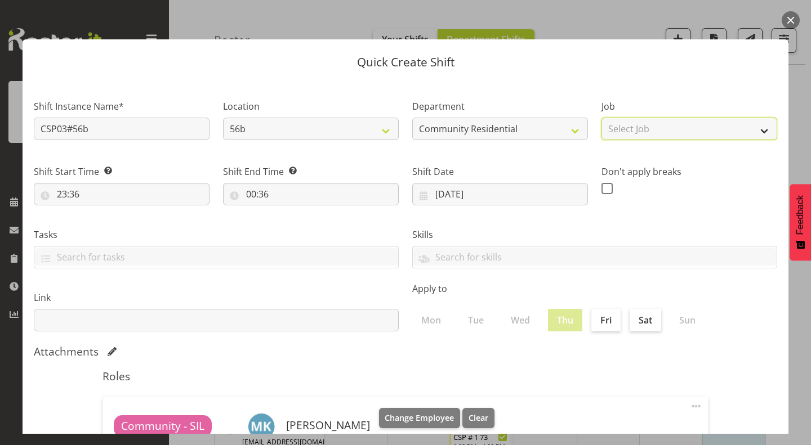
click at [638, 123] on select "Select Job Accounts Admin Art Coordinator Community Leader Community Support Pe…" at bounding box center [689, 129] width 176 height 23
select select "2"
click at [601, 118] on select "Select Job Accounts Admin Art Coordinator Community Leader Community Support Pe…" at bounding box center [689, 129] width 176 height 23
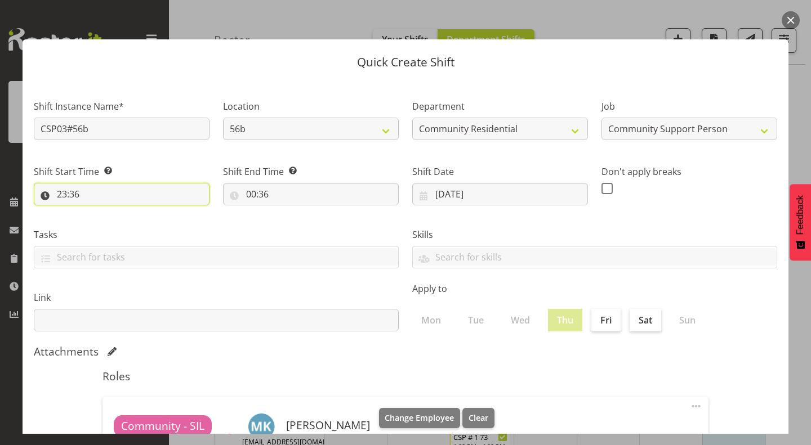
click at [71, 195] on input "23:36" at bounding box center [122, 194] width 176 height 23
click at [110, 224] on select "00 01 02 03 04 05 06 07 08 09 10 11 12 13 14 15 16 17 18 19 20 21 22 23" at bounding box center [110, 223] width 25 height 23
select select "7"
click at [98, 212] on select "00 01 02 03 04 05 06 07 08 09 10 11 12 13 14 15 16 17 18 19 20 21 22 23" at bounding box center [110, 223] width 25 height 23
type input "07:36"
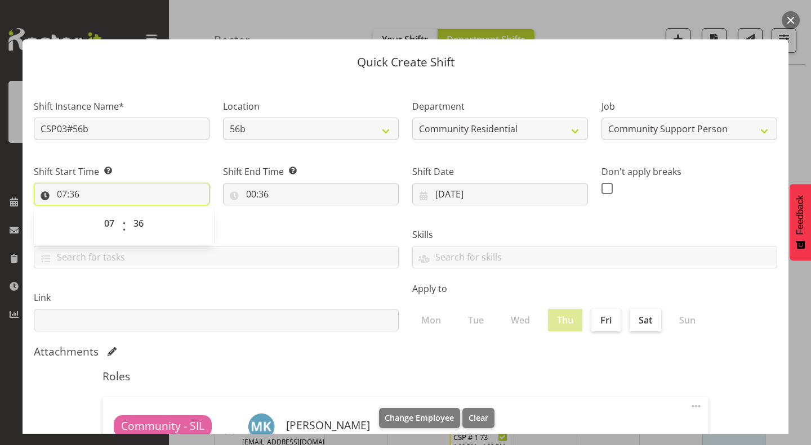
click at [132, 188] on input "07:36" at bounding box center [122, 194] width 176 height 23
click at [128, 194] on input "07:36" at bounding box center [122, 194] width 176 height 23
click at [141, 226] on select "00 01 02 03 04 05 06 07 08 09 10 11 12 13 14 15 16 17 18 19 20 21 22 23 24 25 2…" at bounding box center [139, 223] width 25 height 23
select select "0"
click at [127, 212] on select "00 01 02 03 04 05 06 07 08 09 10 11 12 13 14 15 16 17 18 19 20 21 22 23 24 25 2…" at bounding box center [139, 223] width 25 height 23
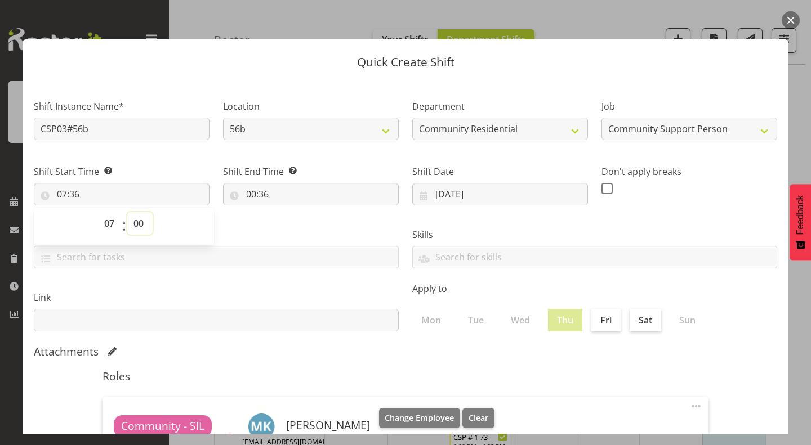
type input "07:00"
click at [251, 194] on input "00:36" at bounding box center [311, 194] width 176 height 23
click at [296, 223] on select "00 01 02 03 04 05 06 07 08 09 10 11 12 13 14 15 16 17 18 19 20 21 22 23" at bounding box center [299, 223] width 25 height 23
select select "11"
click at [287, 212] on select "00 01 02 03 04 05 06 07 08 09 10 11 12 13 14 15 16 17 18 19 20 21 22 23" at bounding box center [299, 223] width 25 height 23
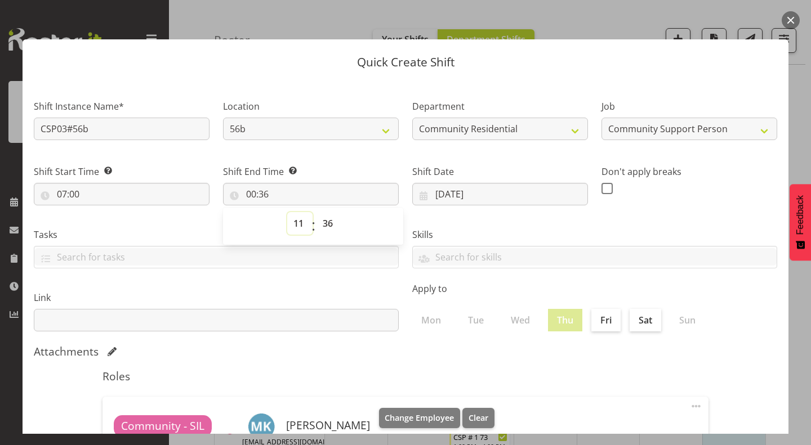
type input "11:36"
click at [326, 222] on select "00 01 02 03 04 05 06 07 08 09 10 11 12 13 14 15 16 17 18 19 20 21 22 23 24 25 2…" at bounding box center [328, 223] width 25 height 23
select select "0"
click at [316, 212] on select "00 01 02 03 04 05 06 07 08 09 10 11 12 13 14 15 16 17 18 19 20 21 22 23 24 25 2…" at bounding box center [328, 223] width 25 height 23
type input "11:00"
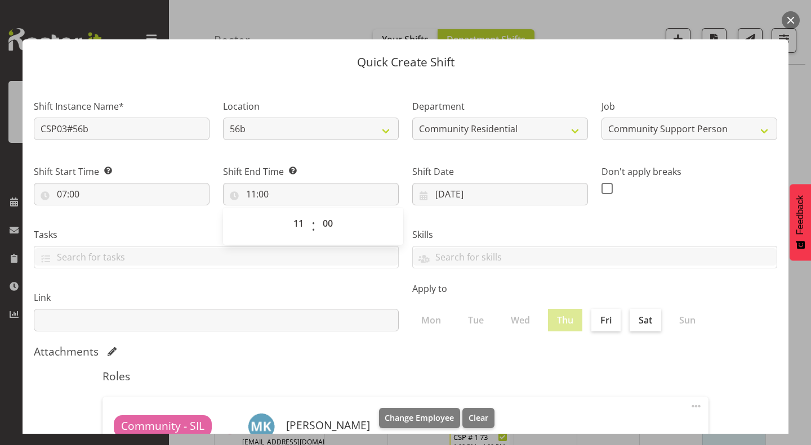
click at [338, 159] on div "Shift End Time Set the time of the day you wish this shift to finish 11:00 00 0…" at bounding box center [310, 180] width 189 height 63
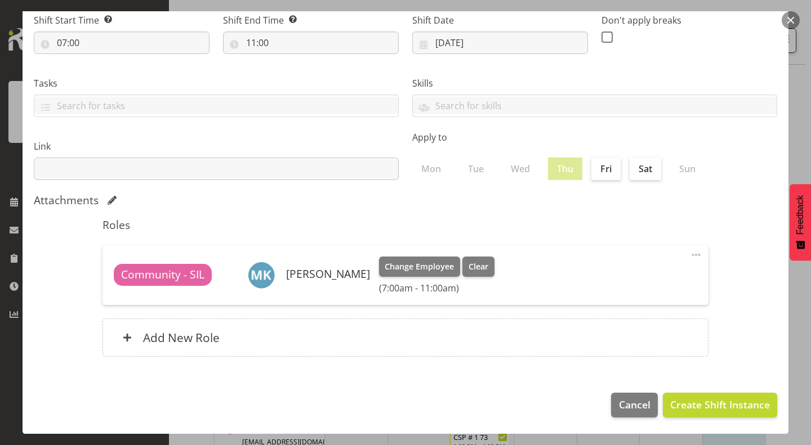
click at [689, 251] on span at bounding box center [696, 255] width 14 height 14
click at [631, 298] on link "Delete" at bounding box center [649, 300] width 108 height 20
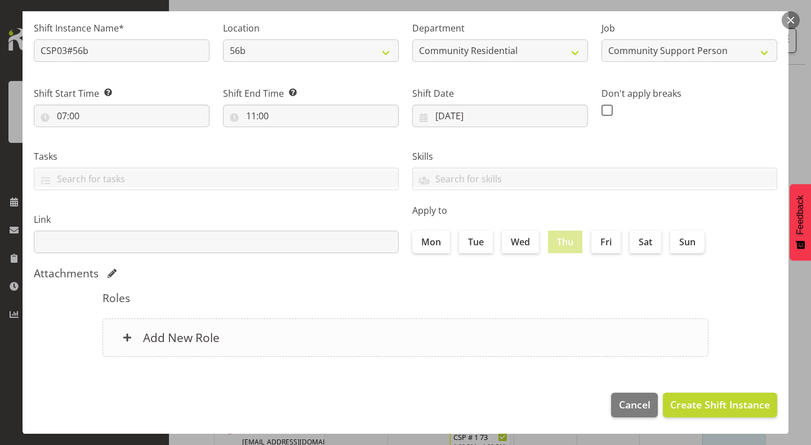
click at [527, 329] on div "Add New Role" at bounding box center [405, 338] width 606 height 38
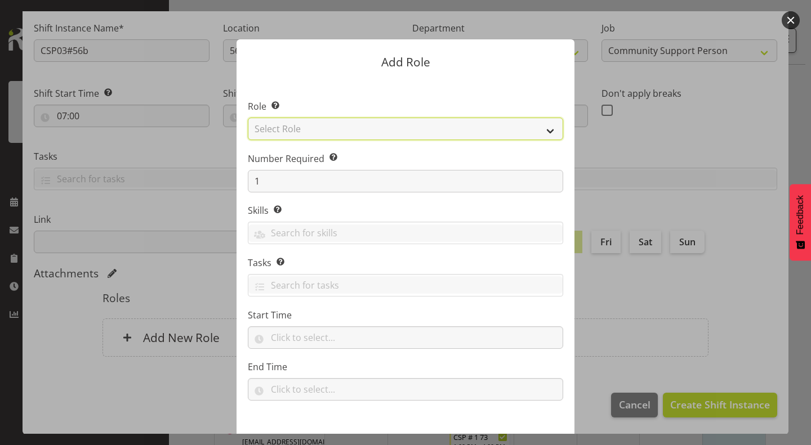
click at [524, 128] on select "Select Role Area Manager Art Coordination Community - SIL Community Leader Comm…" at bounding box center [405, 129] width 315 height 23
select select "13"
click at [248, 118] on select "Select Role Area Manager Art Coordination Community - SIL Community Leader Comm…" at bounding box center [405, 129] width 315 height 23
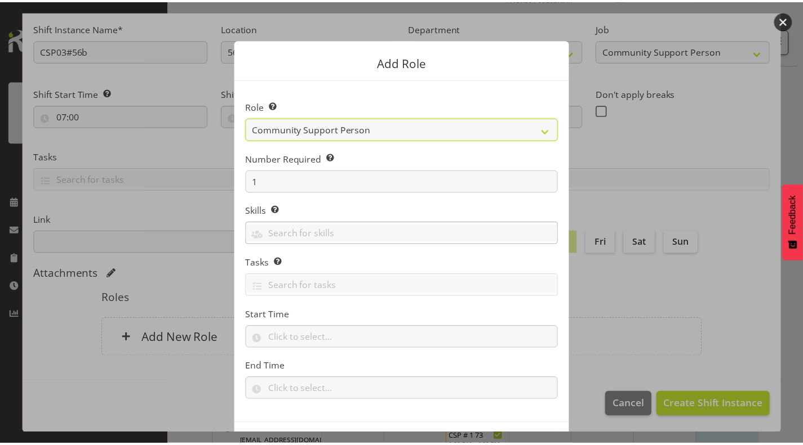
scroll to position [43, 0]
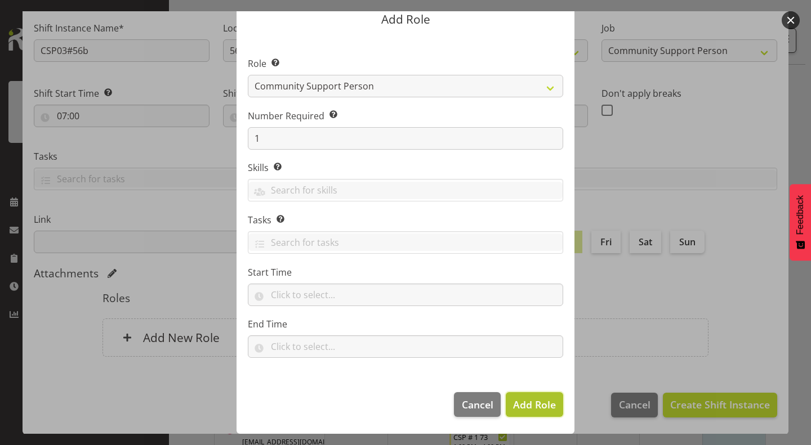
click at [527, 405] on span "Add Role" at bounding box center [534, 405] width 43 height 14
type input "07:00"
type input "11:00"
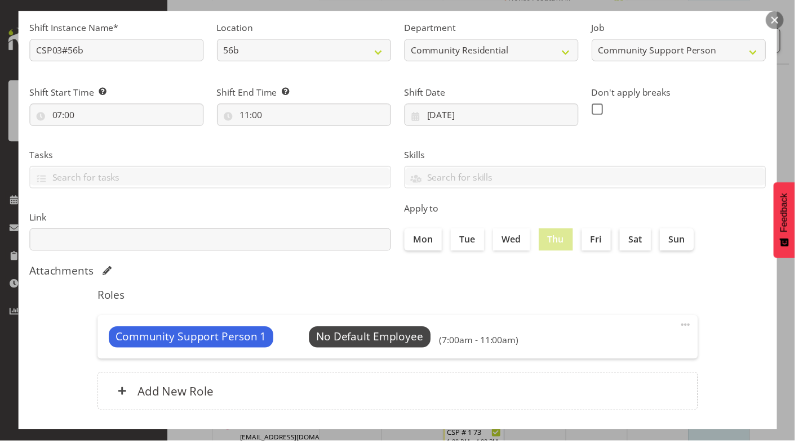
scroll to position [136, 0]
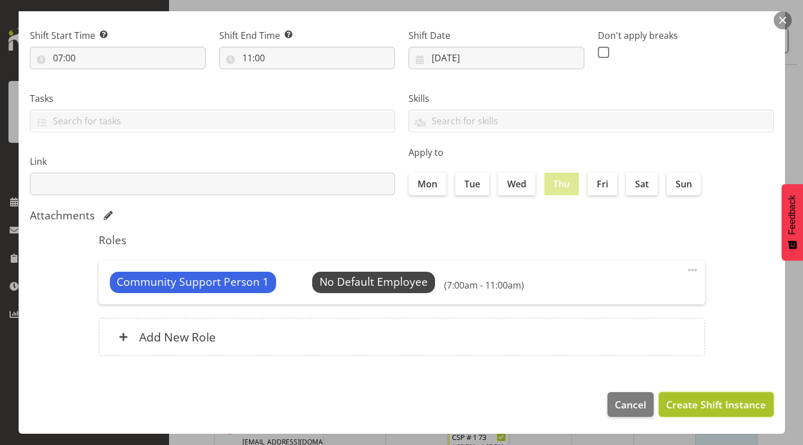
click at [697, 400] on span "Create Shift Instance" at bounding box center [716, 405] width 100 height 15
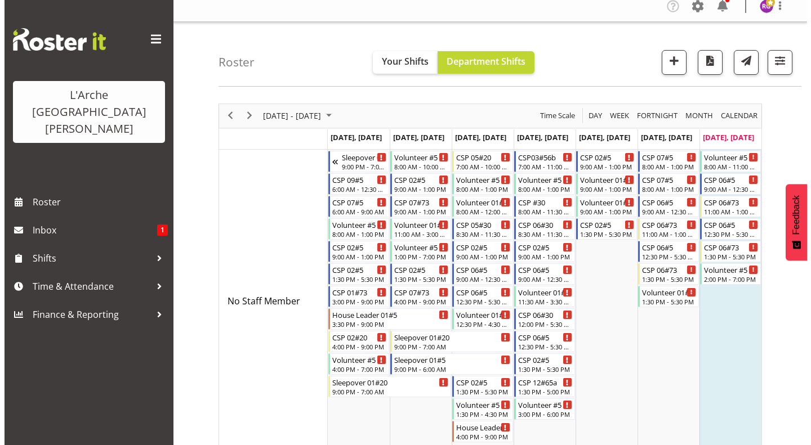
scroll to position [11, 0]
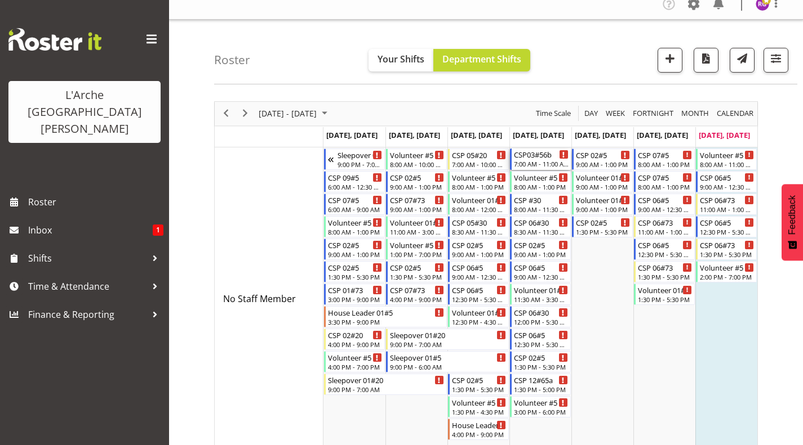
click at [537, 159] on div "CSP03#56b" at bounding box center [541, 154] width 55 height 11
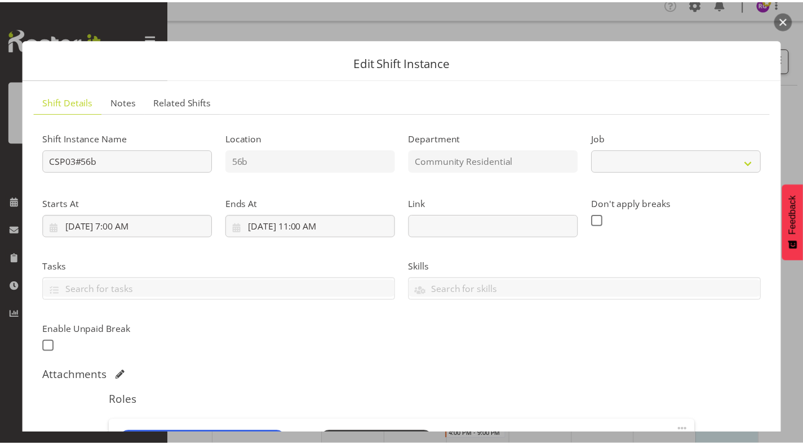
scroll to position [183, 0]
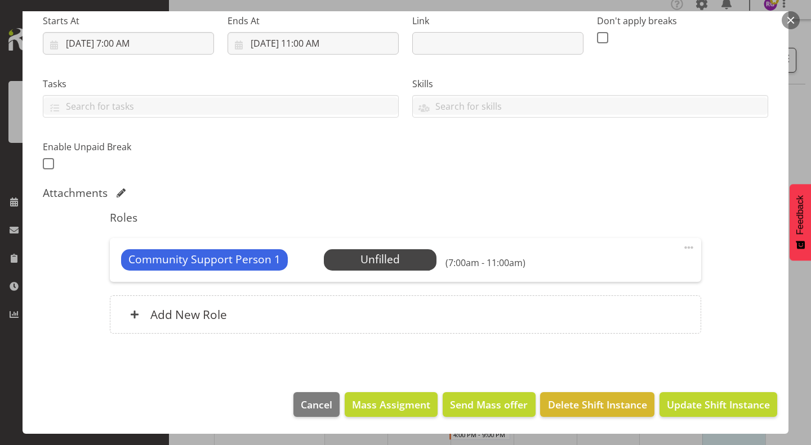
select select "2"
click at [391, 257] on span "Select Employee" at bounding box center [380, 260] width 84 height 16
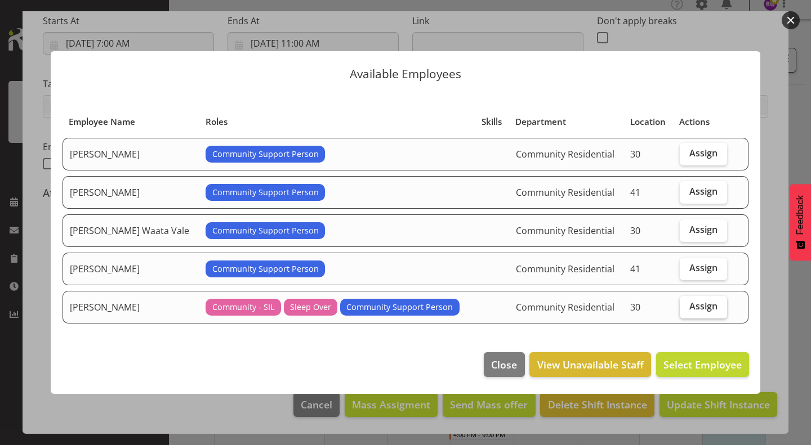
click at [708, 301] on span "Assign" at bounding box center [703, 306] width 28 height 11
click at [687, 303] on input "Assign" at bounding box center [683, 306] width 7 height 7
checkbox input "true"
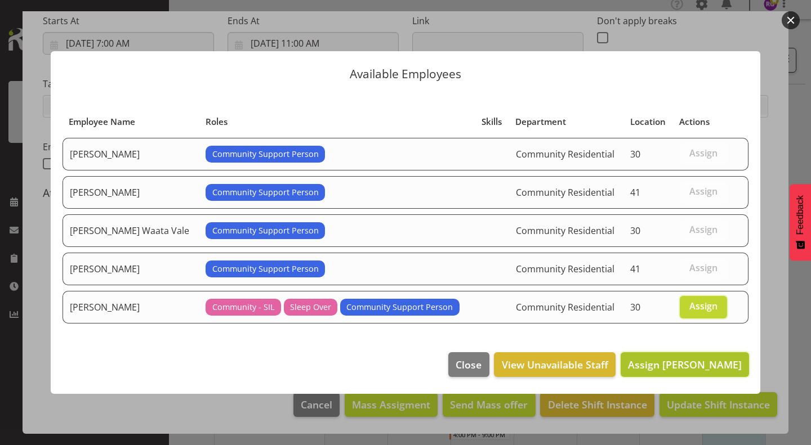
click at [683, 367] on span "Assign Michelle Kohnen" at bounding box center [685, 365] width 114 height 14
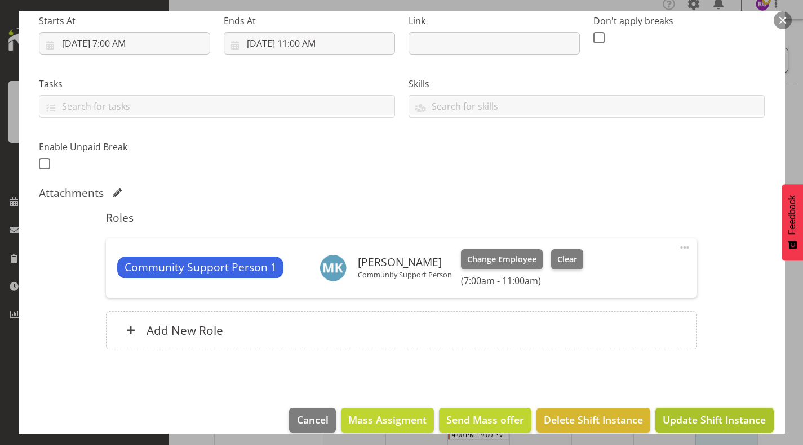
click at [707, 414] on span "Update Shift Instance" at bounding box center [713, 420] width 103 height 15
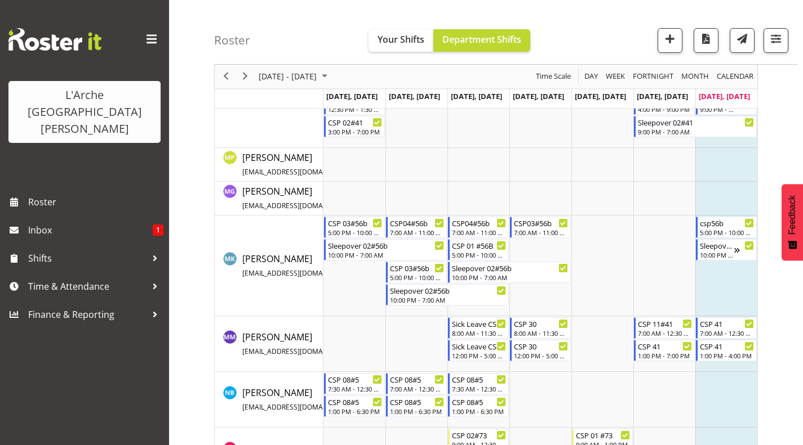
scroll to position [2218, 0]
click at [224, 78] on span "Previous" at bounding box center [226, 77] width 14 height 14
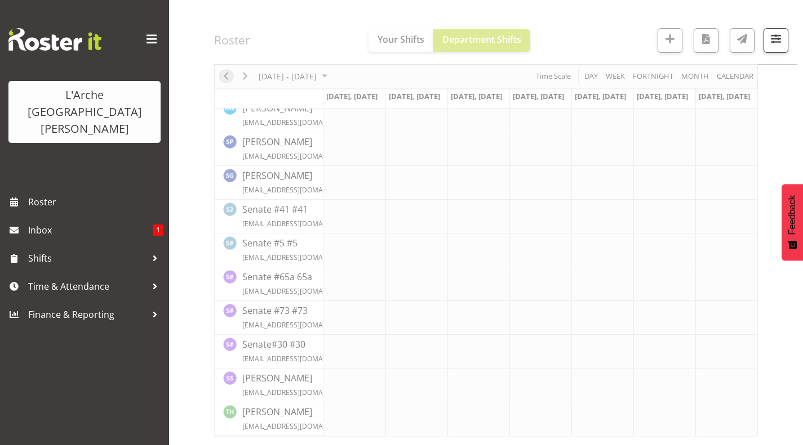
scroll to position [1478, 0]
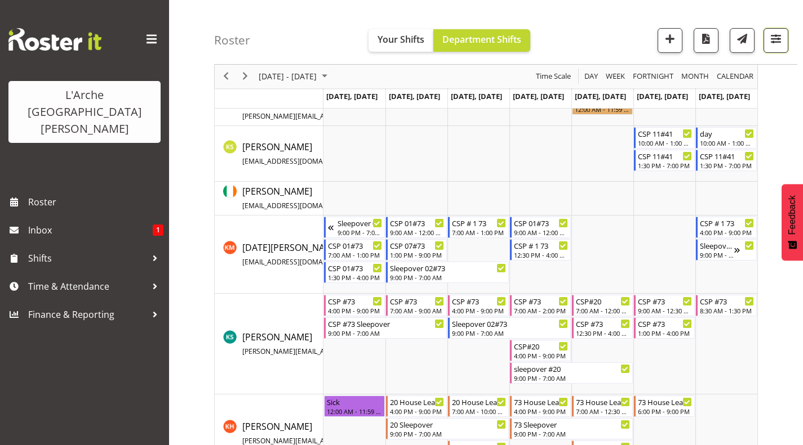
click at [773, 31] on button "button" at bounding box center [775, 40] width 25 height 25
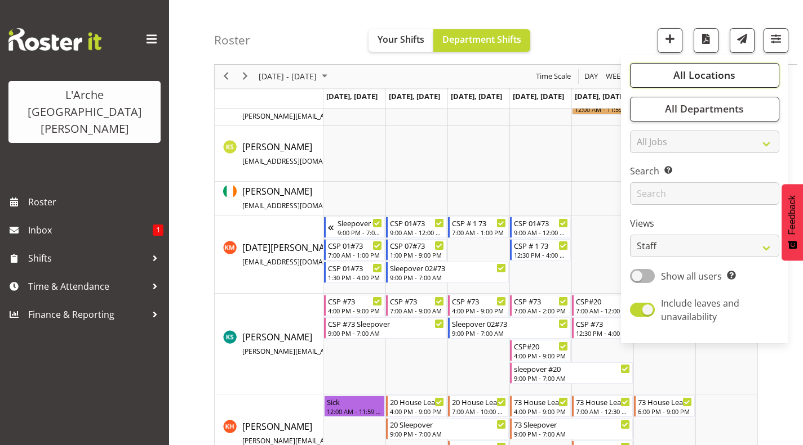
click at [732, 73] on span "All Locations" at bounding box center [704, 76] width 62 height 14
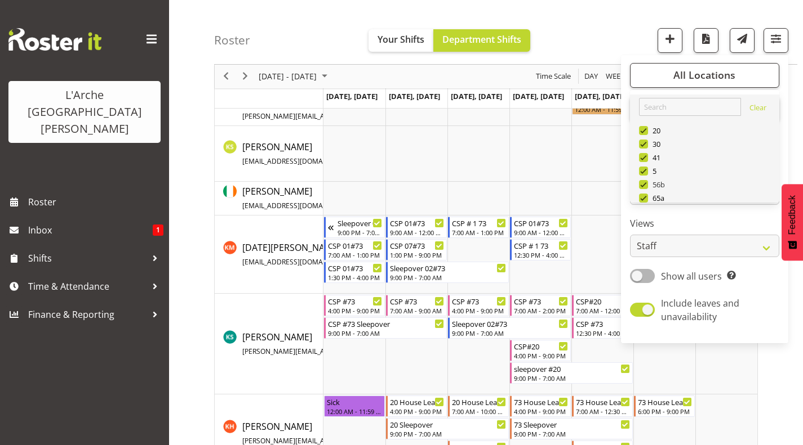
click at [643, 180] on span at bounding box center [643, 184] width 9 height 9
click at [643, 181] on input "56b" at bounding box center [642, 184] width 7 height 7
checkbox input "false"
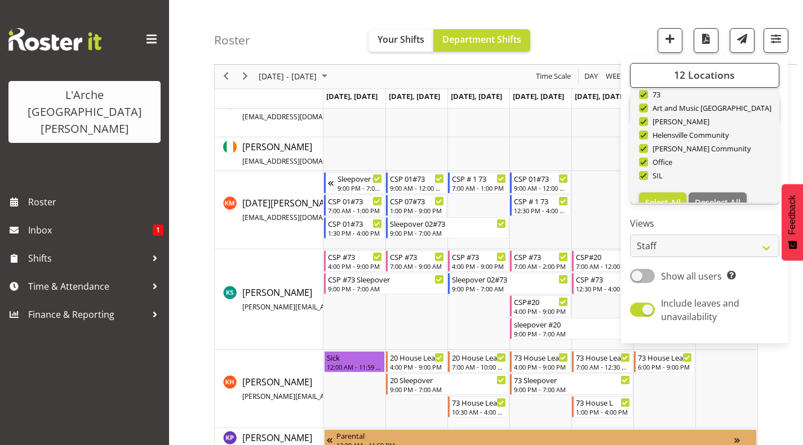
scroll to position [135, 0]
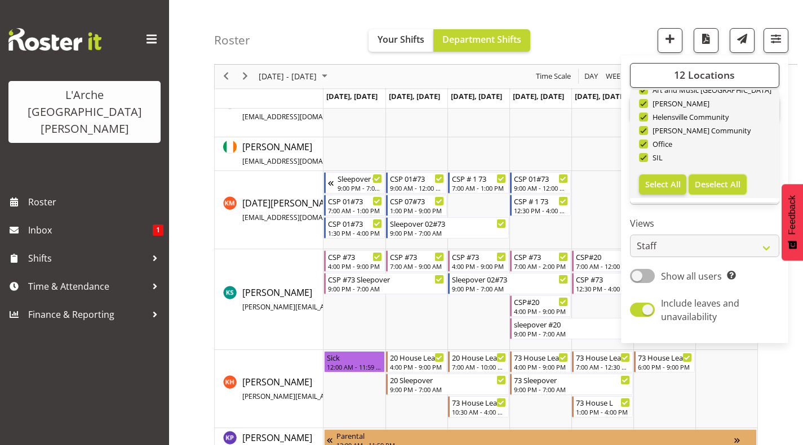
click at [716, 178] on button "Deselect All" at bounding box center [717, 185] width 58 height 20
checkbox input "false"
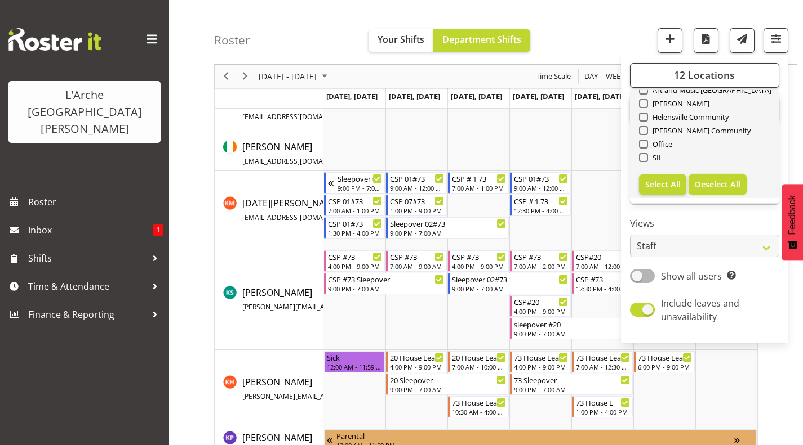
checkbox input "false"
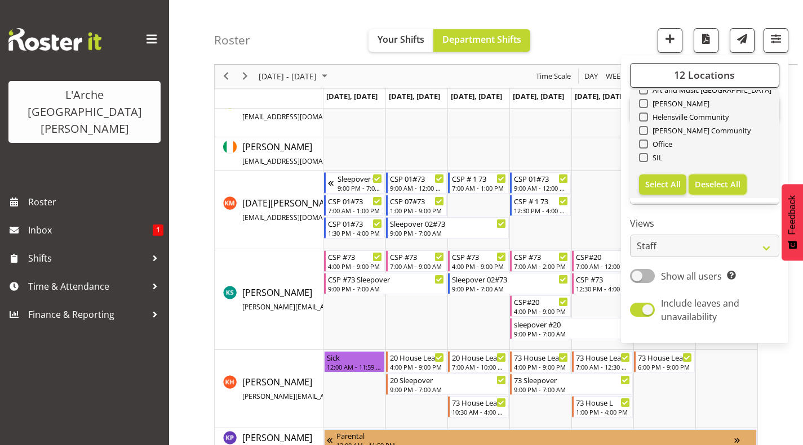
checkbox input "false"
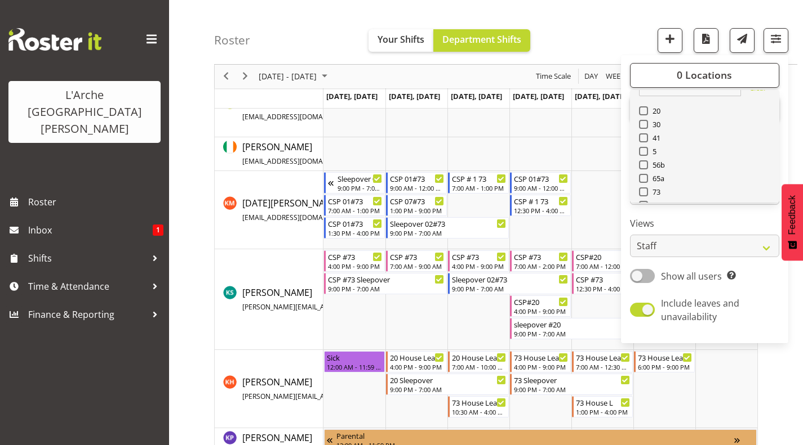
scroll to position [19, 0]
click at [645, 163] on span at bounding box center [643, 165] width 9 height 9
click at [645, 163] on input "56b" at bounding box center [642, 165] width 7 height 7
checkbox input "true"
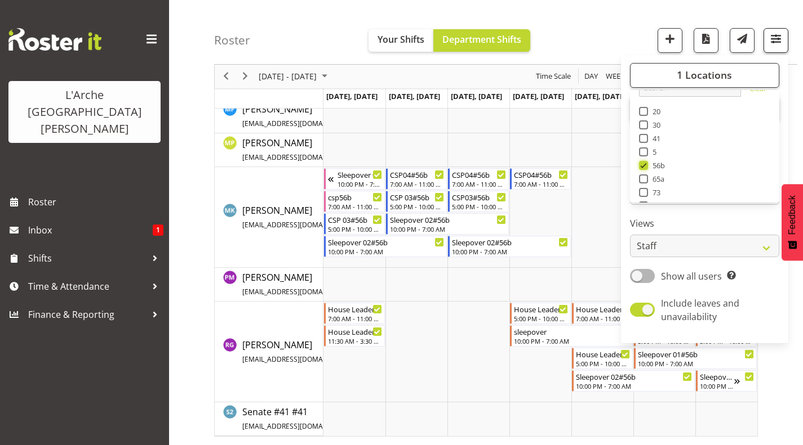
scroll to position [418, 0]
click at [778, 38] on span "button" at bounding box center [775, 39] width 15 height 15
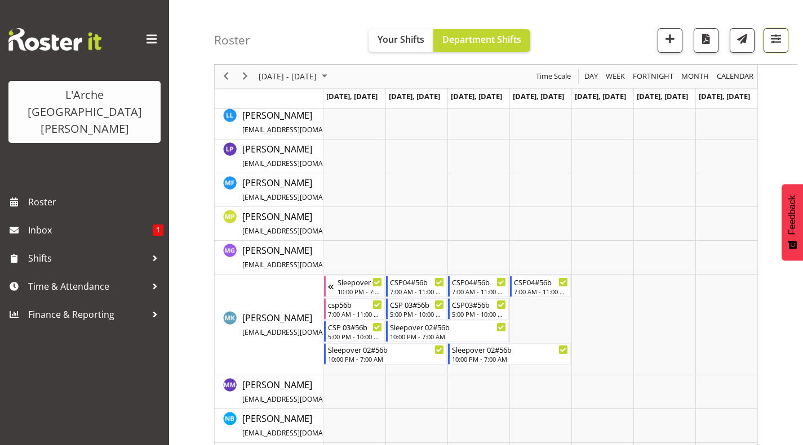
scroll to position [948, 0]
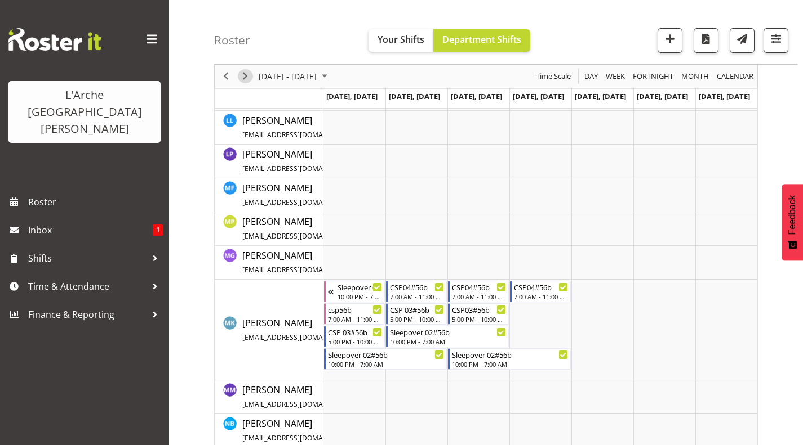
click at [244, 79] on span "Next" at bounding box center [245, 77] width 14 height 14
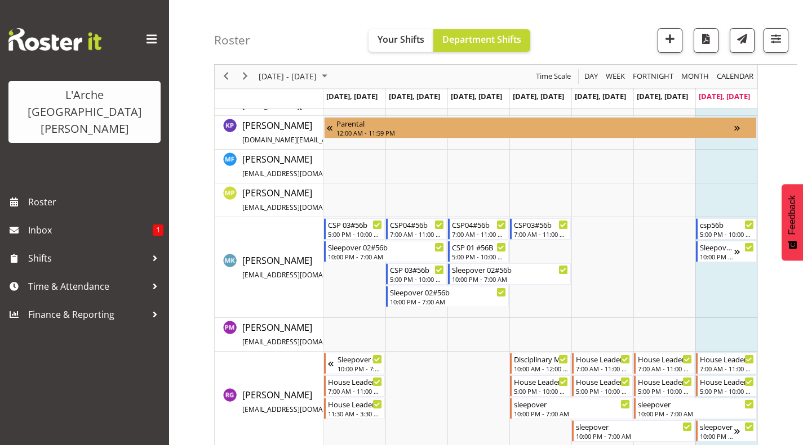
scroll to position [404, 0]
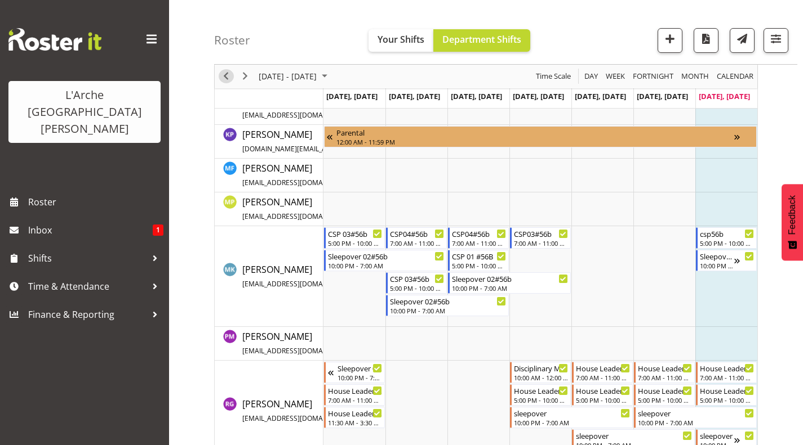
click at [226, 75] on span "Previous" at bounding box center [226, 77] width 14 height 14
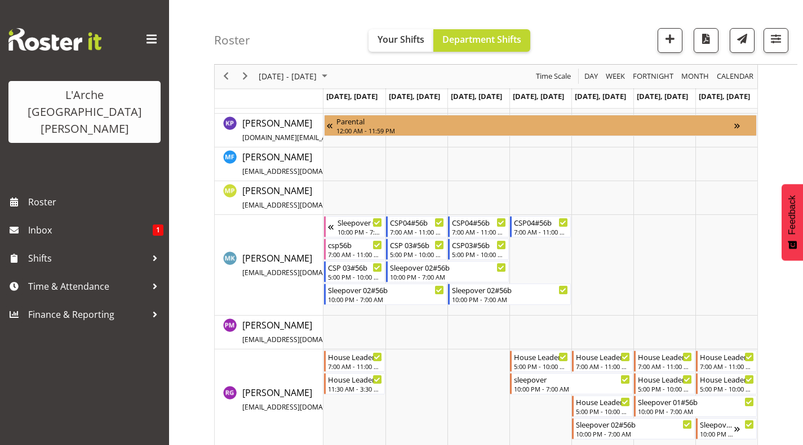
scroll to position [418, 0]
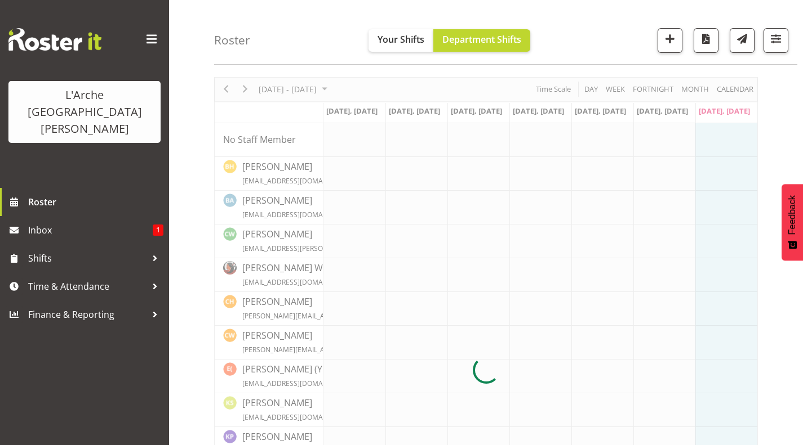
scroll to position [36, 0]
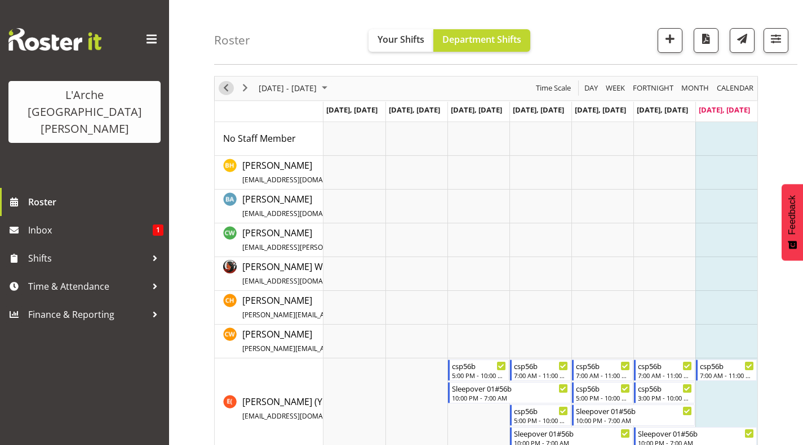
click at [228, 92] on span "Previous" at bounding box center [226, 88] width 14 height 14
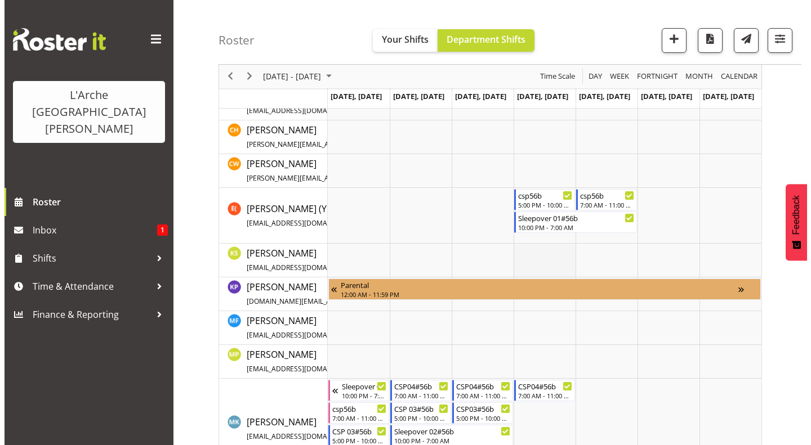
scroll to position [355, 0]
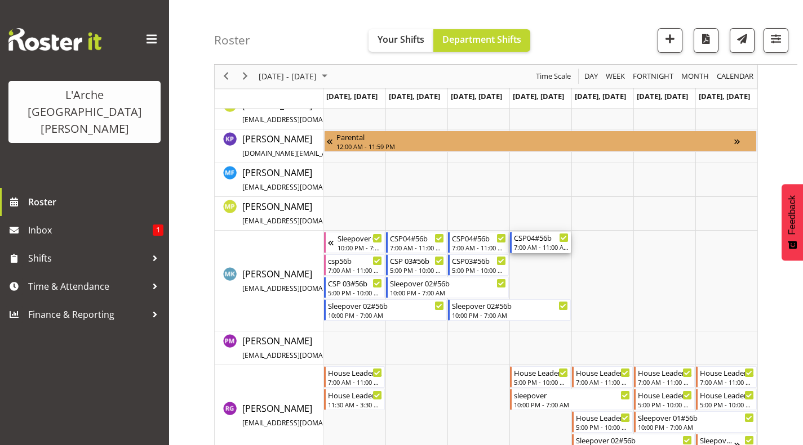
click at [538, 242] on div "CSP04#56b" at bounding box center [541, 237] width 55 height 11
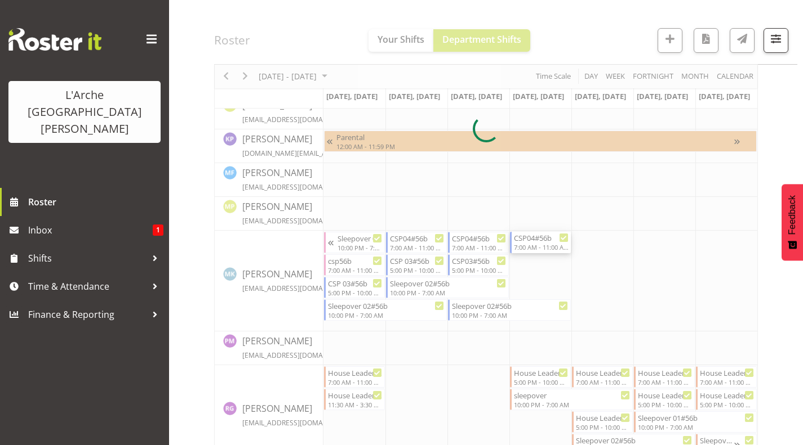
select select
select select "7"
select select "2025"
select select "11"
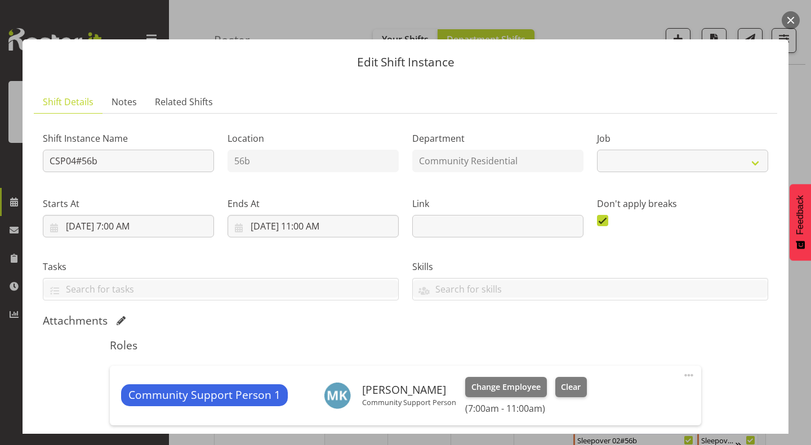
select select "2"
click at [309, 222] on input "[DATE] 11:00 AM" at bounding box center [313, 226] width 171 height 23
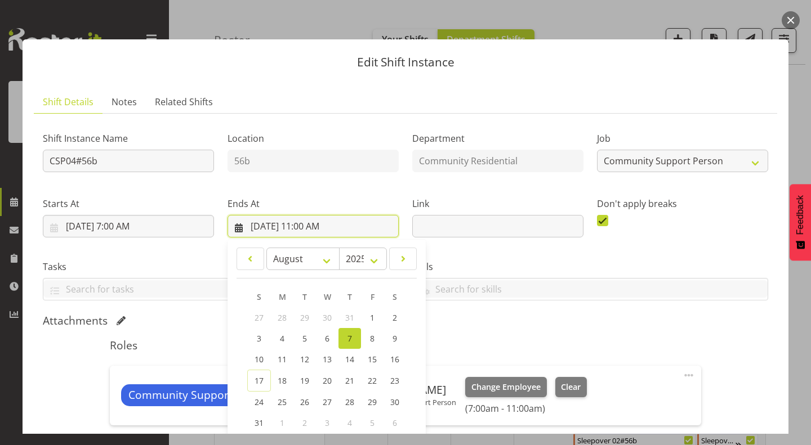
scroll to position [143, 0]
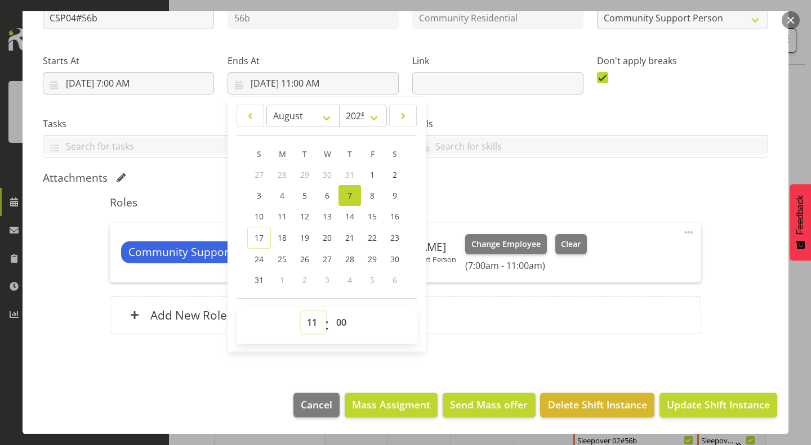
click at [306, 316] on select "00 01 02 03 04 05 06 07 08 09 10 11 12 13 14 15 16 17 18 19 20 21 22 23" at bounding box center [313, 322] width 25 height 23
select select "12"
click at [301, 311] on select "00 01 02 03 04 05 06 07 08 09 10 11 12 13 14 15 16 17 18 19 20 21 22 23" at bounding box center [313, 322] width 25 height 23
type input "[DATE] 12:00 PM"
click at [523, 204] on h5 "Roles" at bounding box center [405, 203] width 591 height 14
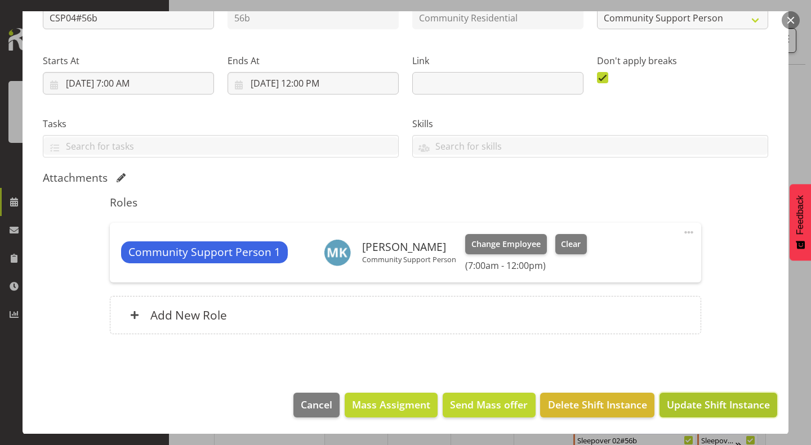
click at [707, 403] on span "Update Shift Instance" at bounding box center [718, 405] width 103 height 15
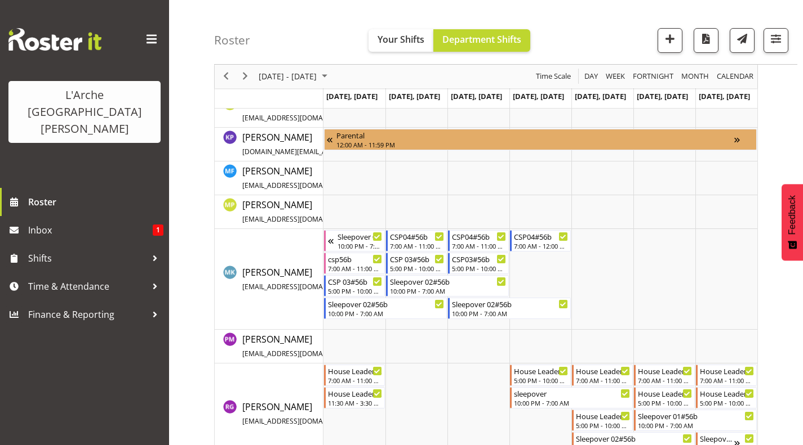
scroll to position [357, 0]
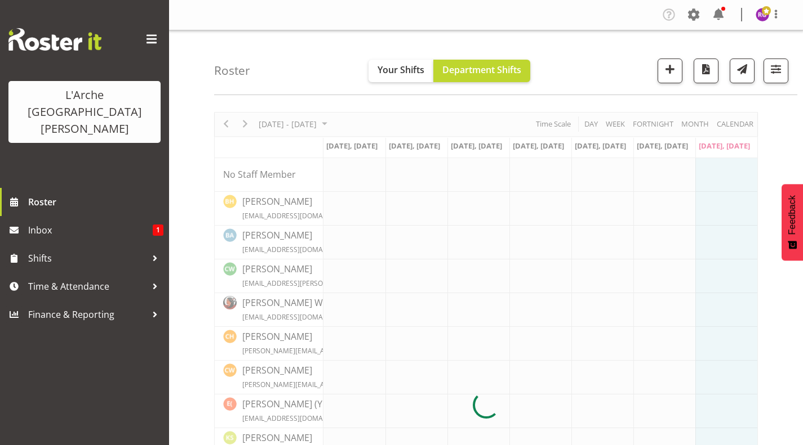
scroll to position [42, 0]
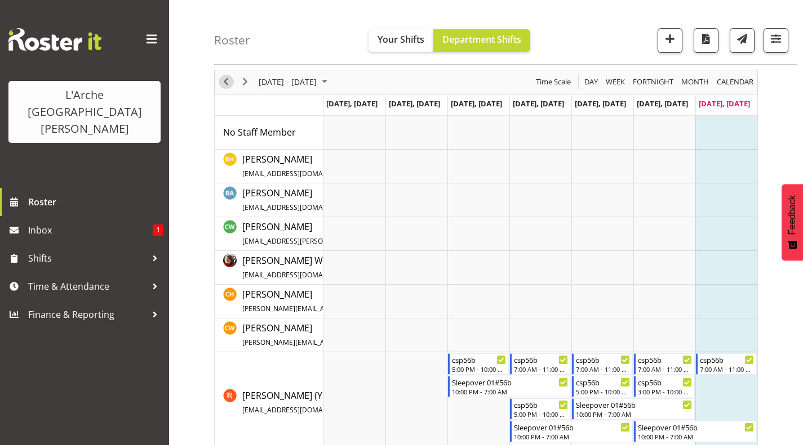
click at [228, 82] on span "Previous" at bounding box center [226, 82] width 14 height 14
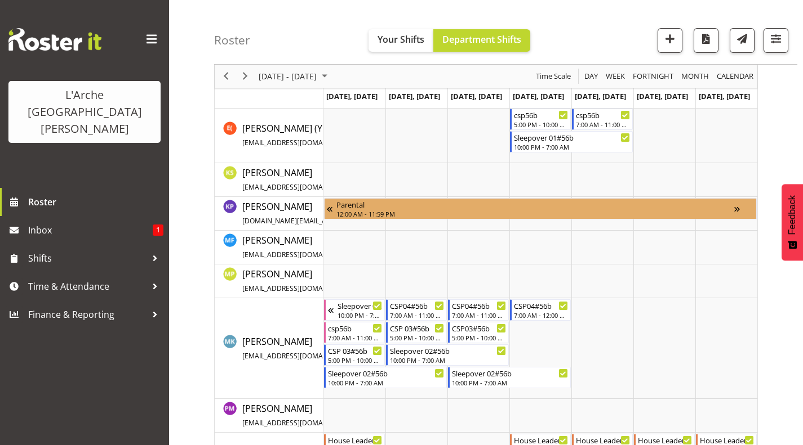
scroll to position [418, 0]
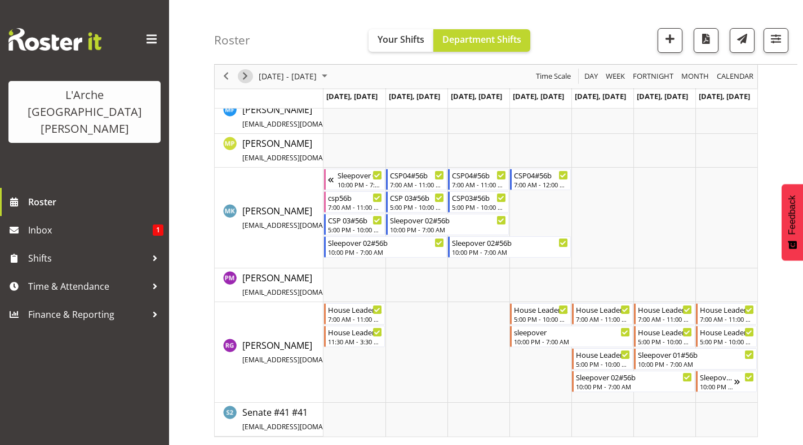
click at [246, 70] on span "Next" at bounding box center [245, 77] width 14 height 14
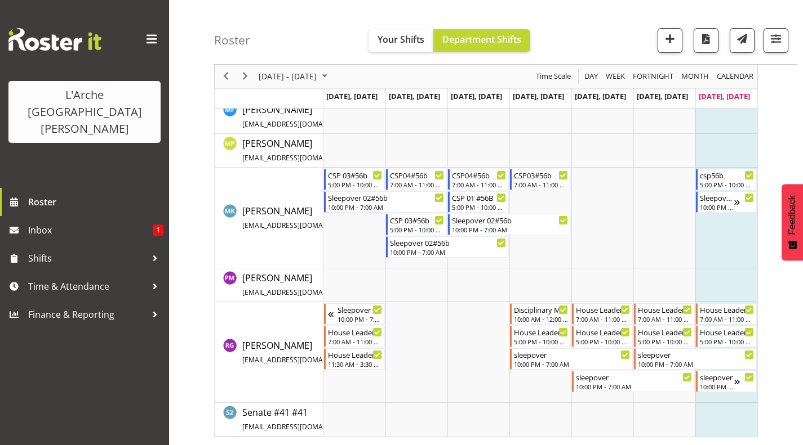
scroll to position [463, 0]
